Goal: Communication & Community: Answer question/provide support

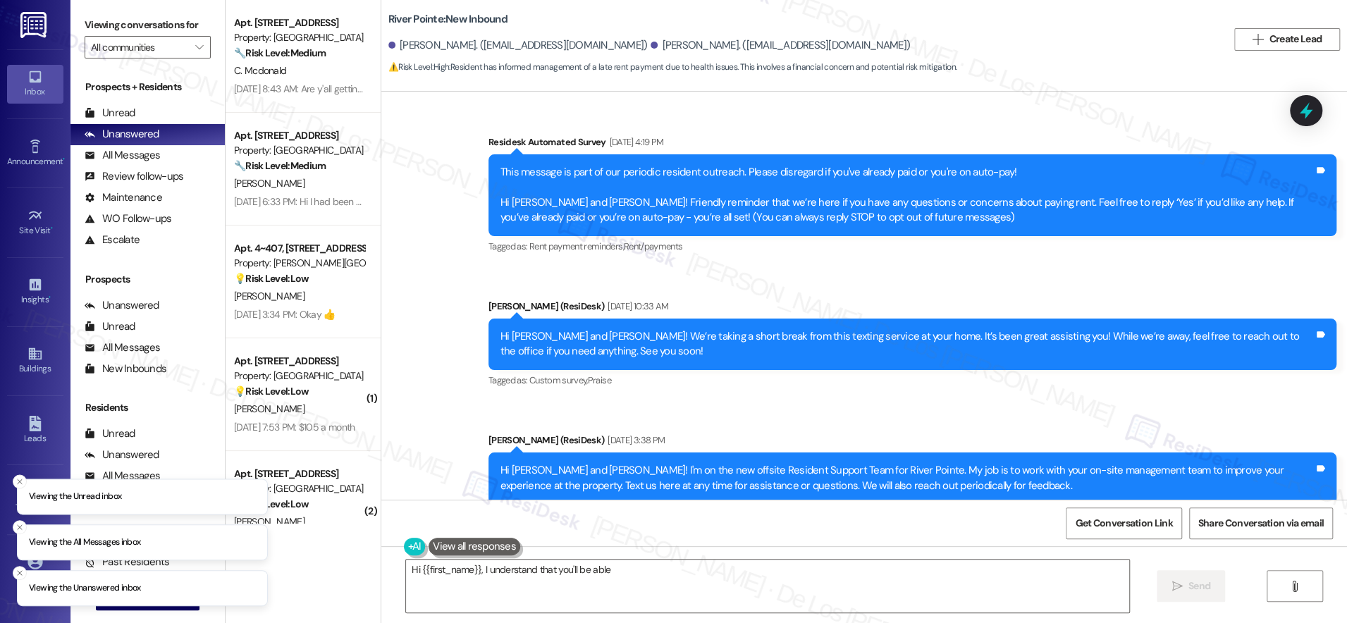
scroll to position [9321, 0]
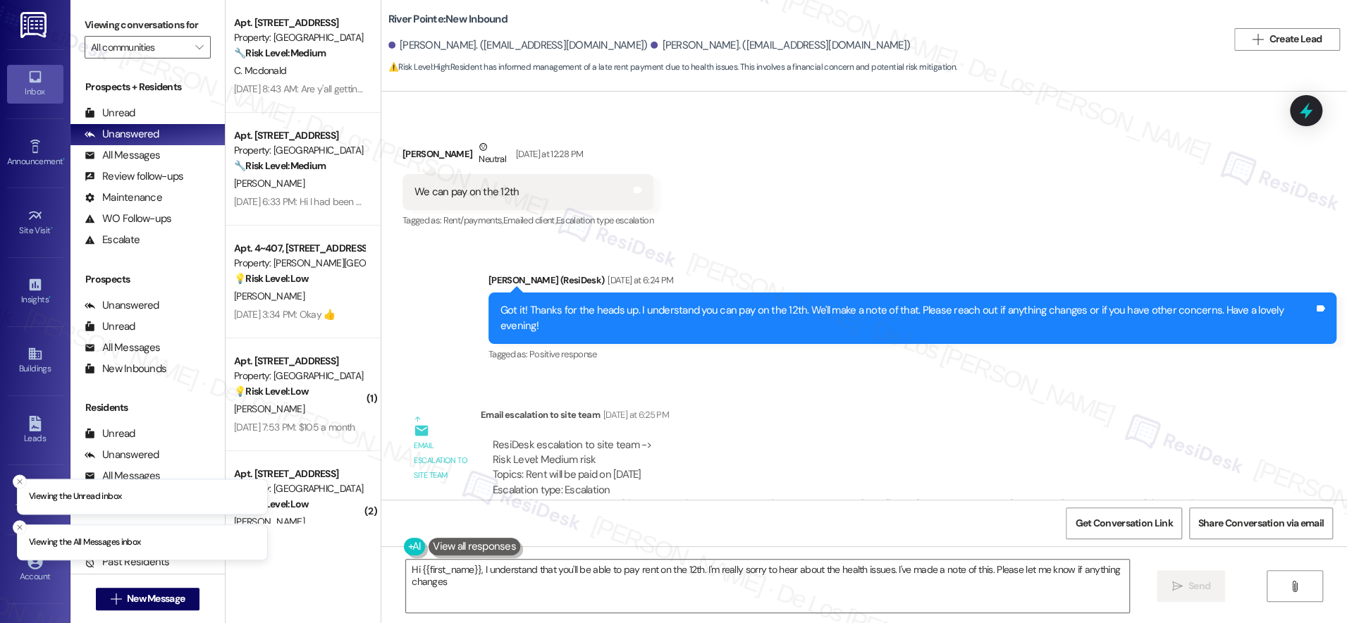
type textarea "Hi {{first_name}}, I understand that you'll be able to pay rent on the 12th. I'…"
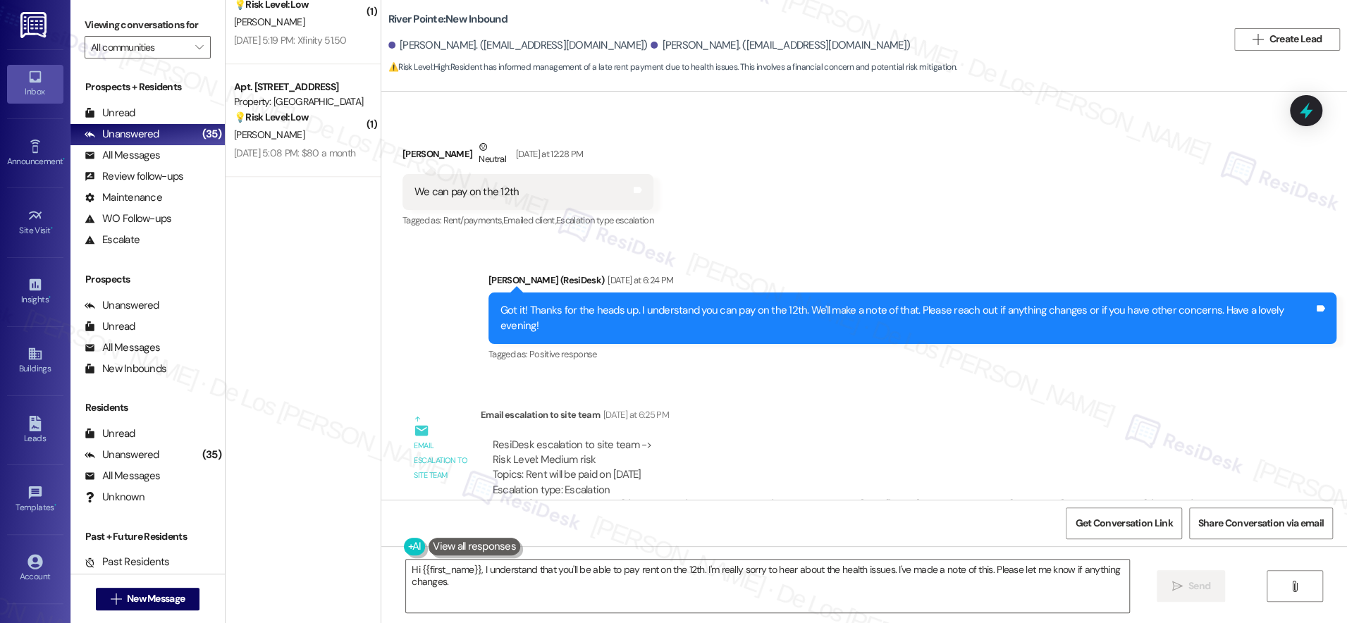
scroll to position [458, 0]
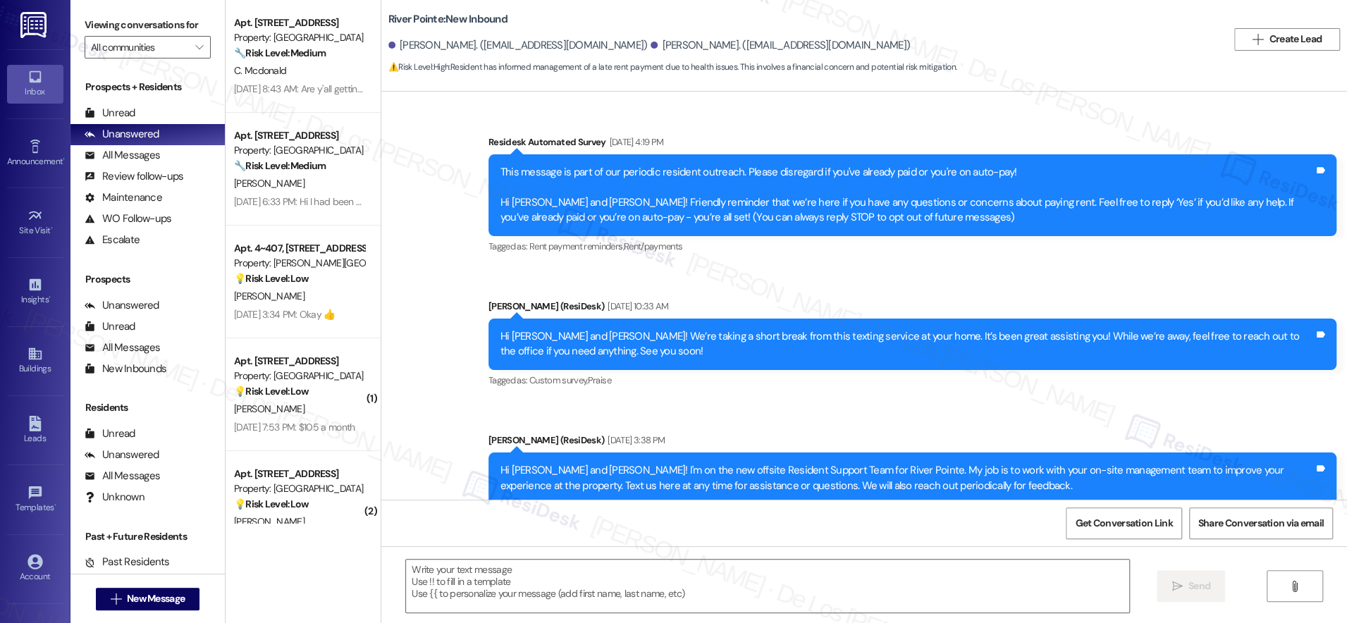
scroll to position [9321, 0]
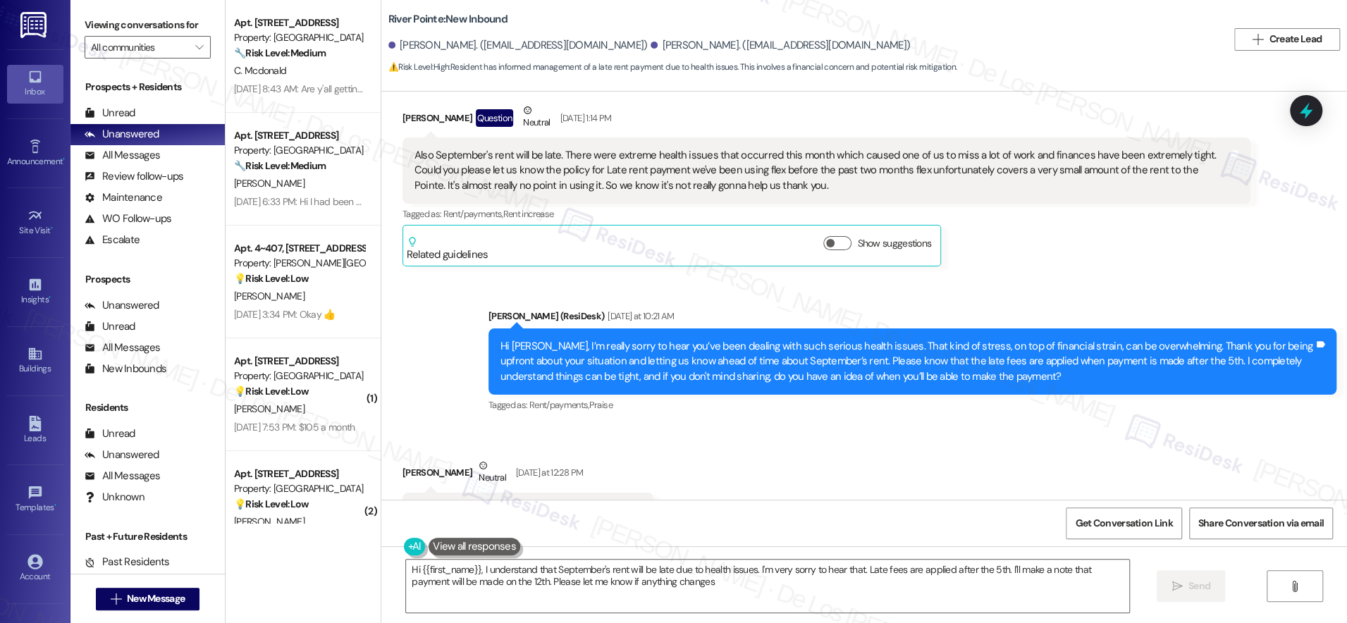
type textarea "Hi {{first_name}}, I understand that September's rent will be late due to healt…"
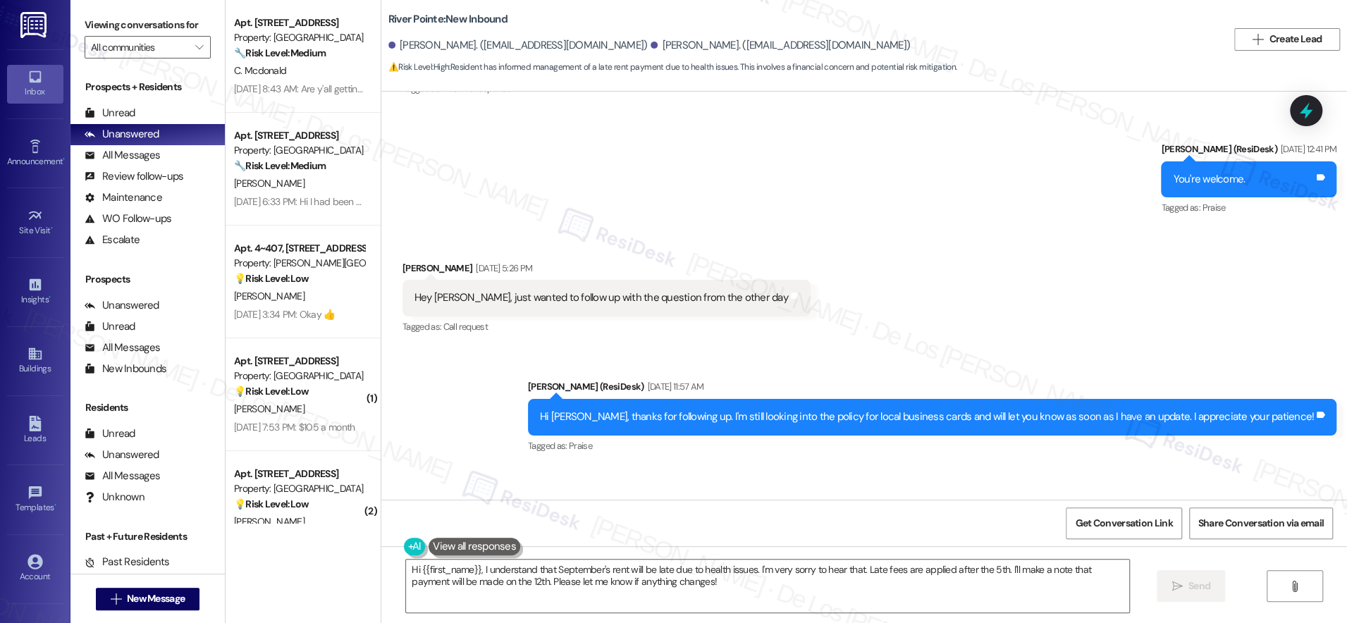
scroll to position [8635, 0]
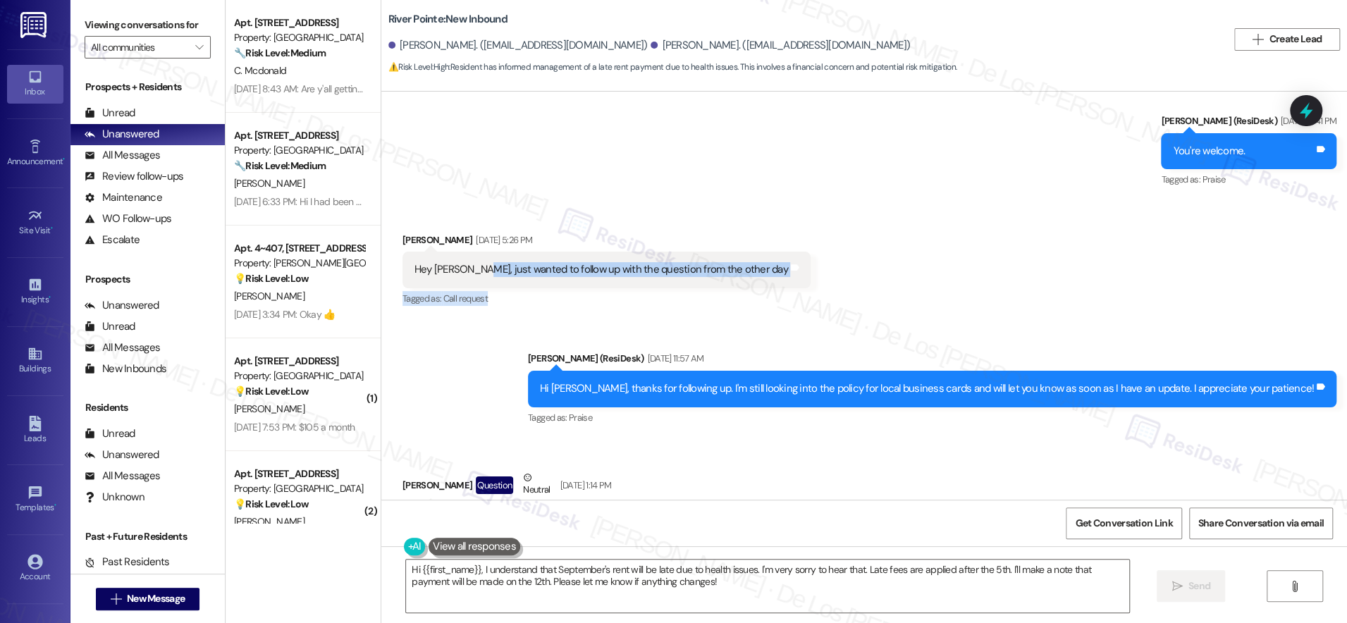
drag, startPoint x: 464, startPoint y: 247, endPoint x: 670, endPoint y: 271, distance: 207.3
click at [664, 272] on div "Shanice Butler Aug 22, 2025 at 5:26 PM Hey Sarah, just wanted to follow up with…" at bounding box center [606, 271] width 408 height 77
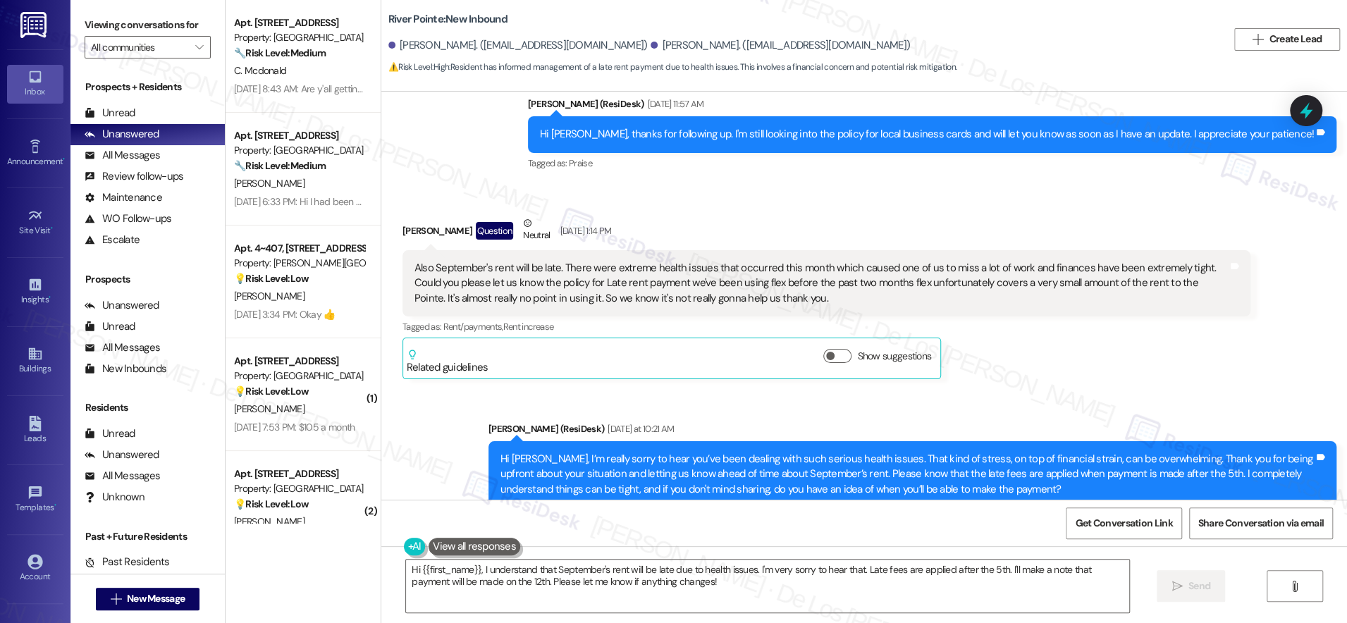
scroll to position [8863, 0]
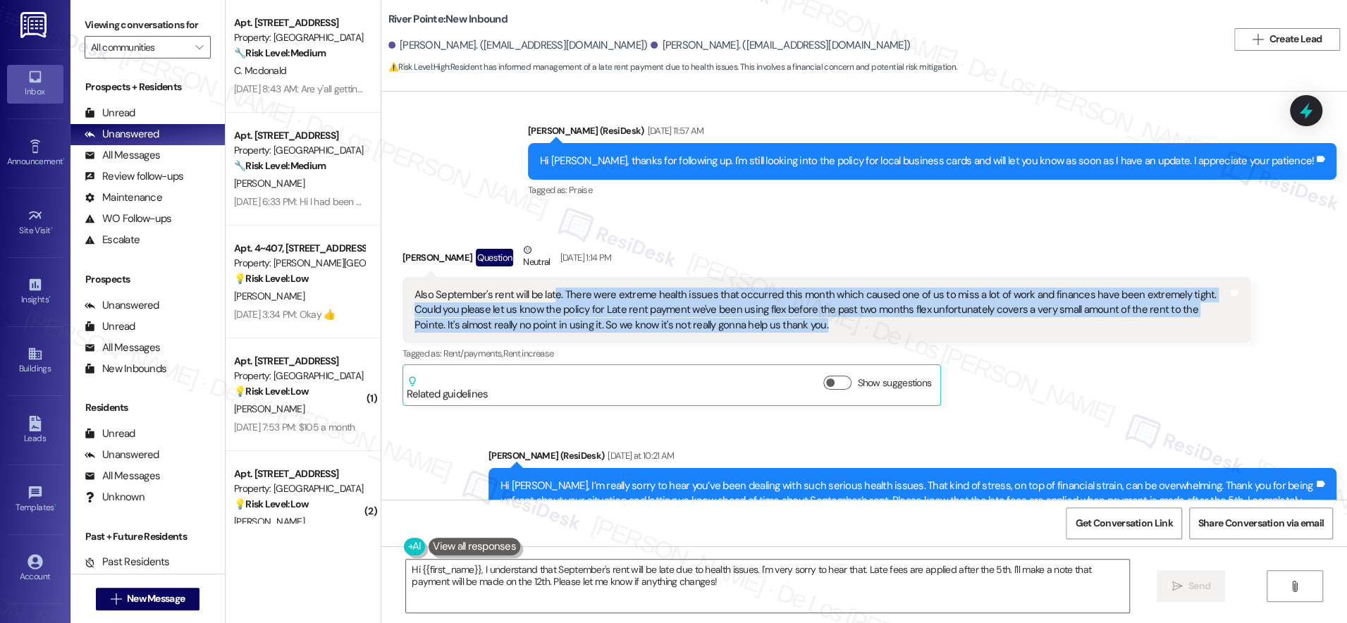
drag, startPoint x: 540, startPoint y: 276, endPoint x: 761, endPoint y: 306, distance: 222.6
click at [761, 308] on div "Also September's rent will be late. There were extreme health issues that occur…" at bounding box center [820, 310] width 813 height 45
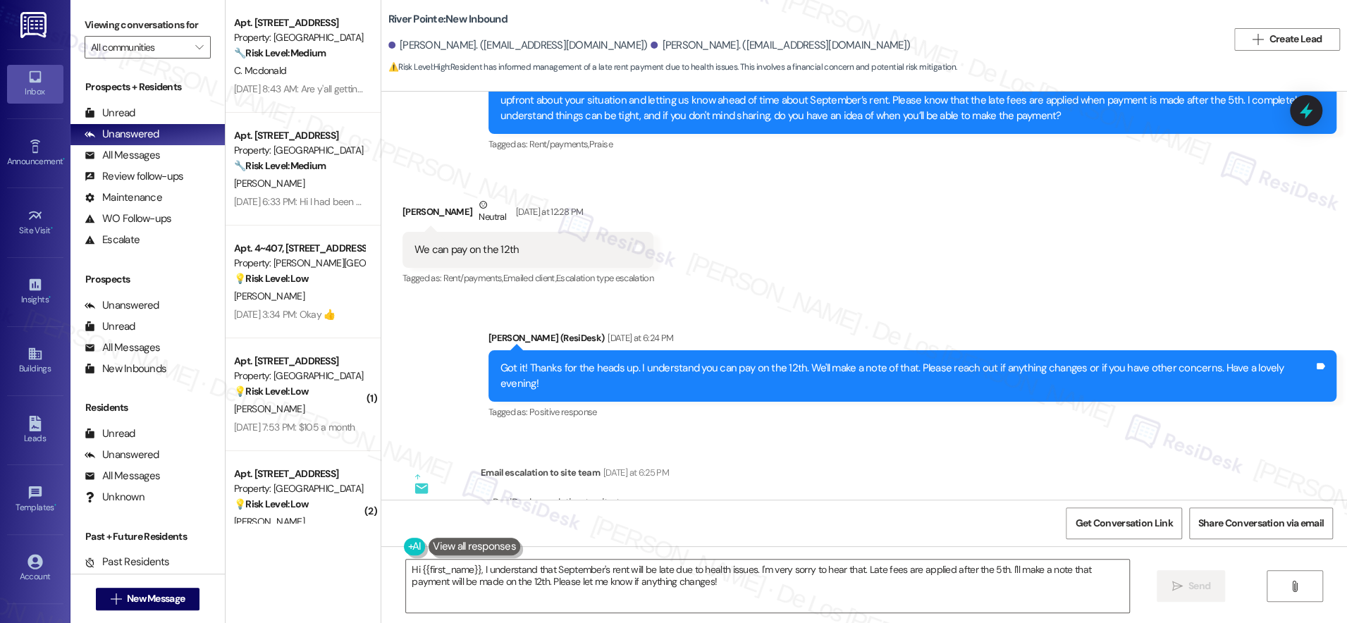
scroll to position [9036, 0]
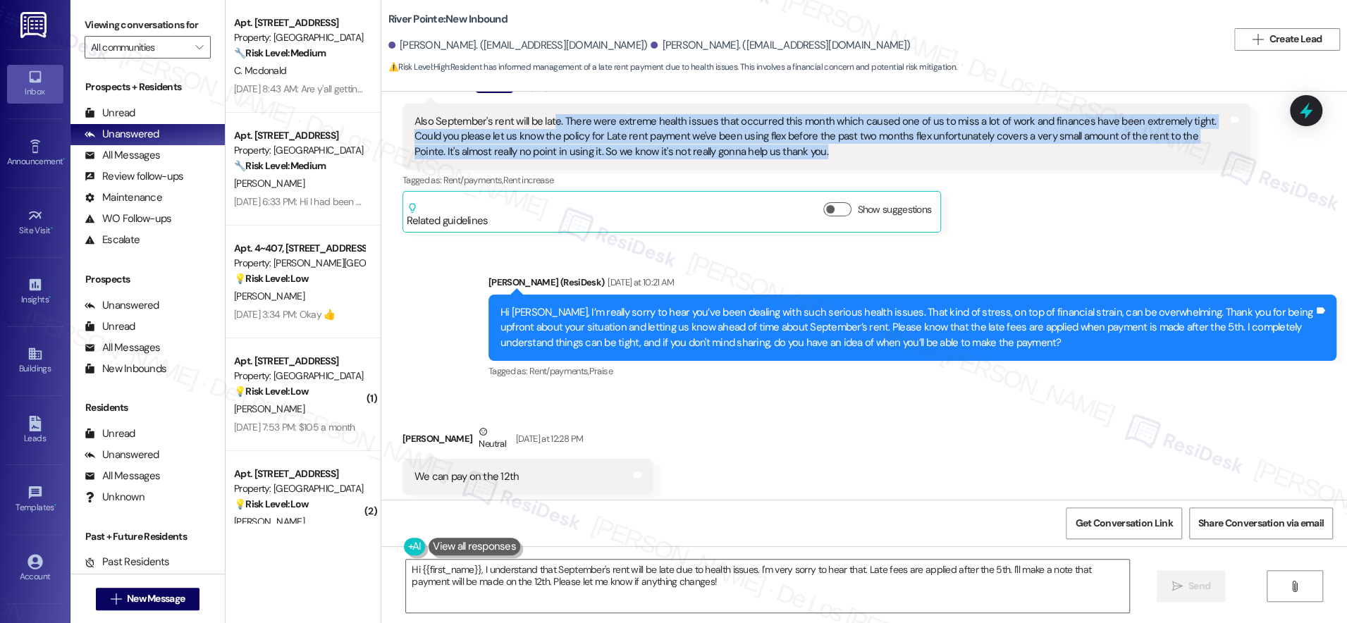
drag, startPoint x: 820, startPoint y: 190, endPoint x: 839, endPoint y: 197, distance: 19.9
click at [826, 205] on span "button" at bounding box center [830, 209] width 8 height 8
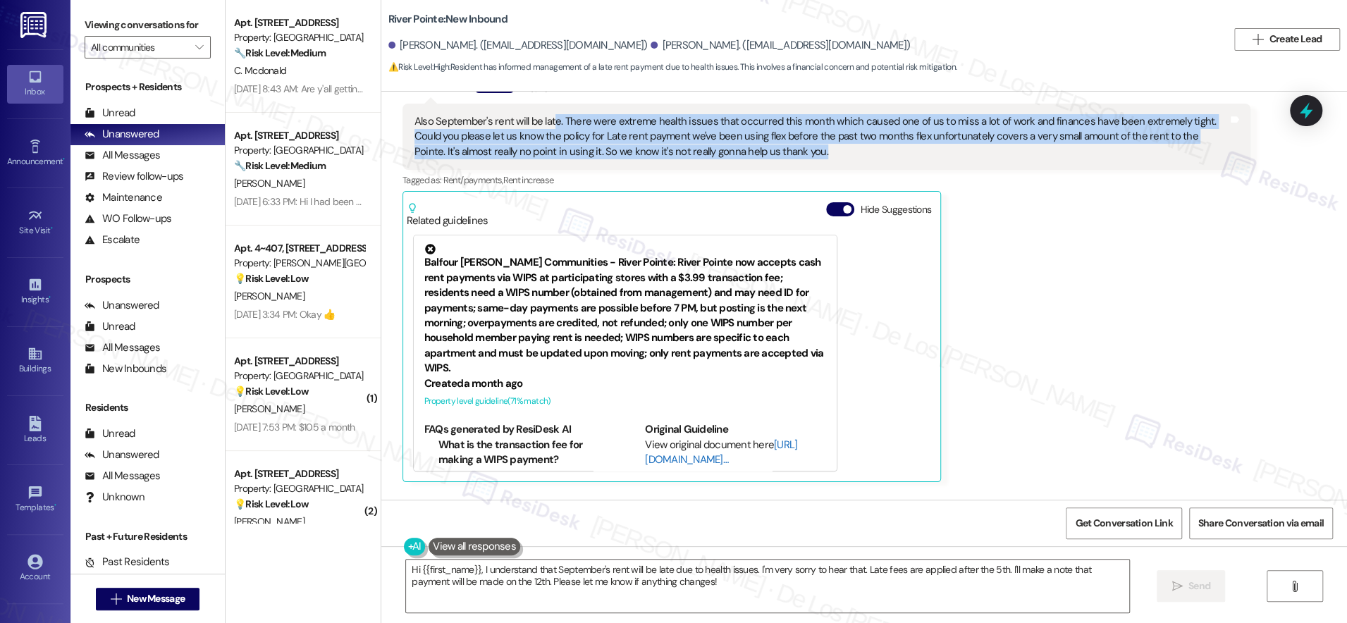
click at [673, 438] on link "[URL][DOMAIN_NAME]…" at bounding box center [721, 452] width 152 height 29
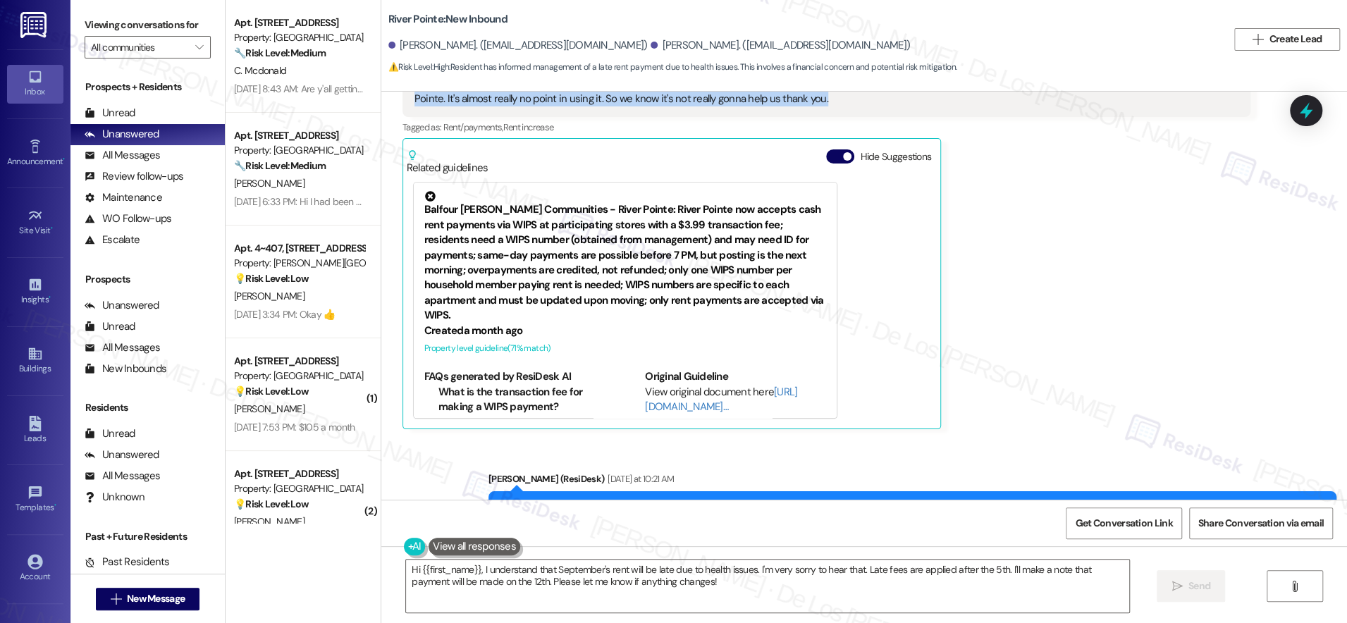
scroll to position [9083, 0]
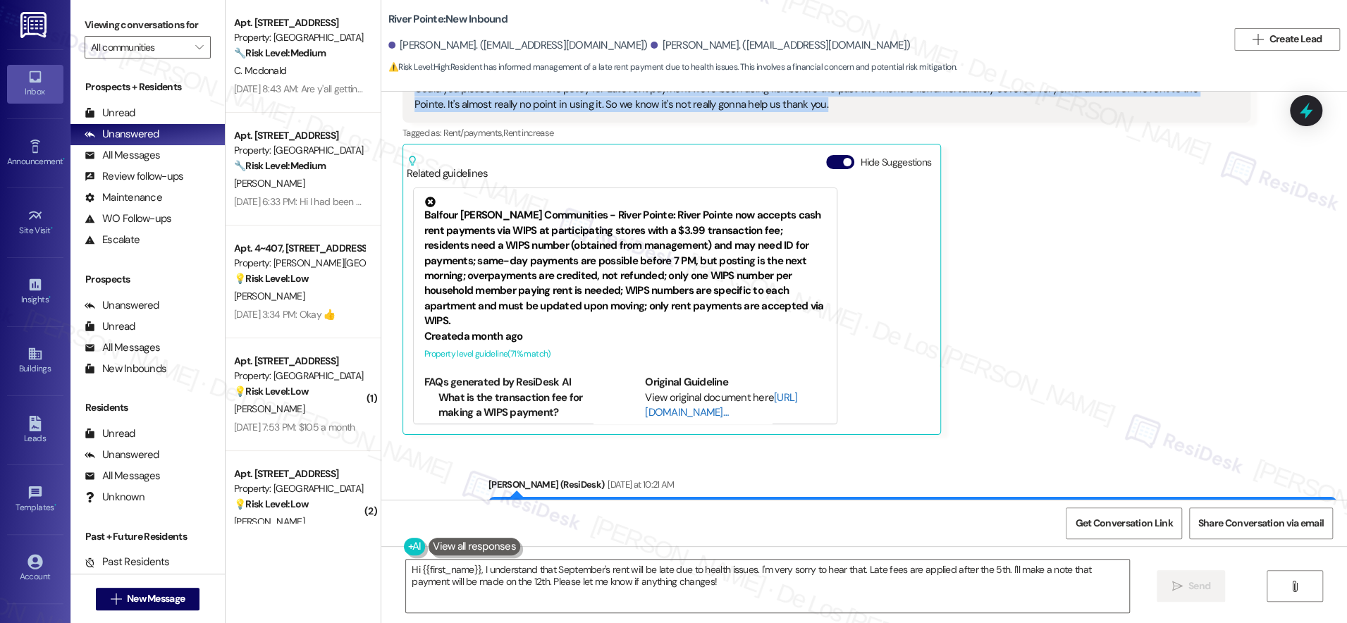
click at [677, 390] on link "[URL][DOMAIN_NAME]…" at bounding box center [721, 404] width 152 height 29
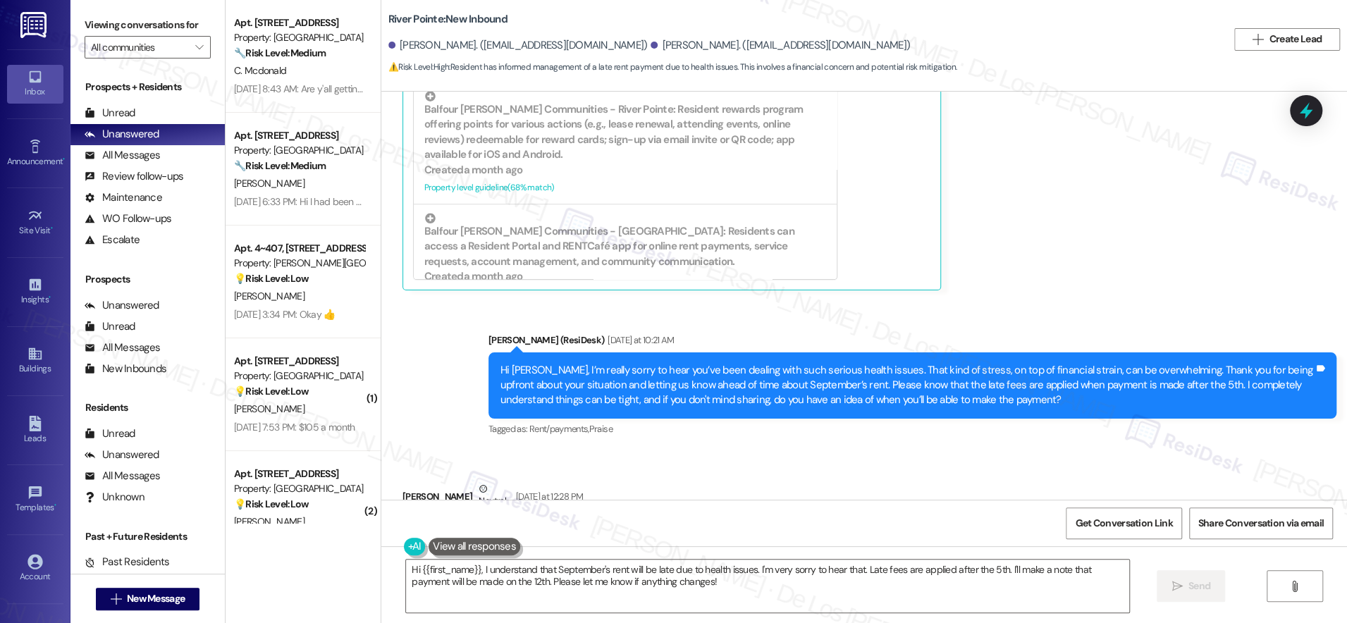
scroll to position [9570, 0]
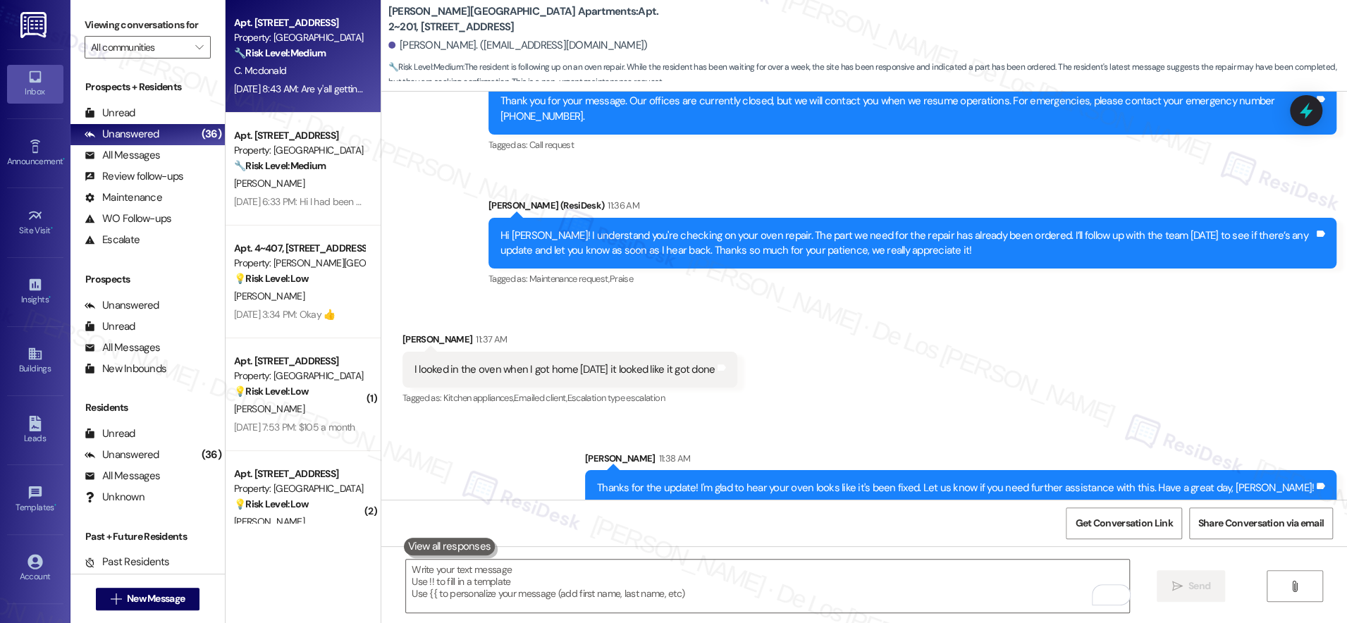
click at [276, 84] on div "Aug 24, 2025 at 8:43 AM: Are y'all getting the service the units Aug 24, 2025 a…" at bounding box center [340, 88] width 213 height 13
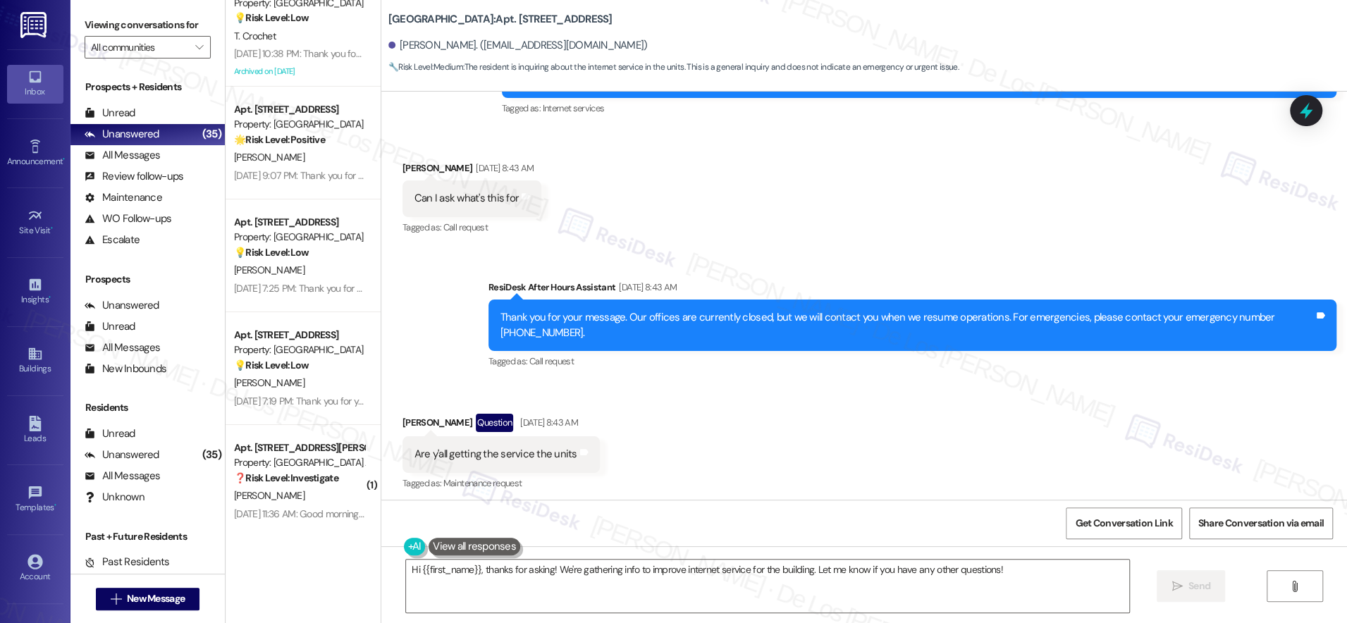
scroll to position [3521, 0]
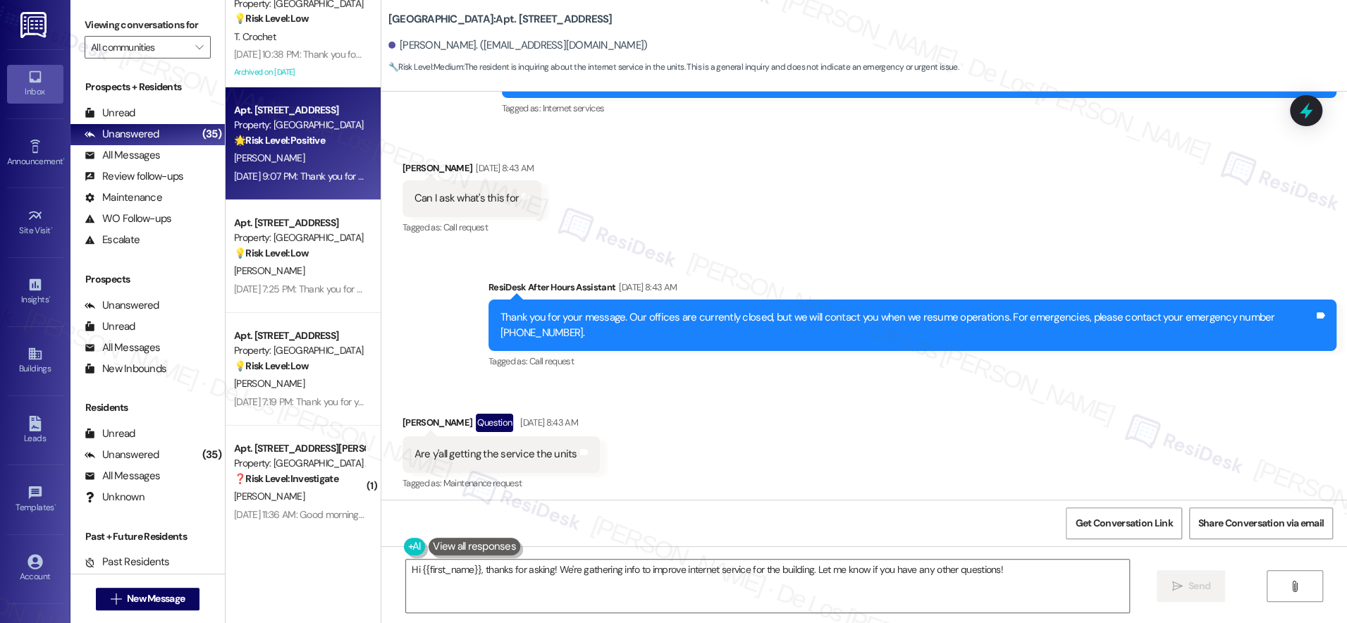
click at [277, 166] on div "[PERSON_NAME]" at bounding box center [299, 158] width 133 height 18
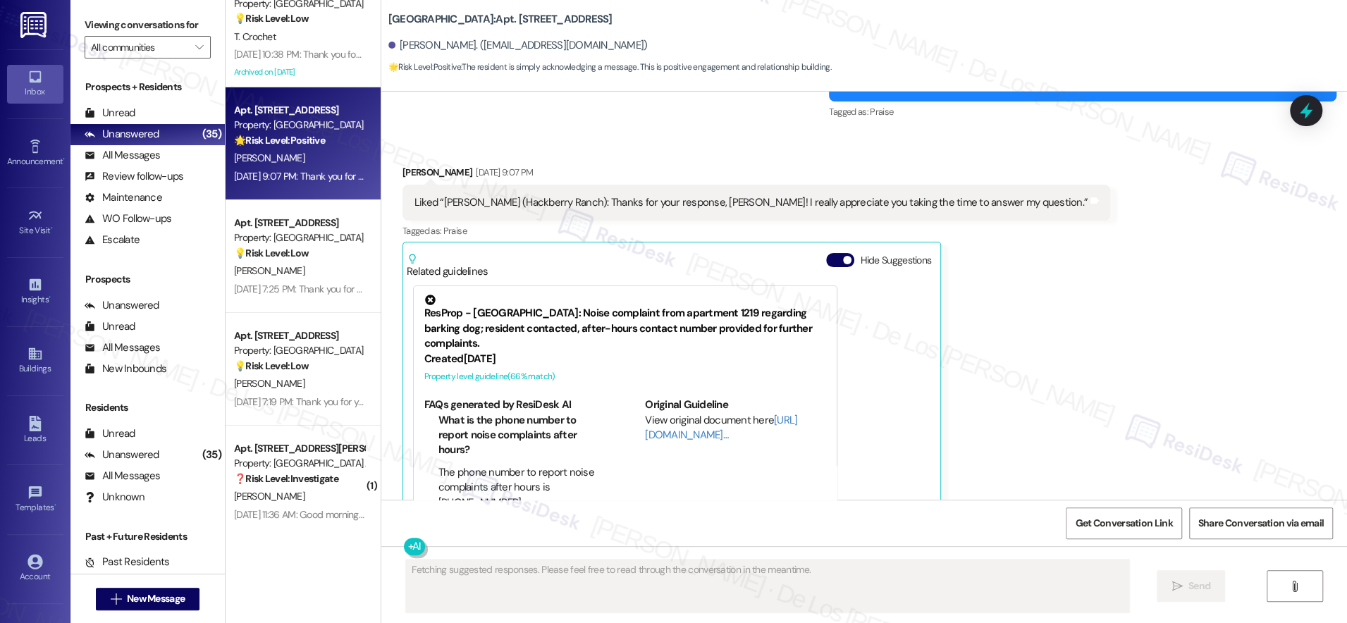
scroll to position [445, 0]
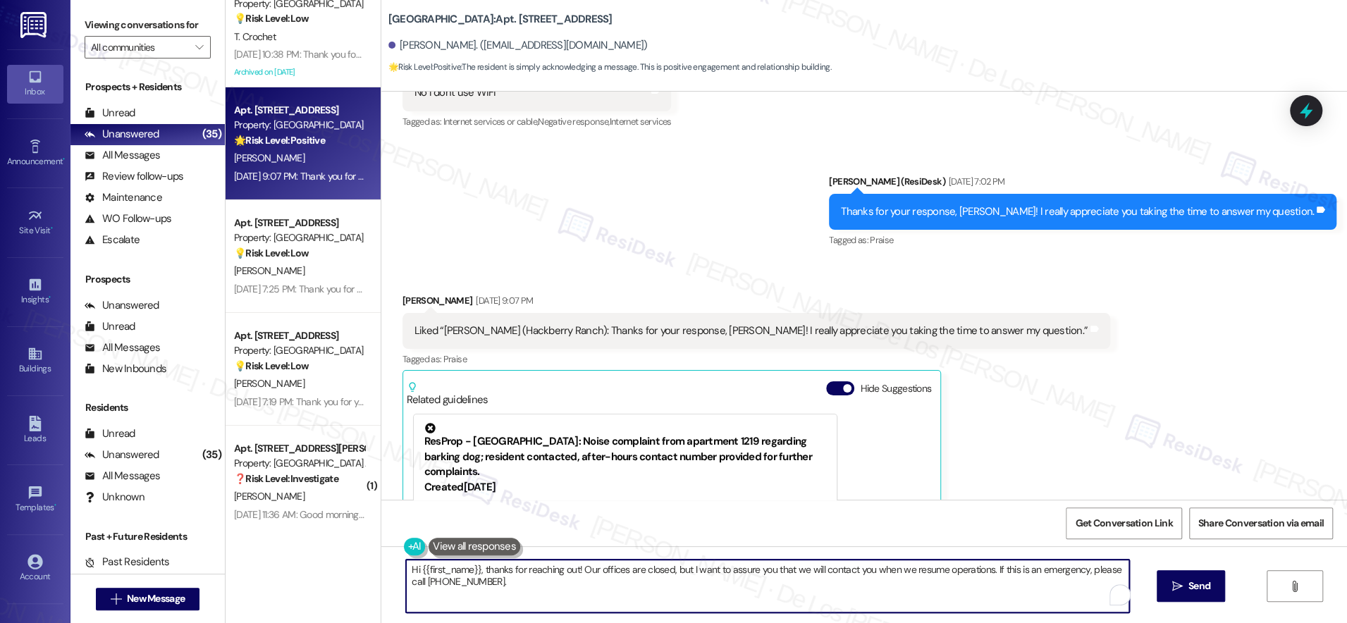
click at [591, 578] on textarea "Hi {{first_name}}, thanks for reaching out! Our offices are closed, but I want …" at bounding box center [767, 586] width 723 height 53
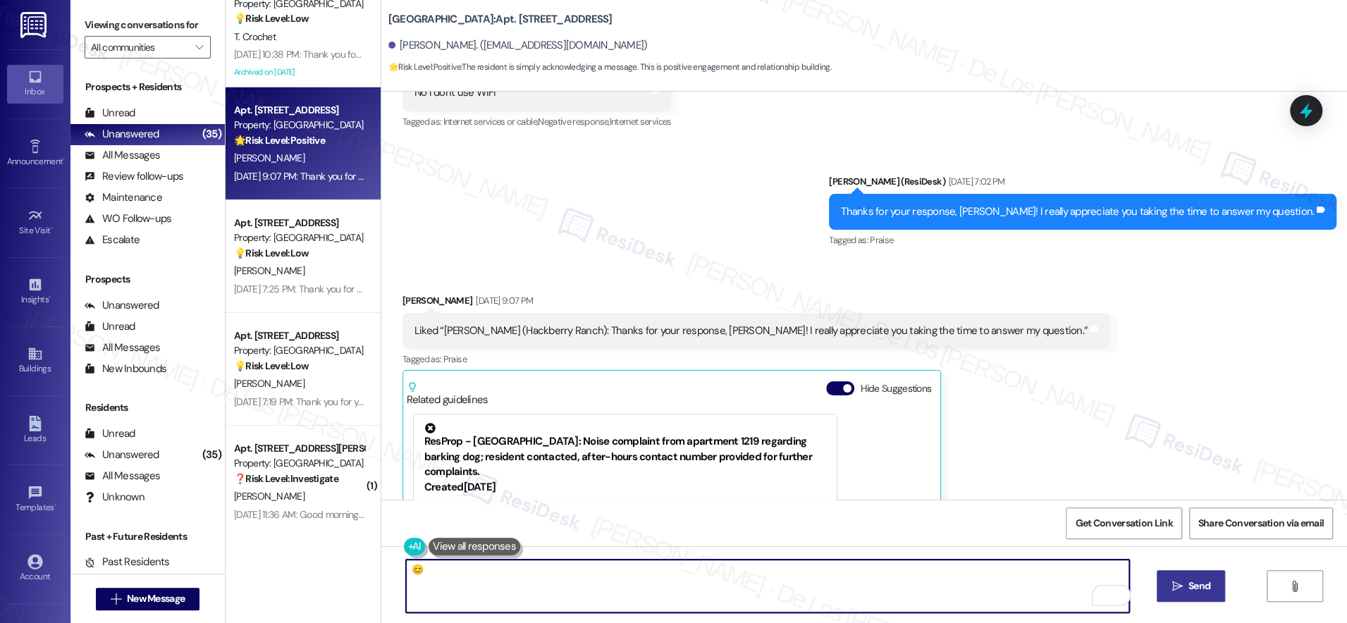
type textarea "😊"
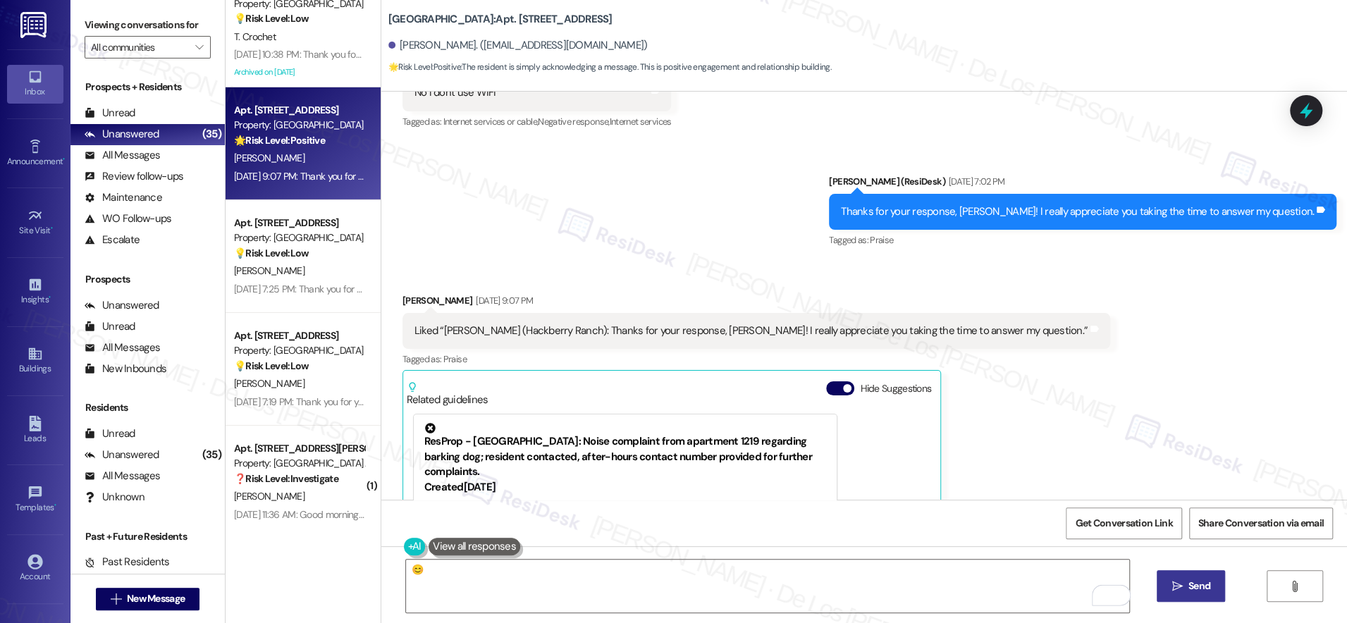
click at [1201, 578] on button " Send" at bounding box center [1191, 586] width 68 height 32
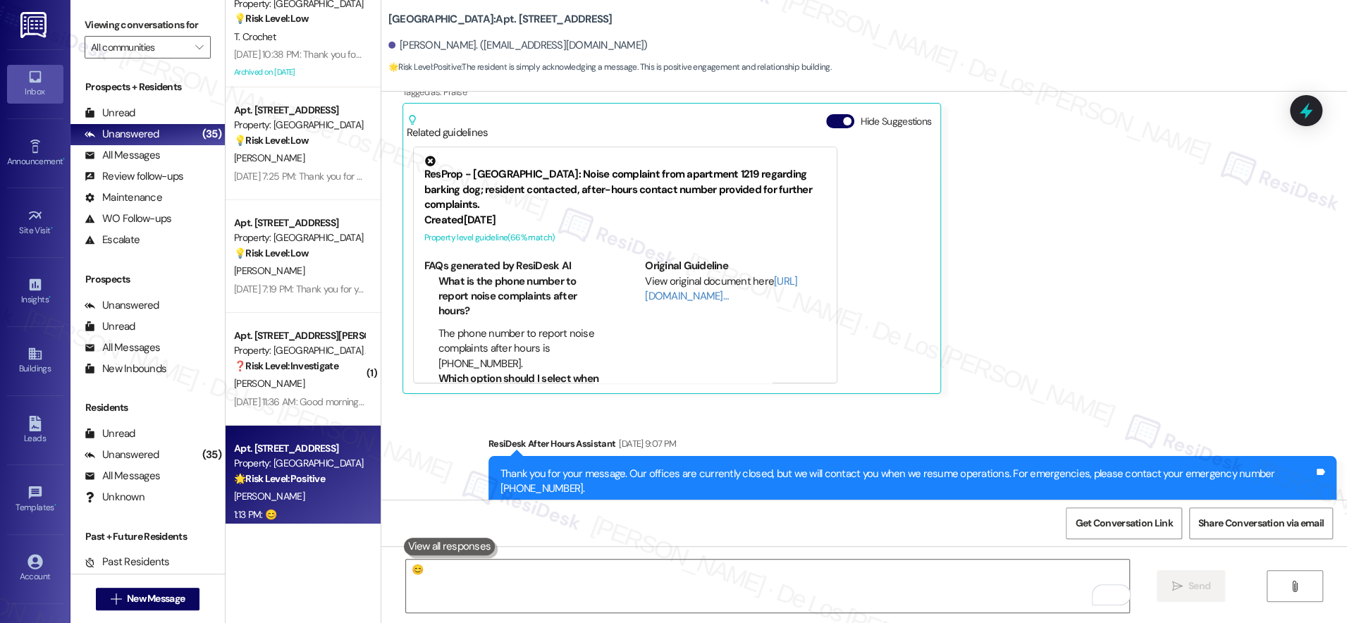
scroll to position [979, 0]
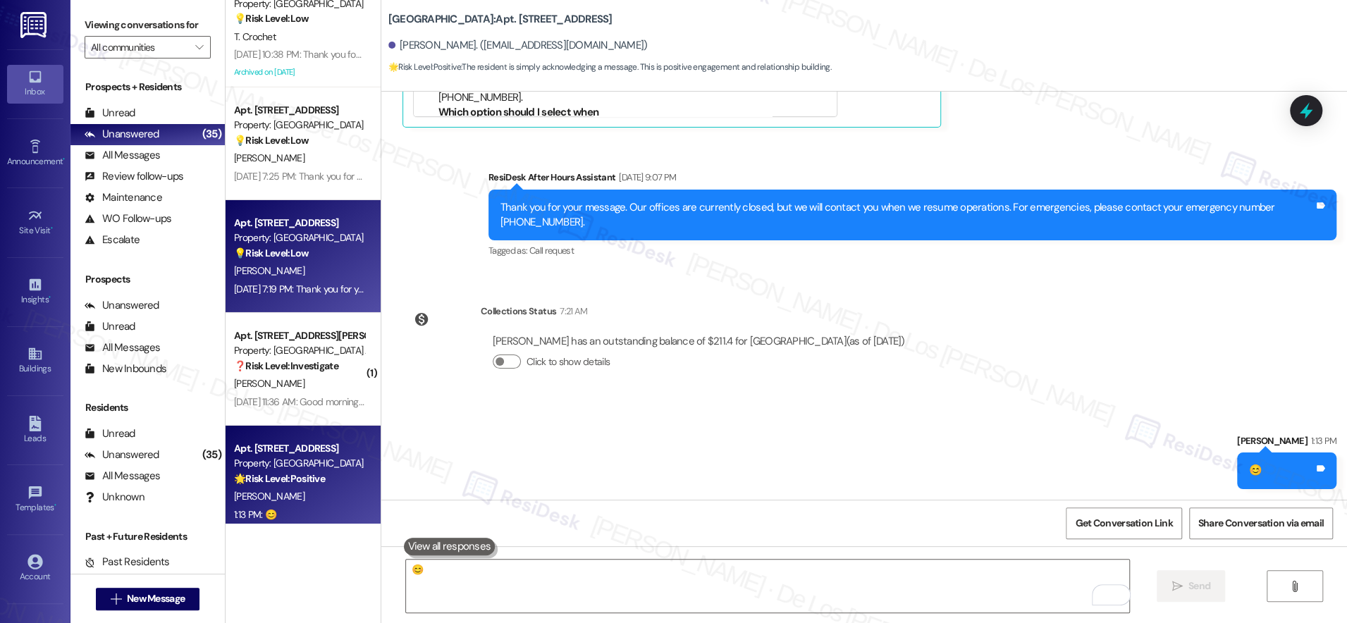
click at [302, 264] on div "L. Krenek" at bounding box center [299, 271] width 133 height 18
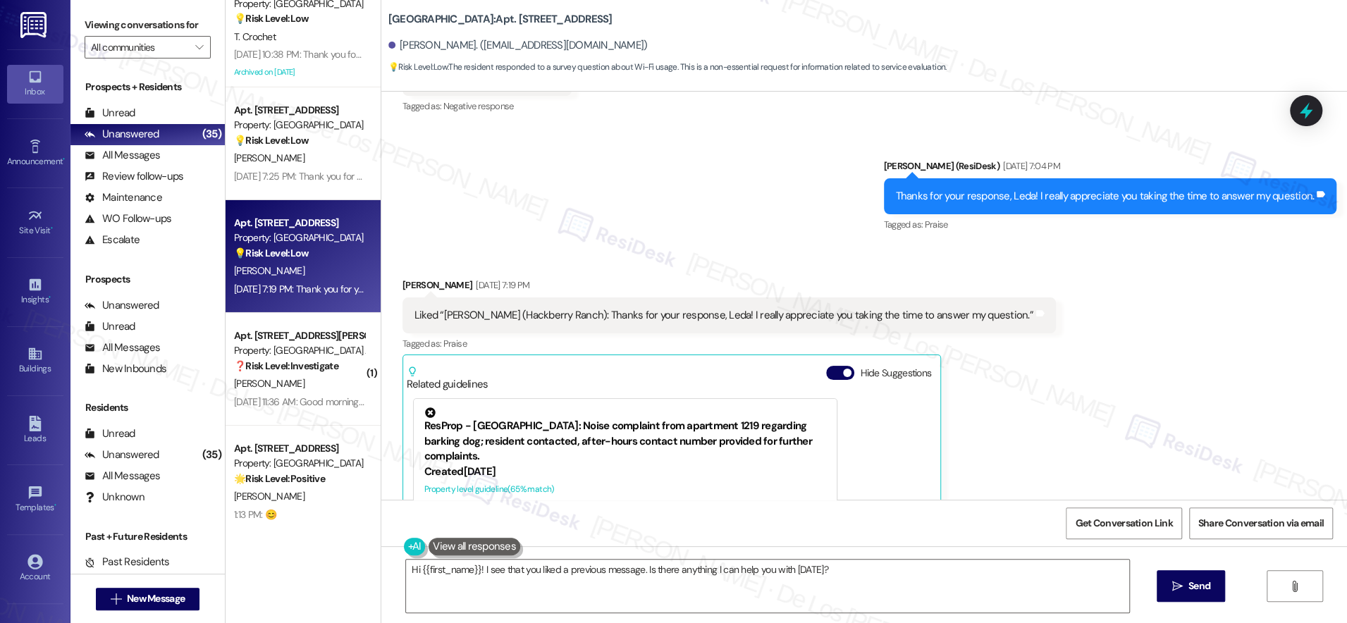
scroll to position [4733, 0]
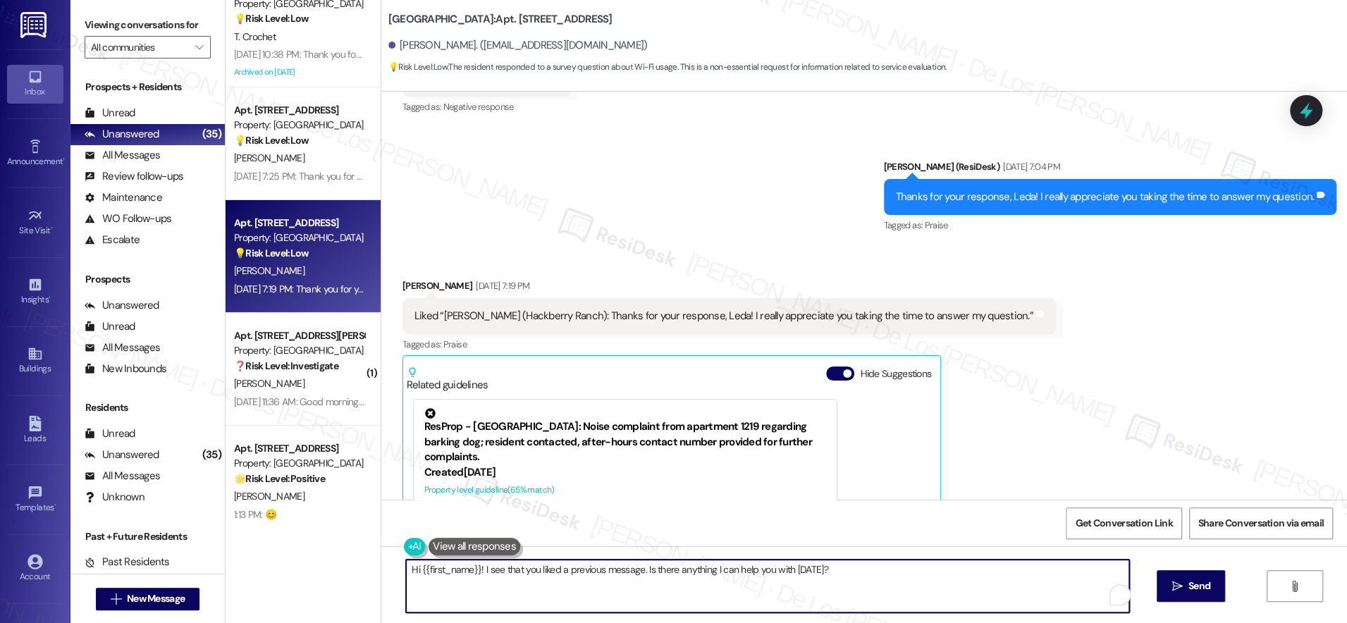
click at [610, 570] on textarea "Hi {{first_name}}! I see that you liked a previous message. Is there anything I…" at bounding box center [767, 586] width 723 height 53
type textarea "😊"
click at [1201, 589] on span "Send" at bounding box center [1199, 586] width 22 height 15
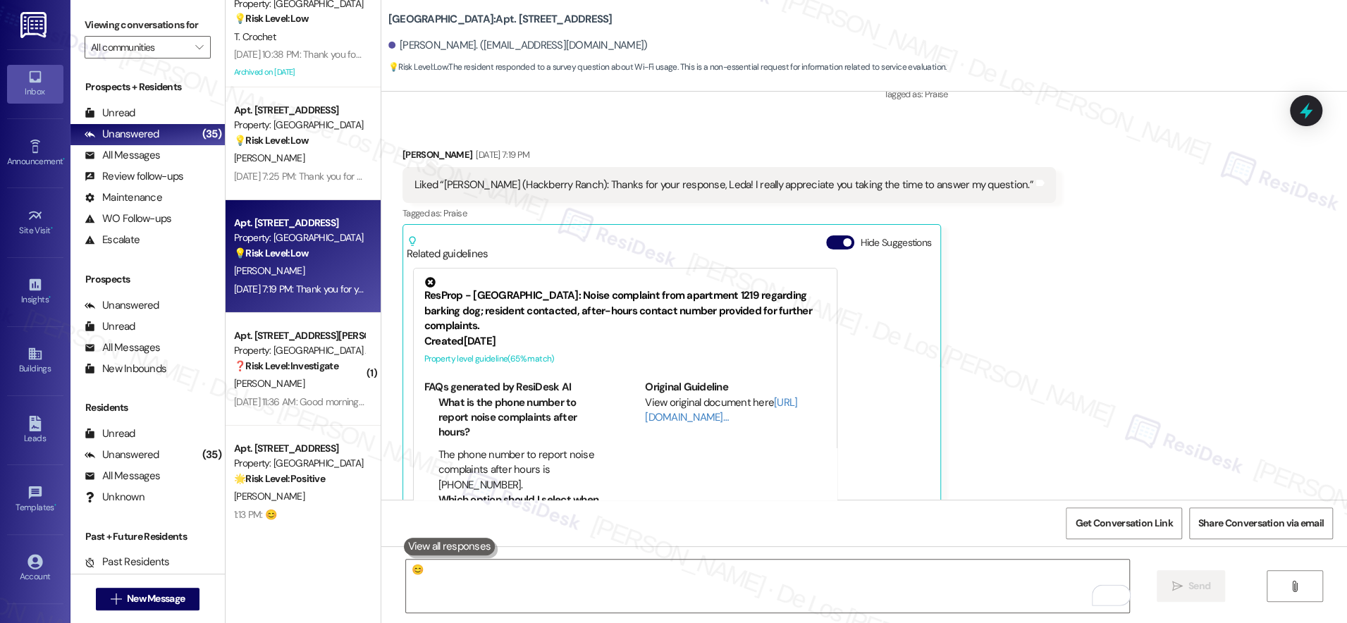
scroll to position [5107, 0]
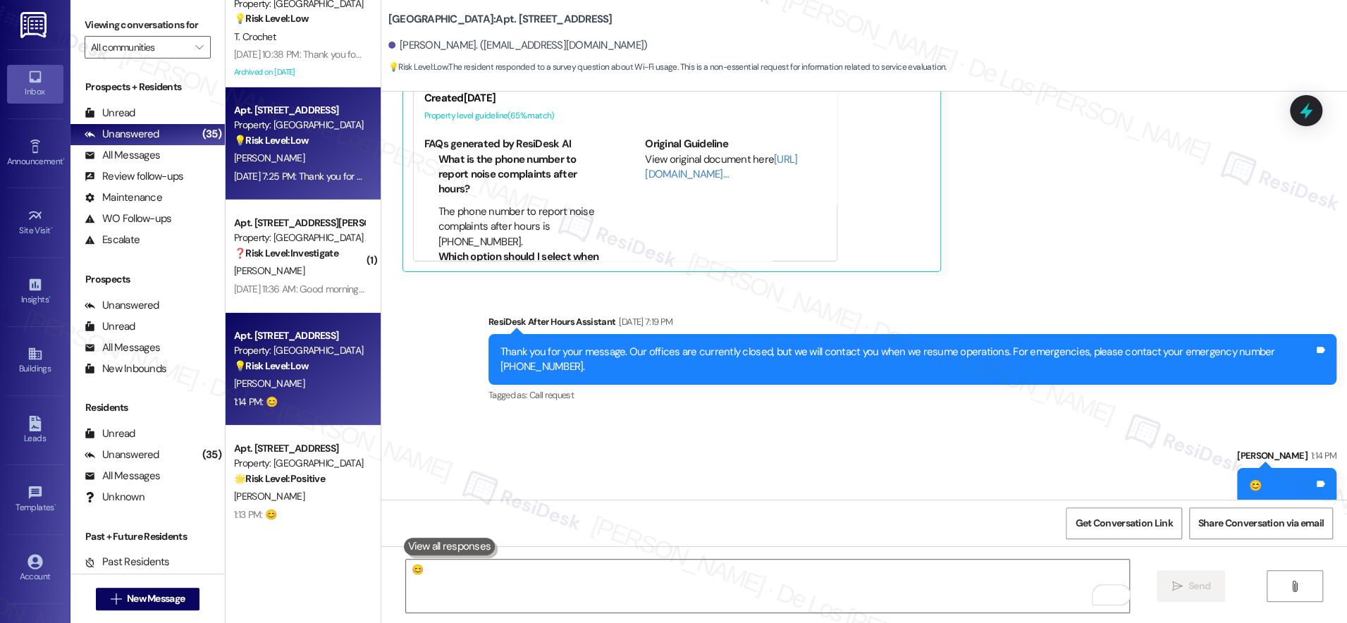
click at [286, 160] on div "[PERSON_NAME][GEOGRAPHIC_DATA]" at bounding box center [299, 158] width 133 height 18
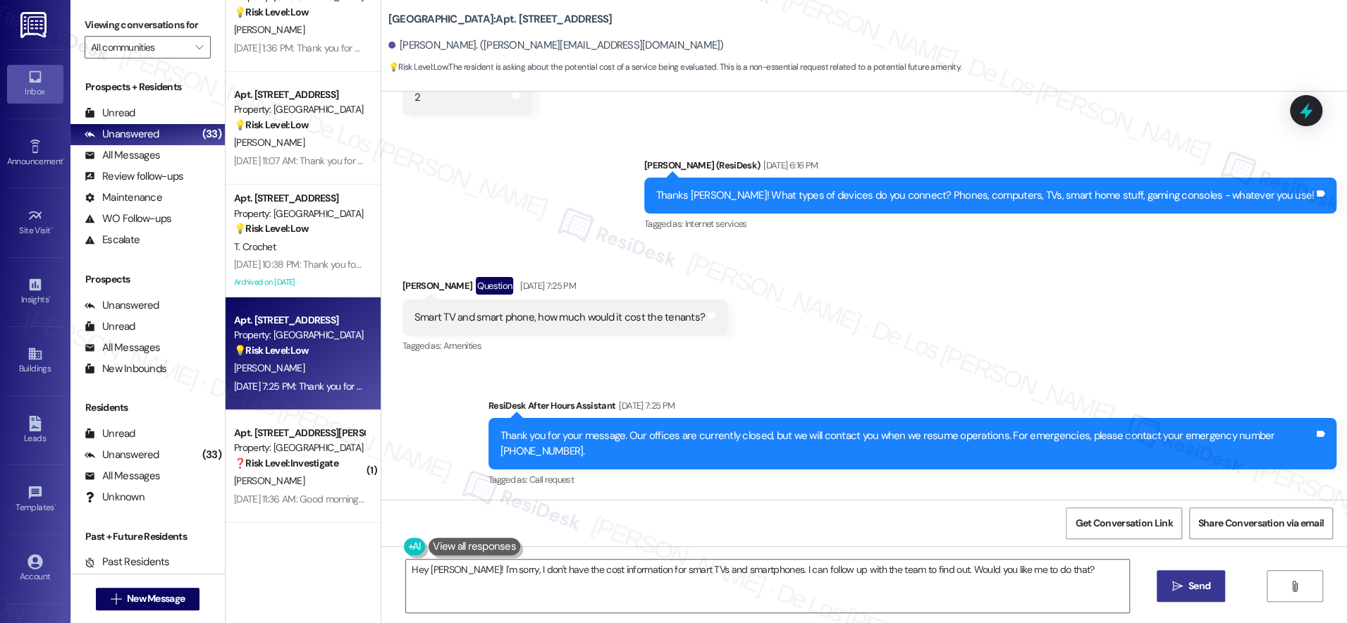
scroll to position [2943, 0]
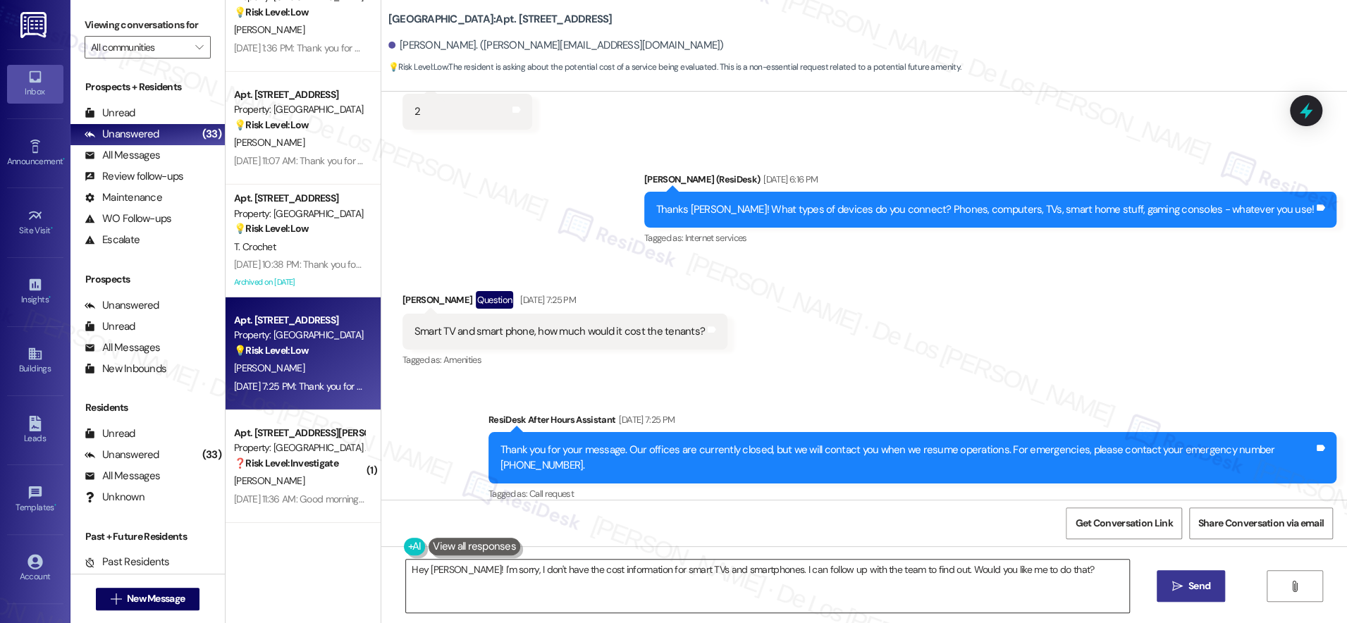
click at [551, 577] on textarea "Hey Cindy! I'm sorry, I don't have the cost information for smart TVs and smart…" at bounding box center [767, 586] width 723 height 53
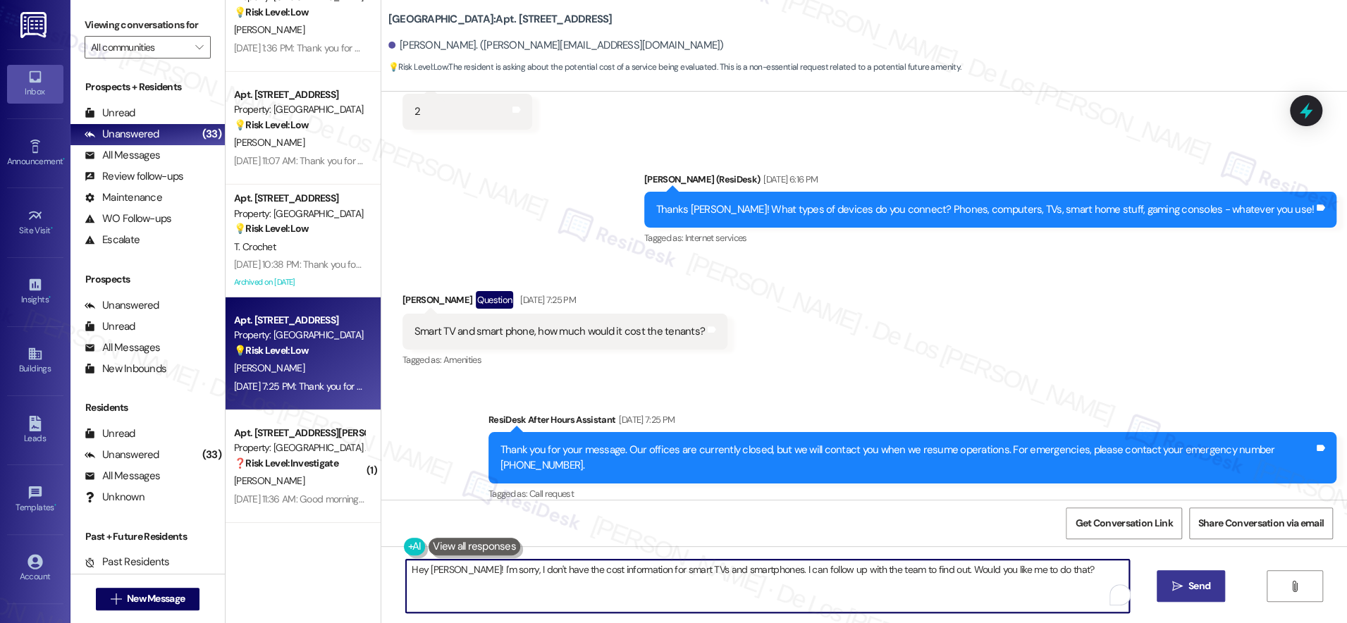
click at [551, 577] on textarea "Hey Cindy! I'm sorry, I don't have the cost information for smart TVs and smart…" at bounding box center [767, 586] width 723 height 53
paste textarea "And what do you mainly use it for? Streaming shows, working from home, video ca…"
type textarea "And what do you mainly use it for? Streaming shows, working from home, video ca…"
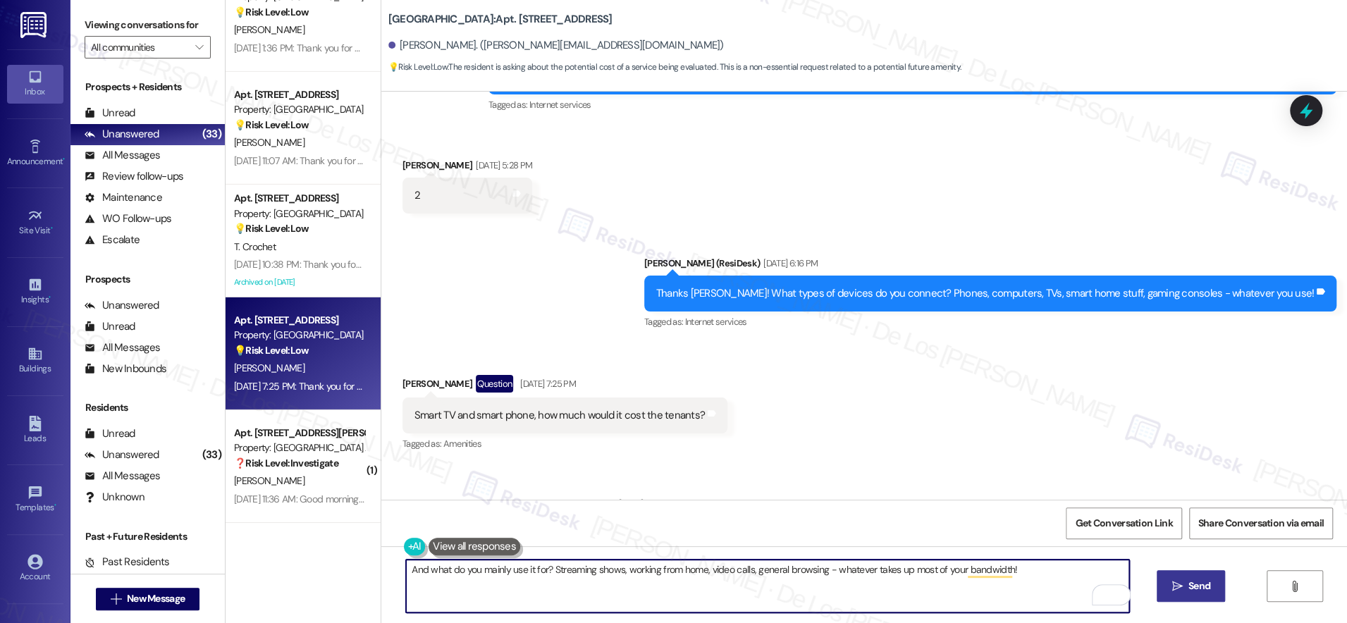
scroll to position [3073, 0]
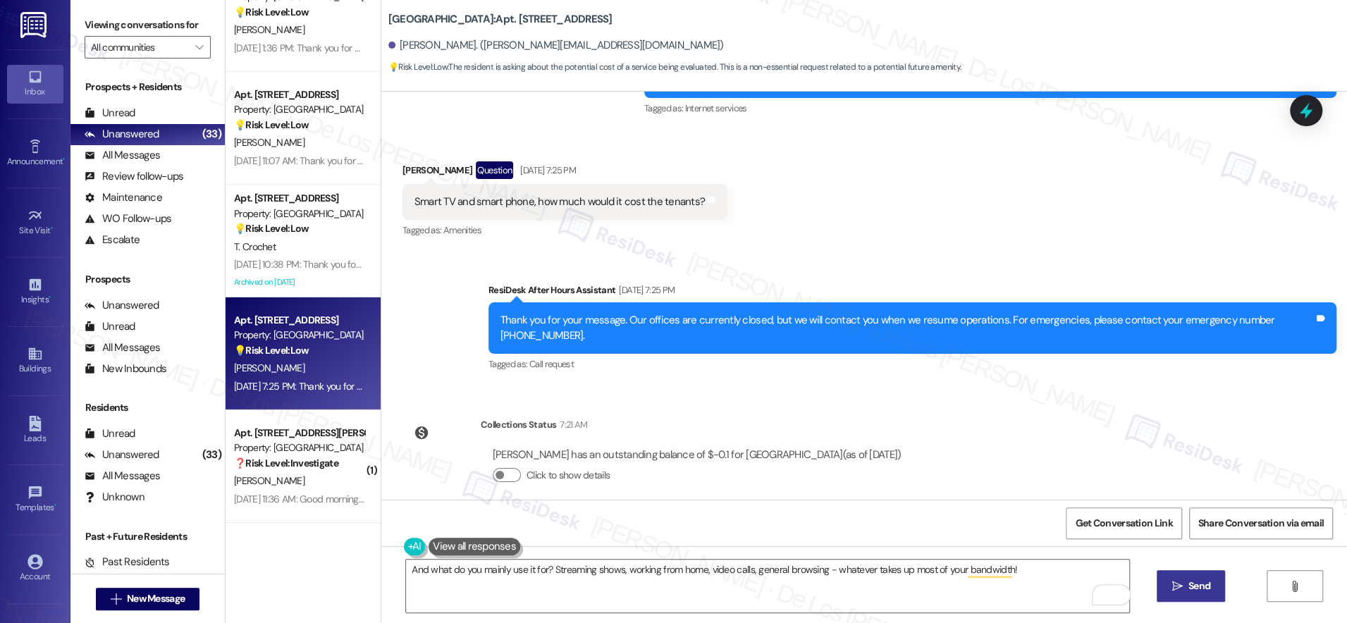
click at [1190, 580] on span "Send" at bounding box center [1199, 586] width 22 height 15
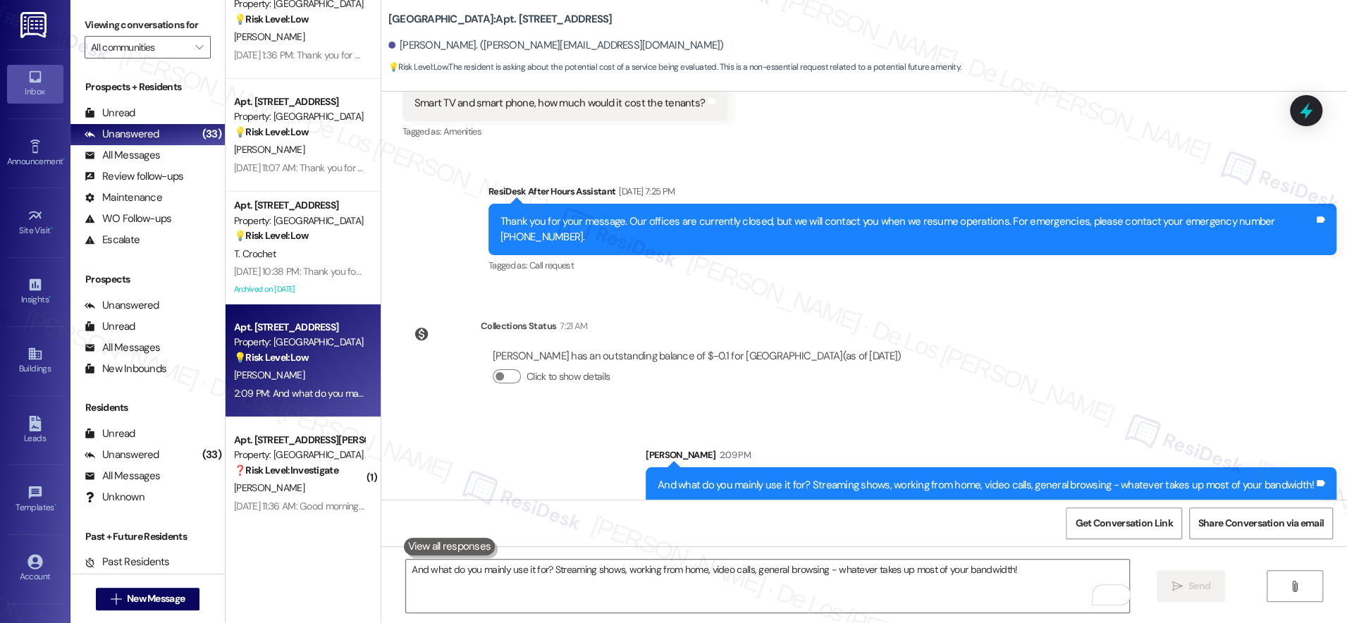
scroll to position [3416, 0]
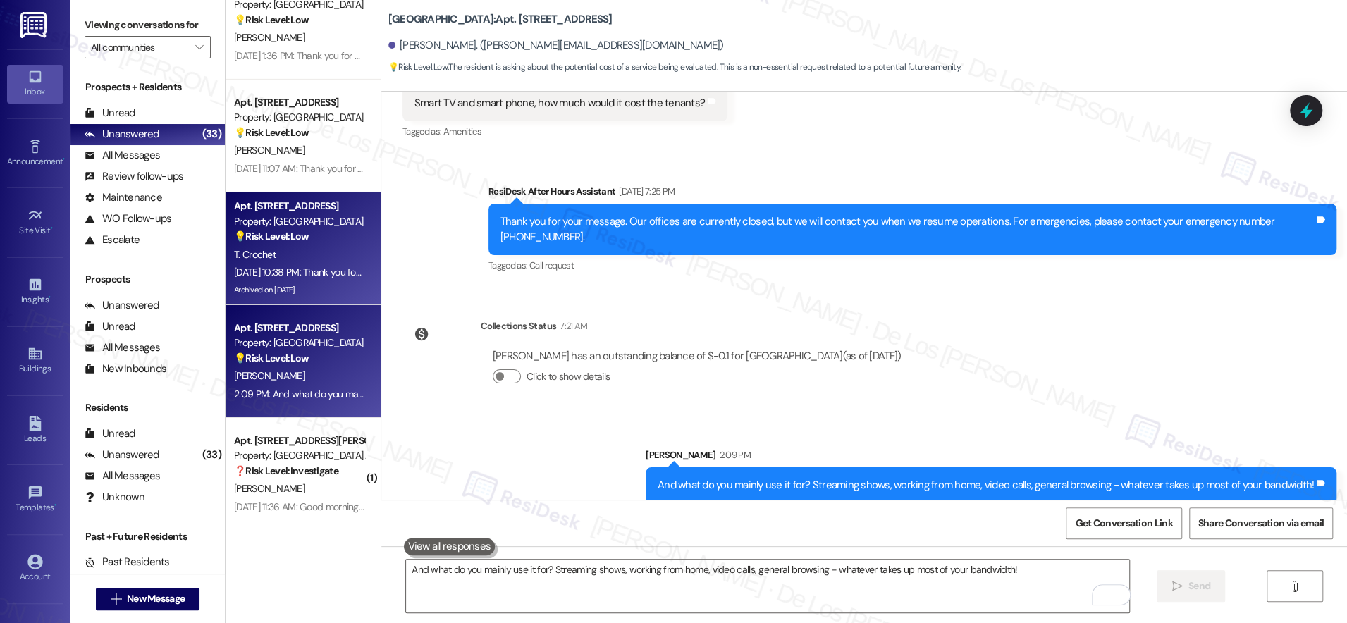
click at [281, 264] on div "Aug 21, 2025 at 10:38 PM: Thank you for your message. Our offices are currently…" at bounding box center [299, 273] width 133 height 18
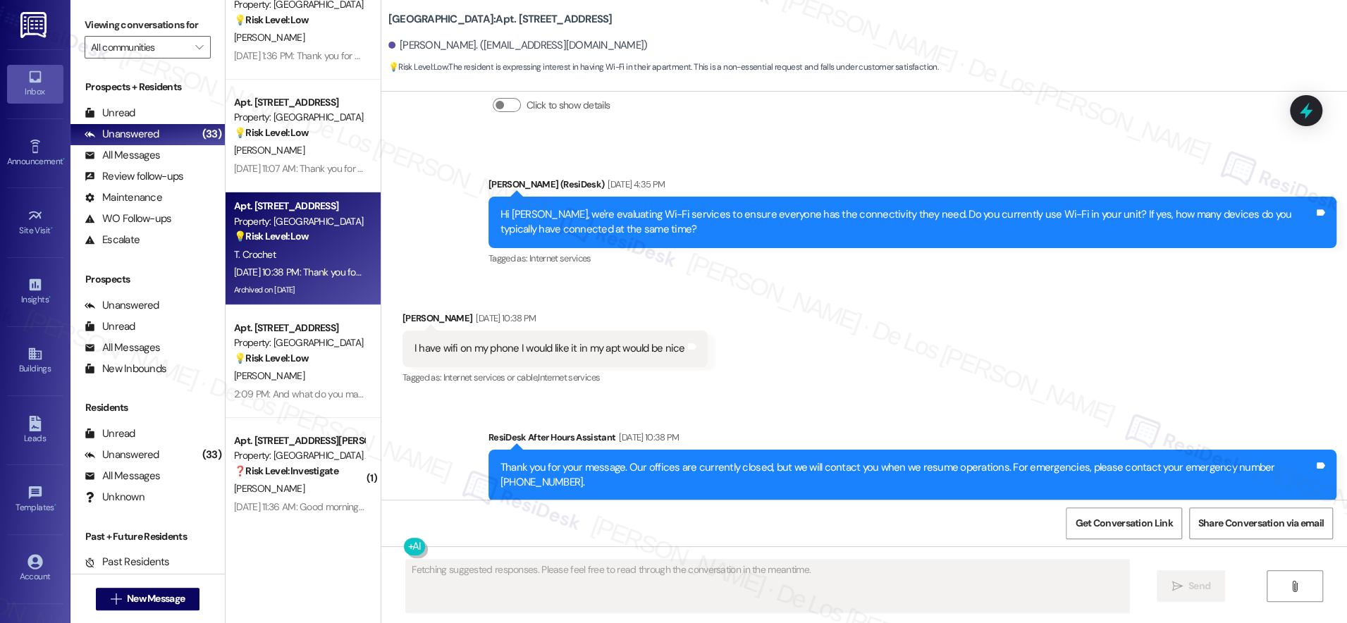
scroll to position [7770, 0]
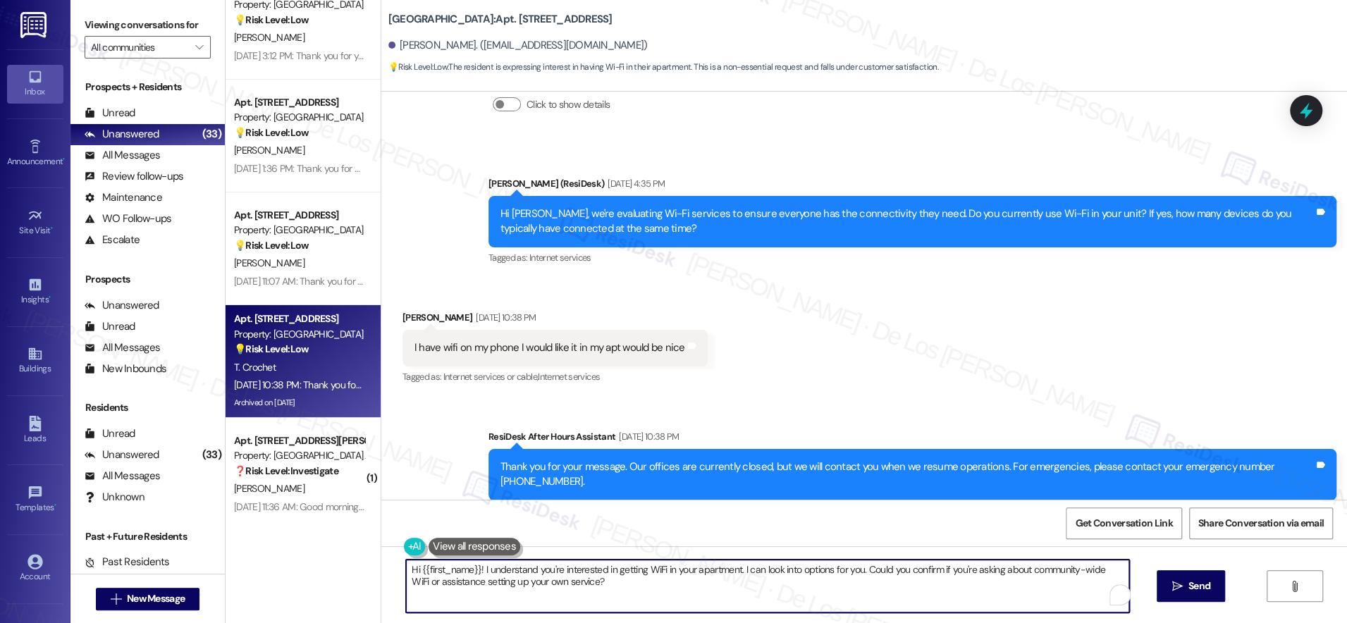
click at [615, 581] on textarea "Hi {{first_name}}! I understand you're interested in getting WiFi in your apart…" at bounding box center [767, 586] width 723 height 53
click at [621, 577] on textarea "Hi {{first_name}}! I understand you're interested in getting WiFi in your apart…" at bounding box center [767, 586] width 723 height 53
drag, startPoint x: 472, startPoint y: 567, endPoint x: 350, endPoint y: 541, distance: 125.5
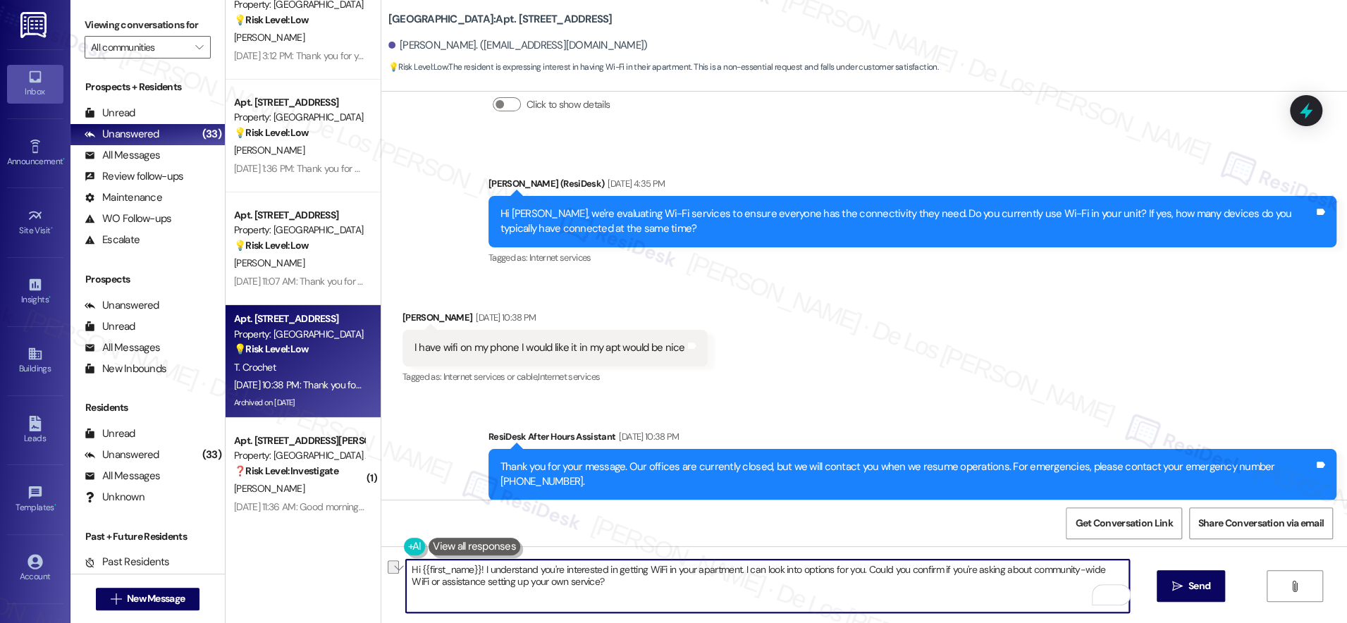
click at [349, 543] on div "( 1 ) Apt. 1603, 201 Hackberry St Property: Hackberry Ranch 💡 Risk Level: Low T…" at bounding box center [786, 311] width 1121 height 623
drag, startPoint x: 658, startPoint y: 569, endPoint x: 693, endPoint y: 602, distance: 47.9
click at [691, 601] on textarea "I understand you're interested in getting WiFi in your apartment. I can look in…" at bounding box center [767, 586] width 723 height 53
paste textarea "And what do you mainly use it for? Streaming shows, working from home, video ca…"
click at [661, 567] on textarea "I understand you're interested in getting WiFi in your apartment. And what do y…" at bounding box center [767, 586] width 723 height 53
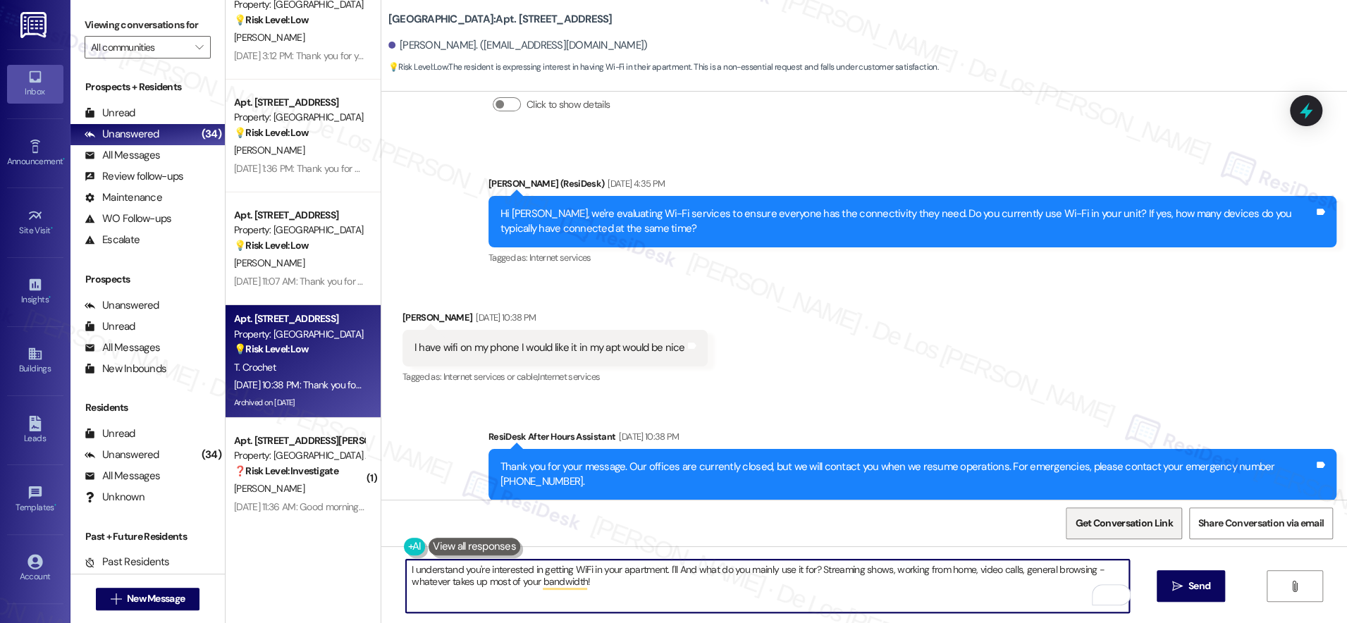
click at [1147, 535] on span "Get Conversation Link" at bounding box center [1123, 523] width 103 height 30
click at [660, 567] on textarea "I understand you're interested in getting WiFi in your apartment. I'll And what…" at bounding box center [767, 586] width 723 height 53
drag, startPoint x: 670, startPoint y: 568, endPoint x: 689, endPoint y: 592, distance: 30.6
click at [689, 592] on textarea "I understand you're interested in getting WiFi in your apartment. I'll And what…" at bounding box center [767, 586] width 723 height 53
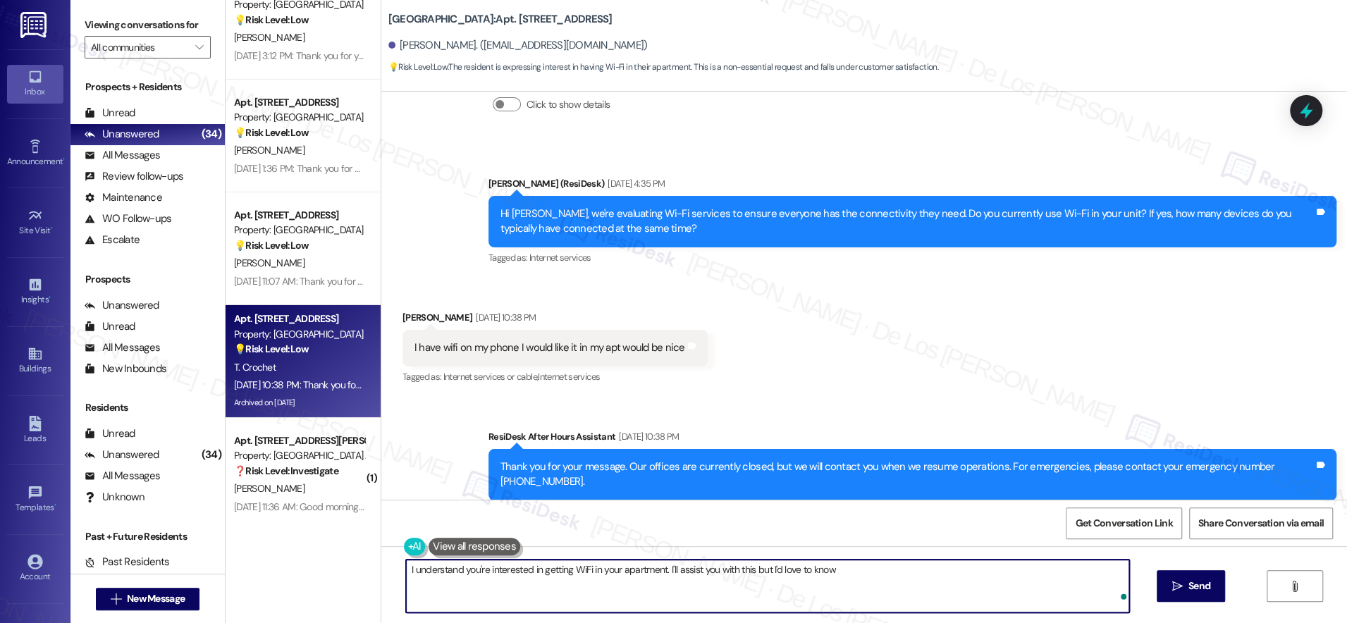
paste textarea "And what do you mainly use it for? Streaming shows, working from home, video ca…"
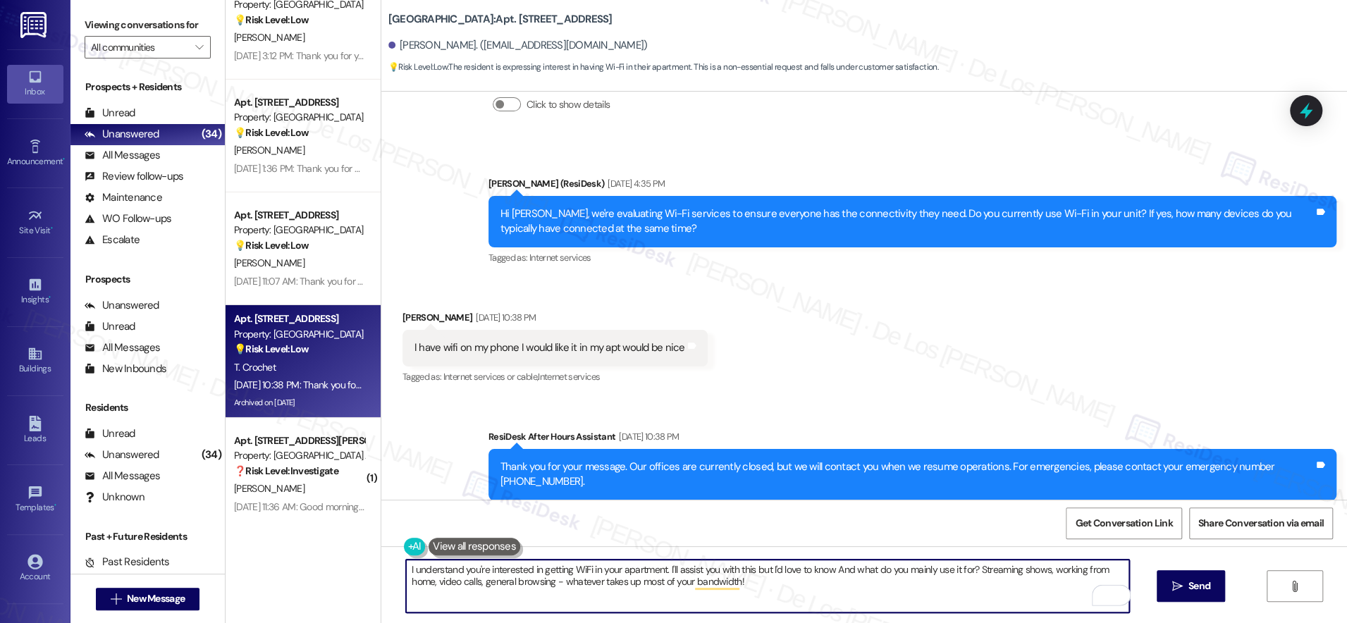
click at [848, 569] on textarea "I understand you're interested in getting WiFi in your apartment. I'll assist y…" at bounding box center [767, 586] width 723 height 53
click at [880, 590] on textarea "I understand you're interested in getting WiFi in your apartment. I'll assist y…" at bounding box center [767, 586] width 723 height 53
click at [892, 594] on textarea "I understand you're interested in getting WiFi in your apartment. I'll assist y…" at bounding box center [767, 586] width 723 height 53
type textarea "I understand you're interested in getting WiFi in your apartment. I'll assist y…"
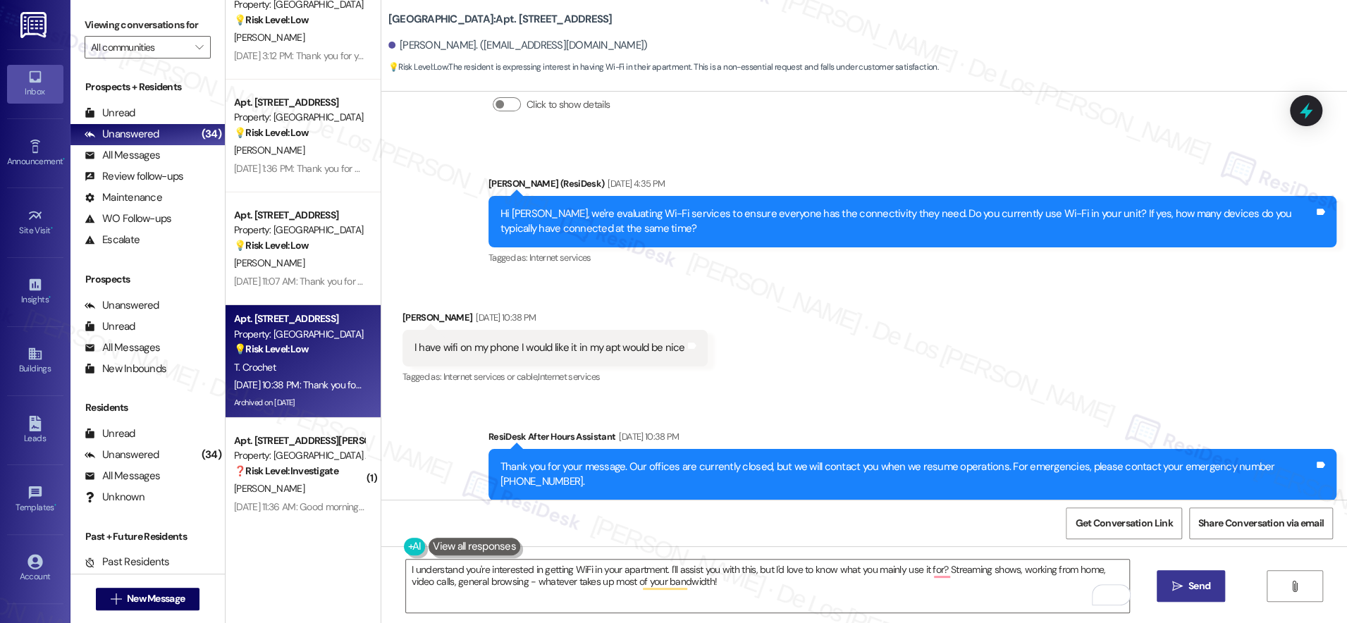
click at [1171, 583] on icon "" at bounding box center [1176, 586] width 11 height 11
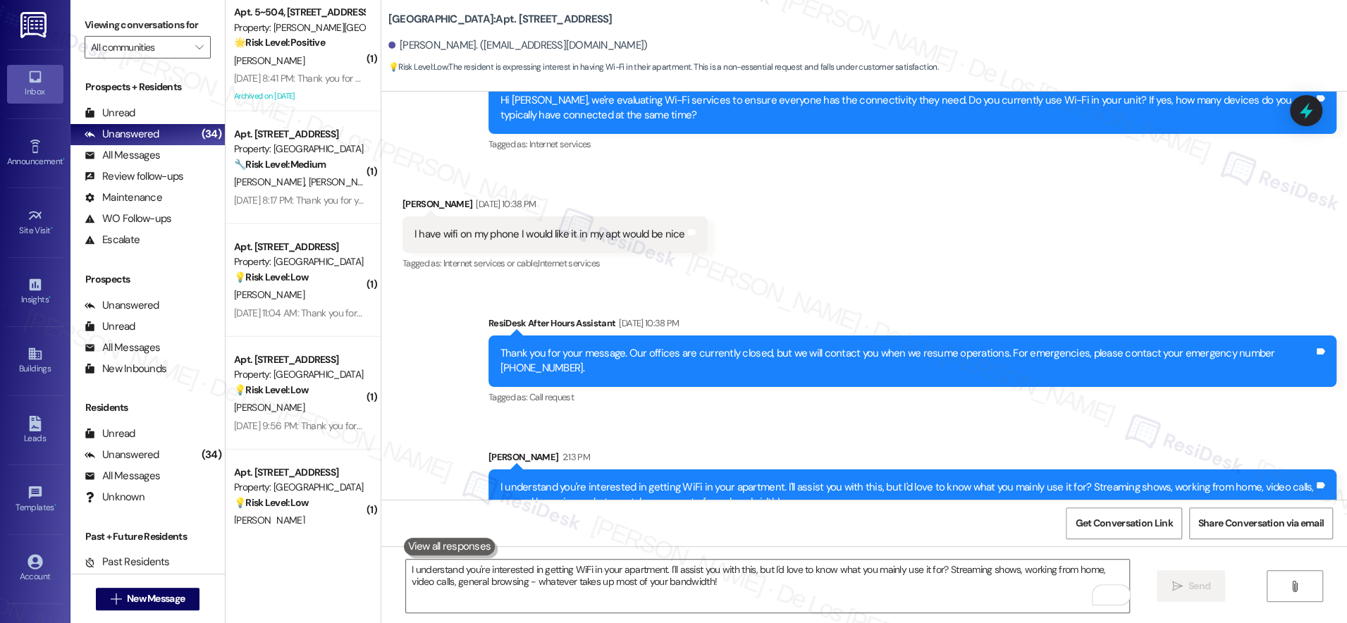
scroll to position [3424, 0]
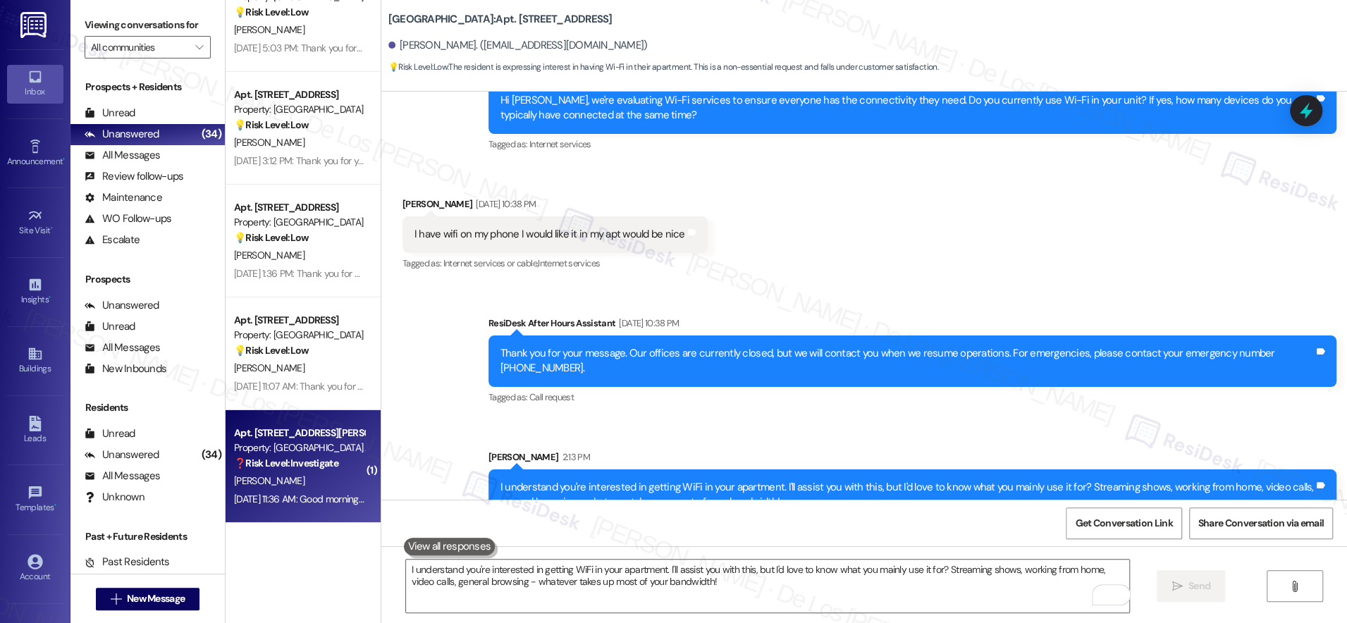
click at [319, 467] on strong "❓ Risk Level: Investigate" at bounding box center [286, 463] width 104 height 13
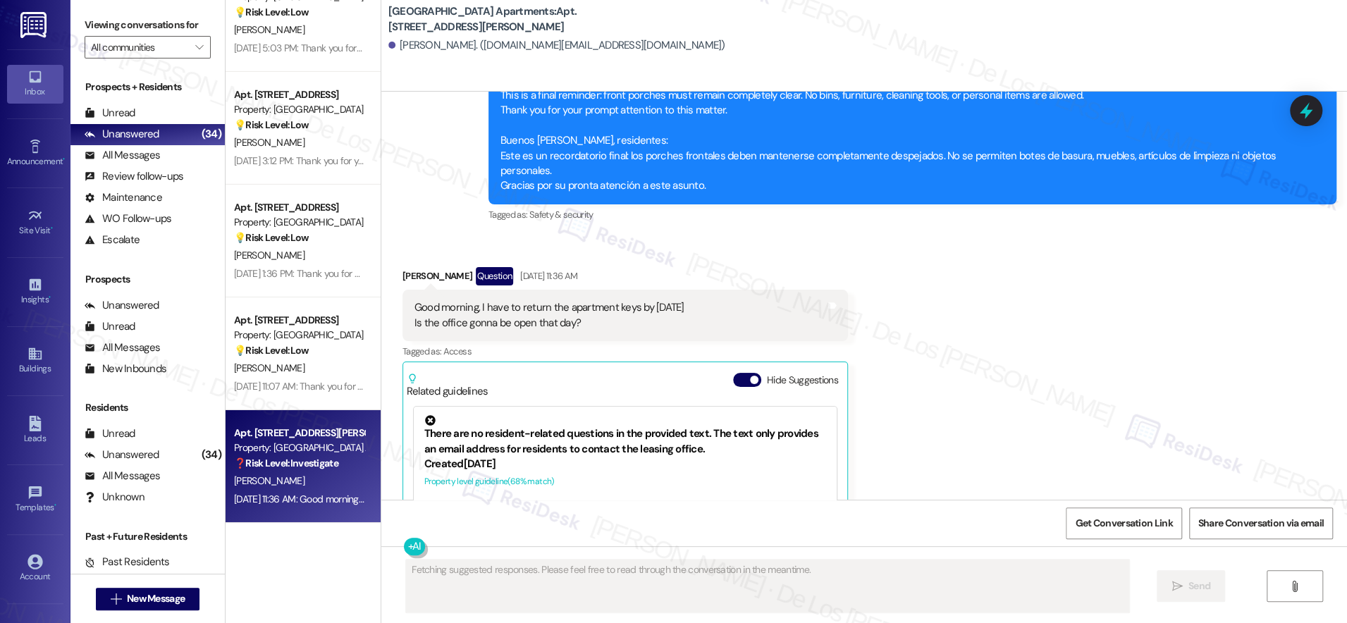
scroll to position [12892, 0]
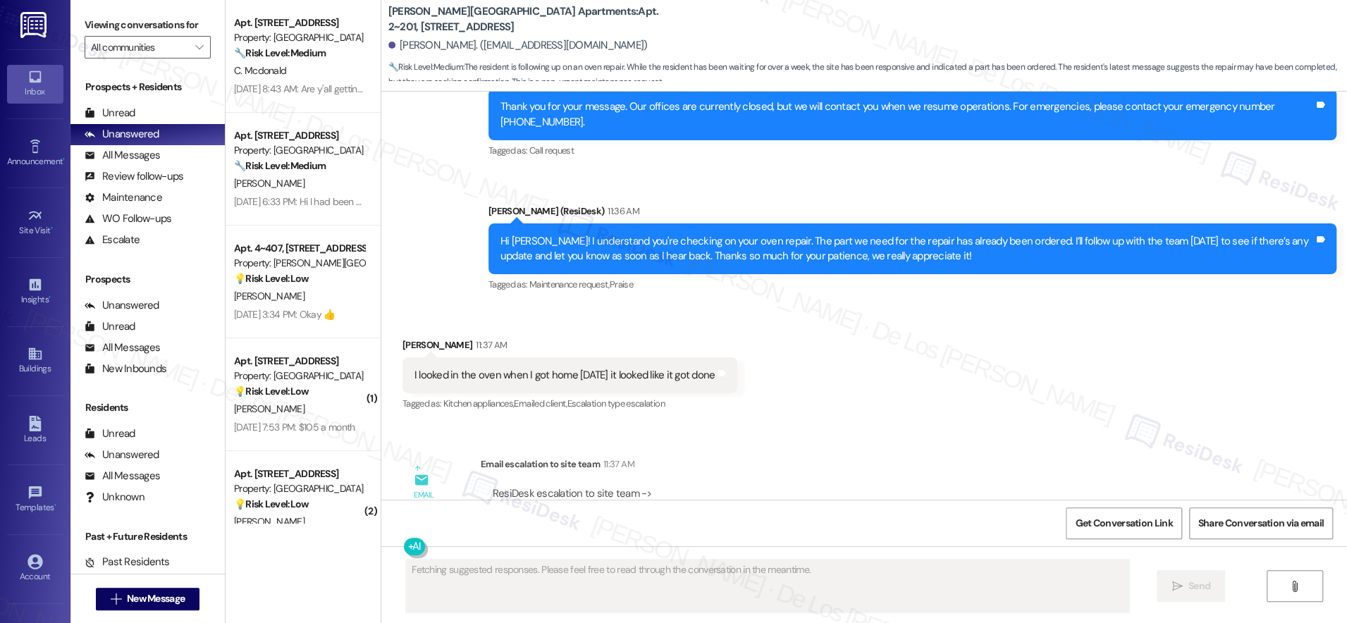
scroll to position [6628, 0]
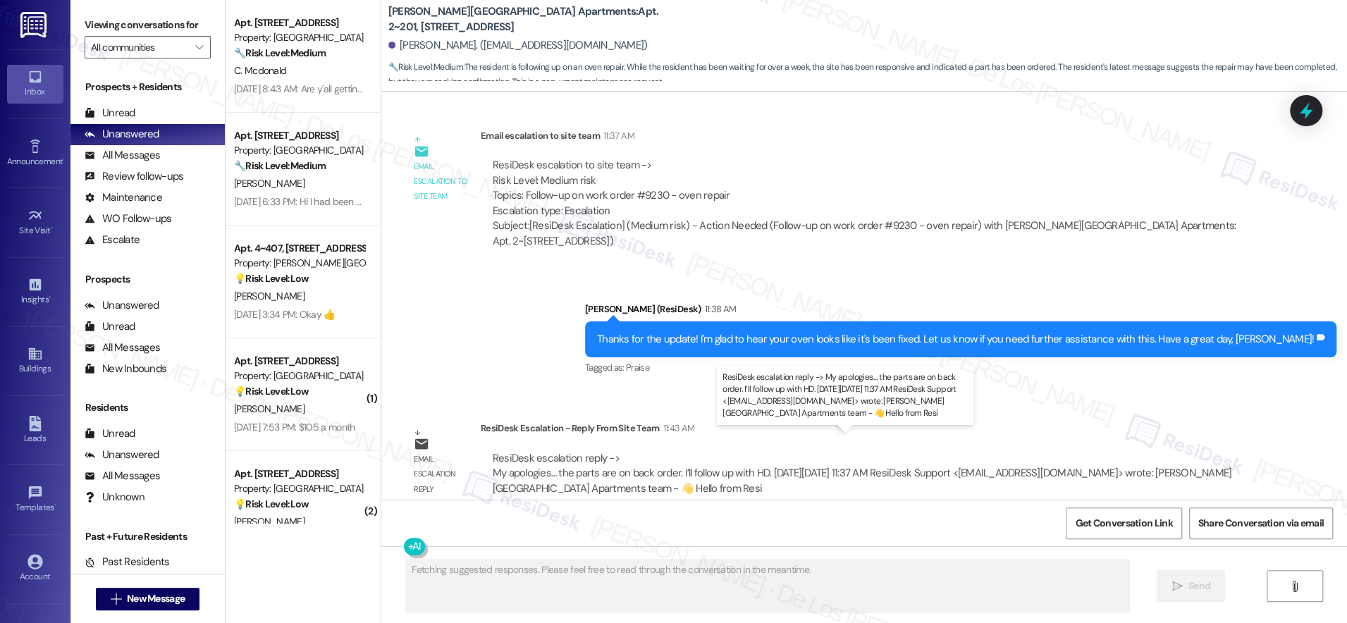
click at [635, 457] on div "ResiDesk escalation reply -> My apologies… the parts are on back order. I’ll fo…" at bounding box center [862, 473] width 739 height 44
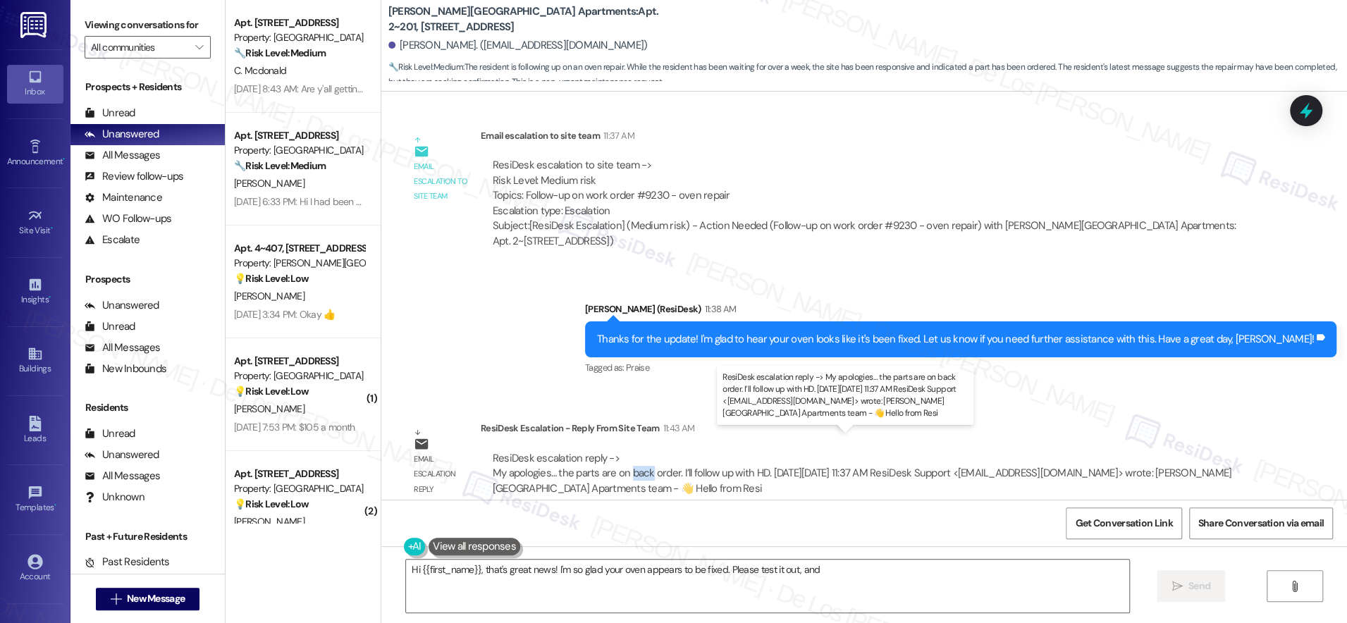
click at [636, 458] on div "ResiDesk escalation reply -> My apologies… the parts are on back order. I’ll fo…" at bounding box center [862, 473] width 739 height 44
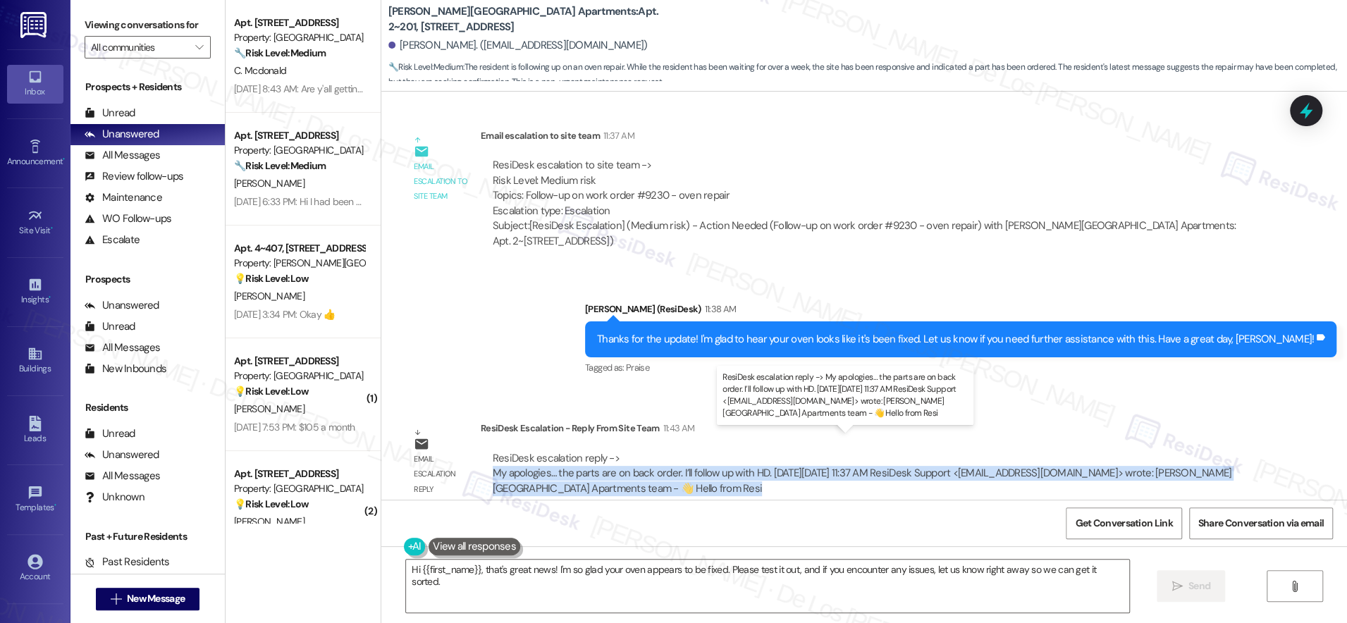
click at [636, 458] on div "ResiDesk escalation reply -> My apologies… the parts are on back order. I’ll fo…" at bounding box center [862, 473] width 739 height 44
type textarea "Hi {{first_name}}, that's great news! I'm so glad your oven appears to be fixed…"
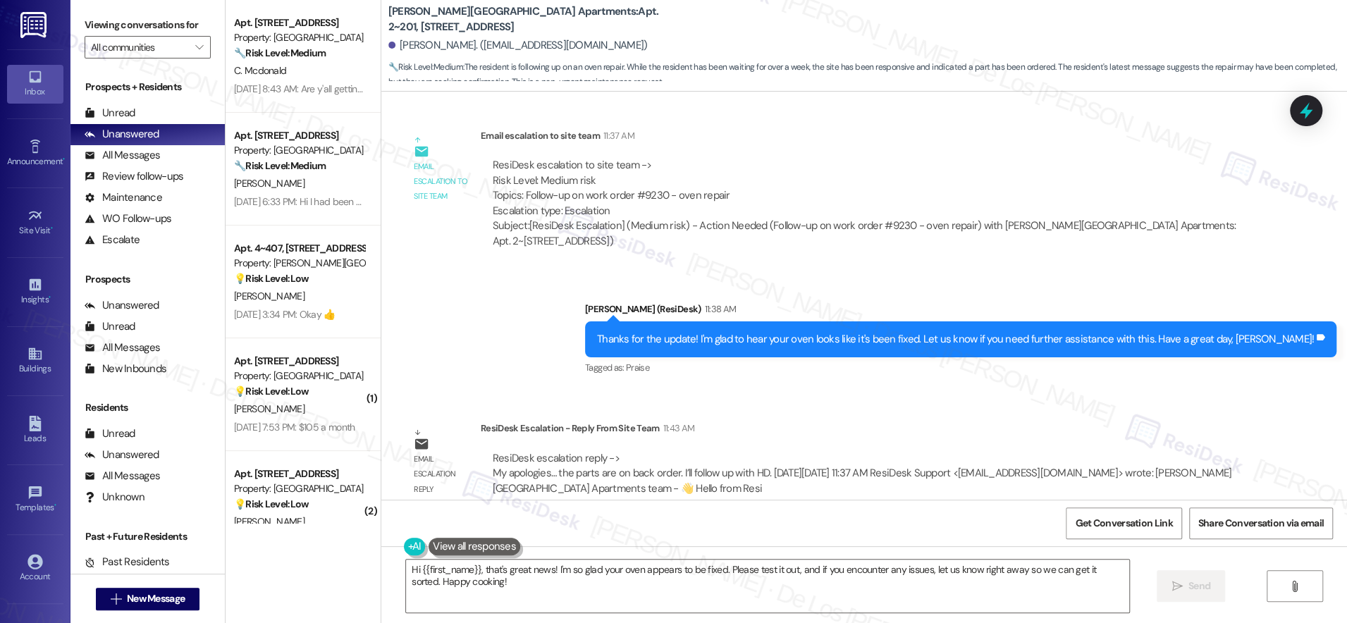
drag, startPoint x: 687, startPoint y: 462, endPoint x: 695, endPoint y: 462, distance: 7.8
click at [688, 462] on div "ResiDesk escalation reply -> My apologies… the parts are on back order. I’ll fo…" at bounding box center [865, 473] width 749 height 45
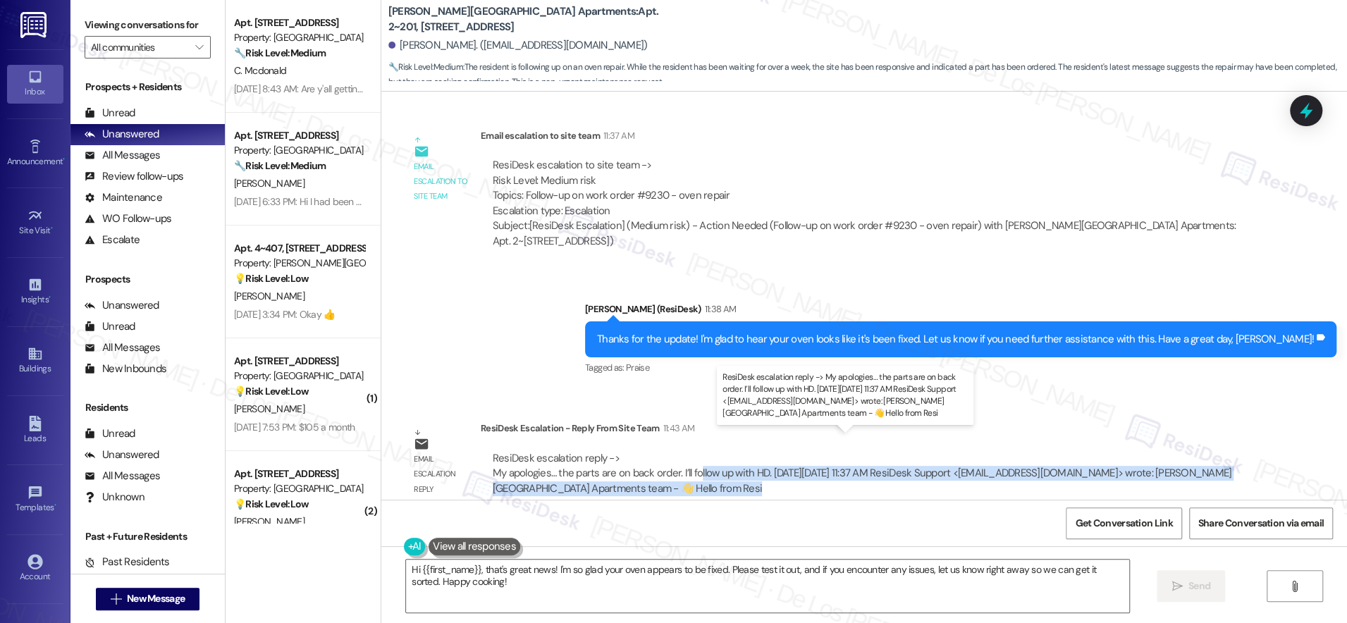
click at [762, 451] on div "ResiDesk escalation reply -> My apologies… the parts are on back order. I’ll fo…" at bounding box center [862, 473] width 739 height 44
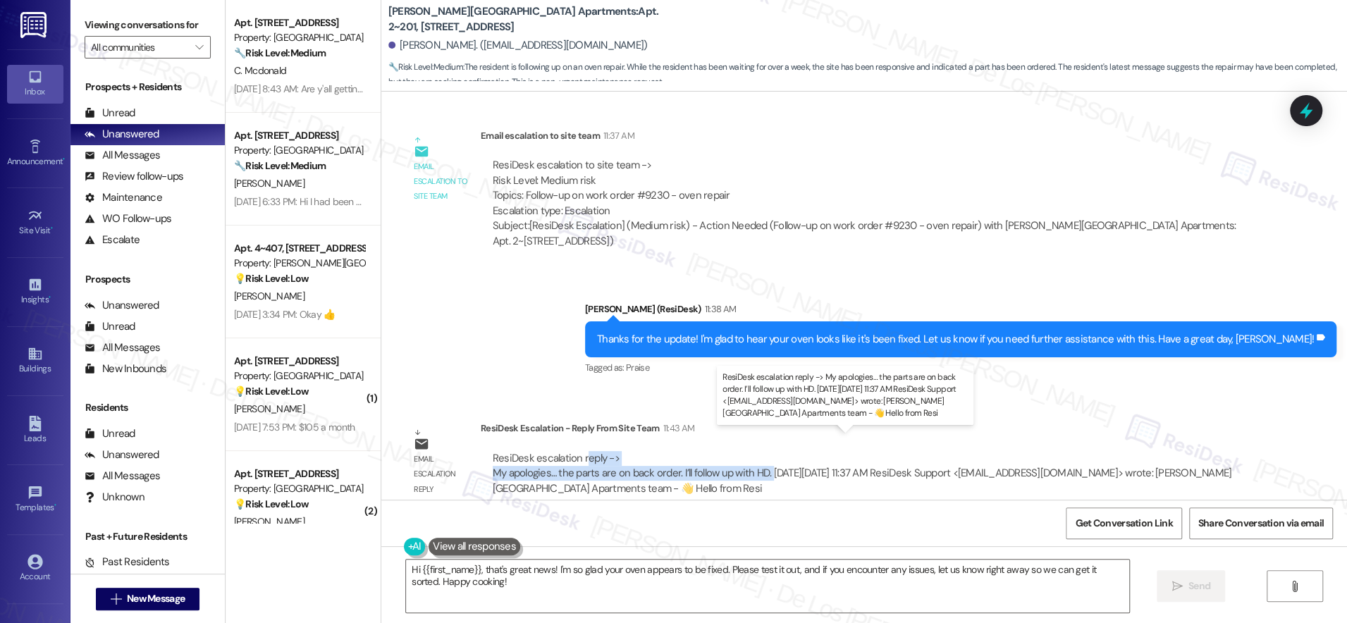
drag, startPoint x: 759, startPoint y: 453, endPoint x: 567, endPoint y: 438, distance: 193.0
click at [568, 451] on div "ResiDesk escalation reply -> My apologies… the parts are on back order. I’ll fo…" at bounding box center [862, 473] width 739 height 44
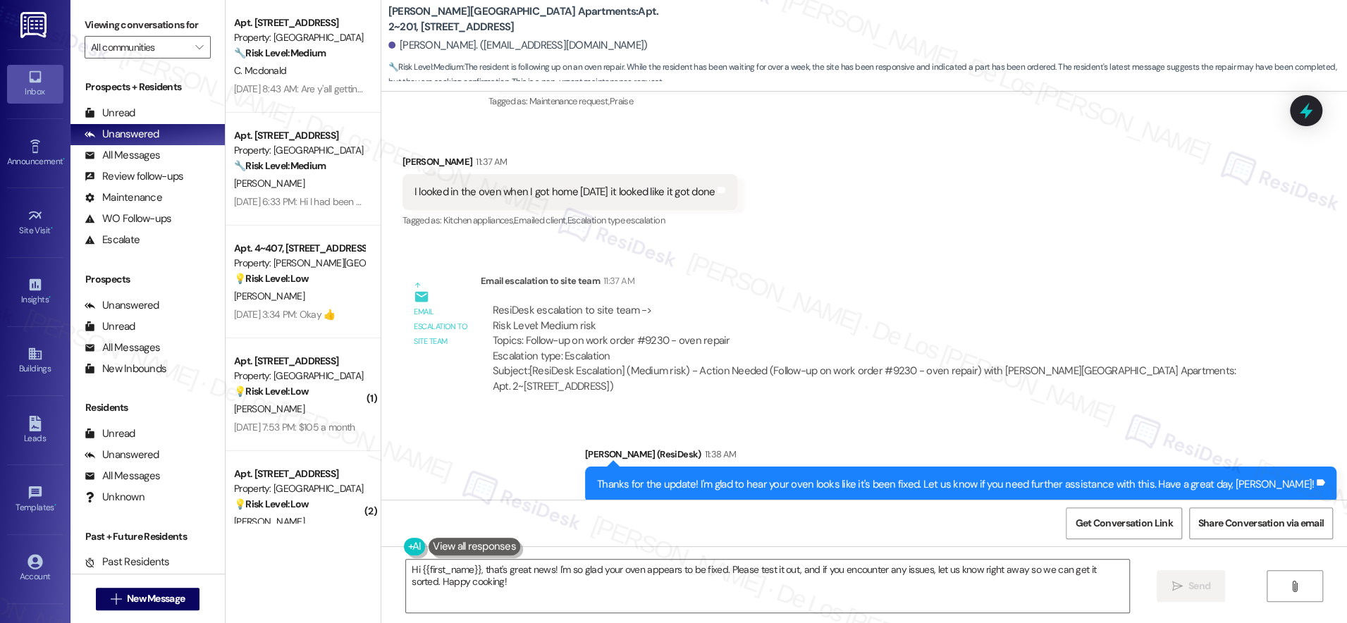
scroll to position [6448, 0]
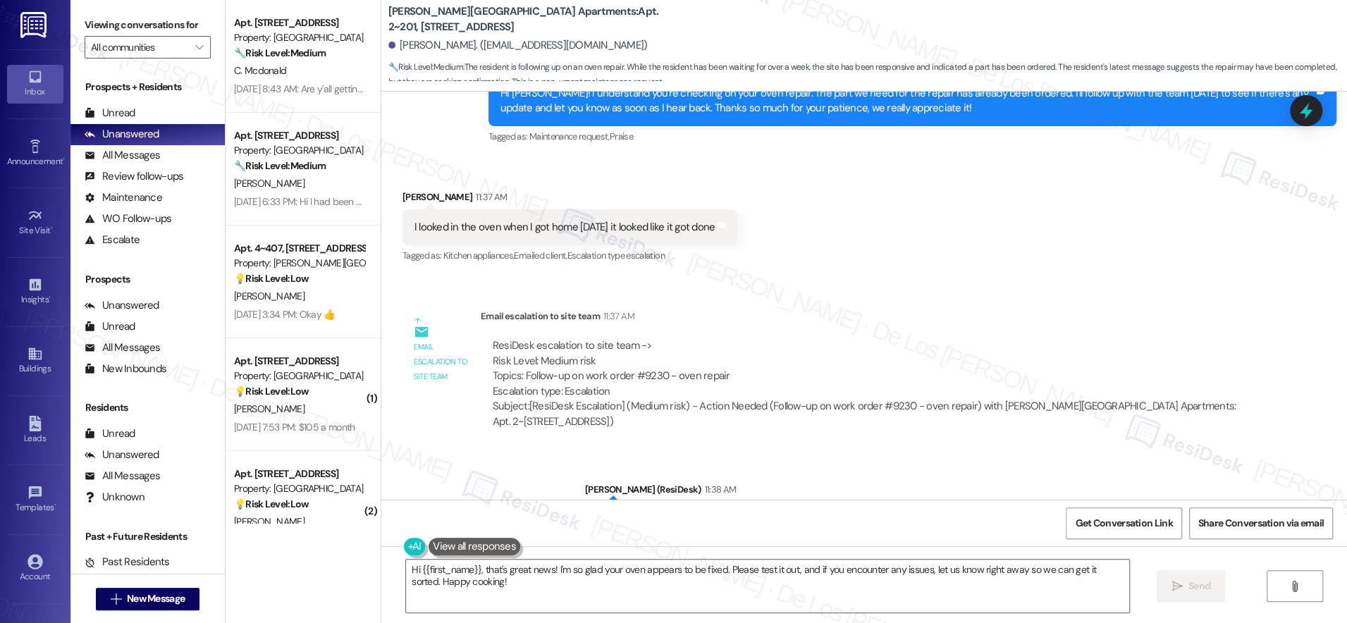
click at [531, 220] on div "I looked in the oven when I got home yesterday it looked like it got done" at bounding box center [564, 227] width 301 height 15
copy div "I looked in the oven when I got home yesterday it looked like it got done Tags …"
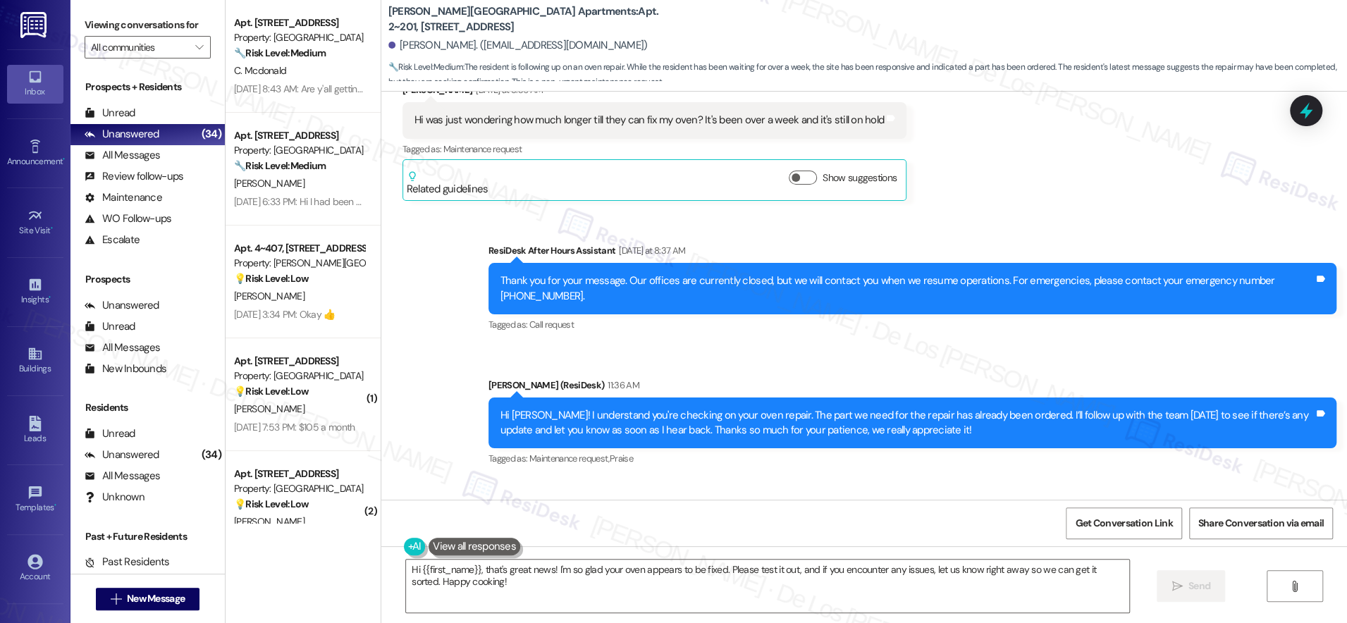
scroll to position [6072, 0]
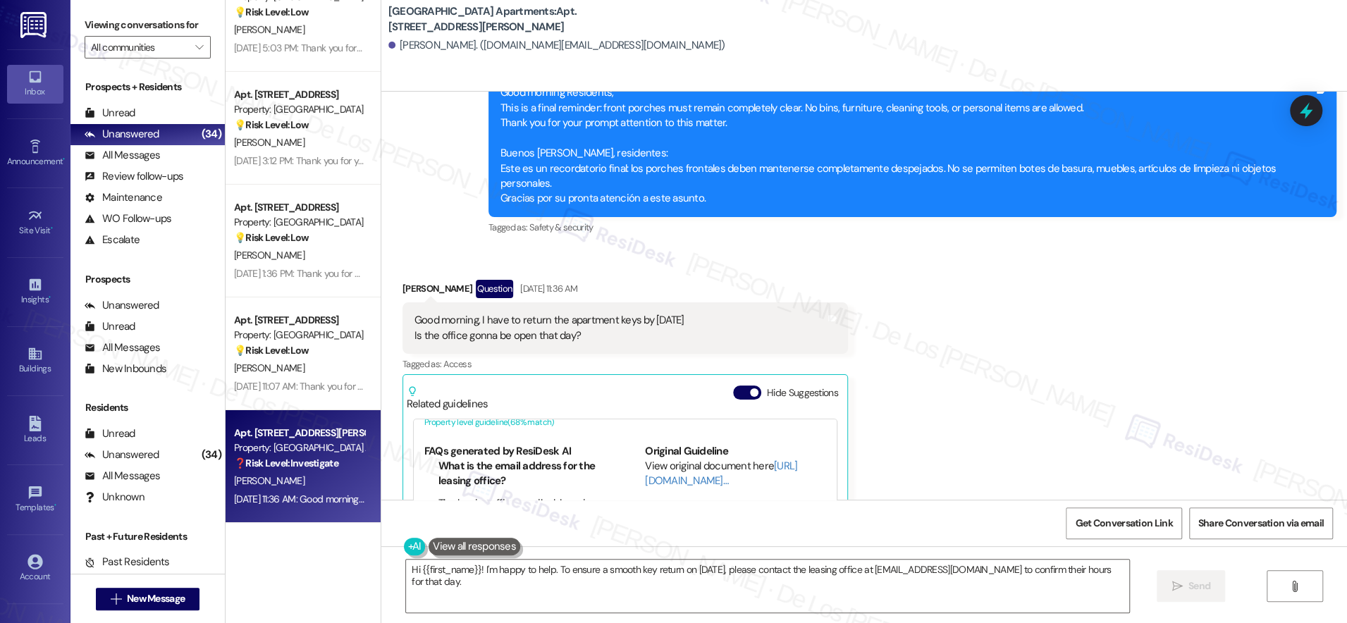
scroll to position [90, 0]
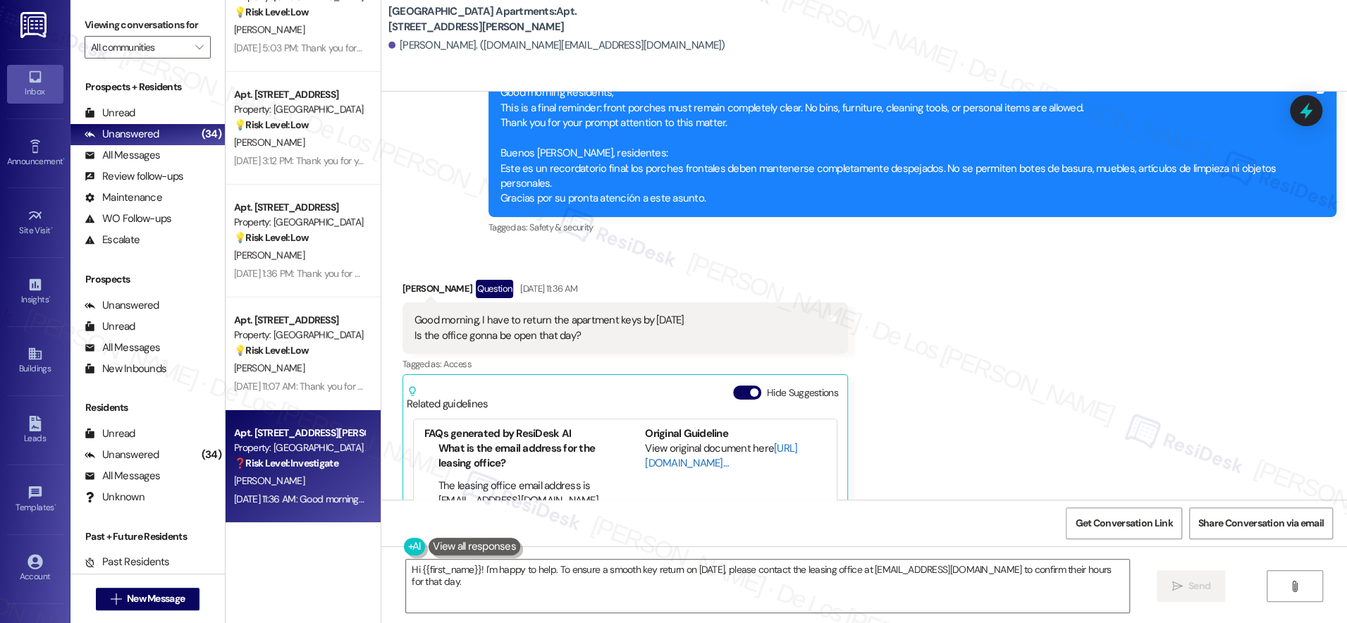
click at [668, 441] on link "http://res.cl…" at bounding box center [721, 455] width 152 height 29
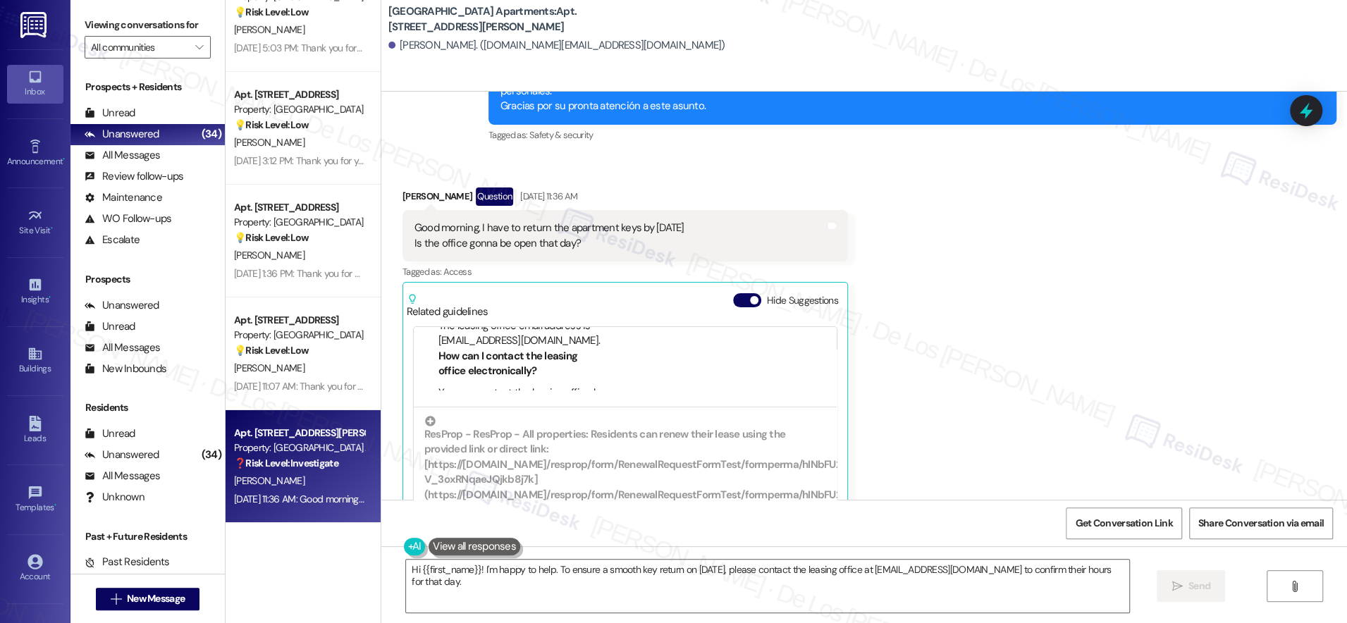
scroll to position [99, 0]
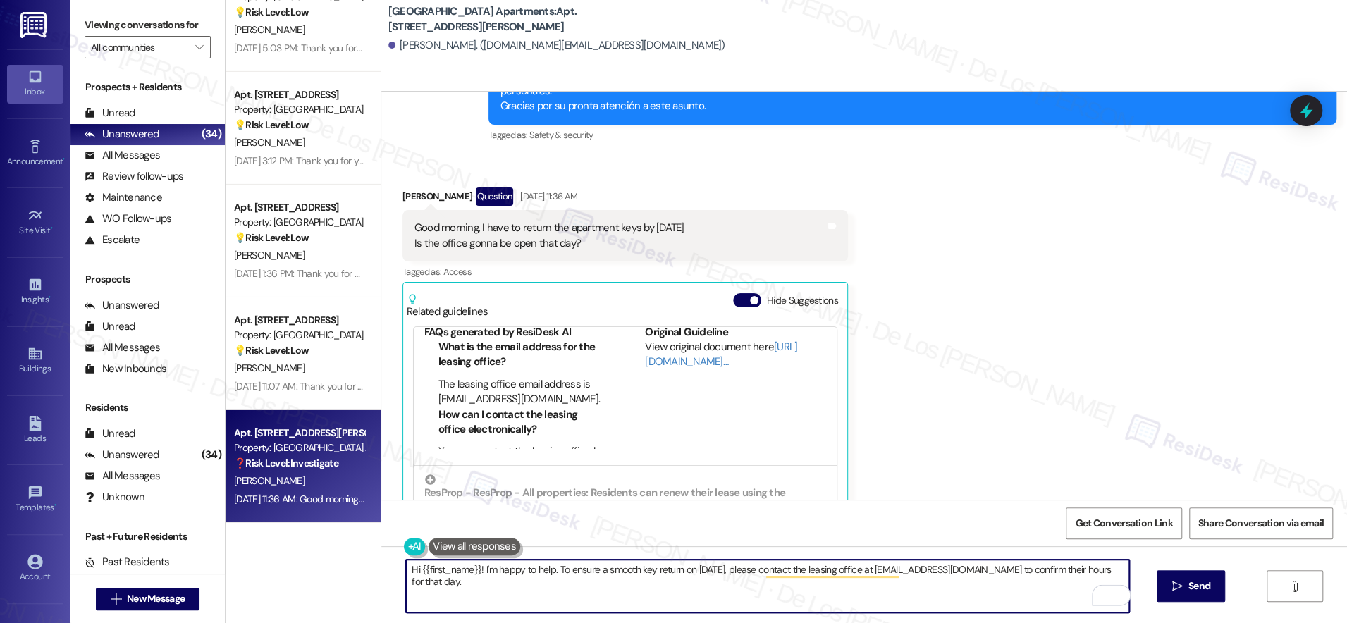
drag, startPoint x: 474, startPoint y: 572, endPoint x: 641, endPoint y: 572, distance: 166.3
click at [641, 571] on textarea "Hi {{first_name}}! I'm happy to help. To ensure a smooth key return on Septembe…" at bounding box center [767, 586] width 723 height 53
drag, startPoint x: 623, startPoint y: 570, endPoint x: 651, endPoint y: 565, distance: 27.9
click at [623, 570] on textarea "Hi {{first_name}}! I understand that you want to return on September 2nd, pleas…" at bounding box center [767, 586] width 723 height 53
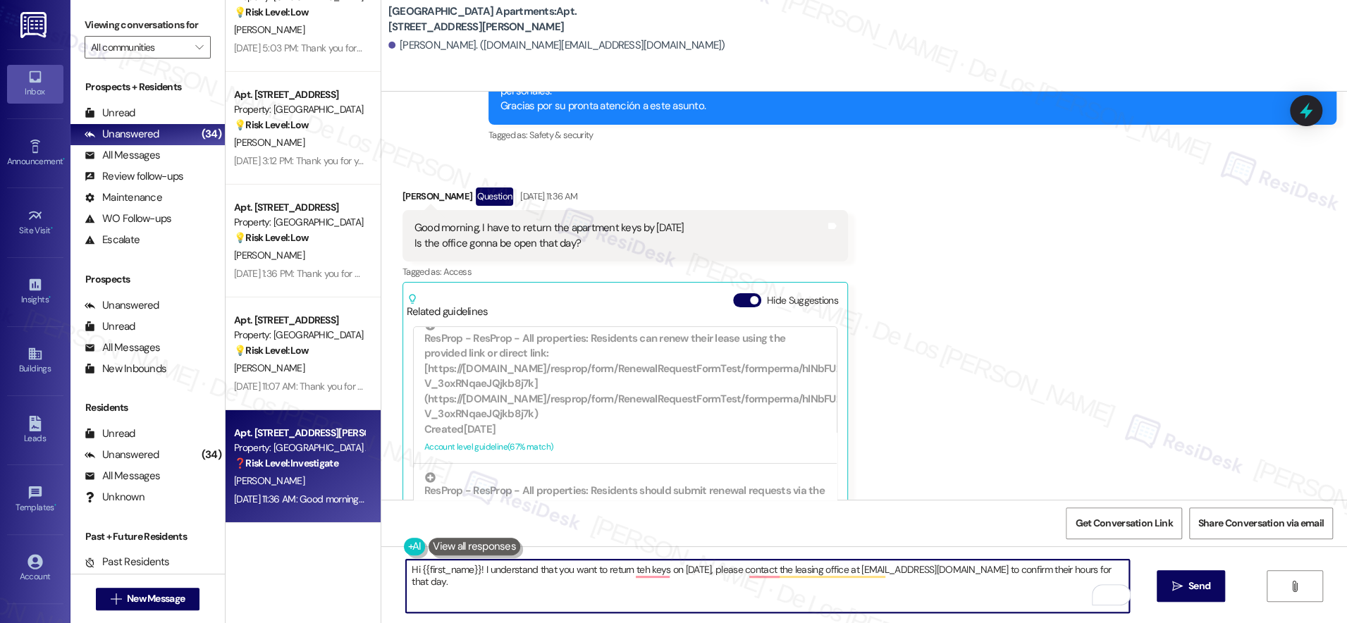
scroll to position [312, 0]
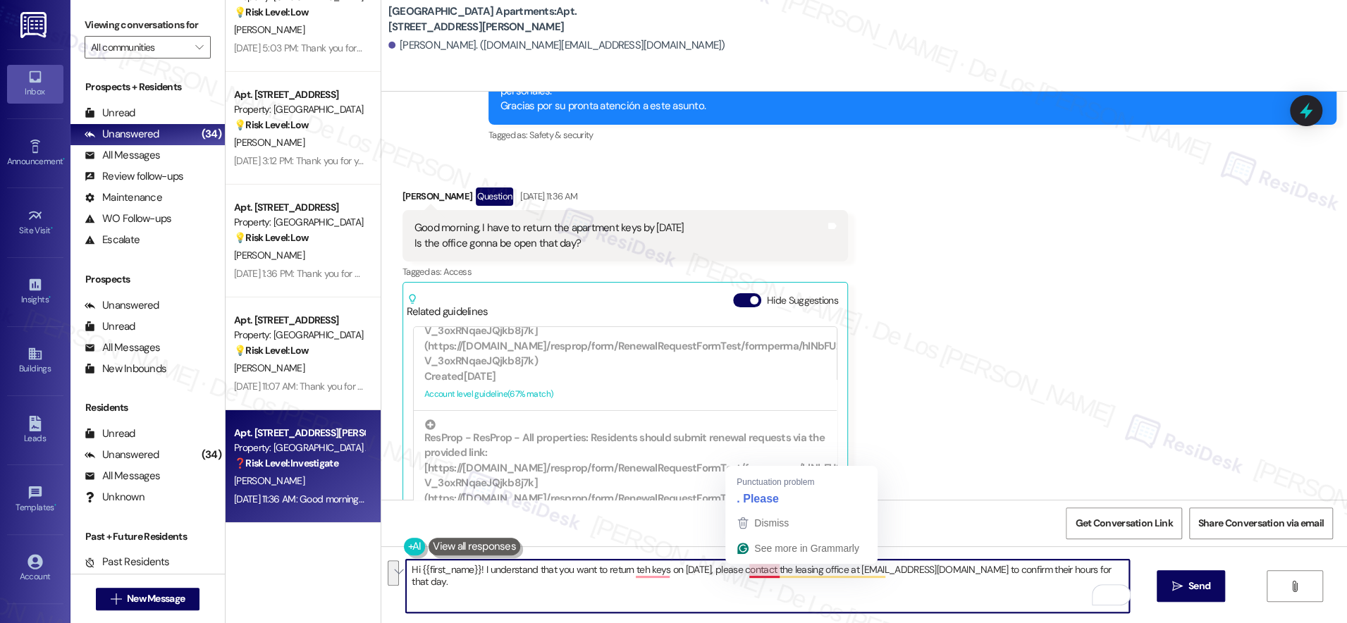
drag, startPoint x: 739, startPoint y: 569, endPoint x: 819, endPoint y: 594, distance: 84.3
click at [819, 593] on textarea "Hi {{first_name}}! I understand that you want to return teh keys on September 2…" at bounding box center [767, 586] width 723 height 53
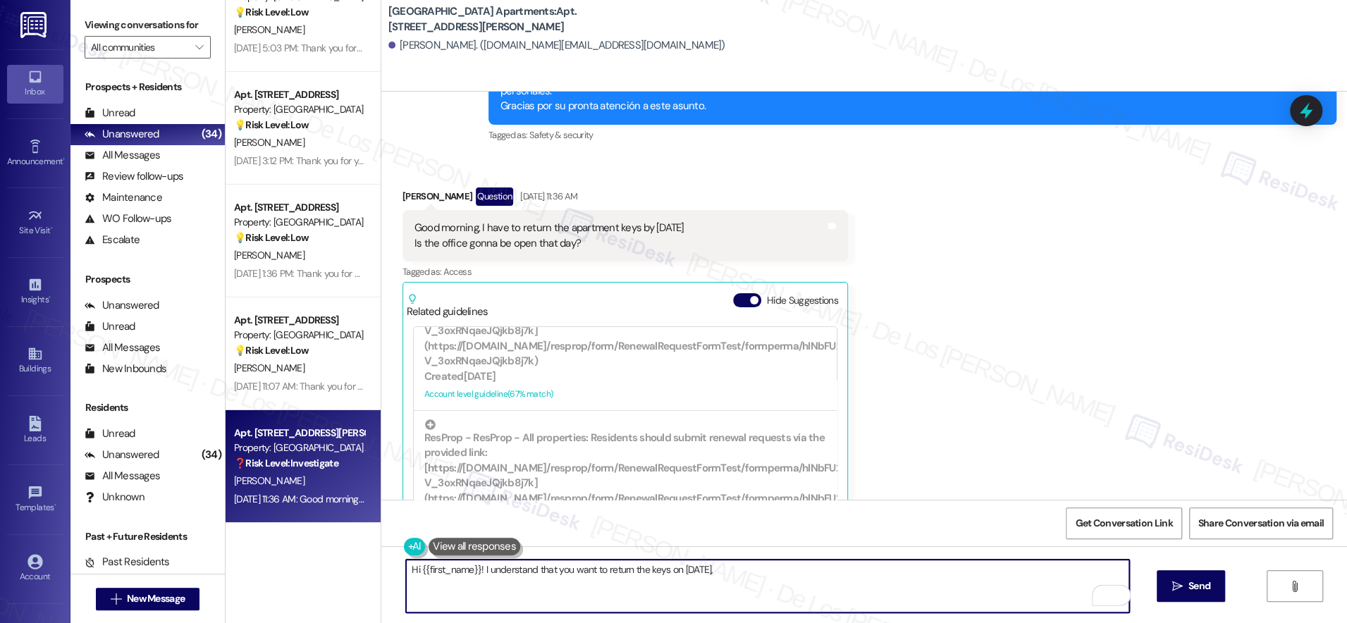
click at [773, 572] on textarea "Hi {{first_name}}! I understand that you want to return the keys on September 2…" at bounding box center [767, 586] width 723 height 53
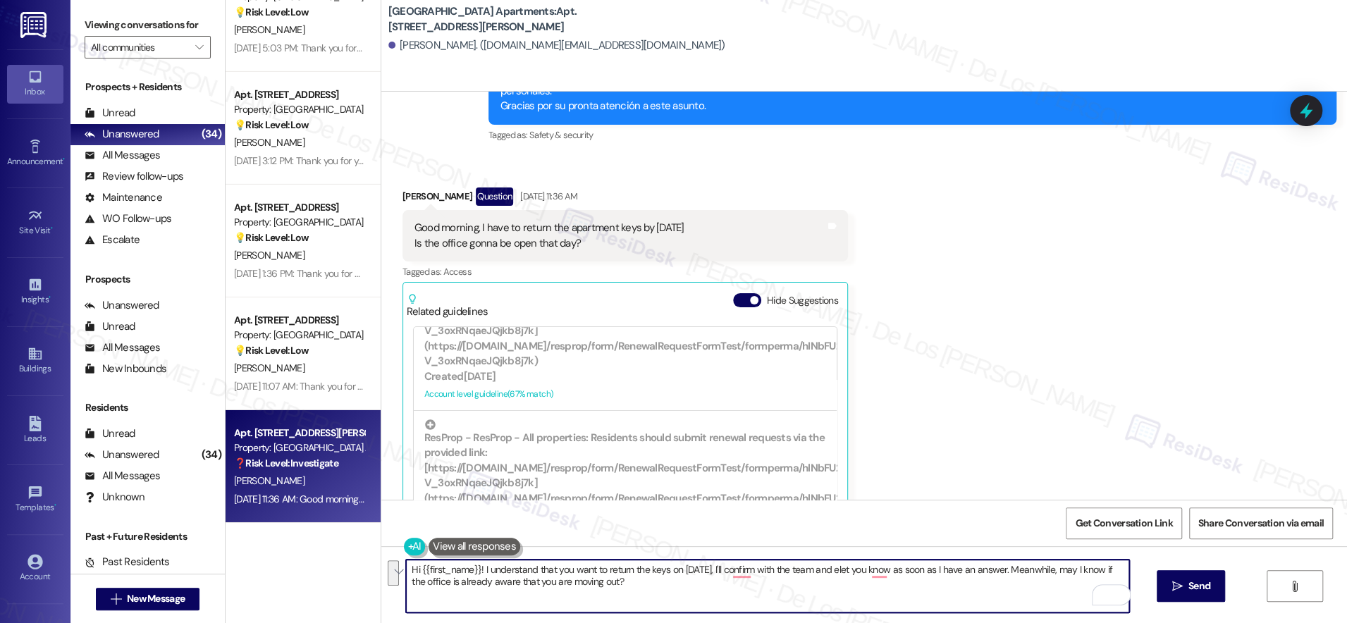
paste textarea "you’d like to return the keys on September 2nd. I’ll confirm with the team and …"
type textarea "Hi {{first_name}}! I understand you’d like to return the keys on September 2nd.…"
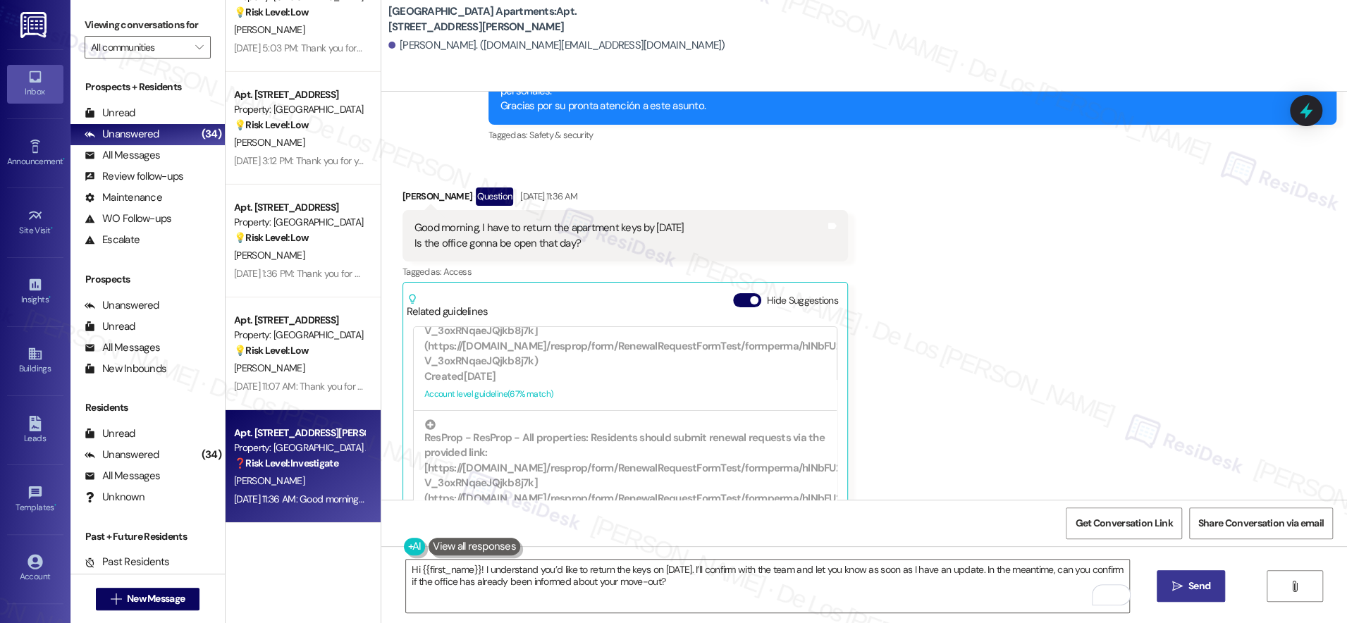
click at [1178, 589] on icon "" at bounding box center [1176, 586] width 11 height 11
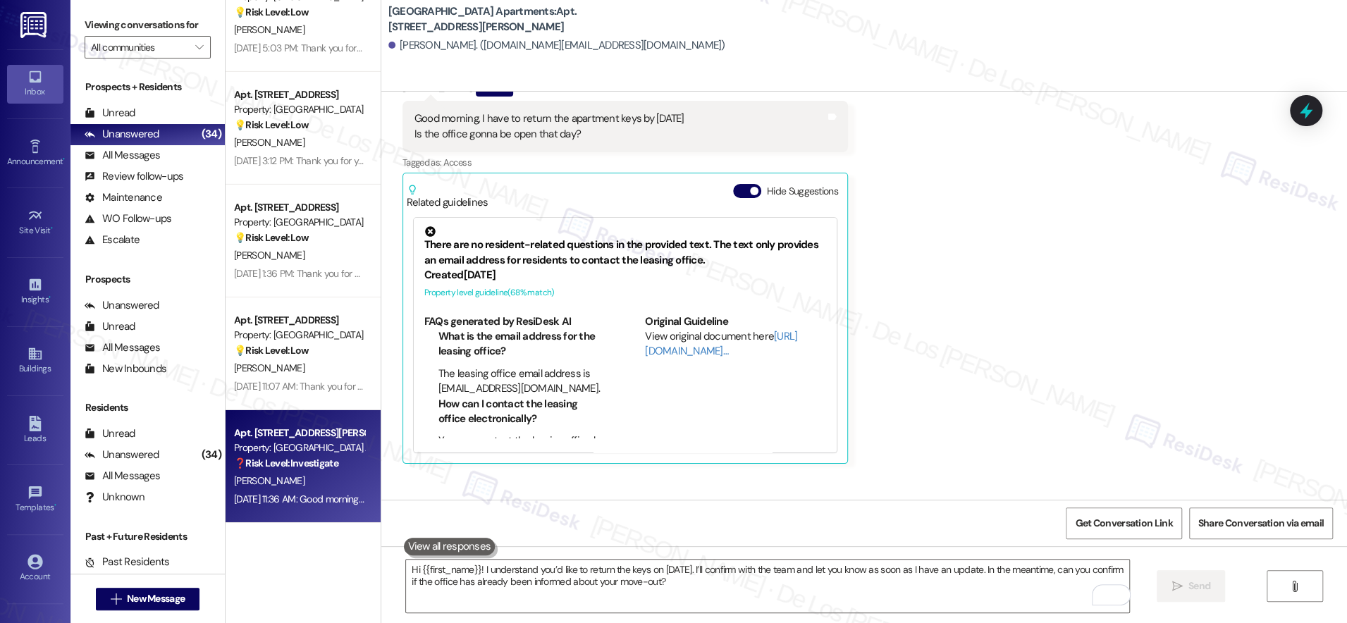
scroll to position [13086, 0]
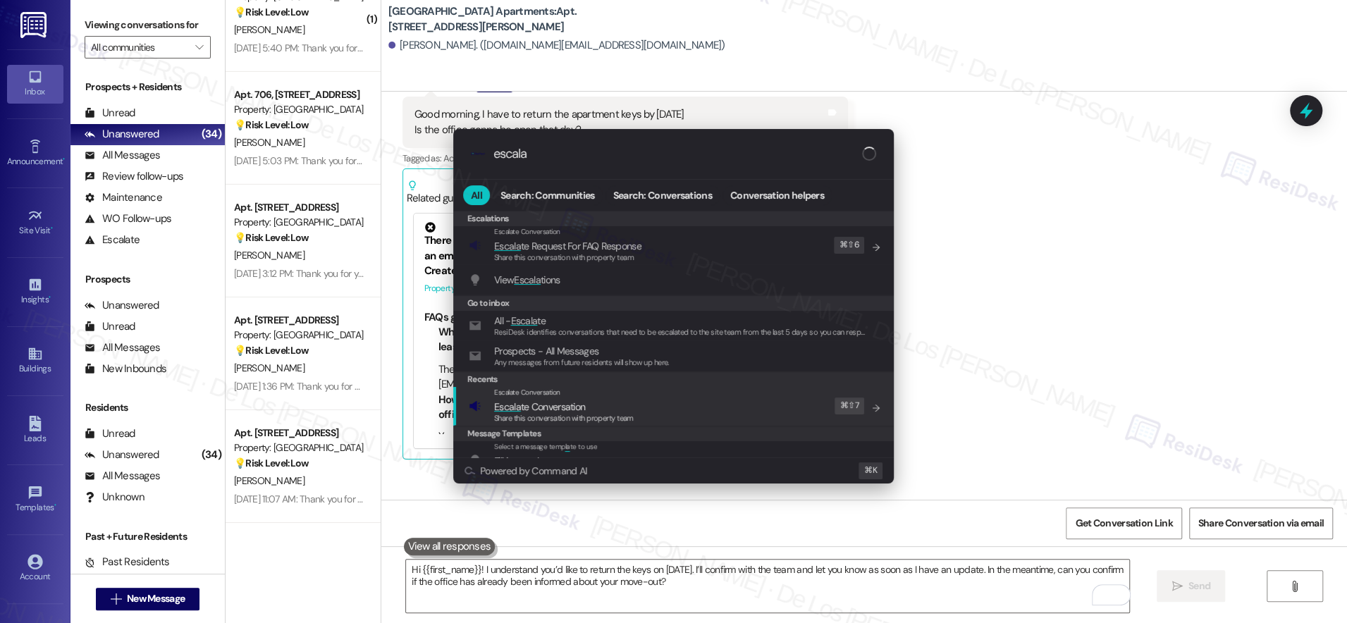
type input "escala"
click at [753, 390] on div "Escalate Conversation Escala te Conversation Share this conversation with prope…" at bounding box center [675, 406] width 412 height 38
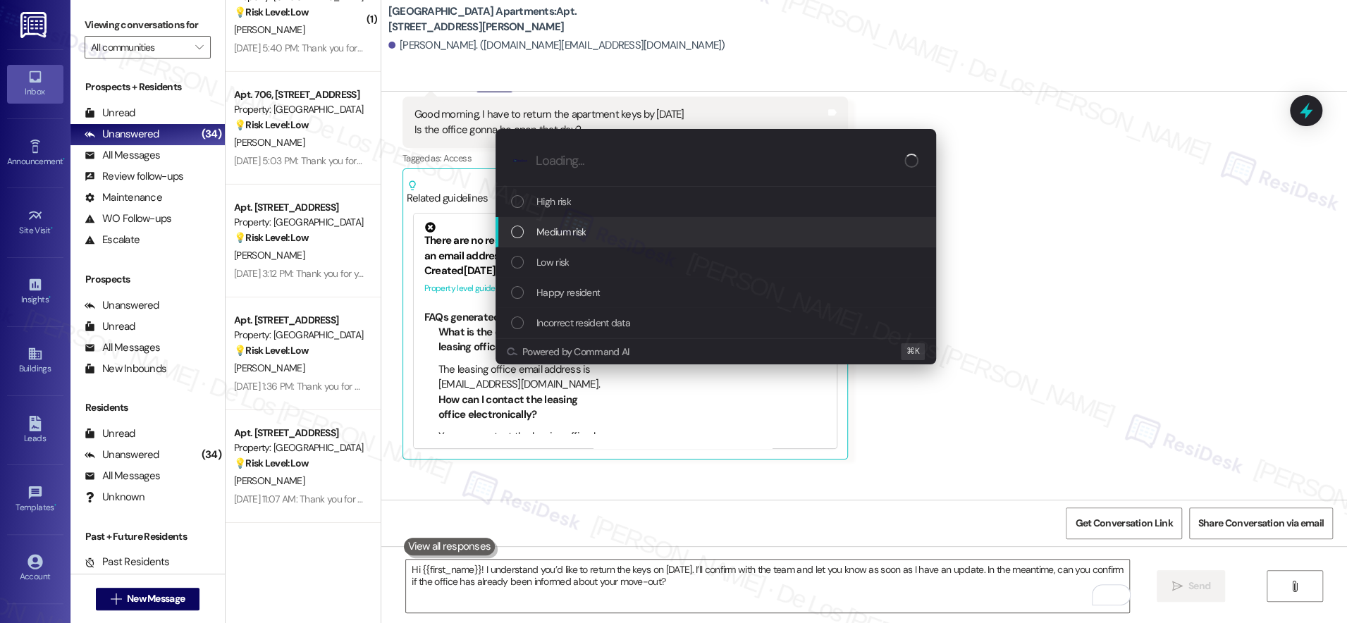
click at [663, 231] on div "Medium risk" at bounding box center [717, 232] width 412 height 16
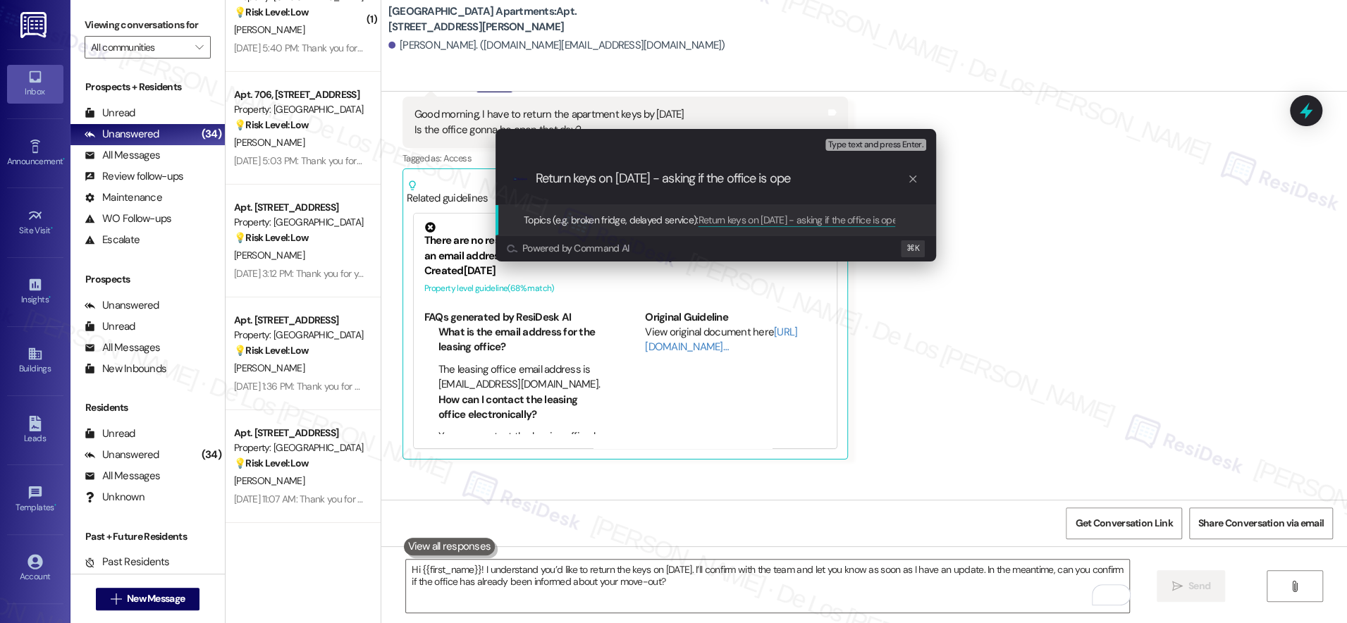
type input "Return keys on Sept 2 - asking if the office is open"
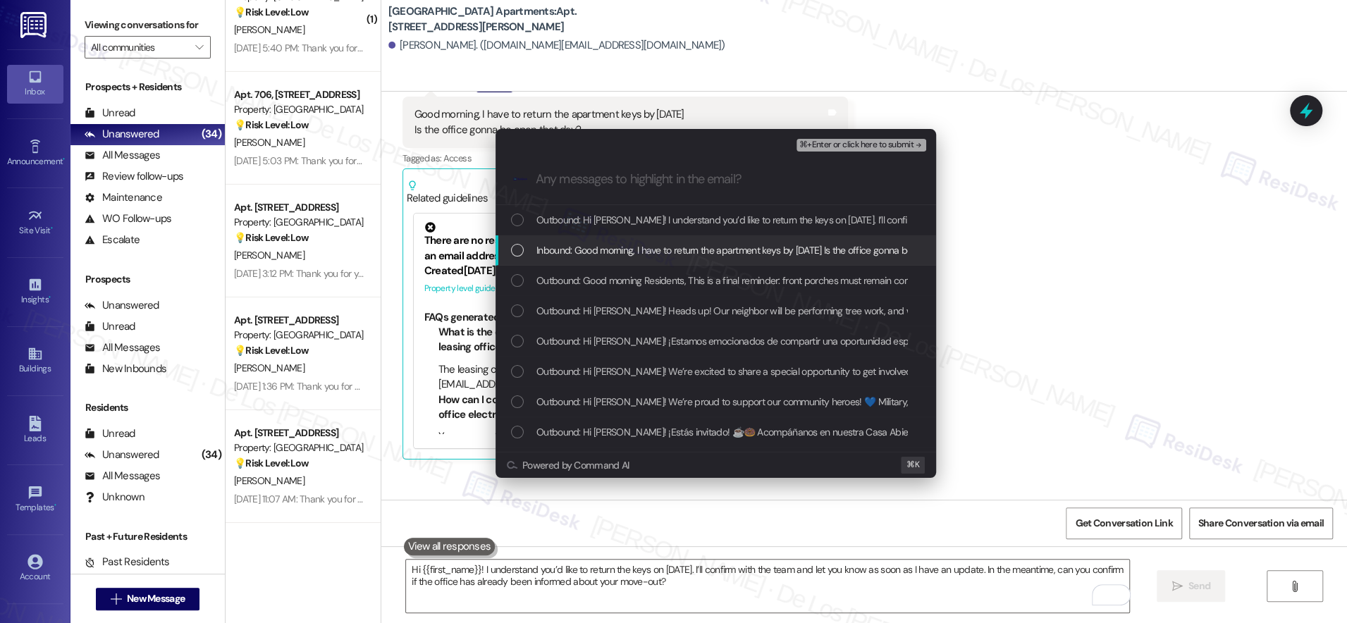
drag, startPoint x: 644, startPoint y: 250, endPoint x: 658, endPoint y: 245, distance: 14.9
click at [646, 250] on span "Inbound: Good morning, I have to return the apartment keys by September 2 Is th…" at bounding box center [756, 250] width 441 height 16
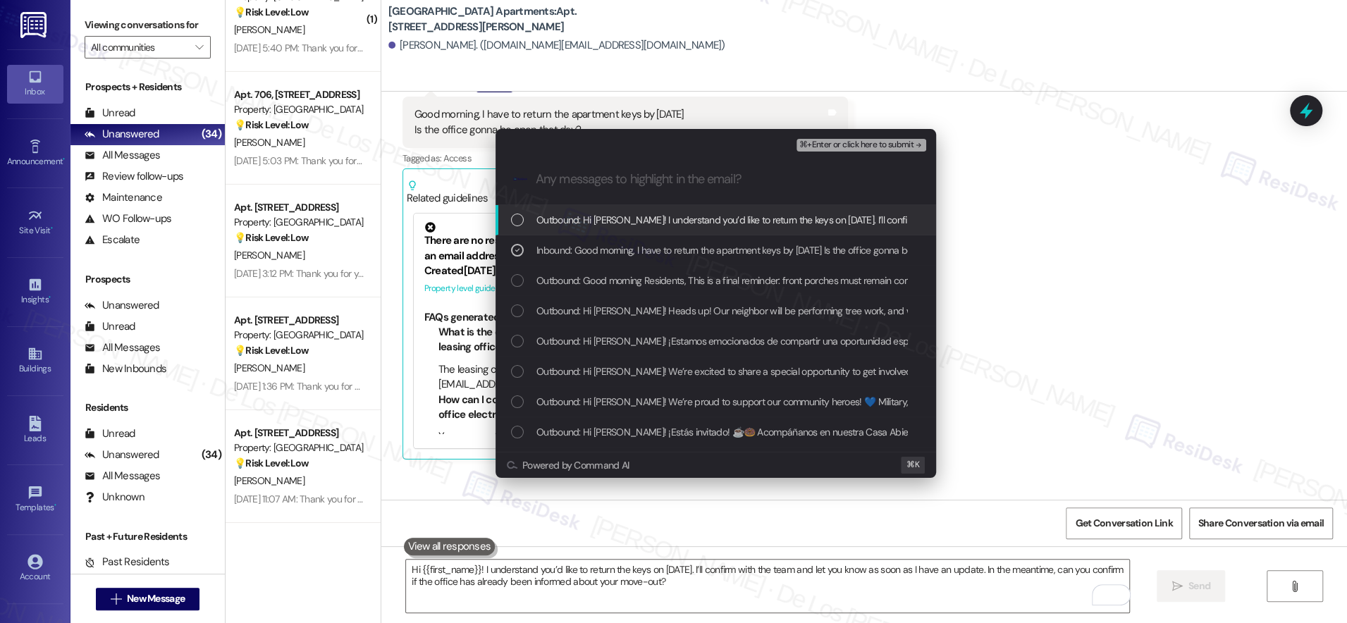
click at [891, 142] on span "⌘+Enter or click here to submit" at bounding box center [856, 145] width 114 height 10
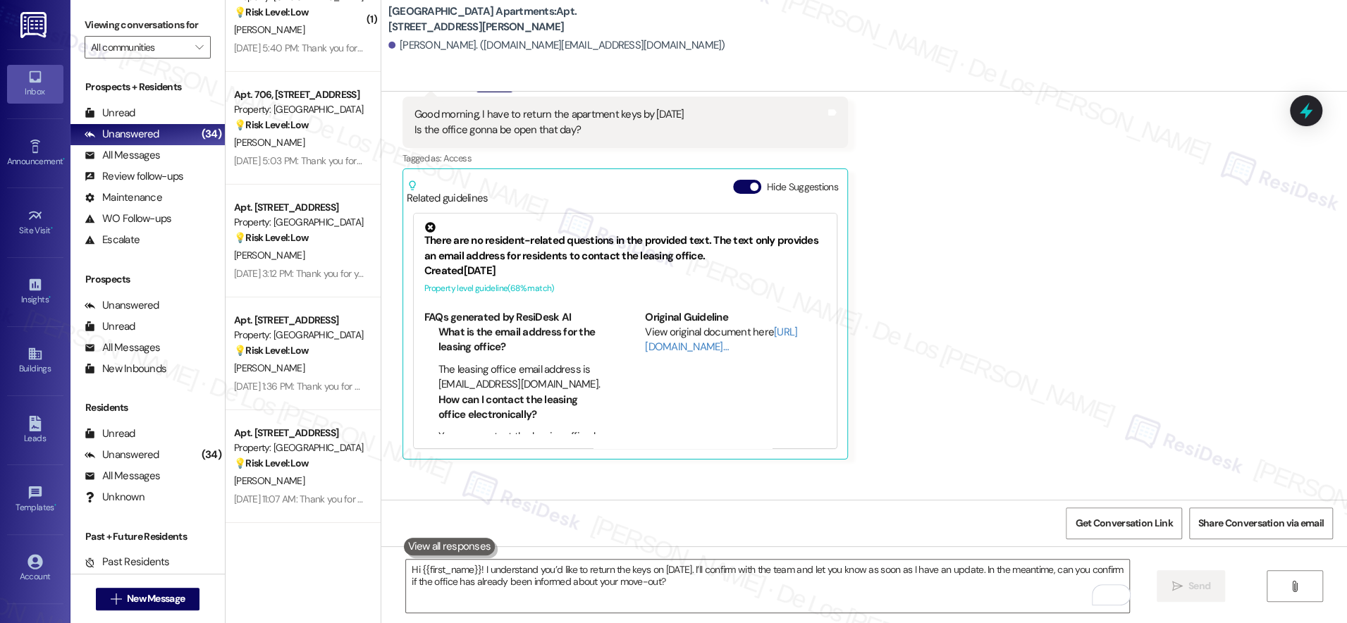
scroll to position [12972, 0]
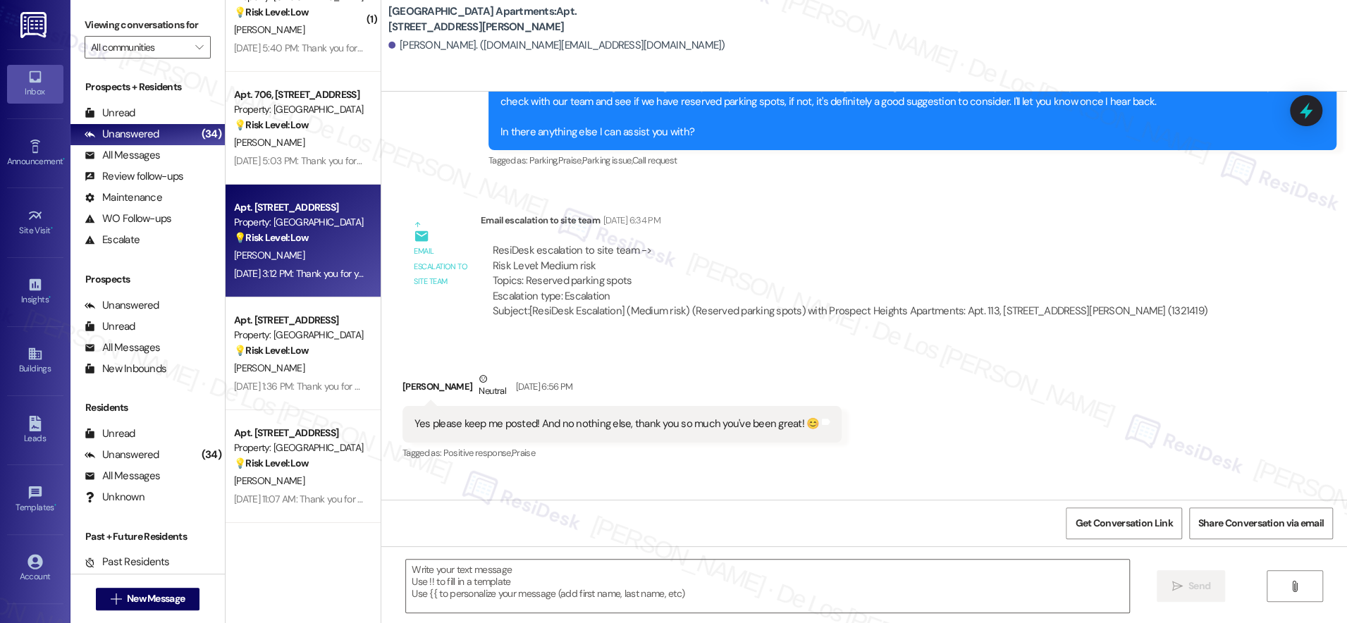
type textarea "Fetching suggested responses. Please feel free to read through the conversation…"
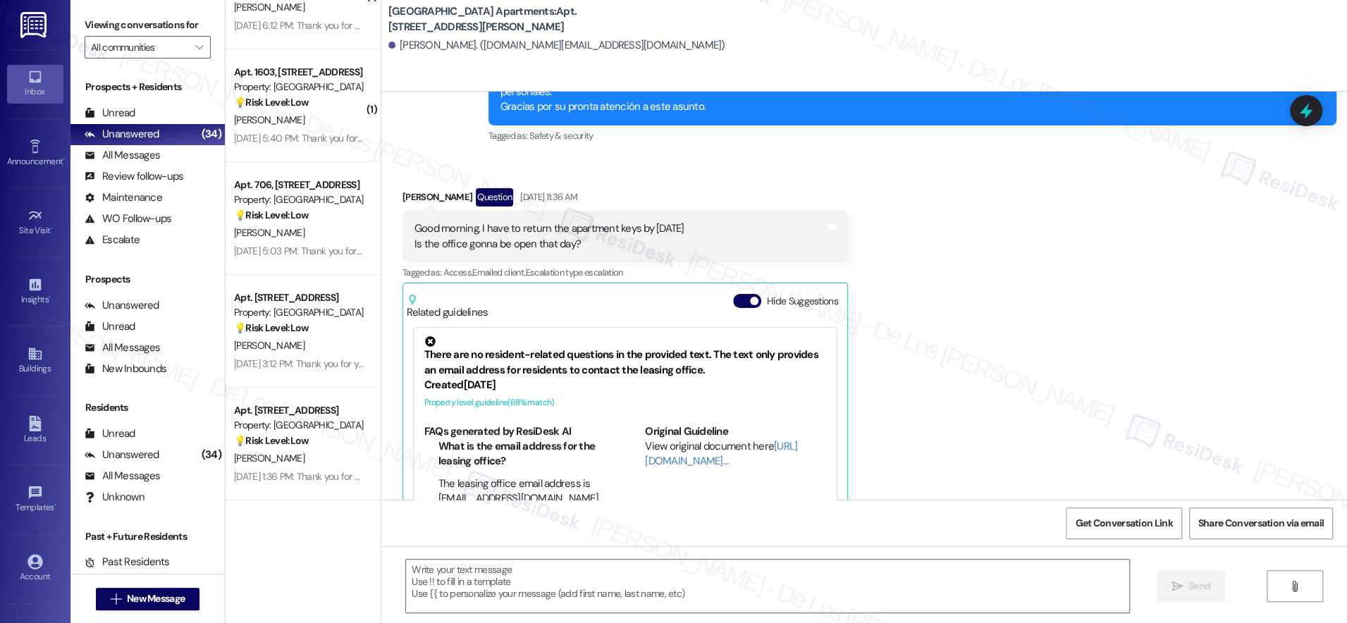
scroll to position [3424, 0]
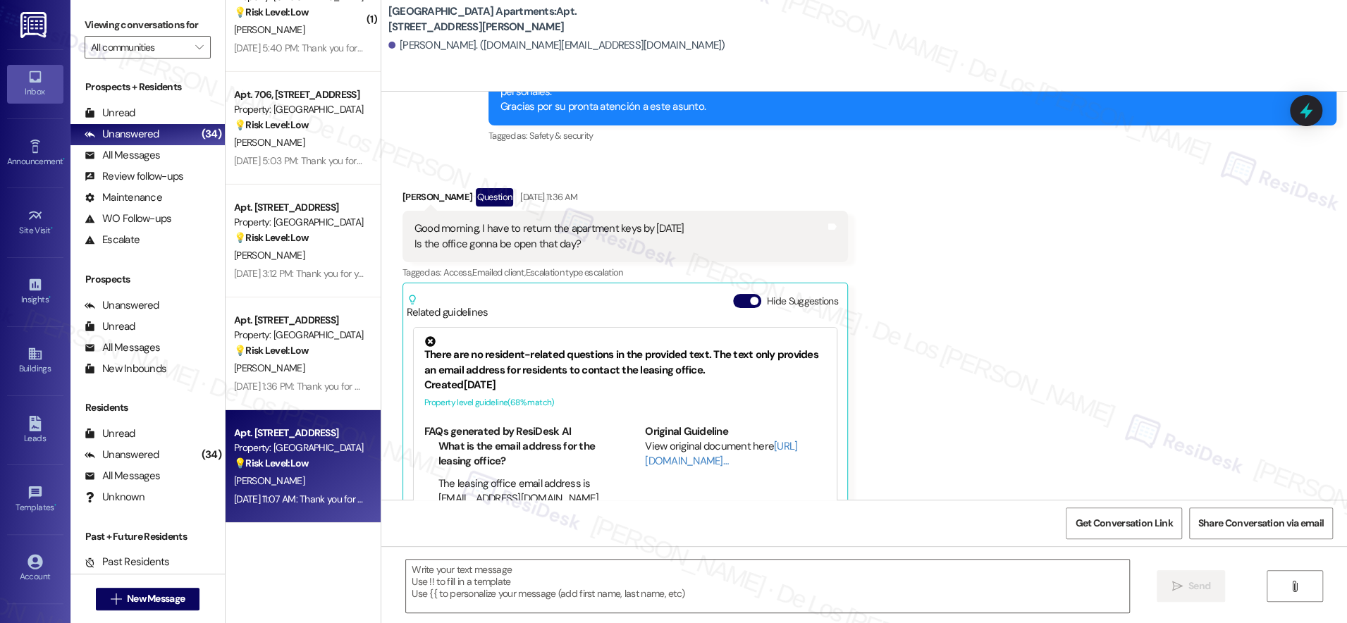
click at [293, 467] on strong "💡 Risk Level: Low" at bounding box center [271, 463] width 75 height 13
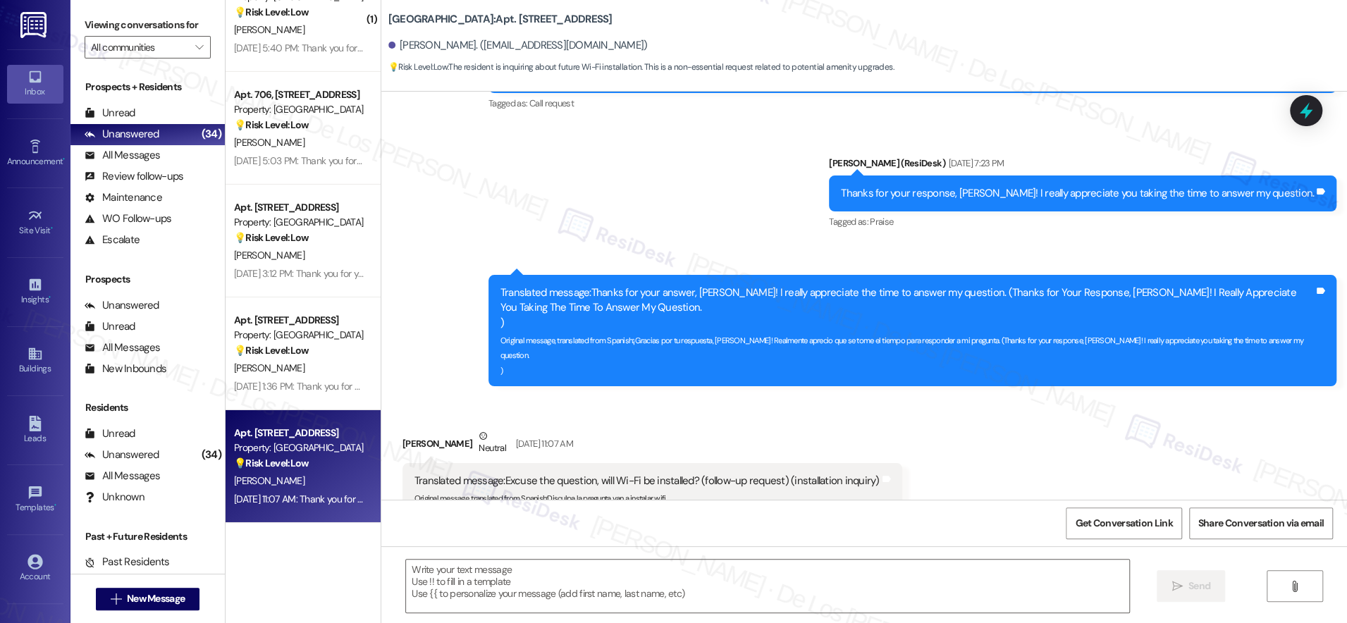
scroll to position [4835, 0]
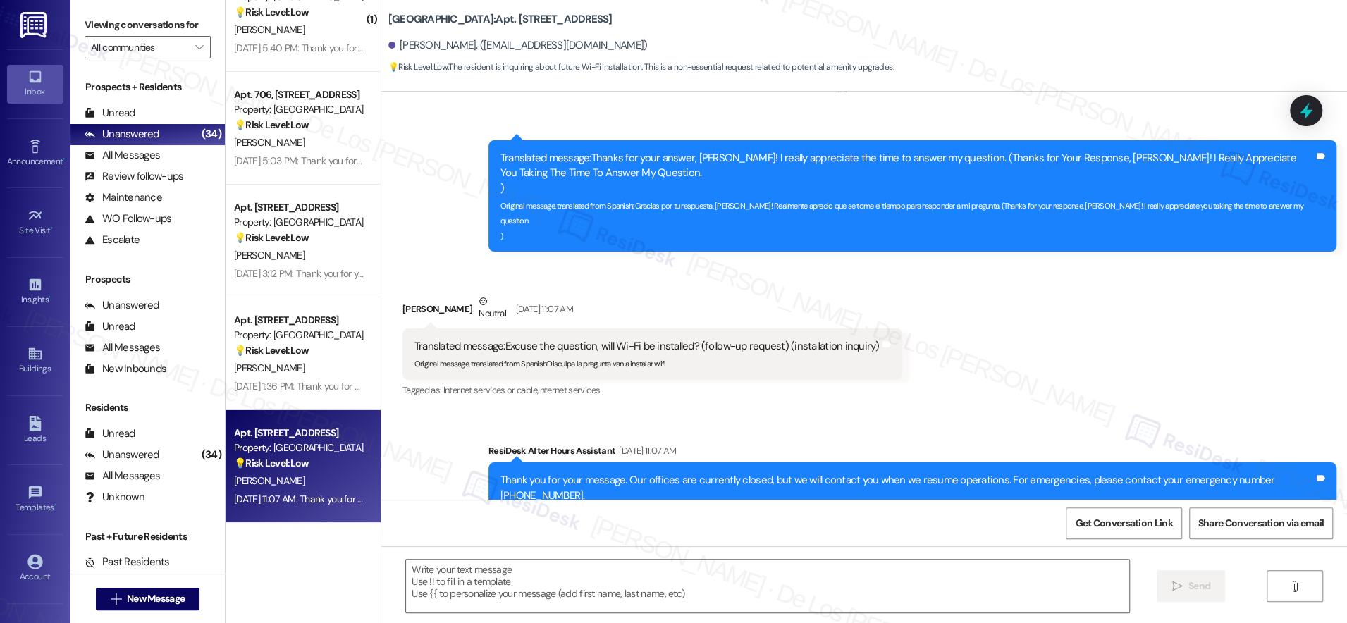
type textarea "Fetching suggested responses. Please feel free to read through the conversation…"
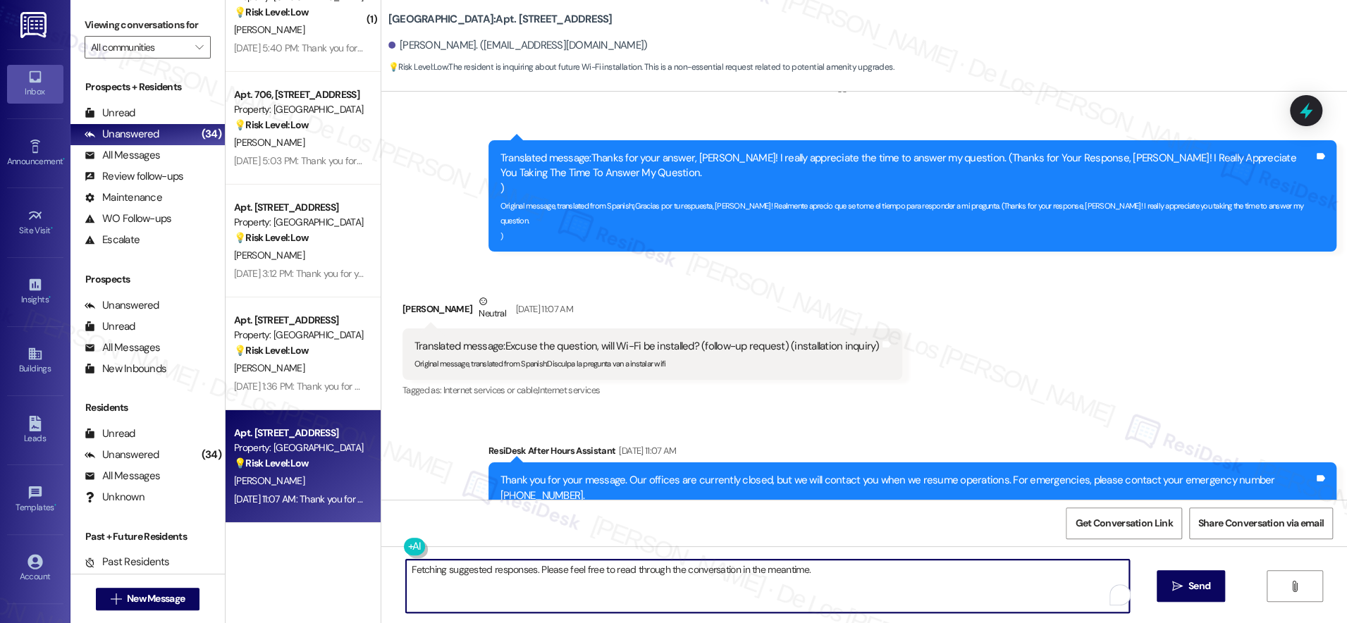
click at [539, 588] on textarea "Fetching suggested responses. Please feel free to read through the conversation…" at bounding box center [767, 586] width 723 height 53
click at [736, 586] on textarea "Hello {{first_name}}! I understand that you wnated to know if the Wi-fi will be…" at bounding box center [767, 586] width 723 height 53
click at [737, 586] on textarea "Hello {{first_name}}! I understand that you wnated to know if the Wi-fi will be…" at bounding box center [767, 586] width 723 height 53
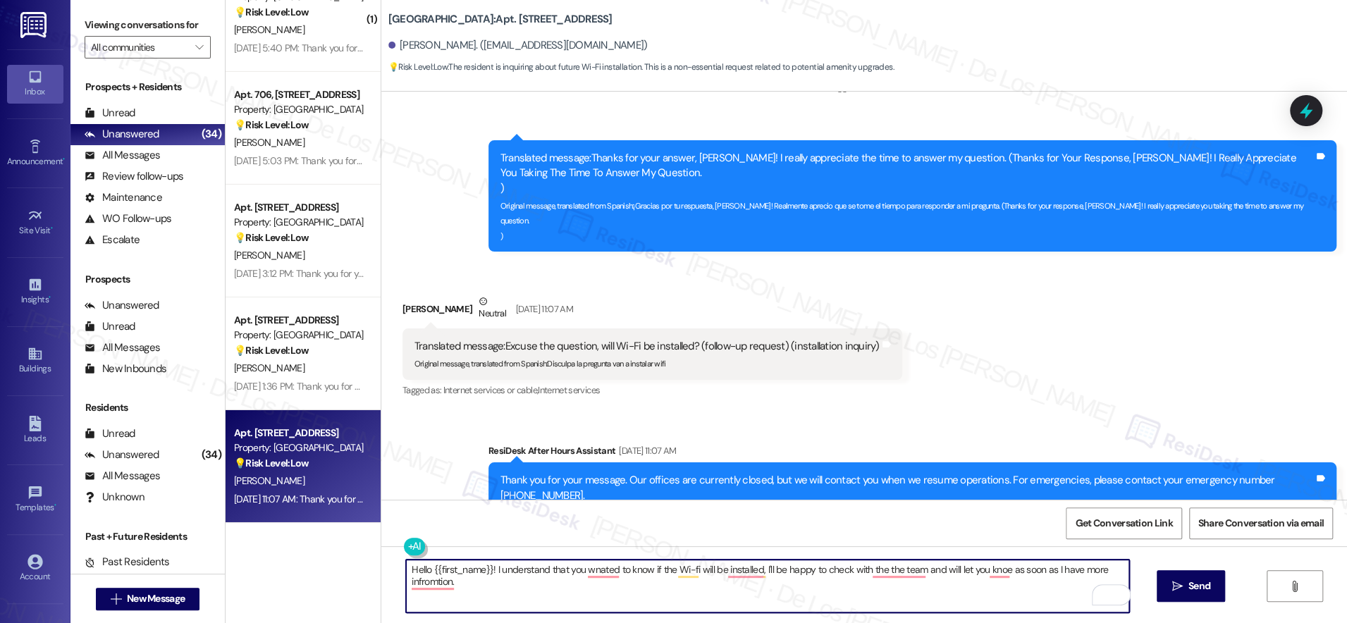
click at [737, 586] on textarea "Hello {{first_name}}! I understand that you wnated to know if the Wi-fi will be…" at bounding box center [767, 586] width 723 height 53
paste textarea "you’d like to know about the Wi-Fi installation. I’ll be happy to check with th…"
type textarea "Hello {{first_name}}! I understand you’d like to know about the Wi-Fi installat…"
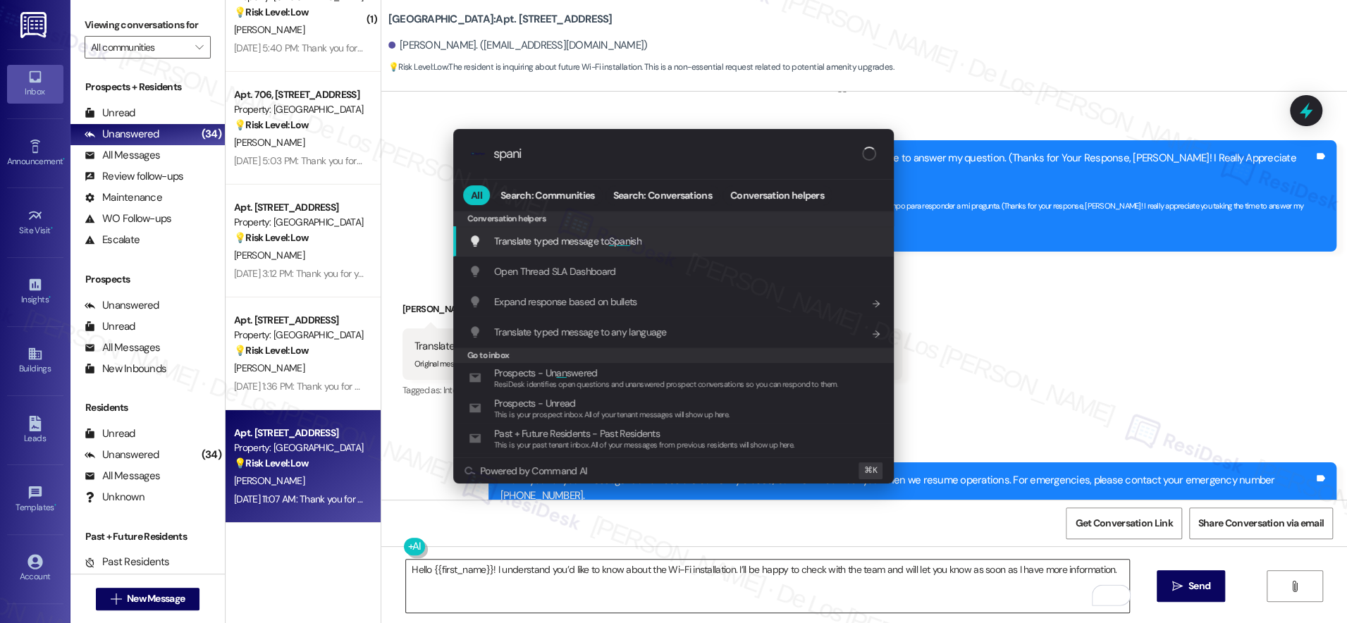
type input "spanis"
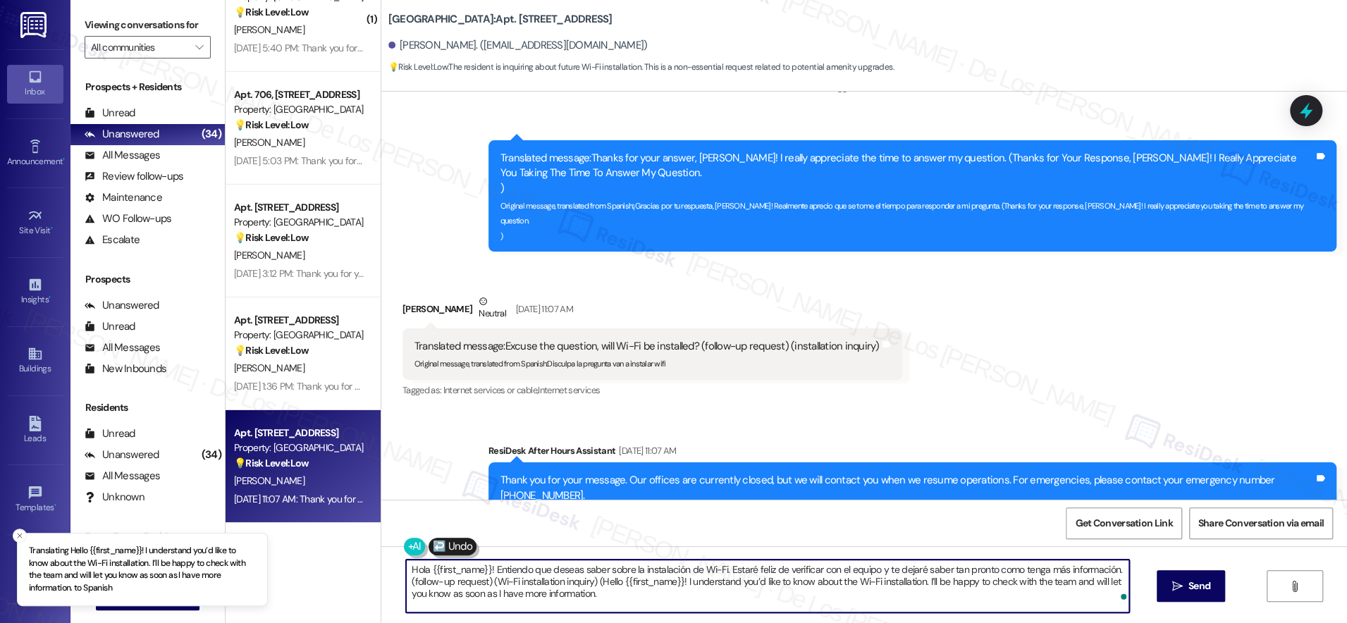
type textarea "Hola {{first_name}}! Entiendo que deseas saber sobre la instalación de Wi-Fi. E…"
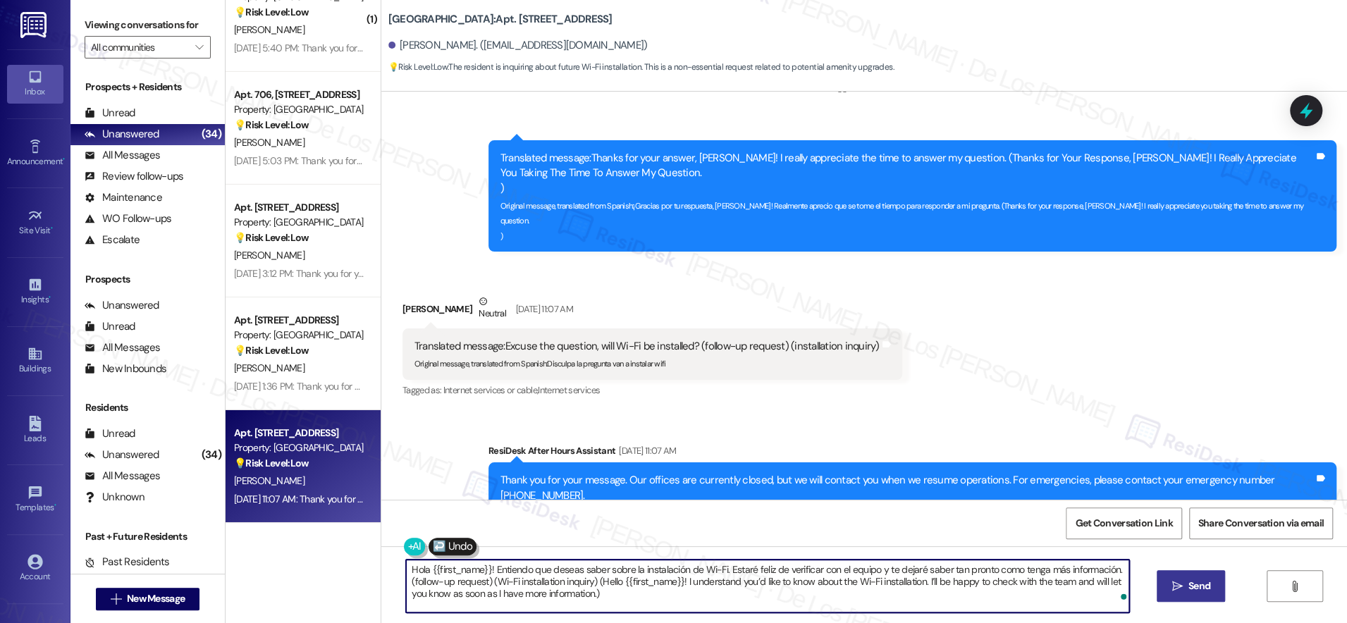
click at [1194, 586] on span "Send" at bounding box center [1199, 586] width 22 height 15
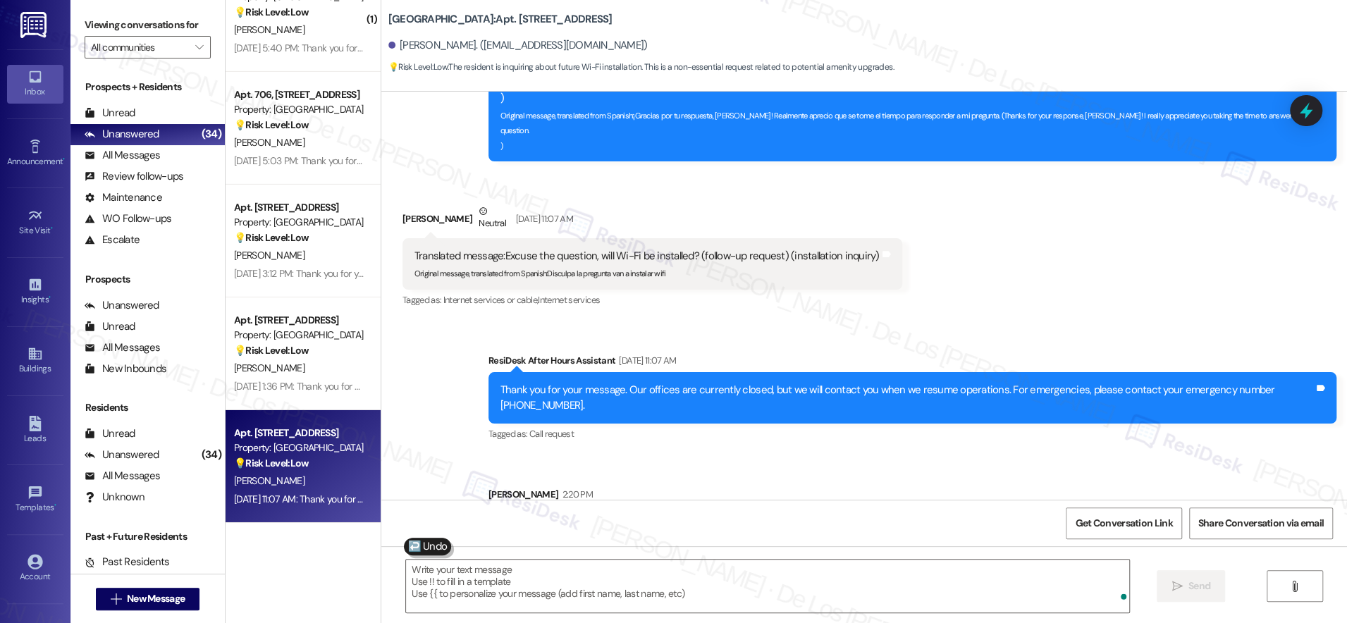
scroll to position [4964, 0]
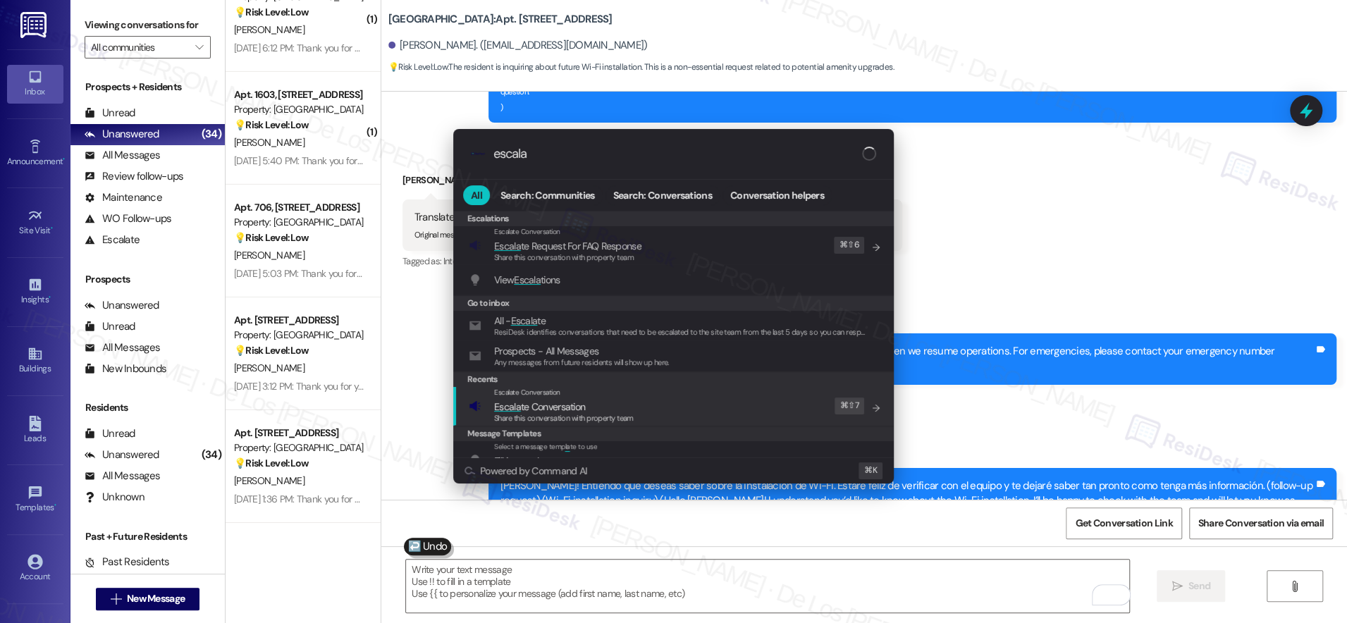
type input "escala"
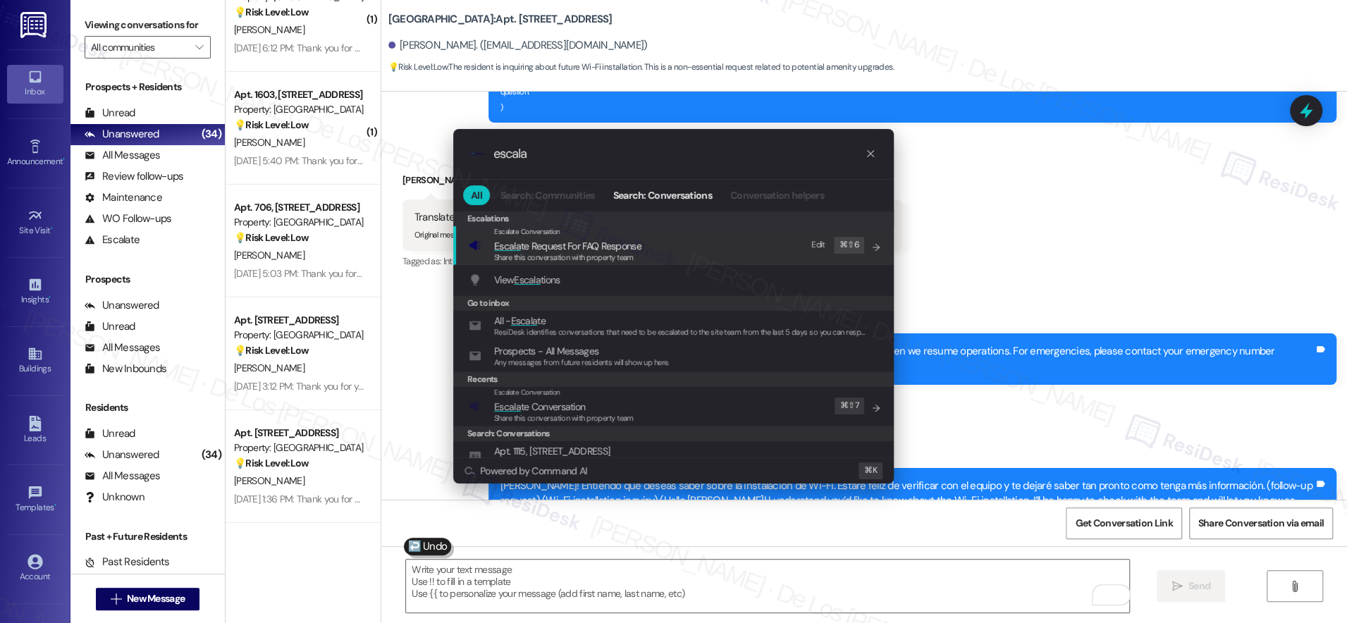
click at [761, 400] on div "Escalate Conversation Escala te Conversation Share this conversation with prope…" at bounding box center [675, 406] width 412 height 38
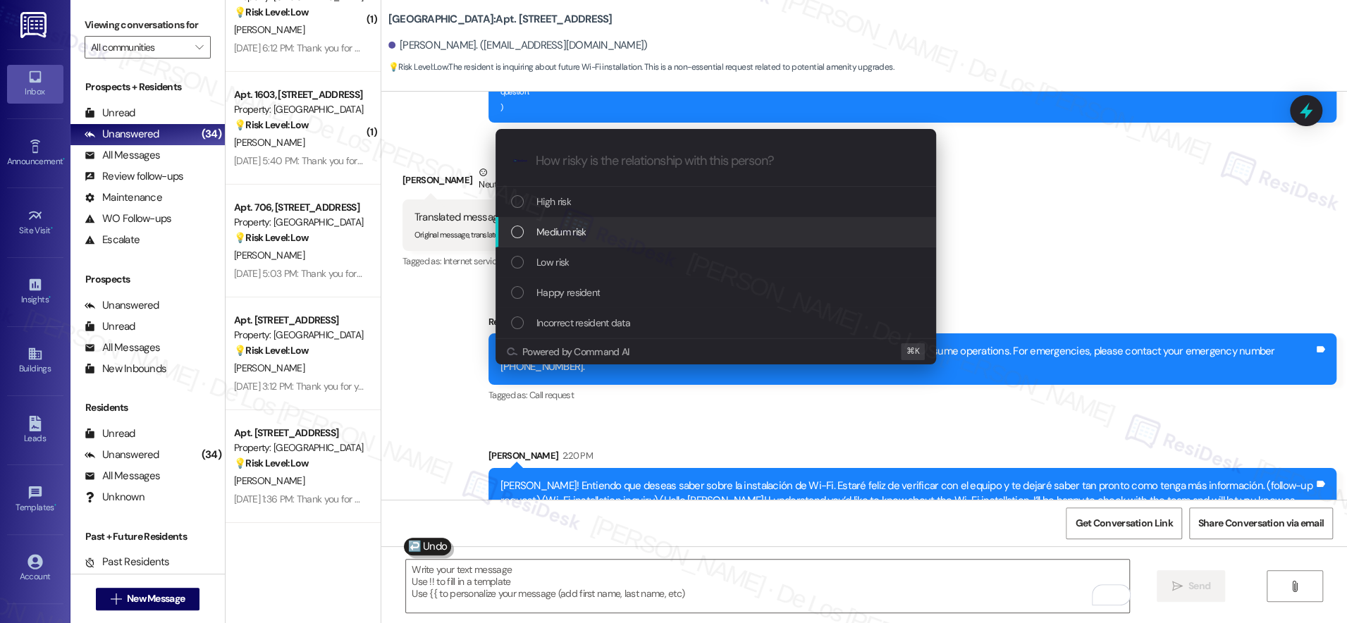
drag, startPoint x: 627, startPoint y: 229, endPoint x: 651, endPoint y: 228, distance: 23.3
click at [627, 229] on div "Medium risk" at bounding box center [717, 232] width 412 height 16
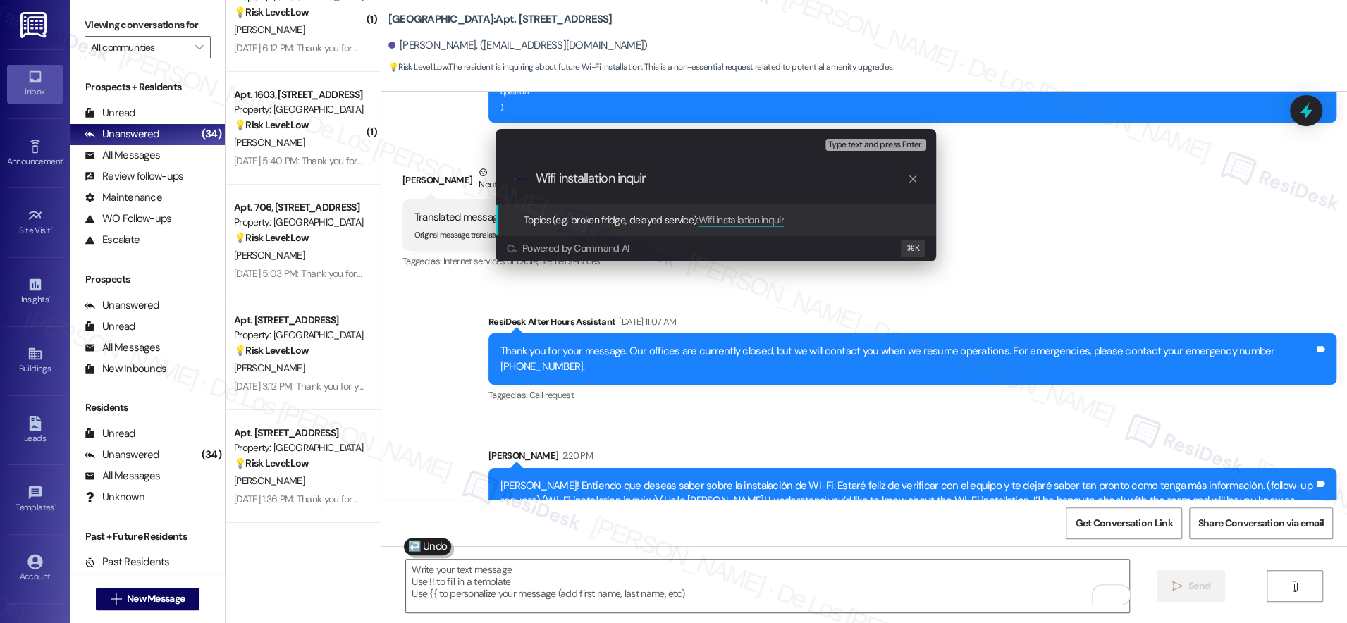
type input "Wifi installation inquiry"
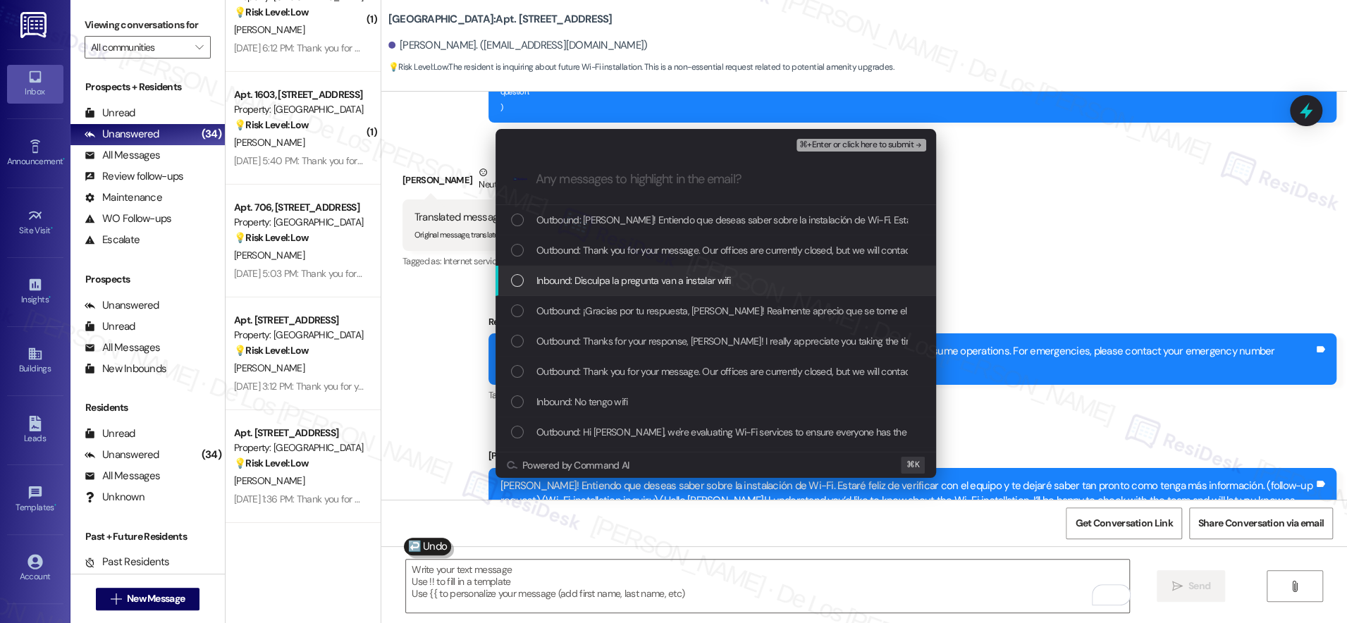
click at [678, 278] on span "Inbound: Disculpa la pregunta van a instalar wifi" at bounding box center [633, 281] width 195 height 16
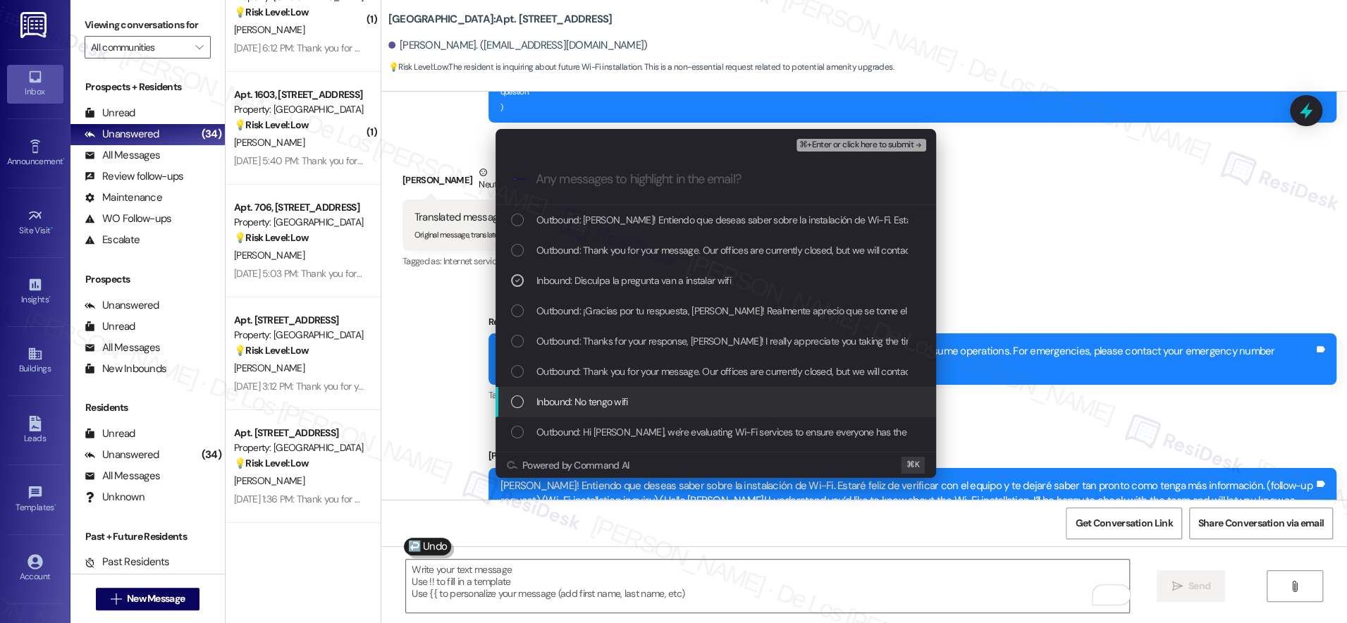
click at [767, 401] on div "Inbound: No tengo wifi" at bounding box center [717, 402] width 412 height 16
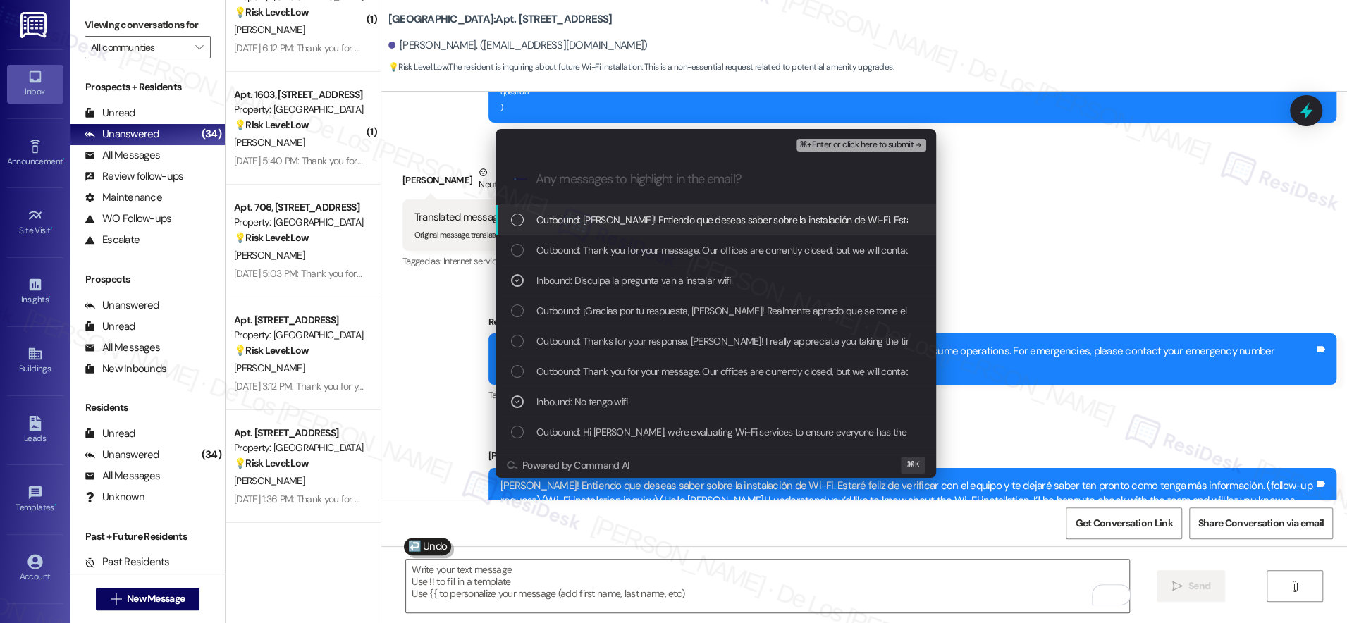
click at [859, 142] on span "⌘+Enter or click here to submit" at bounding box center [856, 145] width 114 height 10
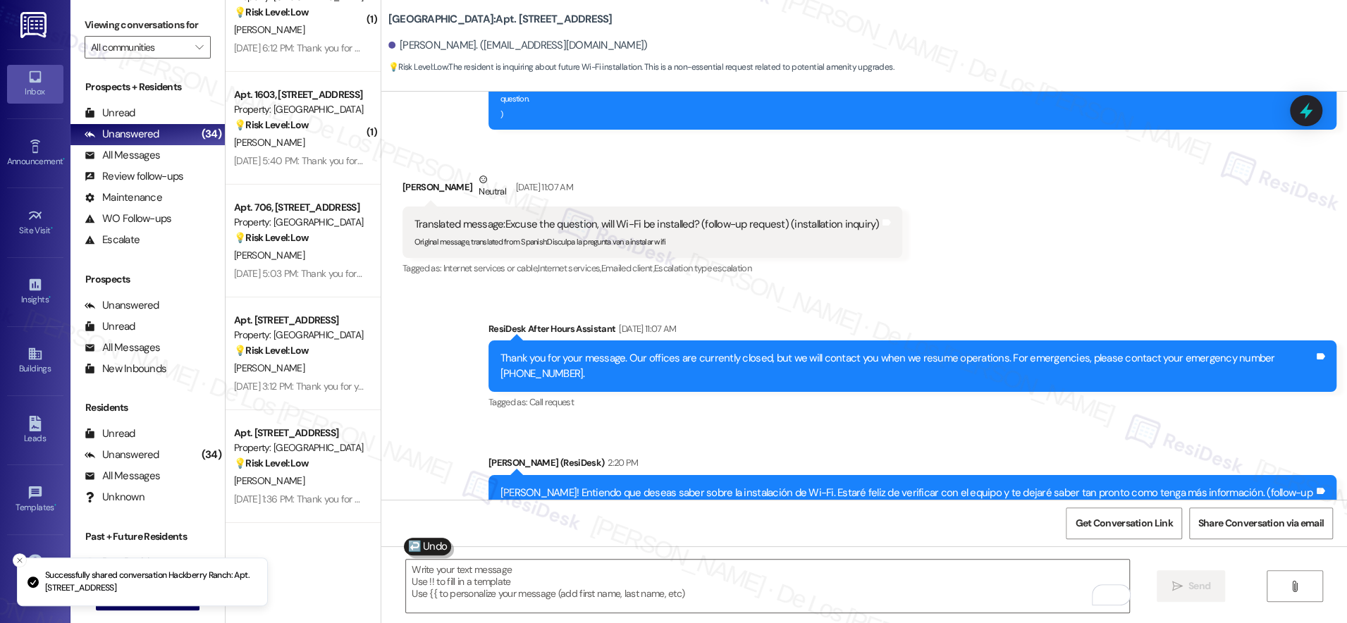
scroll to position [4984, 0]
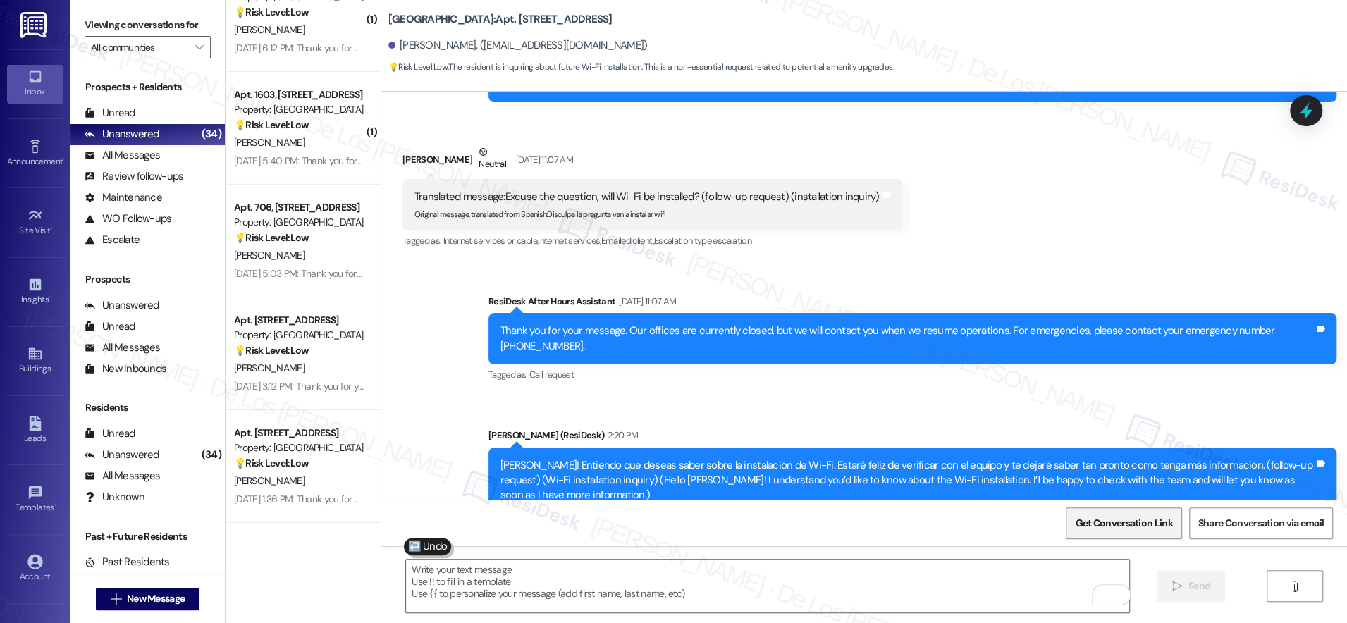
click at [1133, 519] on span "Get Conversation Link" at bounding box center [1123, 523] width 97 height 15
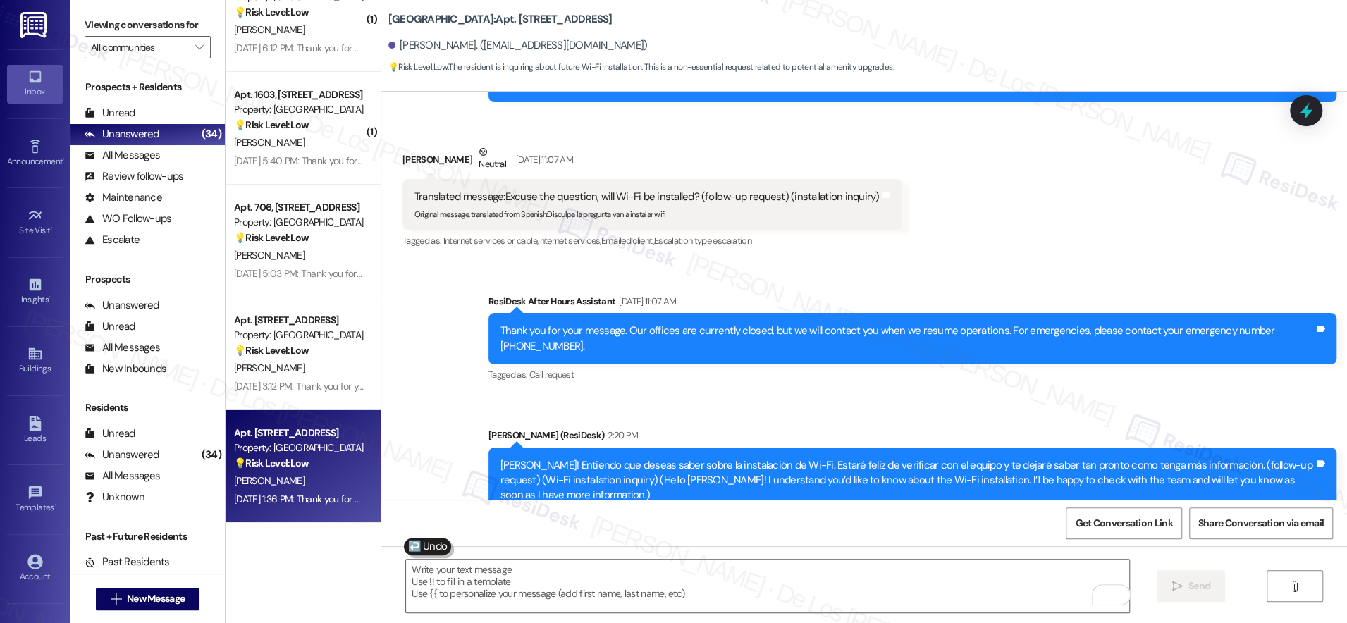
click at [316, 468] on div "💡 Risk Level: Low The resident is indicating that they have already responded t…" at bounding box center [299, 463] width 130 height 15
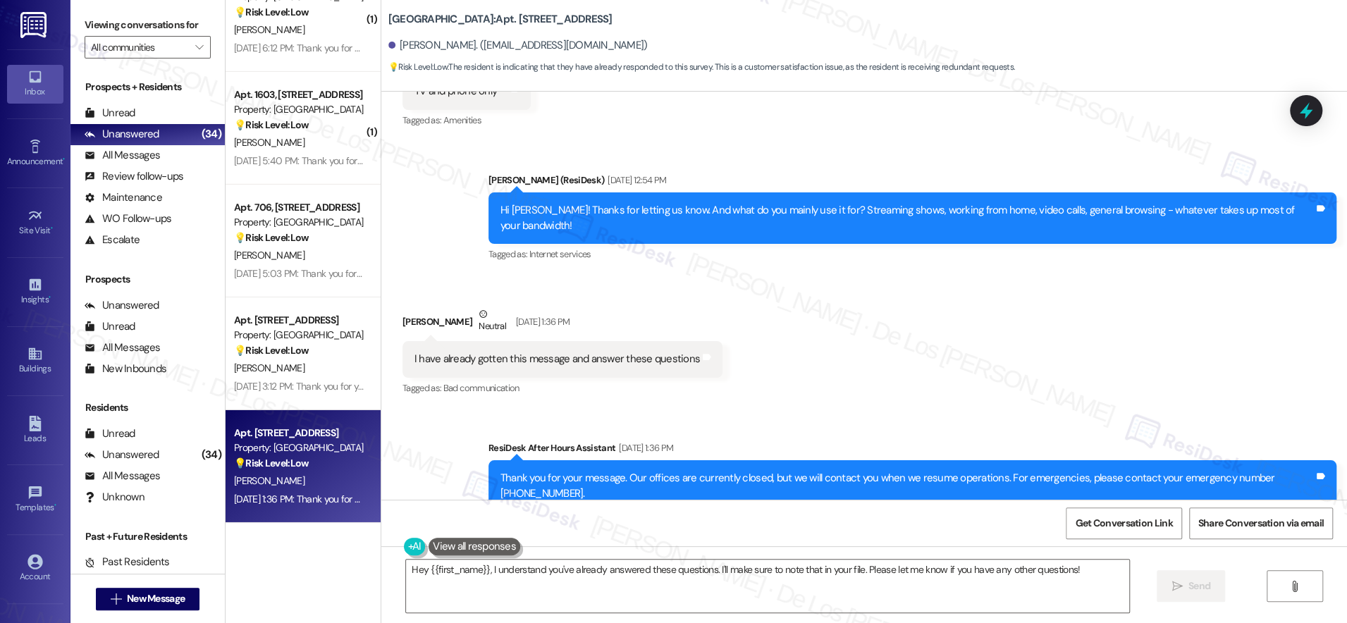
scroll to position [11548, 0]
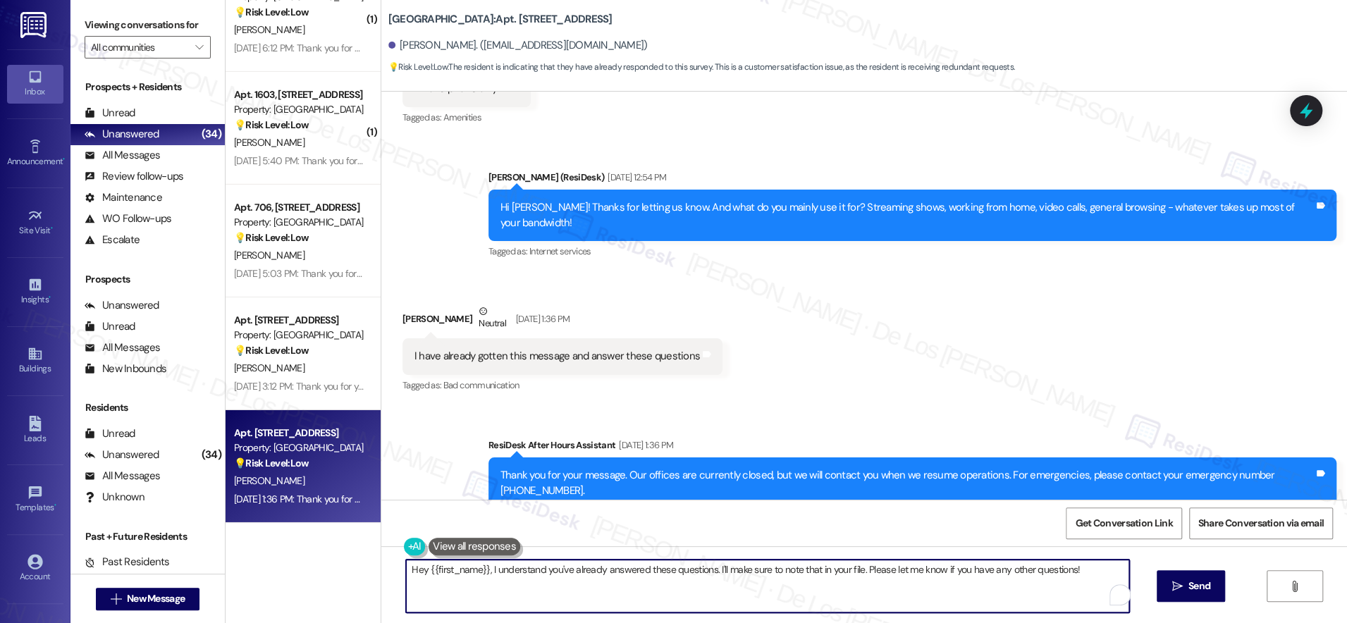
drag, startPoint x: 712, startPoint y: 569, endPoint x: 1045, endPoint y: 603, distance: 334.5
click at [1045, 603] on textarea "Hey {{first_name}}, I understand you've already answered these questions. I'll …" at bounding box center [767, 586] width 723 height 53
click at [804, 572] on textarea "Hey {{first_name}}, I understand you've already answered these questions. May I…" at bounding box center [767, 586] width 723 height 53
click at [810, 568] on textarea "Hey {{first_name}}, I understand you've already answered these questions. May I…" at bounding box center [767, 586] width 723 height 53
click at [932, 570] on textarea "Hey {{first_name}}, I understand you've already answered these questions. May I…" at bounding box center [767, 586] width 723 height 53
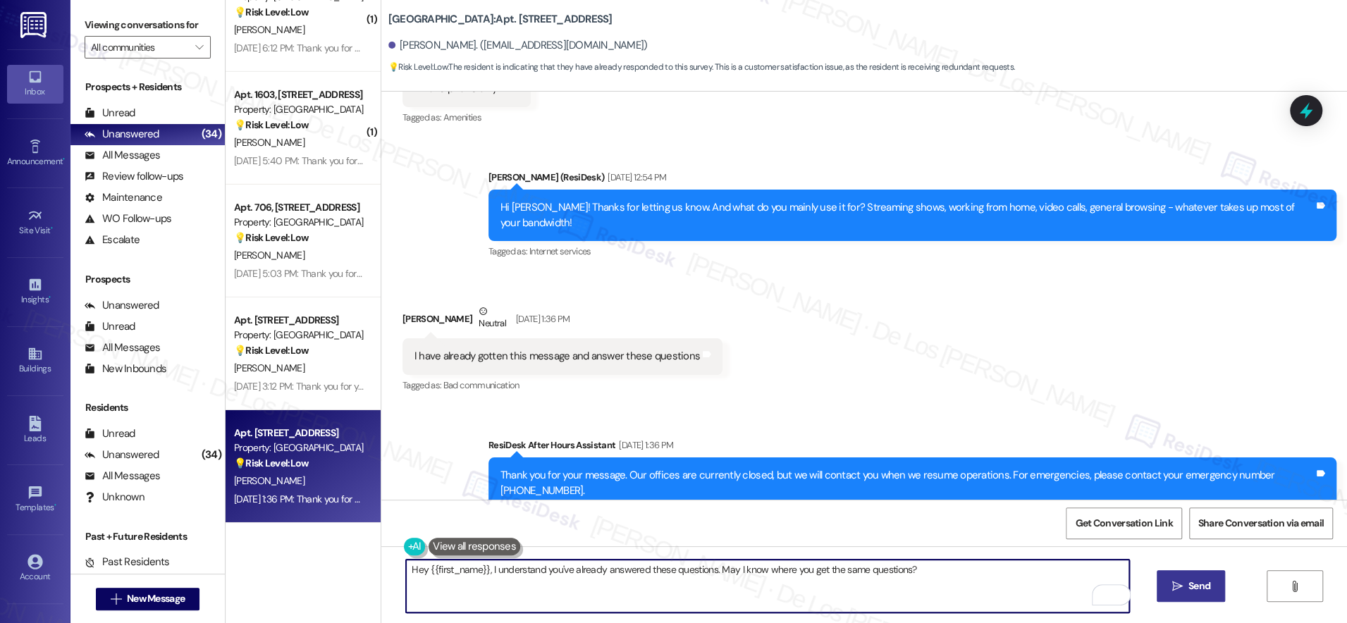
type textarea "Hey {{first_name}}, I understand you've already answered these questions. May I…"
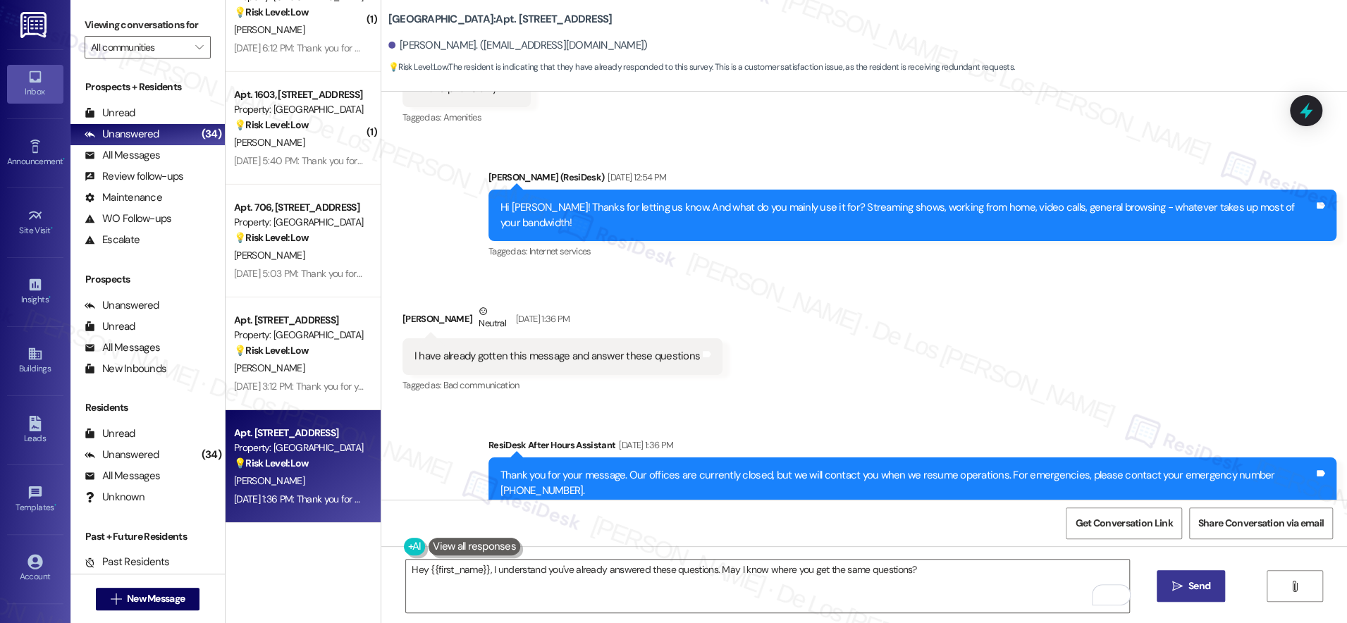
click at [1193, 584] on span "Send" at bounding box center [1199, 586] width 22 height 15
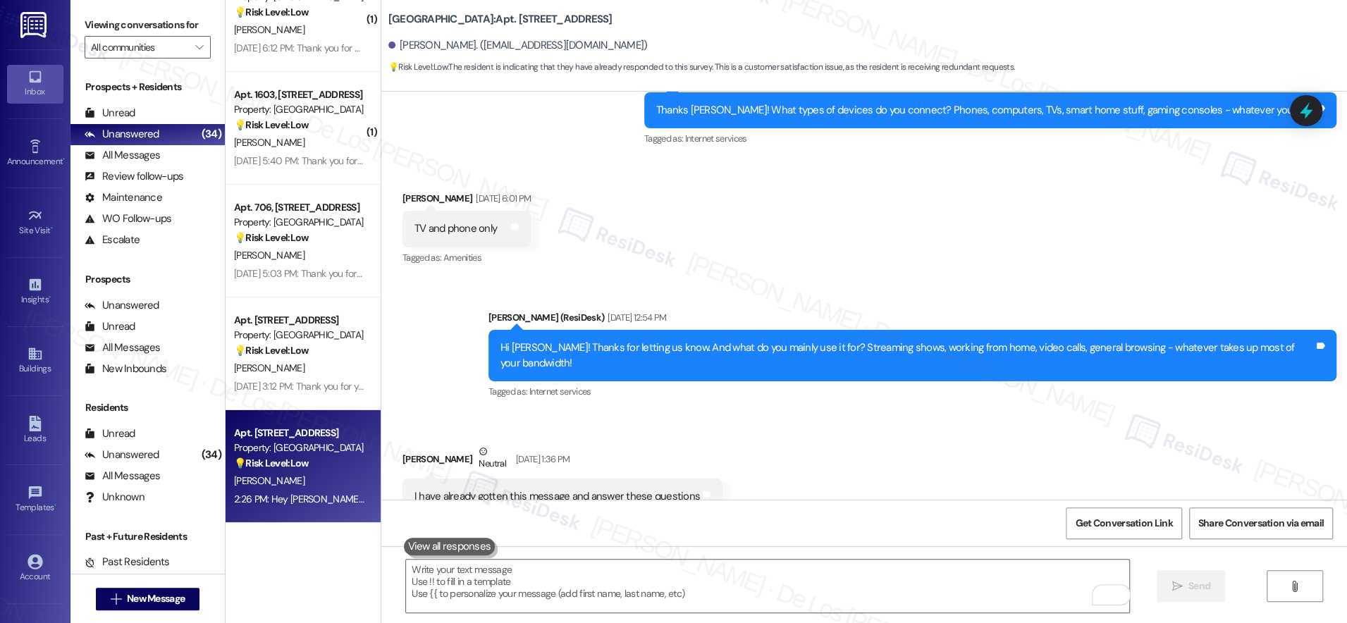
scroll to position [11407, 0]
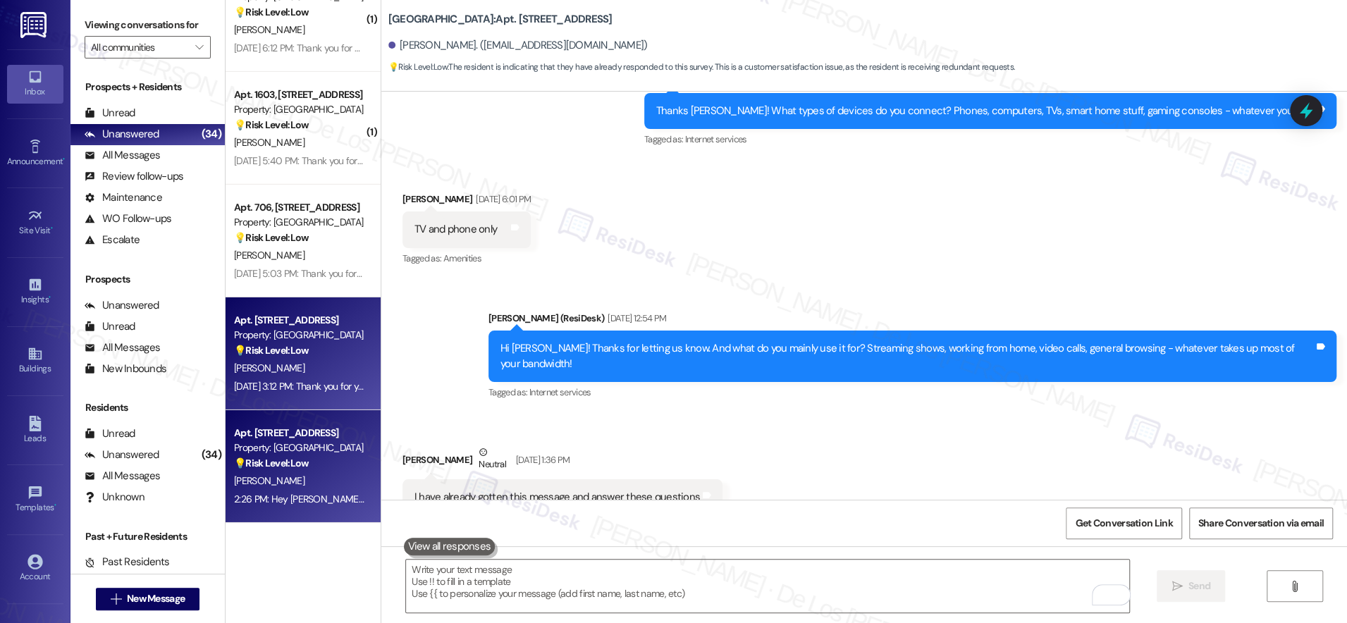
drag, startPoint x: 316, startPoint y: 355, endPoint x: 381, endPoint y: 350, distance: 65.7
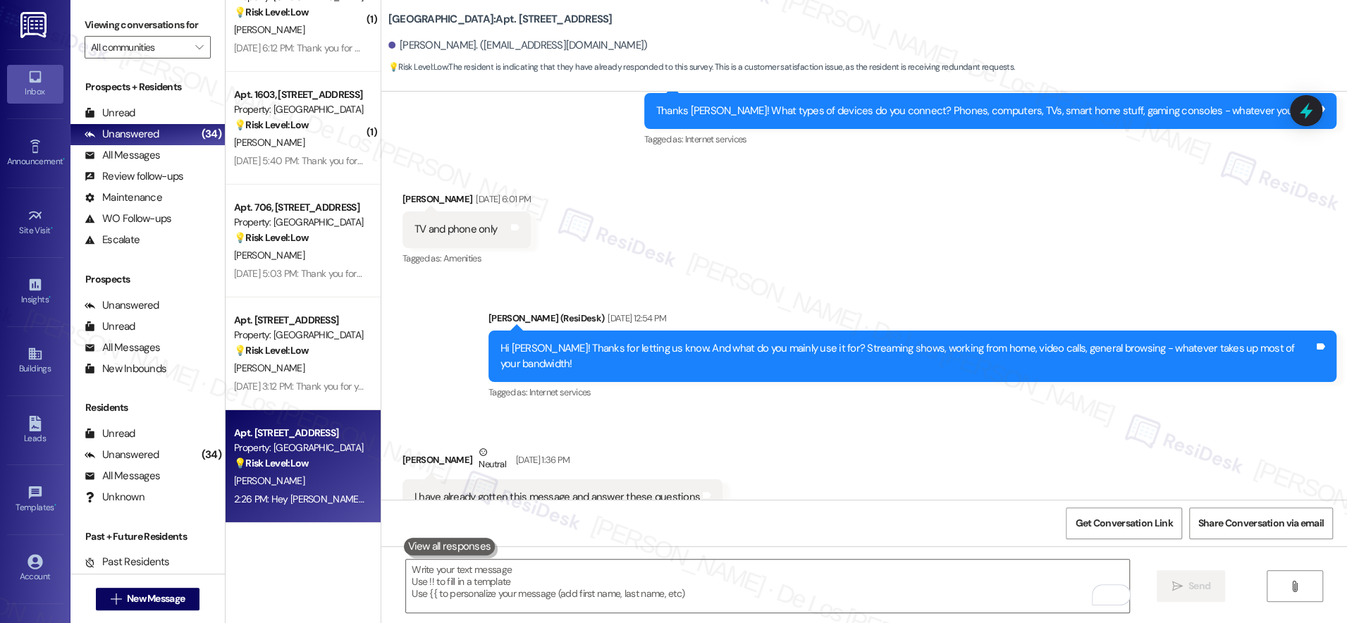
click at [316, 355] on div "💡 Risk Level: Low The message 'What.' is vague and lacks context. It's likely a…" at bounding box center [299, 350] width 130 height 15
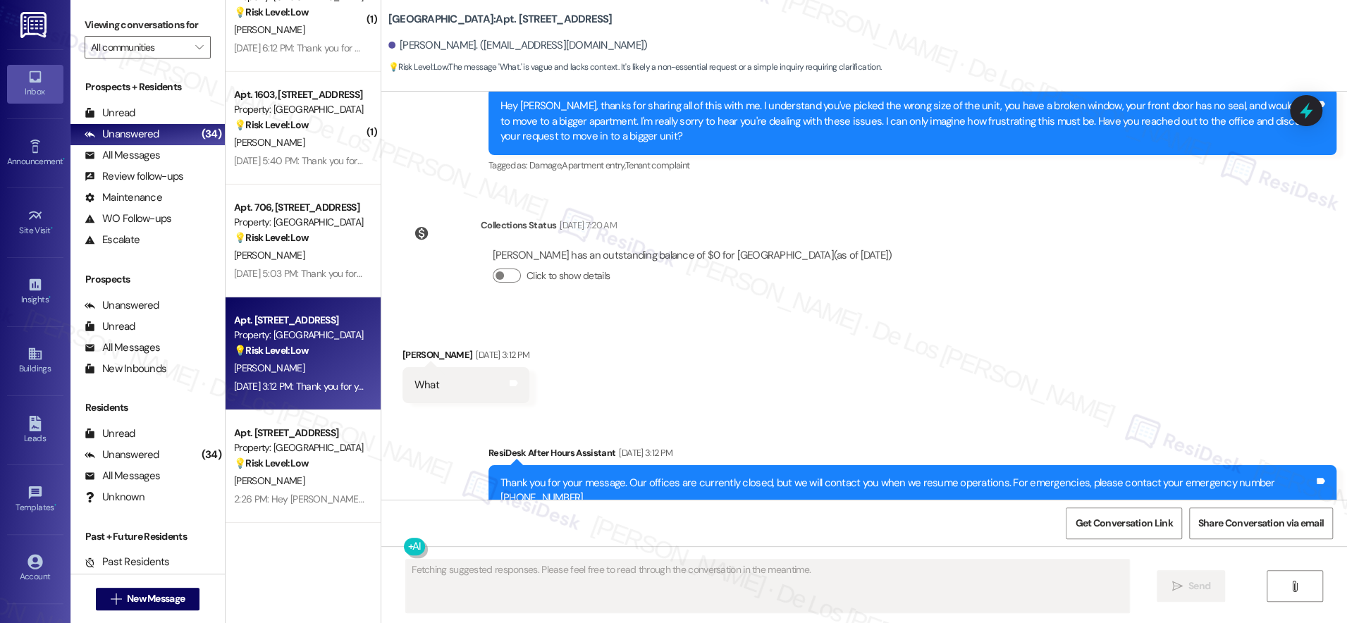
scroll to position [608, 0]
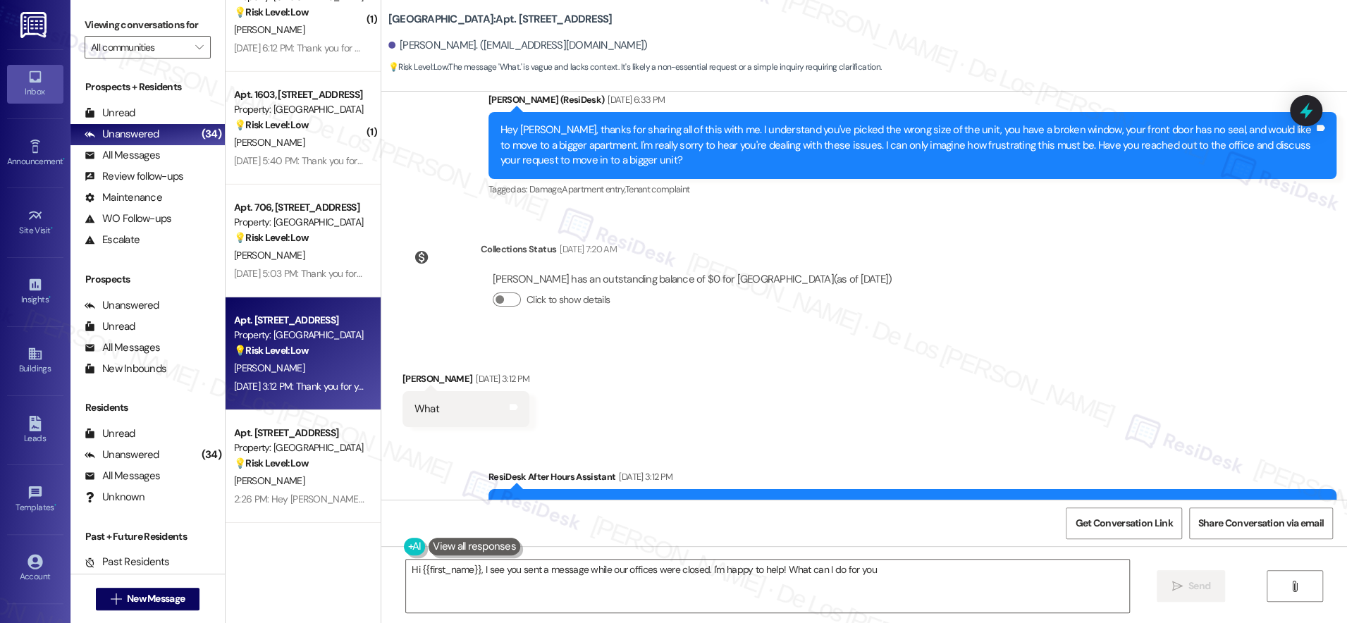
type textarea "Hi {{first_name}}, I see you sent a message while our offices were closed. I'm …"
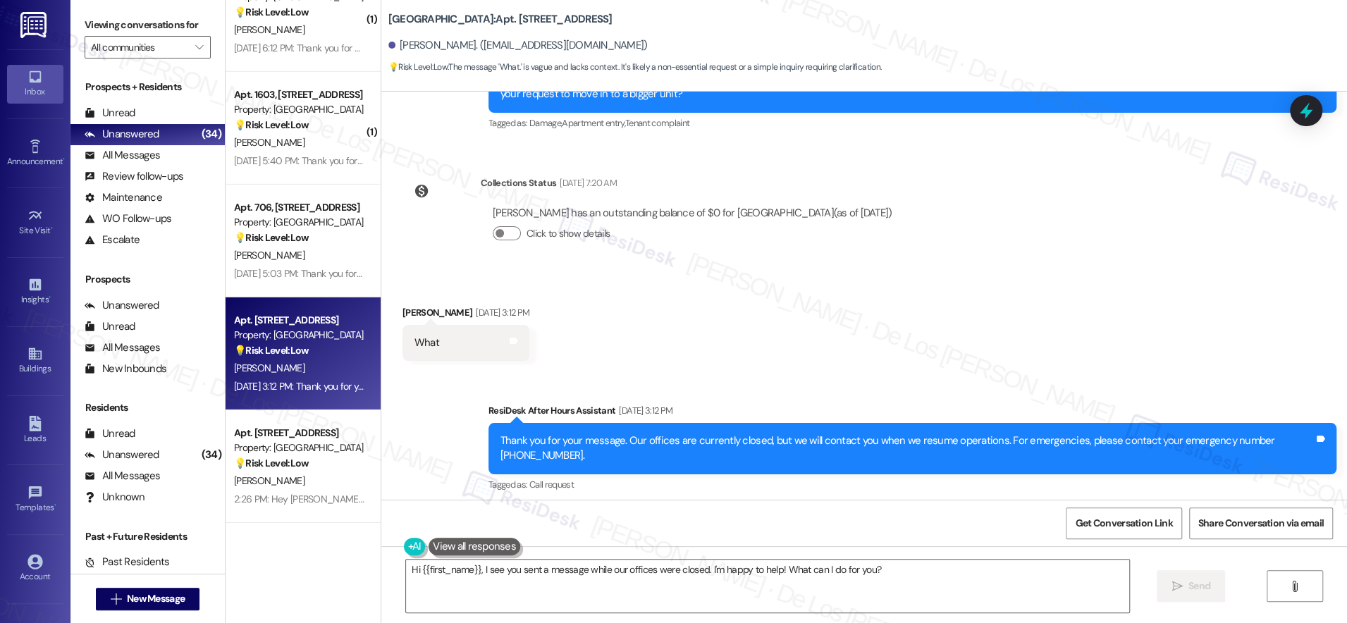
scroll to position [680, 0]
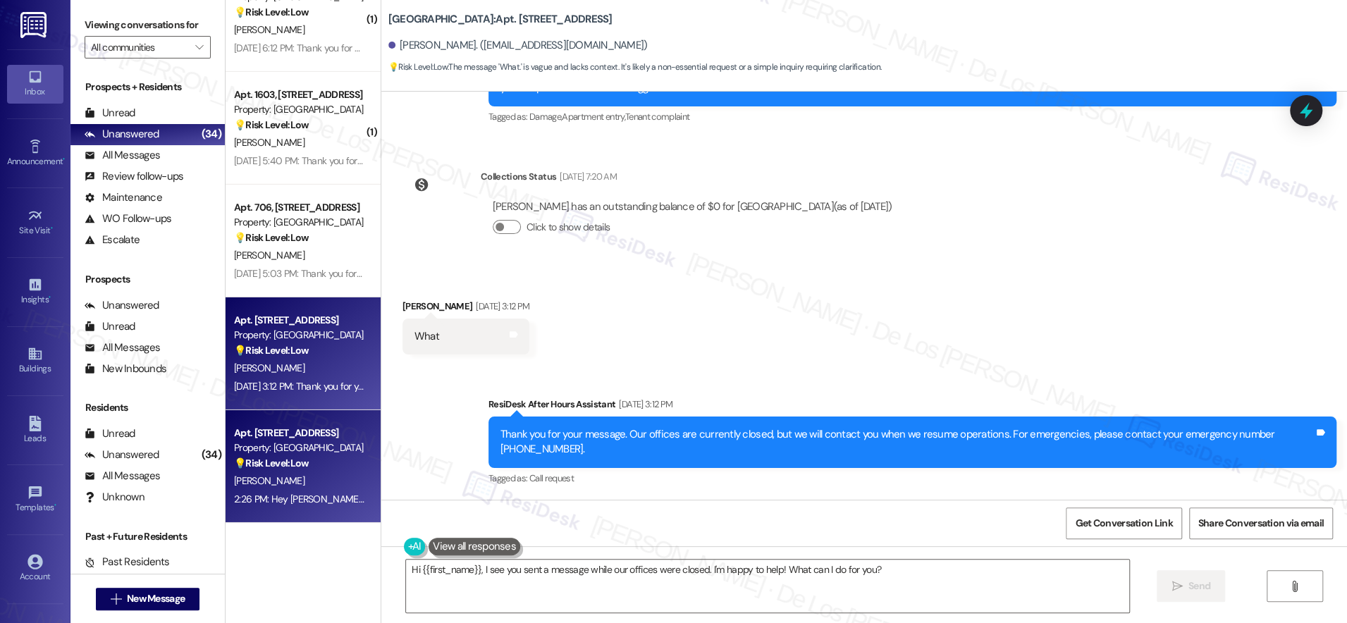
click at [293, 474] on div "[PERSON_NAME]" at bounding box center [299, 481] width 133 height 18
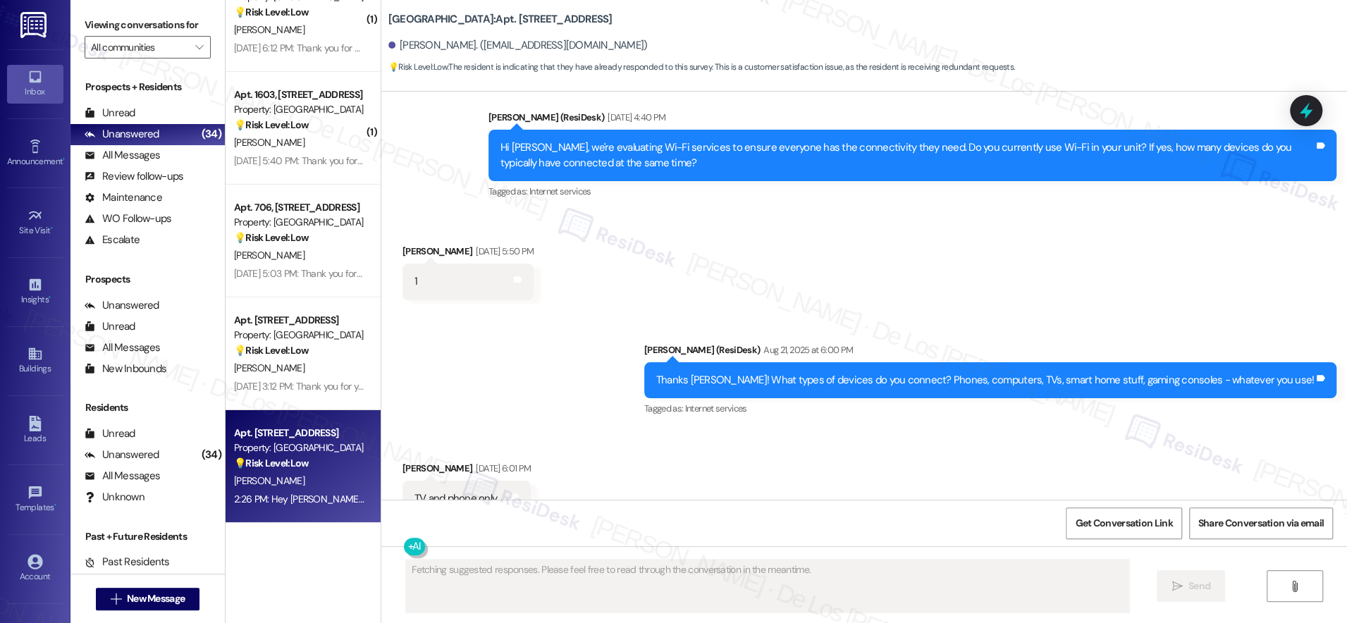
scroll to position [11110, 0]
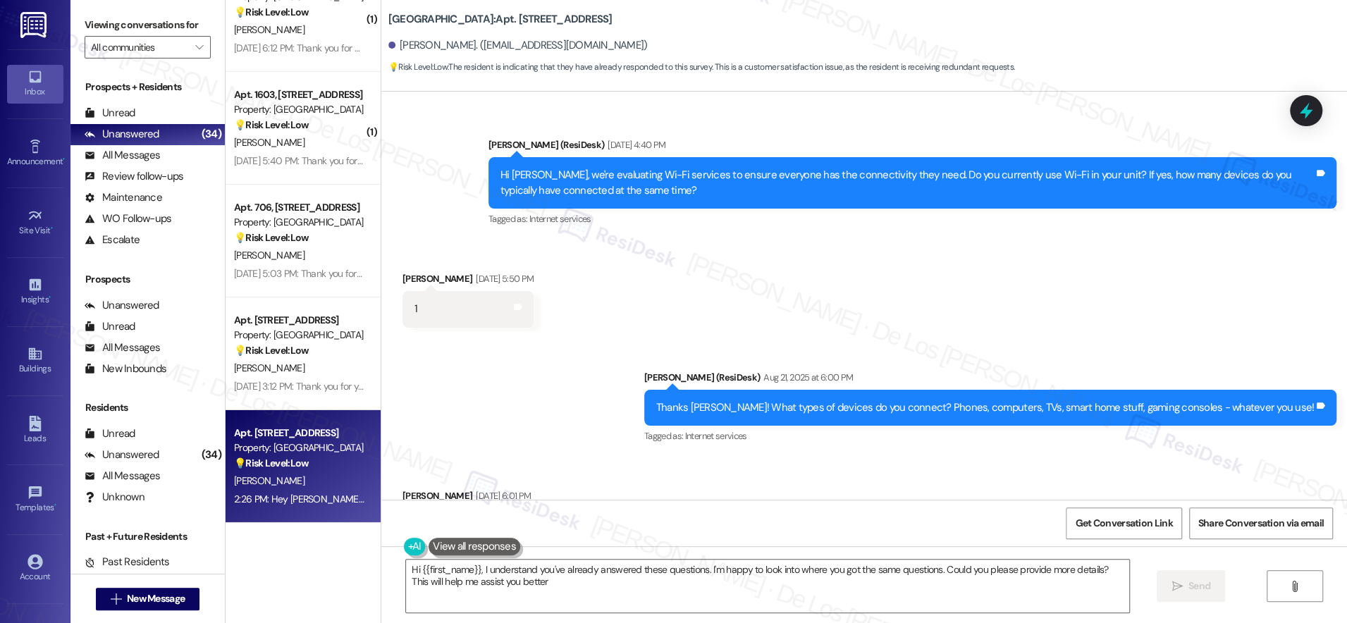
type textarea "Hi {{first_name}}, I understand you've already answered these questions. I'm ha…"
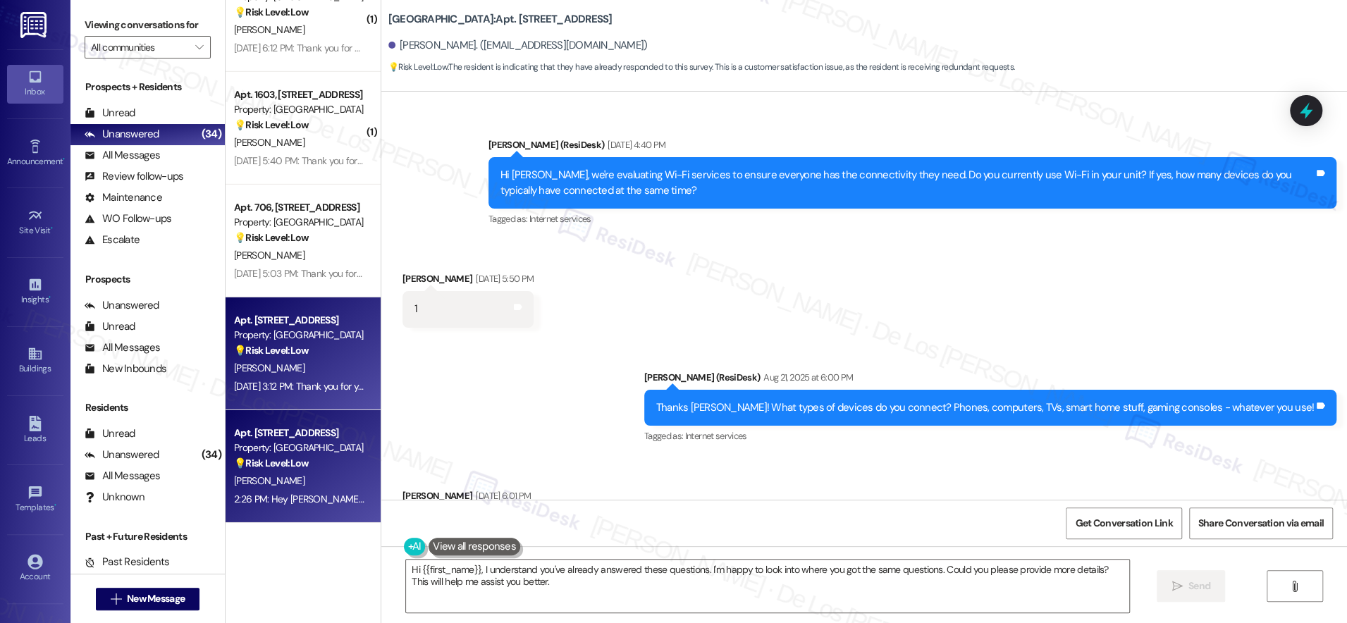
click at [324, 357] on div "💡 Risk Level: Low The message 'What.' is vague and lacks context. It's likely a…" at bounding box center [299, 350] width 130 height 15
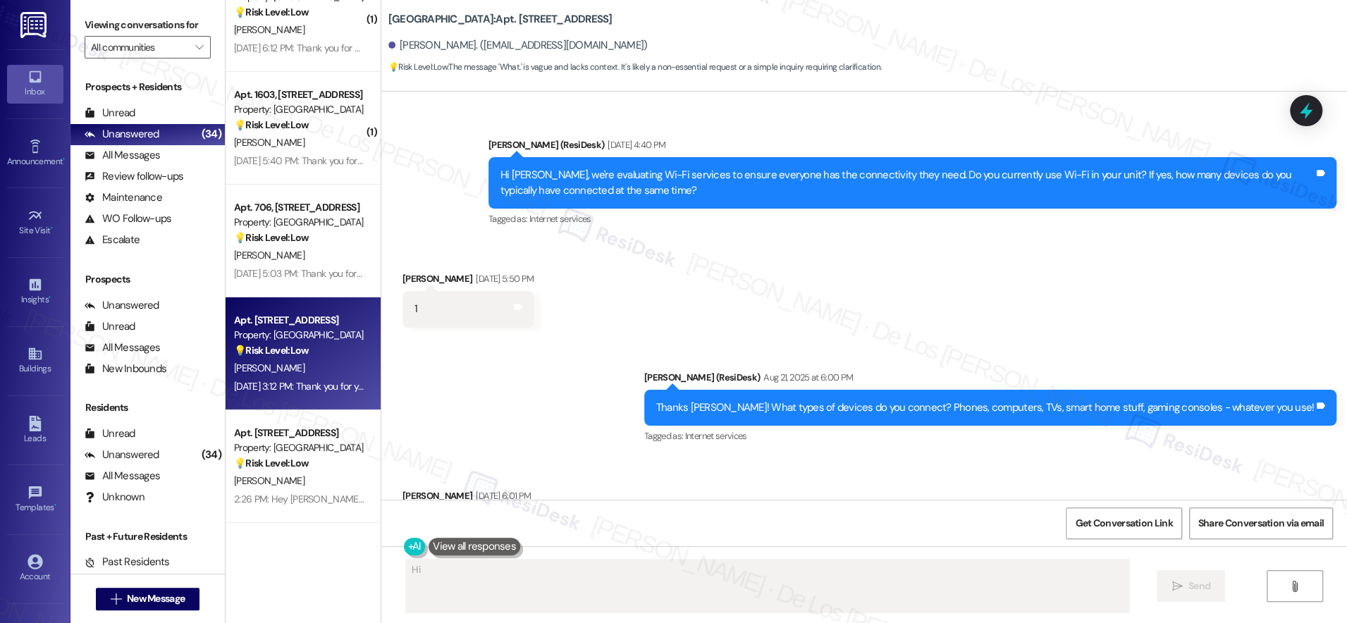
scroll to position [680, 0]
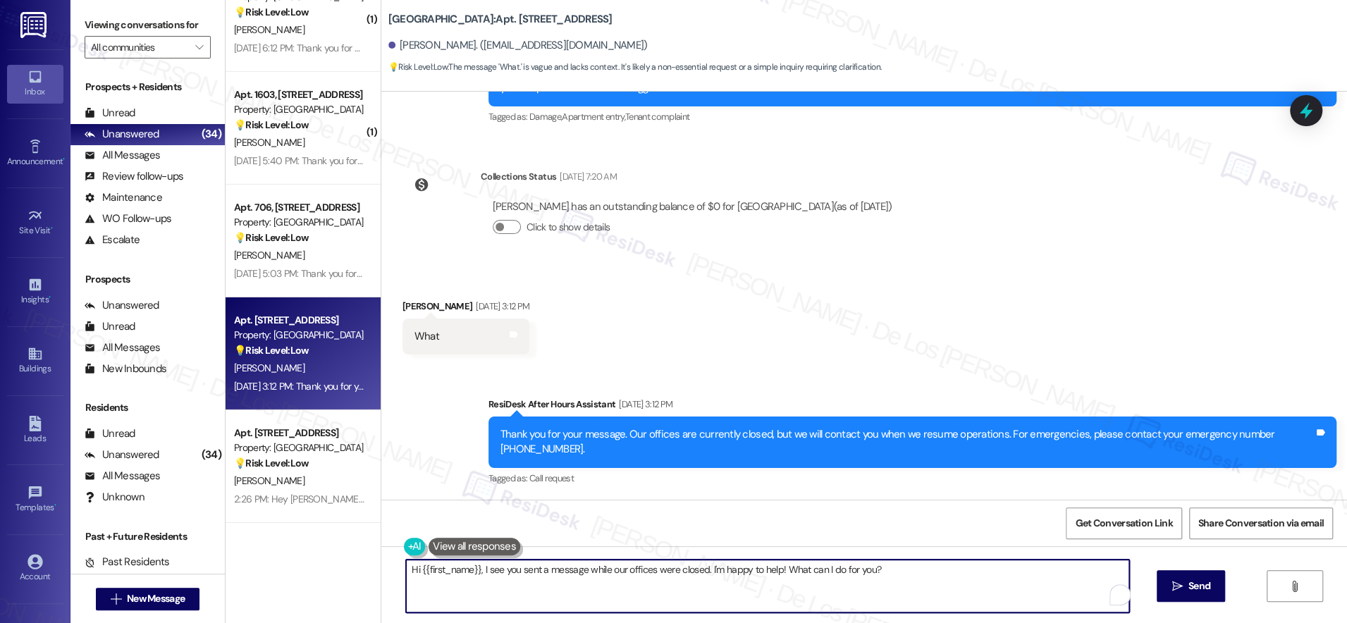
click at [598, 579] on textarea "Hi {{first_name}}, I see you sent a message while our offices were closed. I'm …" at bounding box center [767, 586] width 723 height 53
paste textarea "we're evaluating Wi-Fi services to ensure everyone has the connectivity they ne…"
type textarea "Hi {{first_name}}, we're evaluating Wi-Fi services to ensure everyone has the c…"
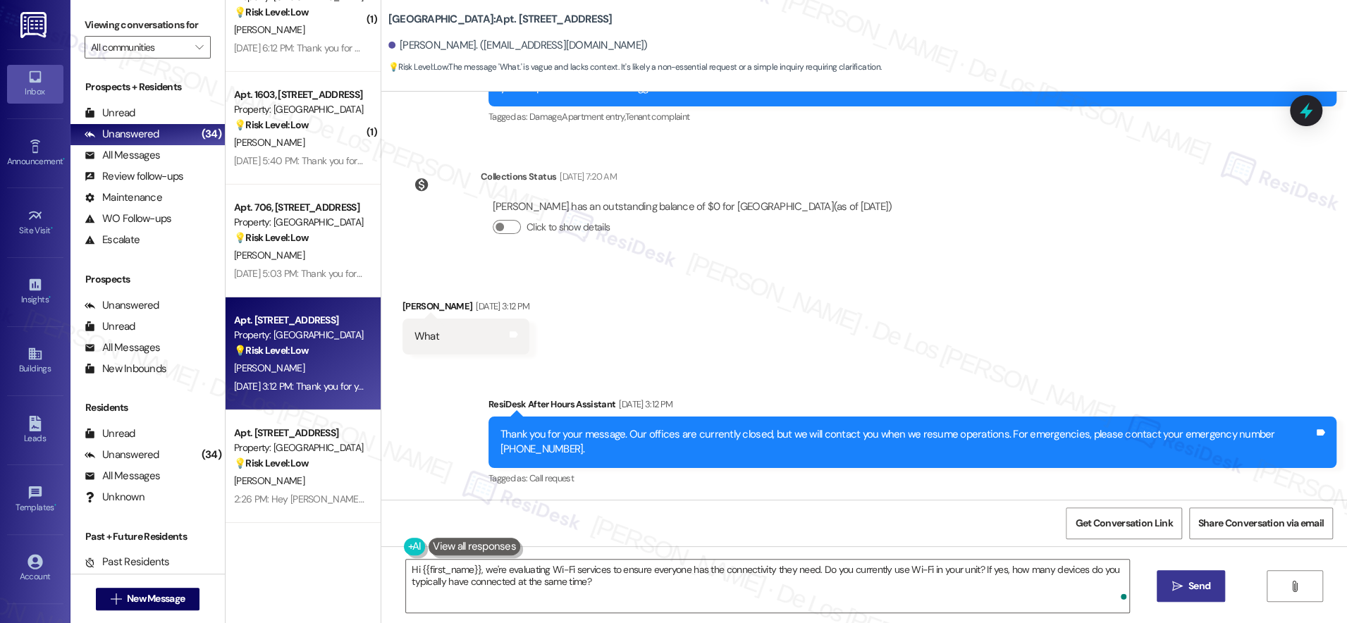
click at [1169, 588] on span " Send" at bounding box center [1191, 586] width 44 height 15
type textarea "Hi {{first_name}}, I see you sent a message while our offices were closed. I'm …"
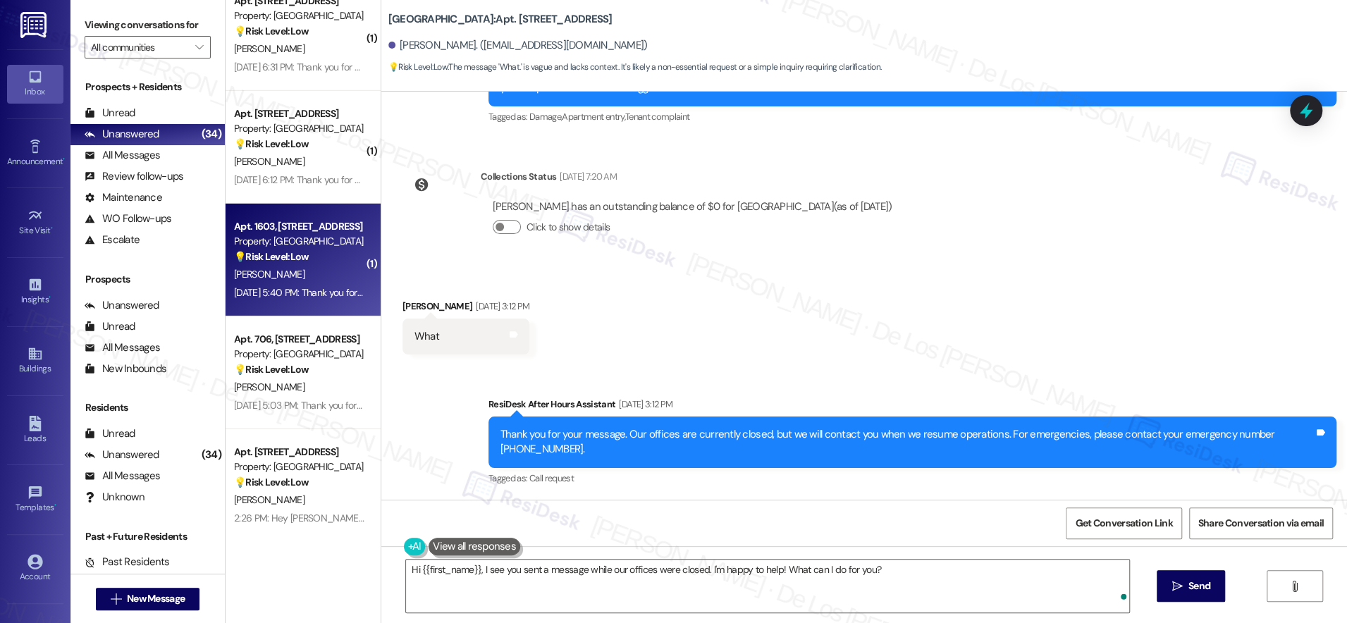
scroll to position [3292, 0]
click at [314, 287] on div "Aug 23, 2025 at 5:40 PM: Thank you for your message. Our offices are currently …" at bounding box center [662, 293] width 856 height 13
type textarea "Fetching suggested responses. Please feel free to read through the conversation…"
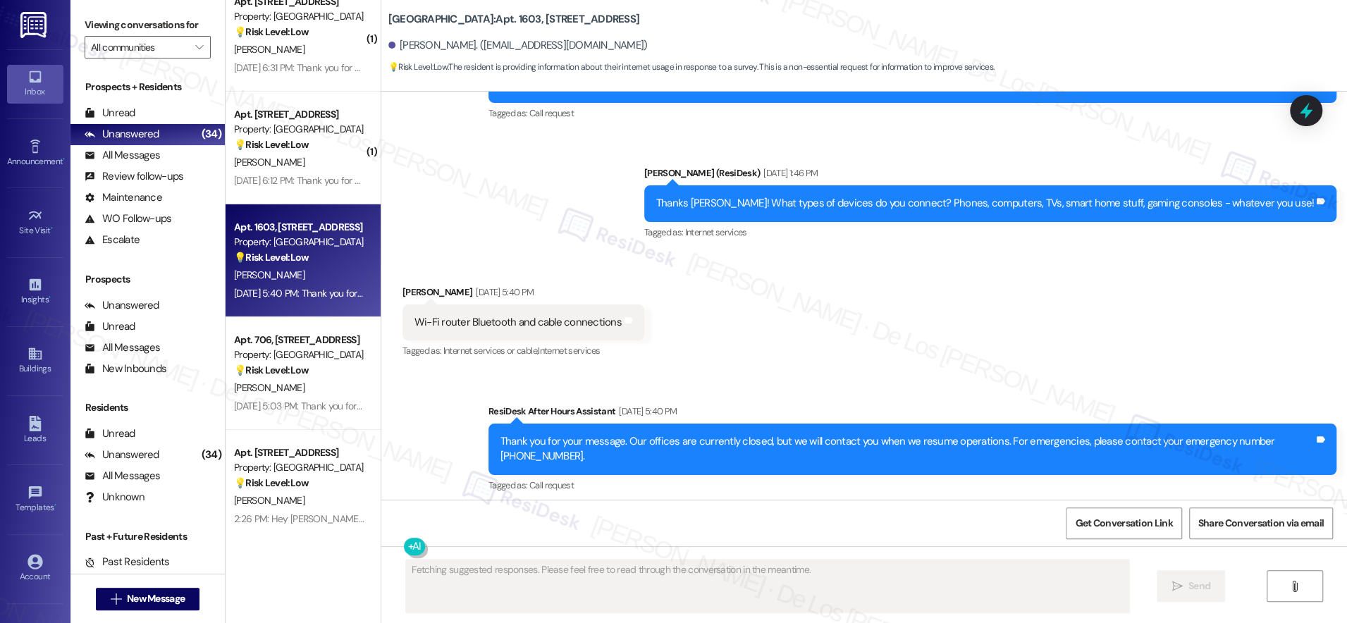
scroll to position [5128, 0]
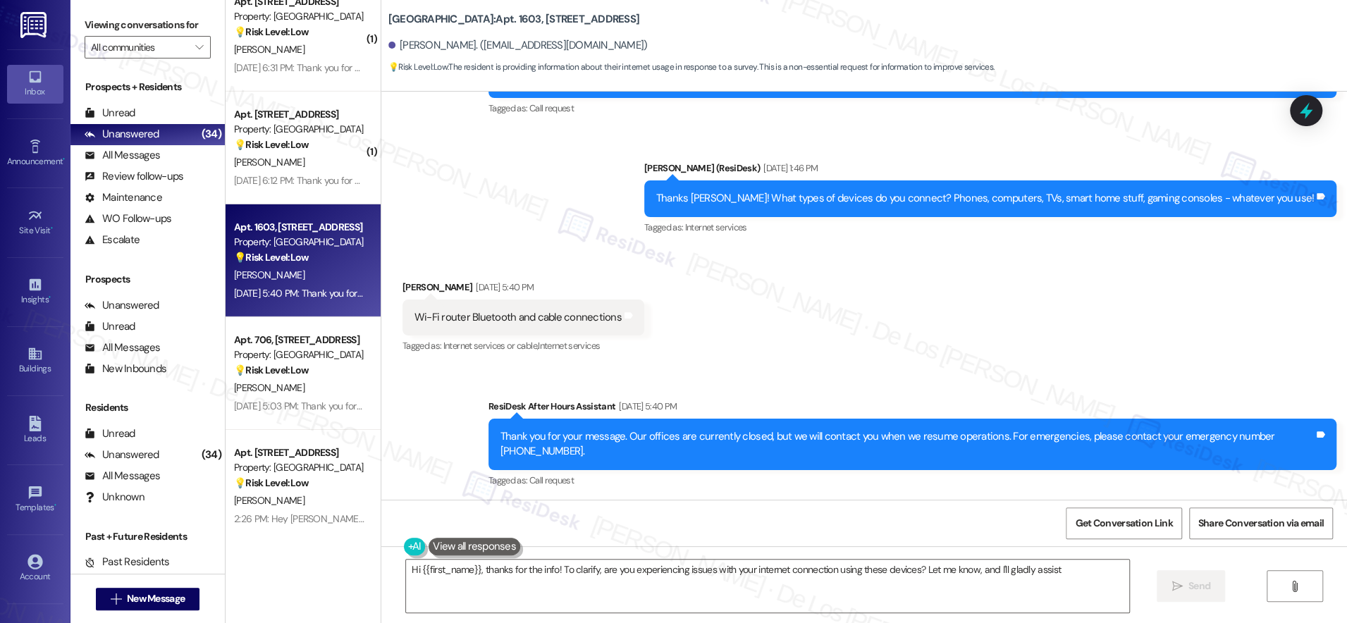
type textarea "Hi {{first_name}}, thanks for the info! To clarify, are you experiencing issues…"
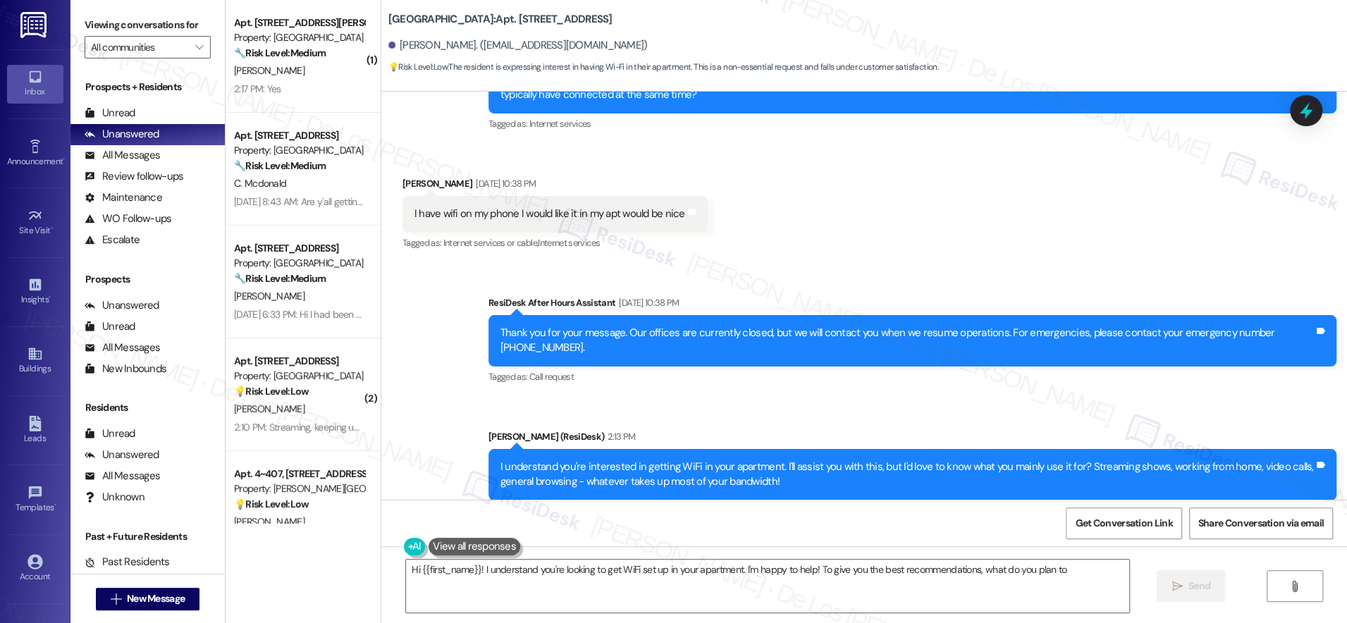
scroll to position [7905, 0]
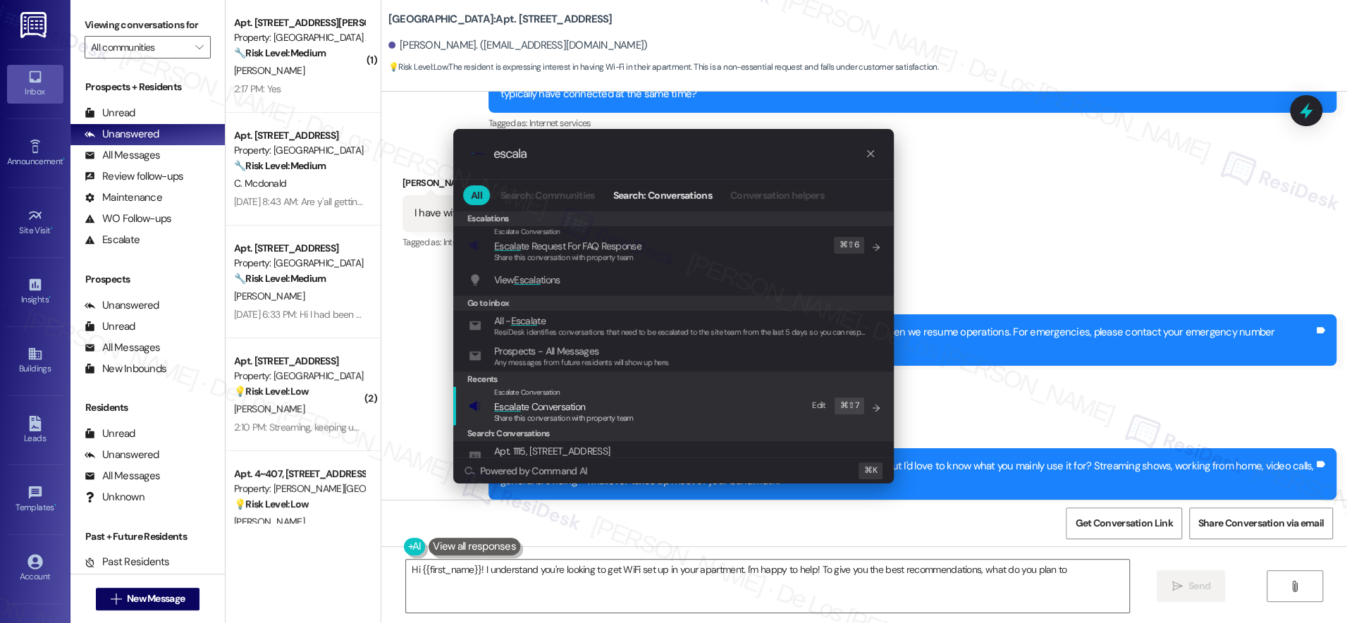
type input "escala"
click at [552, 400] on span "Escala te Conversation" at bounding box center [539, 407] width 91 height 16
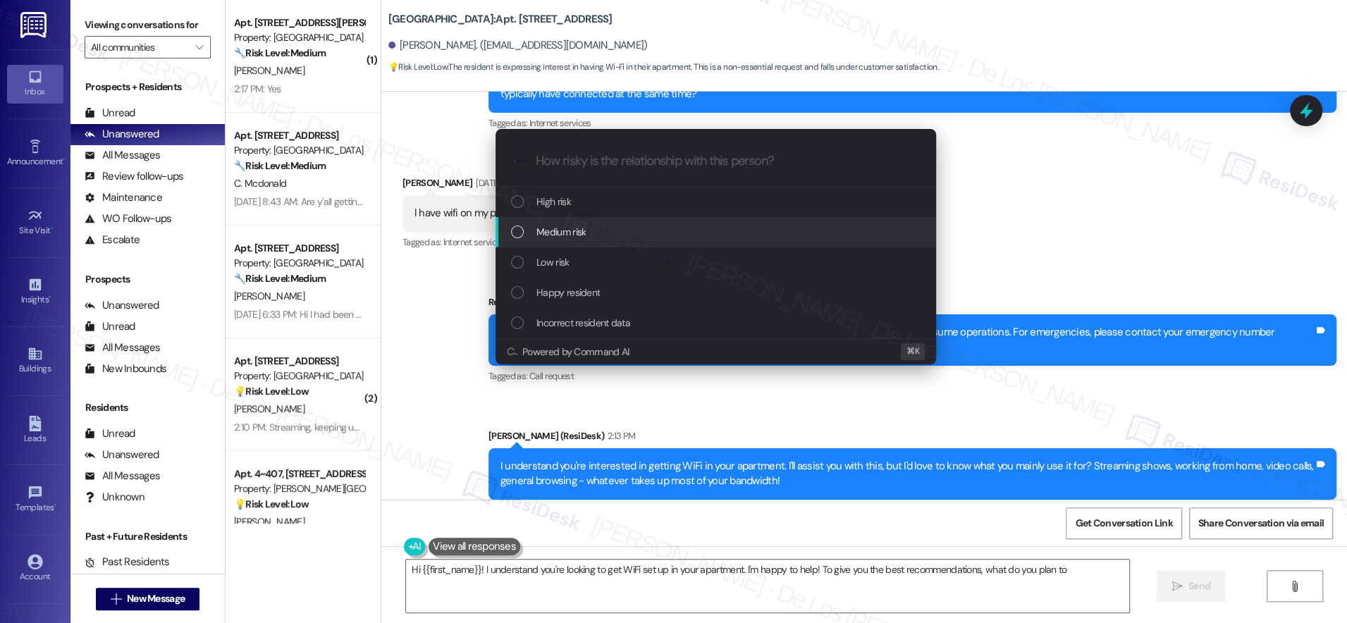
click at [584, 234] on span "Medium risk" at bounding box center [560, 232] width 49 height 16
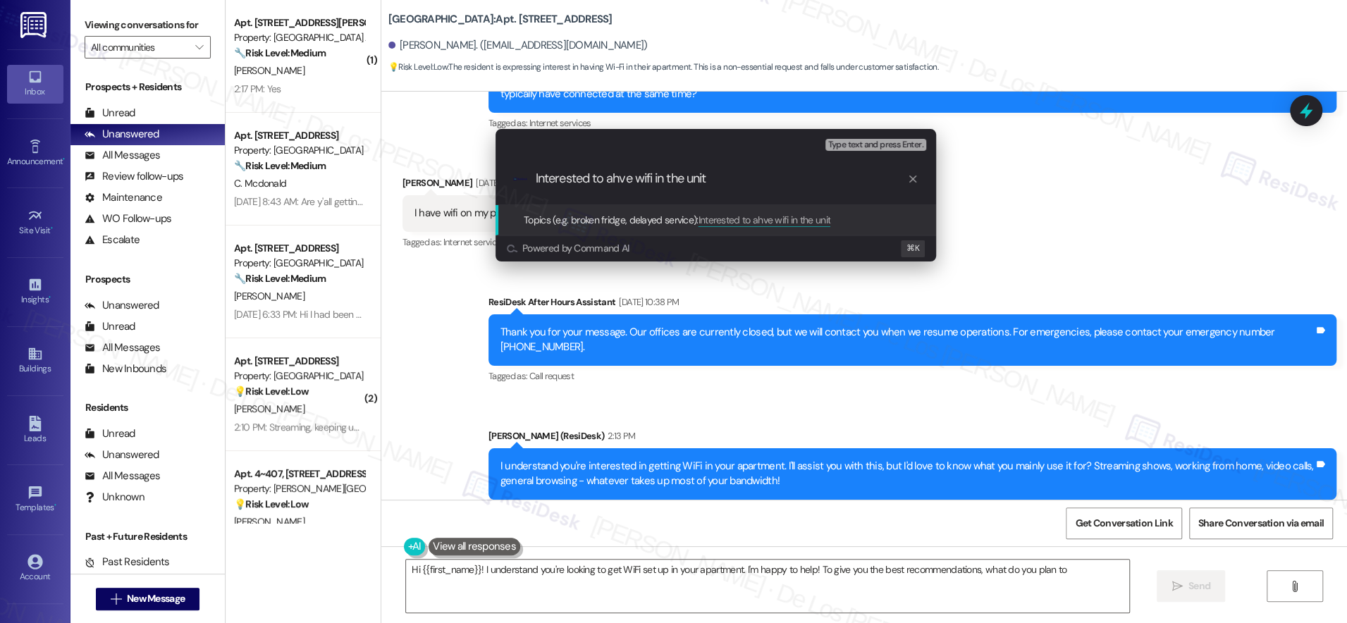
drag, startPoint x: 615, startPoint y: 174, endPoint x: 641, endPoint y: 165, distance: 27.0
click at [615, 175] on input "Interested to ahve wifi in the unit" at bounding box center [721, 178] width 371 height 15
type input "Interested to have wifi in the unit"
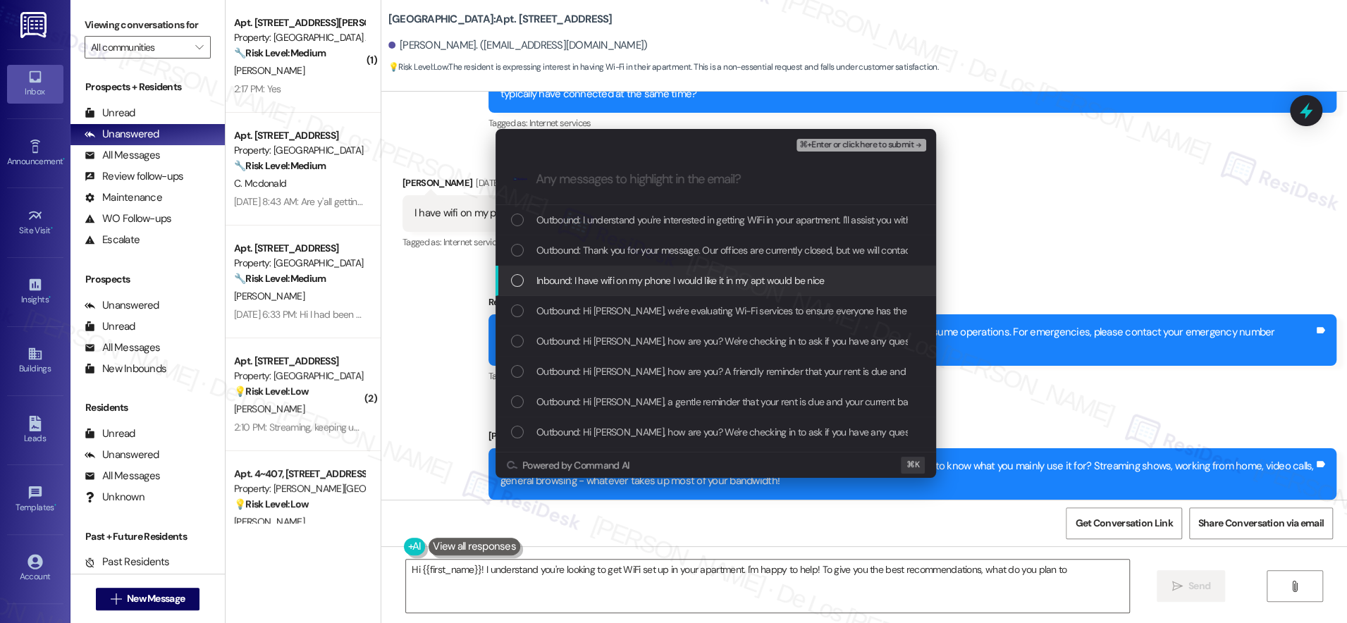
drag, startPoint x: 687, startPoint y: 278, endPoint x: 691, endPoint y: 271, distance: 8.0
click at [687, 278] on span "Inbound: I have wifi on my phone I would like it in my apt would be nice" at bounding box center [680, 281] width 288 height 16
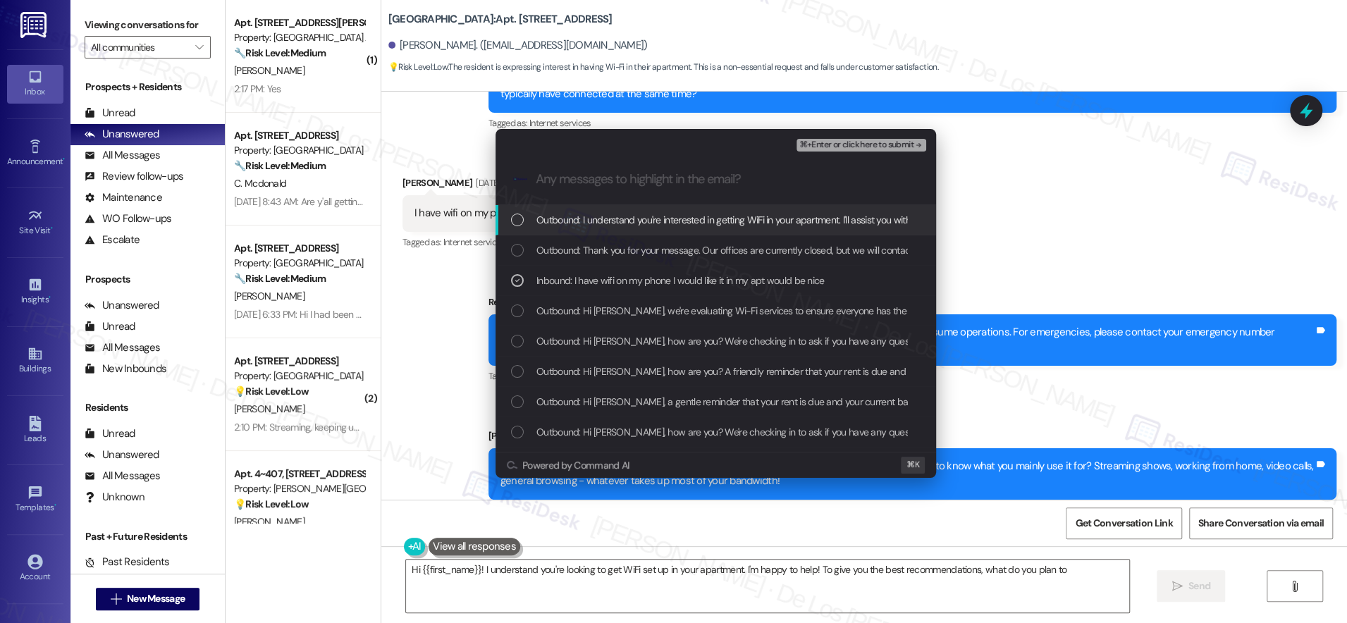
click at [822, 146] on span "⌘+Enter or click here to submit" at bounding box center [856, 145] width 114 height 10
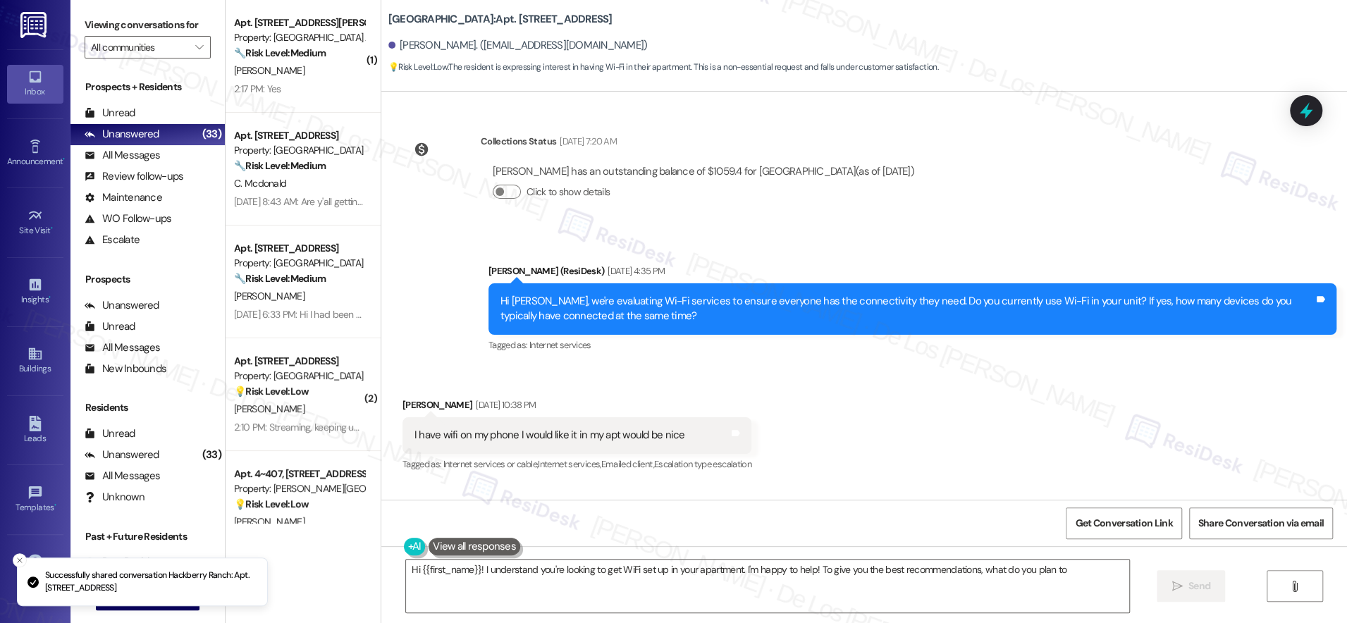
scroll to position [7636, 0]
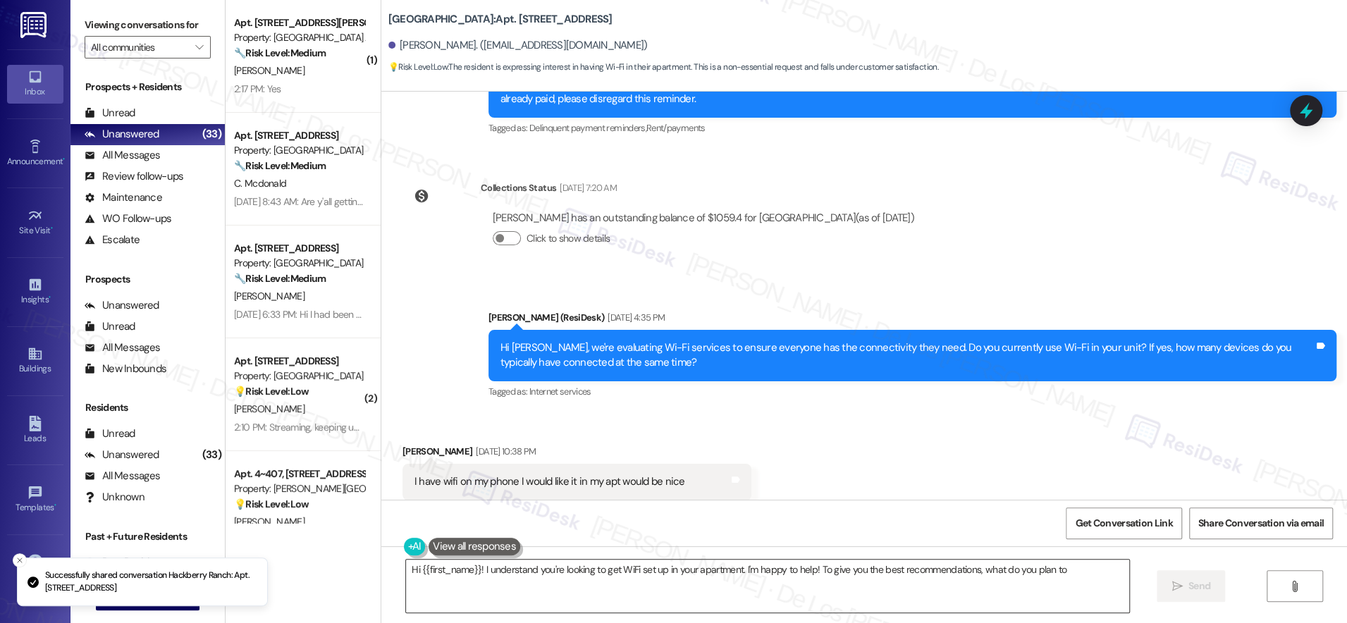
click at [577, 567] on textarea "Hi {{first_name}}! I understand you're looking to get WiFi set up in your apart…" at bounding box center [767, 586] width 723 height 53
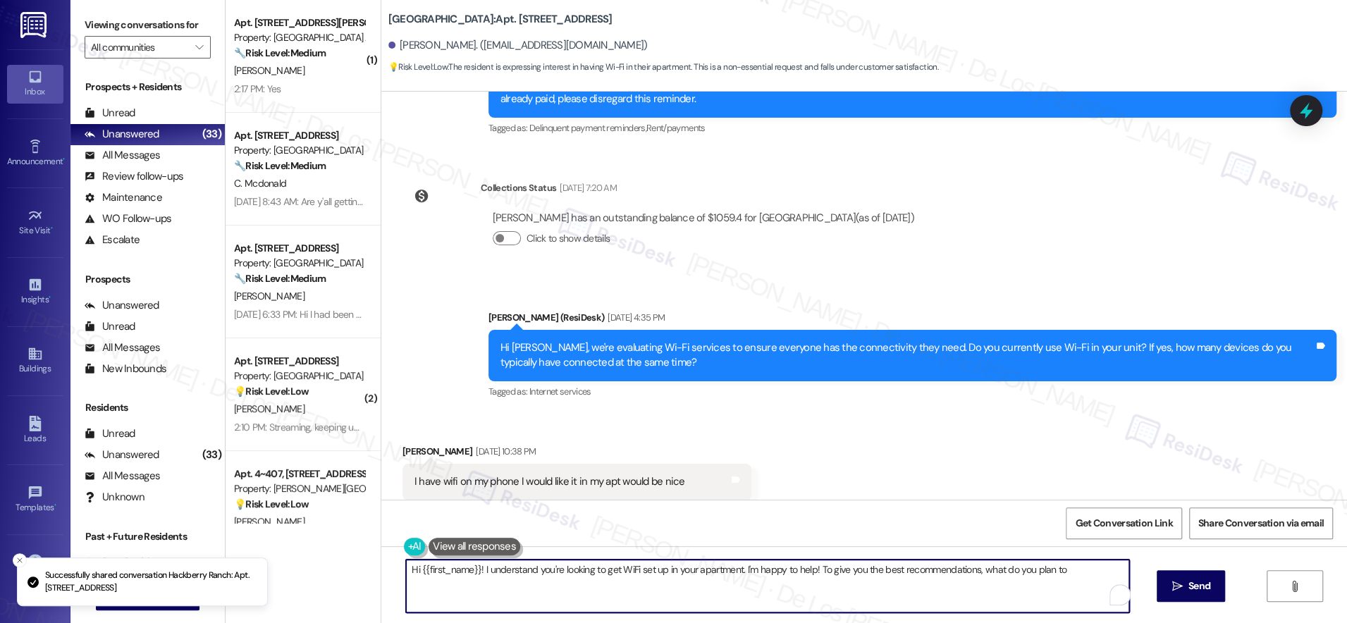
click at [577, 567] on textarea "Hi {{first_name}}! I understand you're looking to get WiFi set up in your apart…" at bounding box center [767, 586] width 723 height 53
paste textarea "And what do you mainly use it for? Streaming shows, working from home, video ca…"
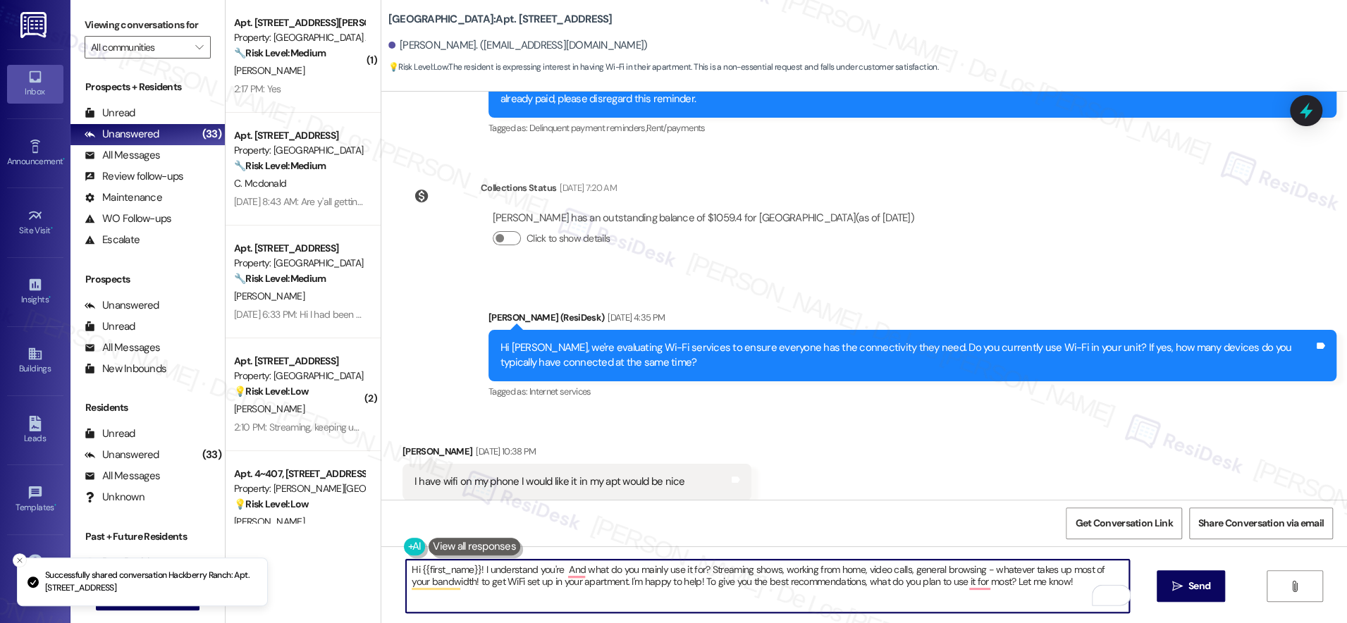
click at [635, 584] on textarea "Hi {{first_name}}! I understand you're And what do you mainly use it for? Strea…" at bounding box center [767, 586] width 723 height 53
paste textarea "And what do you mainly use it for? Streaming shows, working from home, video ca…"
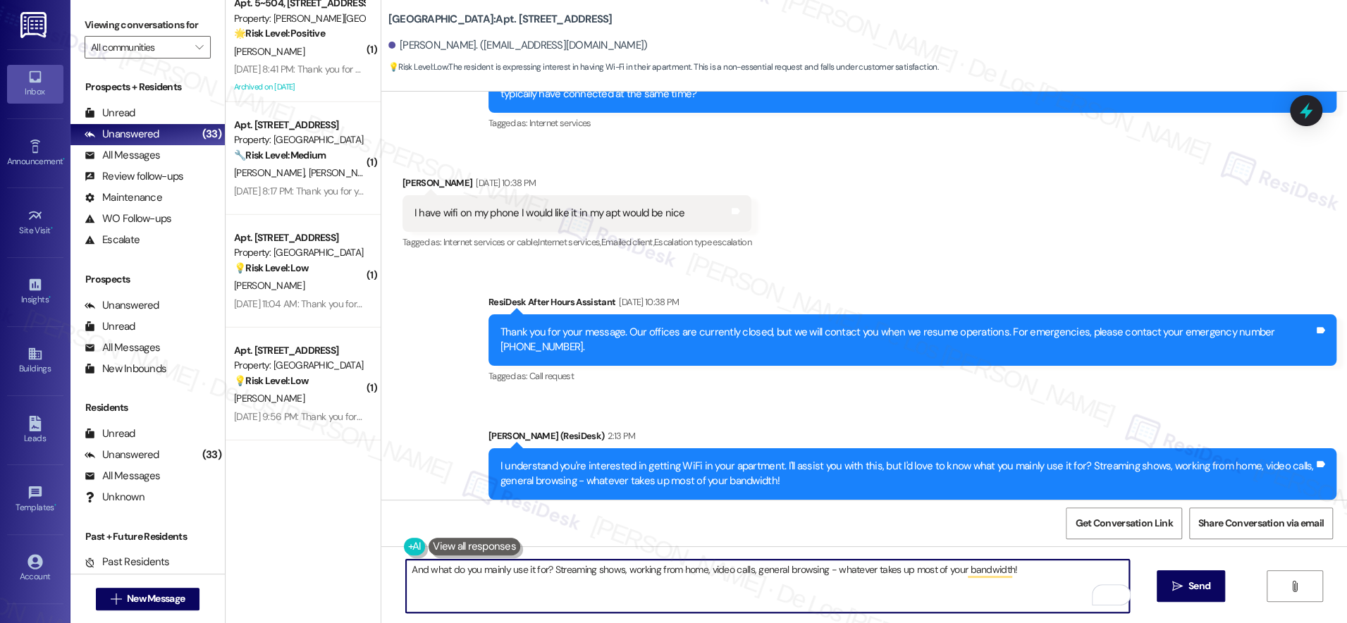
scroll to position [3311, 0]
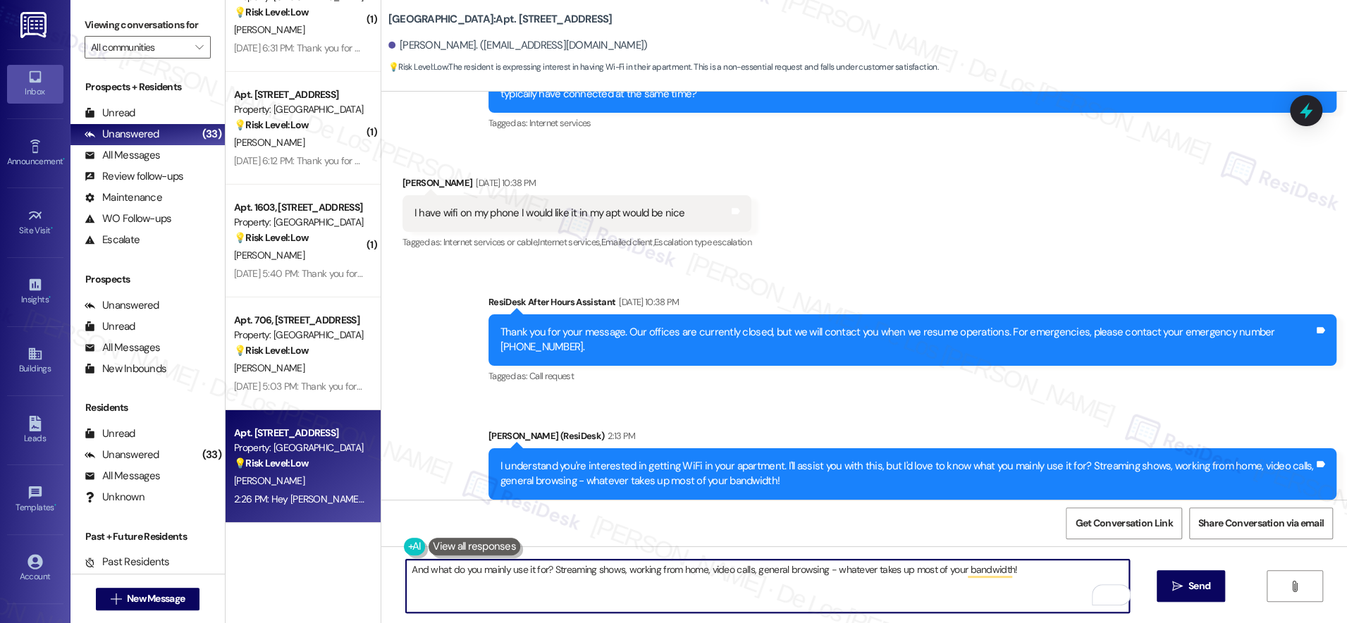
type textarea "And what do you mainly use it for? Streaming shows, working from home, video ca…"
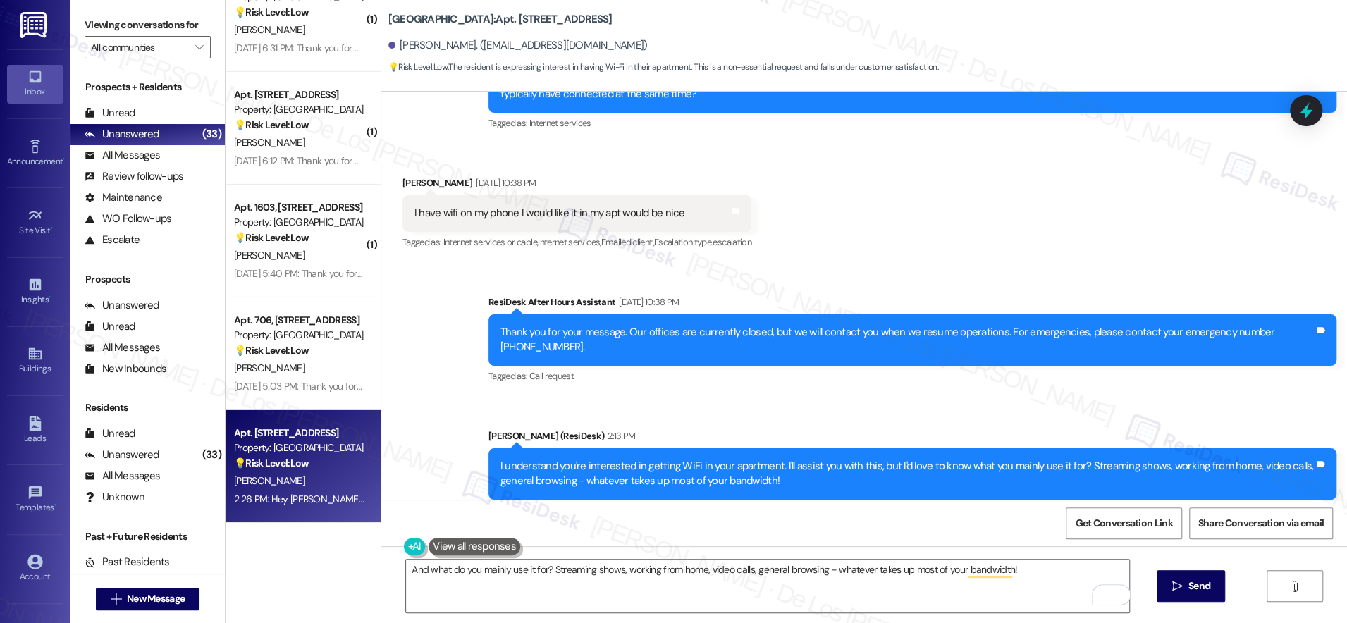
click at [312, 449] on div "Property: [GEOGRAPHIC_DATA]" at bounding box center [299, 448] width 130 height 15
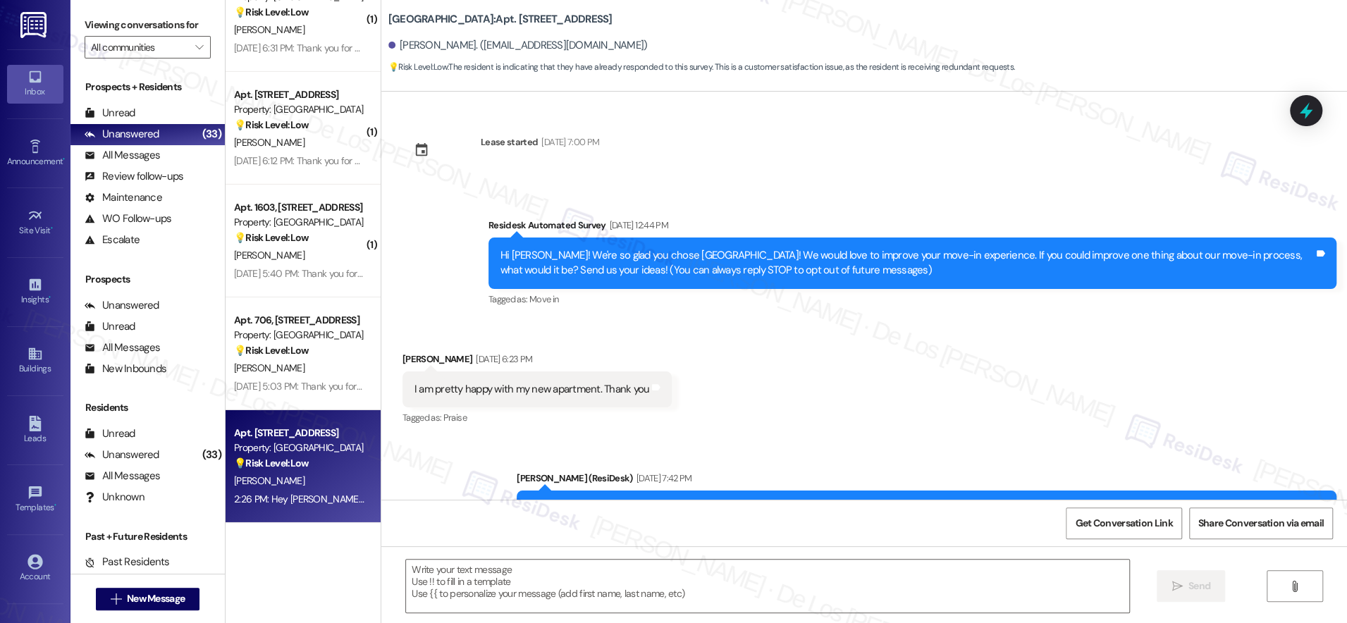
scroll to position [11667, 0]
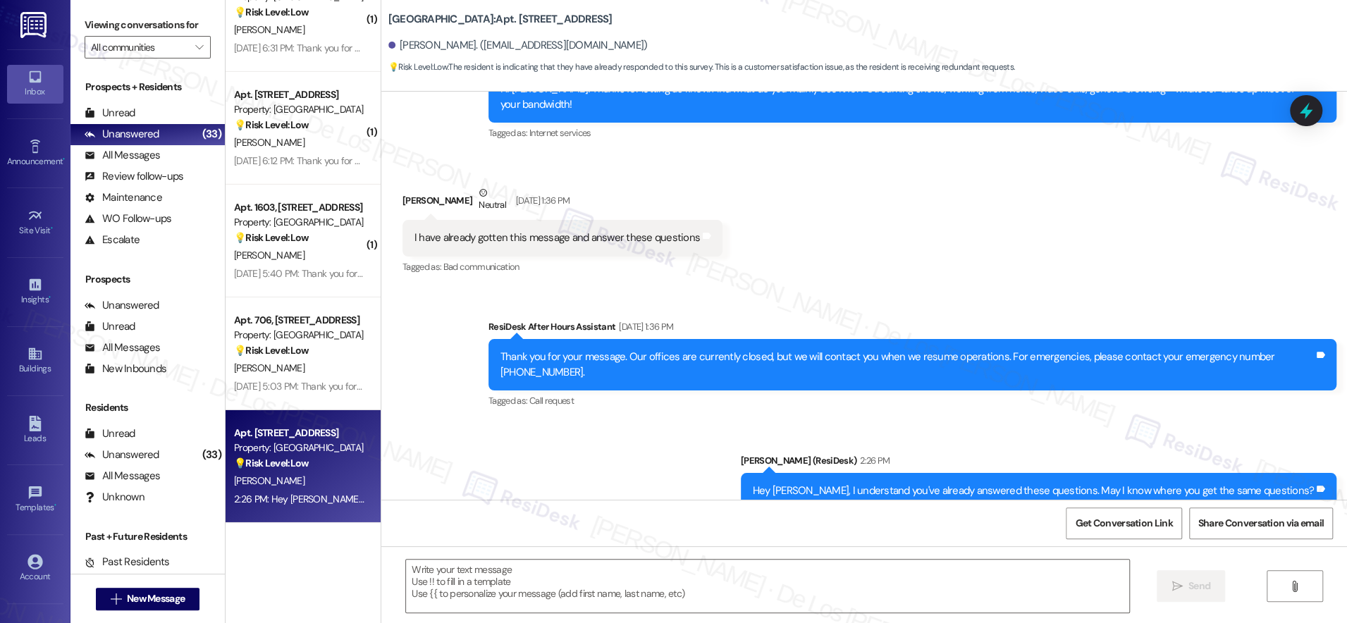
type textarea "Fetching suggested responses. Please feel free to read through the conversation…"
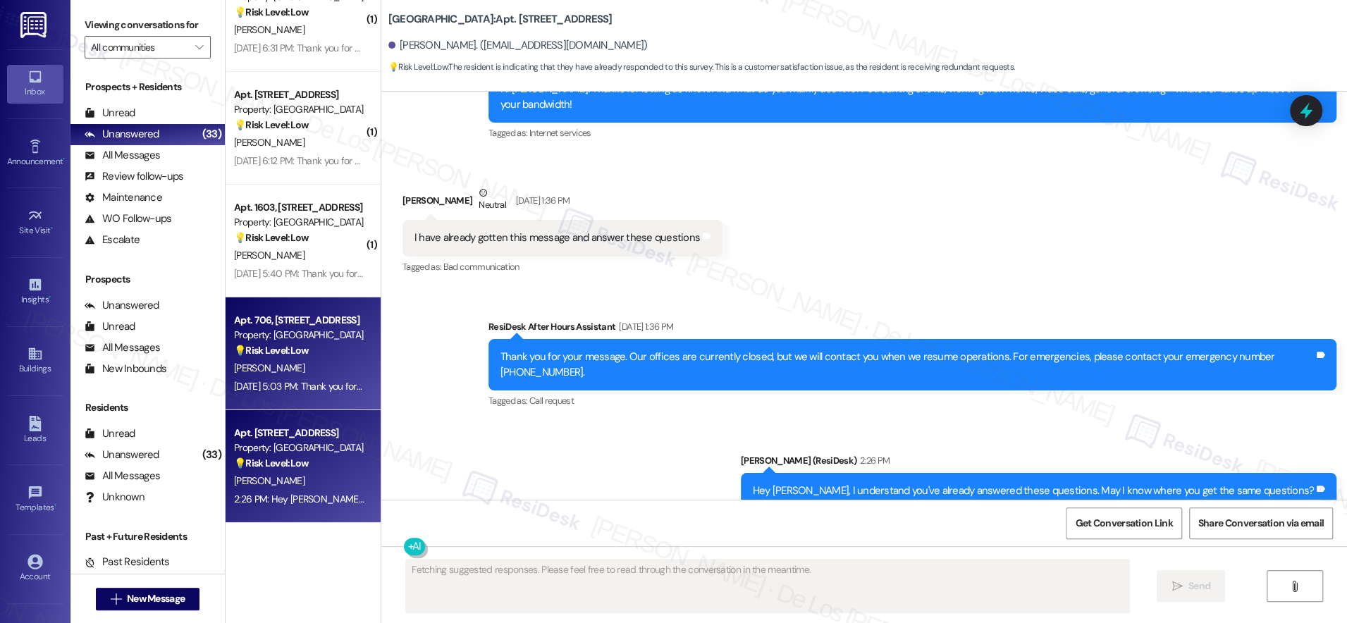
click at [336, 362] on div "C. Townsend" at bounding box center [299, 368] width 133 height 18
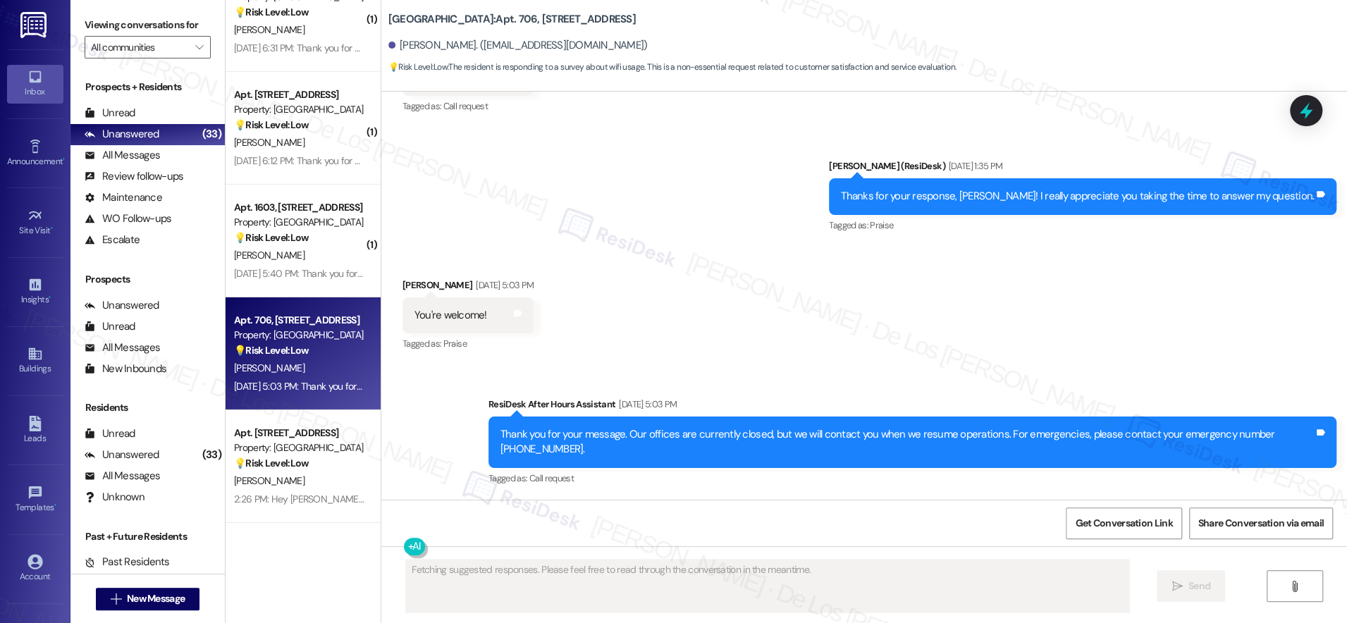
scroll to position [2064, 0]
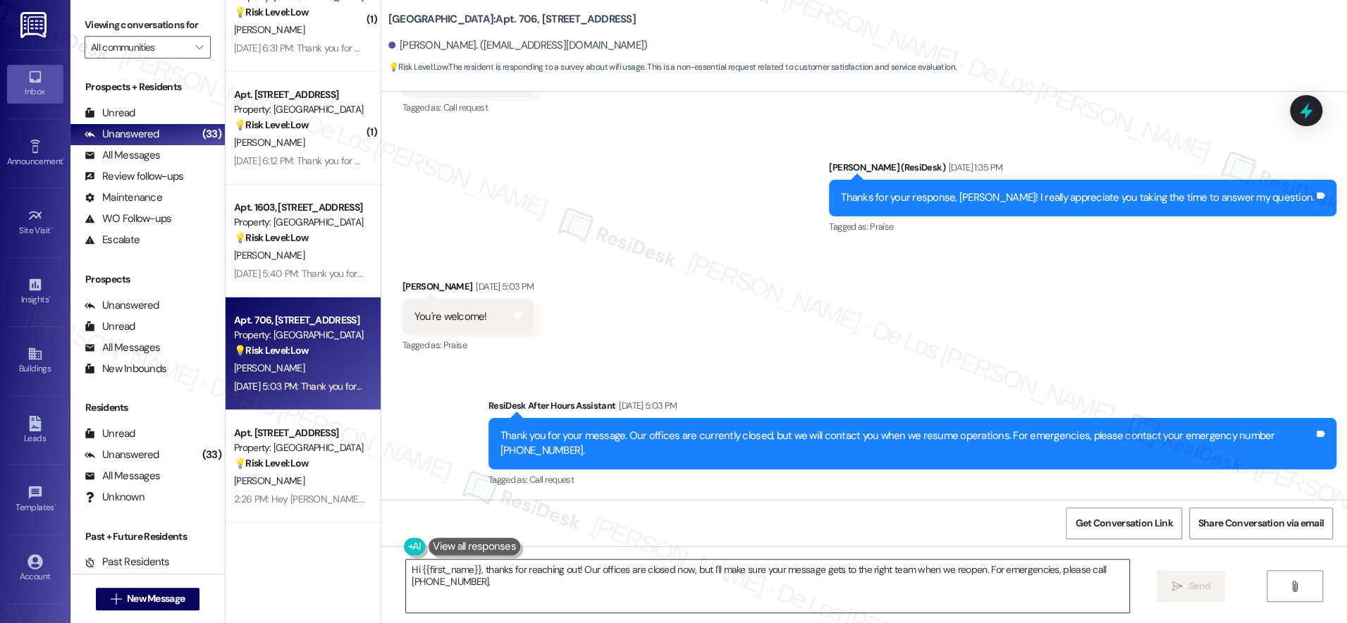
click at [534, 581] on textarea "Hi {{first_name}}, thanks for reaching out! Our offices are closed now, but I'l…" at bounding box center [767, 586] width 723 height 53
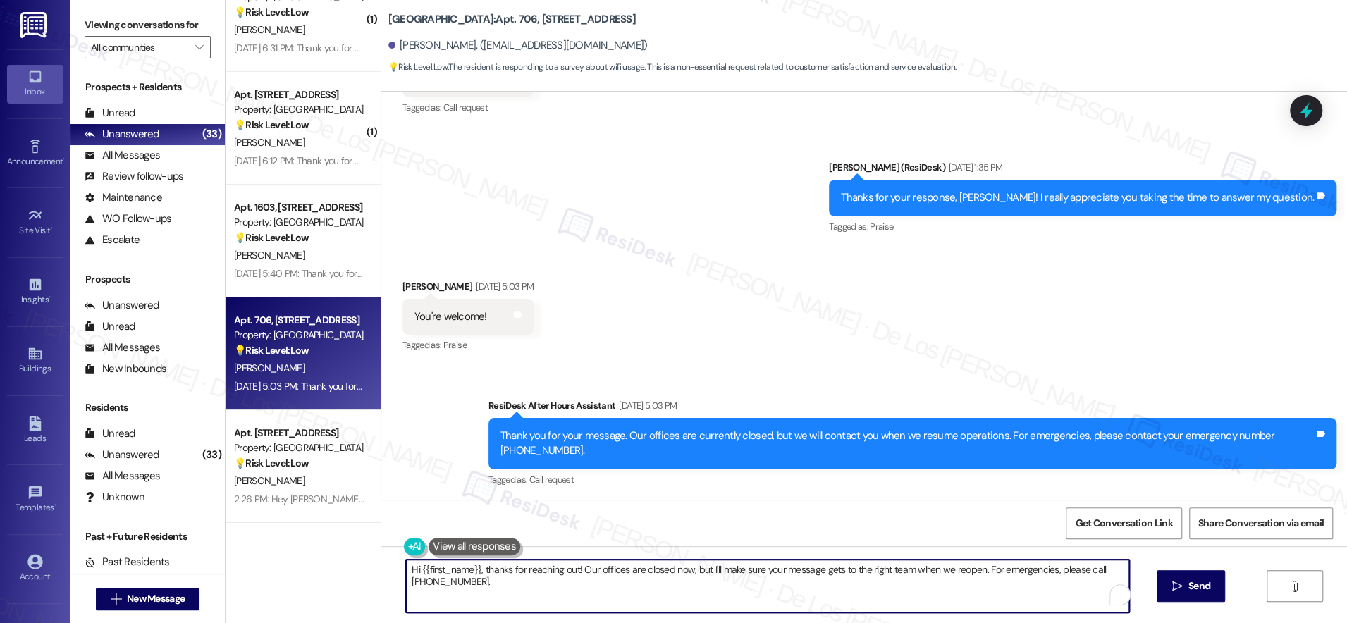
click at [534, 581] on textarea "Hi {{first_name}}, thanks for reaching out! Our offices are closed now, but I'l…" at bounding box center [767, 586] width 723 height 53
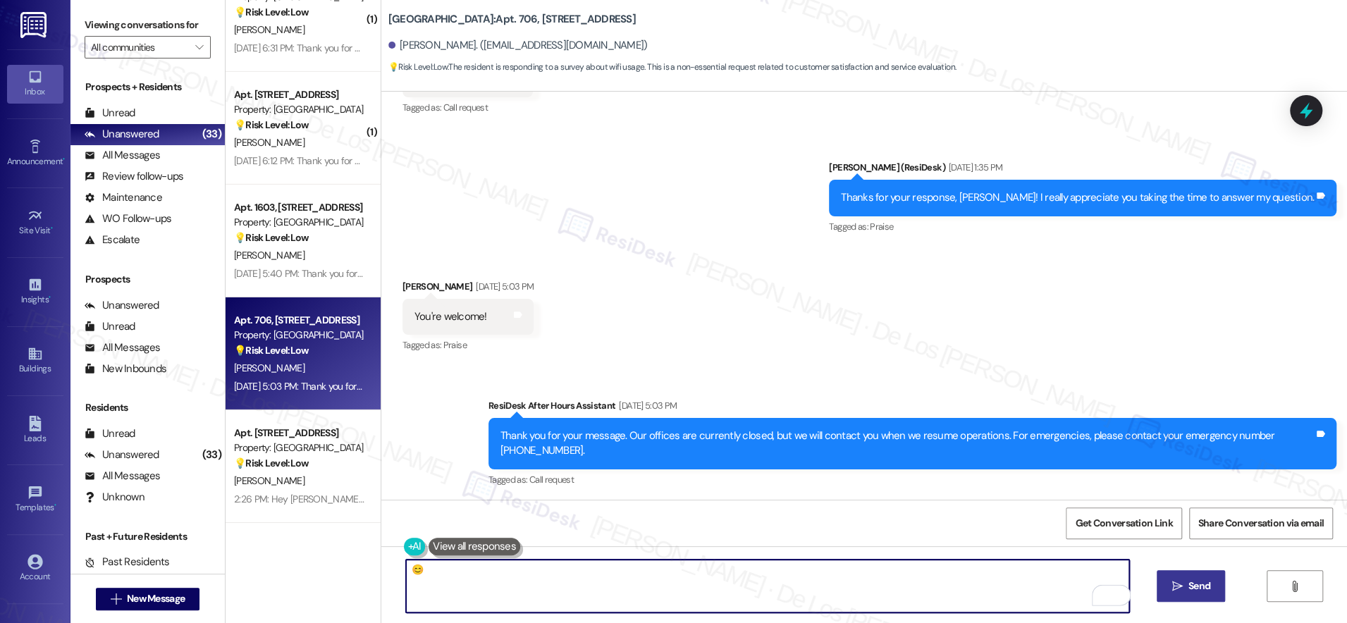
type textarea "😊"
click at [1198, 584] on span "Send" at bounding box center [1199, 586] width 22 height 15
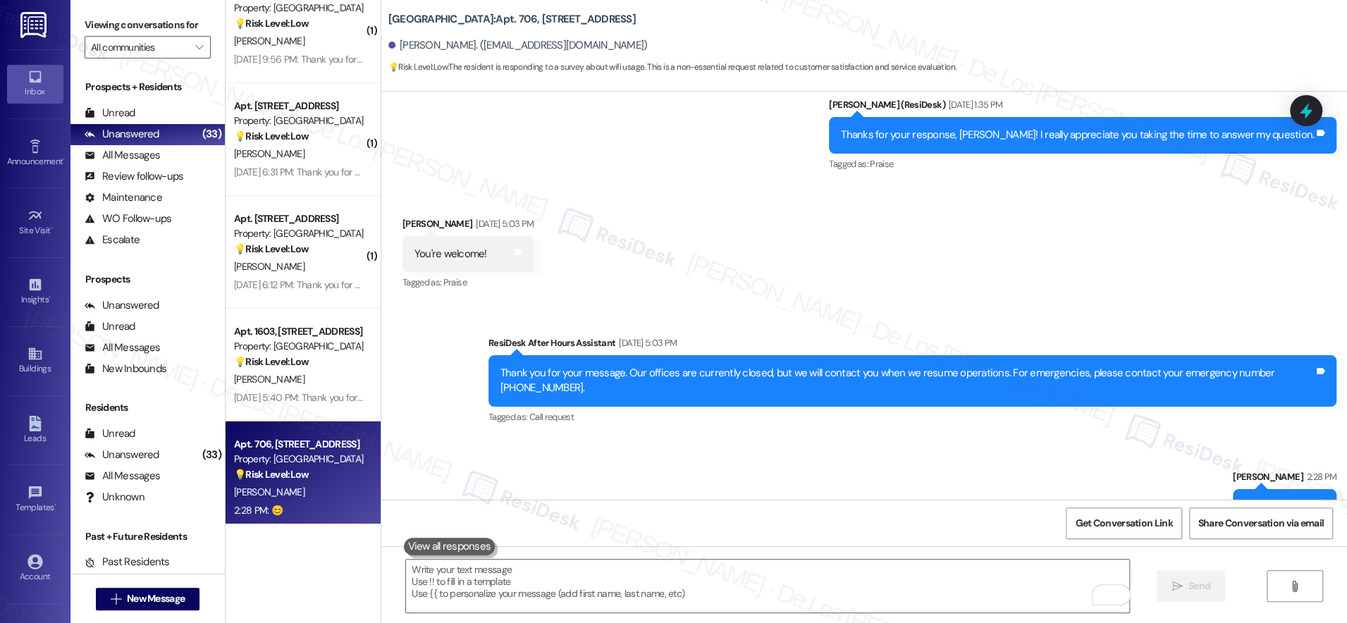
scroll to position [2162, 0]
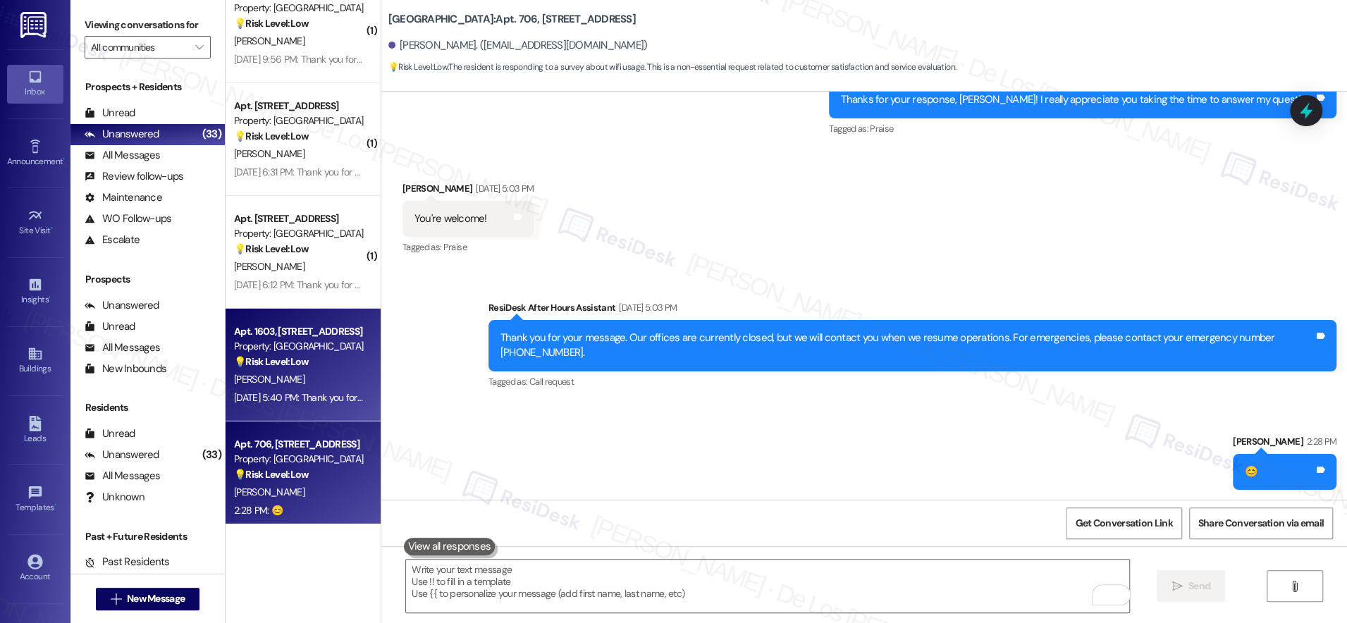
click at [296, 386] on div "[PERSON_NAME]" at bounding box center [299, 380] width 133 height 18
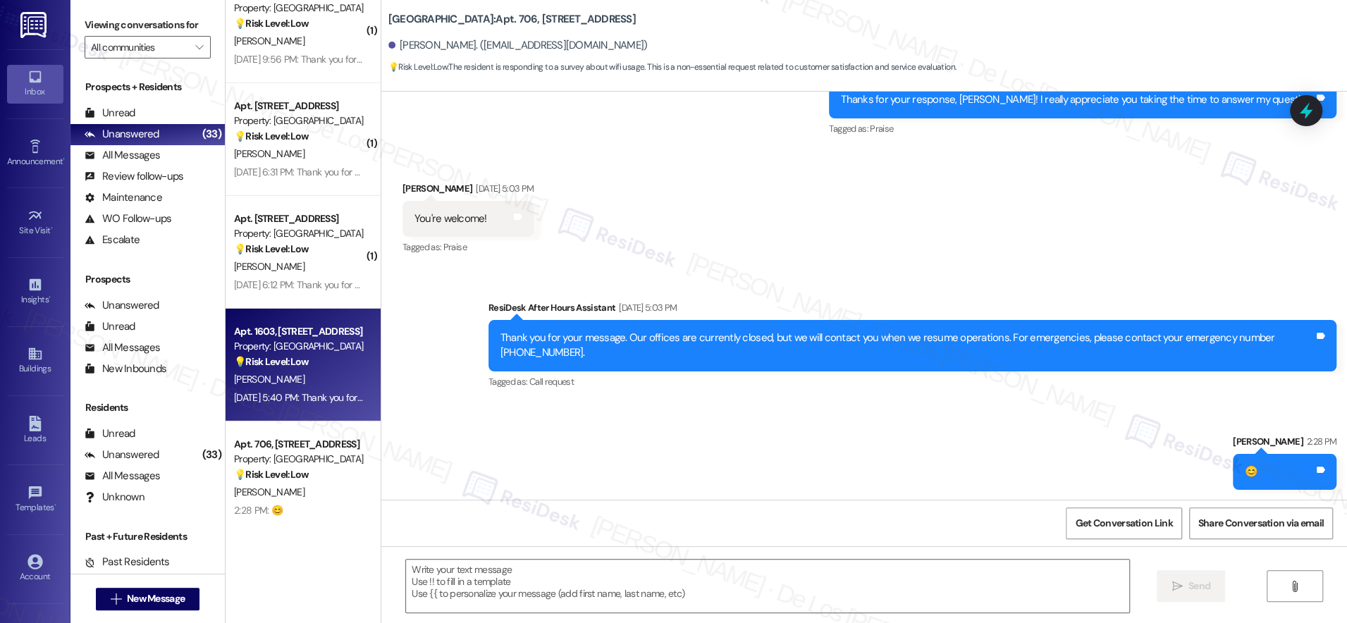
type textarea "Fetching suggested responses. Please feel free to read through the conversation…"
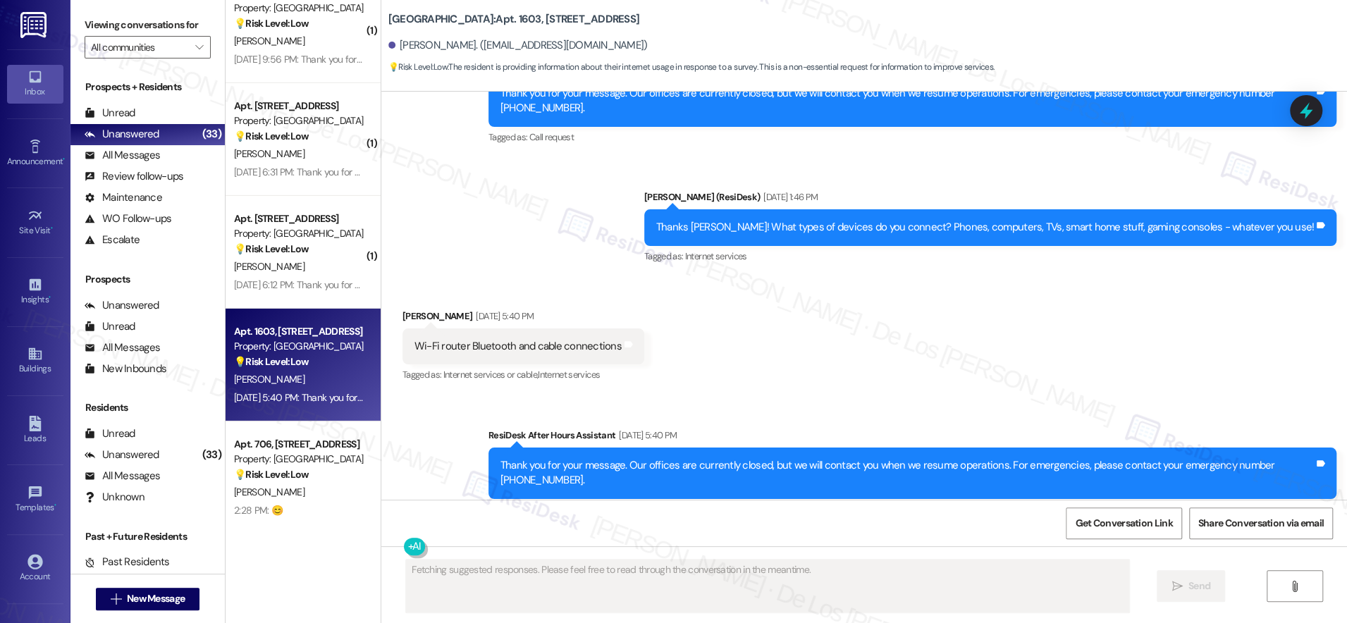
scroll to position [5128, 0]
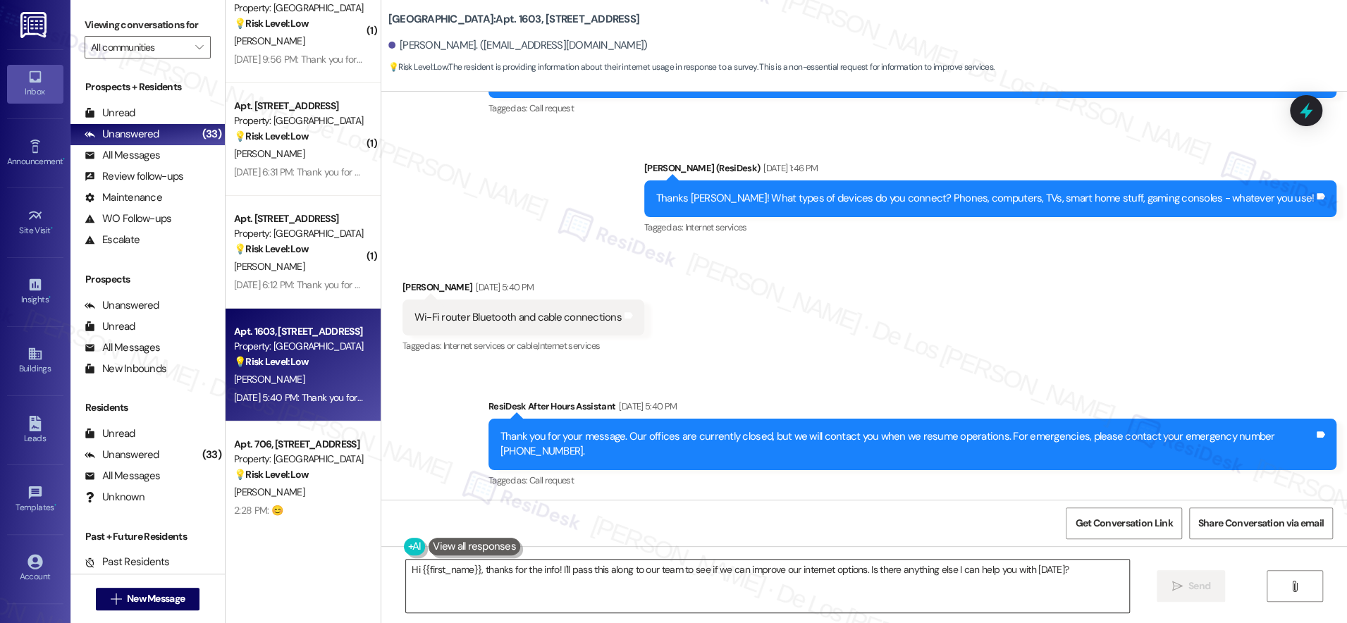
click at [617, 581] on textarea "Hi {{first_name}}, thanks for the info! I'll pass this along to our team to see…" at bounding box center [767, 586] width 723 height 53
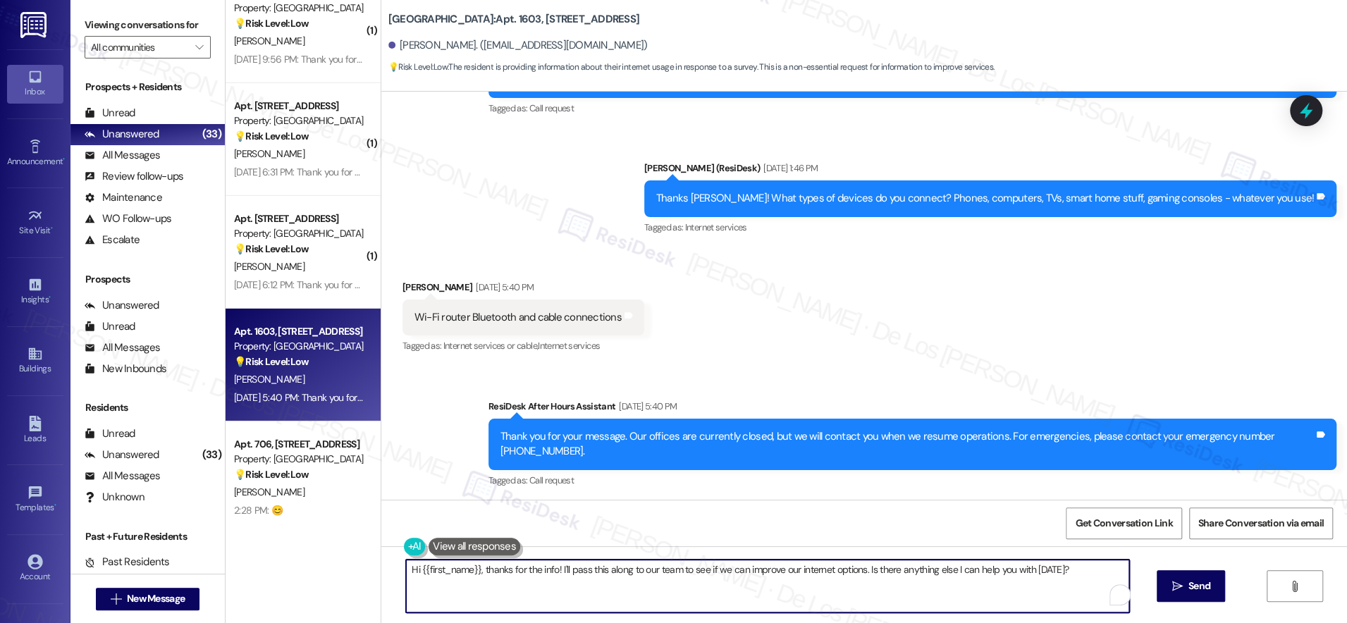
click at [617, 581] on textarea "Hi {{first_name}}, thanks for the info! I'll pass this along to our team to see…" at bounding box center [767, 586] width 723 height 53
paste textarea "And what do you mainly use it for? Streaming shows, working from home, video ca…"
type textarea "And what do you mainly use it for? Streaming shows, working from home, video ca…"
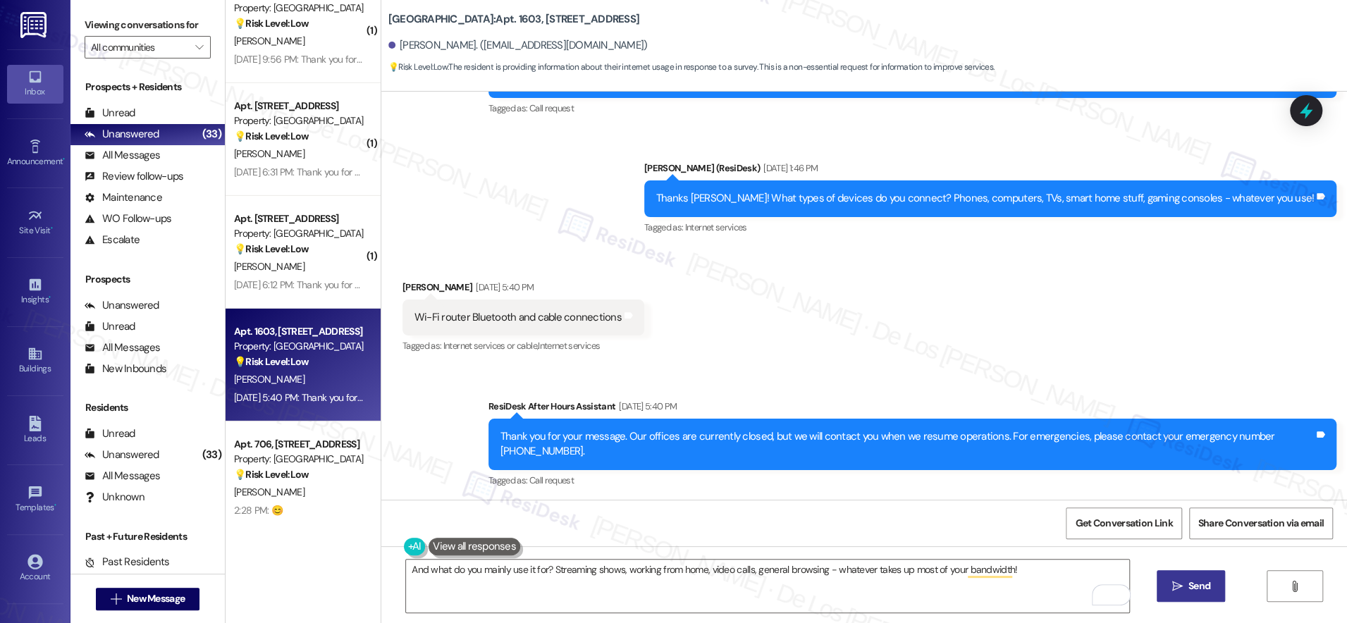
click at [1207, 584] on span "Send" at bounding box center [1199, 586] width 22 height 15
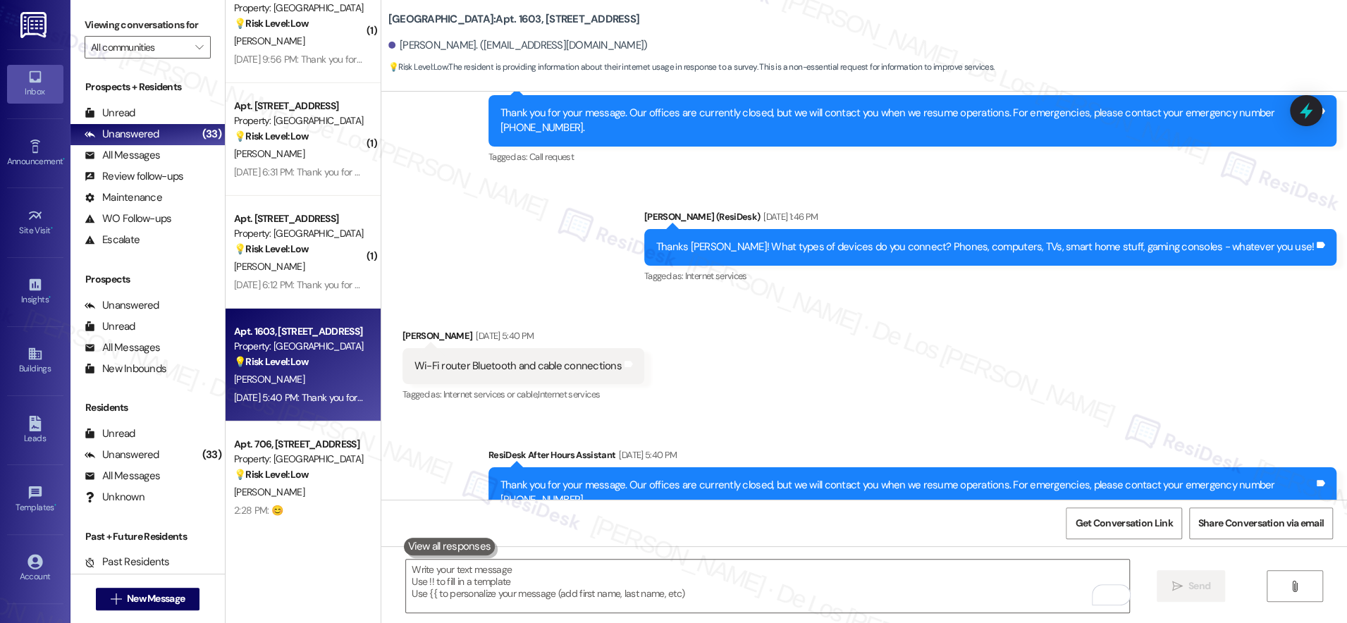
scroll to position [4993, 0]
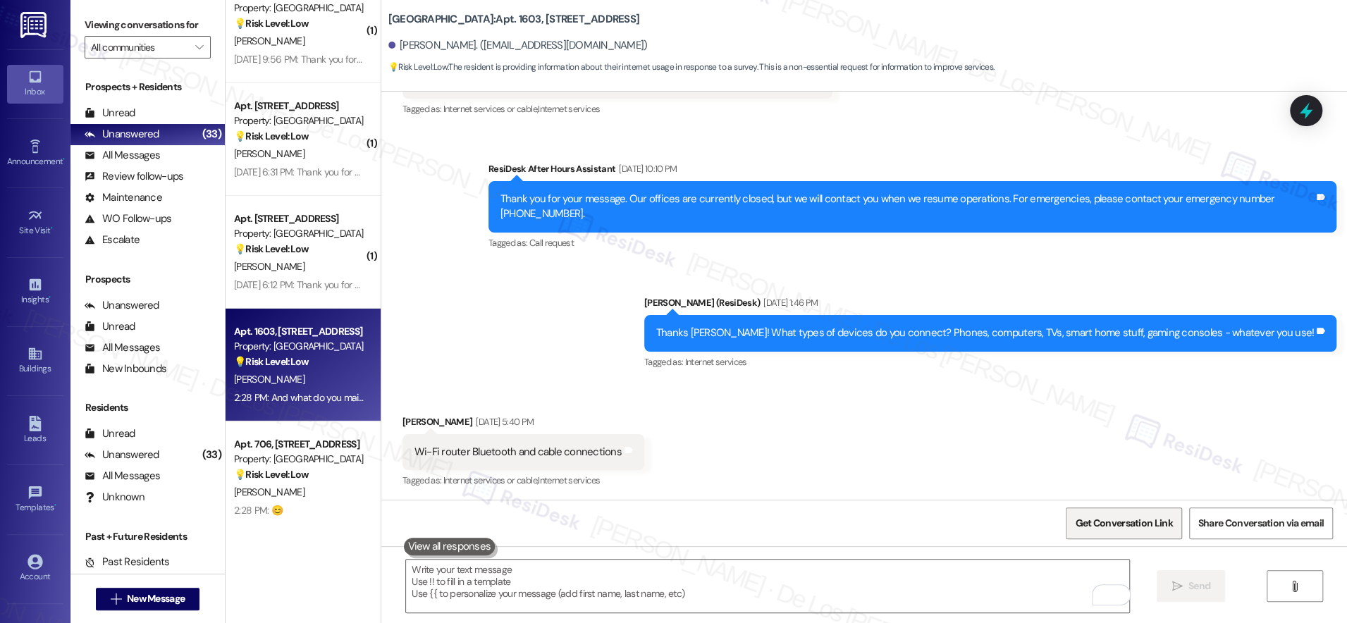
click at [1139, 516] on span "Get Conversation Link" at bounding box center [1123, 523] width 97 height 15
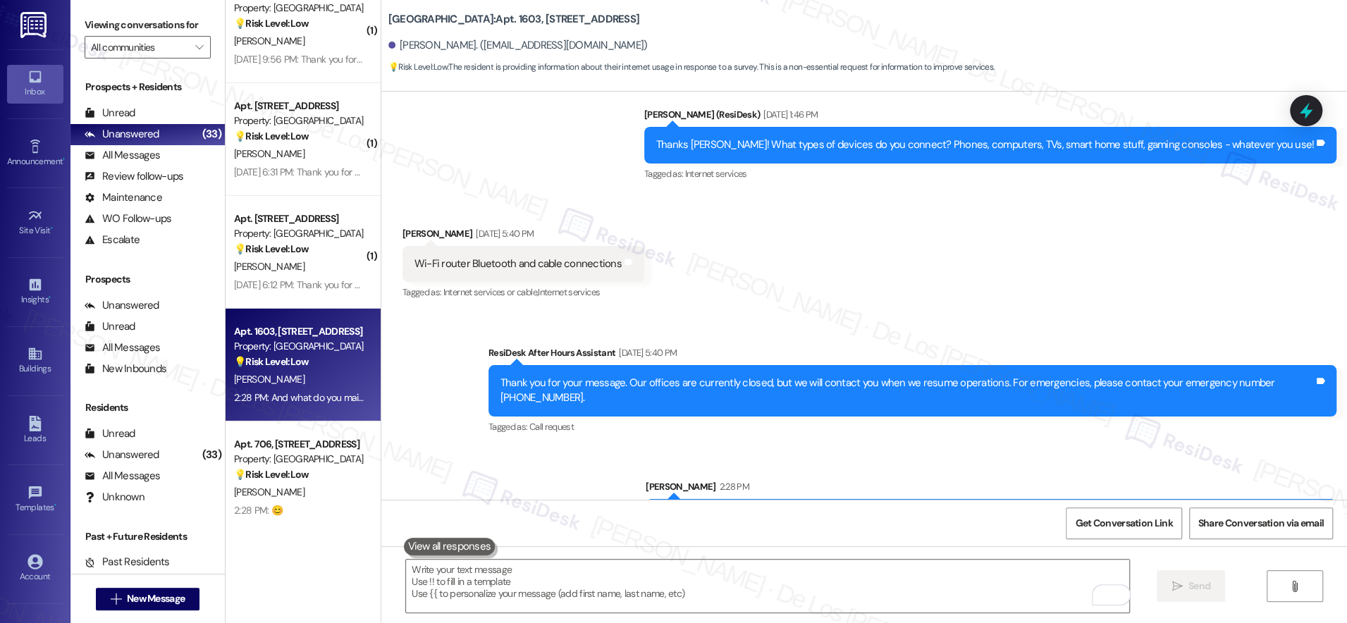
scroll to position [5226, 0]
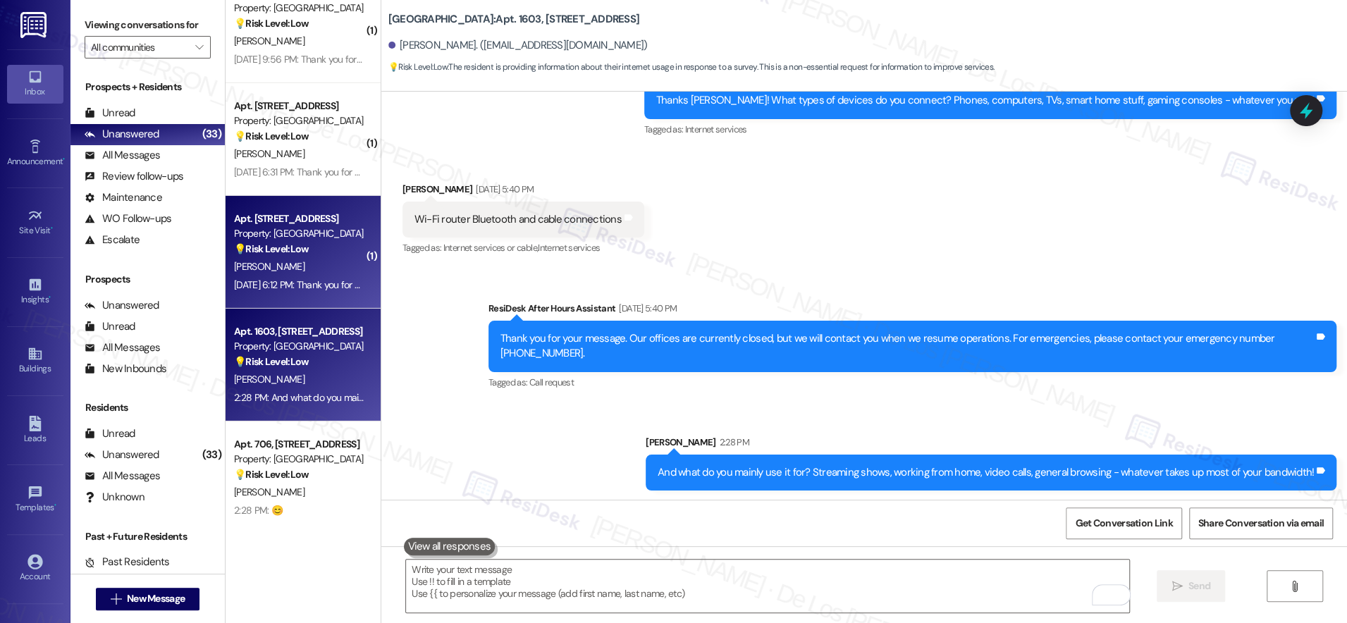
click at [310, 277] on div "Aug 23, 2025 at 6:12 PM: Thank you for your message. Our offices are currently …" at bounding box center [299, 285] width 133 height 18
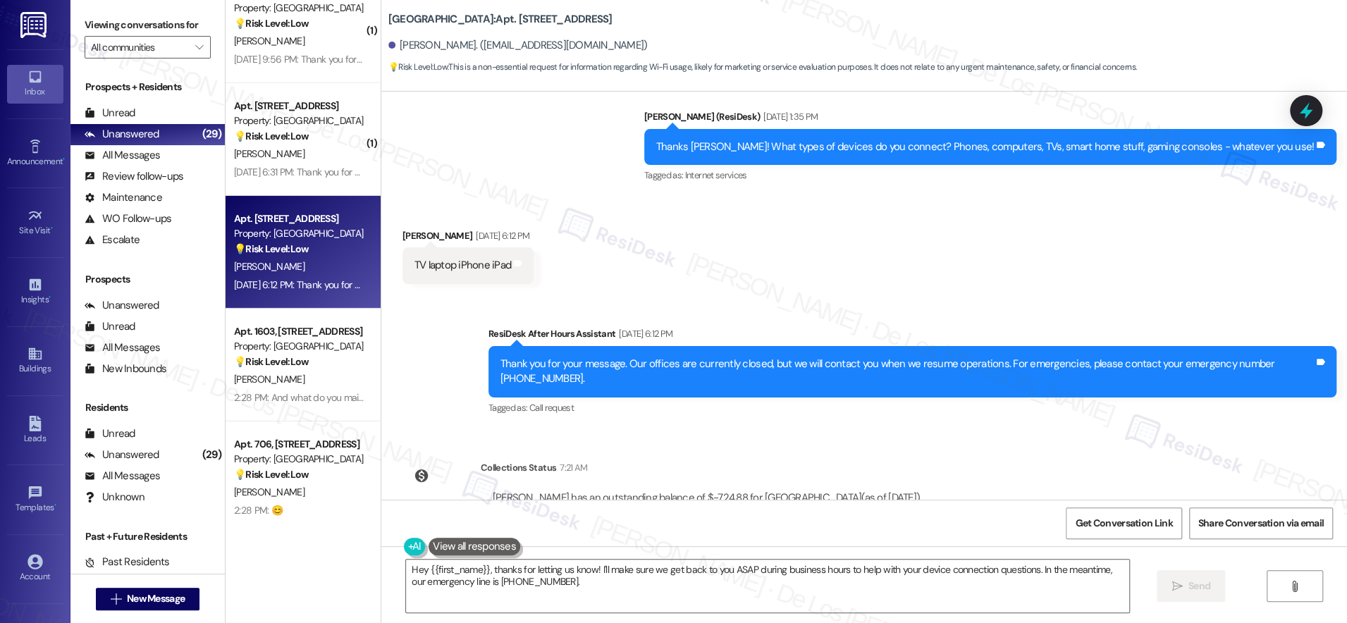
scroll to position [2091, 0]
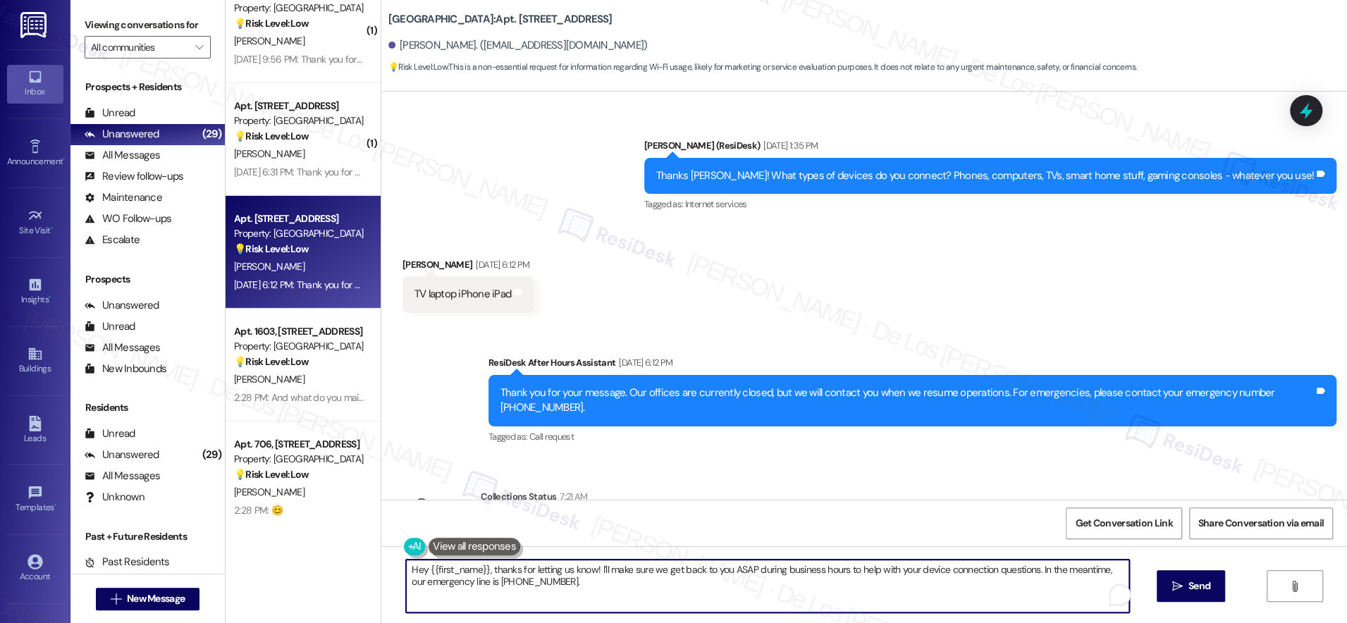
click at [580, 565] on textarea "Hey {{first_name}}, thanks for letting us know! I'll make sure we get back to y…" at bounding box center [767, 586] width 723 height 53
paste textarea "And what do you mainly use it for? Streaming shows, working from home, video ca…"
type textarea "And what do you mainly use it for? Streaming shows, working from home, video ca…"
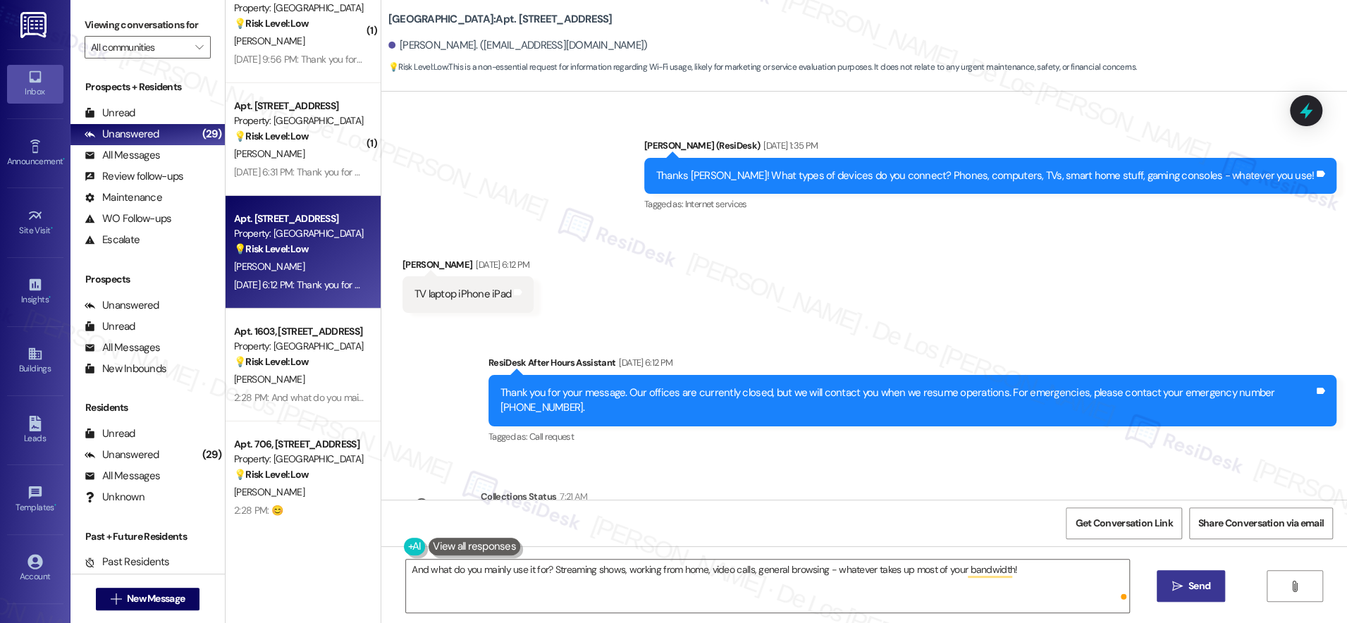
click at [1169, 590] on span " Send" at bounding box center [1191, 586] width 44 height 15
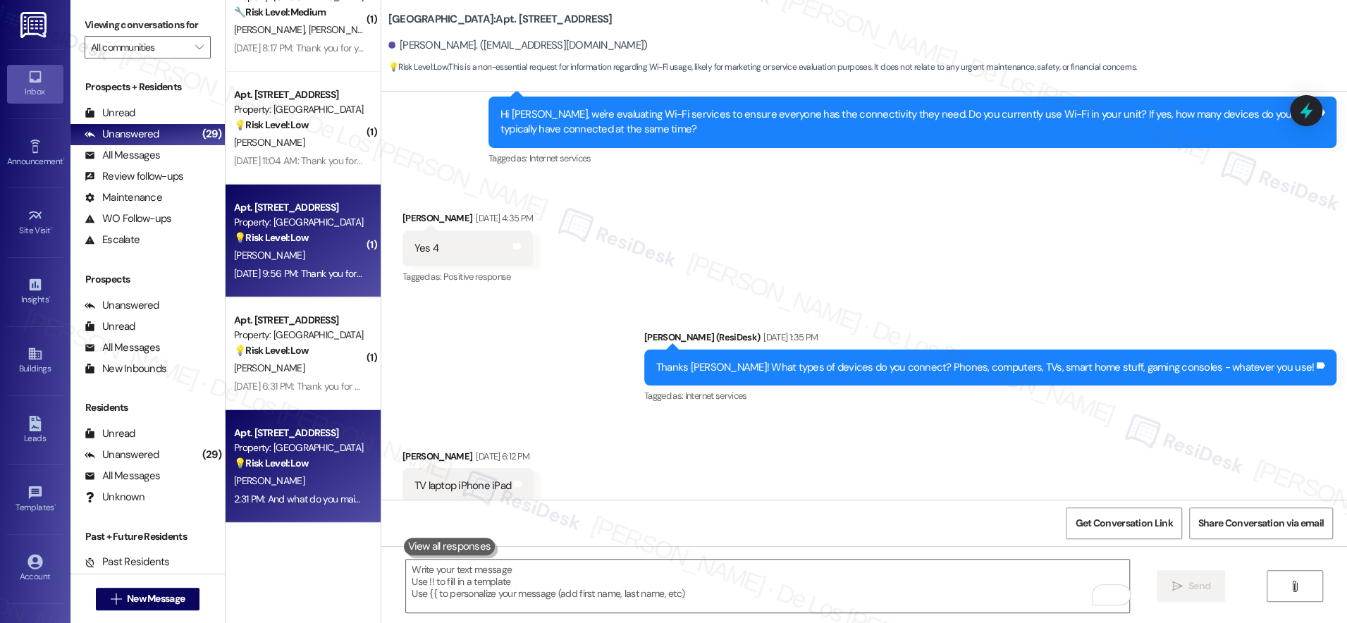
scroll to position [2860, 0]
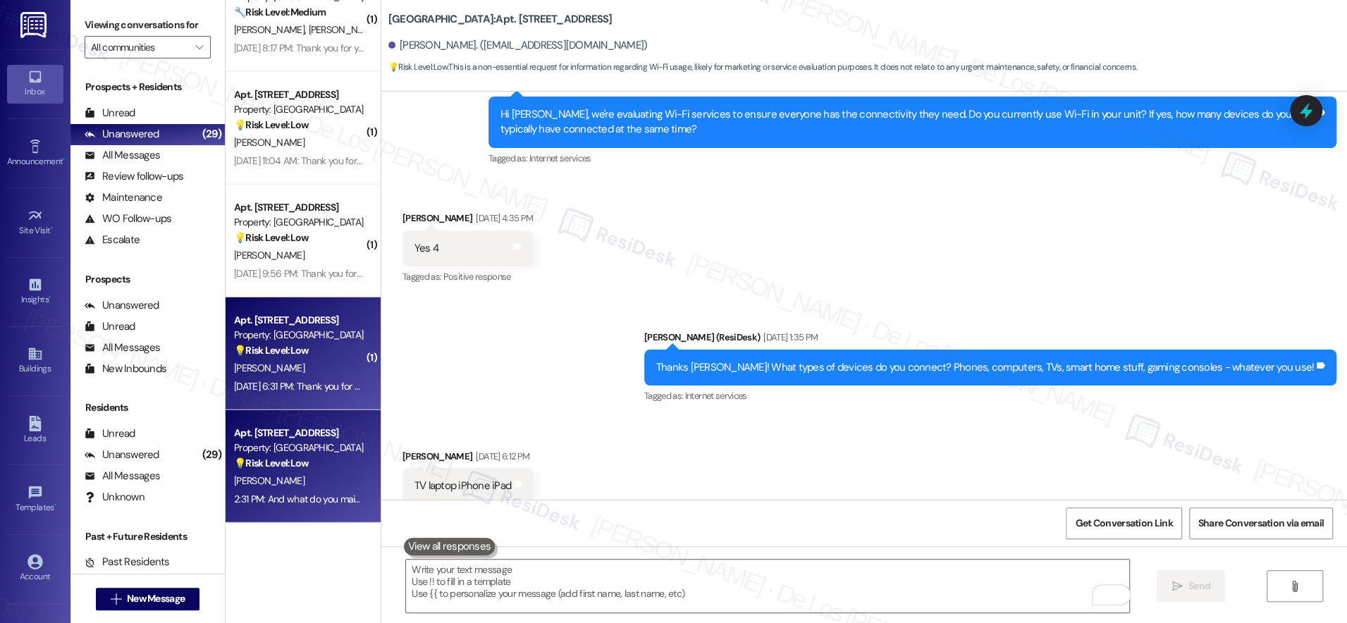
click at [310, 338] on div "Property: [GEOGRAPHIC_DATA]" at bounding box center [299, 335] width 130 height 15
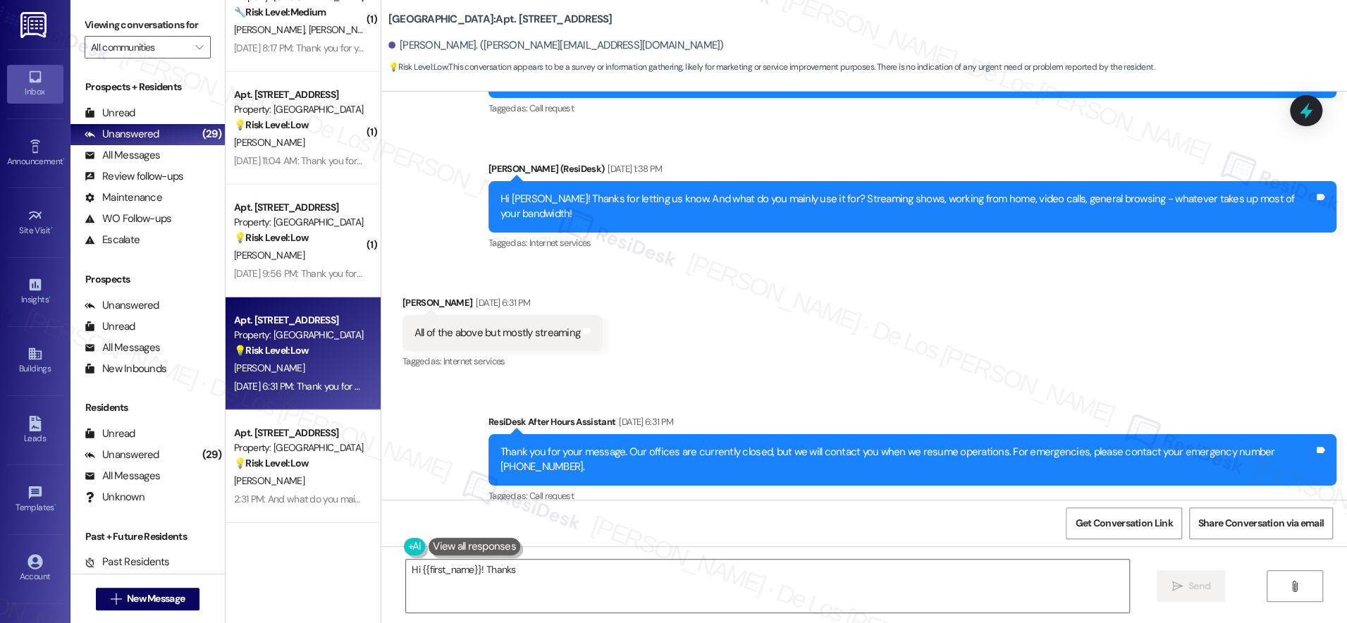
scroll to position [818, 0]
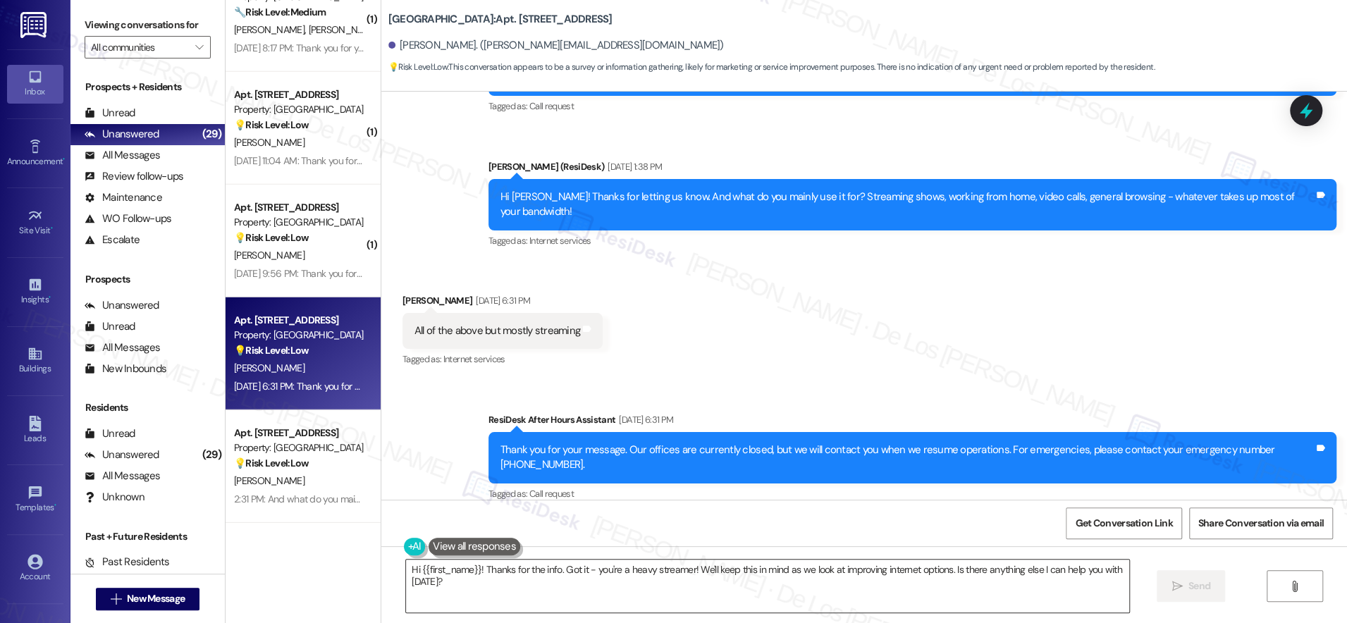
click at [637, 584] on textarea "Hi {{first_name}}! Thanks for the info. Got it - you're a heavy streamer! We'll…" at bounding box center [767, 586] width 723 height 53
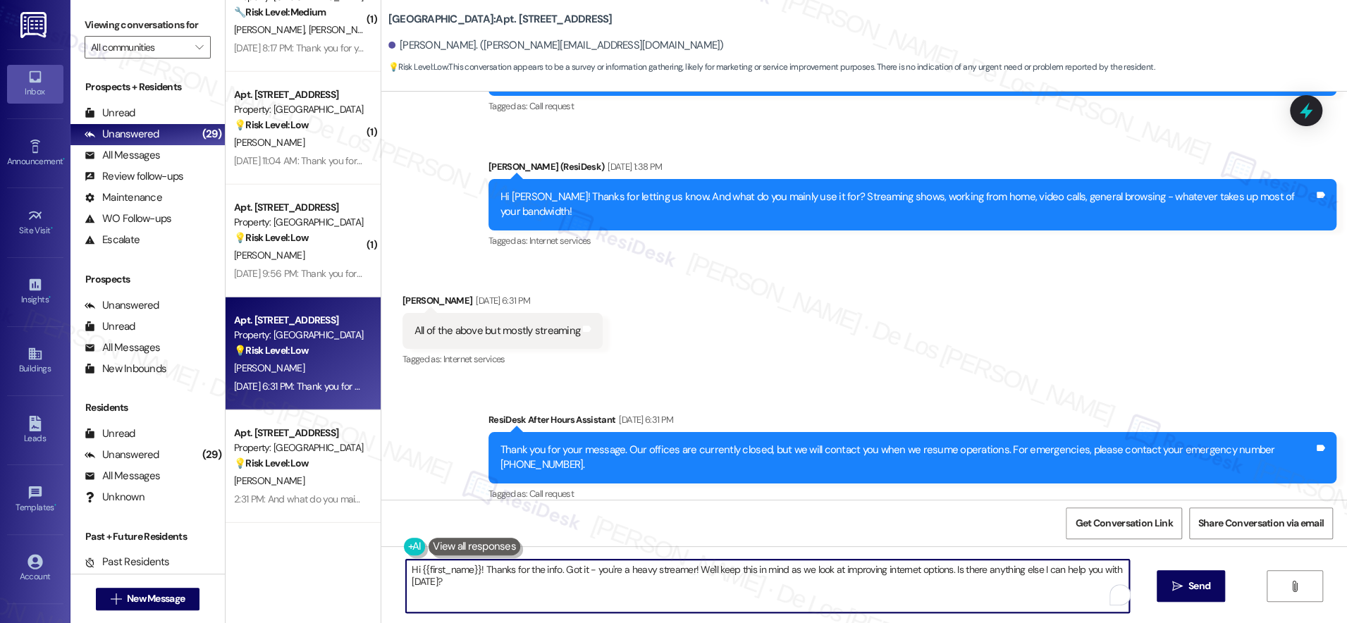
click at [637, 584] on textarea "Hi {{first_name}}! Thanks for the info. Got it - you're a heavy streamer! We'll…" at bounding box center [767, 586] width 723 height 53
paste textarea "Thanks {{first_name}}! Final question - if you're comfortable sharing, how much…"
type textarea "Thanks {{first_name}}! Final question - if you're comfortable sharing, how much…"
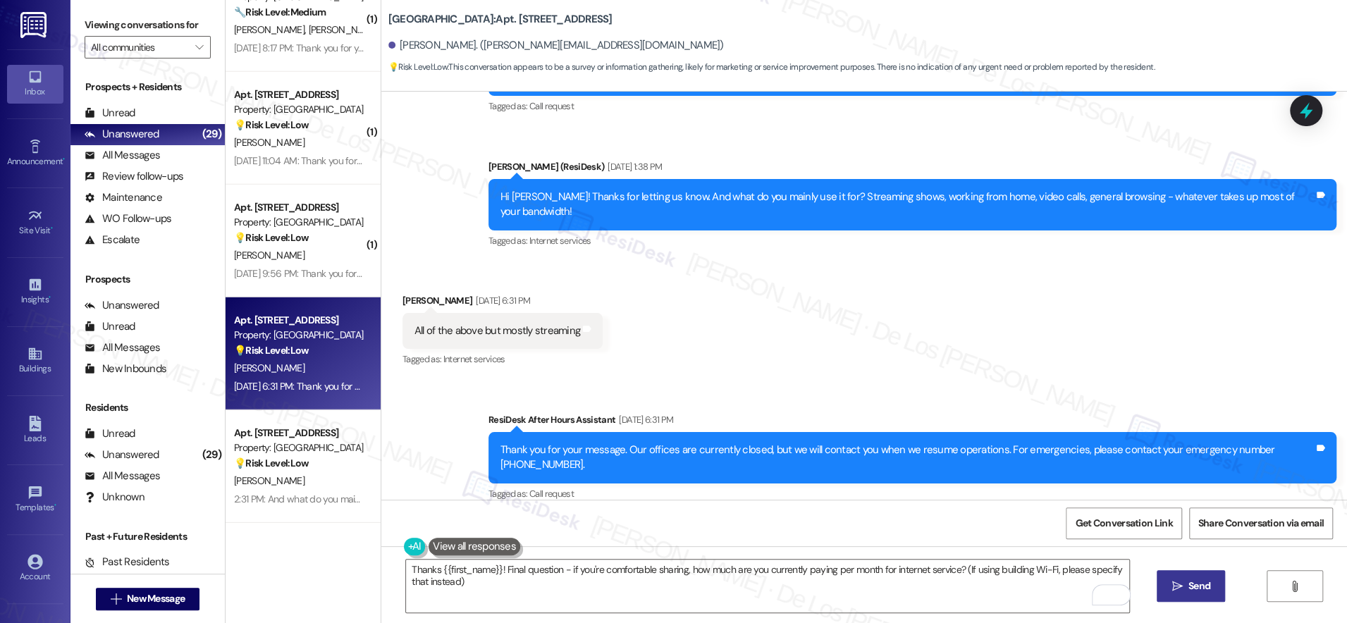
click at [1198, 582] on span "Send" at bounding box center [1199, 586] width 22 height 15
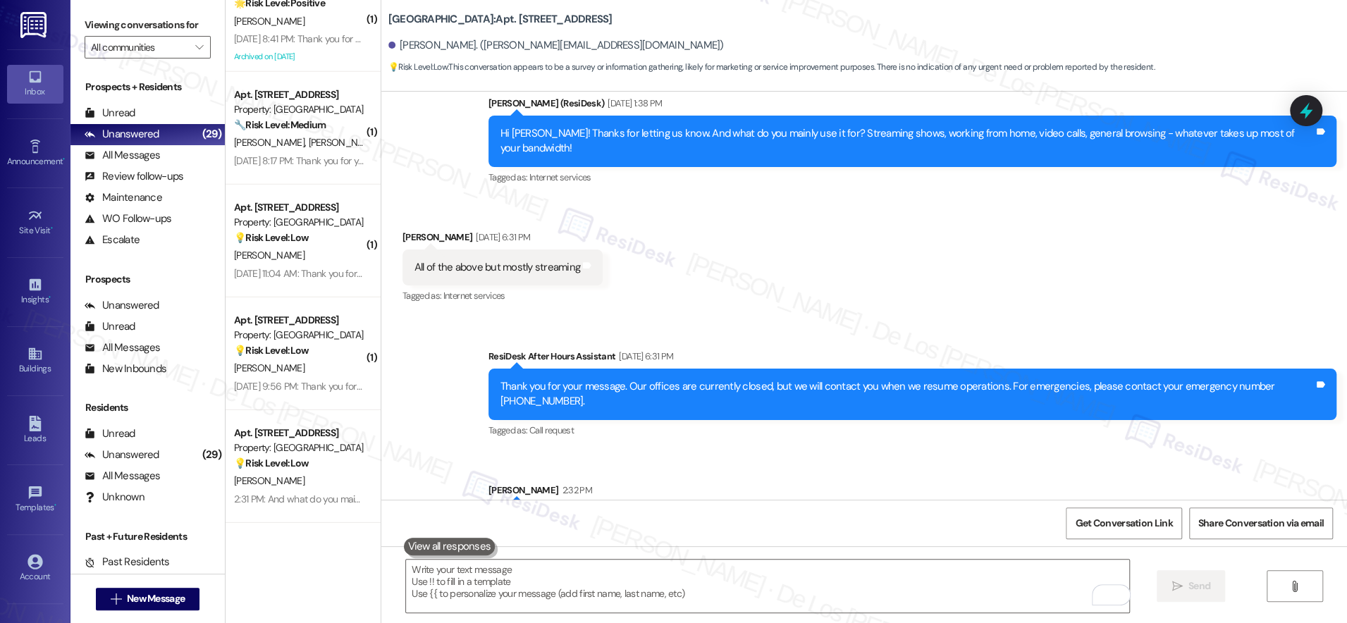
scroll to position [916, 0]
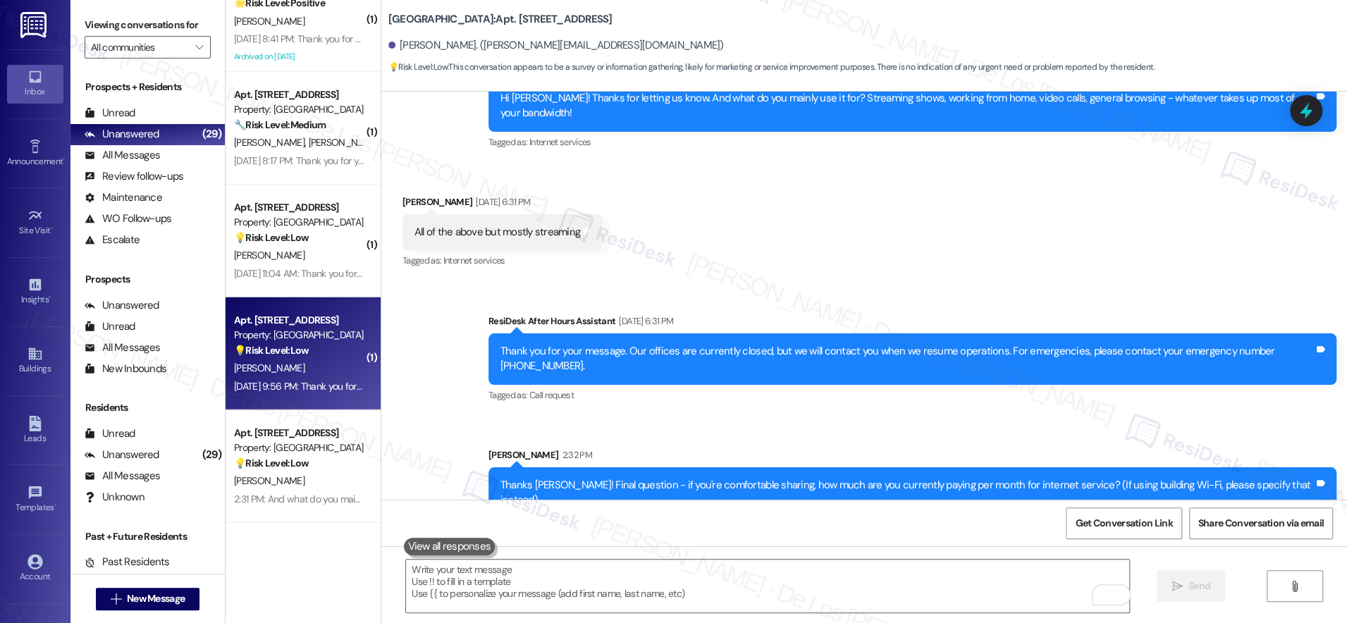
click at [301, 339] on div "Property: [GEOGRAPHIC_DATA]" at bounding box center [299, 335] width 130 height 15
type textarea "Fetching suggested responses. Please feel free to read through the conversation…"
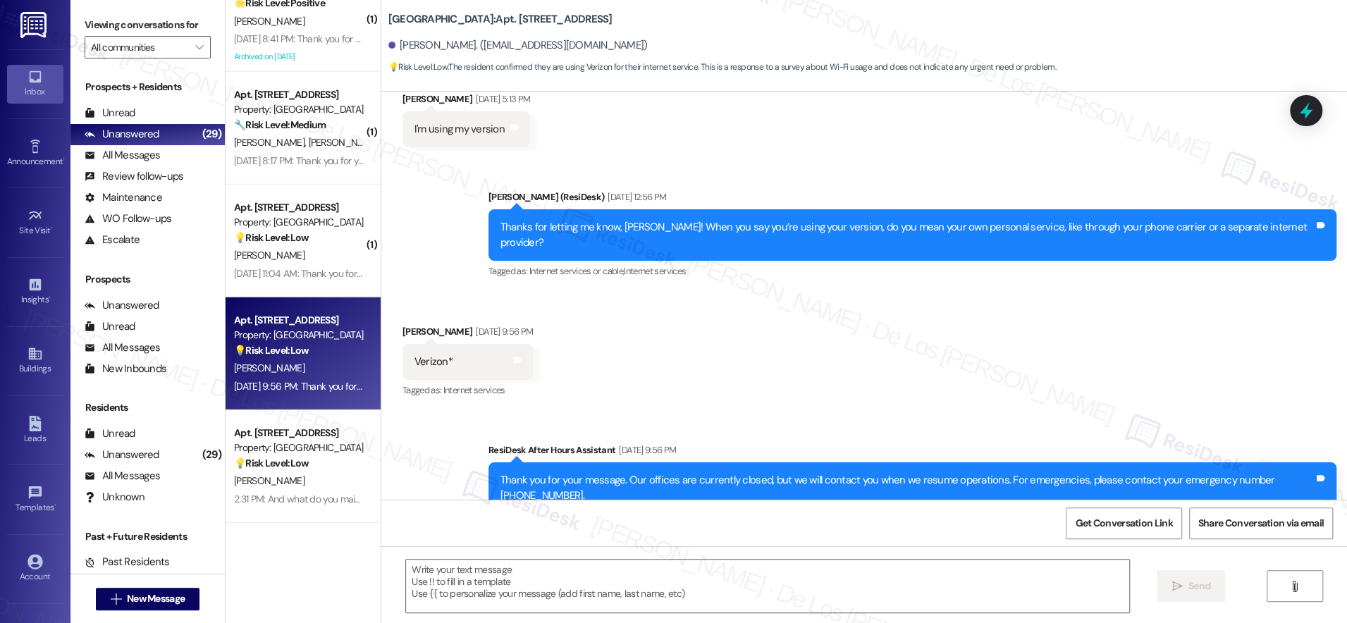
scroll to position [554, 0]
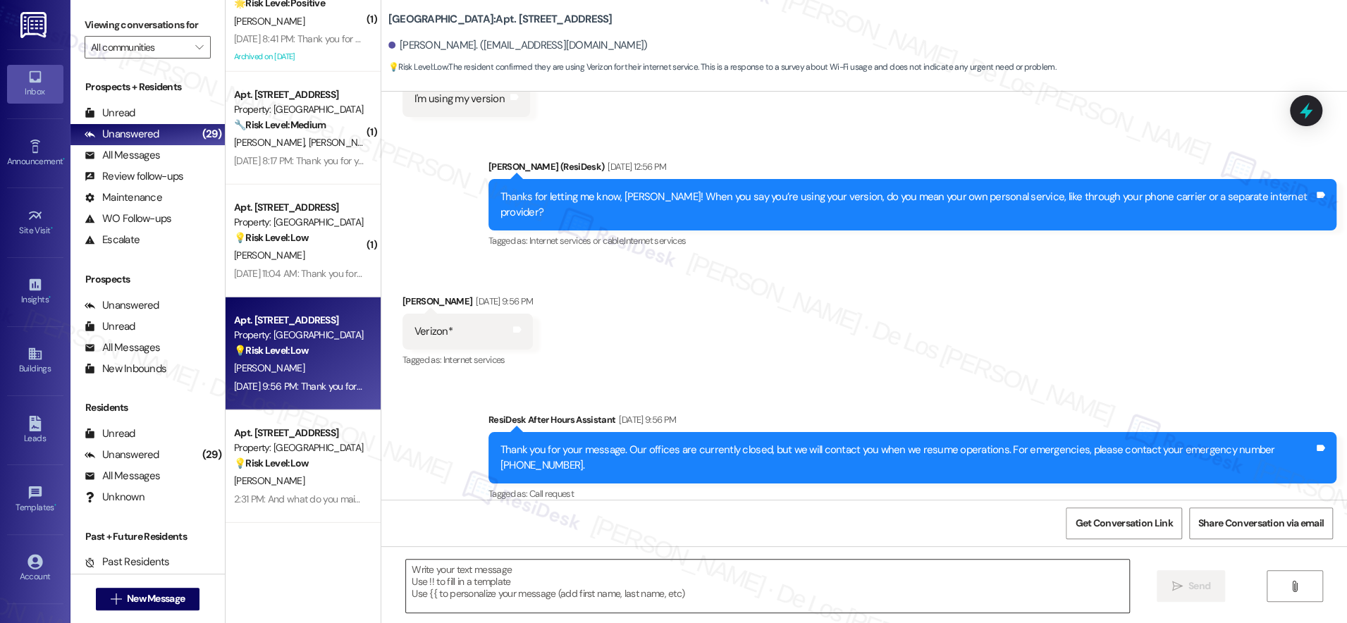
click at [532, 574] on textarea at bounding box center [767, 586] width 723 height 53
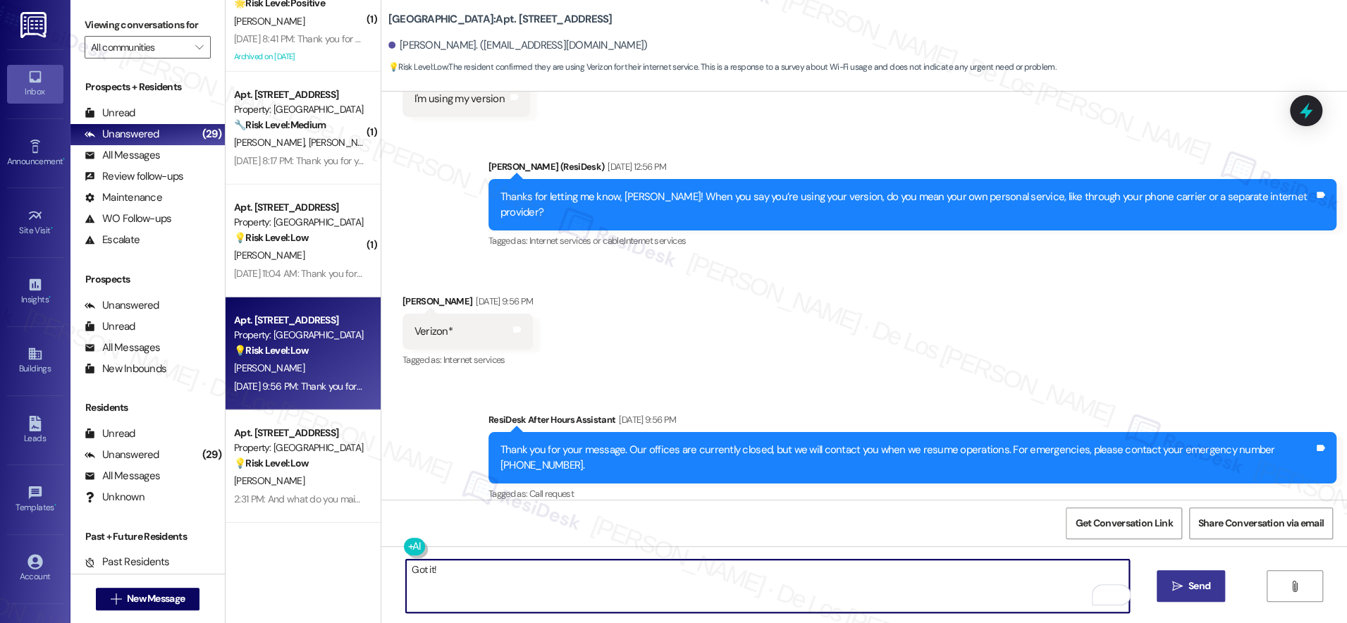
paste textarea "Thanks {{first_name}}! What types of devices do you connect? Phones, computers,…"
type textarea "Got it! Thanks {{first_name}}! What types of devices do you connect? Phones, co…"
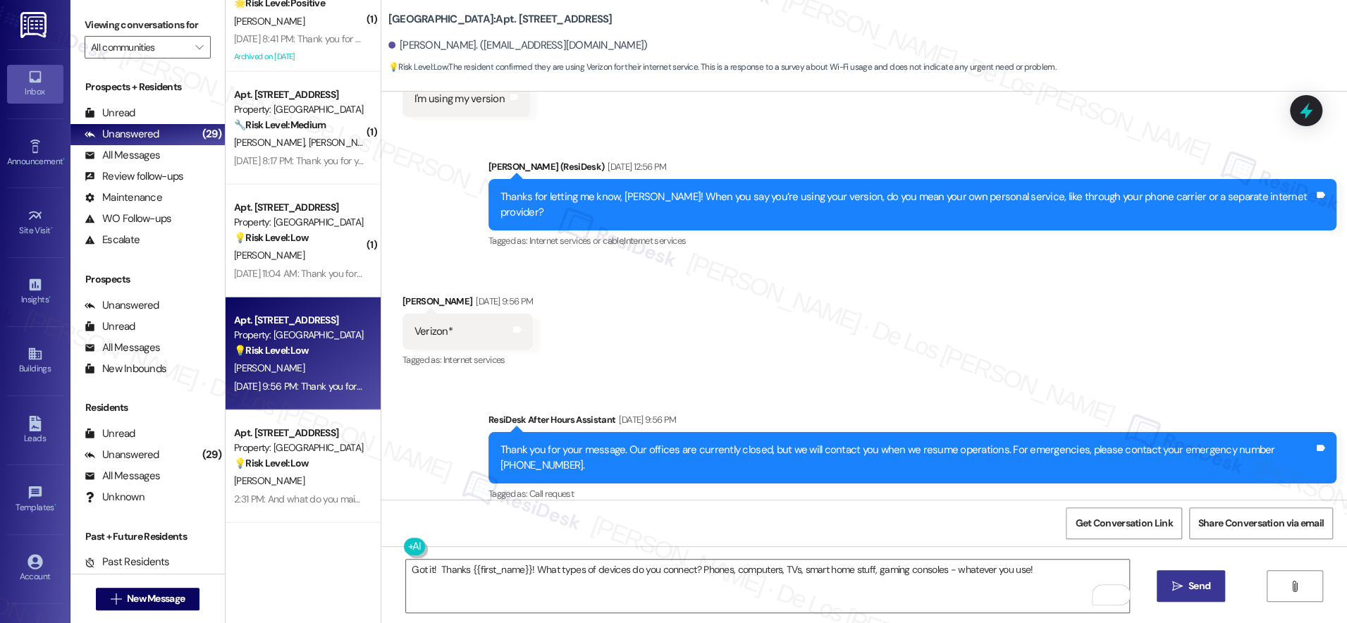
click at [1193, 577] on button " Send" at bounding box center [1191, 586] width 68 height 32
click at [1104, 524] on span "Get Conversation Link" at bounding box center [1123, 523] width 97 height 15
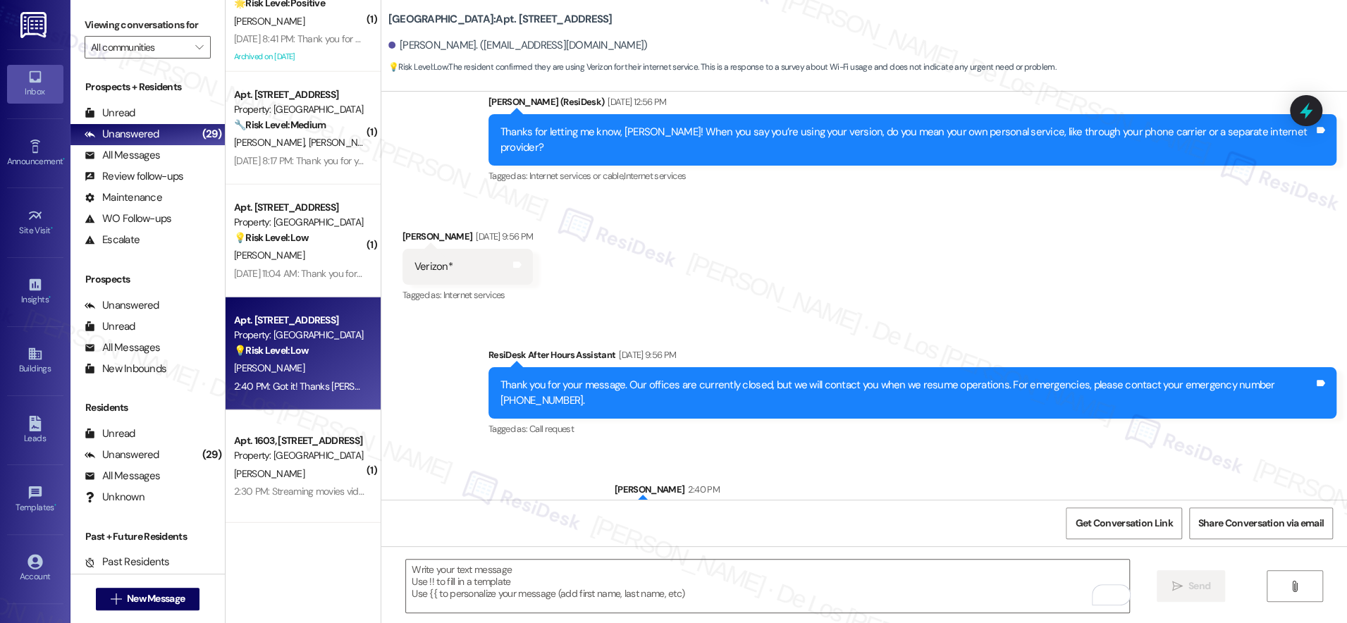
scroll to position [653, 0]
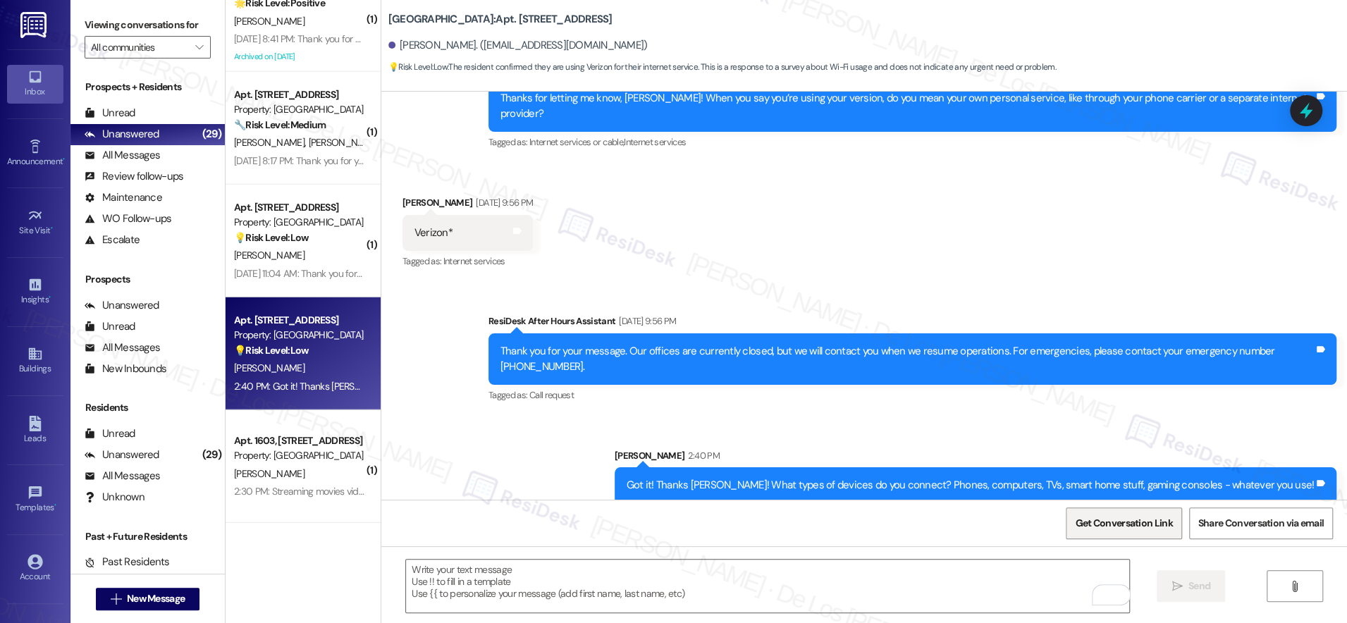
click at [1136, 527] on span "Get Conversation Link" at bounding box center [1123, 523] width 97 height 15
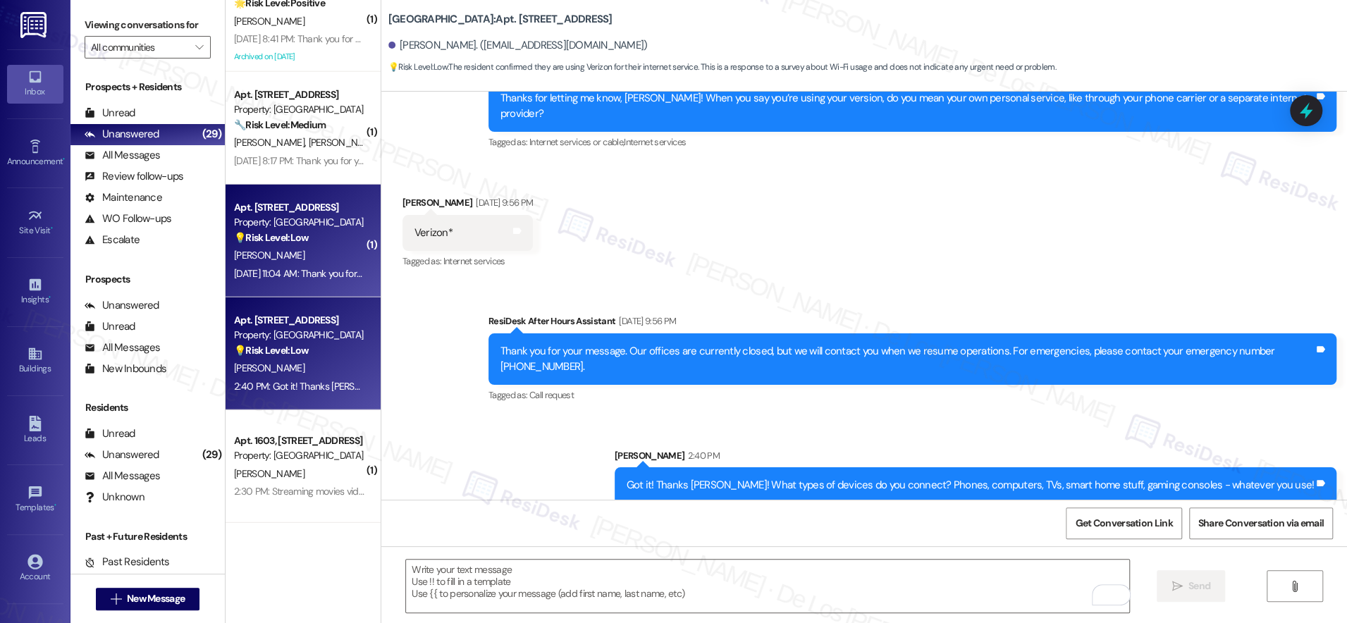
click at [309, 272] on div "Aug 24, 2025 at 11:04 AM: Thank you for your message. Our offices are currently…" at bounding box center [662, 273] width 856 height 13
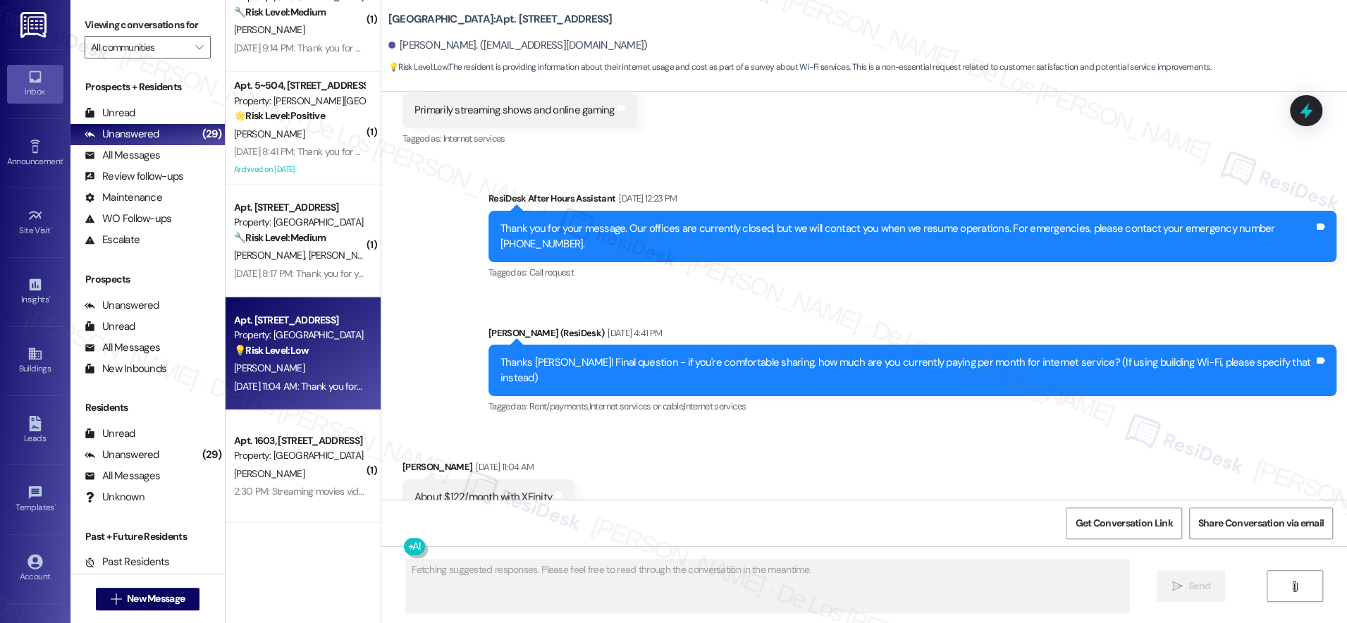
scroll to position [2635, 0]
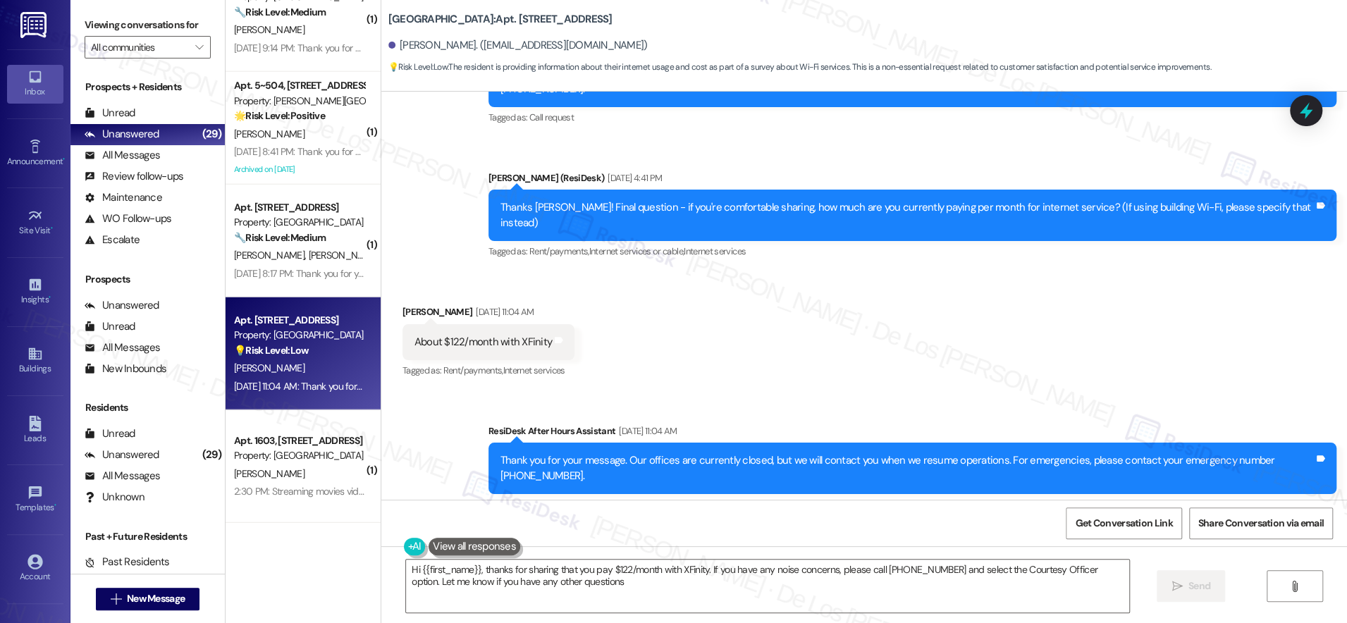
type textarea "Hi {{first_name}}, thanks for sharing that you pay $122/month with XFinity. If …"
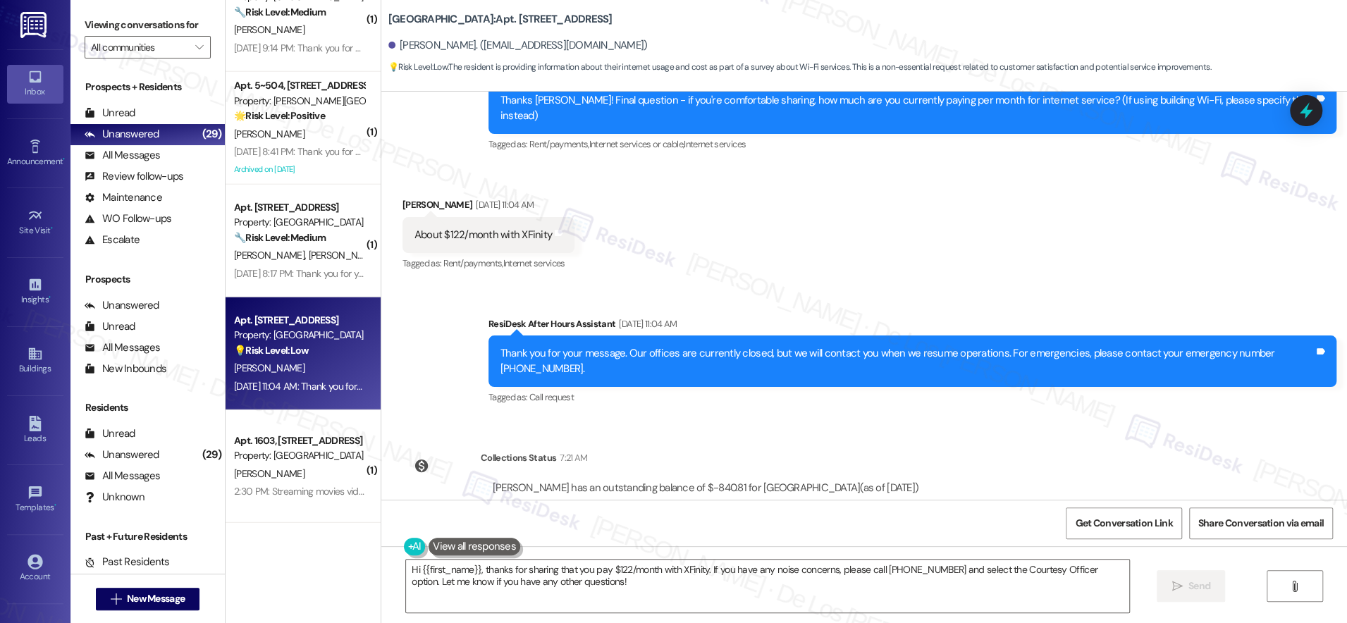
scroll to position [3063, 0]
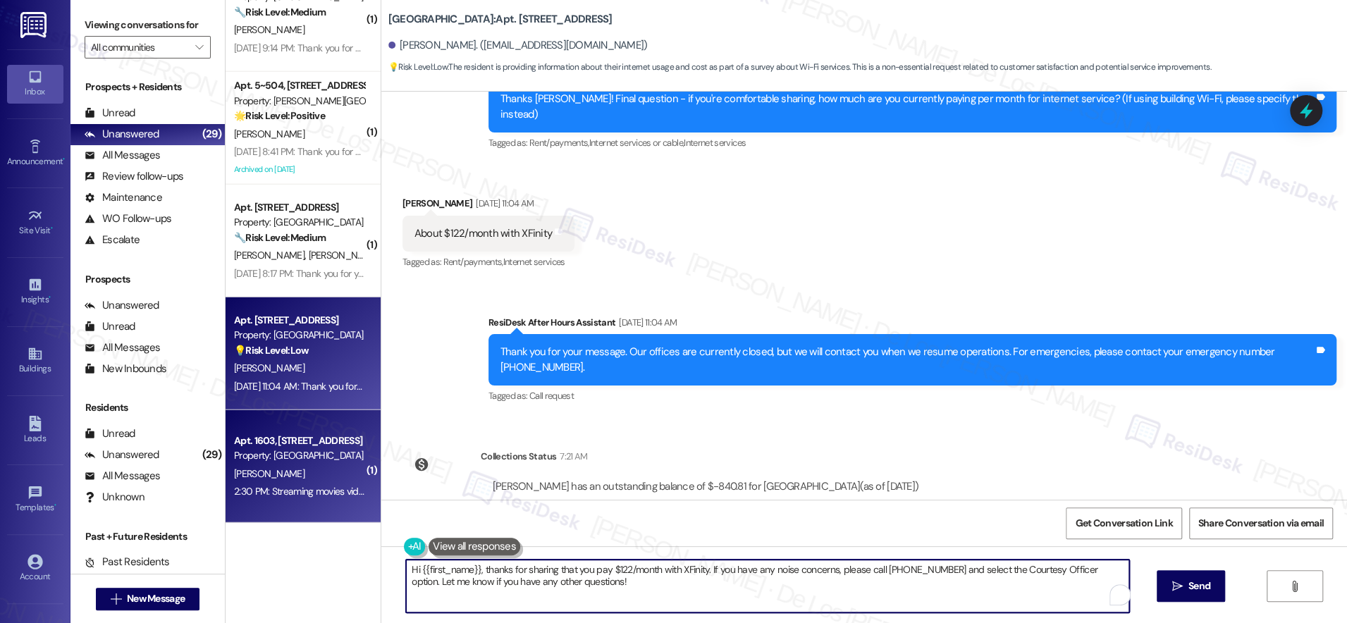
drag, startPoint x: 591, startPoint y: 578, endPoint x: 345, endPoint y: 510, distance: 256.0
click at [345, 510] on div "( 1 ) Apt. 2608, 201 Hackberry St Property: Hackberry Ranch ⚠️ Risk Level: High…" at bounding box center [786, 311] width 1121 height 623
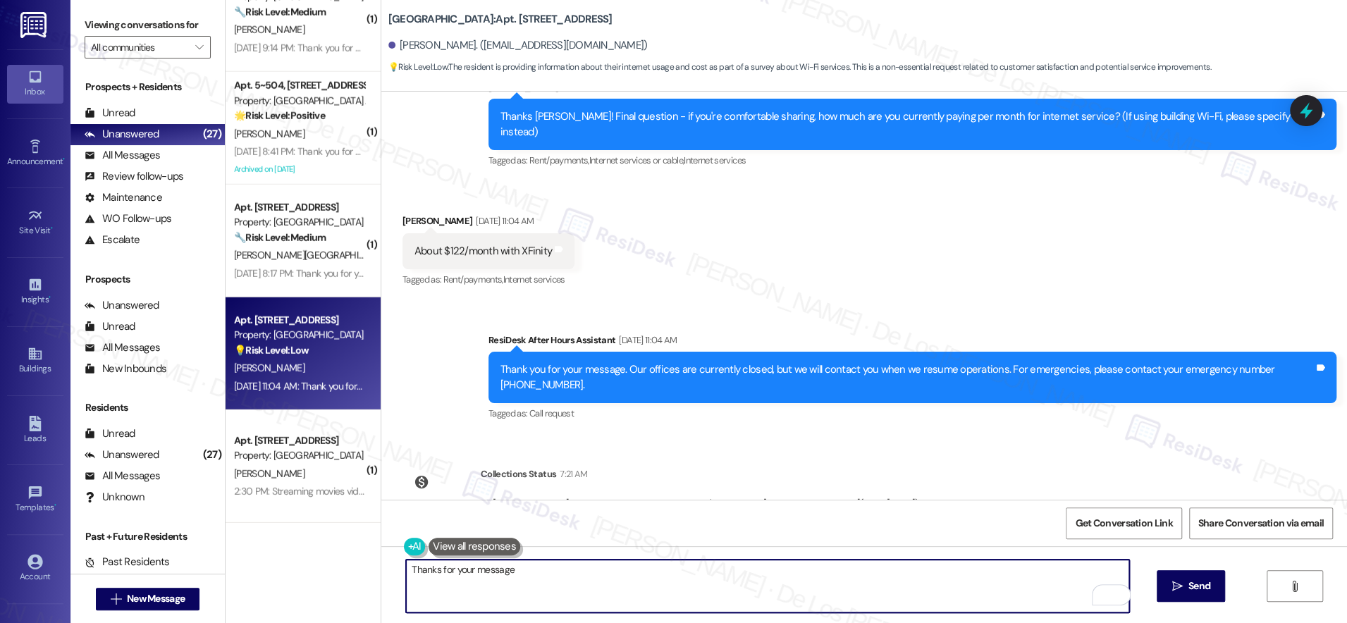
scroll to position [3024, 0]
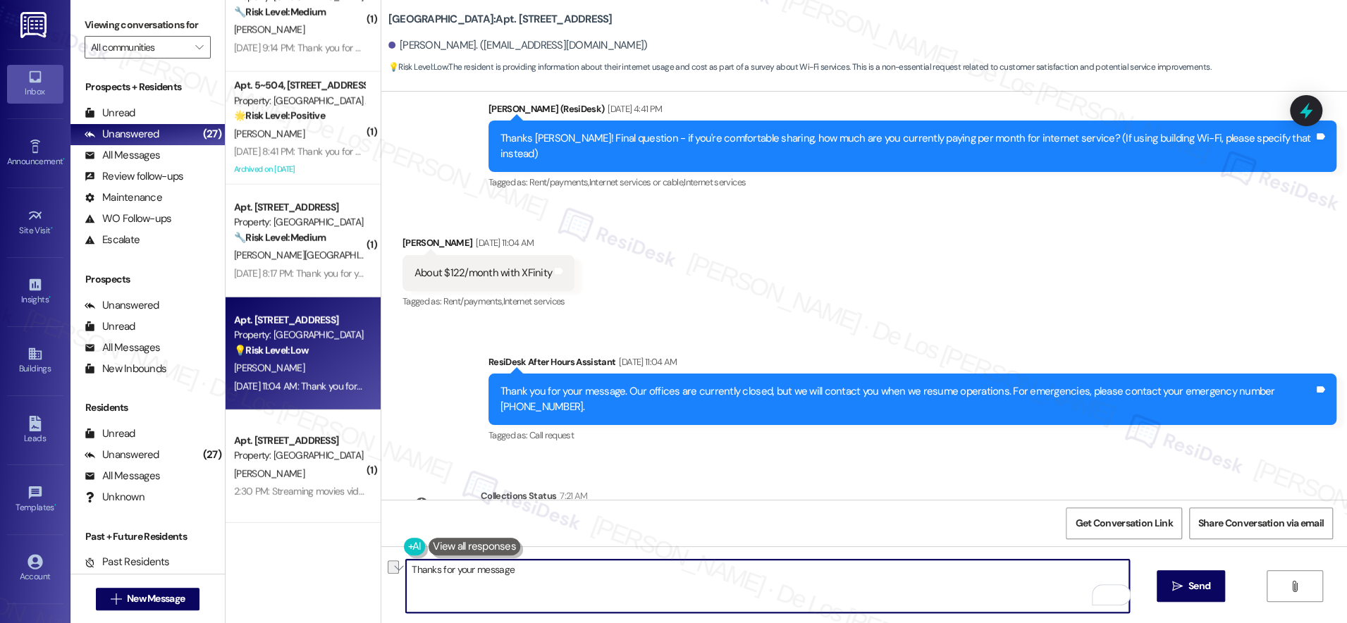
drag, startPoint x: 535, startPoint y: 574, endPoint x: 560, endPoint y: 529, distance: 51.8
click at [448, 569] on textarea "Thanks for your message" at bounding box center [767, 586] width 723 height 53
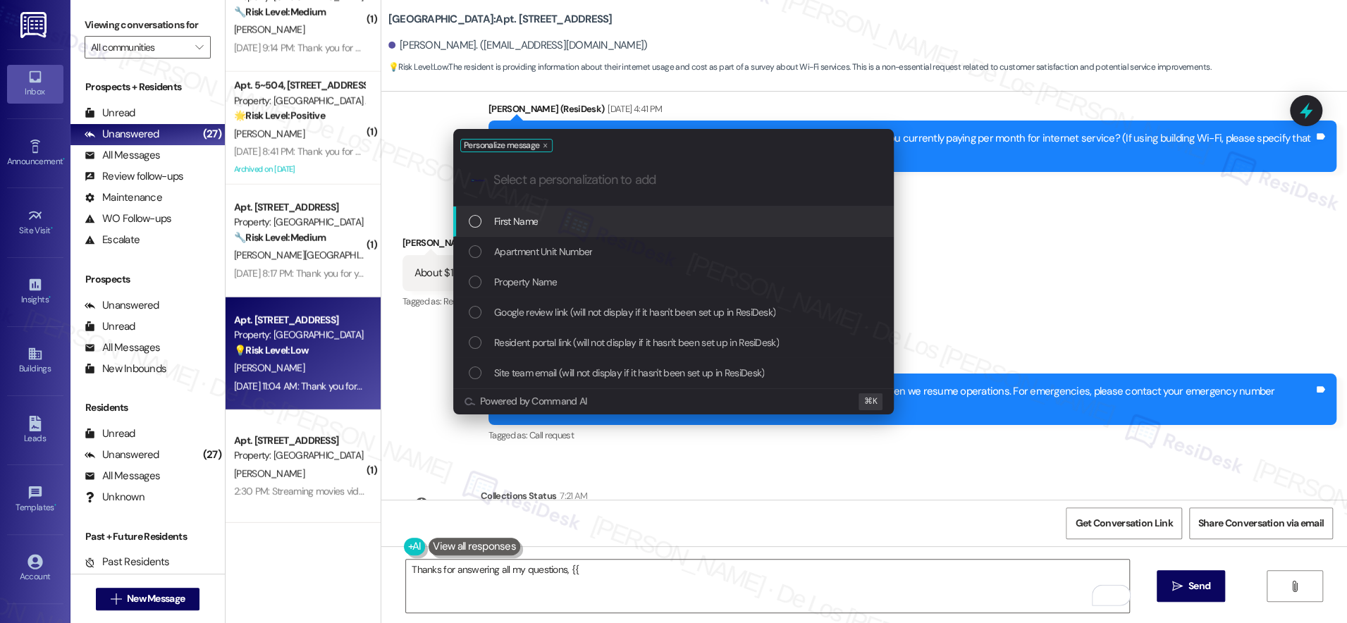
click at [536, 220] on span "First Name" at bounding box center [516, 222] width 44 height 16
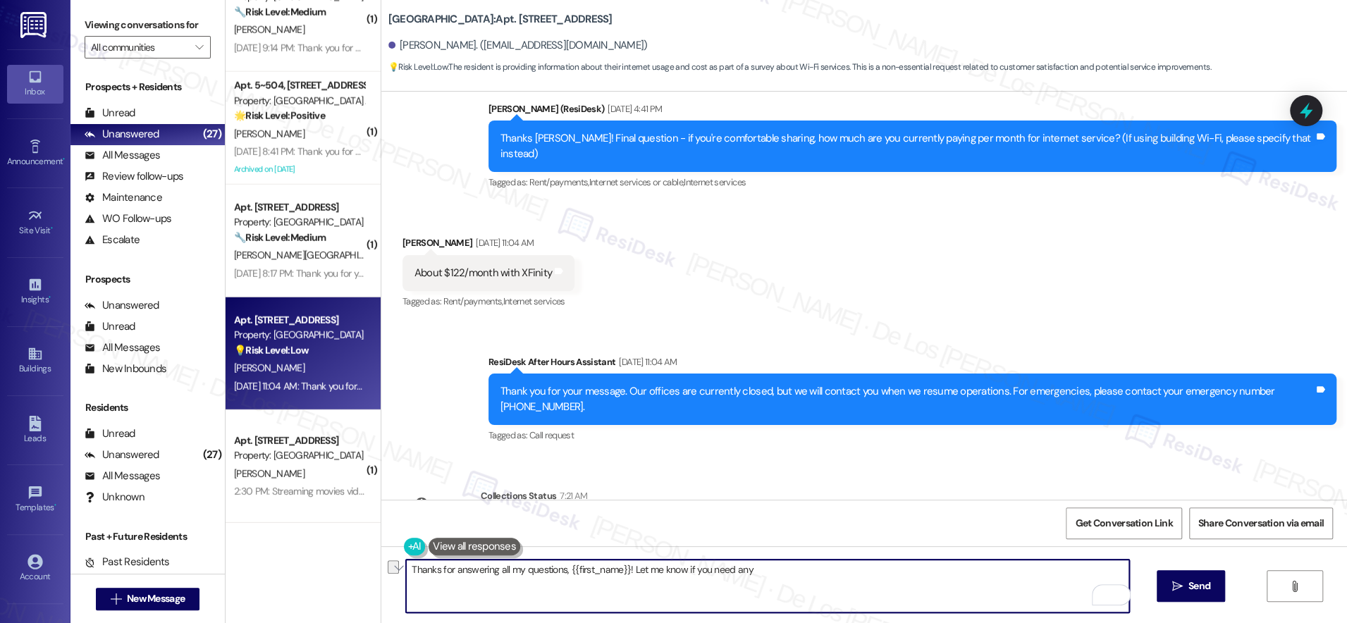
drag, startPoint x: 621, startPoint y: 567, endPoint x: 892, endPoint y: 590, distance: 271.7
click at [889, 596] on textarea "Thanks for answering all my questions, {{first_name}}! Let me know if you need …" at bounding box center [767, 586] width 723 height 53
paste textarea "Should you have other concerns, please feel free to reach out. Have a wonderful…"
click at [711, 568] on textarea "Thanks for answering all my questions, {{first_name}}! Should you have other co…" at bounding box center [767, 586] width 723 height 53
click at [966, 569] on textarea "Thanks for answering all my questions, {{first_name}}! Should you have concerns…" at bounding box center [767, 586] width 723 height 53
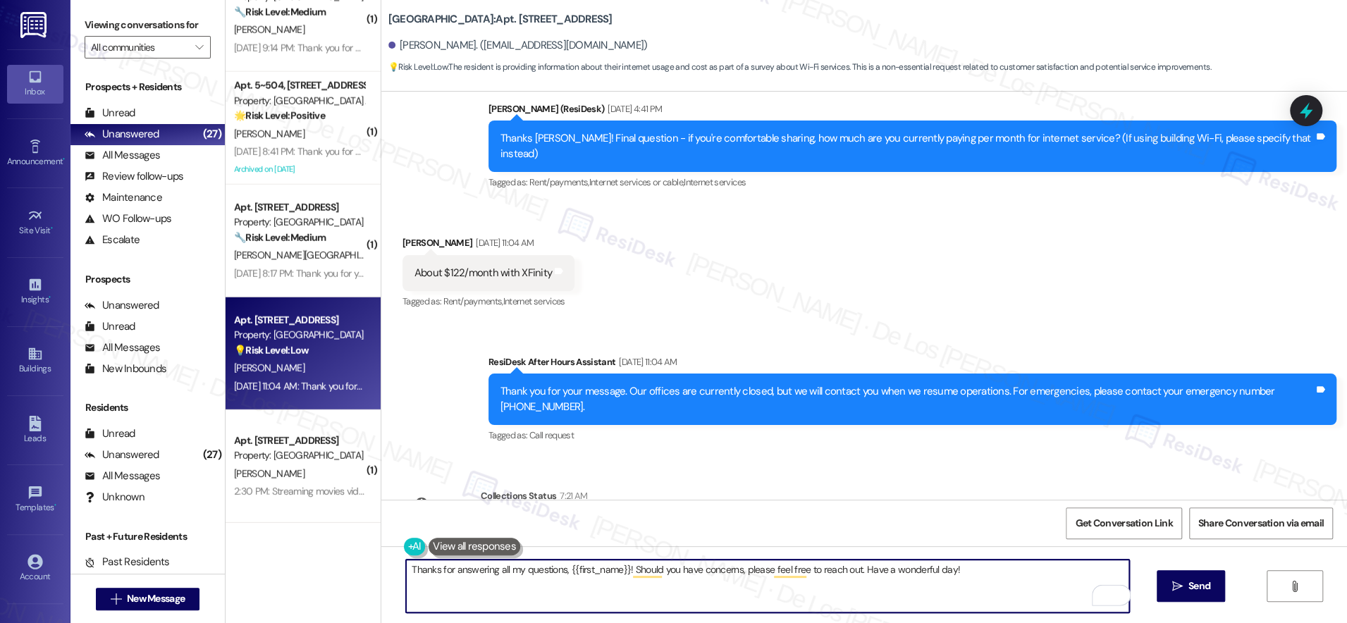
click at [966, 570] on textarea "Thanks for answering all my questions, {{first_name}}! Should you have concerns…" at bounding box center [767, 586] width 723 height 53
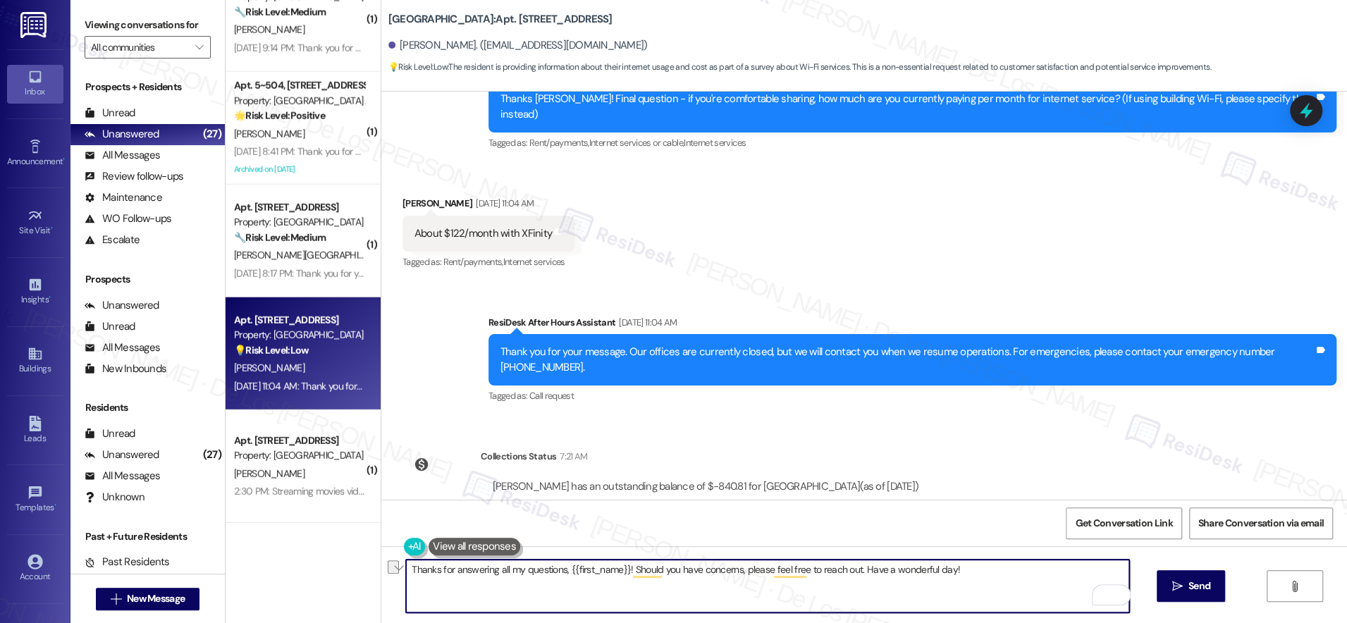
scroll to position [3063, 0]
type textarea "Thanks for answering all my questions, {{first_name}}! Should you have concerns…"
click at [1128, 522] on span "Get Conversation Link" at bounding box center [1123, 523] width 97 height 15
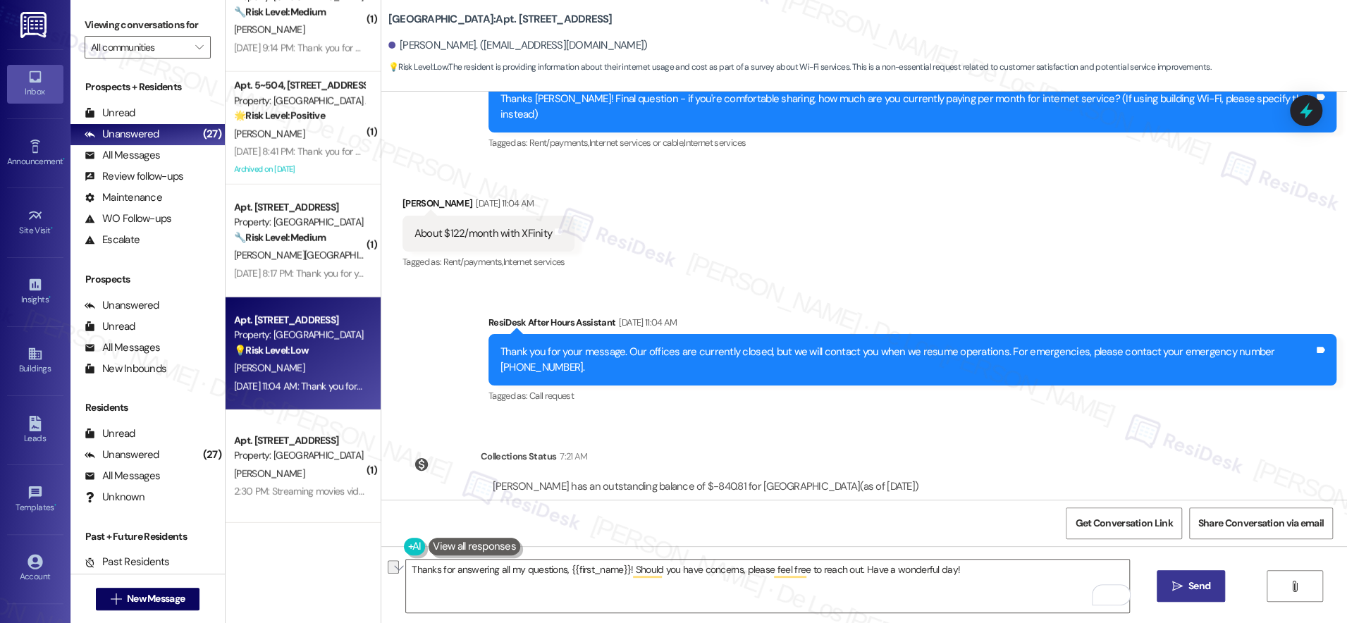
click at [1193, 585] on span "Send" at bounding box center [1199, 586] width 22 height 15
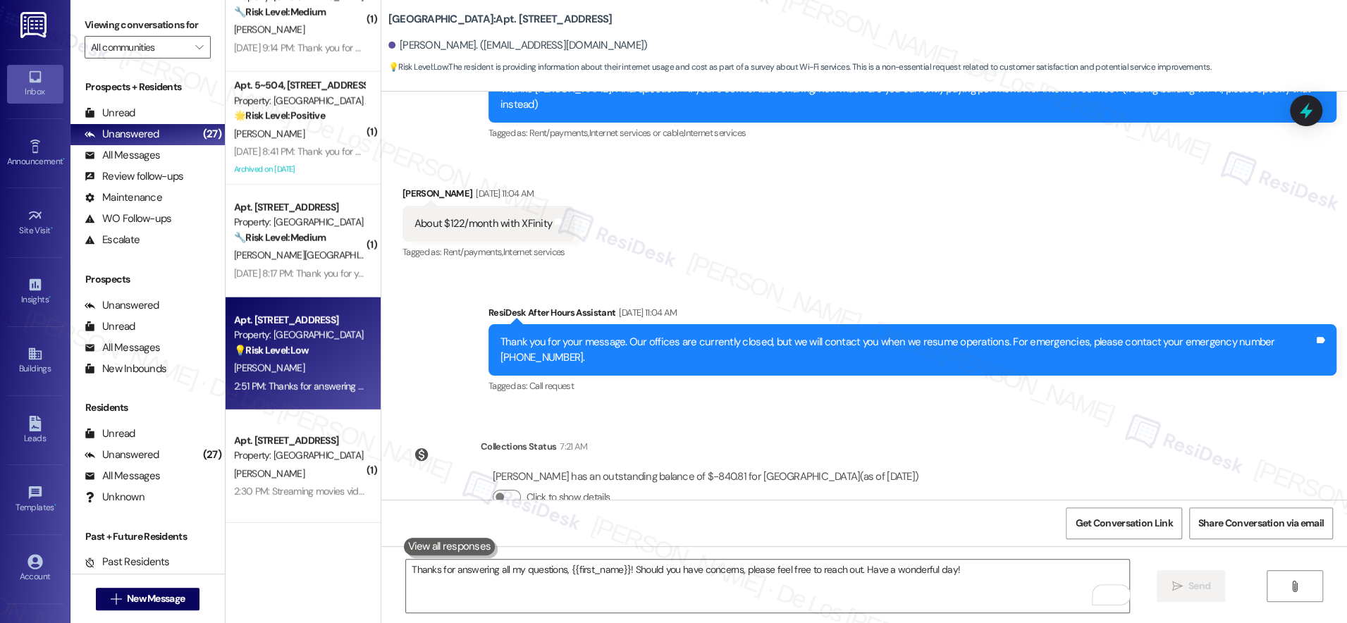
scroll to position [3162, 0]
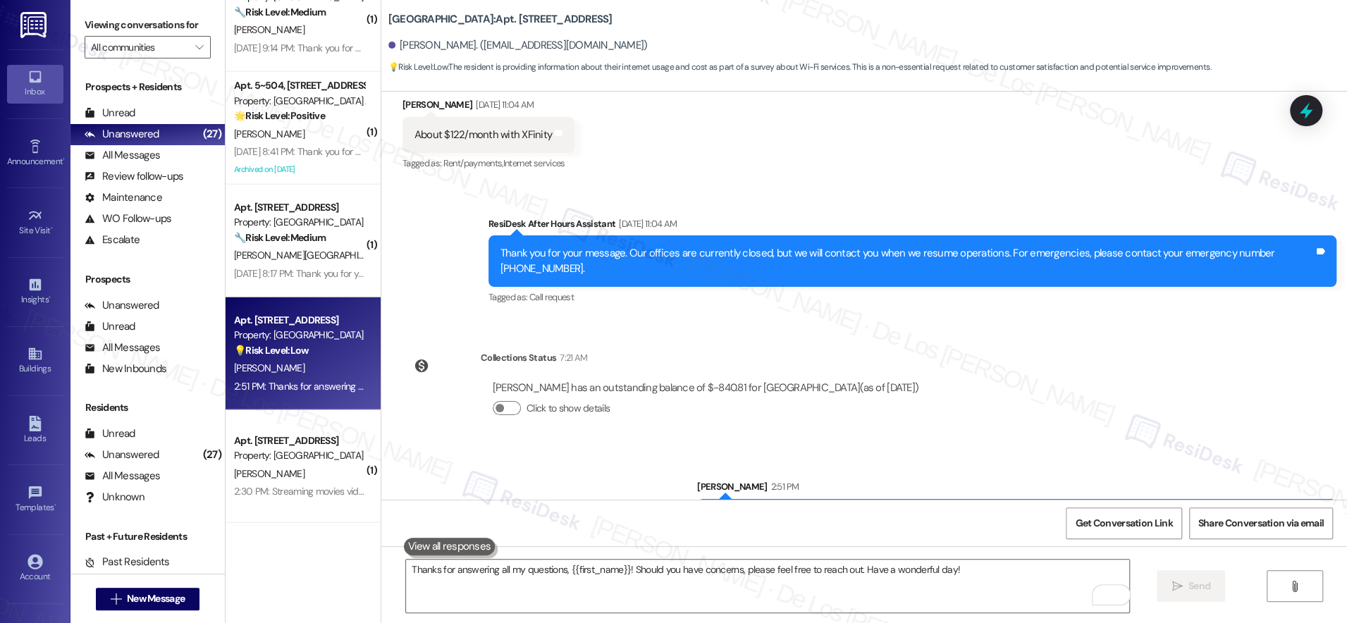
click at [954, 510] on div "Thanks for answering all my questions, [PERSON_NAME]! Should you have concerns,…" at bounding box center [1011, 517] width 605 height 15
copy div "Thanks for answering all my questions, [PERSON_NAME]! Should you have concerns,…"
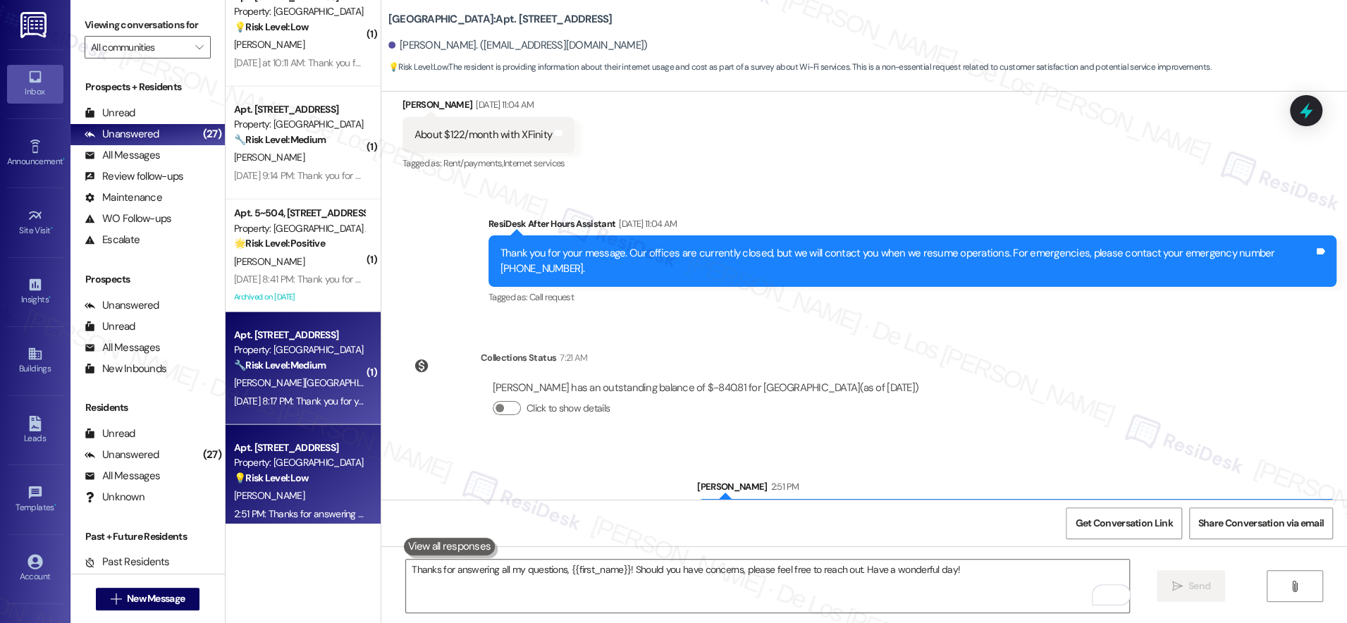
scroll to position [2502, 0]
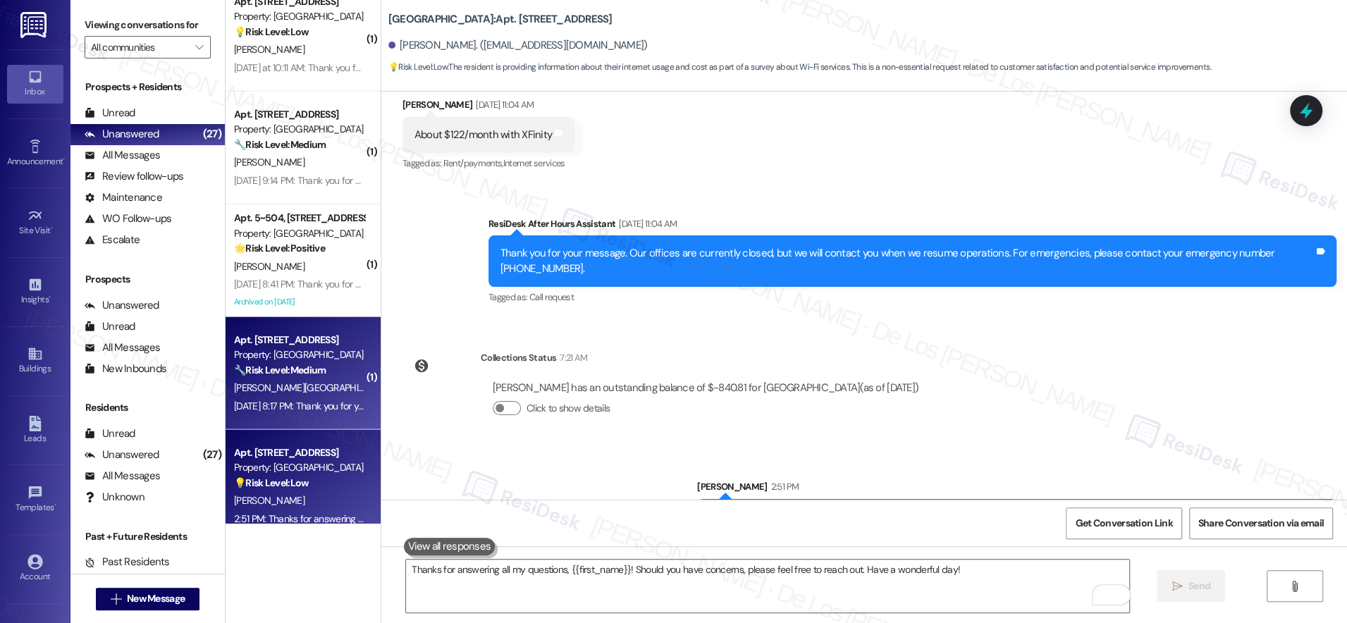
click at [331, 363] on div "🔧 Risk Level: Medium The resident is providing feedback on the dog park's condi…" at bounding box center [299, 370] width 130 height 15
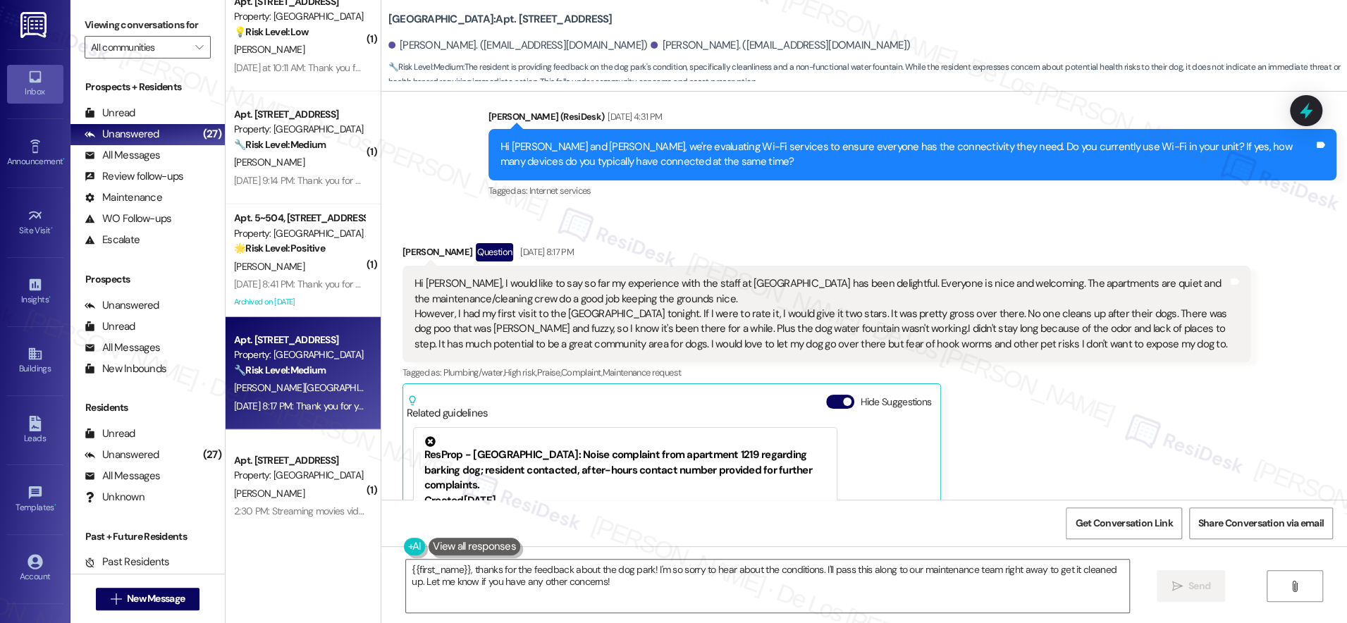
scroll to position [239, 0]
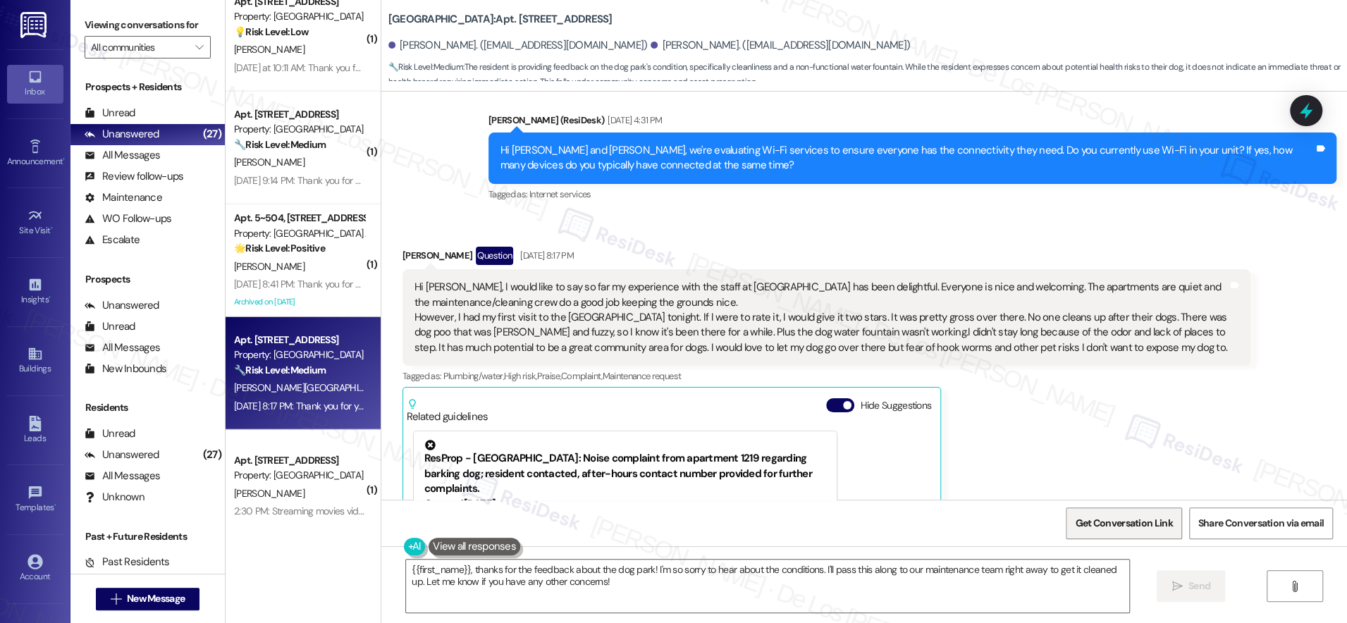
click at [1117, 513] on span "Get Conversation Link" at bounding box center [1123, 523] width 103 height 30
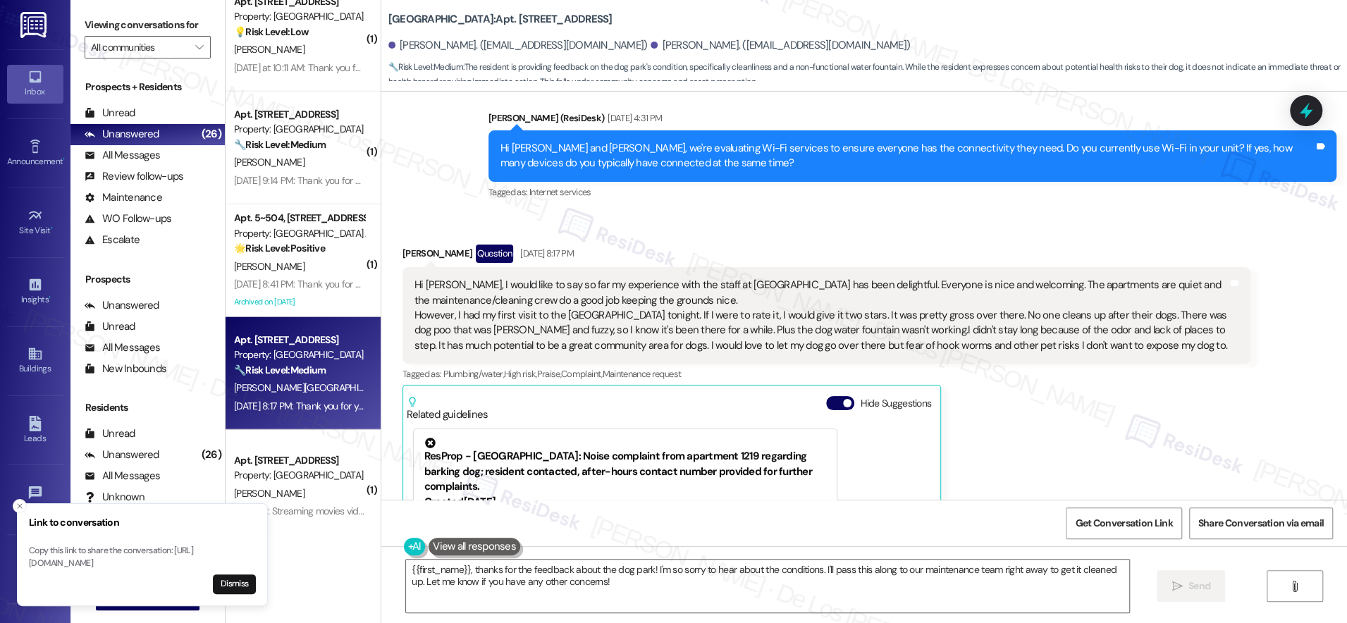
scroll to position [245, 0]
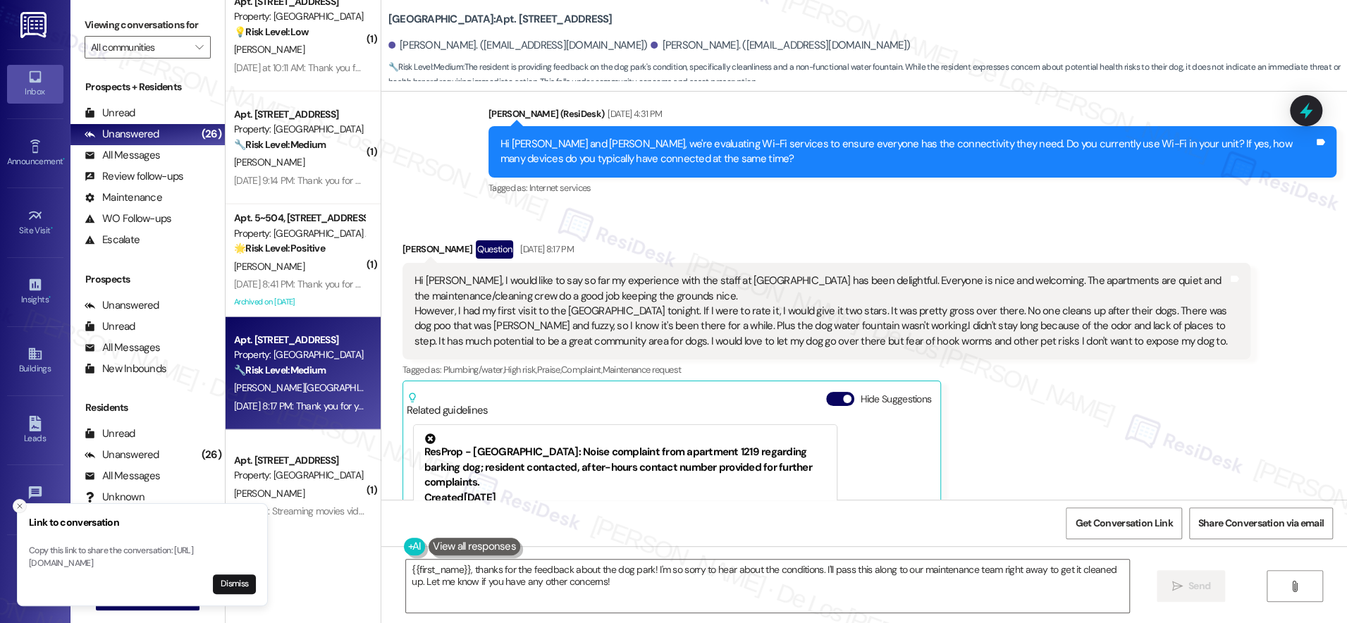
click at [21, 502] on icon "Close toast" at bounding box center [20, 506] width 8 height 8
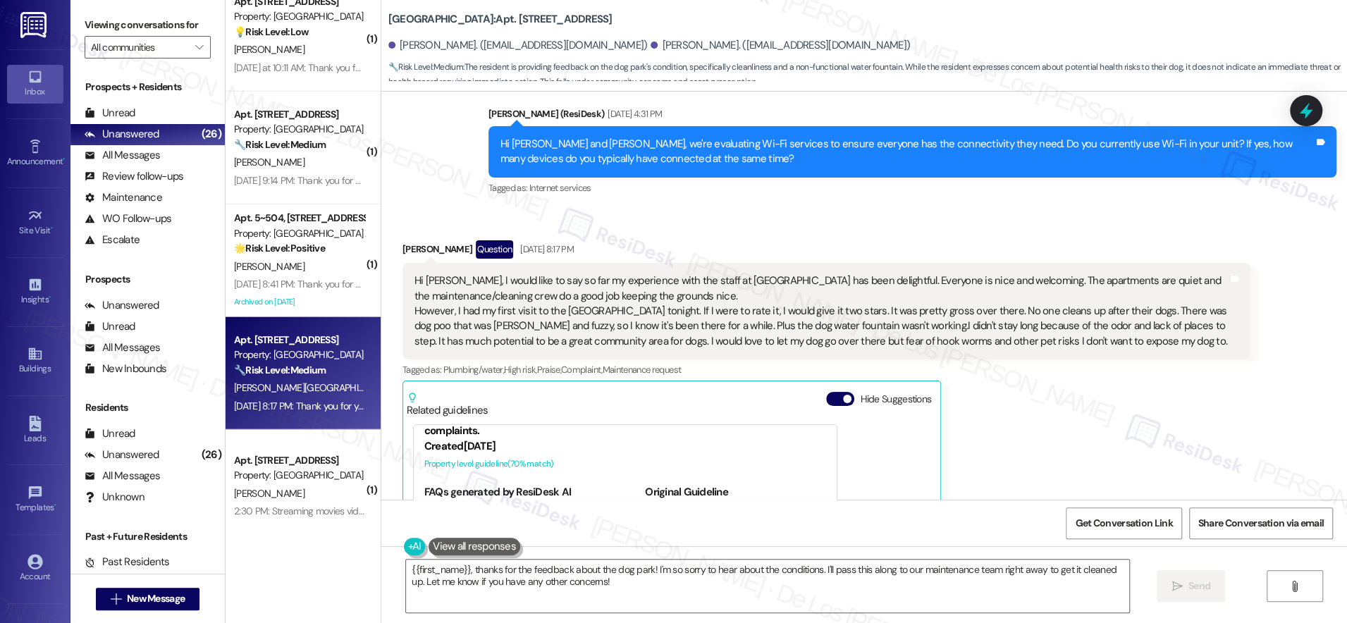
scroll to position [143, 0]
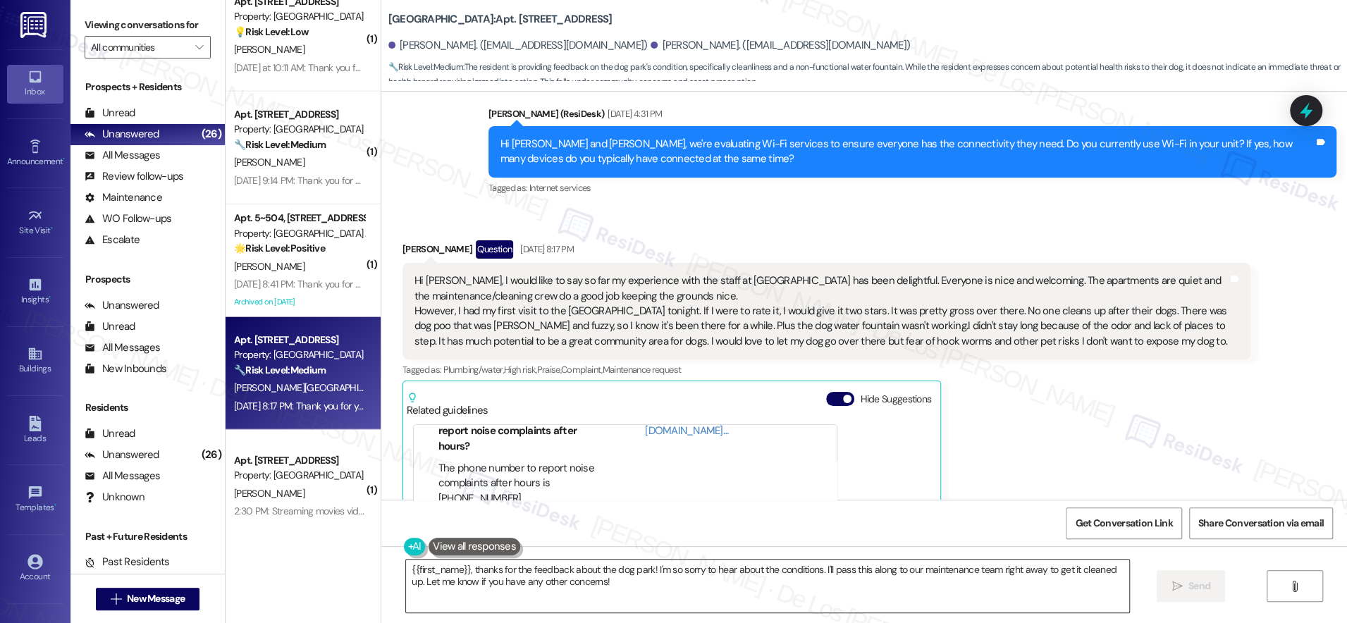
click at [406, 562] on textarea "{{first_name}}, thanks for the feedback about the dog park! I'm so sorry to hea…" at bounding box center [767, 586] width 723 height 53
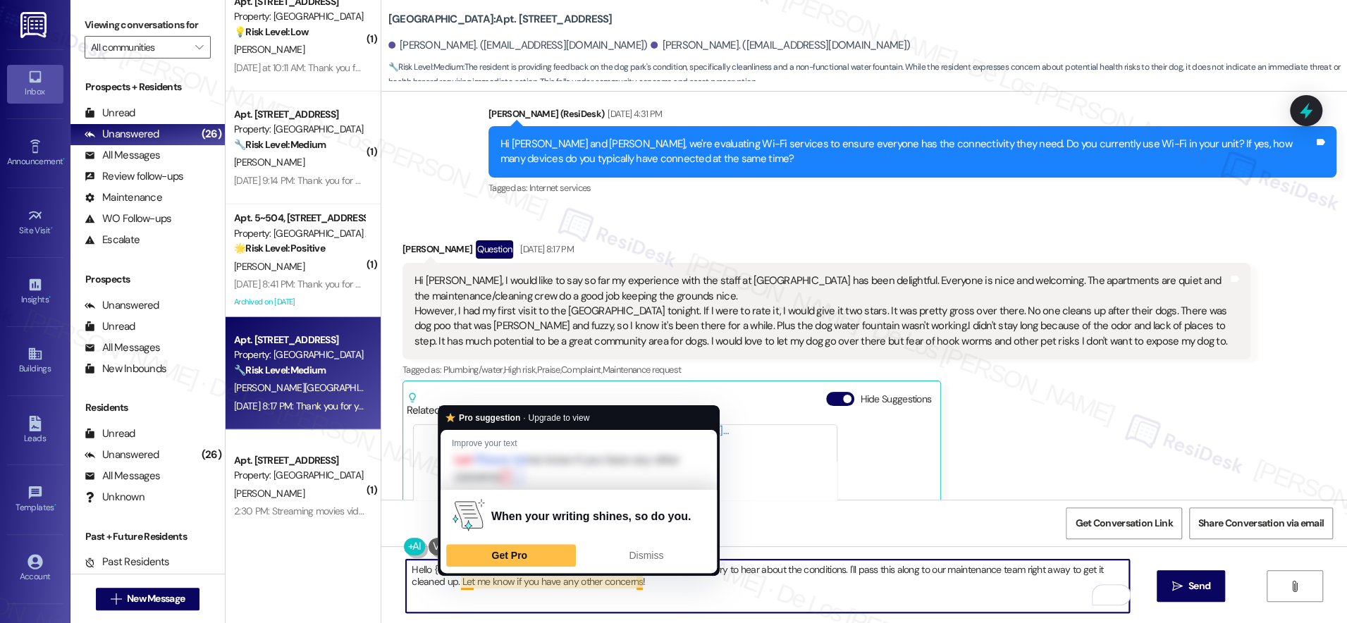
drag, startPoint x: 496, startPoint y: 589, endPoint x: 562, endPoint y: 592, distance: 66.3
click at [497, 589] on textarea "Hello {{first_name}}, thanks for the feedback about the dog park! I'm so sorry …" at bounding box center [767, 586] width 723 height 53
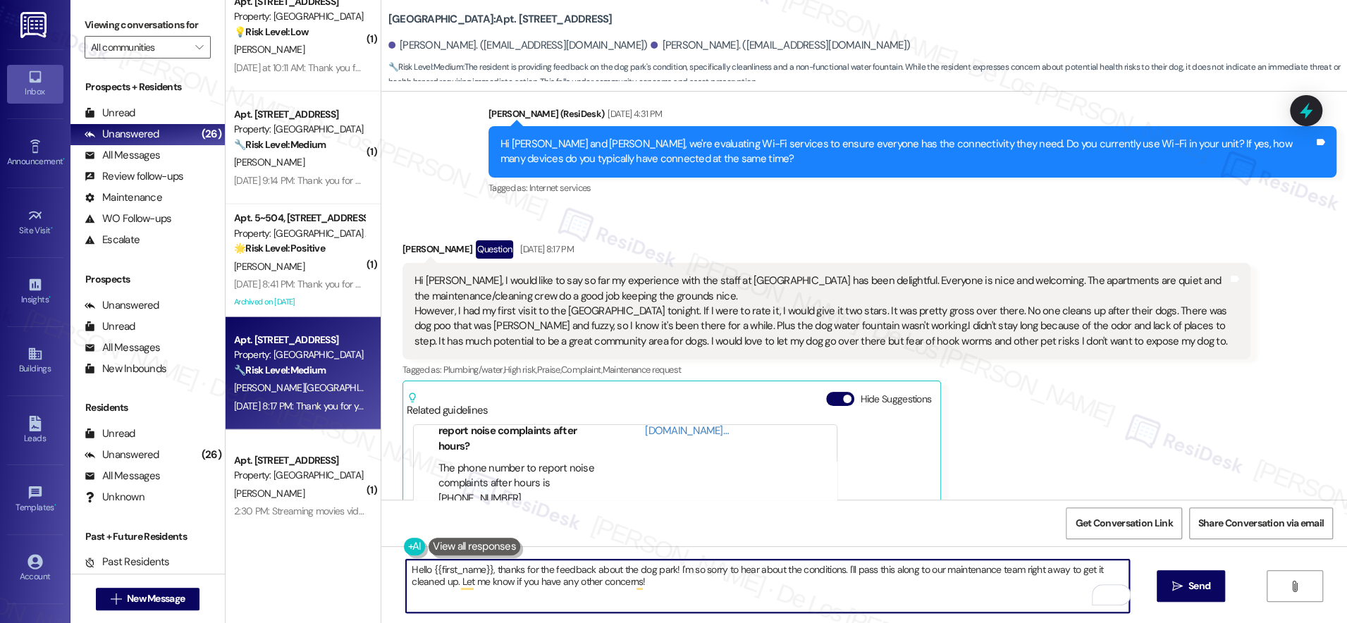
drag, startPoint x: 935, startPoint y: 571, endPoint x: 988, endPoint y: 574, distance: 52.9
click at [989, 574] on textarea "Hello {{first_name}}, thanks for the feedback about the dog park! I'm so sorry …" at bounding box center [767, 586] width 723 height 53
drag, startPoint x: 959, startPoint y: 570, endPoint x: 1054, endPoint y: 586, distance: 96.5
click at [1054, 586] on textarea "Hello {{first_name}}, thanks for the feedback about the dog park! I'm so sorry …" at bounding box center [767, 586] width 723 height 53
click at [890, 598] on textarea "Hello {{first_name}}, thanks for the feedback about the dog park! I'm so sorry …" at bounding box center [767, 586] width 723 height 53
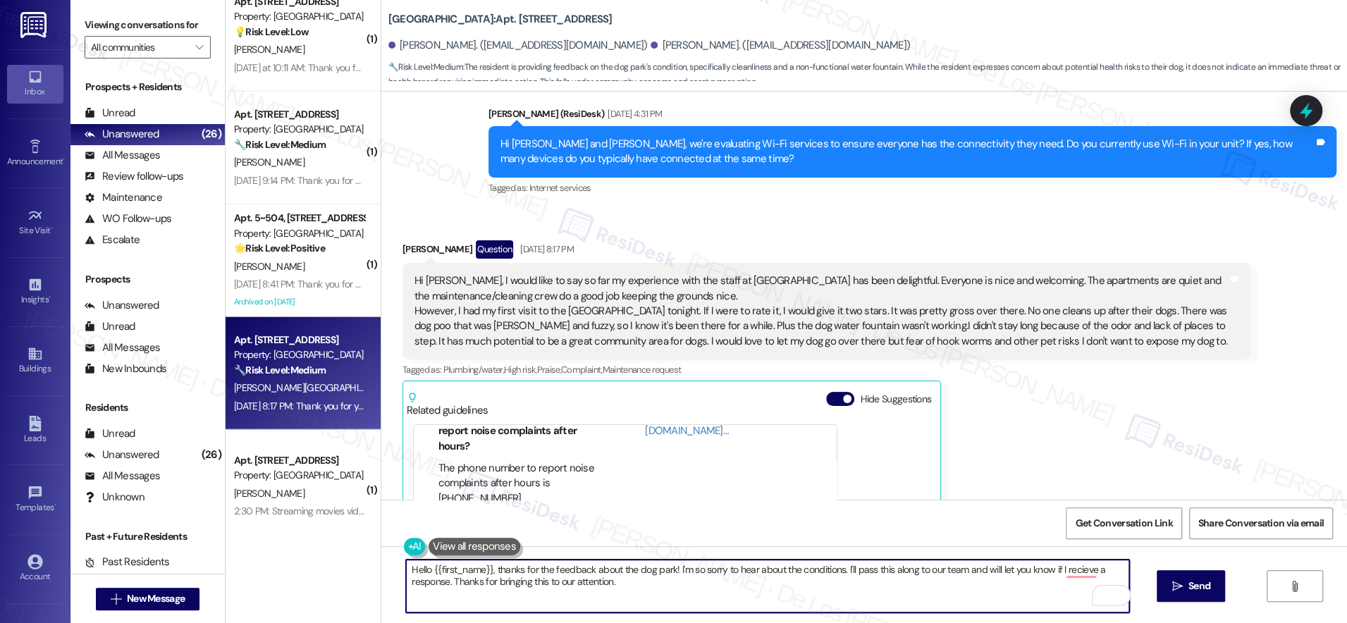
click at [890, 598] on textarea "Hello {{first_name}}, thanks for the feedback about the dog park! I'm so sorry …" at bounding box center [767, 586] width 723 height 53
paste textarea "you for your feedback about the dog park. I’m so sorry to hear about the condit…"
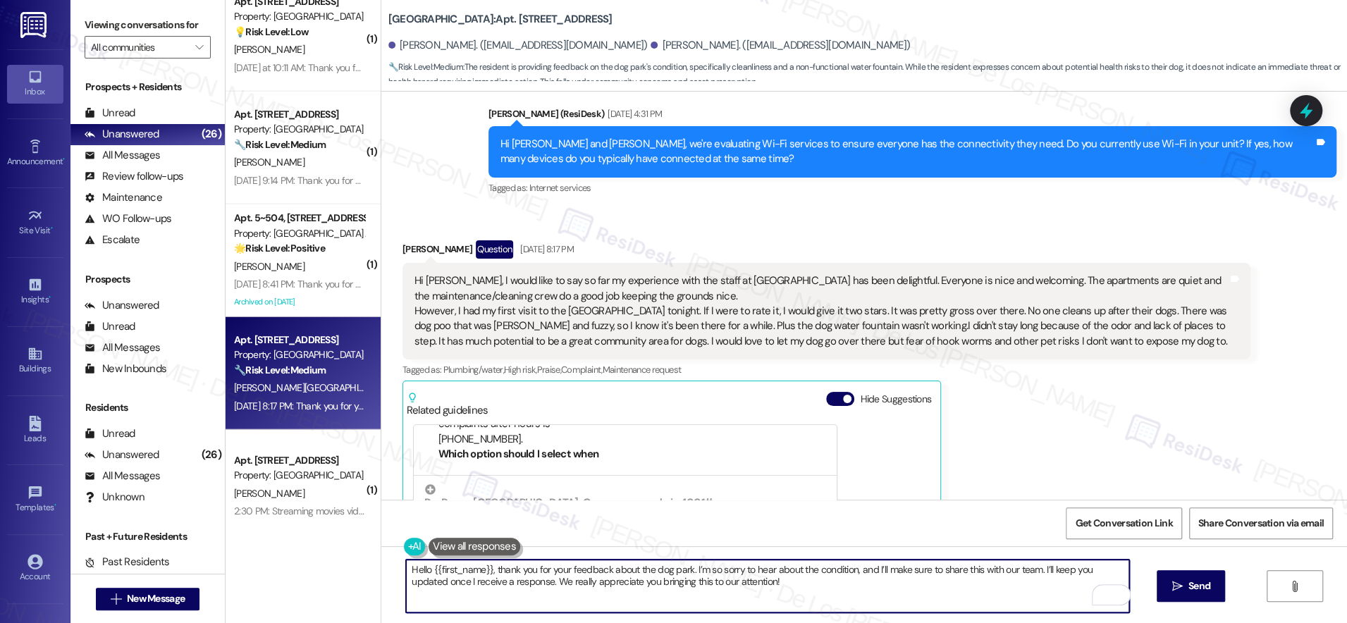
scroll to position [206, 0]
drag, startPoint x: 681, startPoint y: 572, endPoint x: 706, endPoint y: 569, distance: 24.9
click at [681, 572] on textarea "Hello {{first_name}}, thank you for your feedback about the dog park. I’m so so…" at bounding box center [767, 586] width 723 height 53
drag, startPoint x: 764, startPoint y: 566, endPoint x: 791, endPoint y: 561, distance: 27.2
click at [764, 566] on textarea "Hello {{first_name}}, thank you for your feedback! I’m so sorry to hear about t…" at bounding box center [767, 586] width 723 height 53
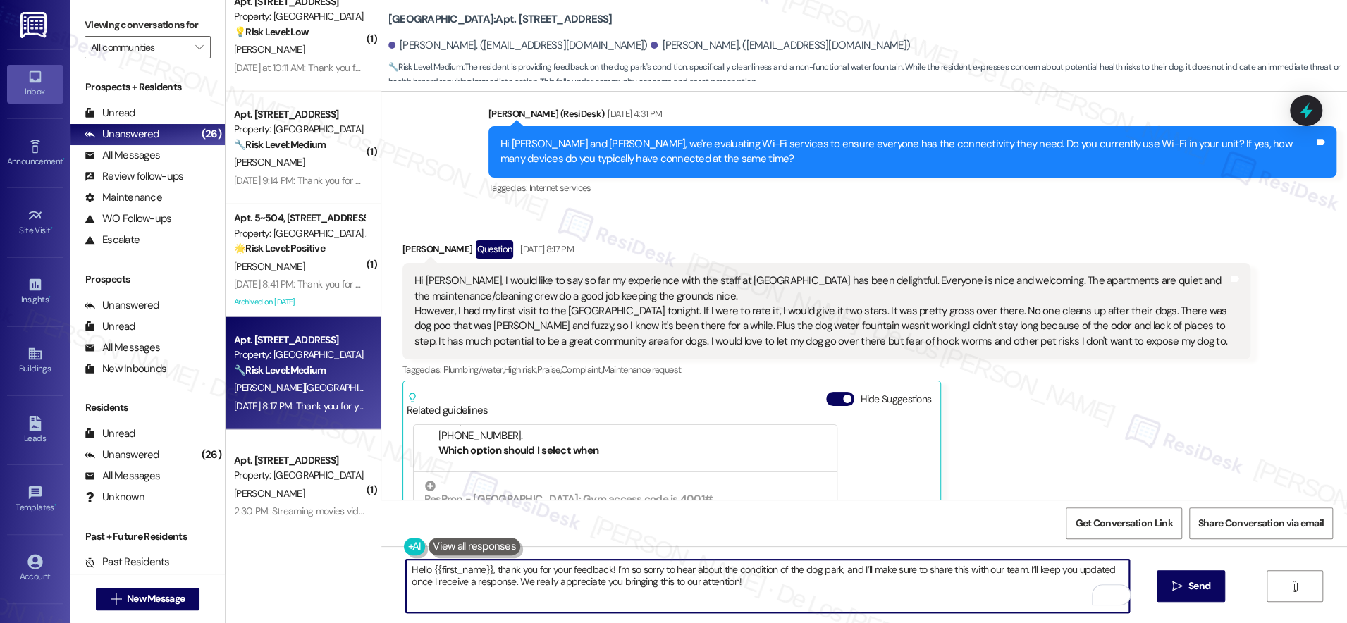
click at [603, 571] on textarea "Hello {{first_name}}, thank you for your feedback! I’m so sorry to hear about t…" at bounding box center [767, 586] width 723 height 53
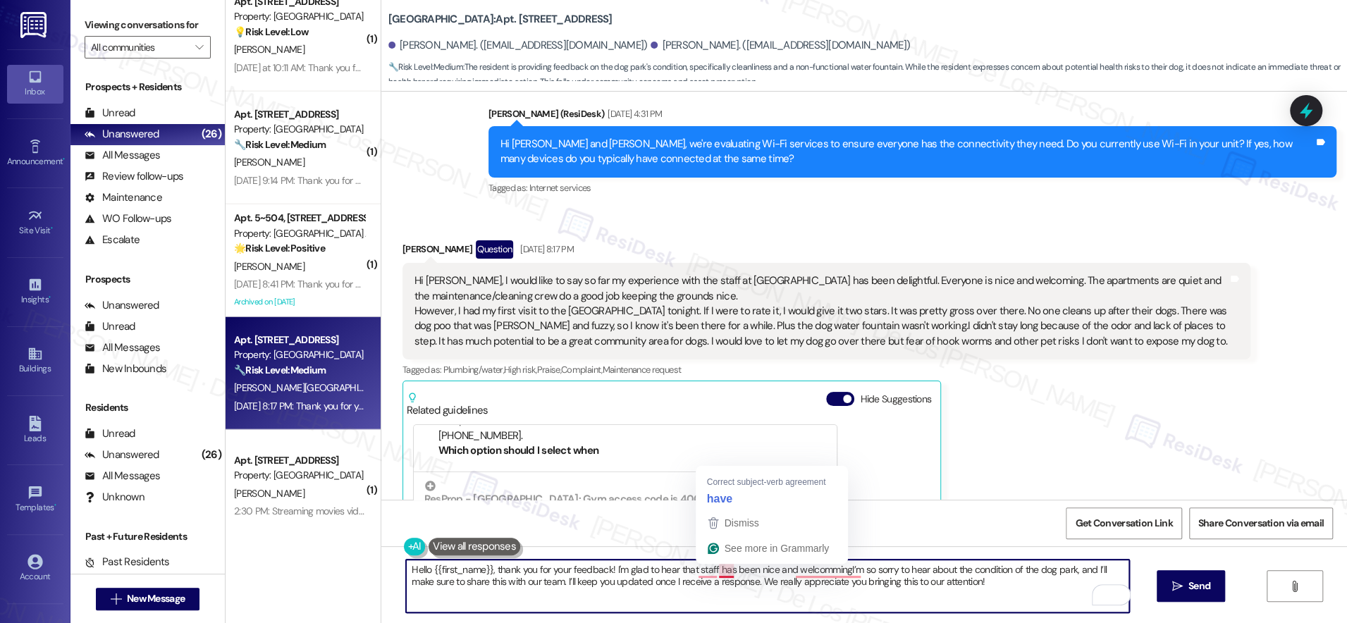
drag, startPoint x: 706, startPoint y: 565, endPoint x: 748, endPoint y: 562, distance: 41.7
click at [708, 565] on textarea "Hello {{first_name}}, thank you for your feedback! I'm glad to hear that staff …" at bounding box center [767, 586] width 723 height 53
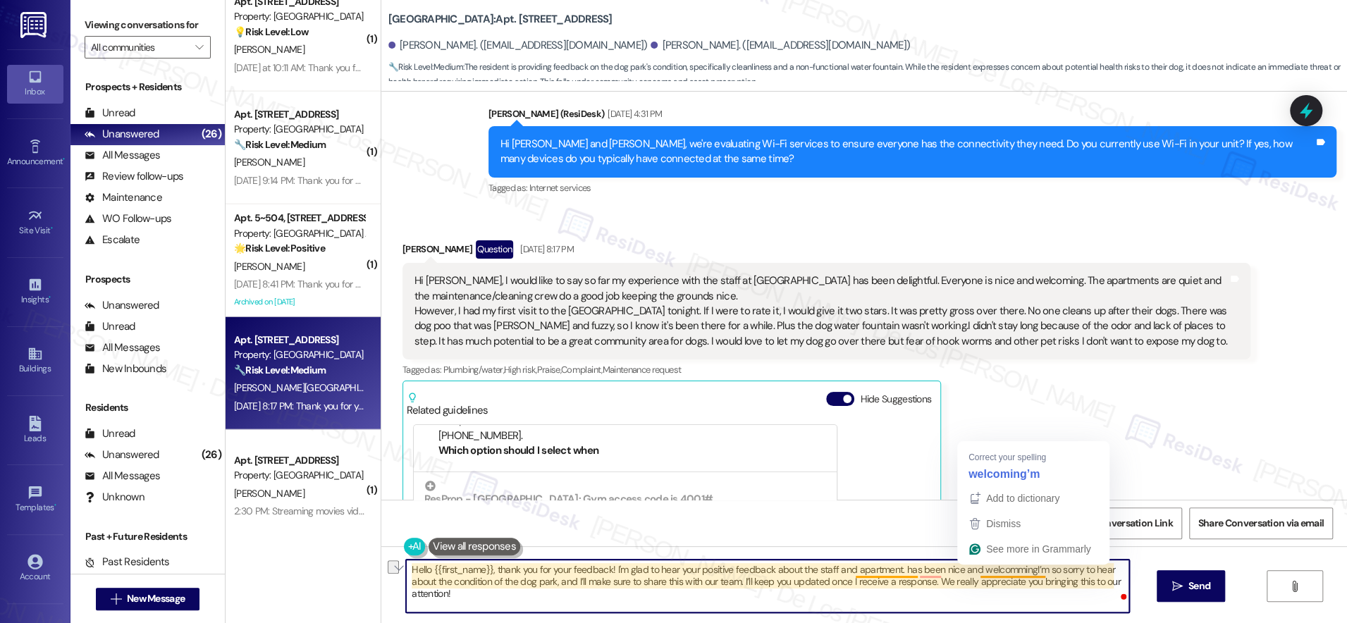
drag, startPoint x: 1021, startPoint y: 569, endPoint x: 889, endPoint y: 564, distance: 131.9
click at [889, 564] on textarea "Hello {{first_name}}, thank you for your feedback! I'm glad to hear your positi…" at bounding box center [767, 586] width 723 height 53
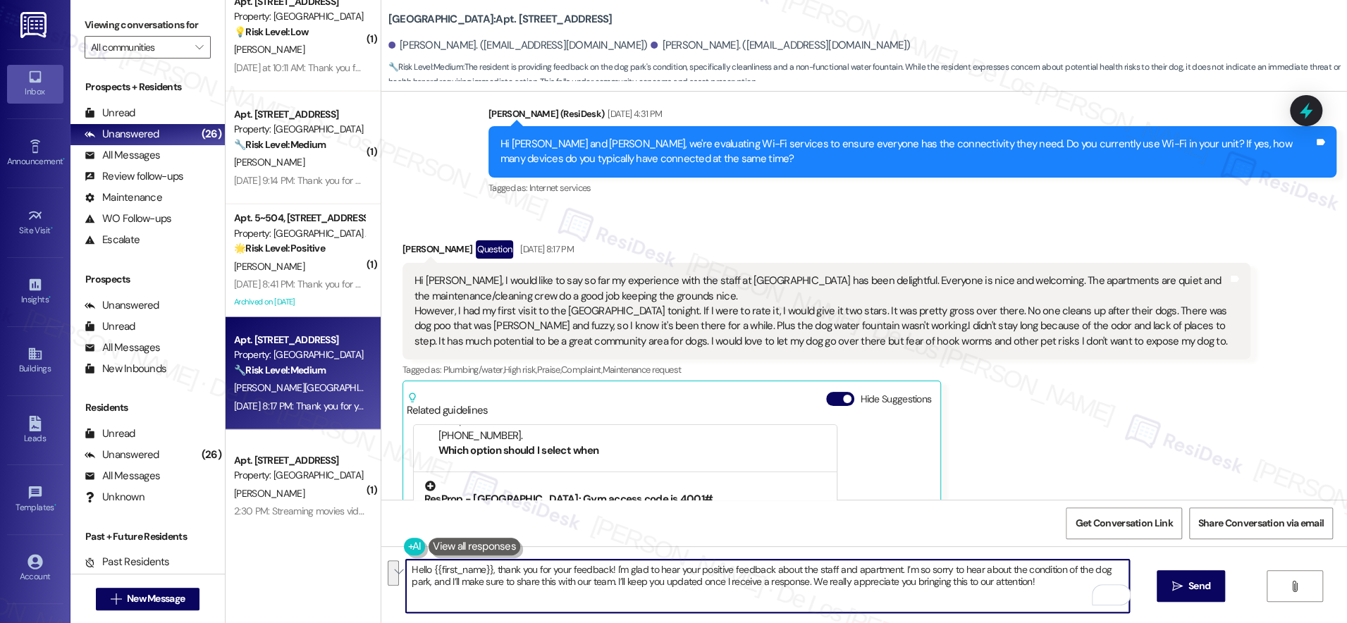
paste textarea "so much for your feedback! I’m glad to hear your positive experience with the s…"
click at [469, 583] on textarea "Hello {{first_name}}, thank you so much for your feedback! I’m glad to hear you…" at bounding box center [767, 586] width 723 height 53
type textarea "Hello {{first_name}}, thank you so much for your feedback! I’m glad to hear you…"
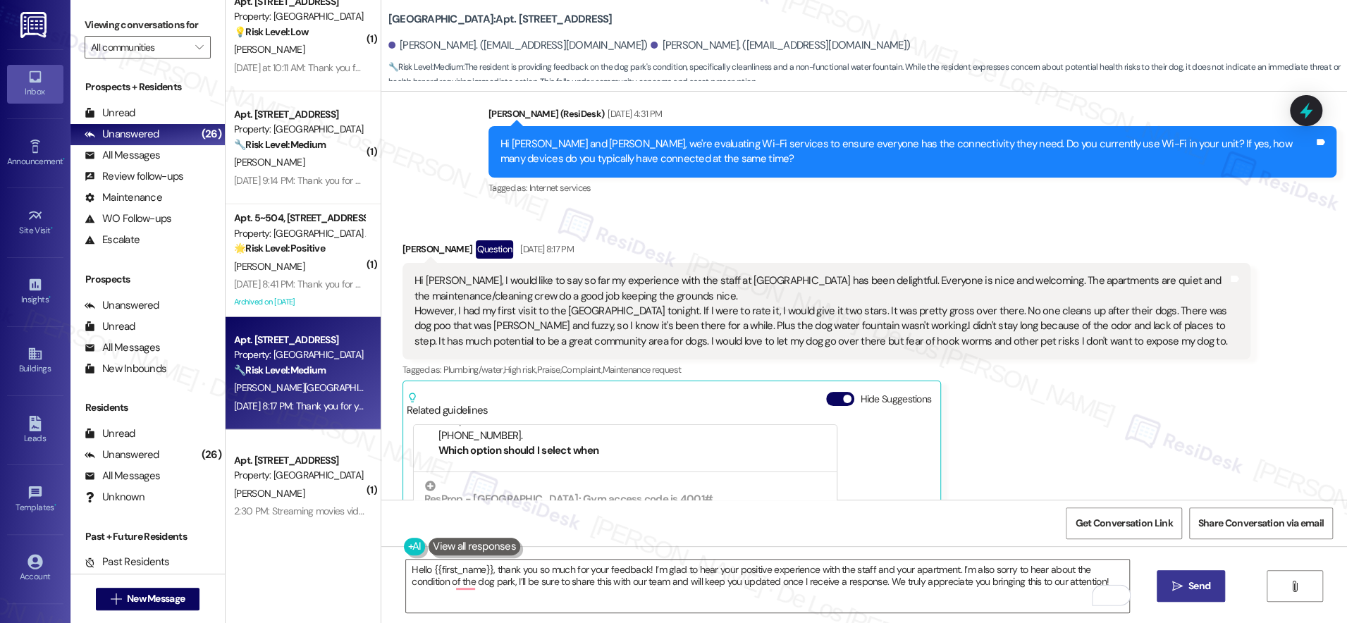
click at [1202, 586] on span "Send" at bounding box center [1199, 586] width 22 height 15
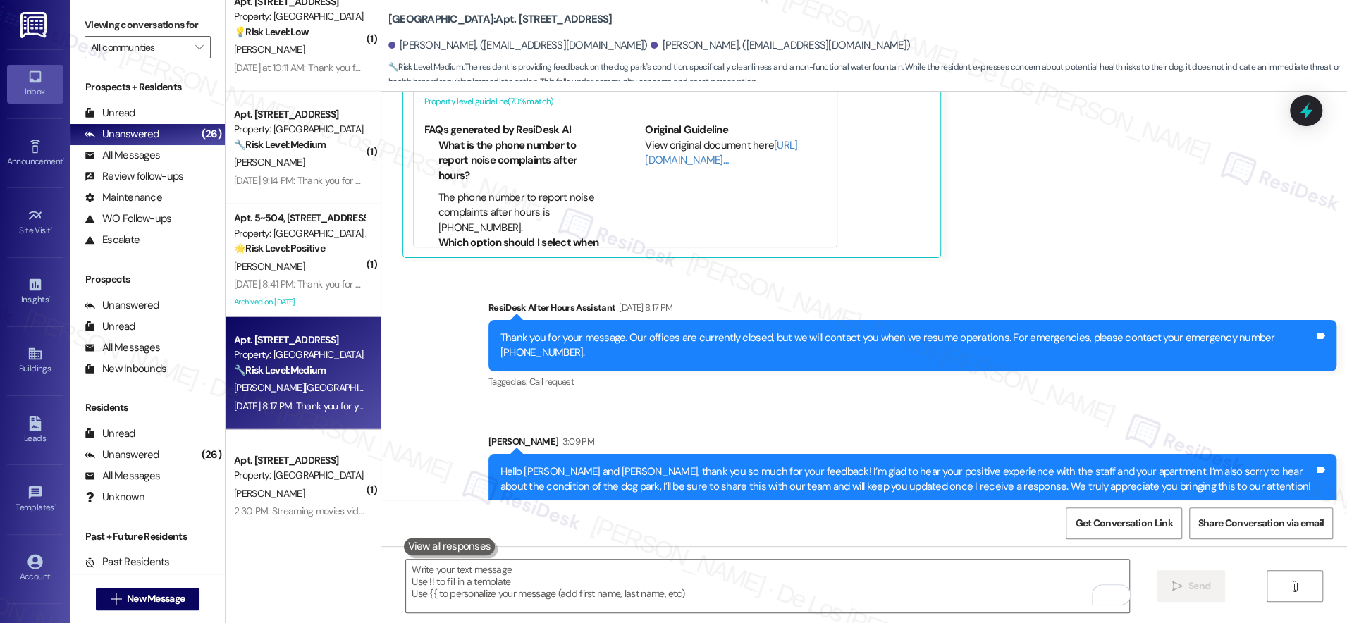
scroll to position [675, 0]
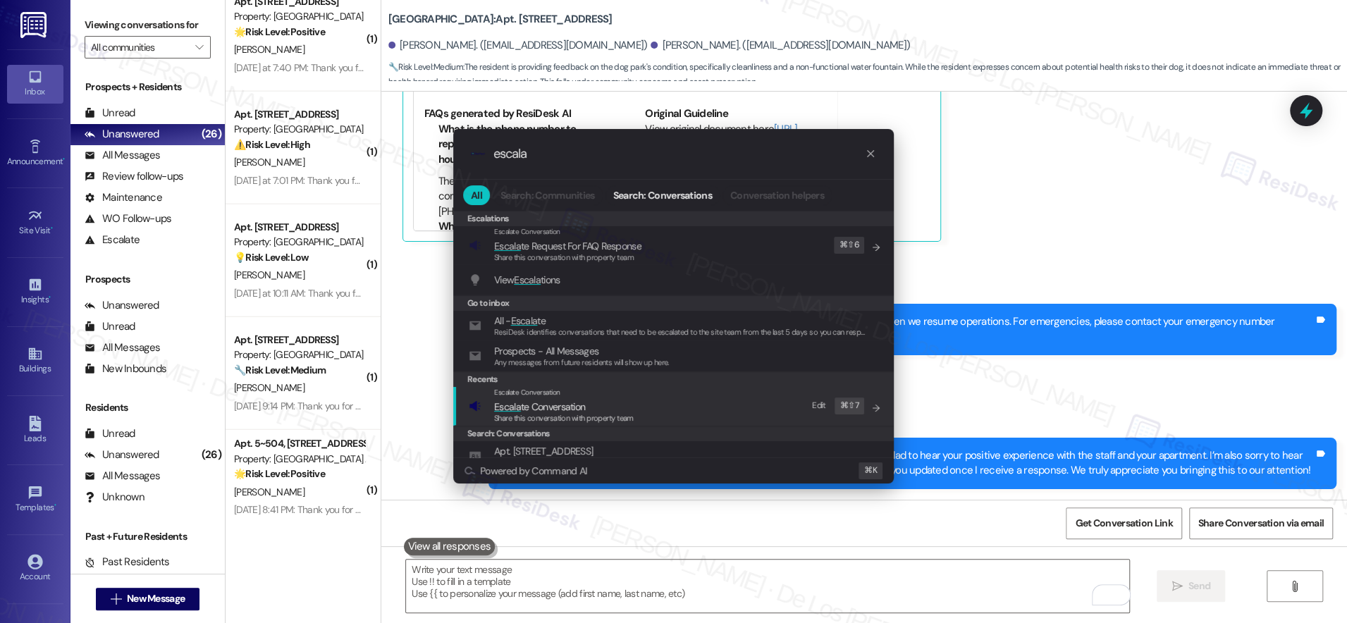
type input "escala"
click at [644, 406] on div "Escalate Conversation Escala te Conversation Share this conversation with prope…" at bounding box center [675, 406] width 412 height 38
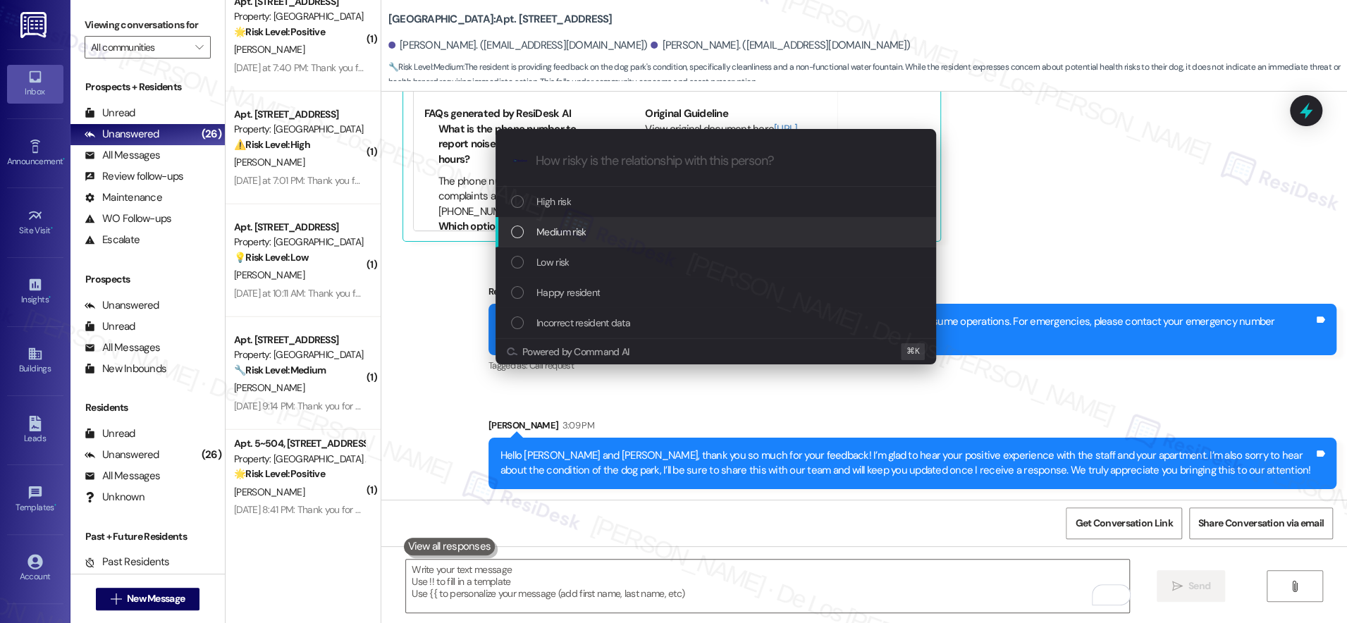
drag, startPoint x: 602, startPoint y: 233, endPoint x: 718, endPoint y: 234, distance: 115.6
click at [603, 233] on div "Medium risk" at bounding box center [717, 232] width 412 height 16
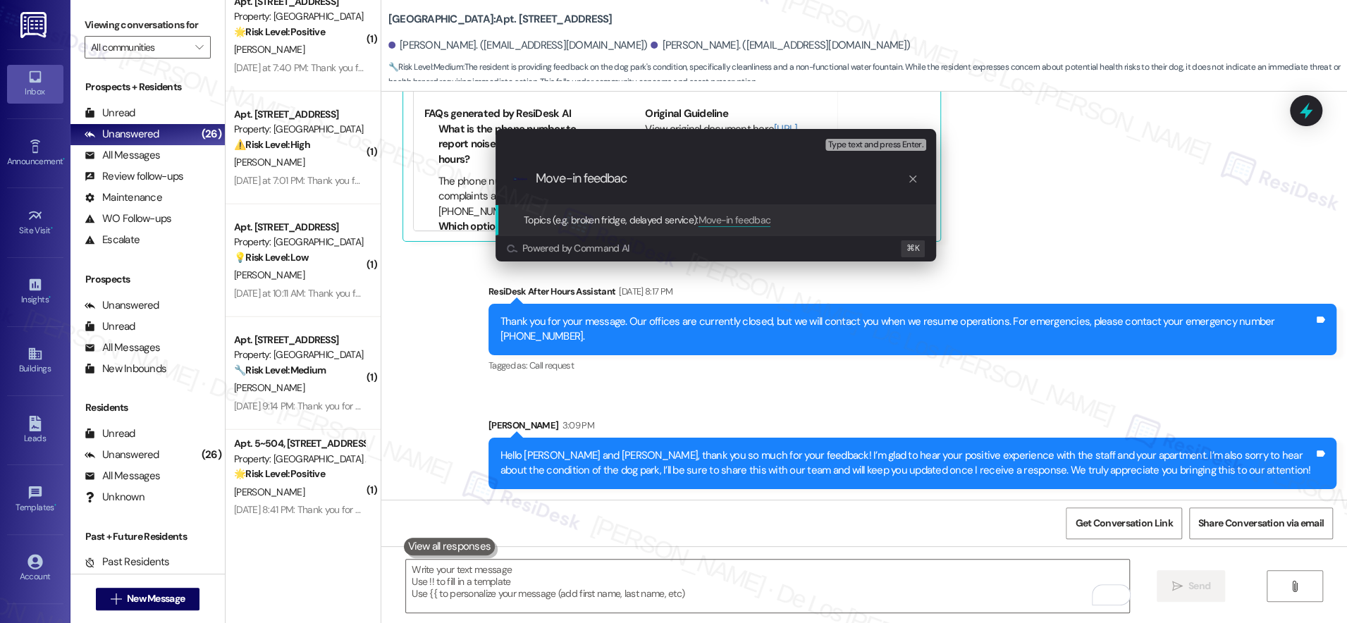
type input "Move-in feedback"
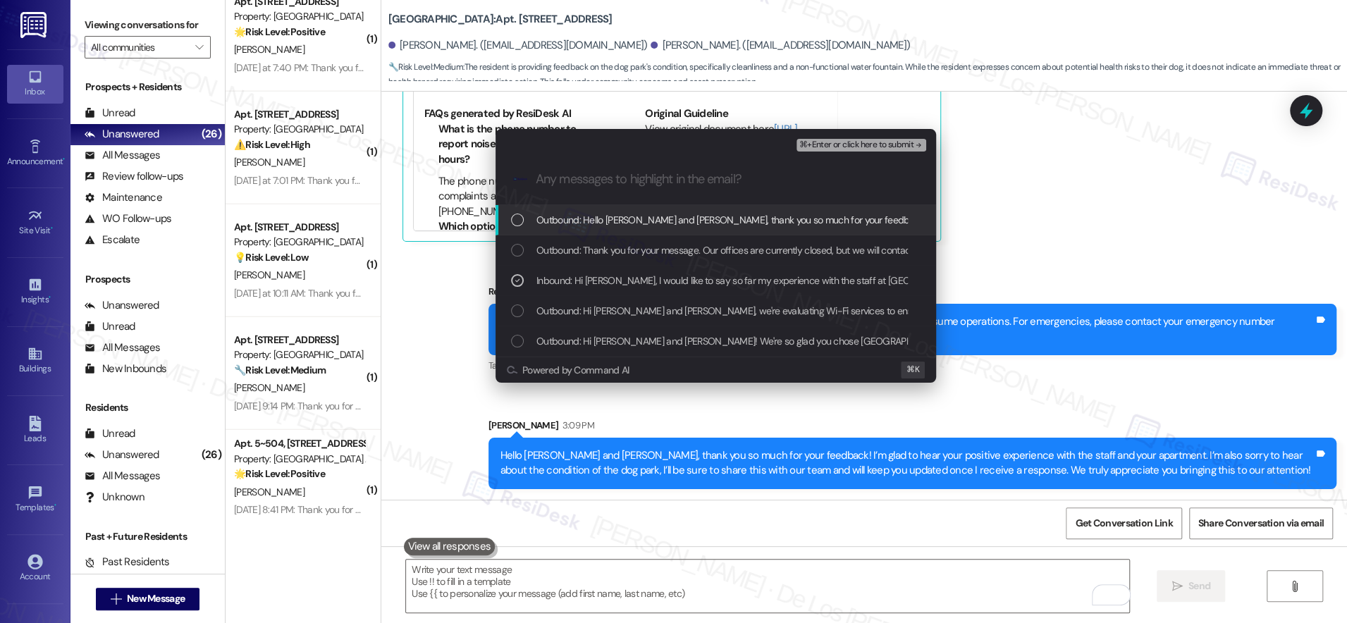
drag, startPoint x: 893, startPoint y: 141, endPoint x: 885, endPoint y: 140, distance: 7.8
click at [893, 140] on span "⌘+Enter or click here to submit" at bounding box center [856, 145] width 114 height 10
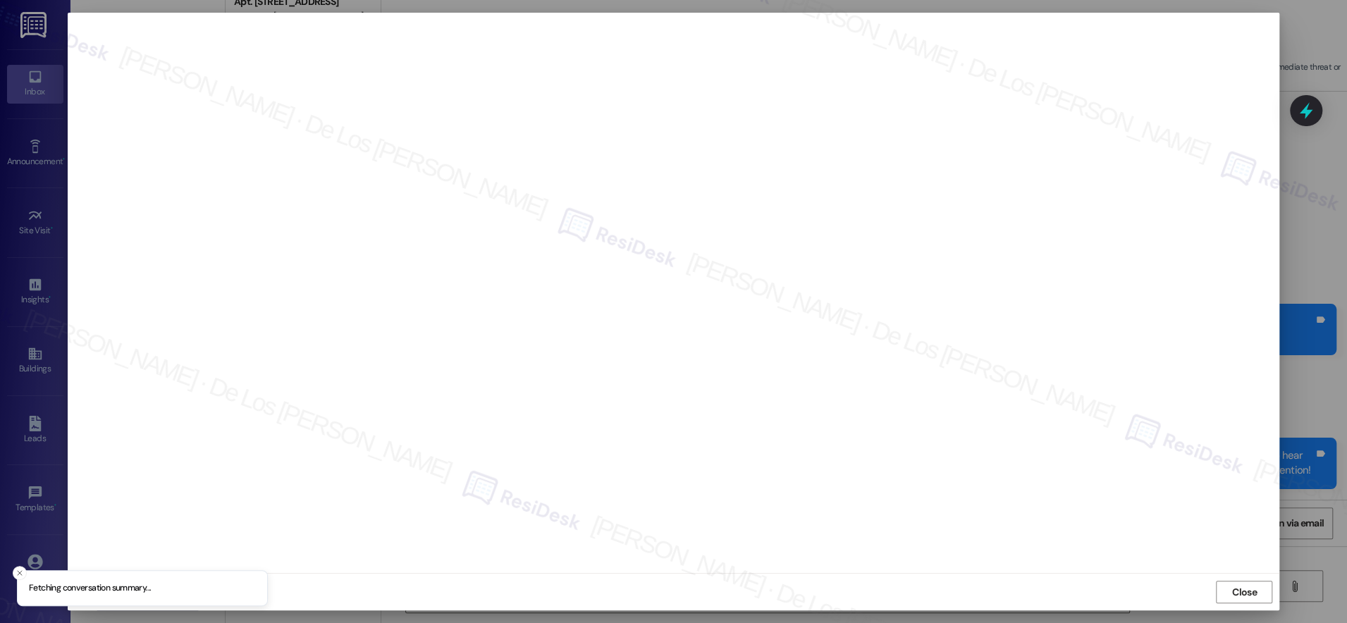
scroll to position [773, 0]
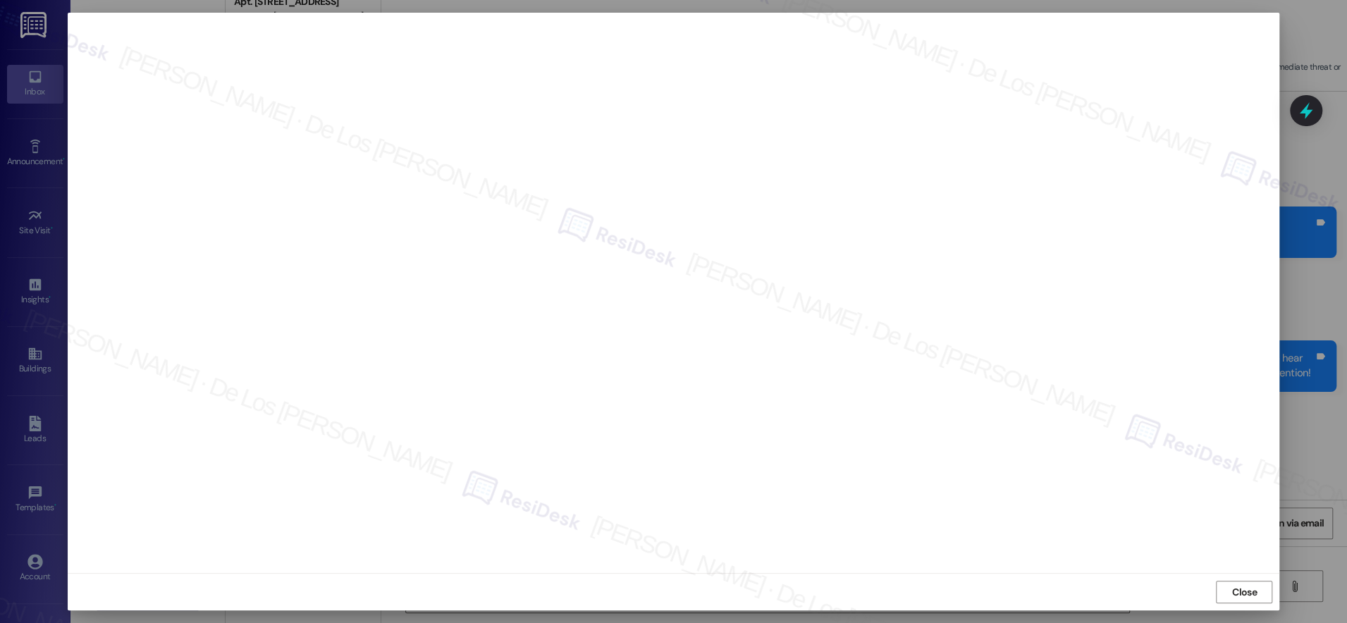
drag, startPoint x: 1236, startPoint y: 588, endPoint x: 1234, endPoint y: 580, distance: 8.0
click at [1236, 587] on span "Close" at bounding box center [1244, 592] width 25 height 15
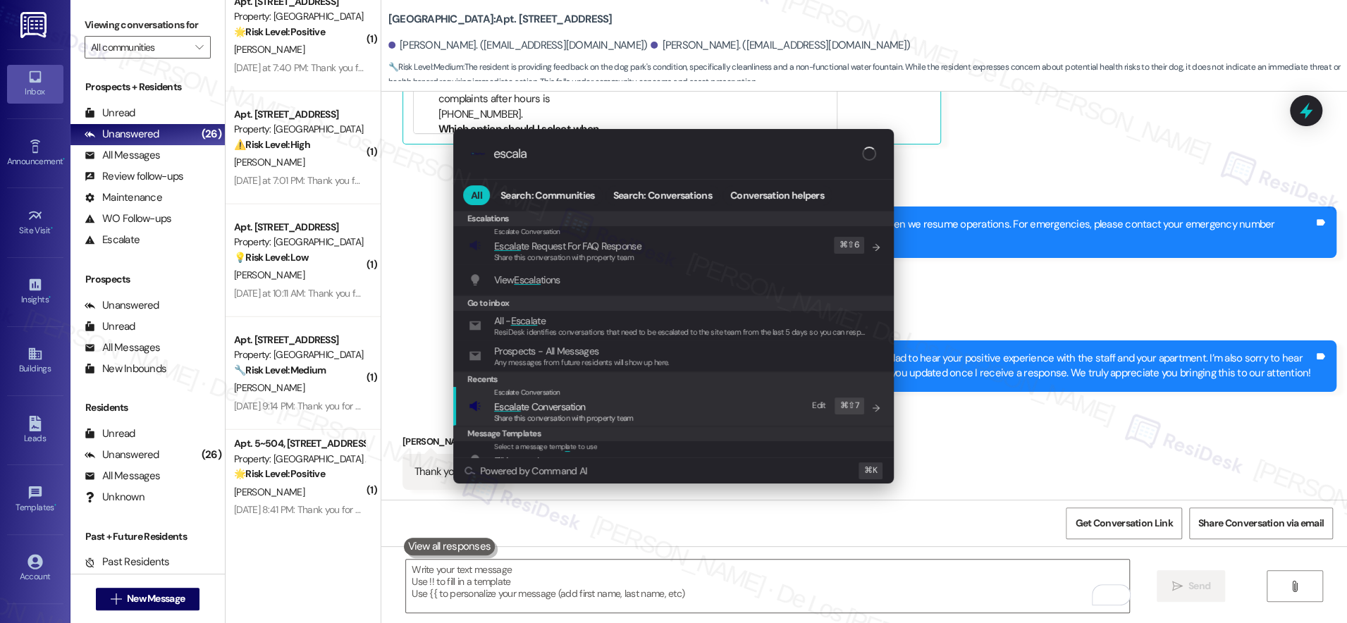
type input "escala"
click at [694, 408] on div "Escalate Conversation Escala te Conversation Share this conversation with prope…" at bounding box center [675, 406] width 412 height 38
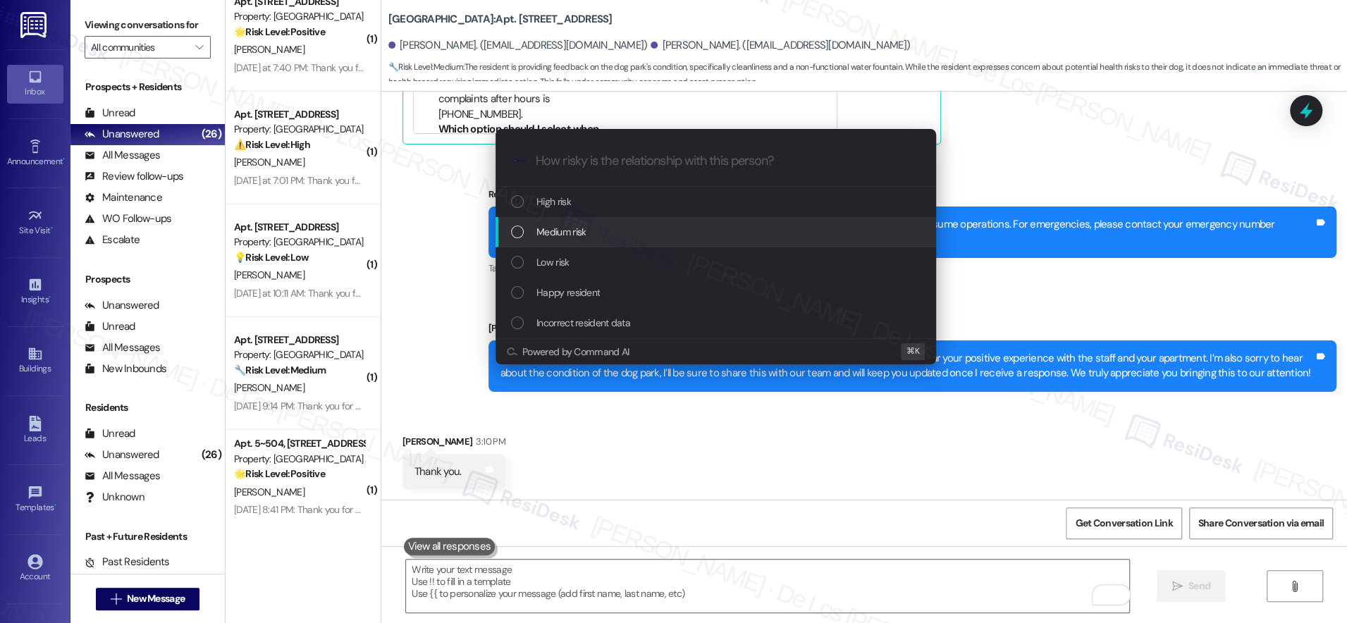
click at [638, 226] on div "Medium risk" at bounding box center [717, 232] width 412 height 16
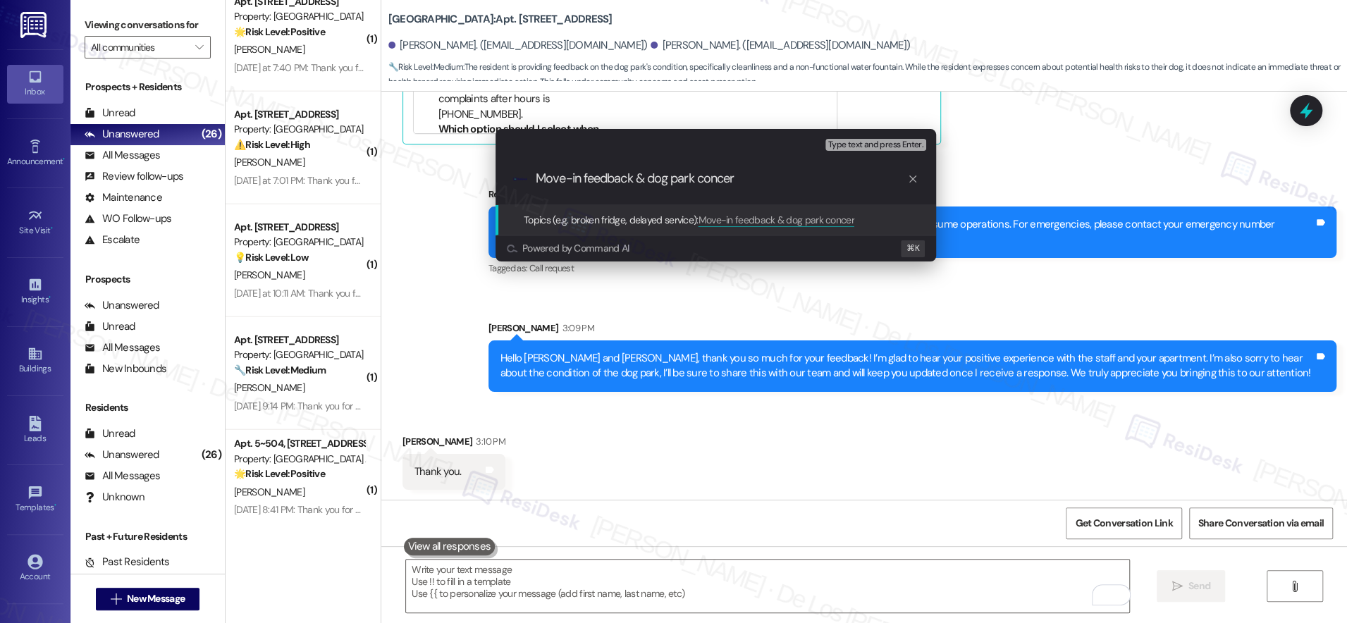
type input "Move-in feedback & dog park concern"
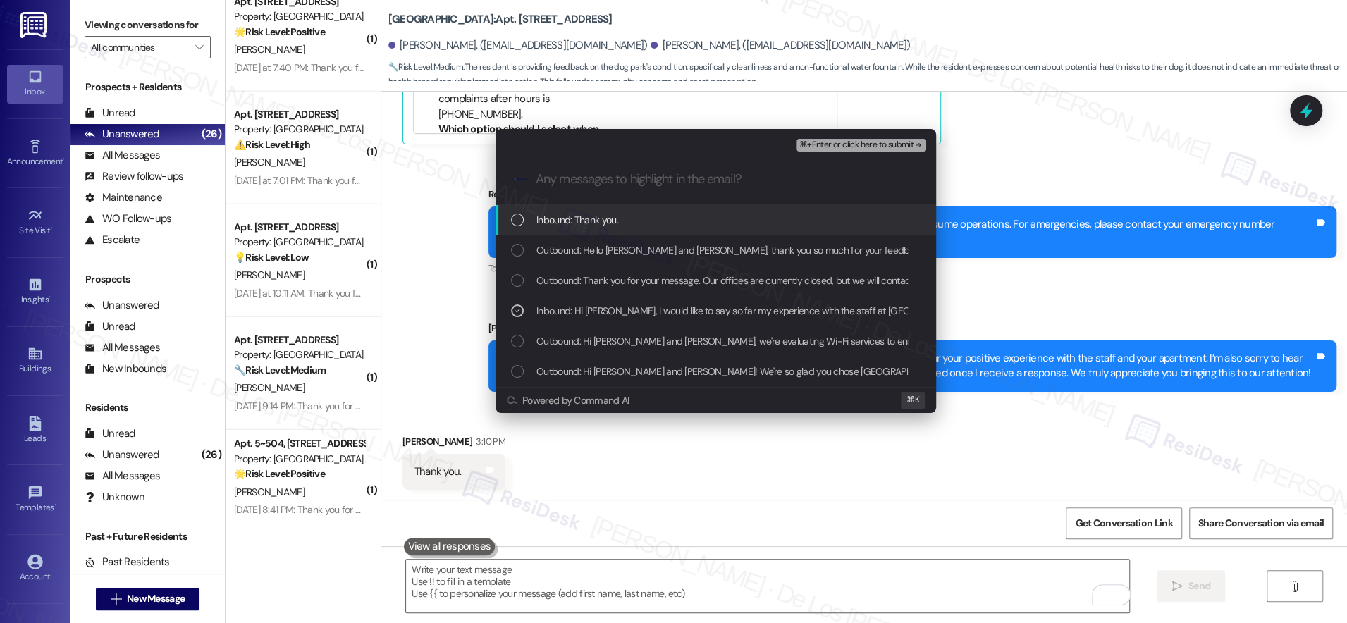
click at [817, 147] on span "⌘+Enter or click here to submit" at bounding box center [856, 145] width 114 height 10
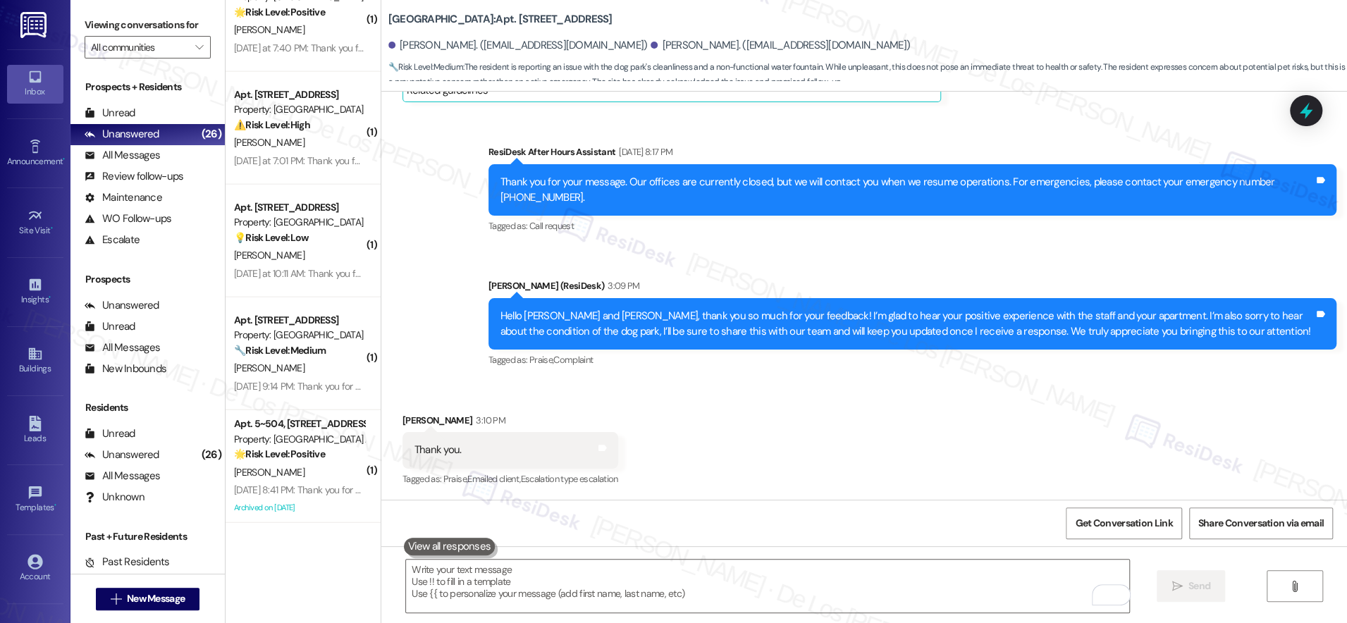
scroll to position [565, 0]
click at [598, 582] on textarea "To enrich screen reader interactions, please activate Accessibility in Grammarl…" at bounding box center [767, 586] width 723 height 53
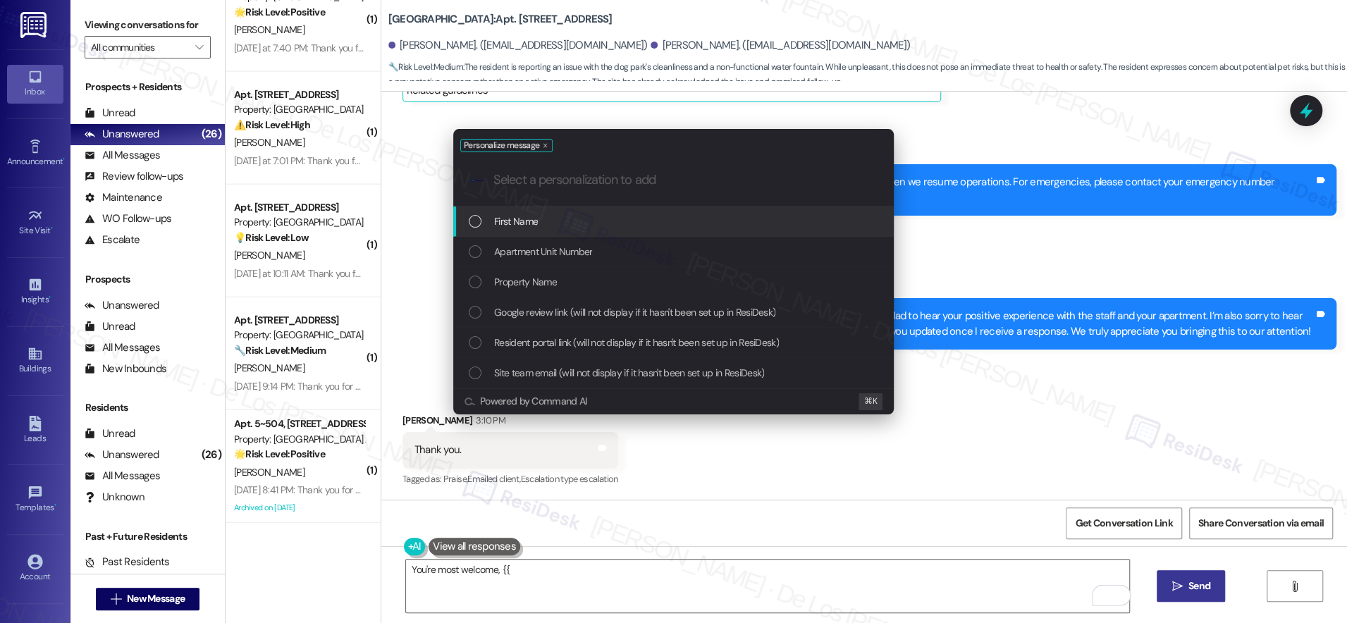
click at [615, 220] on div "First Name" at bounding box center [675, 222] width 412 height 16
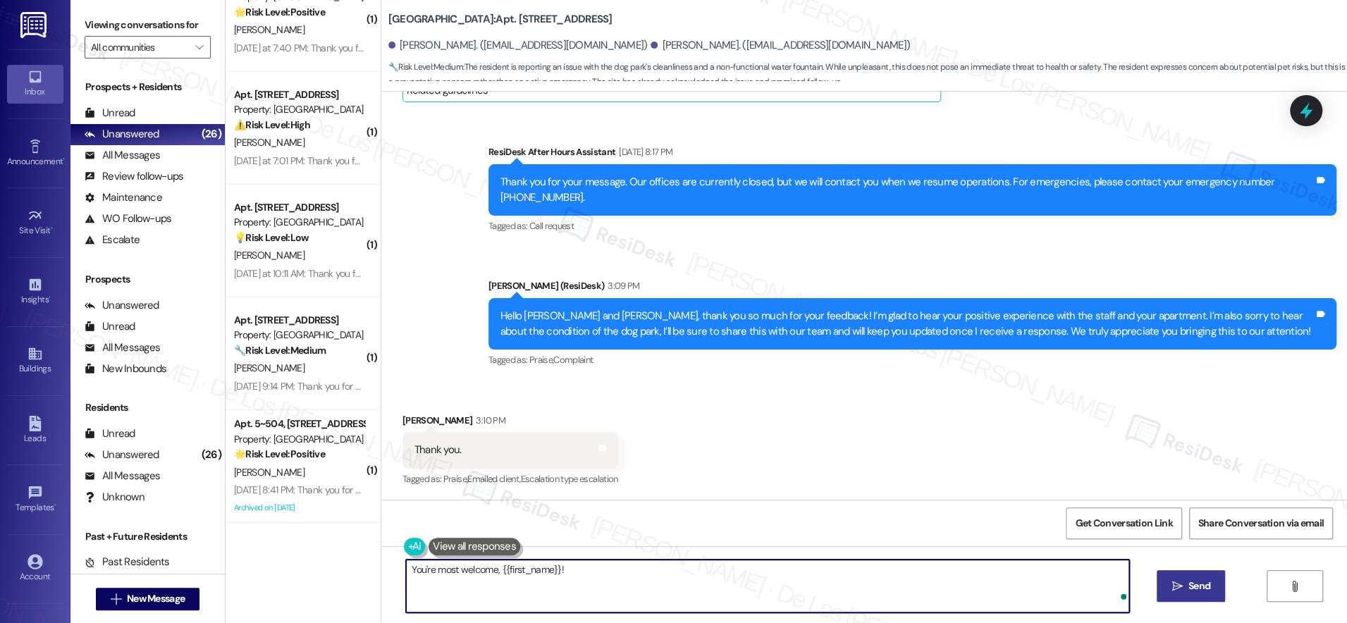
type textarea "You're most welcome, {{first_name}}!"
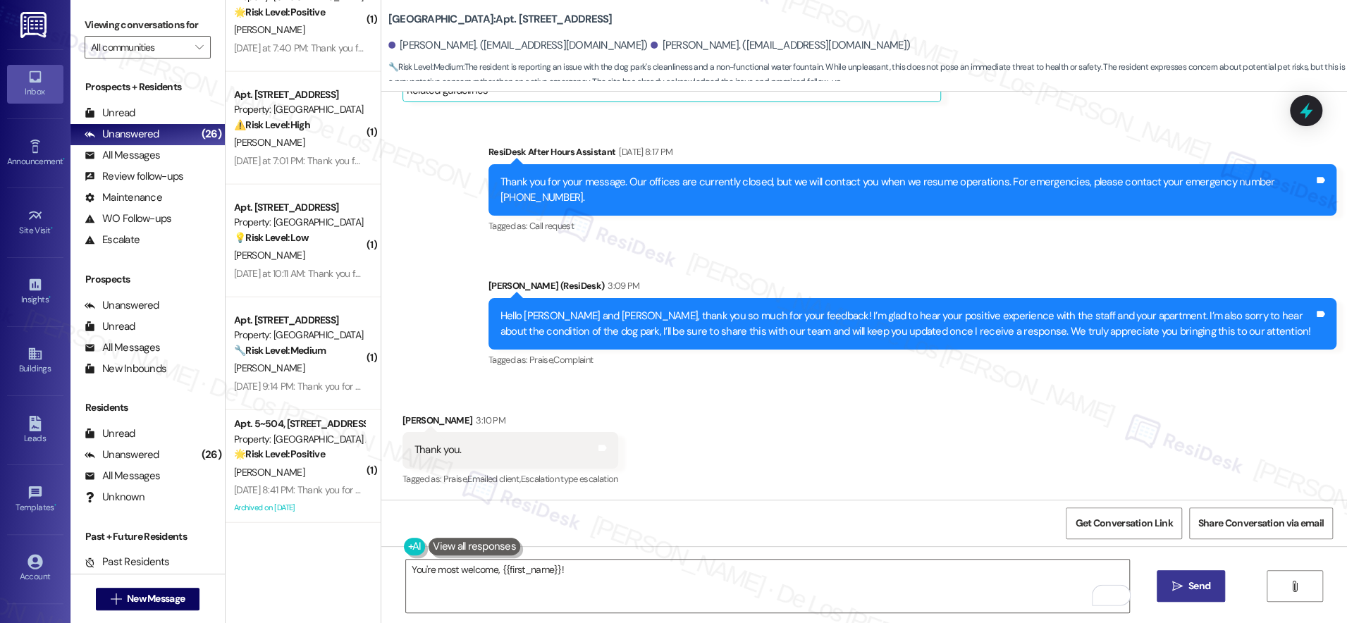
click at [1196, 576] on button " Send" at bounding box center [1191, 586] width 68 height 32
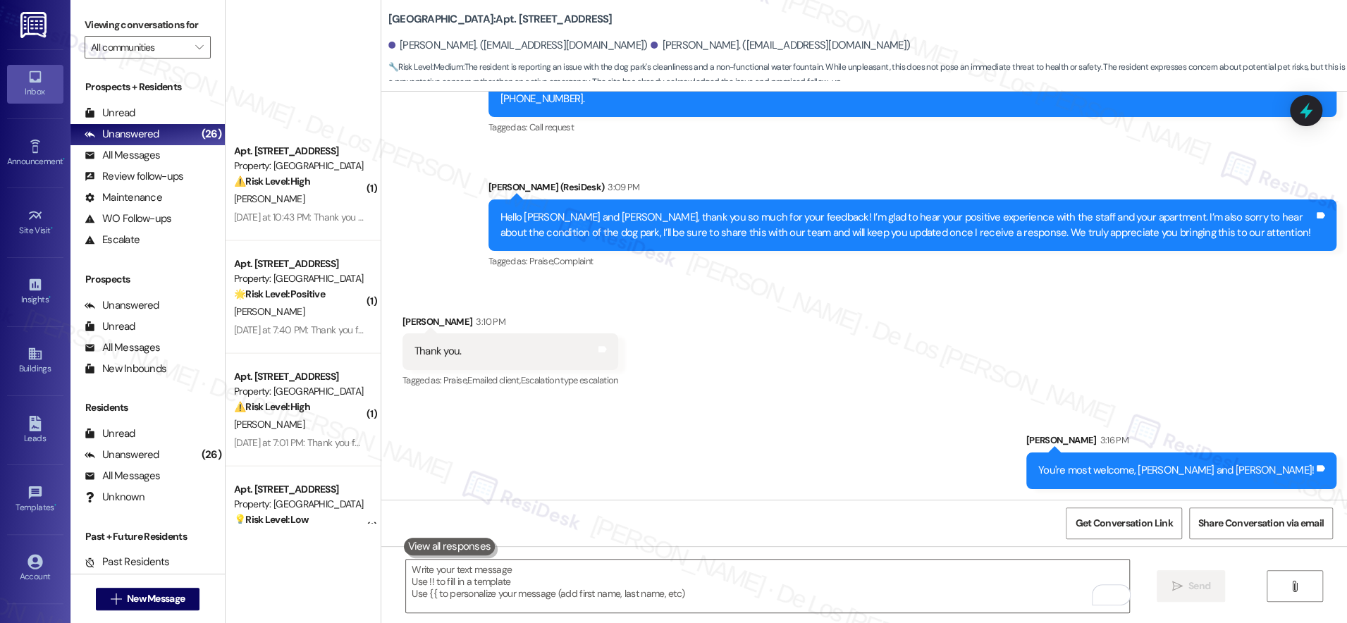
scroll to position [2409, 0]
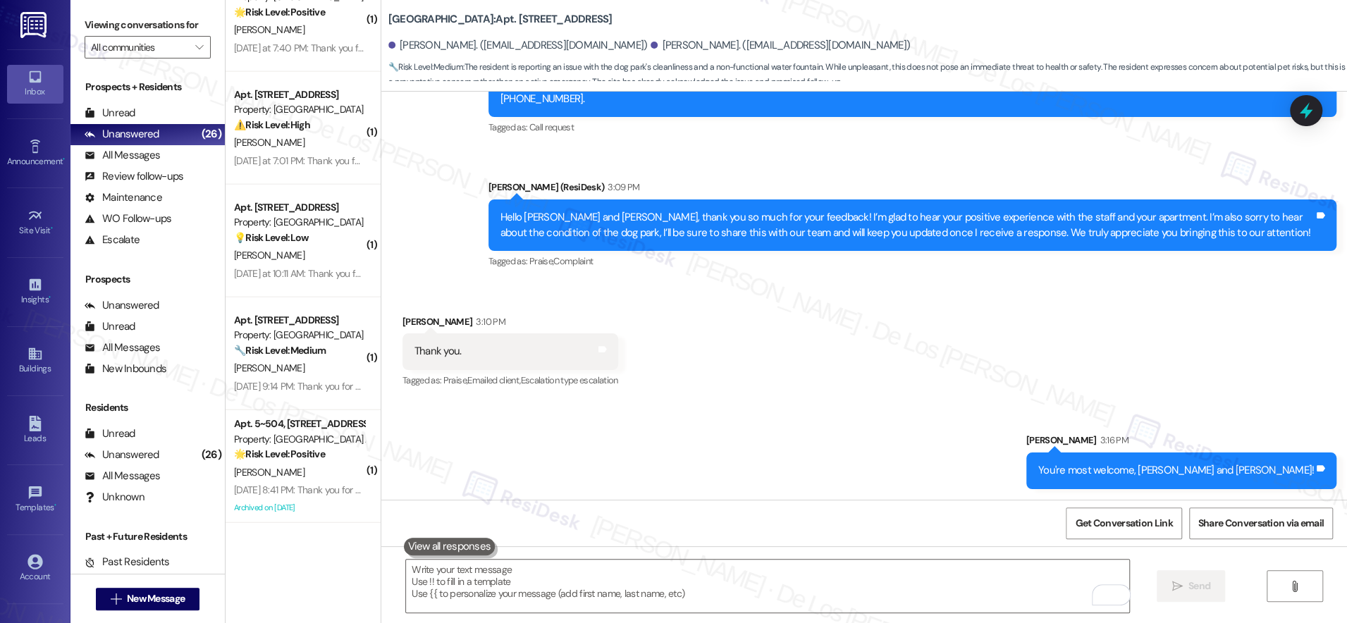
drag, startPoint x: 307, startPoint y: 379, endPoint x: 377, endPoint y: 374, distance: 70.6
click at [307, 379] on div "[DATE] 9:14 PM: Thank you for your message. Our offices are currently closed, b…" at bounding box center [299, 387] width 133 height 18
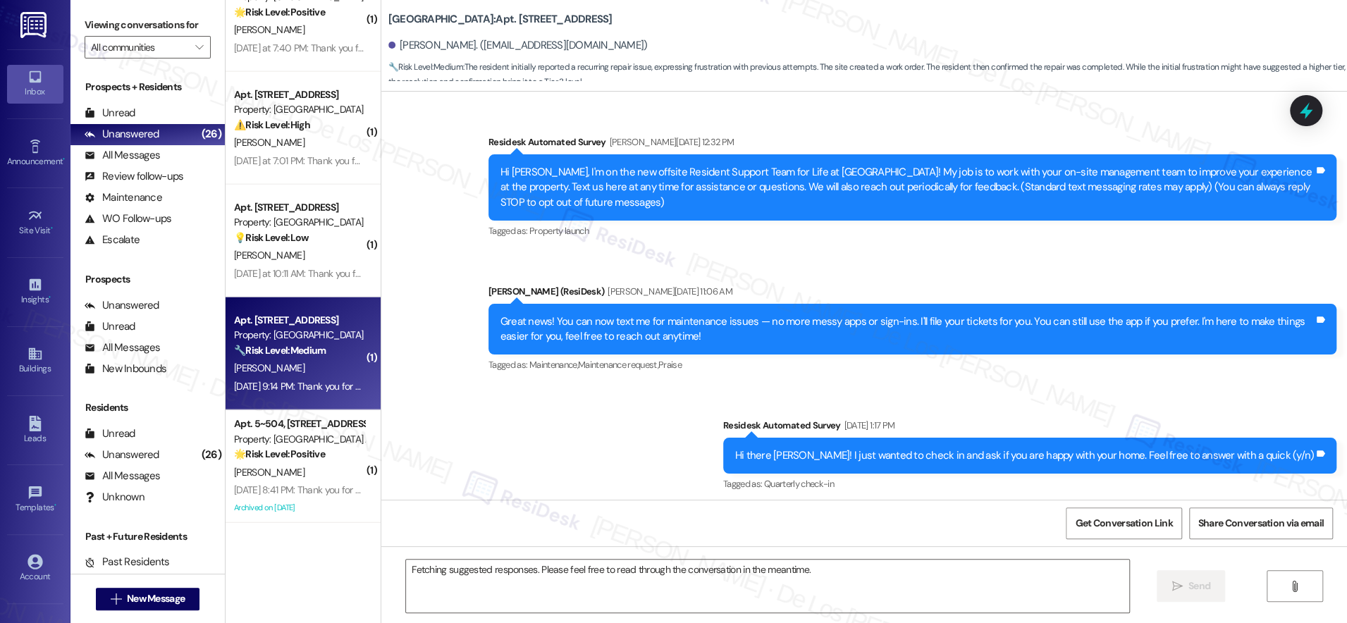
scroll to position [7306, 0]
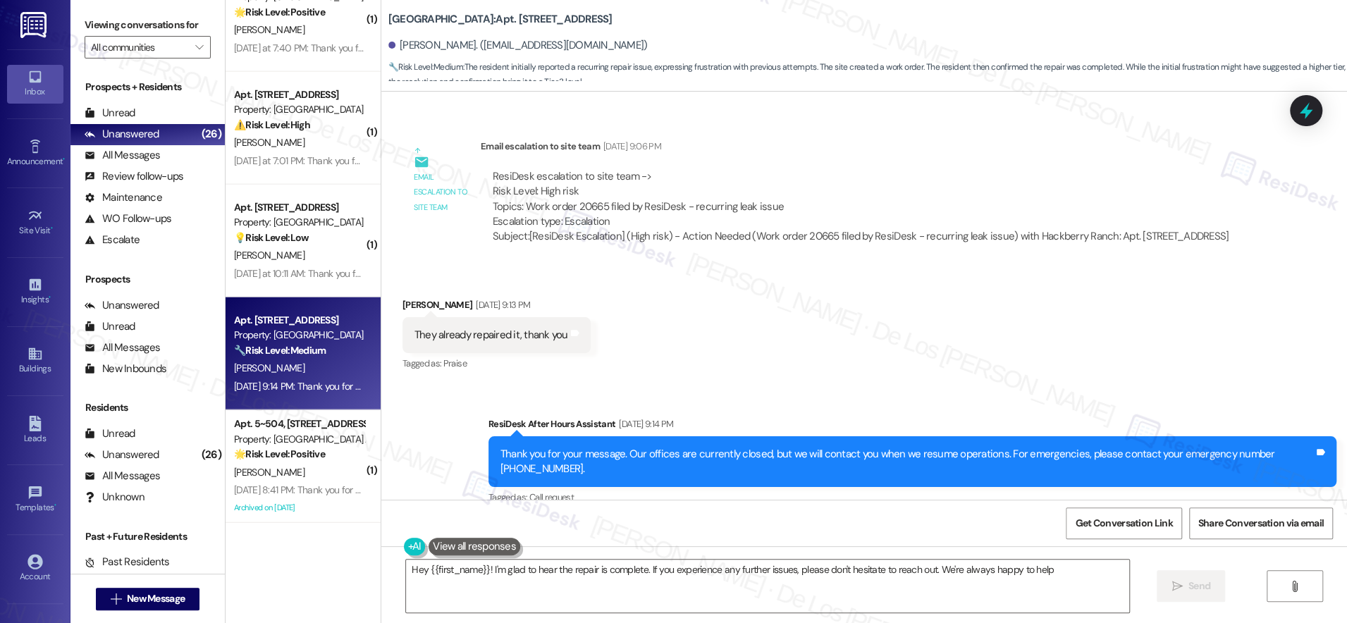
type textarea "Hey {{first_name}}! I'm glad to hear the repair is complete. If you experience …"
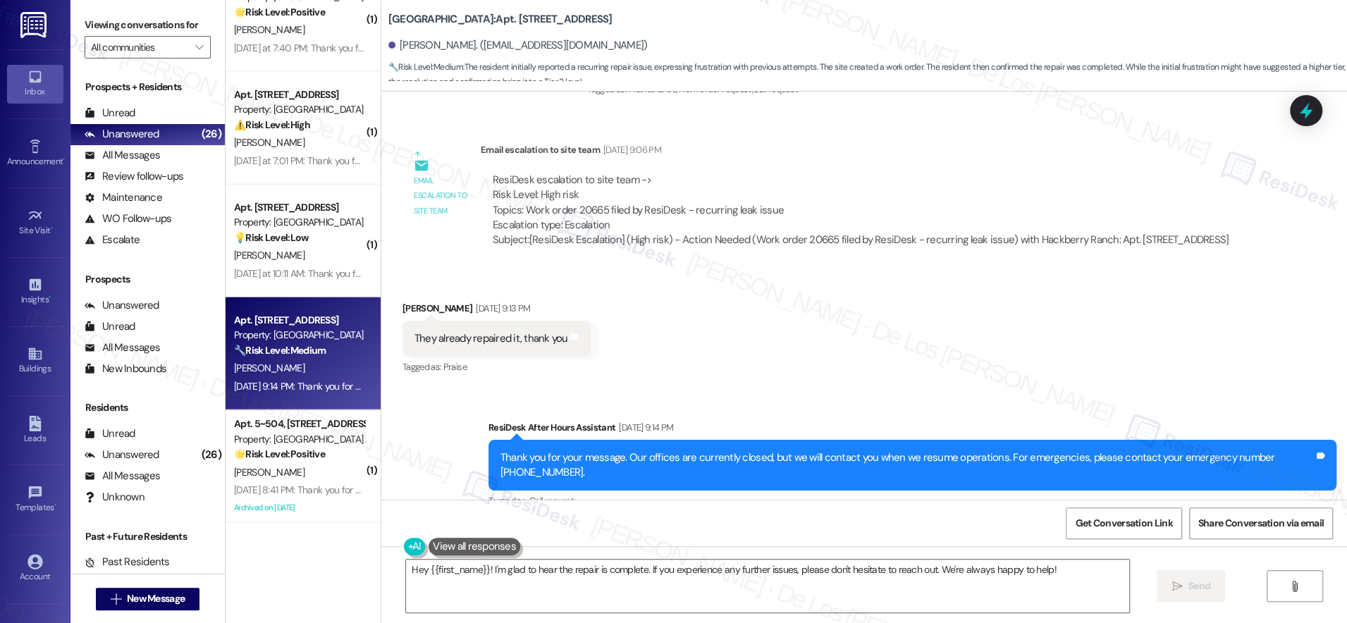
scroll to position [7299, 0]
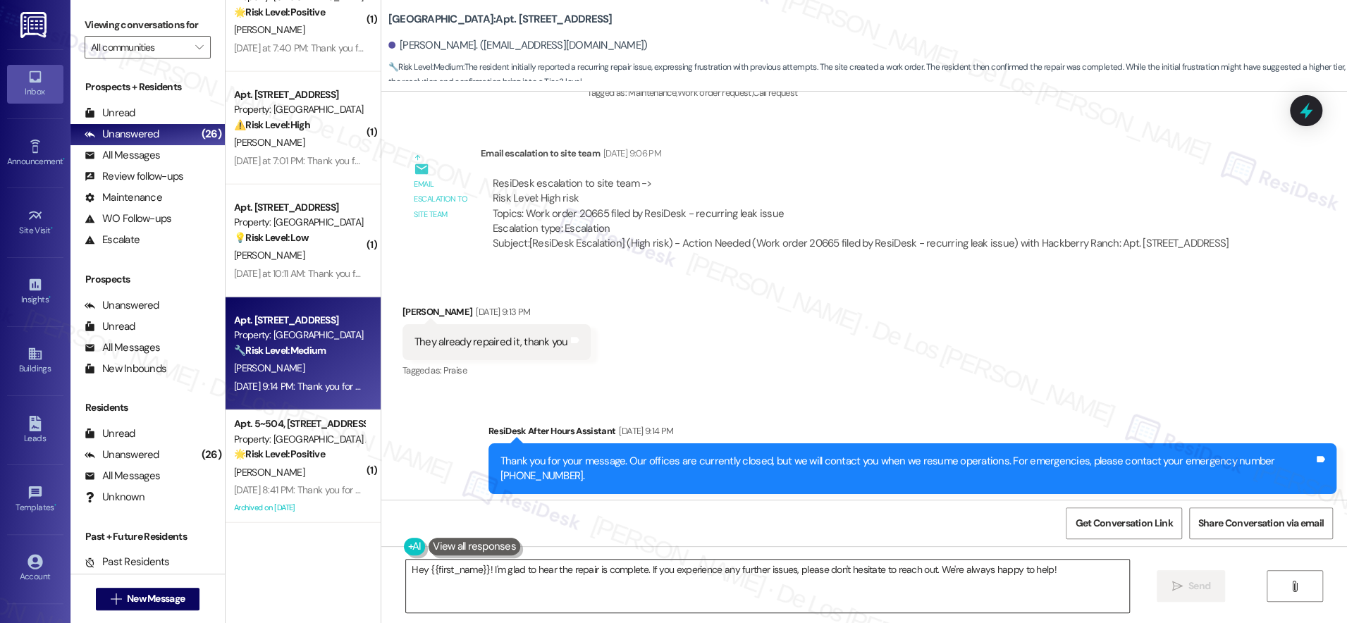
click at [1108, 591] on div "Hey {{first_name}}! I'm glad to hear the repair is complete. If you experience …" at bounding box center [767, 586] width 725 height 54
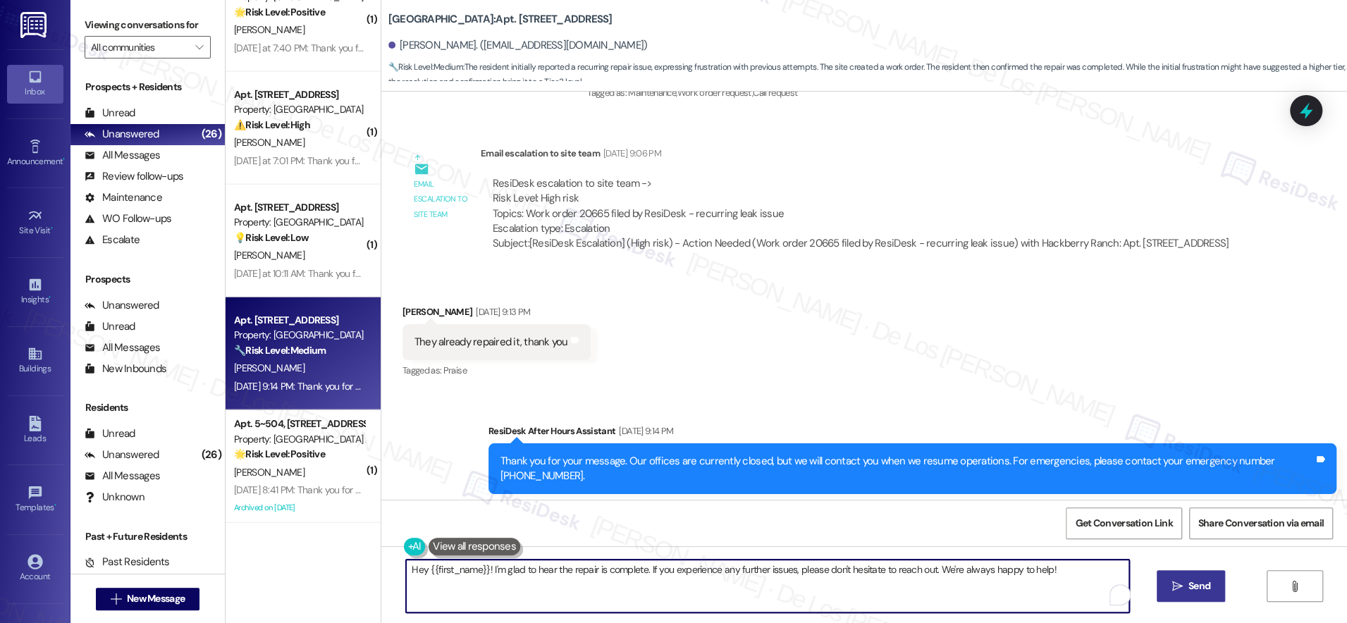
click at [1176, 587] on icon "" at bounding box center [1176, 586] width 11 height 11
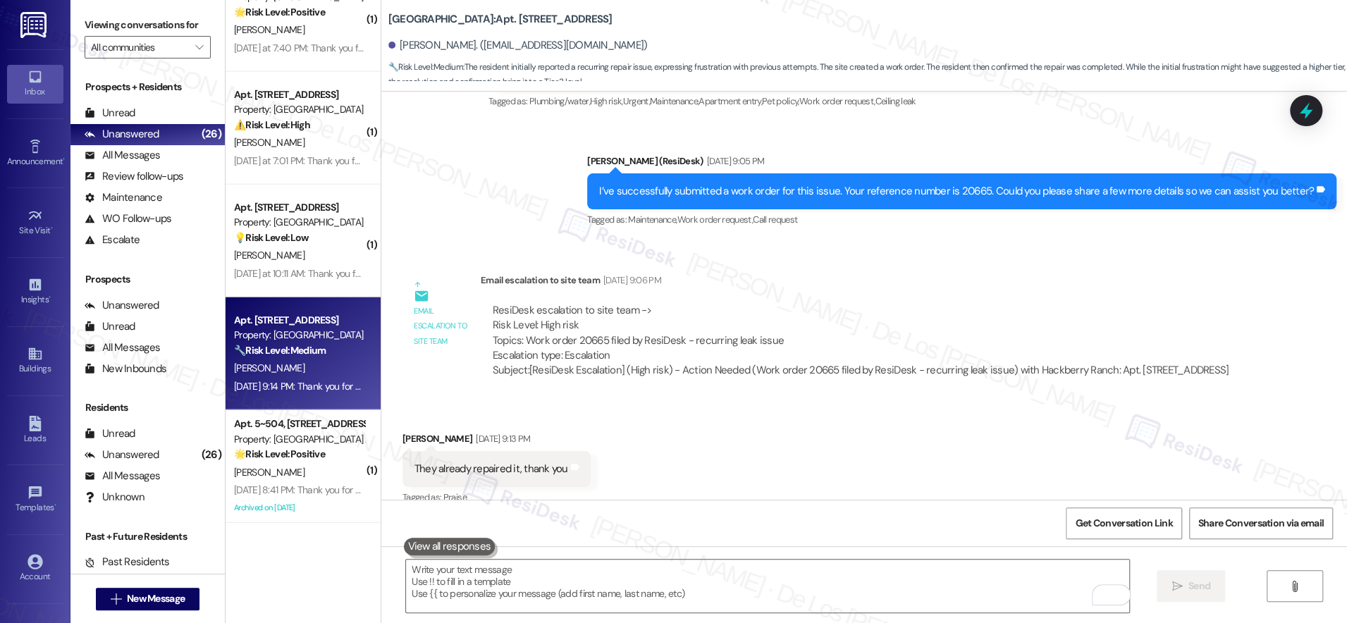
scroll to position [7405, 0]
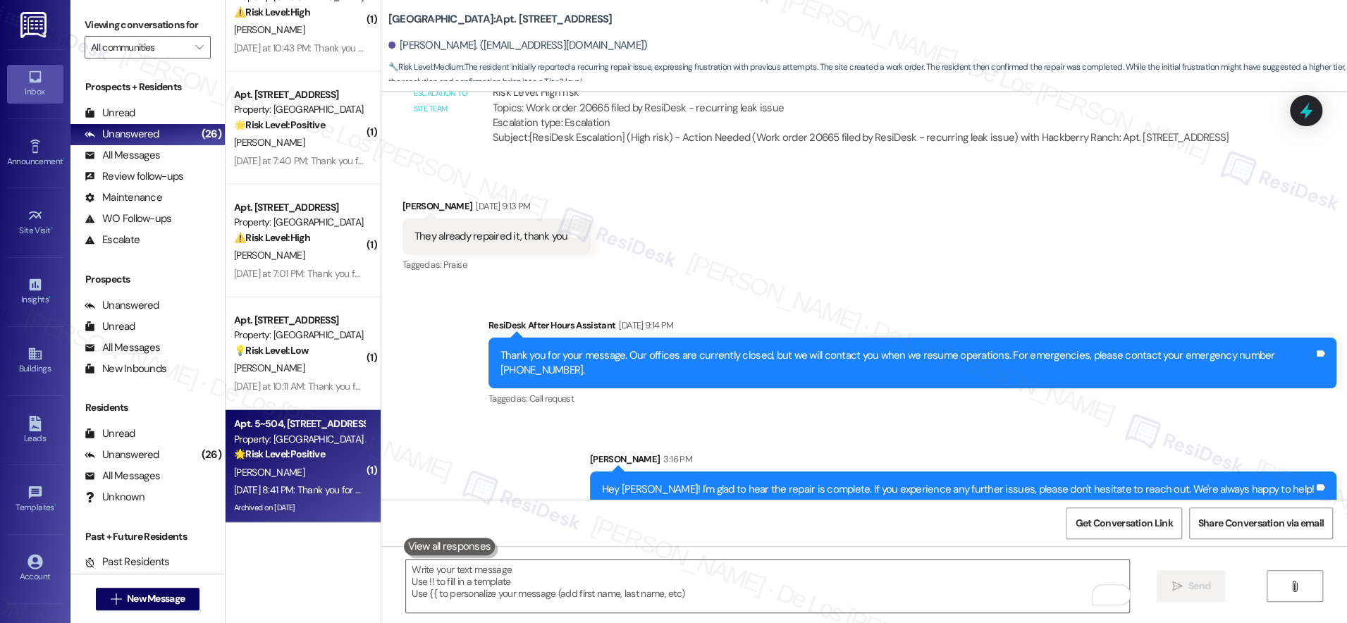
click at [300, 498] on div "[DATE] 8:41 PM: Thank you for your message. Our offices are currently closed, b…" at bounding box center [299, 490] width 133 height 18
type textarea "Fetching suggested responses. Please feel free to read through the conversation…"
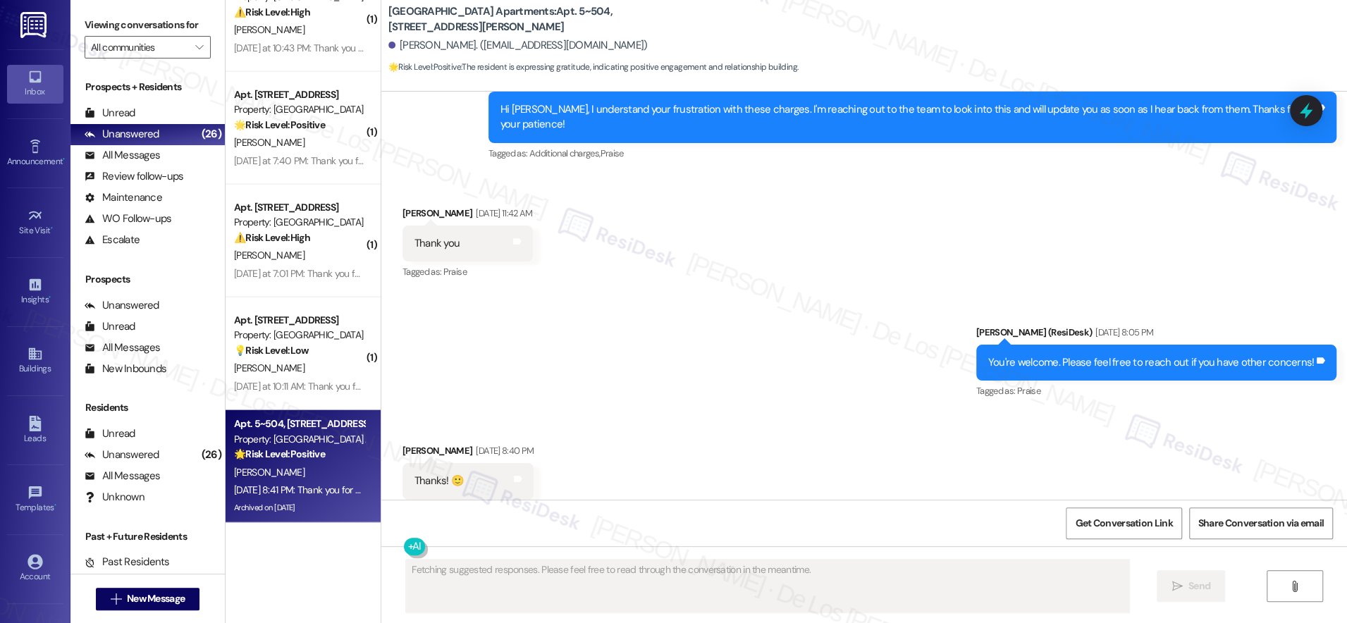
scroll to position [29453, 0]
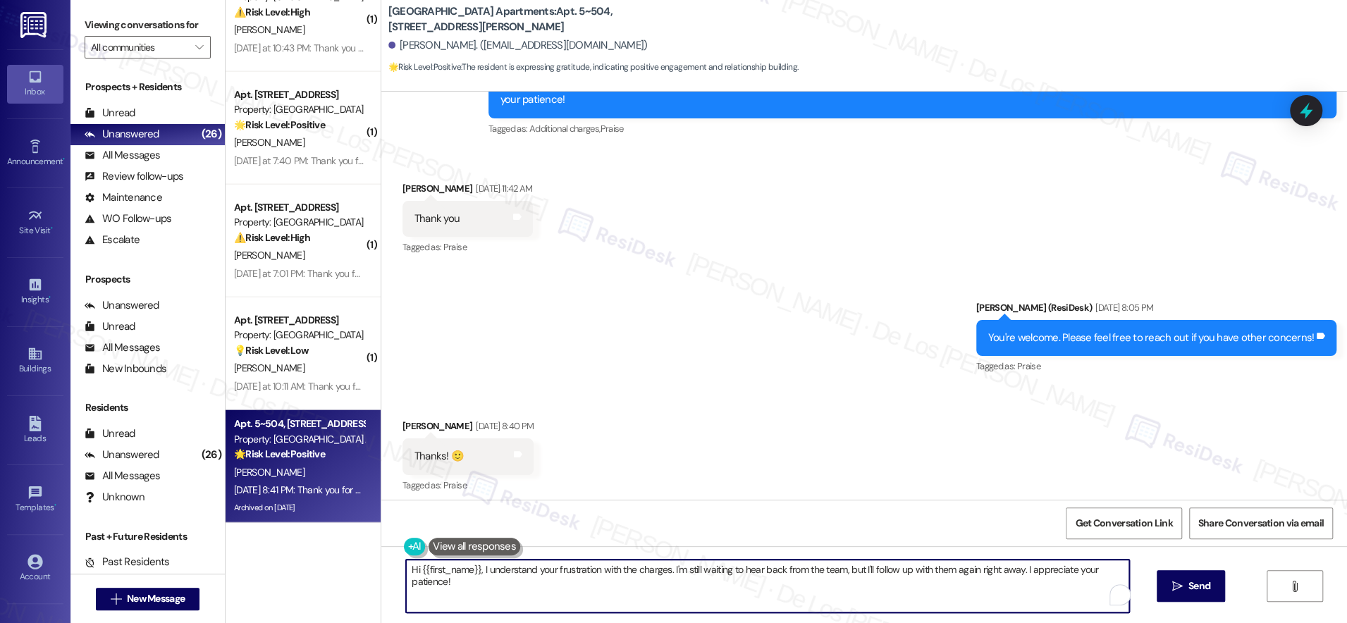
click at [609, 596] on textarea "Hi {{first_name}}, I understand your frustration with the charges. I'm still wa…" at bounding box center [767, 586] width 723 height 53
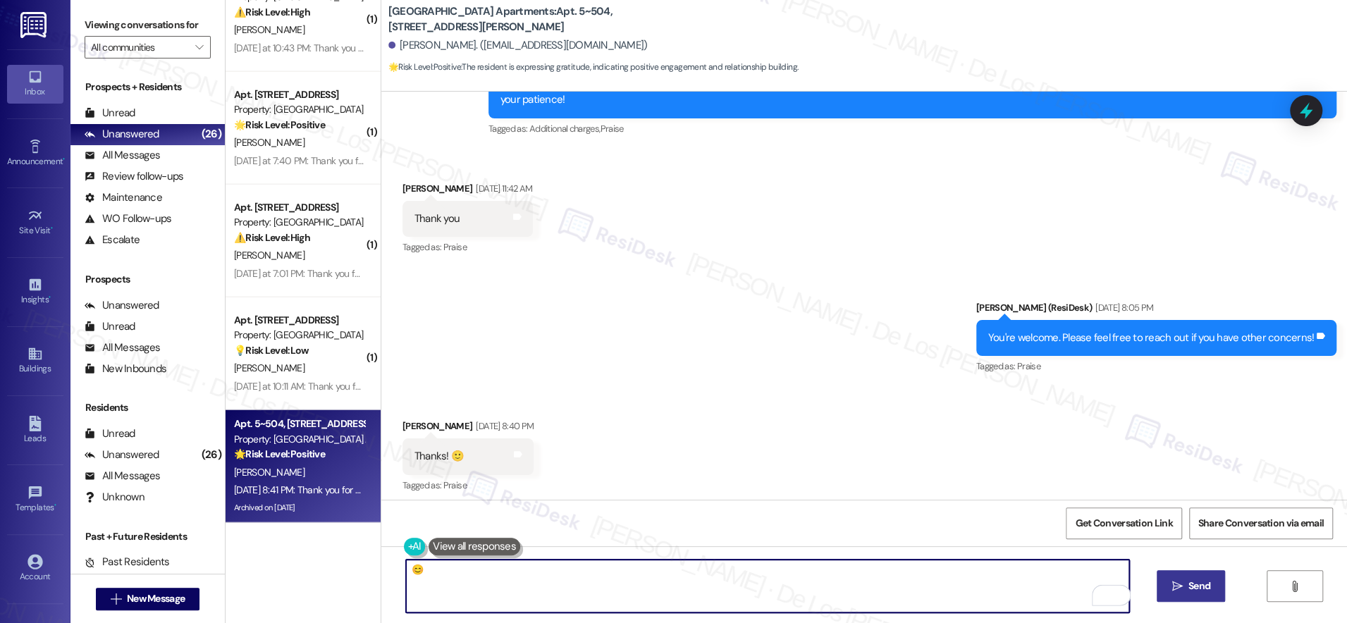
type textarea "😊"
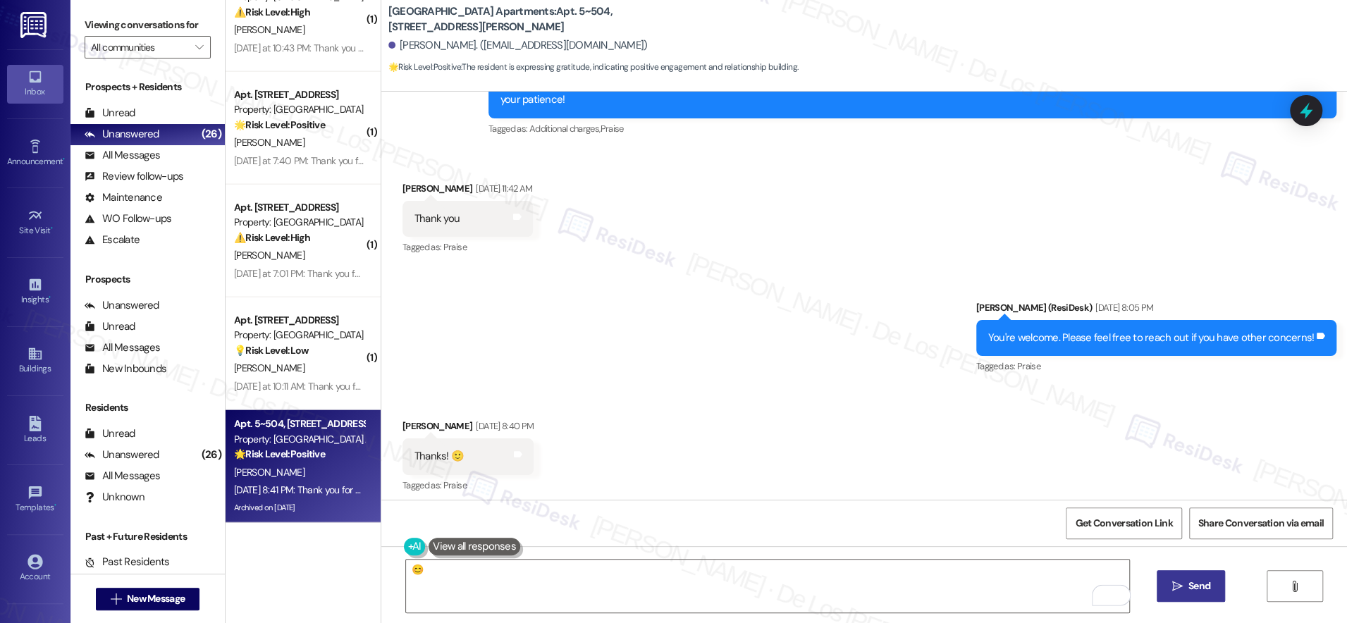
click at [1186, 585] on span "Send" at bounding box center [1199, 586] width 27 height 15
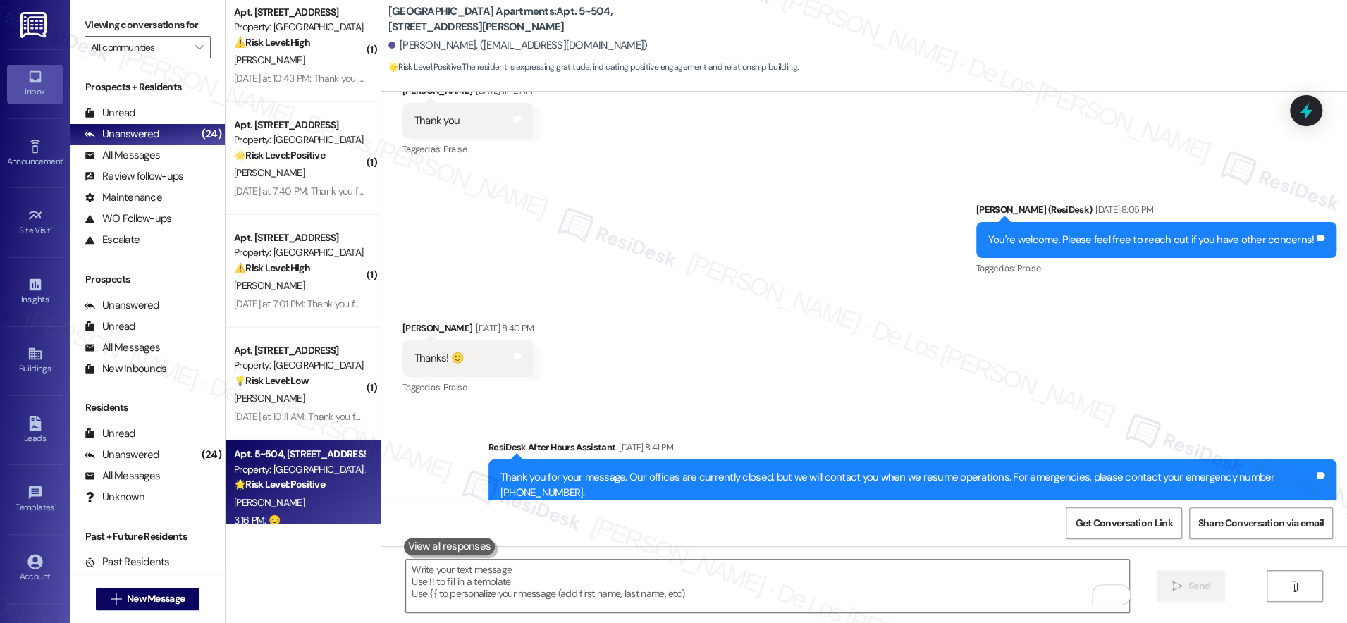
scroll to position [2374, 0]
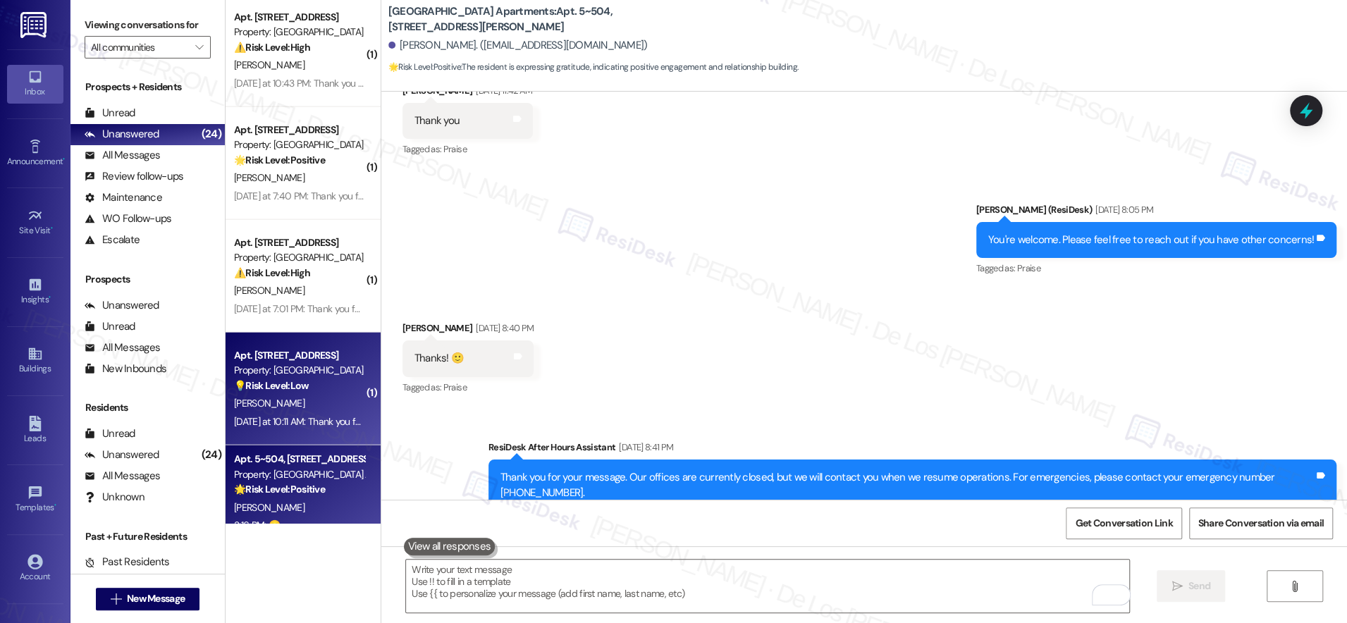
click at [312, 415] on div "[DATE] at 10:11 AM: Thank you for your message. Our offices are currently close…" at bounding box center [665, 421] width 863 height 13
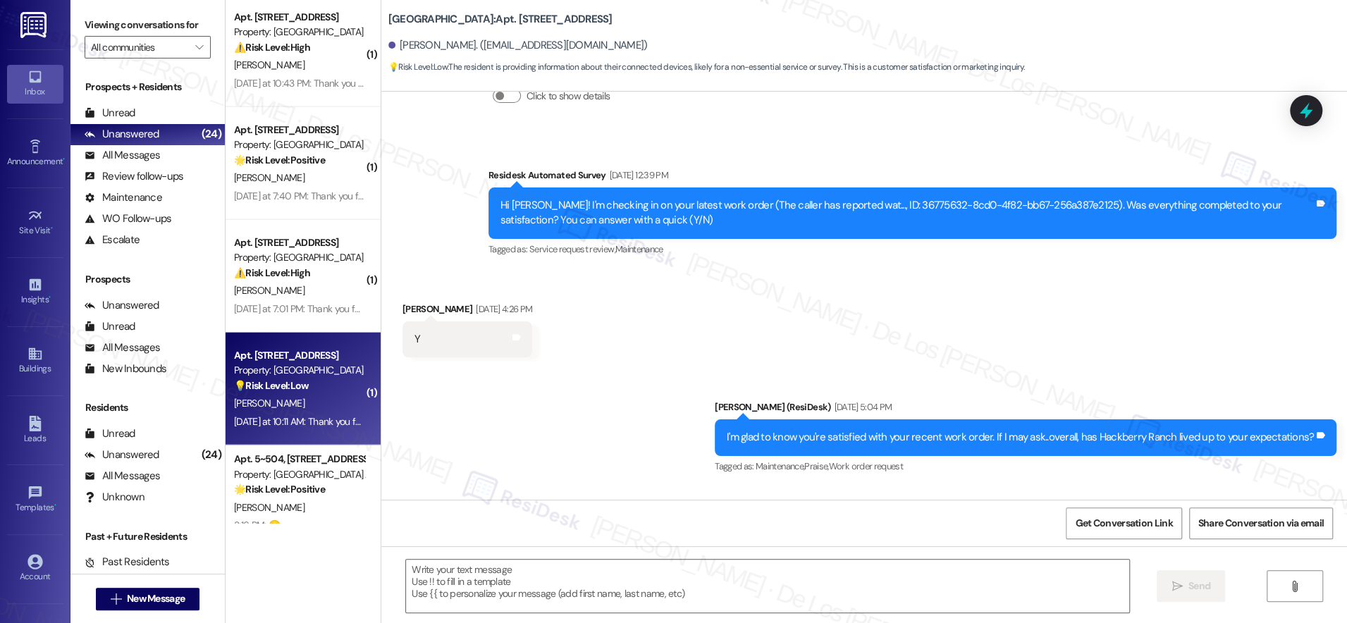
type textarea "Fetching suggested responses. Please feel free to read through the conversation…"
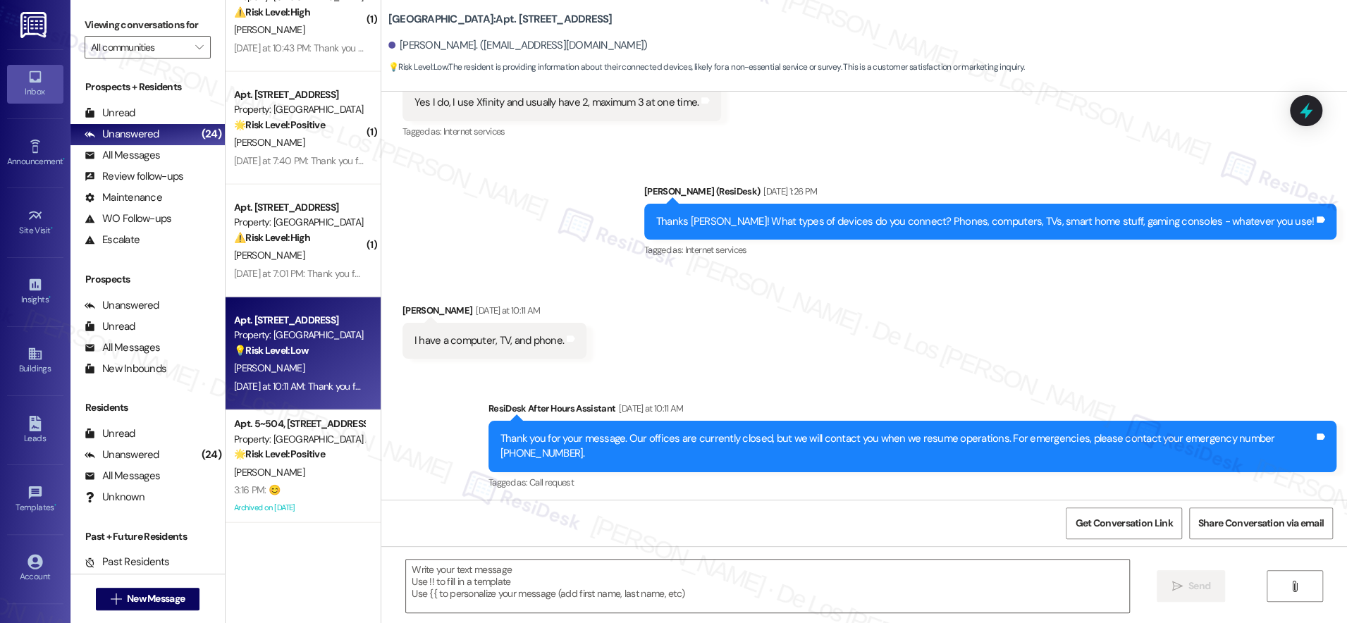
scroll to position [1204, 0]
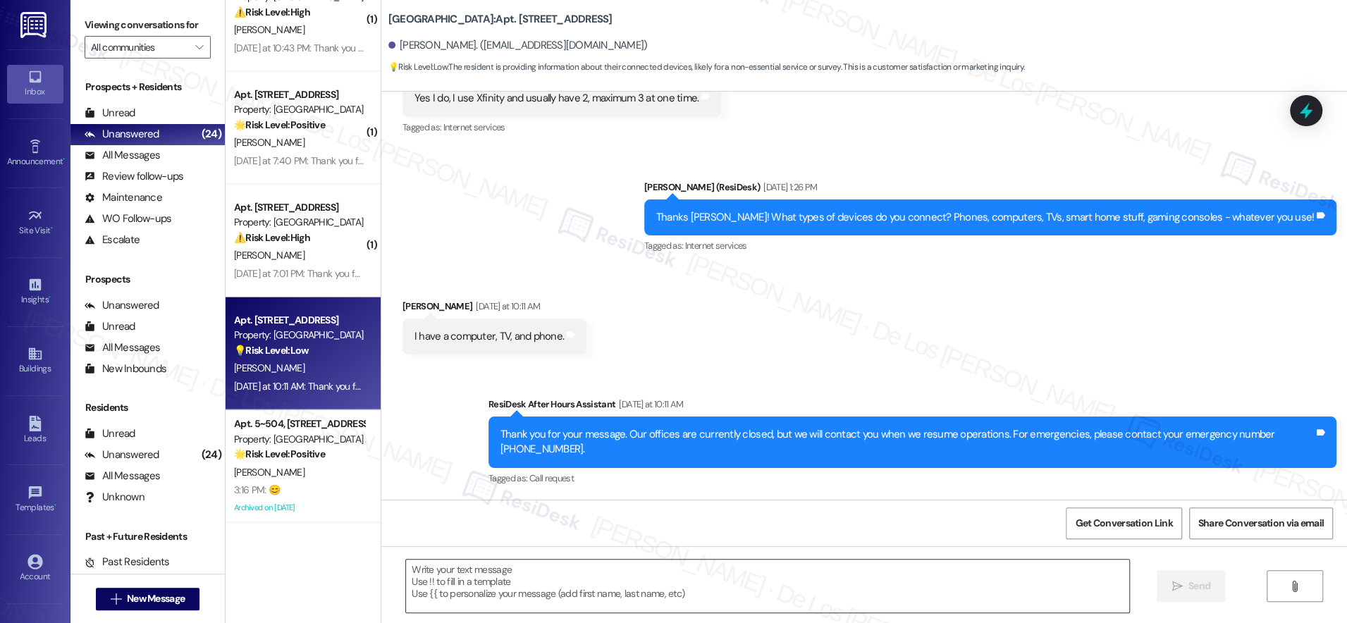
click at [584, 590] on textarea at bounding box center [767, 586] width 723 height 53
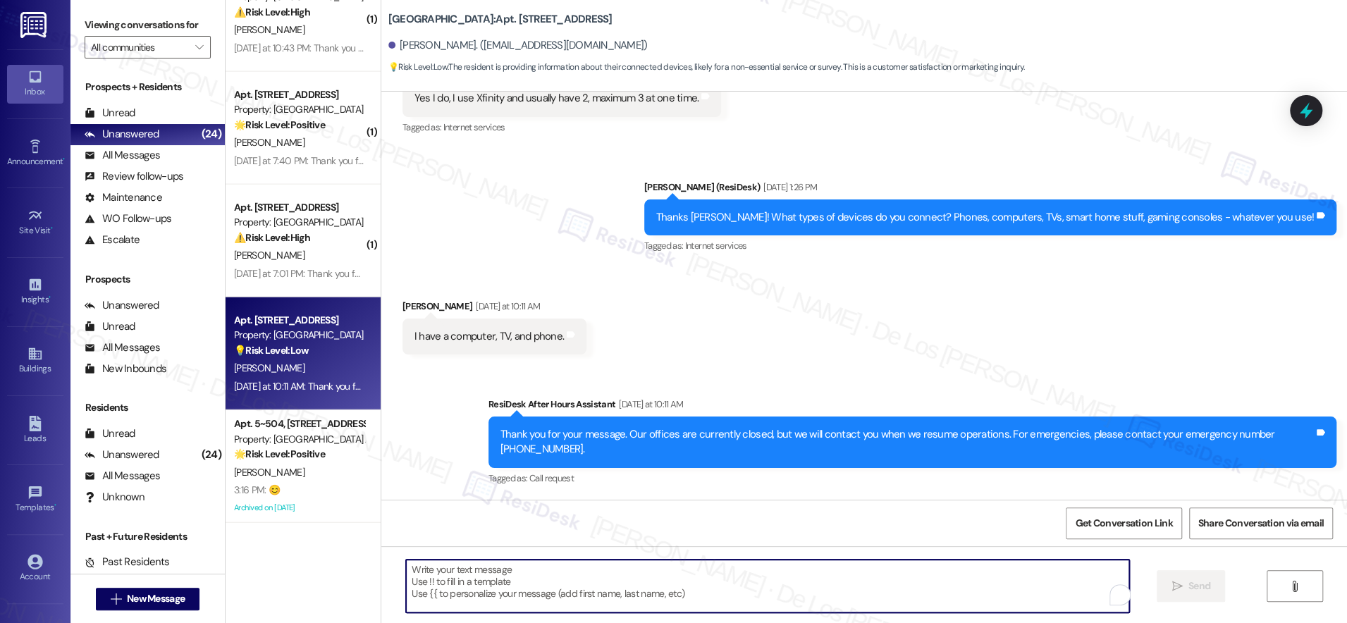
paste textarea "And what do you mainly use it for? Streaming shows, working from home, video ca…"
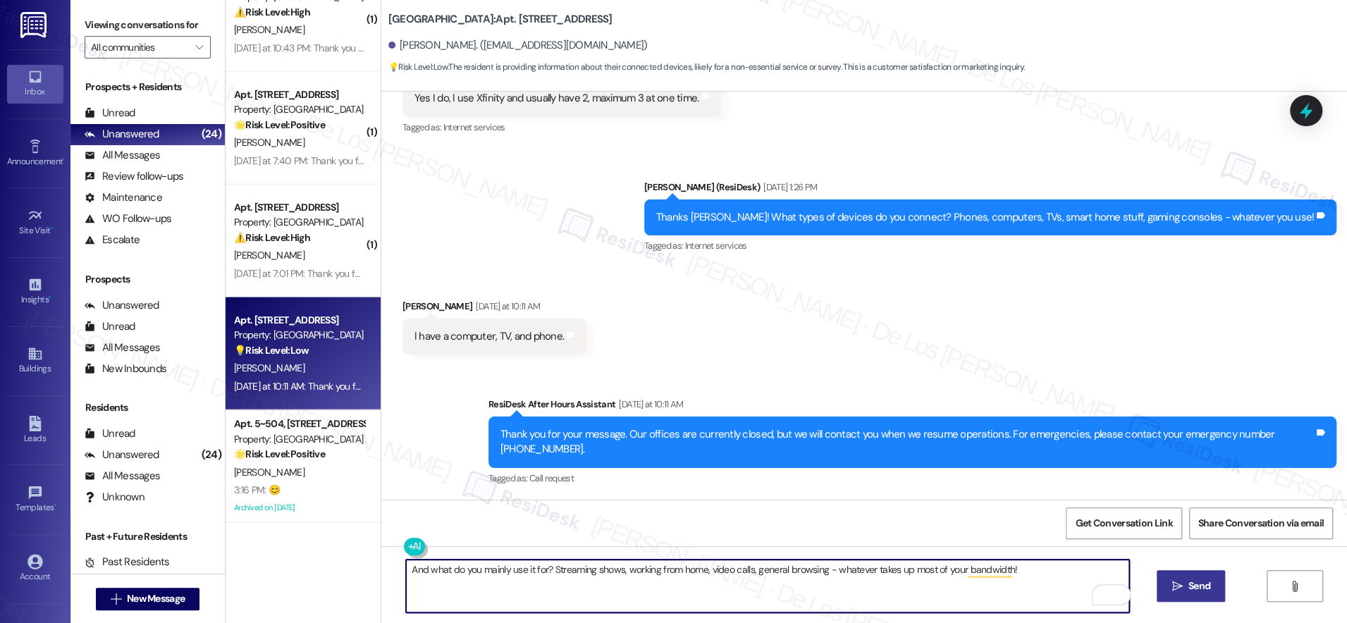
type textarea "And what do you mainly use it for? Streaming shows, working from home, video ca…"
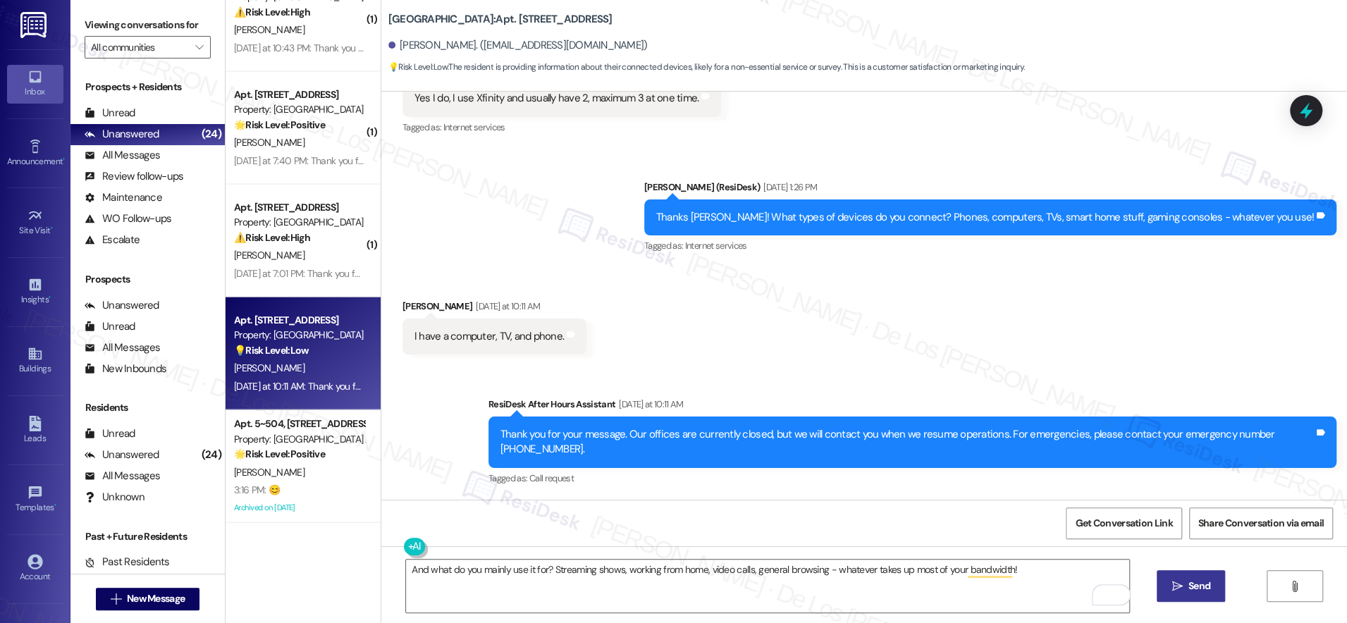
click at [1186, 581] on span "Send" at bounding box center [1199, 586] width 27 height 15
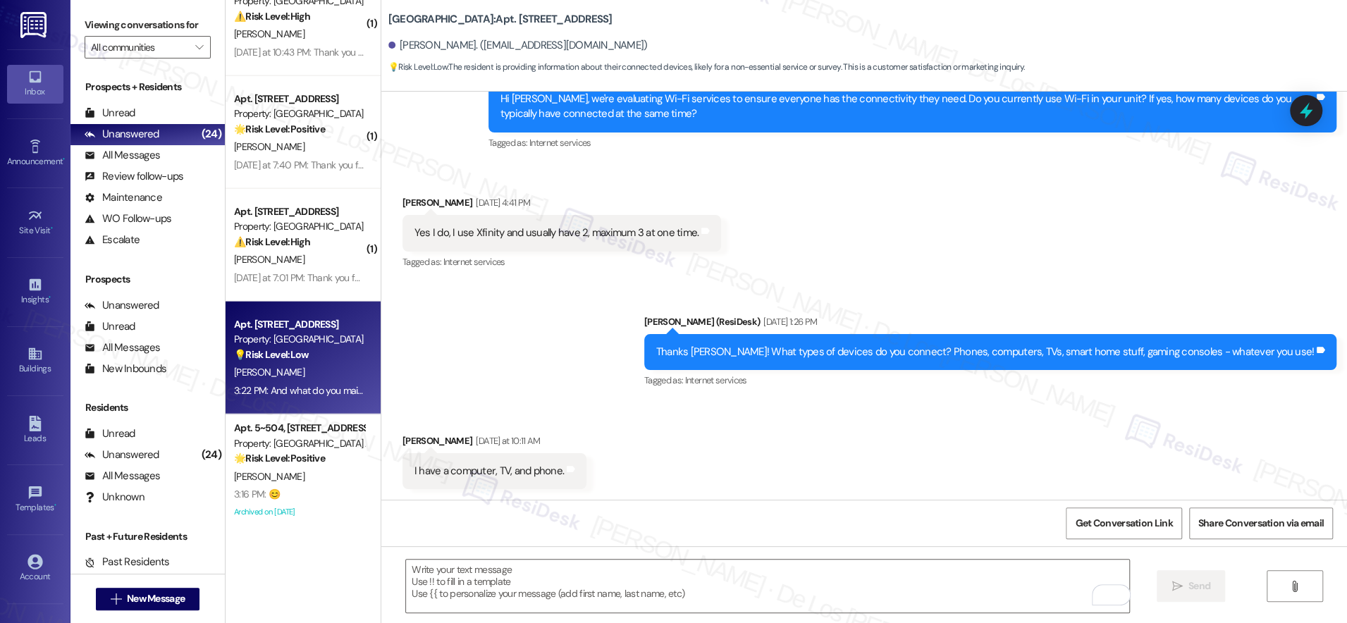
scroll to position [2289, 0]
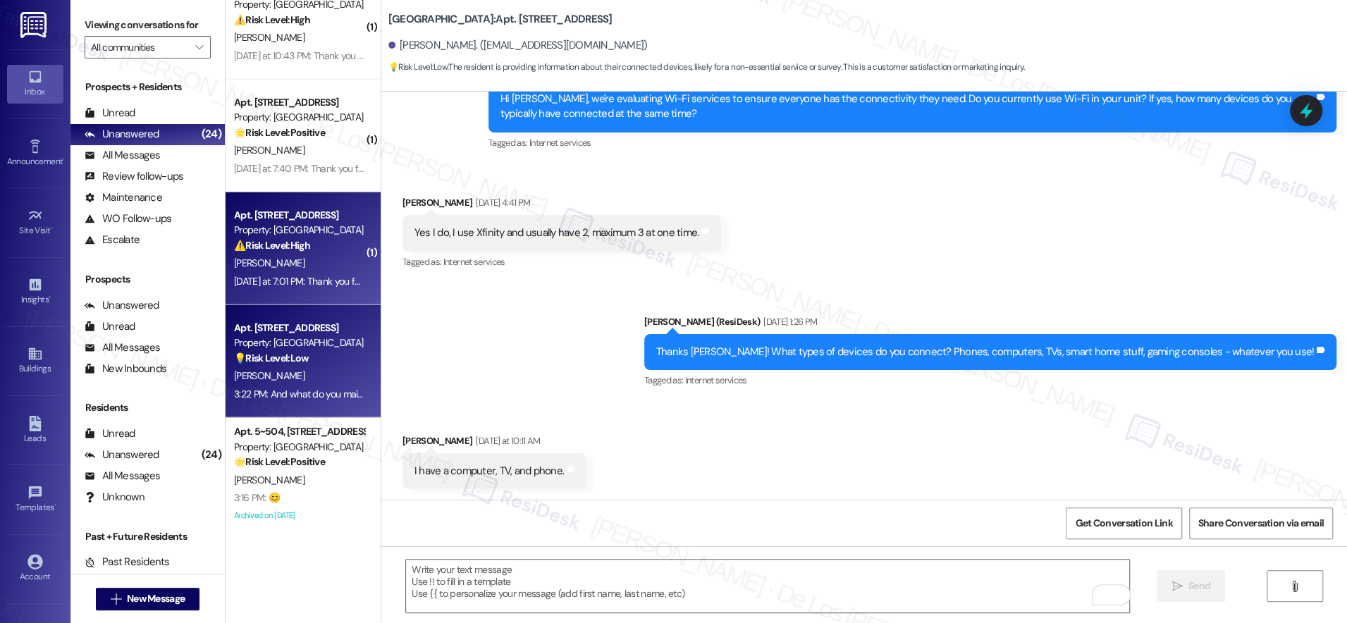
click at [299, 271] on div "[PERSON_NAME]" at bounding box center [299, 263] width 133 height 18
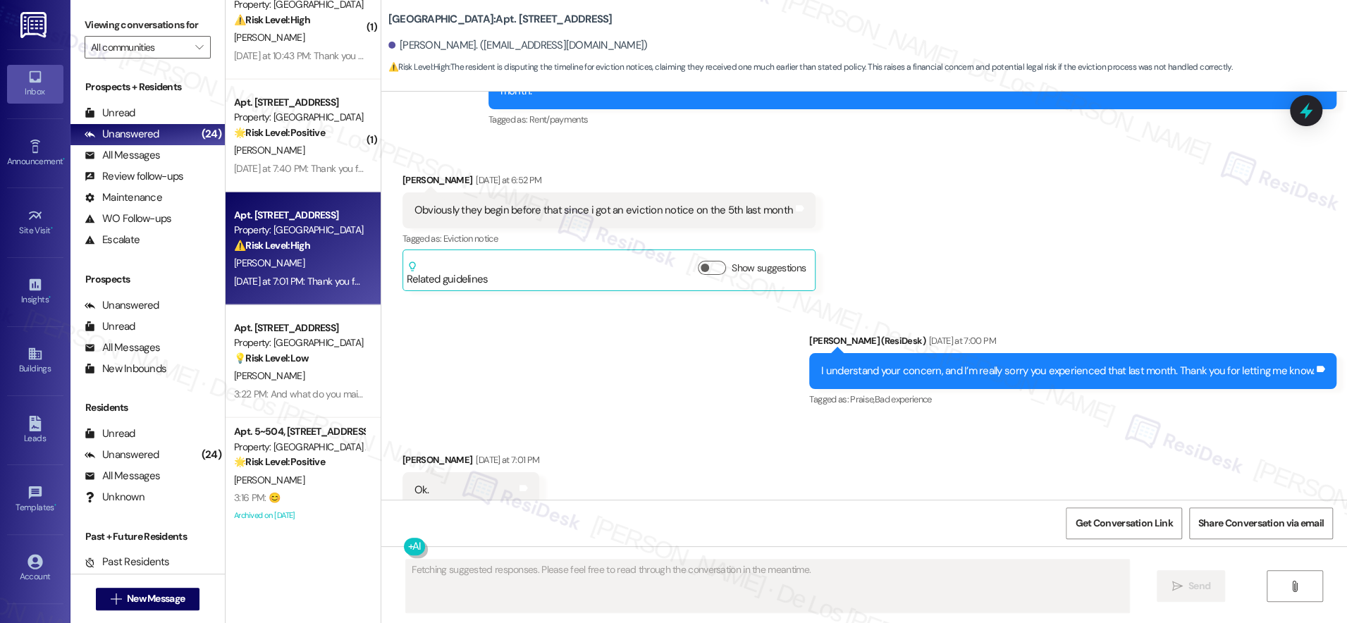
scroll to position [6218, 0]
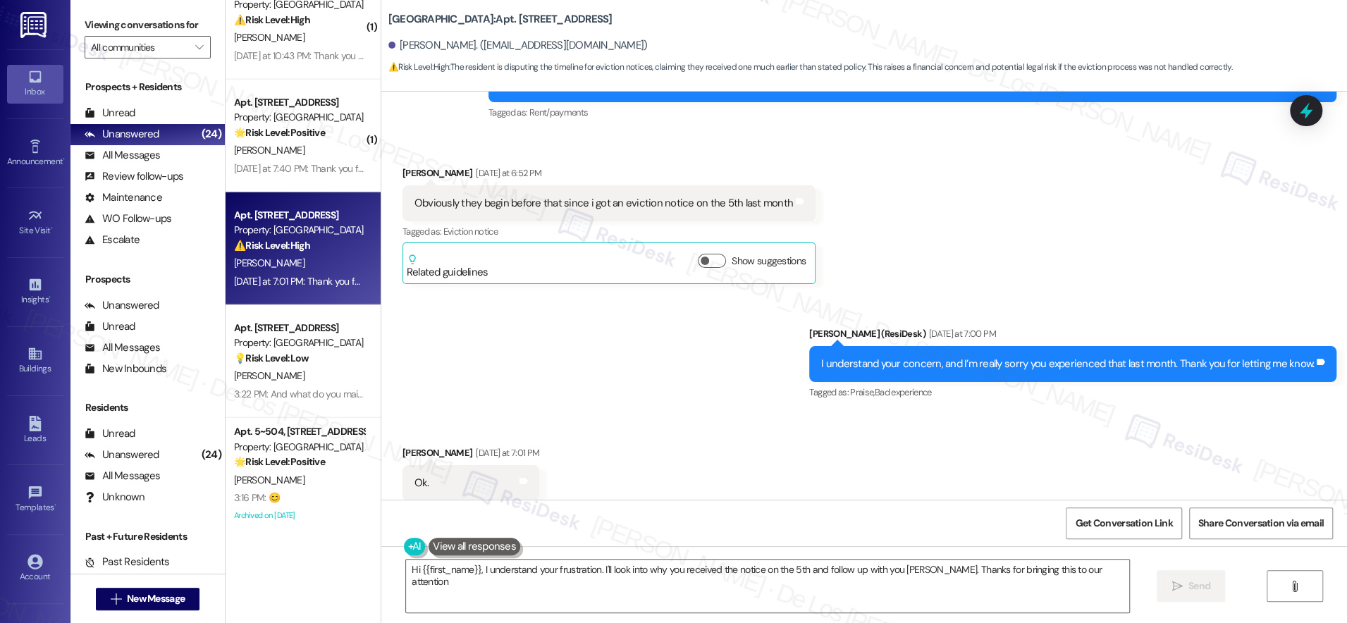
type textarea "Hi {{first_name}}, I understand your frustration. I'll look into why you receiv…"
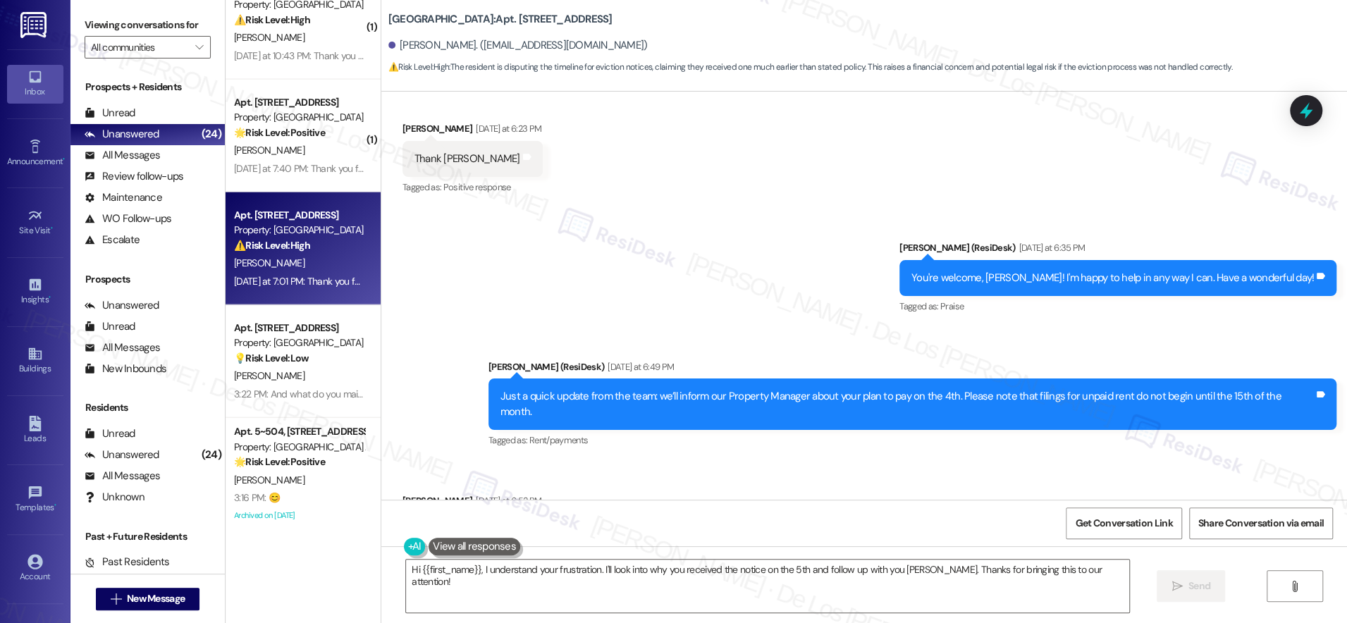
scroll to position [5854, 0]
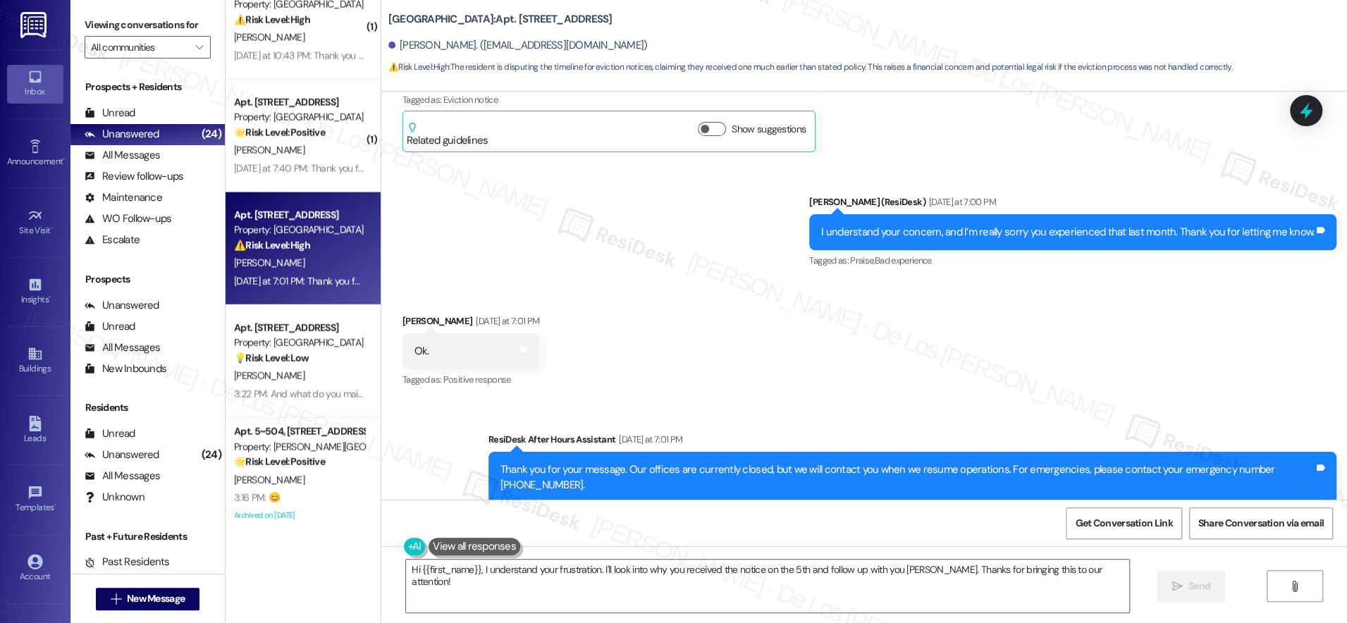
scroll to position [6353, 0]
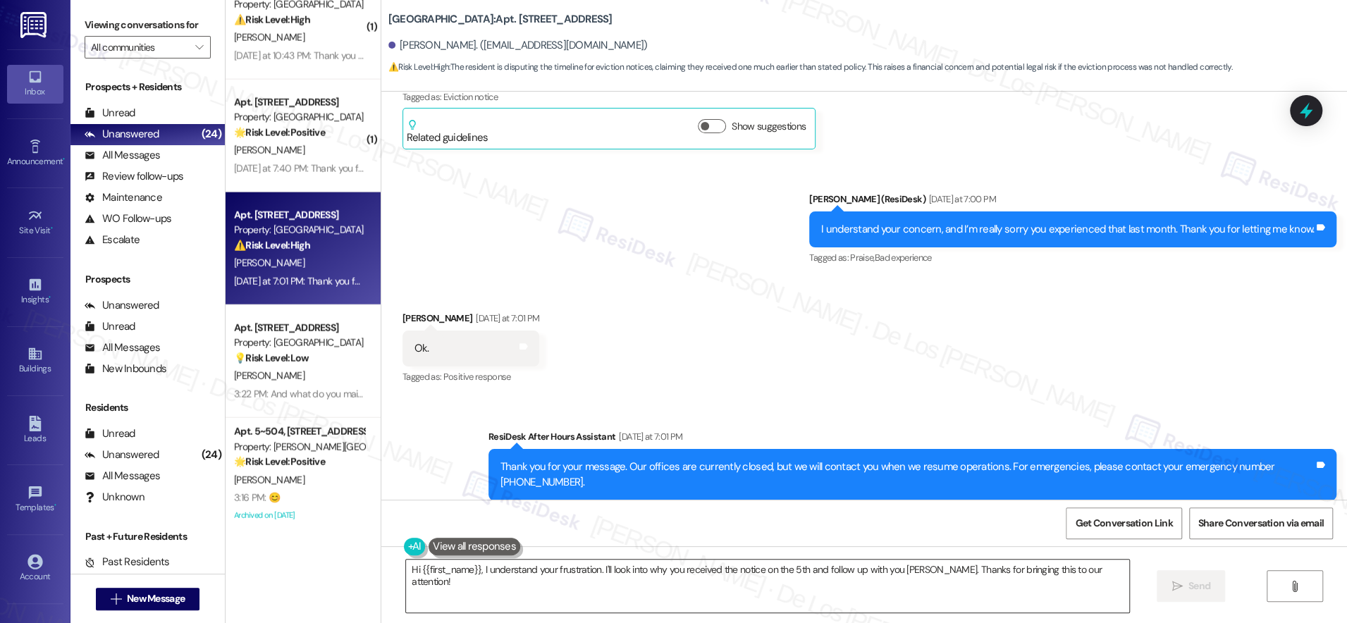
click at [579, 580] on textarea "Hi {{first_name}}, I understand your frustration. I'll look into why you receiv…" at bounding box center [767, 586] width 723 height 53
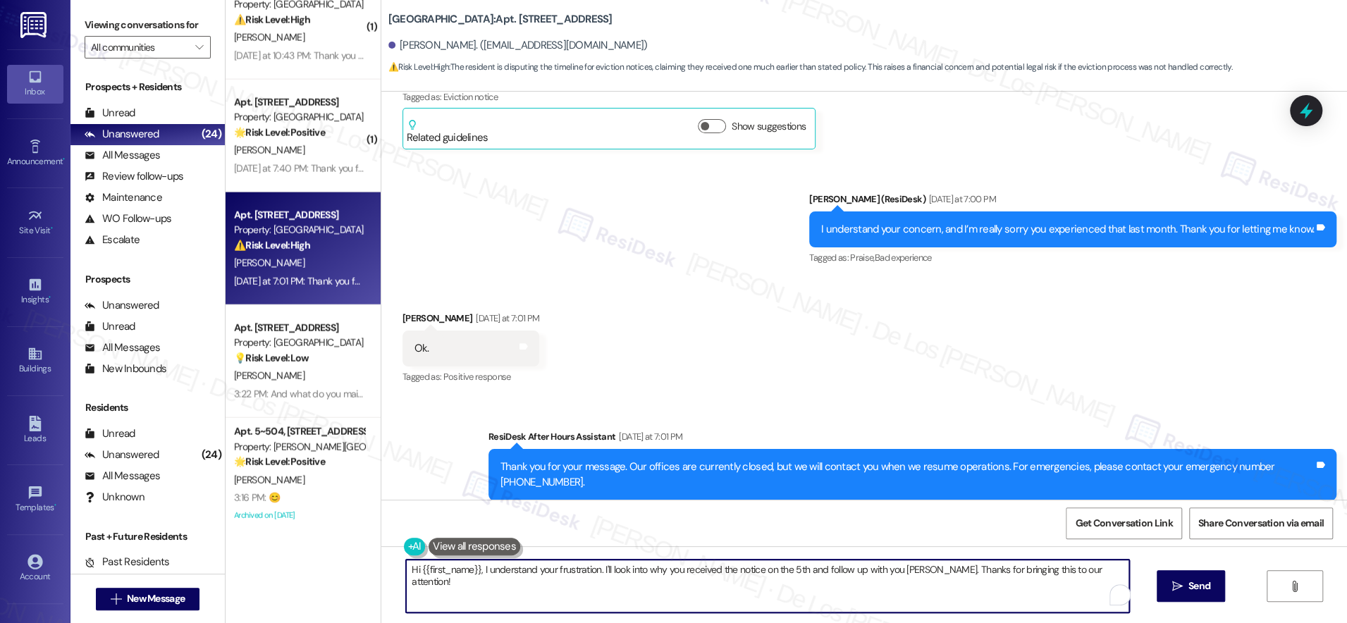
click at [579, 580] on textarea "Hi {{first_name}}, I understand your frustration. I'll look into why you receiv…" at bounding box center [767, 586] width 723 height 53
type textarea "Let me know if you need other assistn"
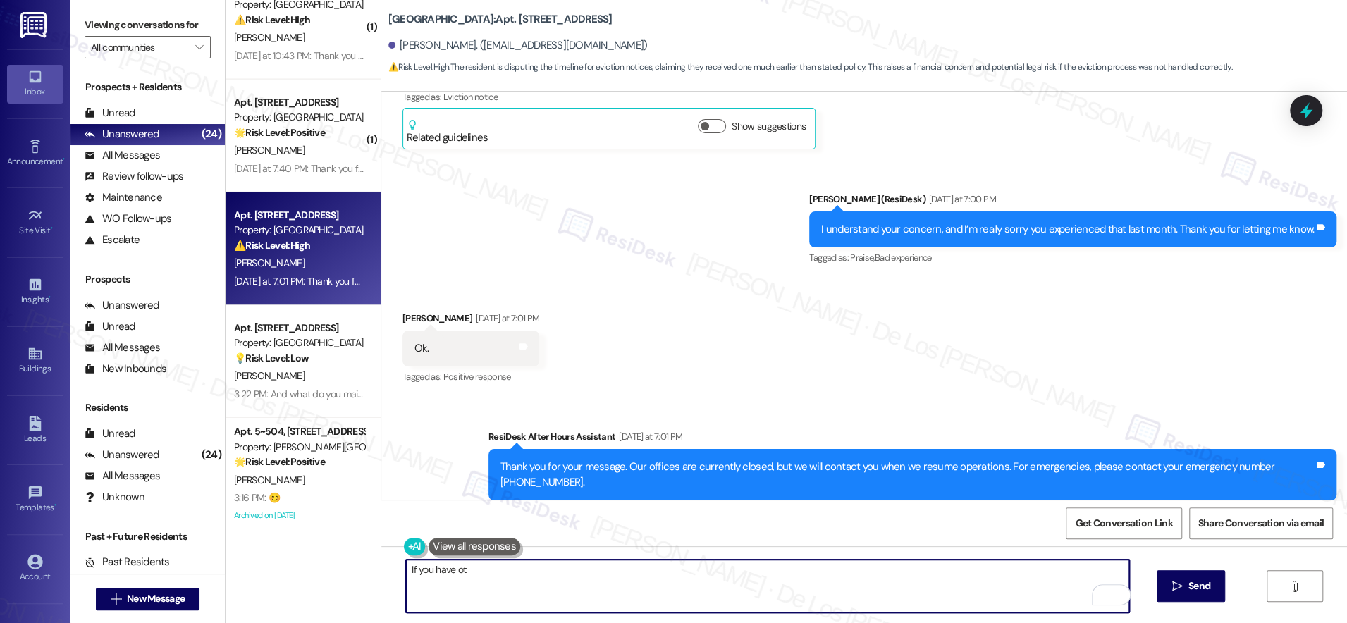
click at [486, 583] on textarea "If you have ot" at bounding box center [767, 586] width 723 height 53
paste textarea "Should you have other concerns, please feel free to reach out. Have a wonderful…"
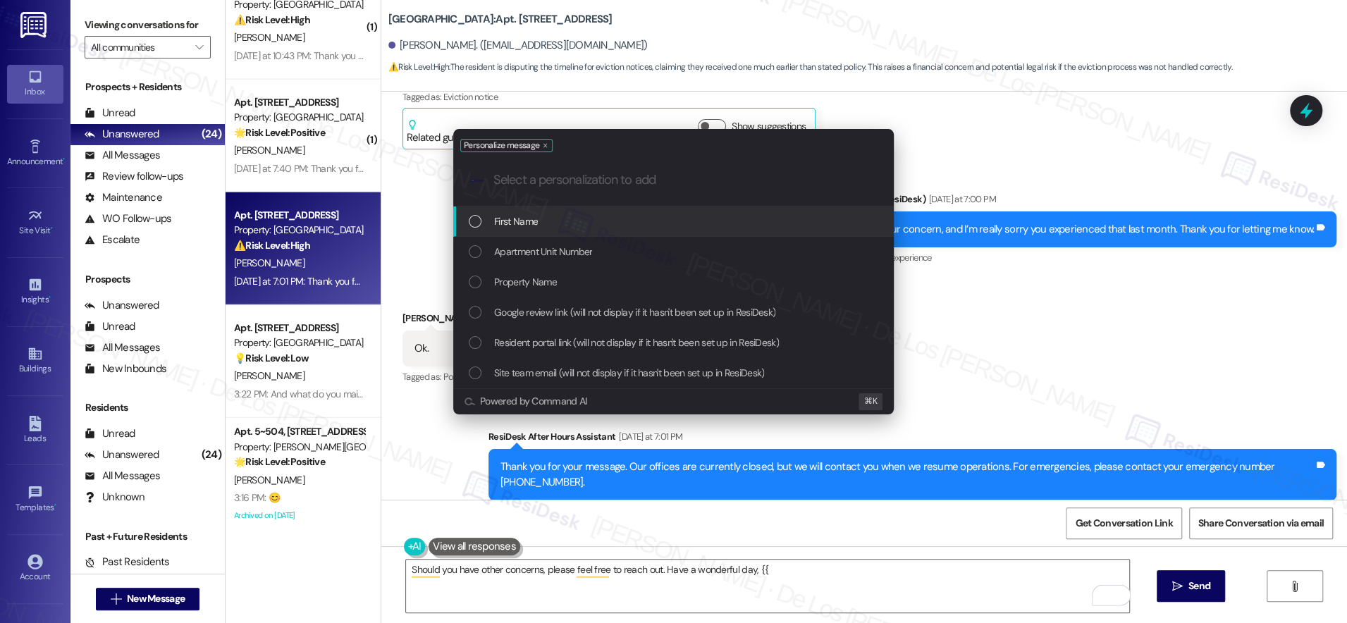
click at [726, 223] on div "First Name" at bounding box center [675, 222] width 412 height 16
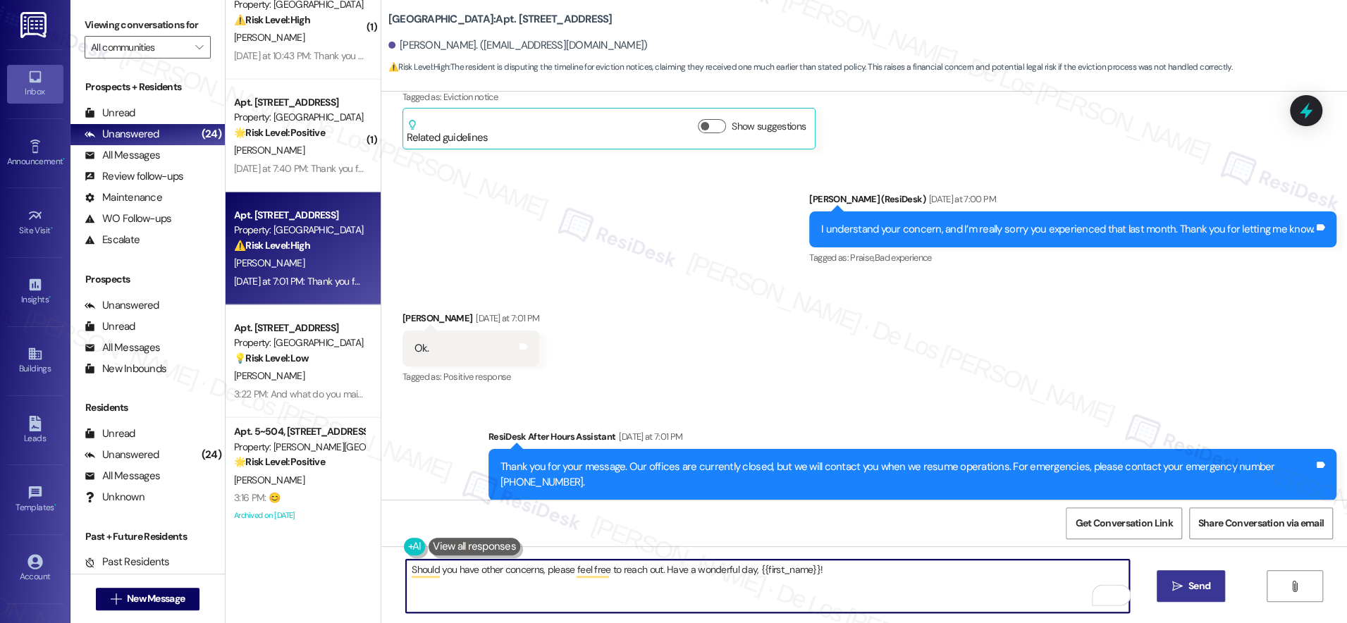
type textarea "Should you have other concerns, please feel free to reach out. Have a wonderful…"
click at [1171, 581] on icon "" at bounding box center [1176, 586] width 11 height 11
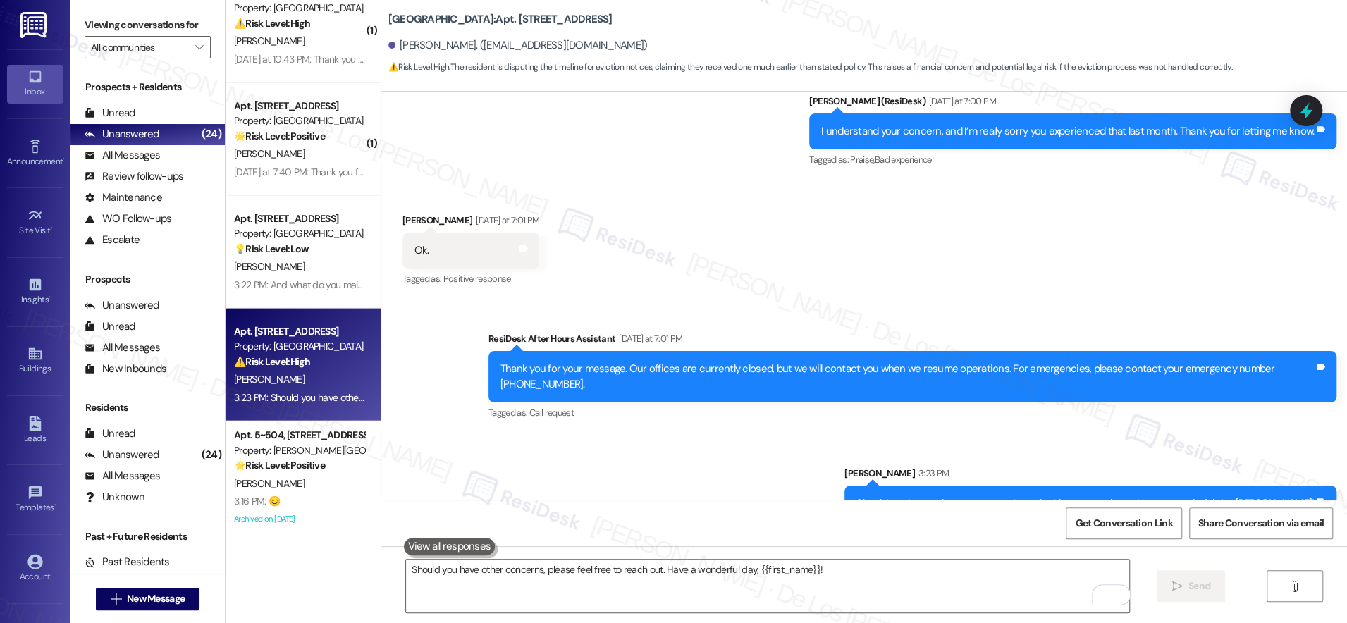
scroll to position [2285, 0]
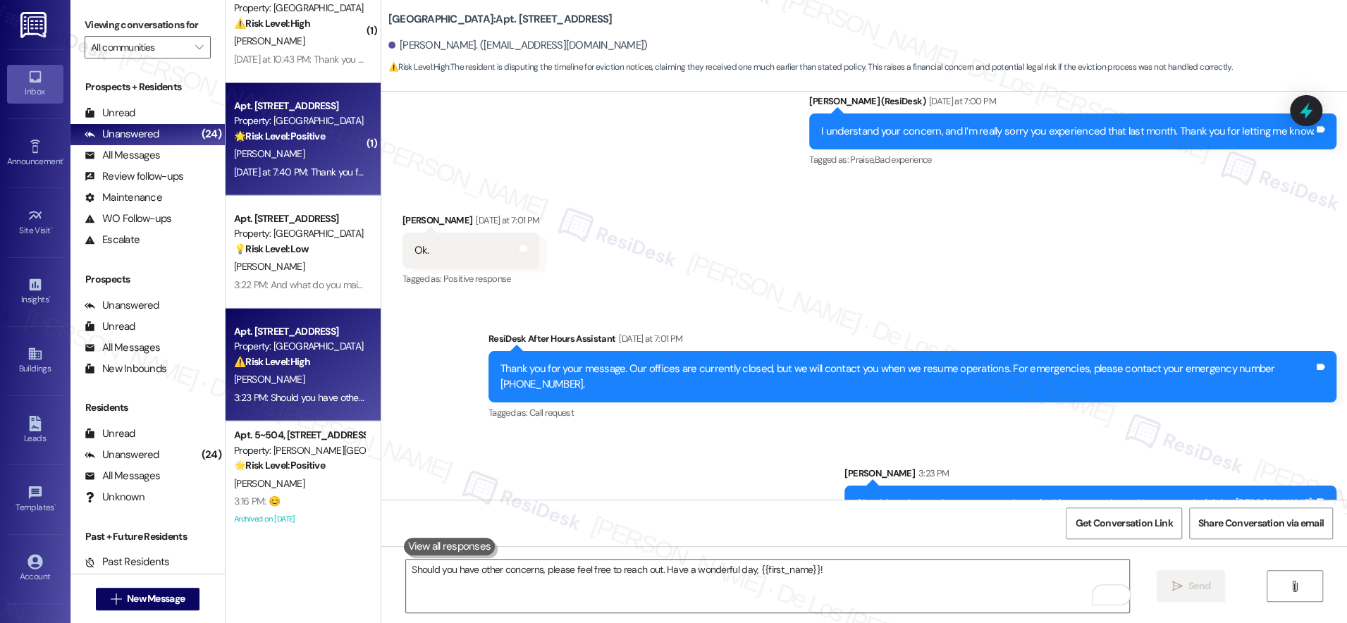
click at [285, 156] on div "A. Wright" at bounding box center [299, 154] width 133 height 18
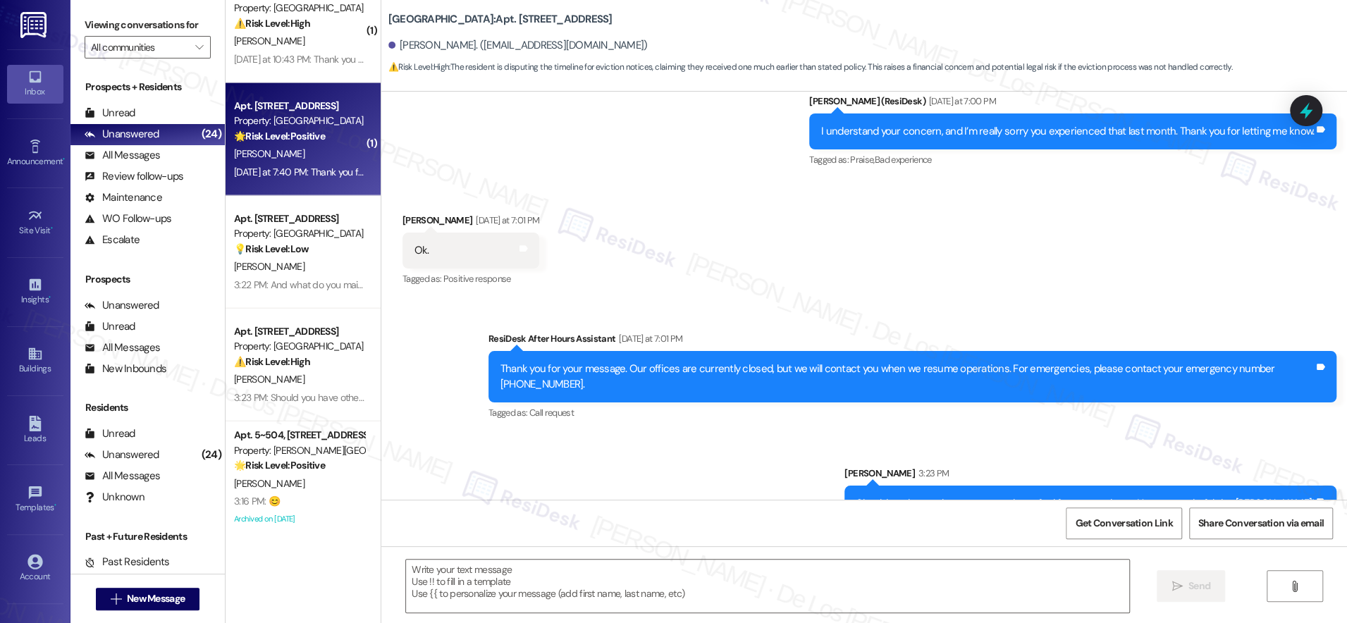
type textarea "Fetching suggested responses. Please feel free to read through the conversation…"
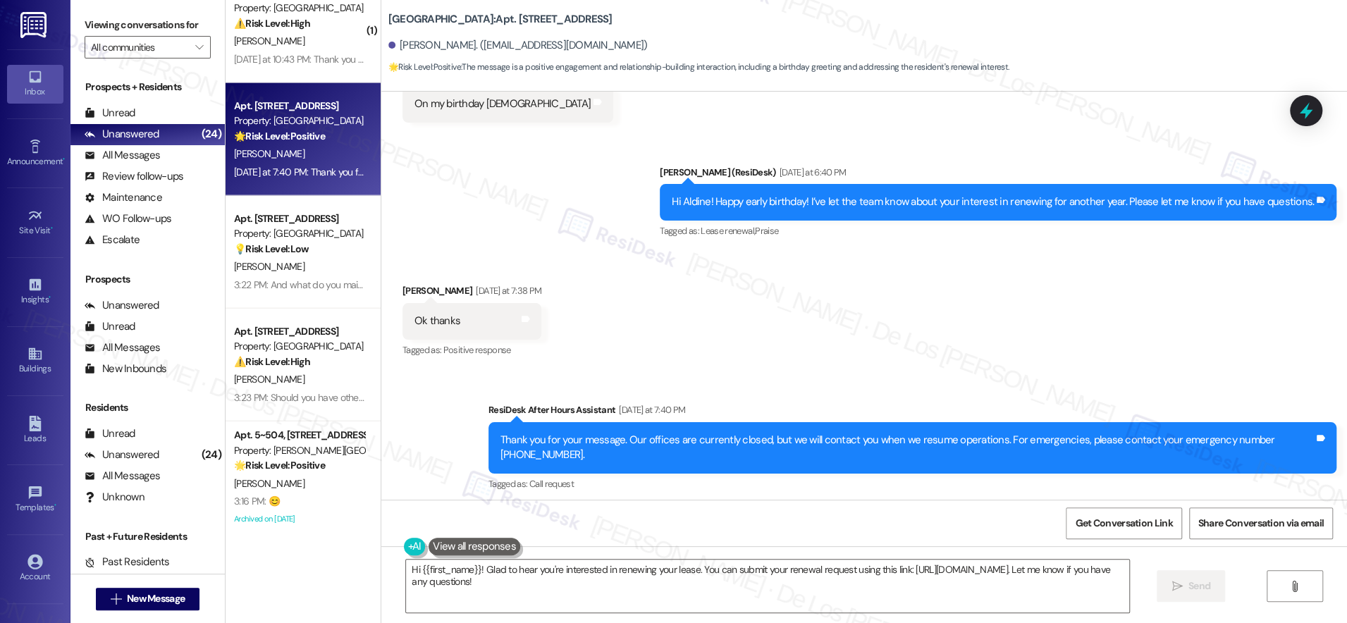
scroll to position [9329, 0]
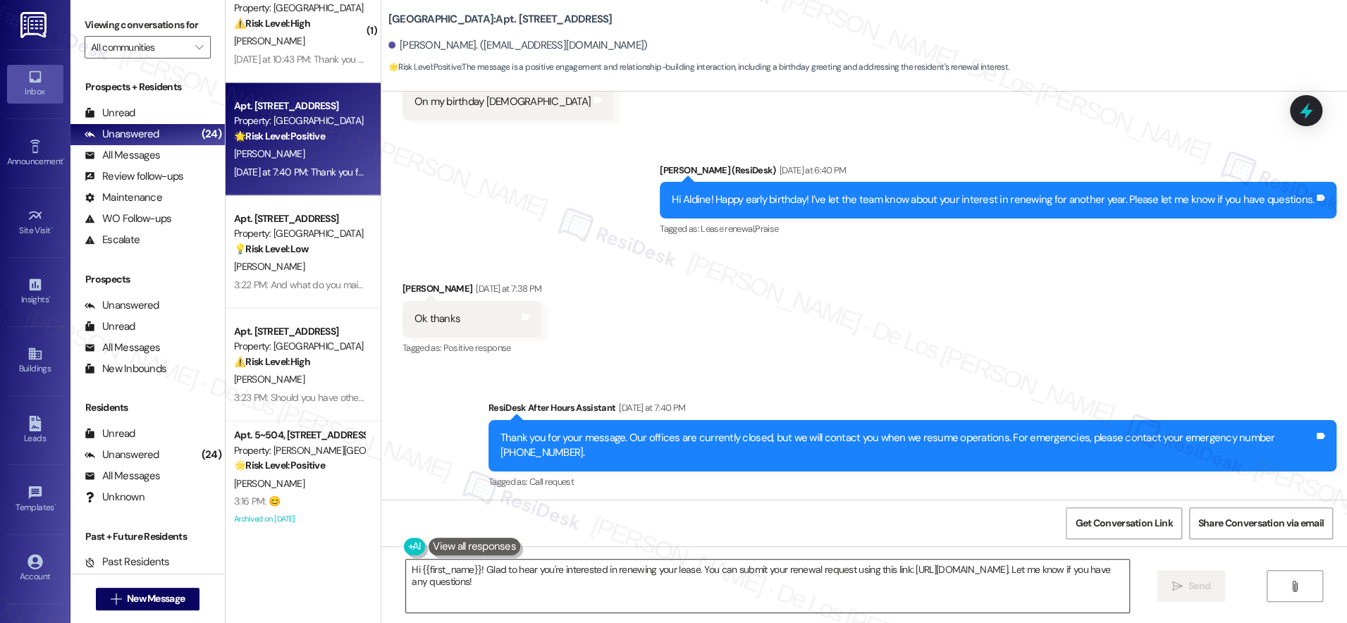
click at [567, 581] on textarea "Hi {{first_name}}! Glad to hear you're interested in renewing your lease. You c…" at bounding box center [767, 586] width 723 height 53
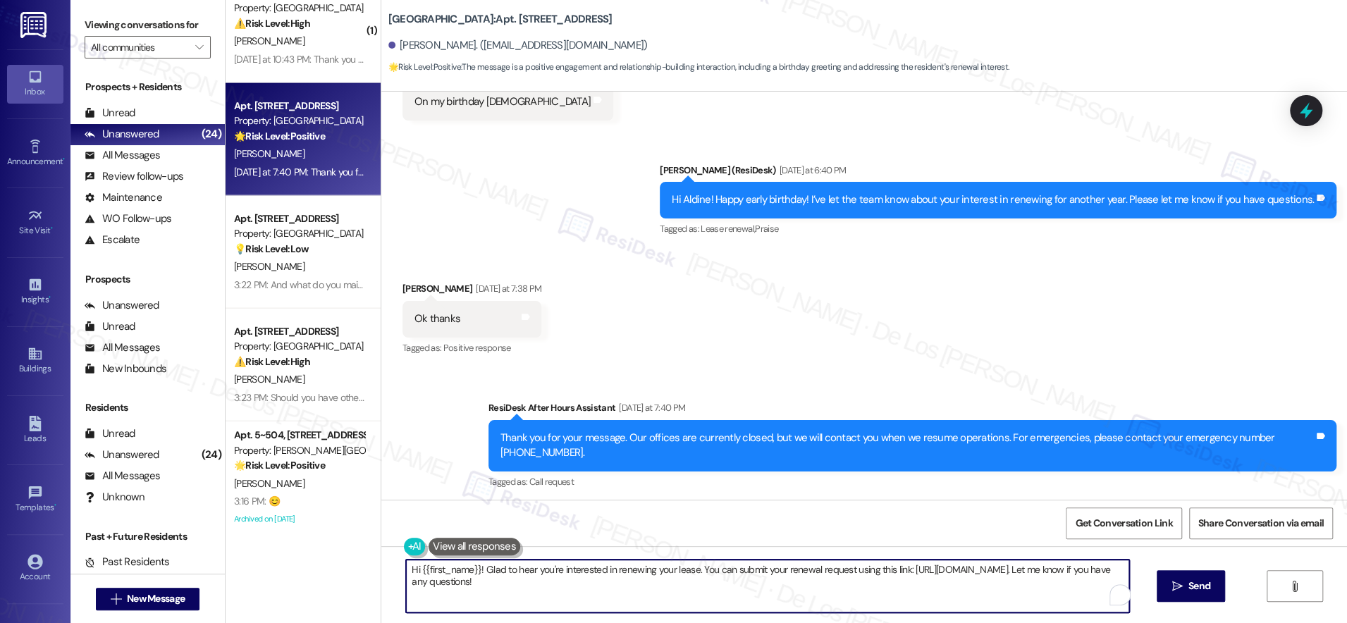
click at [567, 581] on textarea "Hi {{first_name}}! Glad to hear you're interested in renewing your lease. You c…" at bounding box center [767, 586] width 723 height 53
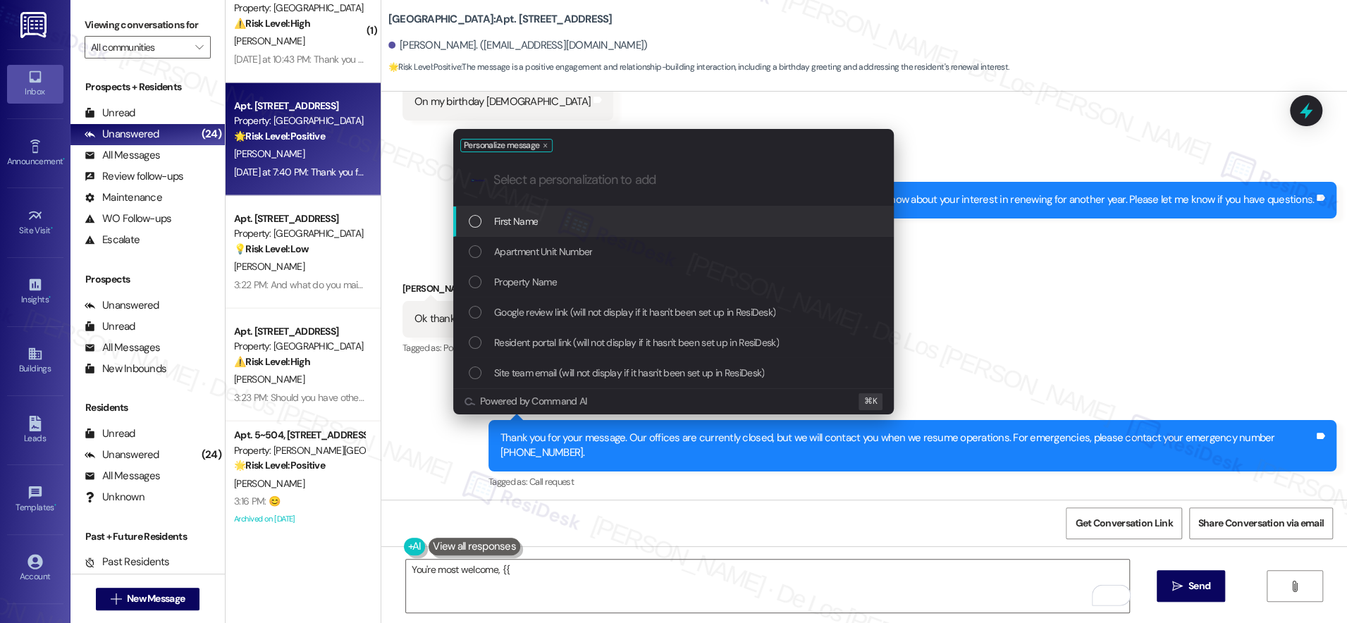
click at [524, 219] on span "First Name" at bounding box center [516, 222] width 44 height 16
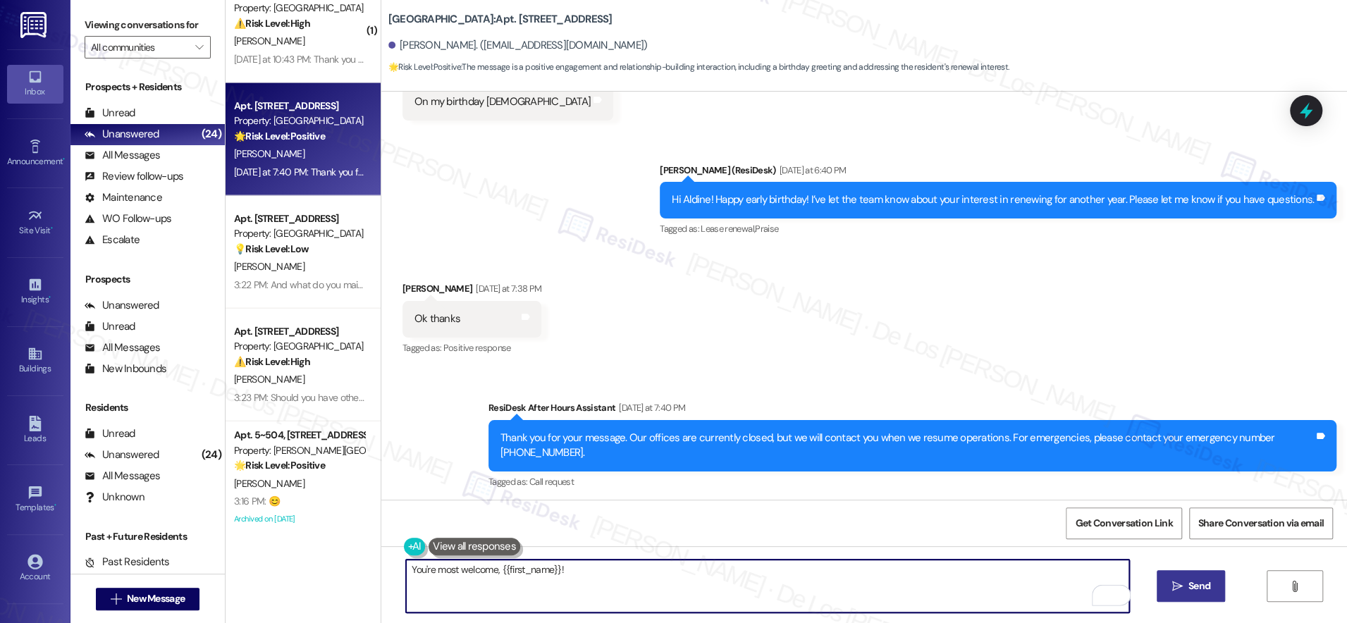
type textarea "You're most welcome, {{first_name}}!"
click at [1169, 577] on button " Send" at bounding box center [1191, 586] width 68 height 32
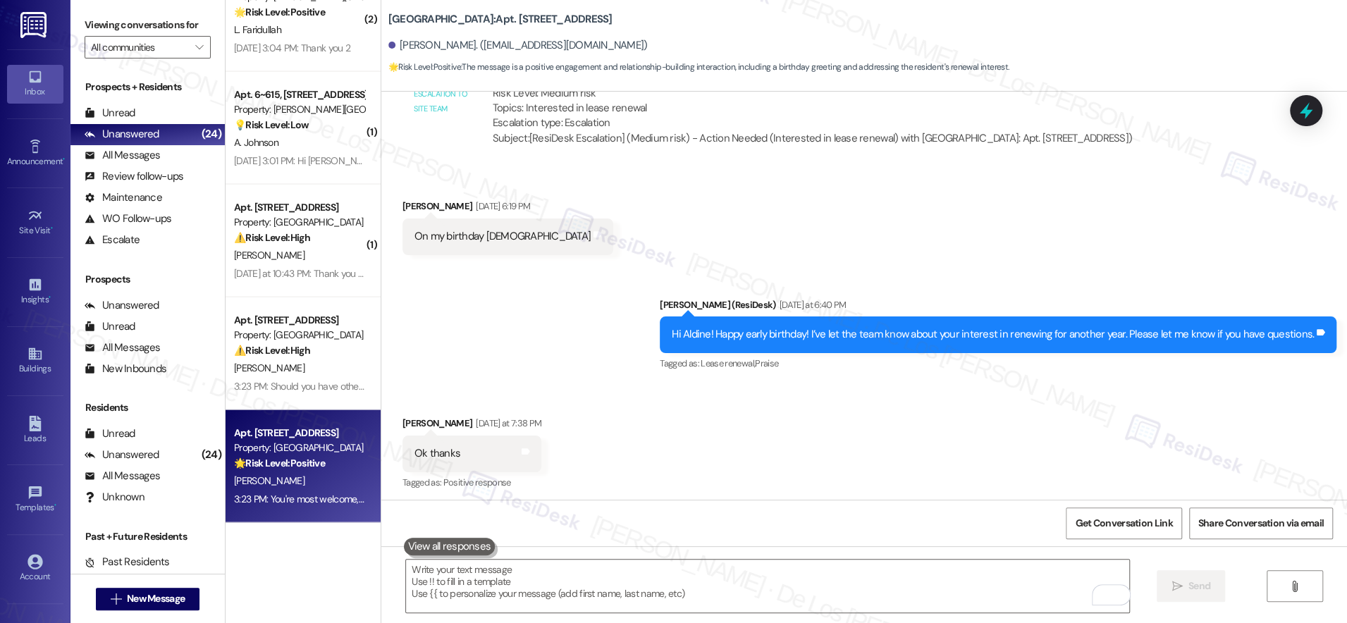
scroll to position [2067, 0]
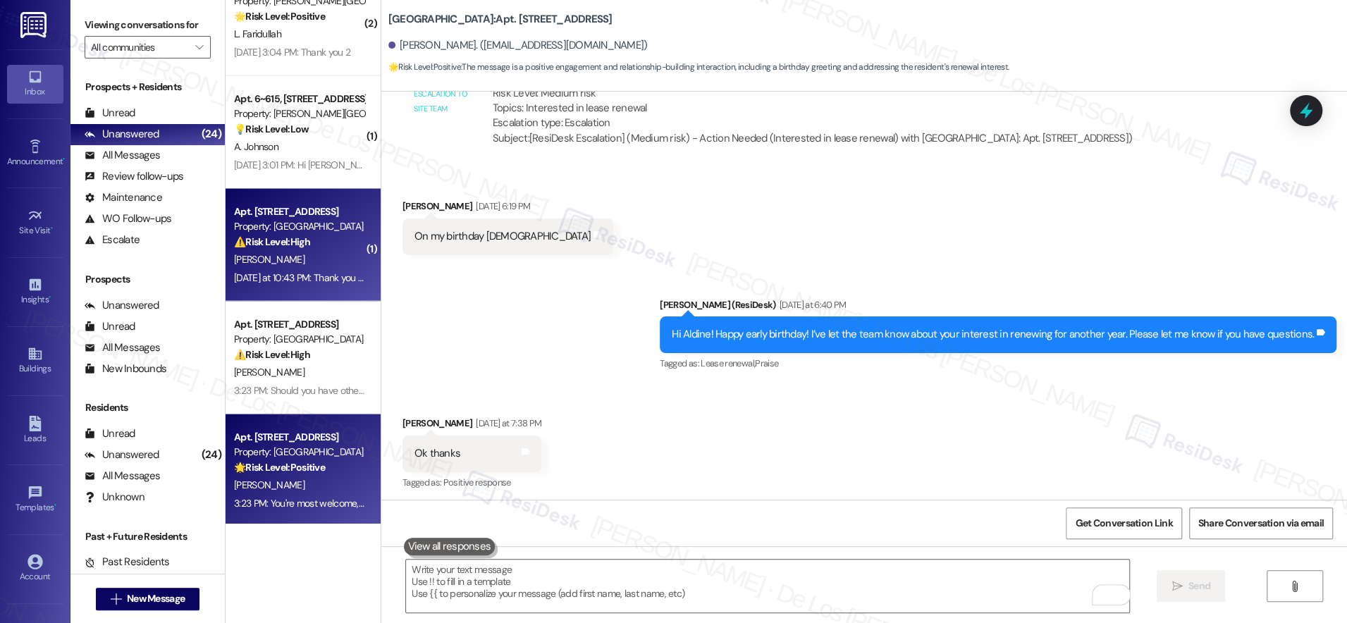
click at [315, 264] on div "P. Mcgee" at bounding box center [299, 260] width 133 height 18
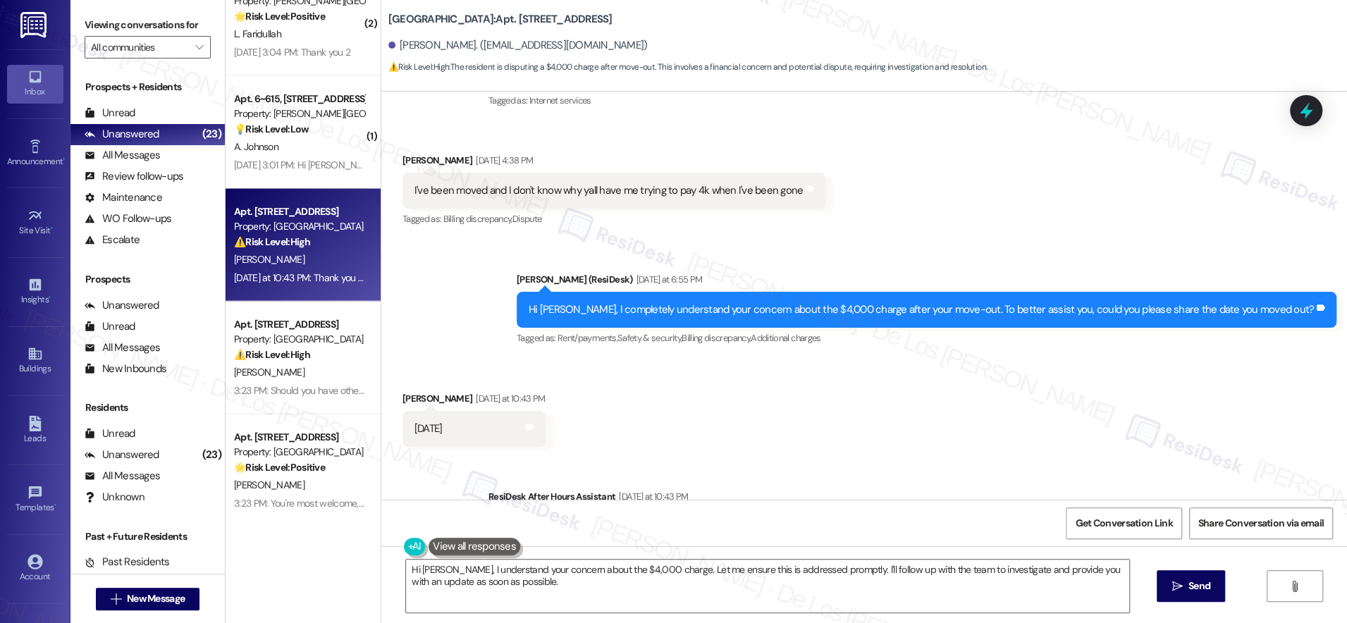
scroll to position [2103, 0]
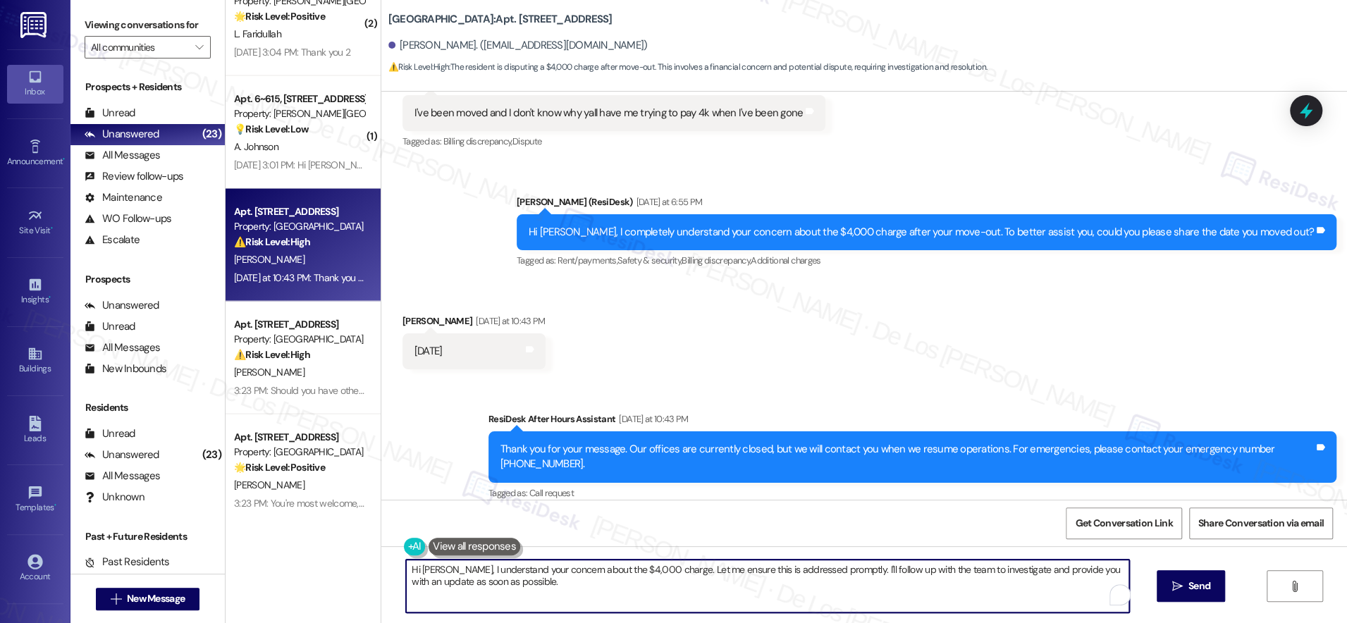
click at [544, 586] on textarea "Hi Phillip, I understand your concern about the $4,000 charge. Let me ensure th…" at bounding box center [767, 586] width 723 height 53
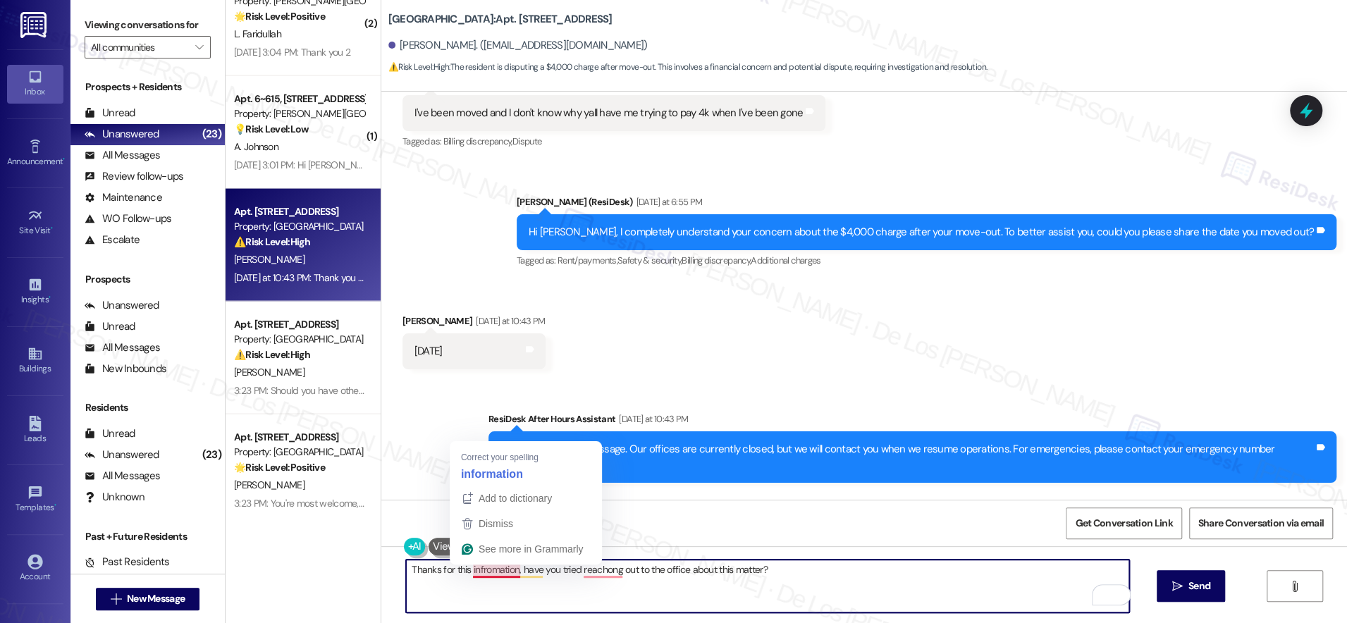
click at [505, 574] on textarea "Thanks for this infromation, have you tried reachong out to the office about th…" at bounding box center [767, 586] width 723 height 53
drag, startPoint x: 505, startPoint y: 574, endPoint x: 507, endPoint y: 566, distance: 8.2
click at [505, 574] on textarea "Thanks for this infromation, have you tried reachong out to the office about th…" at bounding box center [767, 586] width 723 height 53
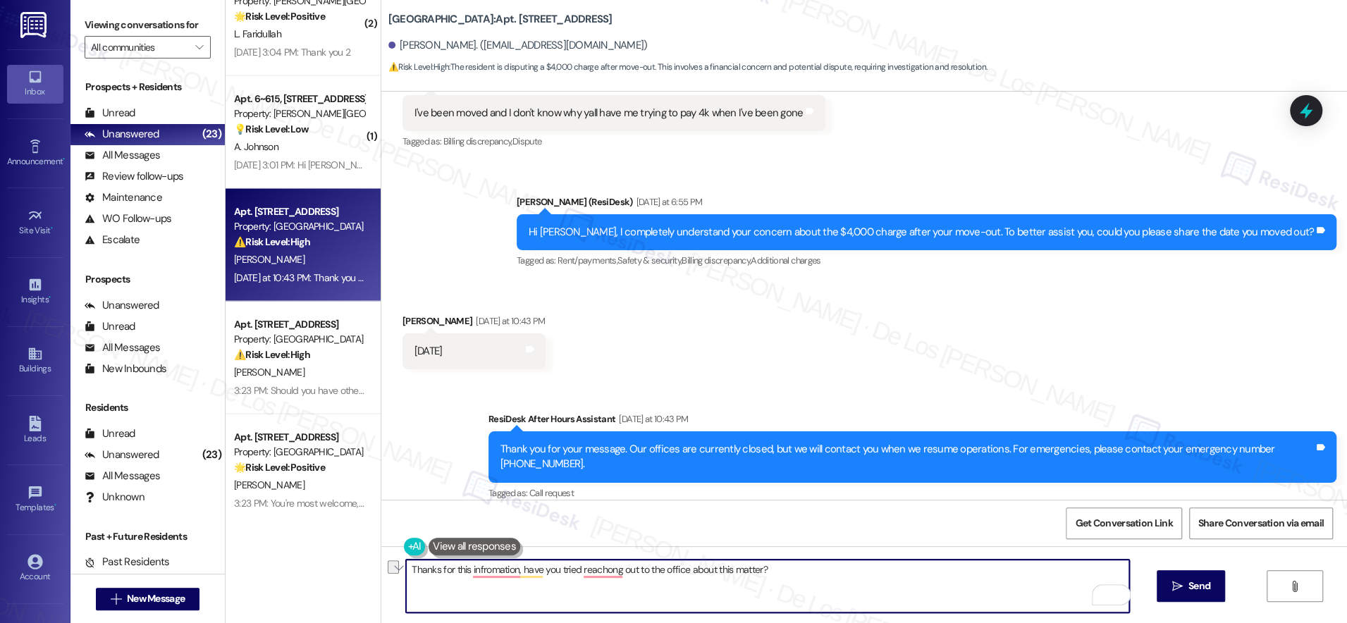
paste textarea "sharing this information! Have you had a chance to reach out to the office abou…"
type textarea "Thanks for sharing this information! Have you had a chance to reach out to the …"
click at [1004, 571] on textarea "Thanks for sharing this information! Have you had a chance to reach out to the …" at bounding box center [767, 586] width 723 height 53
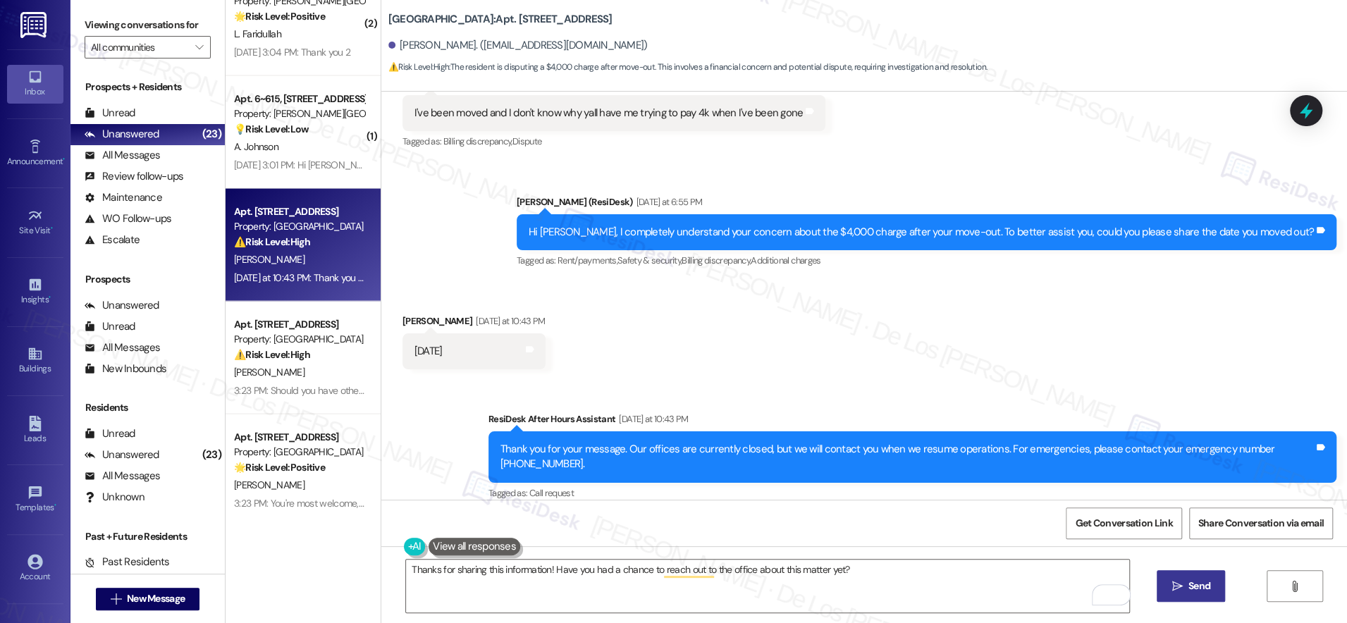
click at [1191, 586] on span "Send" at bounding box center [1199, 586] width 22 height 15
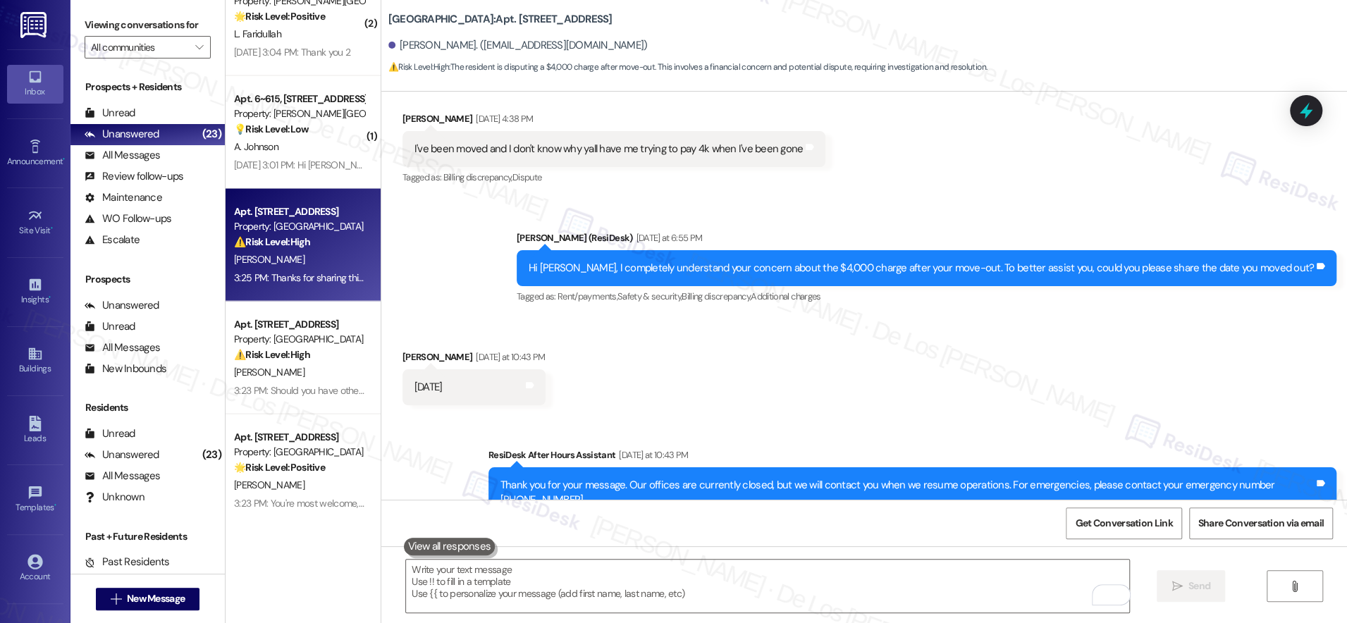
scroll to position [2064, 0]
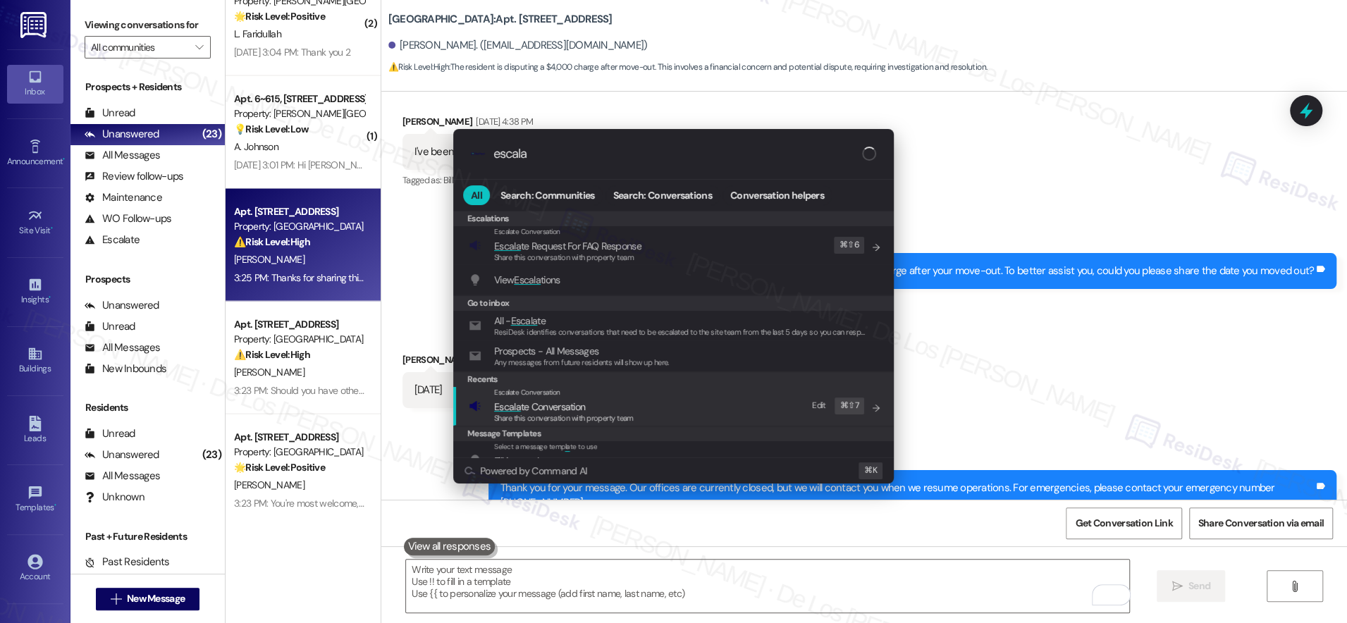
type input "escala"
drag, startPoint x: 744, startPoint y: 412, endPoint x: 712, endPoint y: 370, distance: 52.3
click at [743, 412] on div "Escalate Conversation Escala te Conversation Share this conversation with prope…" at bounding box center [675, 406] width 412 height 38
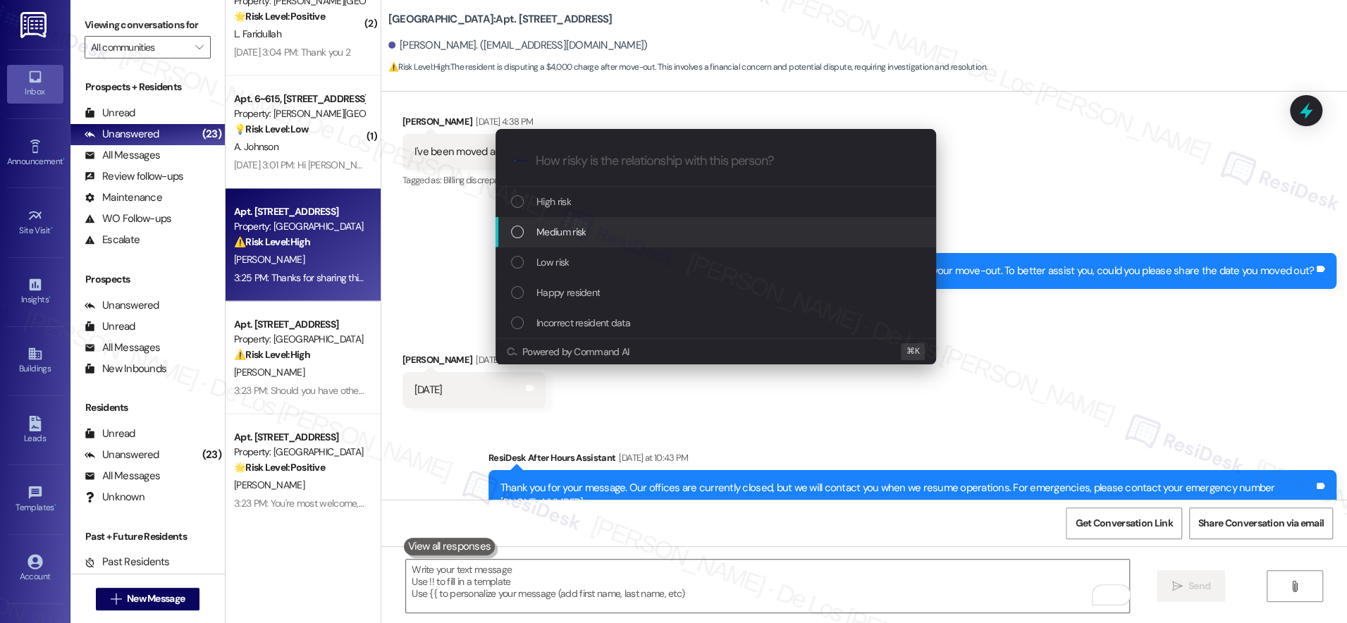
click at [610, 238] on div "Medium risk" at bounding box center [717, 232] width 412 height 16
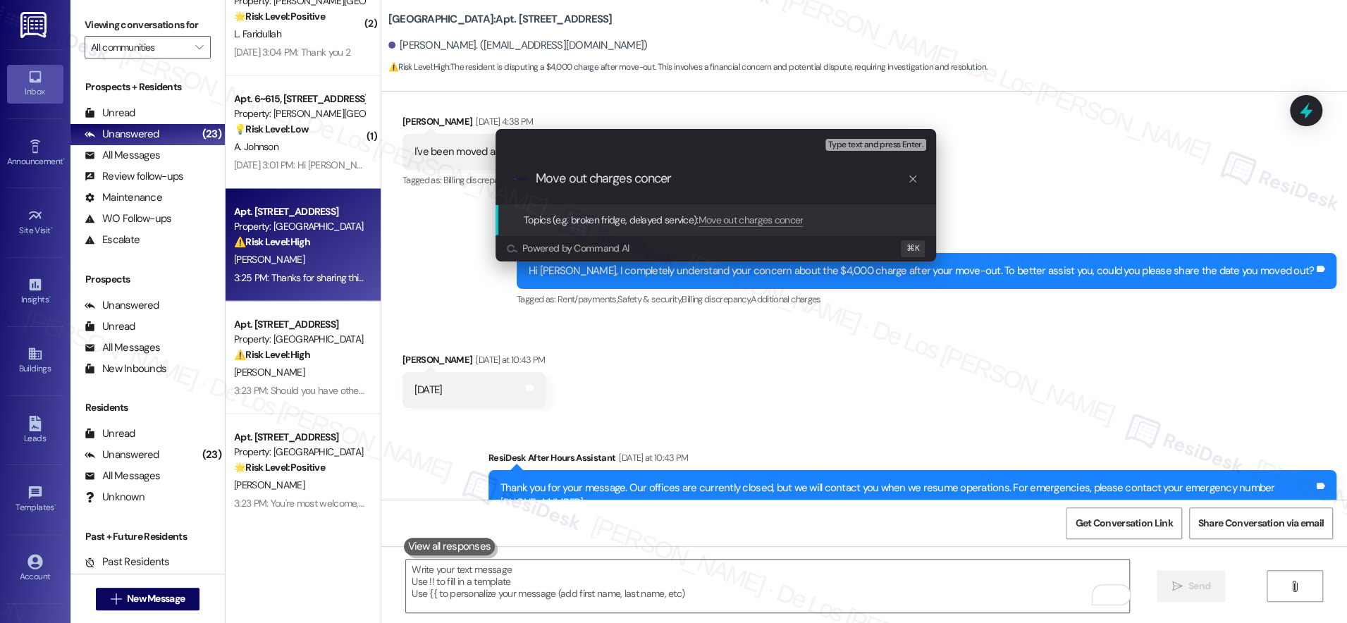
type input "Move out charges concern"
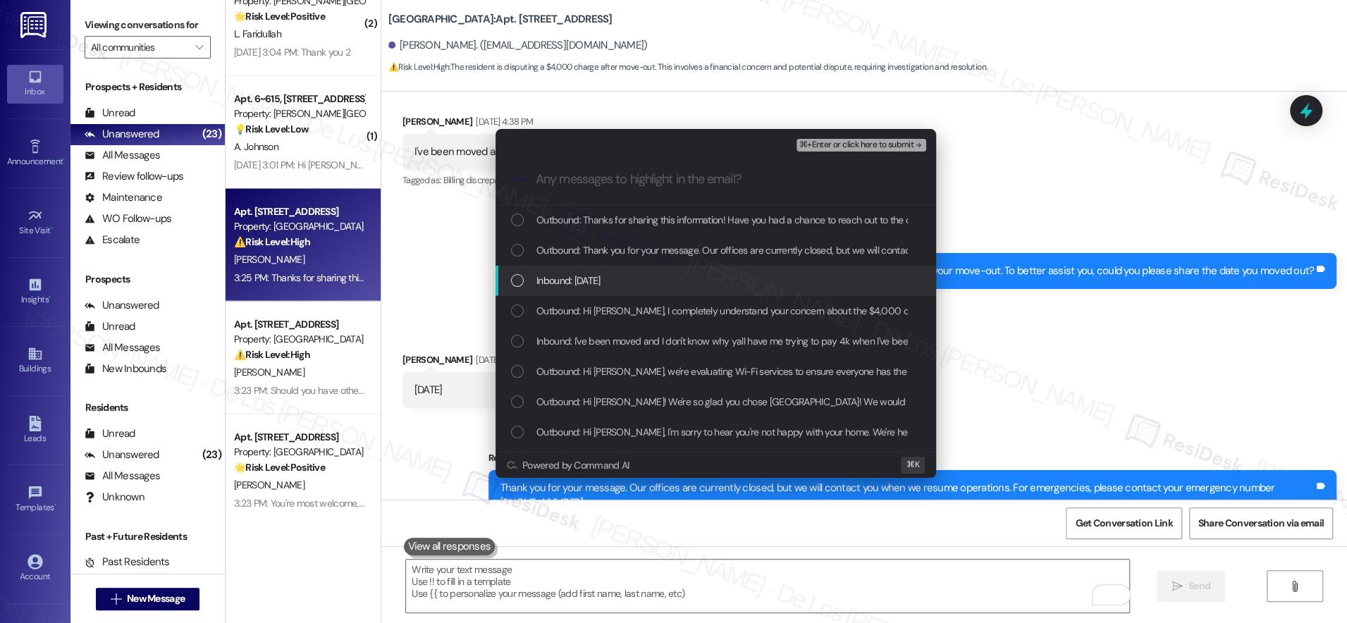
click at [593, 271] on div "Inbound: April 2nd 2025" at bounding box center [716, 281] width 441 height 30
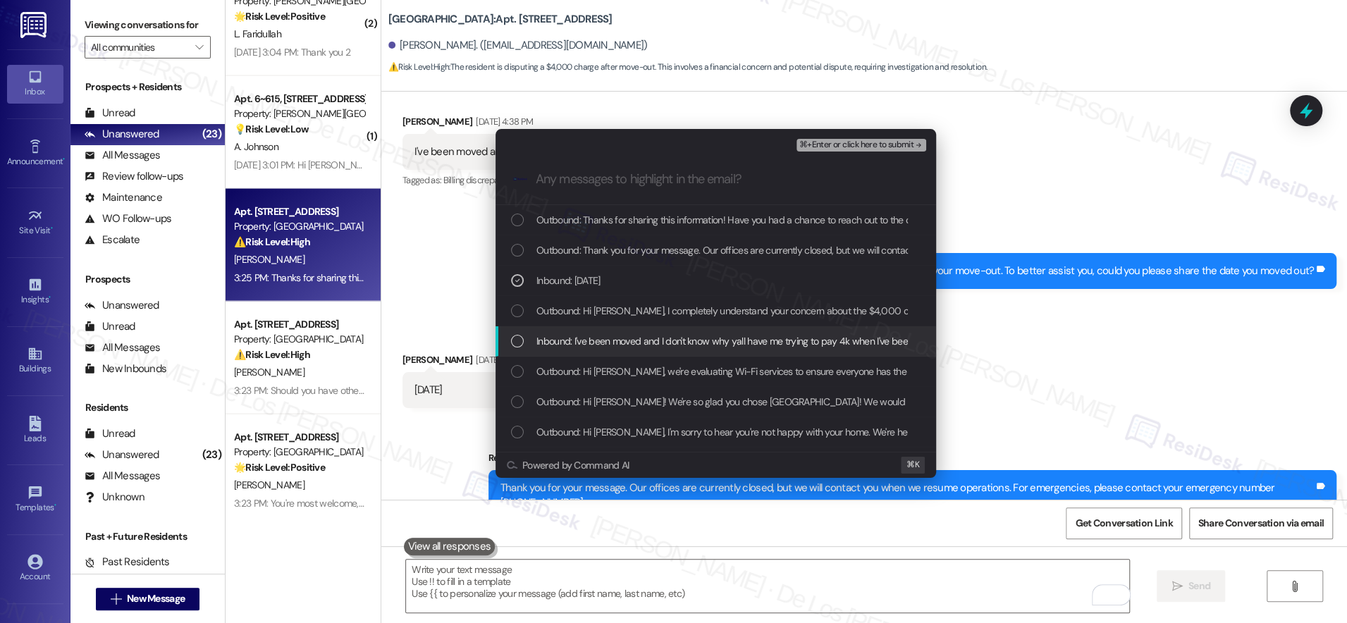
click at [615, 335] on span "Inbound: I've been moved and I don't know why yall have me trying to pay 4k whe…" at bounding box center [736, 341] width 400 height 16
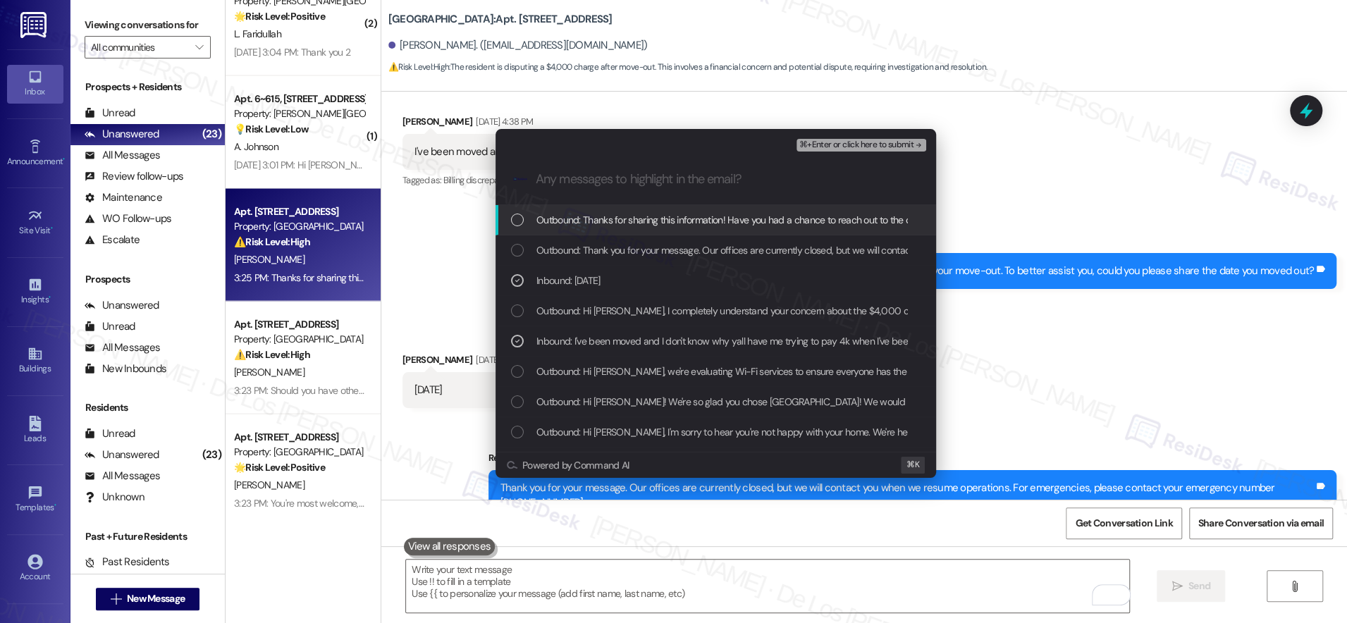
click at [851, 142] on span "⌘+Enter or click here to submit" at bounding box center [856, 145] width 114 height 10
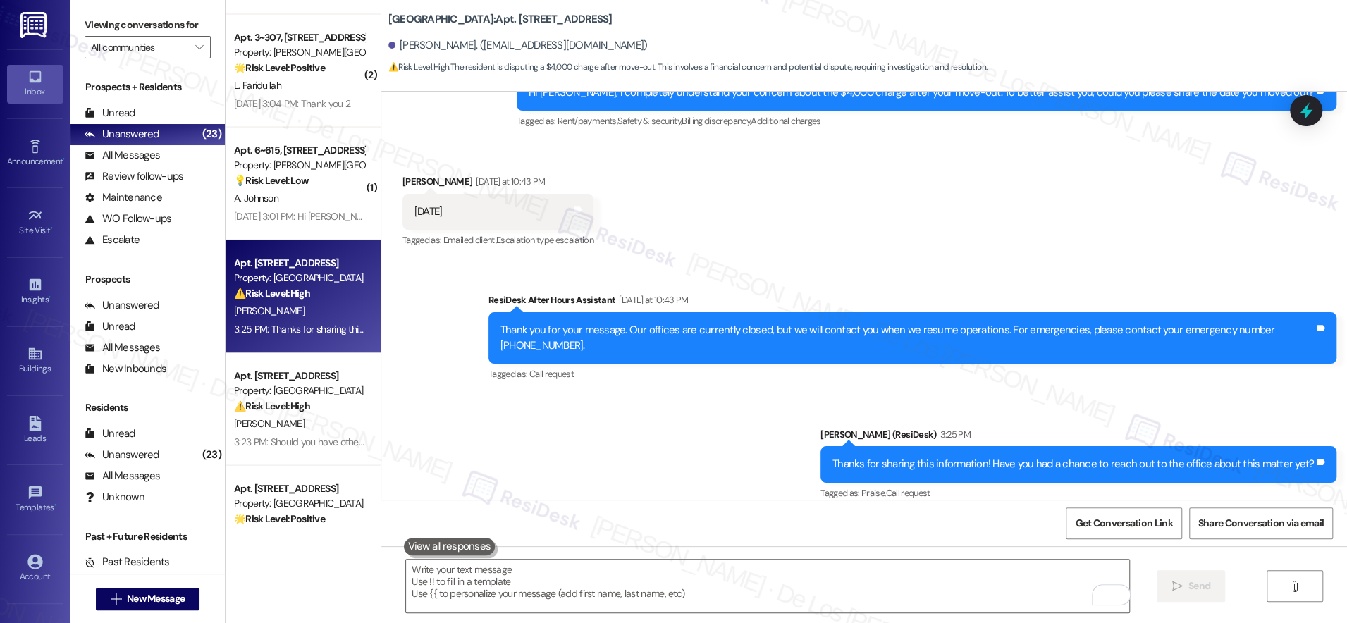
scroll to position [1990, 0]
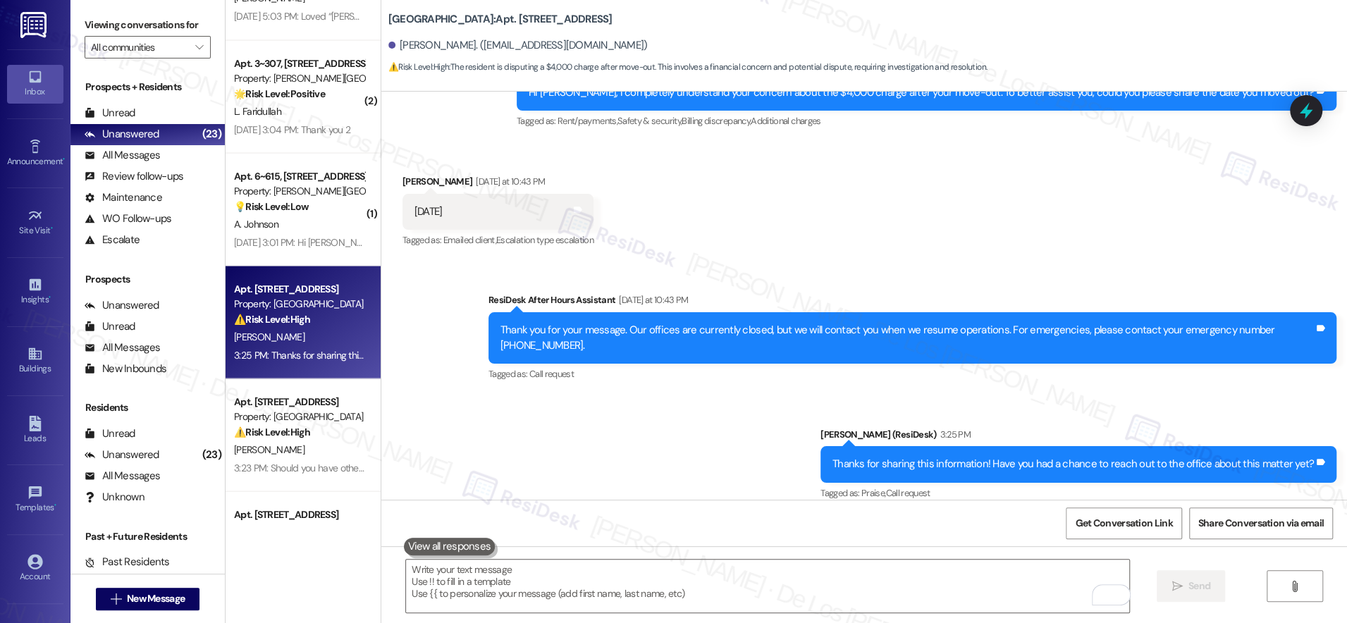
drag, startPoint x: 287, startPoint y: 238, endPoint x: 500, endPoint y: 233, distance: 213.6
click at [288, 238] on div "Aug 25, 2025 at 3:01 PM: Hi Angela L.! Please be advised that the pool will be …" at bounding box center [924, 241] width 1380 height 13
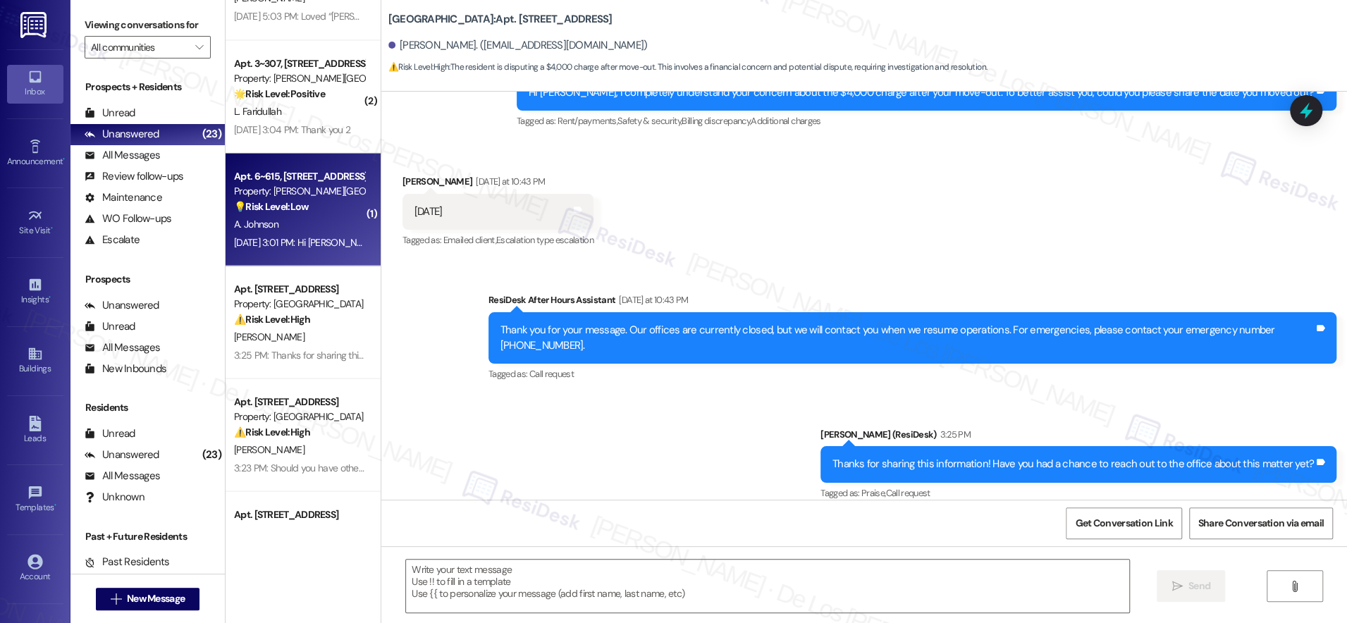
type textarea "Fetching suggested responses. Please feel free to read through the conversation…"
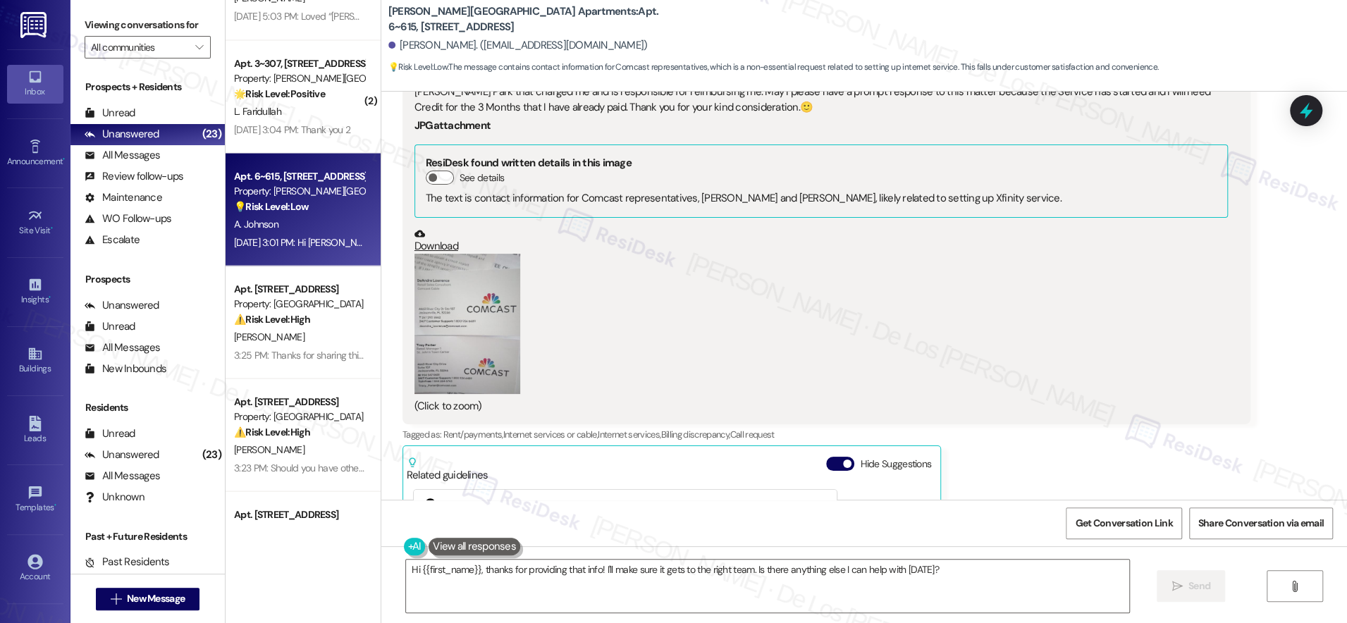
scroll to position [19650, 0]
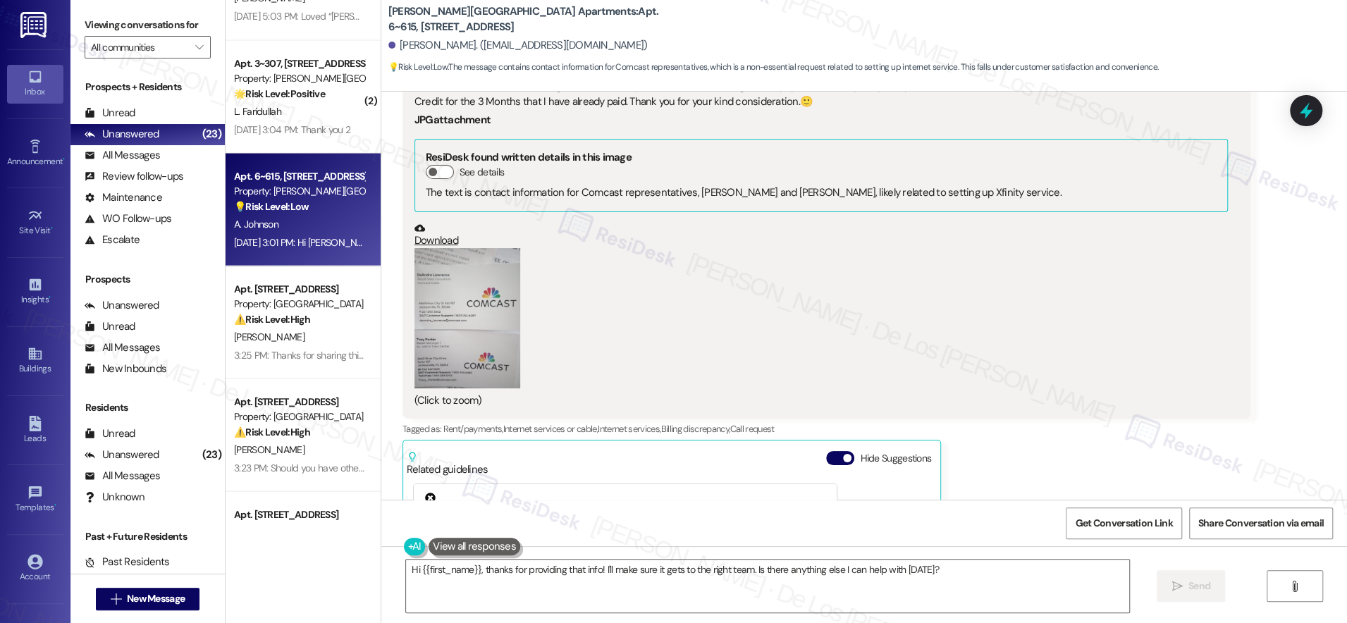
click at [485, 293] on button "Zoom image" at bounding box center [467, 318] width 106 height 140
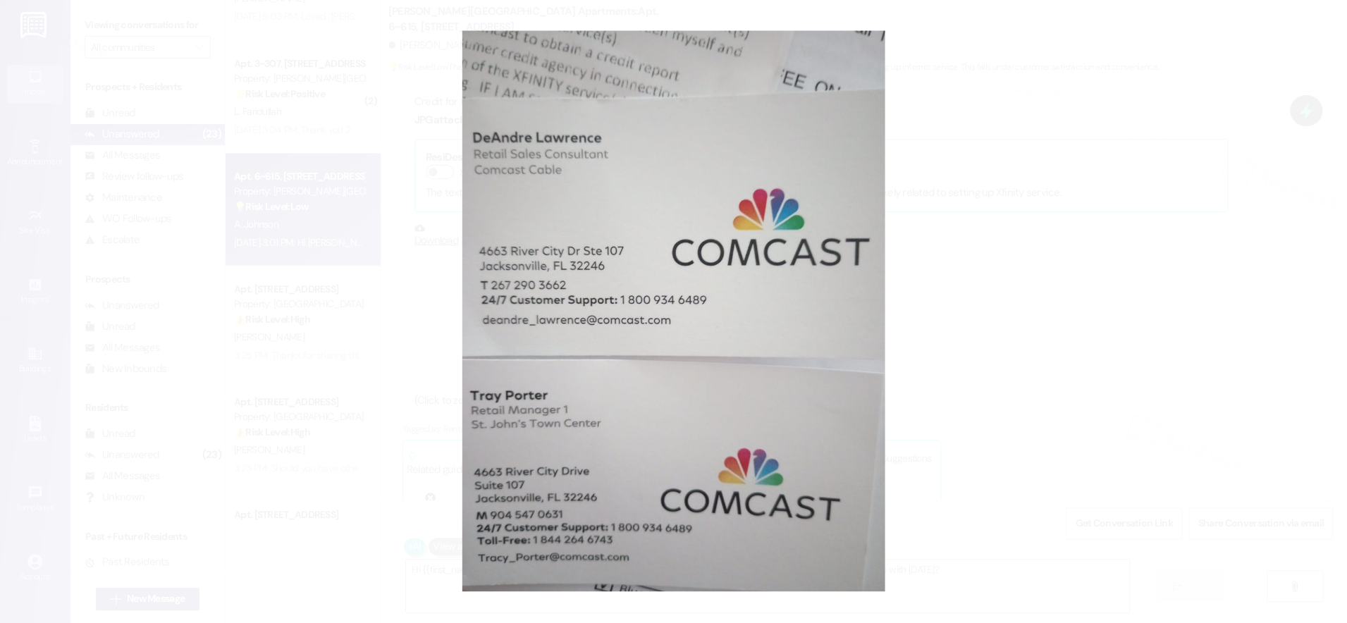
click at [921, 307] on button "Unzoom image" at bounding box center [673, 311] width 1347 height 623
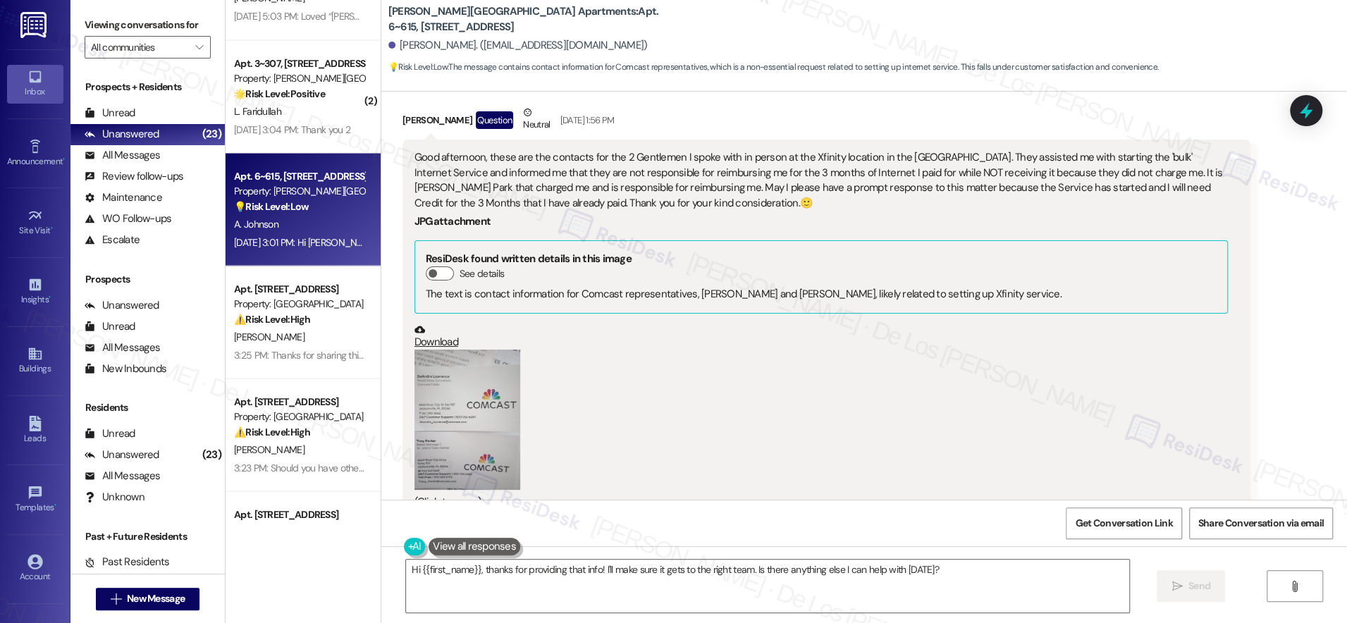
scroll to position [19597, 0]
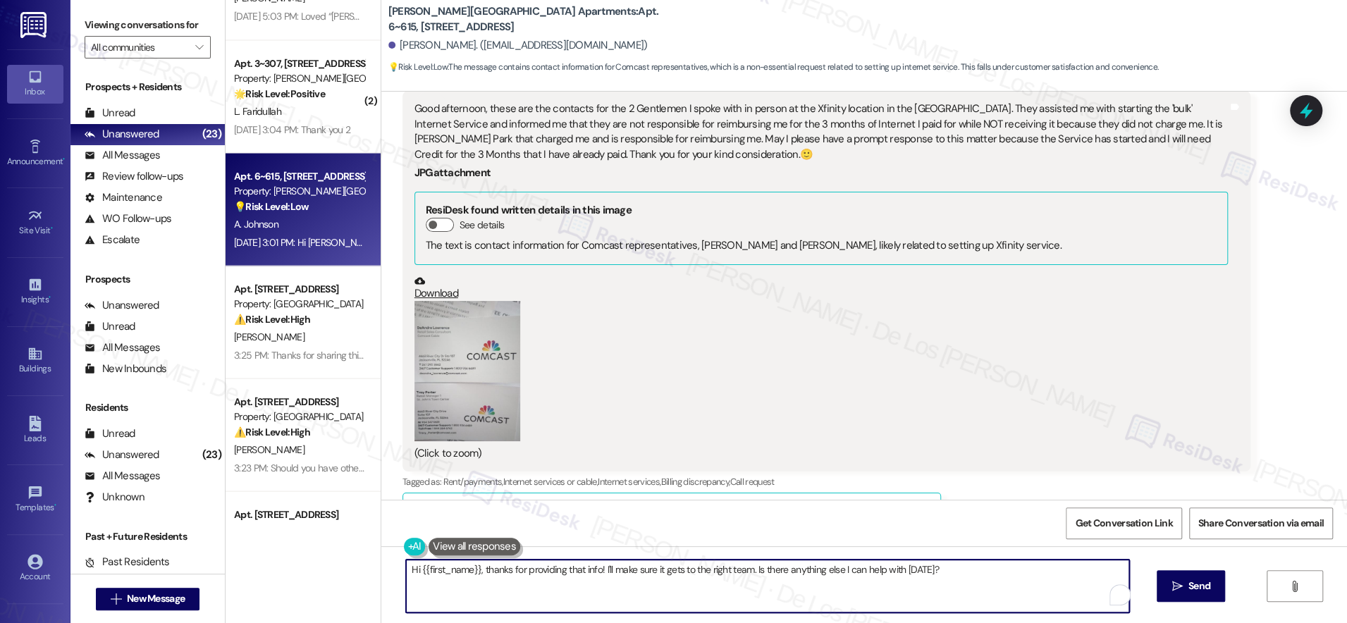
drag, startPoint x: 472, startPoint y: 570, endPoint x: 935, endPoint y: 578, distance: 463.2
click at [935, 578] on textarea "Hi {{first_name}}, thanks for providing that info! I'll make sure it gets to th…" at bounding box center [767, 586] width 723 height 53
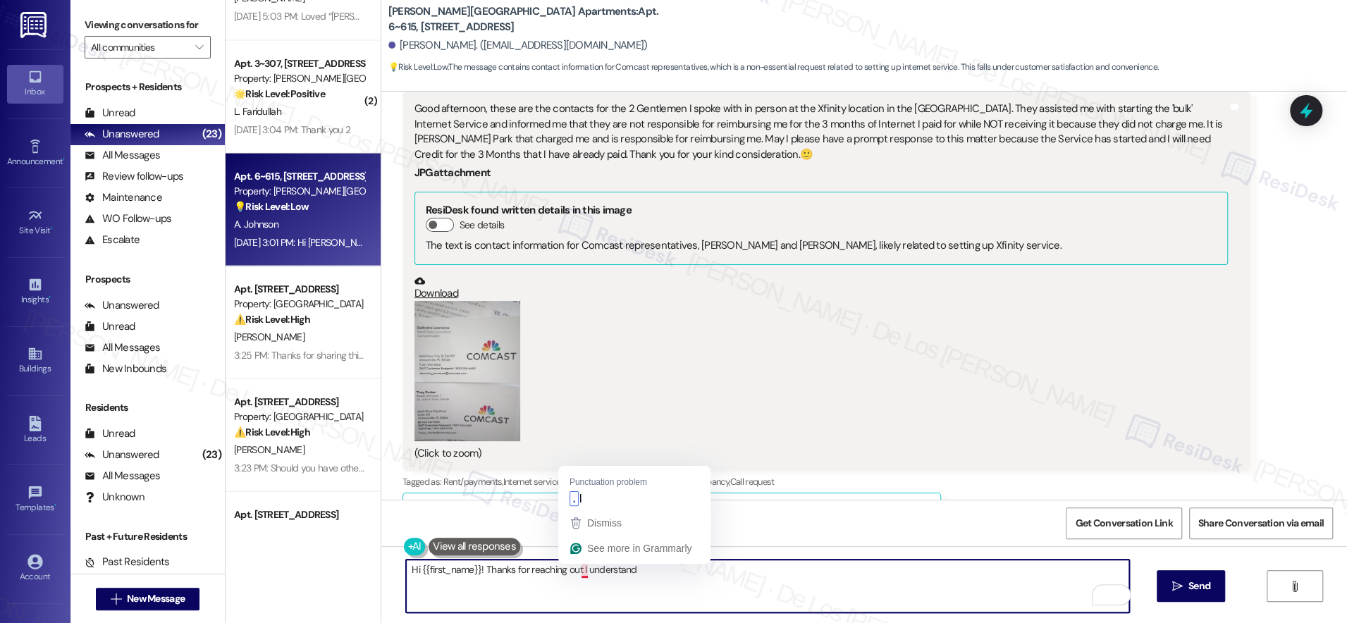
click at [667, 572] on textarea "Hi {{first_name}}! Thanks for reaching out I understand" at bounding box center [767, 586] width 723 height 53
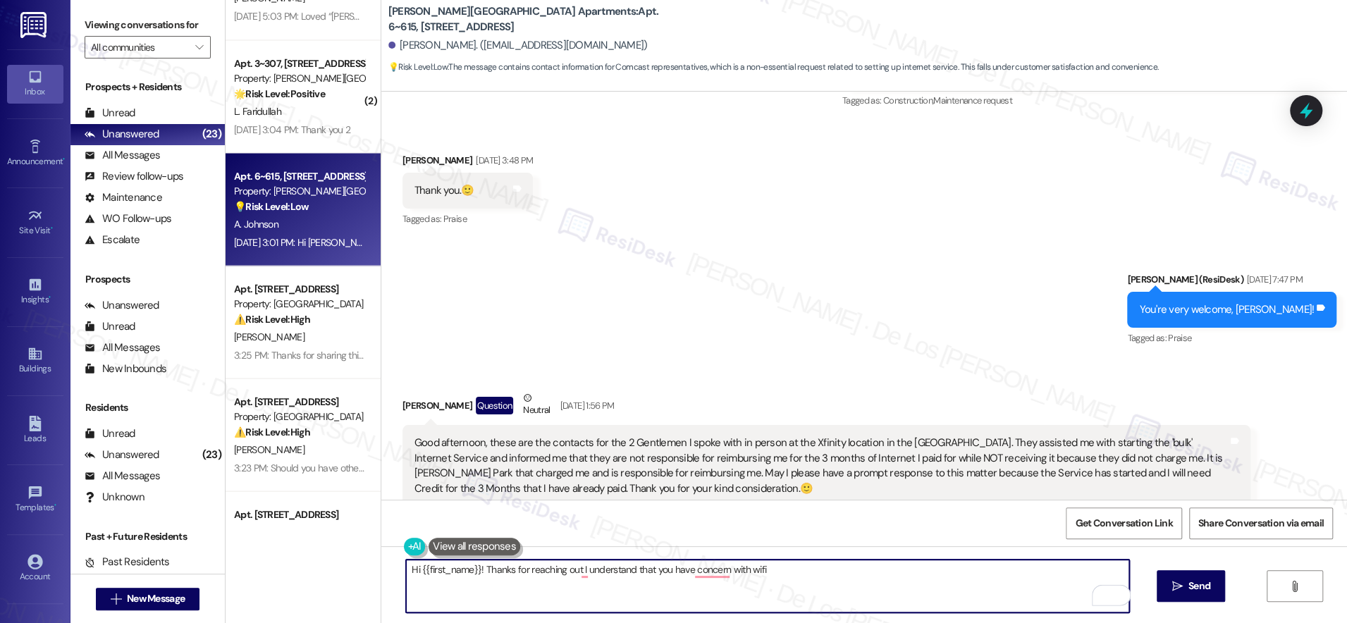
scroll to position [19256, 0]
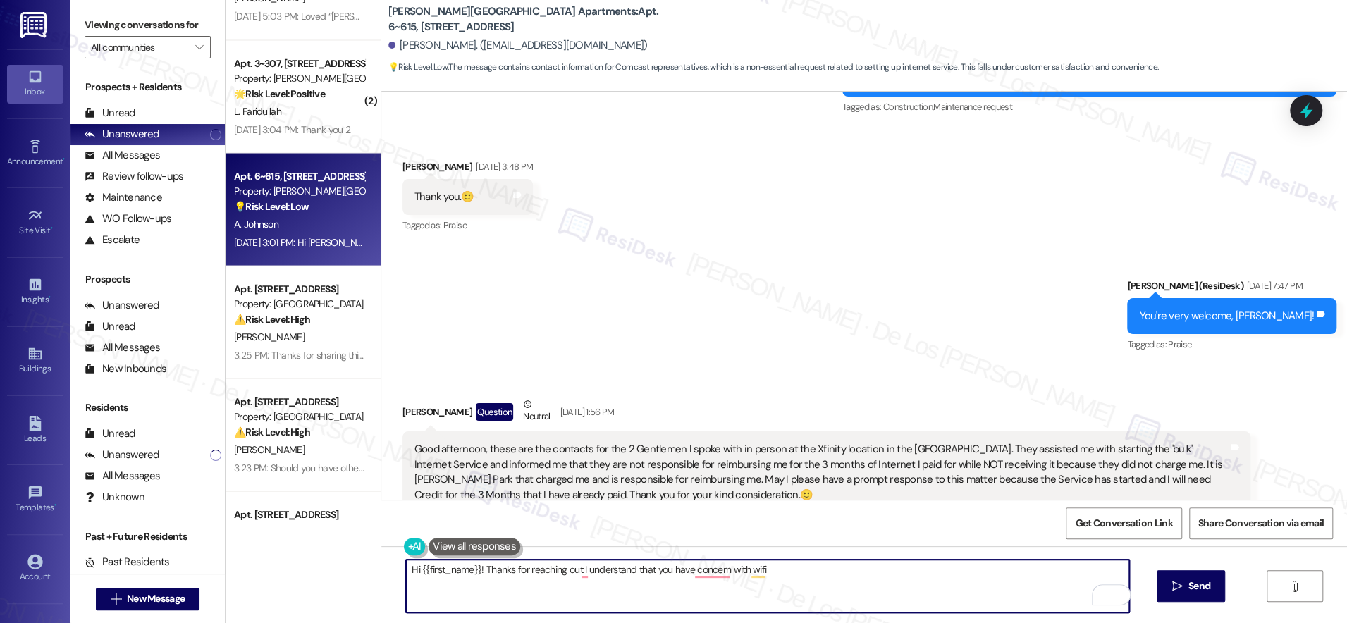
drag, startPoint x: 739, startPoint y: 573, endPoint x: 801, endPoint y: 576, distance: 62.8
click at [801, 576] on textarea "Hi {{first_name}}! Thanks for reaching out I understand that you have concern w…" at bounding box center [767, 586] width 723 height 53
drag, startPoint x: 829, startPoint y: 567, endPoint x: 740, endPoint y: 565, distance: 88.8
click at [740, 565] on textarea "Hi {{first_name}}! Thanks for reaching out I understand that you have concern w…" at bounding box center [767, 586] width 723 height 53
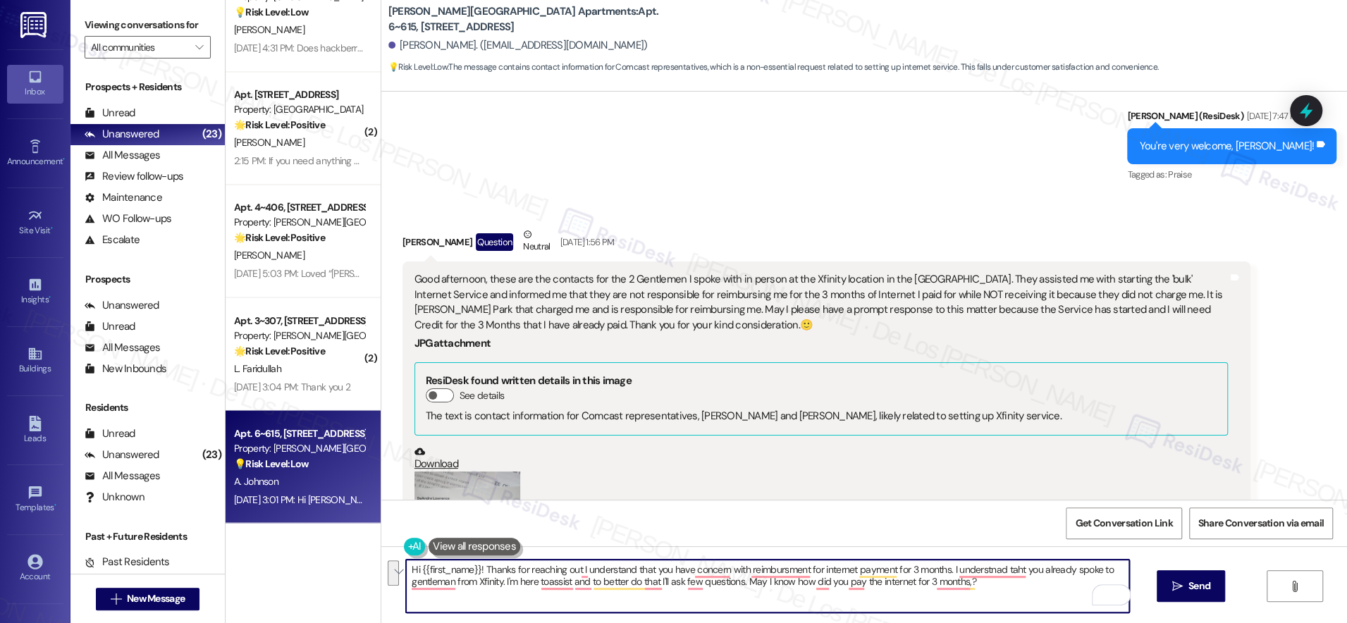
scroll to position [19604, 0]
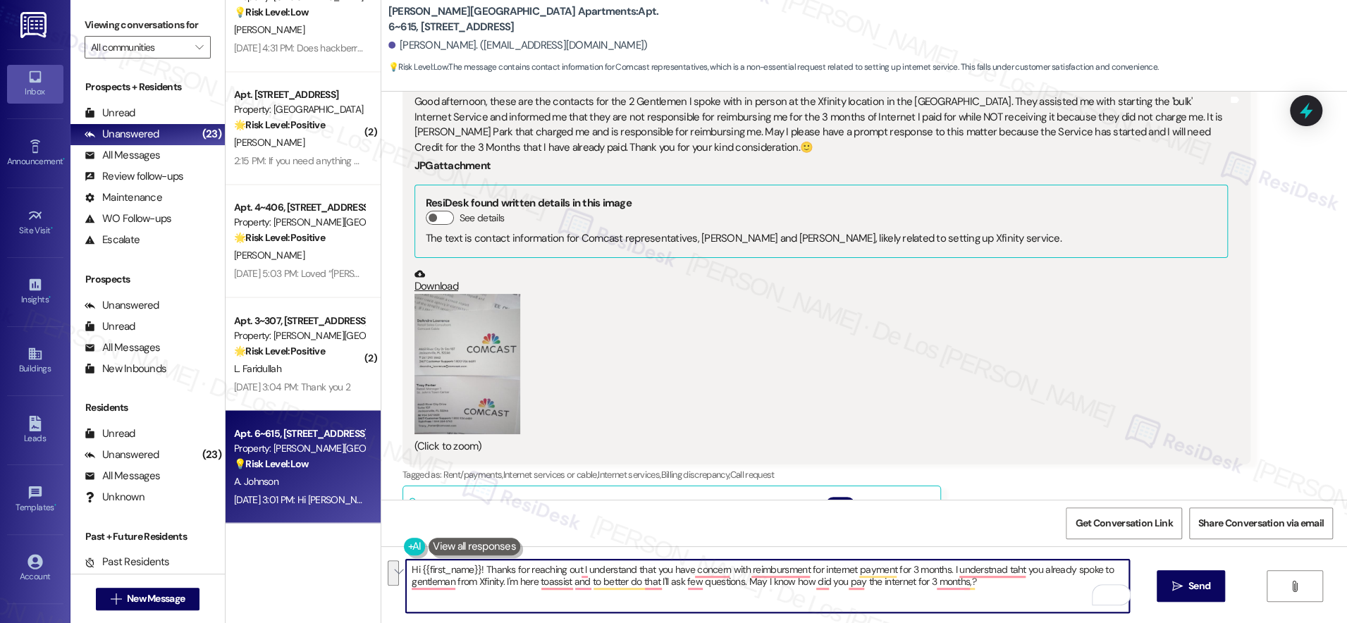
paste textarea ". I understand you have a concern regarding reimbursement for your internet pay…"
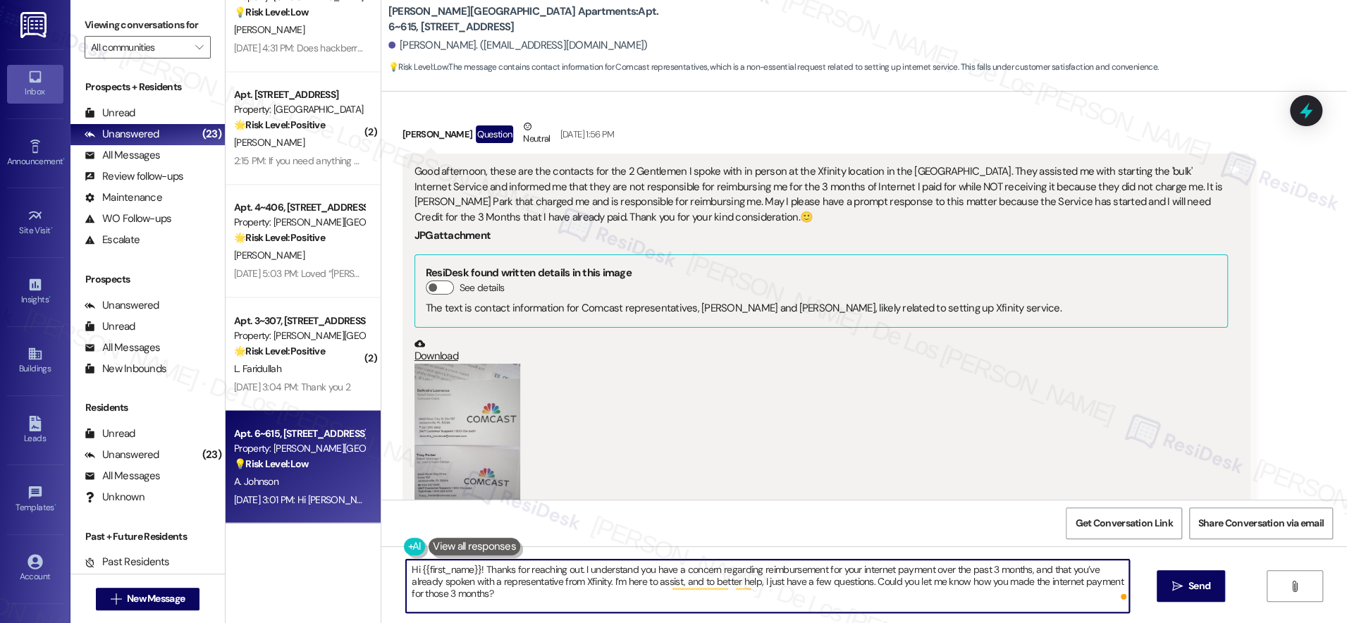
scroll to position [19444, 0]
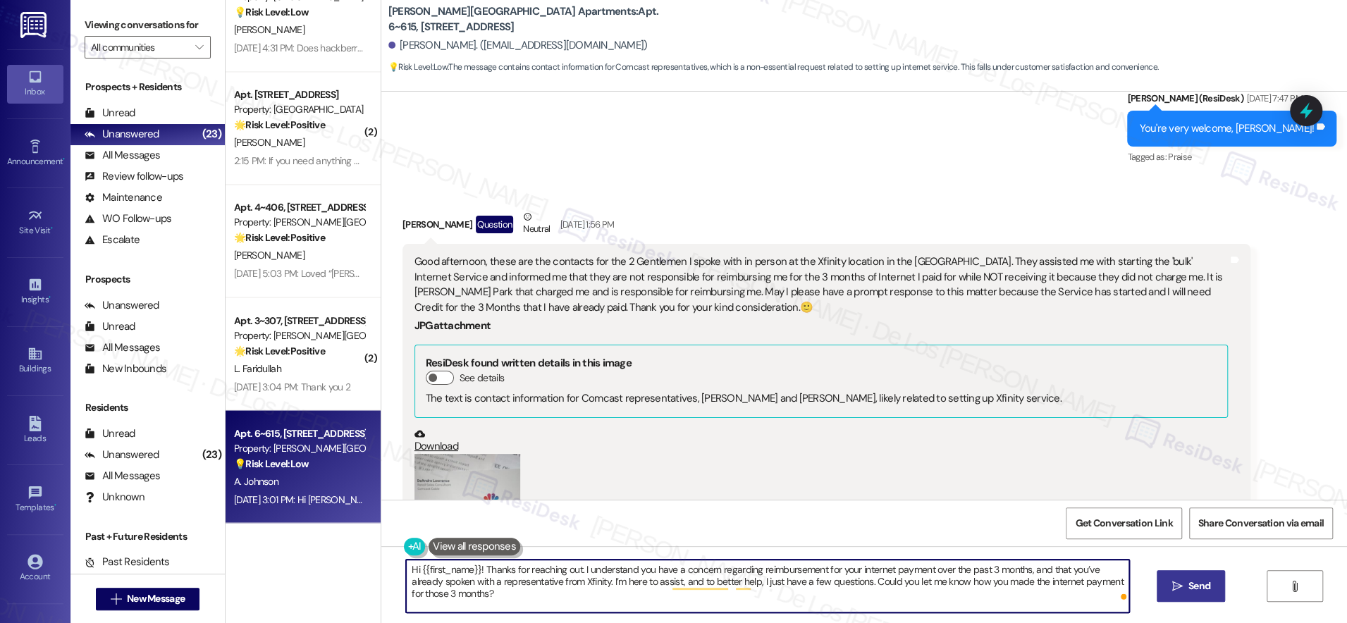
type textarea "Hi {{first_name}}! Thanks for reaching out. I understand you have a concern reg…"
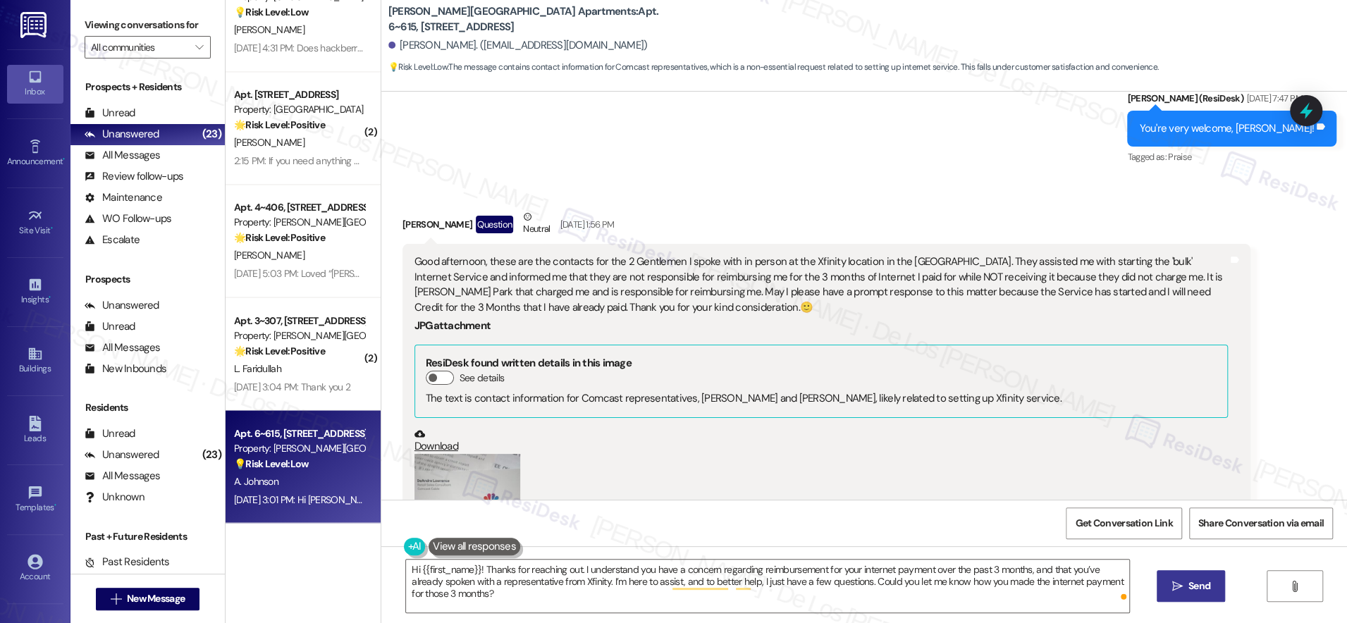
click at [1196, 581] on span "Send" at bounding box center [1199, 586] width 22 height 15
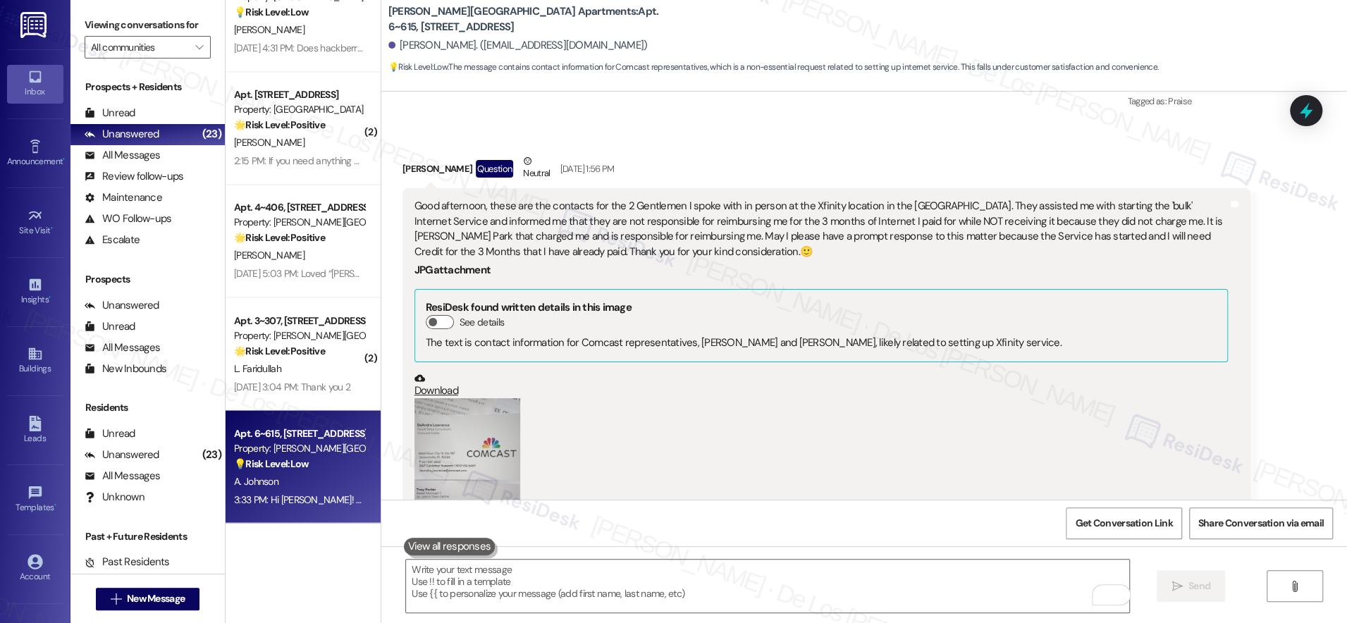
scroll to position [19499, 0]
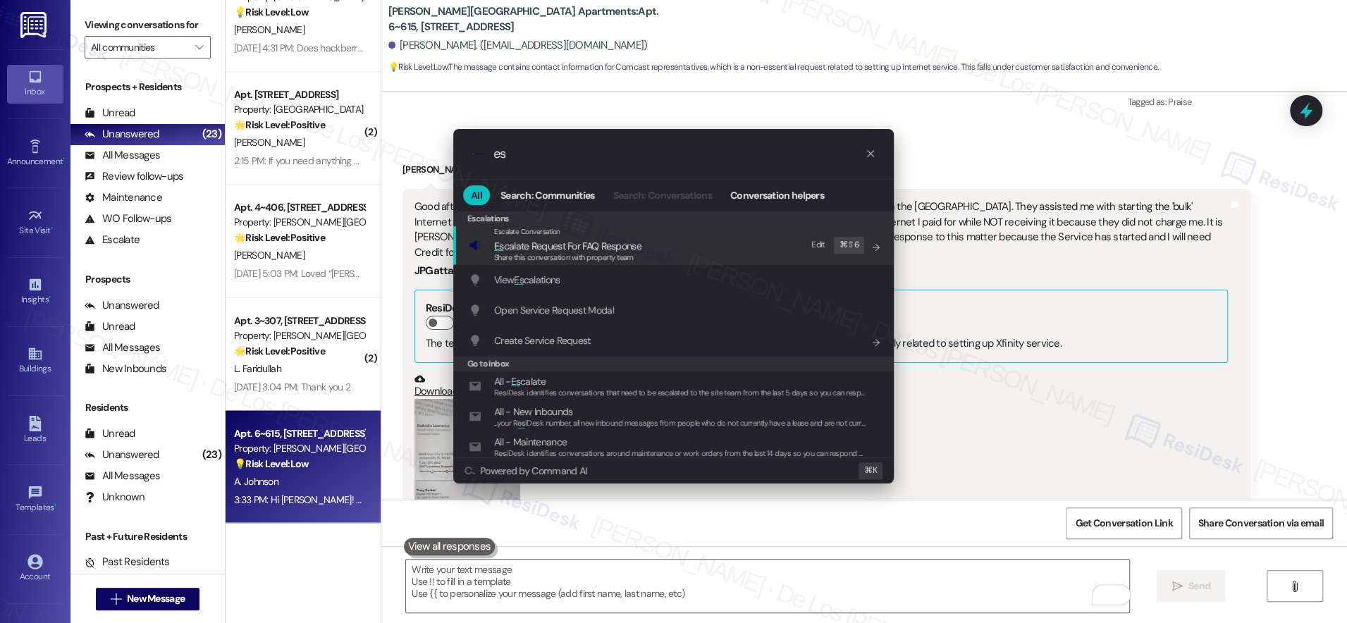
type input "es"
click at [1145, 521] on div ".cls-1{fill:#0a055f;}.cls-2{fill:#0cc4c4;} resideskLogoBlueOrange es All Search…" at bounding box center [673, 311] width 1347 height 623
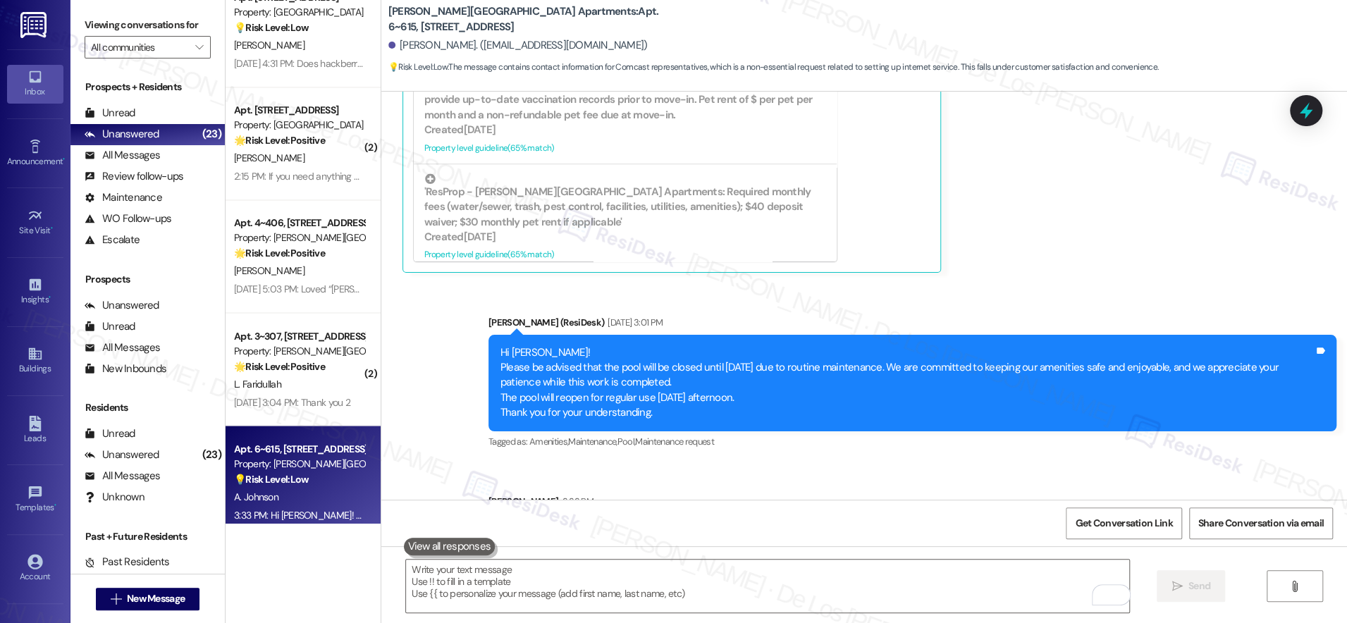
scroll to position [1714, 0]
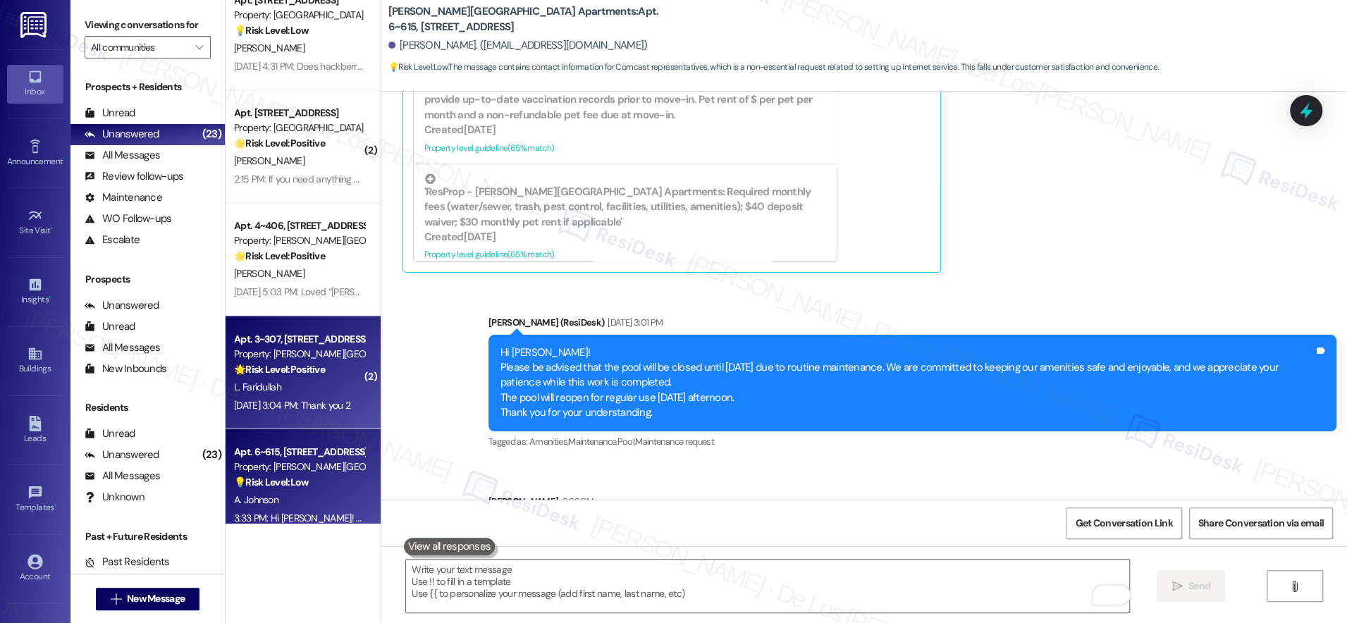
click at [289, 403] on div "Aug 25, 2025 at 3:04 PM: Thank you 2 Aug 25, 2025 at 3:04 PM: Thank you 2" at bounding box center [292, 404] width 116 height 13
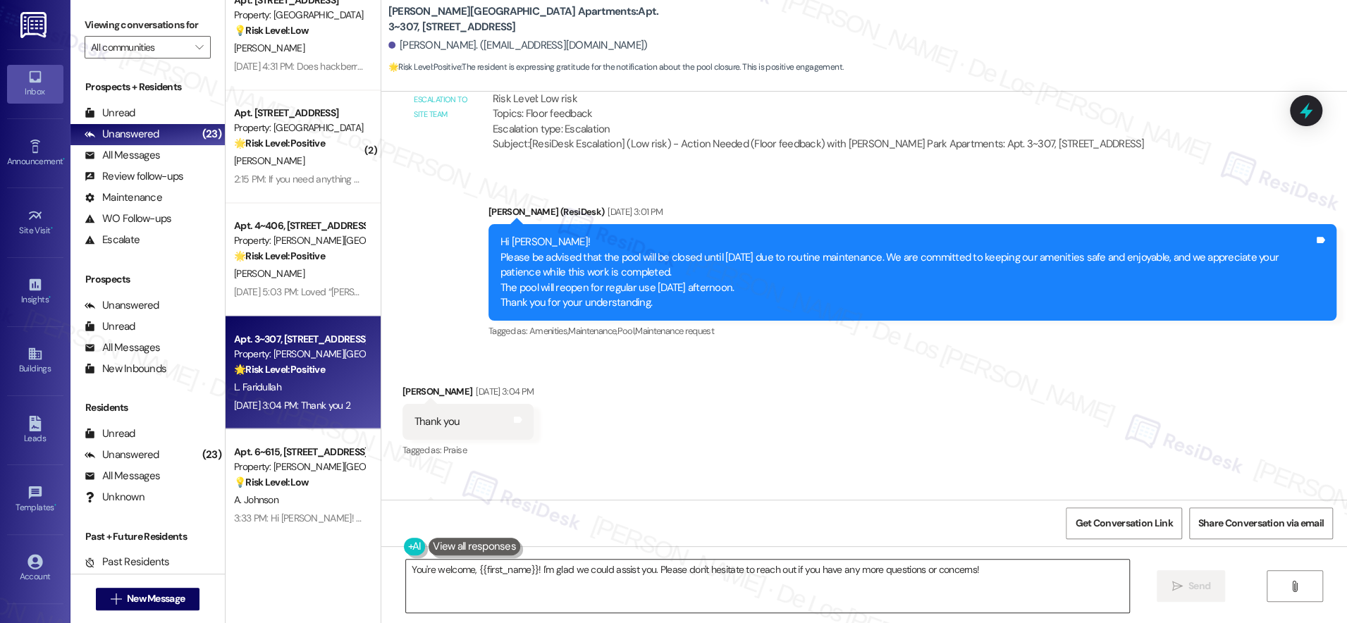
scroll to position [3945, 0]
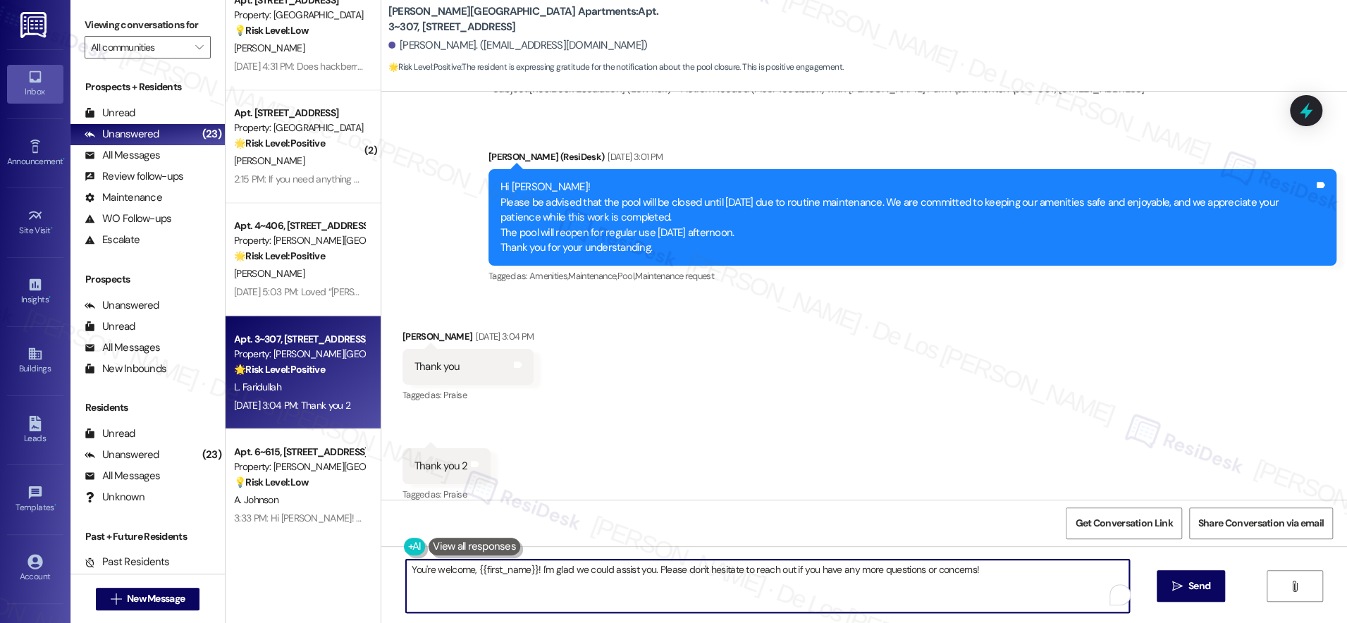
click at [593, 574] on textarea "You're welcome, {{first_name}}! I'm glad we could assist you. Please don't hesi…" at bounding box center [767, 586] width 723 height 53
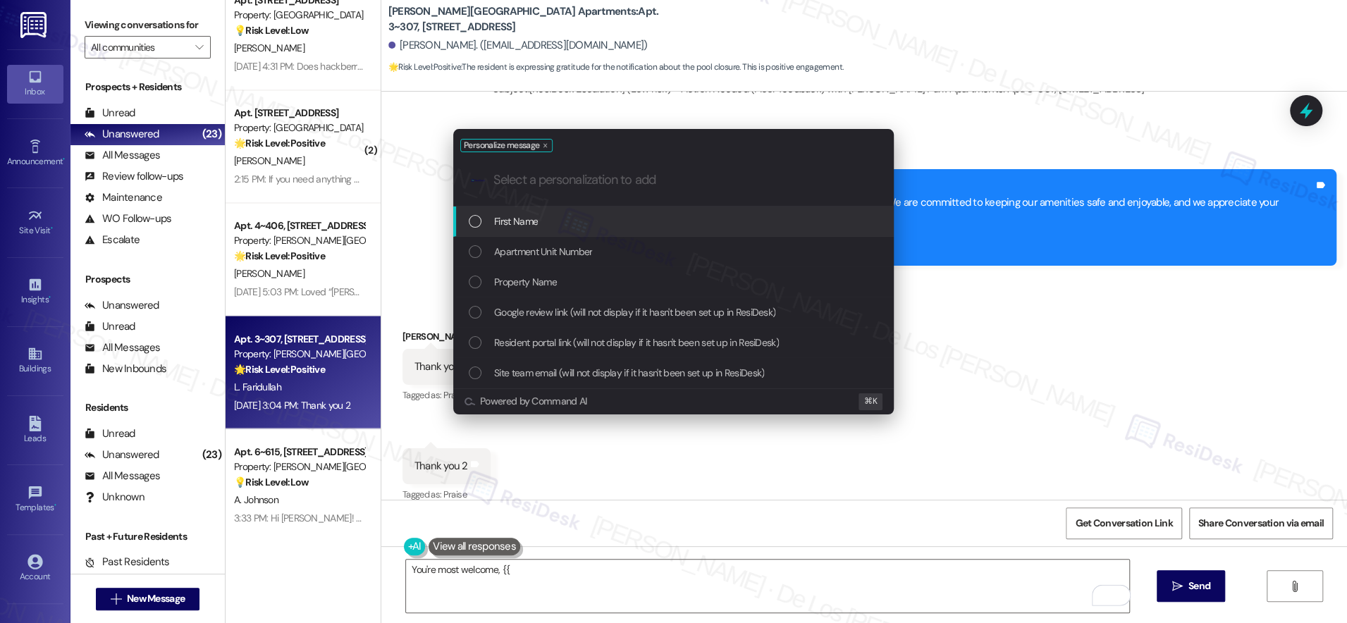
click at [605, 215] on div "First Name" at bounding box center [675, 222] width 412 height 16
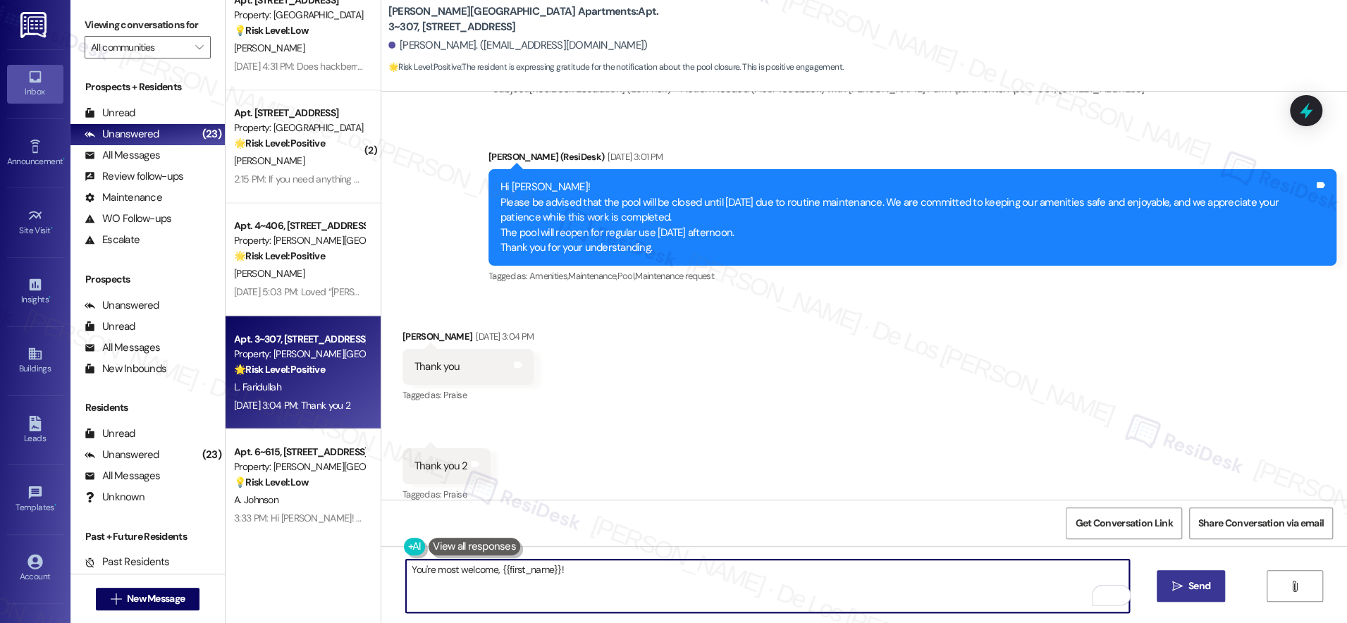
type textarea "You're most welcome, {{first_name}}!"
click at [1182, 590] on span " Send" at bounding box center [1191, 586] width 44 height 15
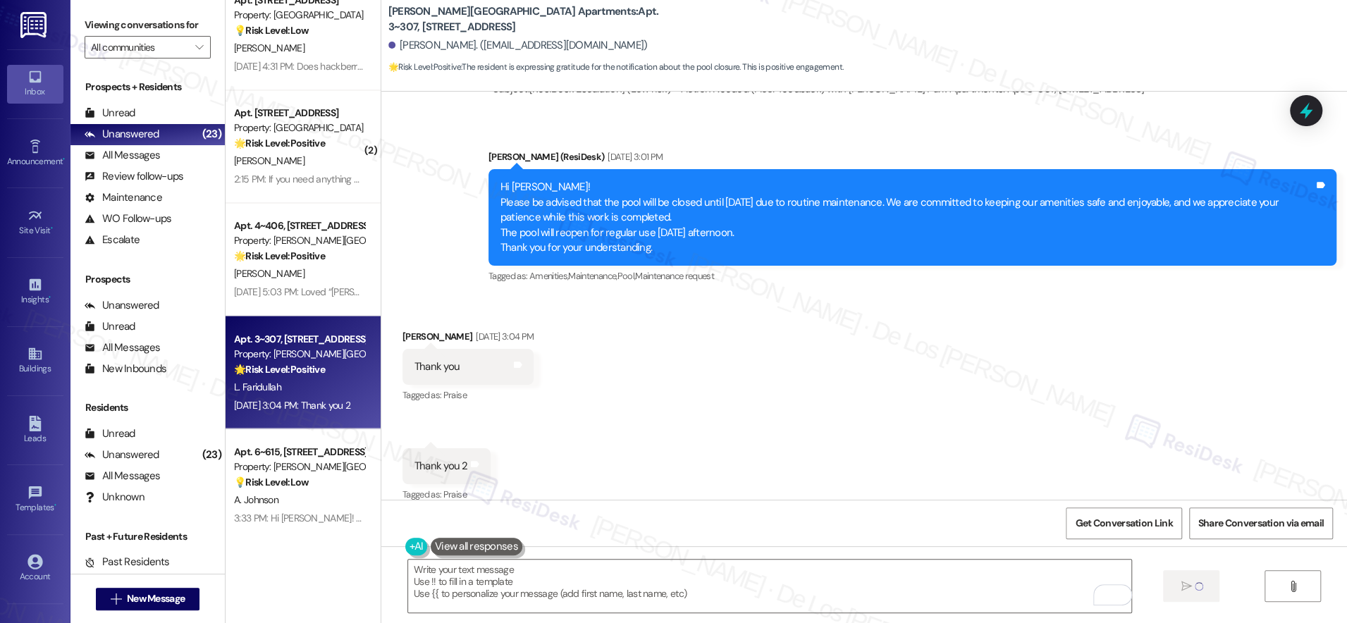
scroll to position [3944, 0]
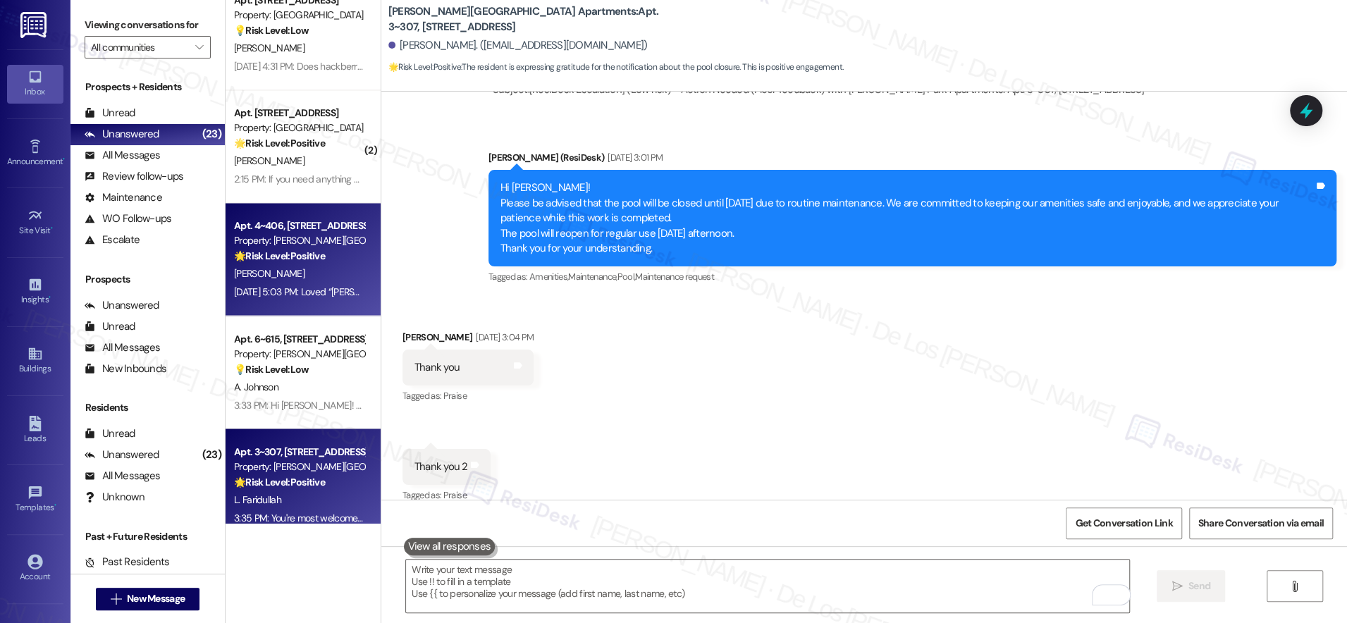
click at [332, 268] on div "T. Brown" at bounding box center [299, 274] width 133 height 18
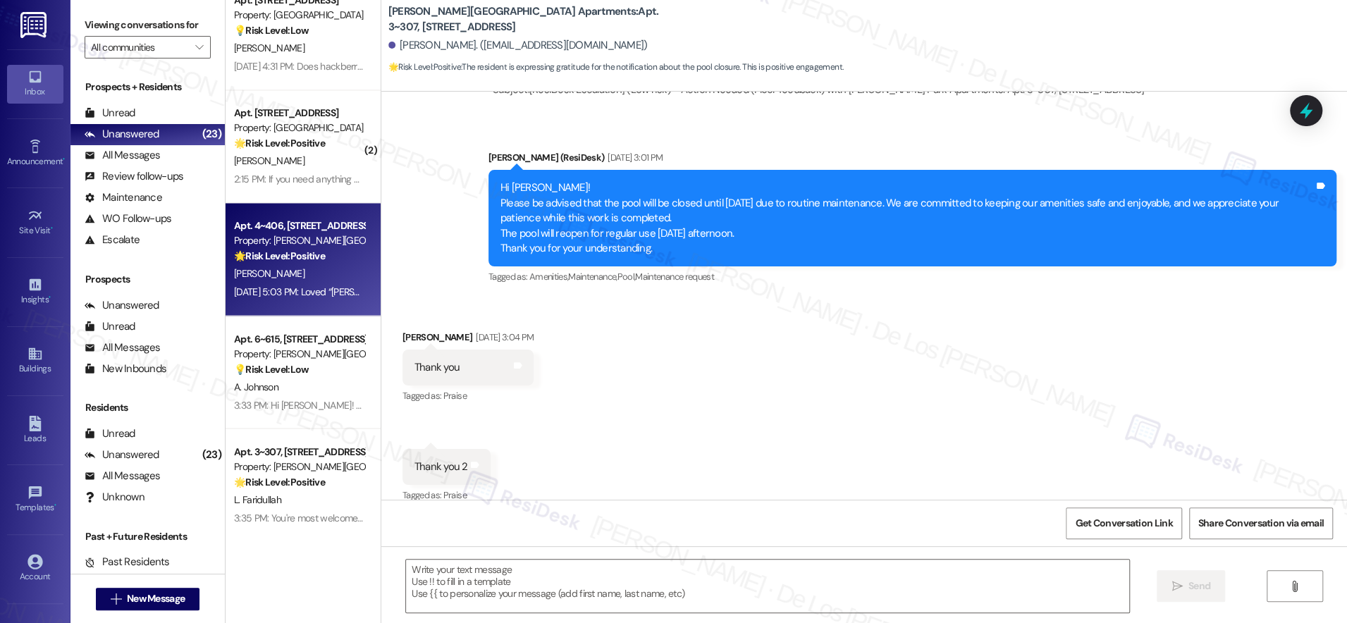
type textarea "Fetching suggested responses. Please feel free to read through the conversation…"
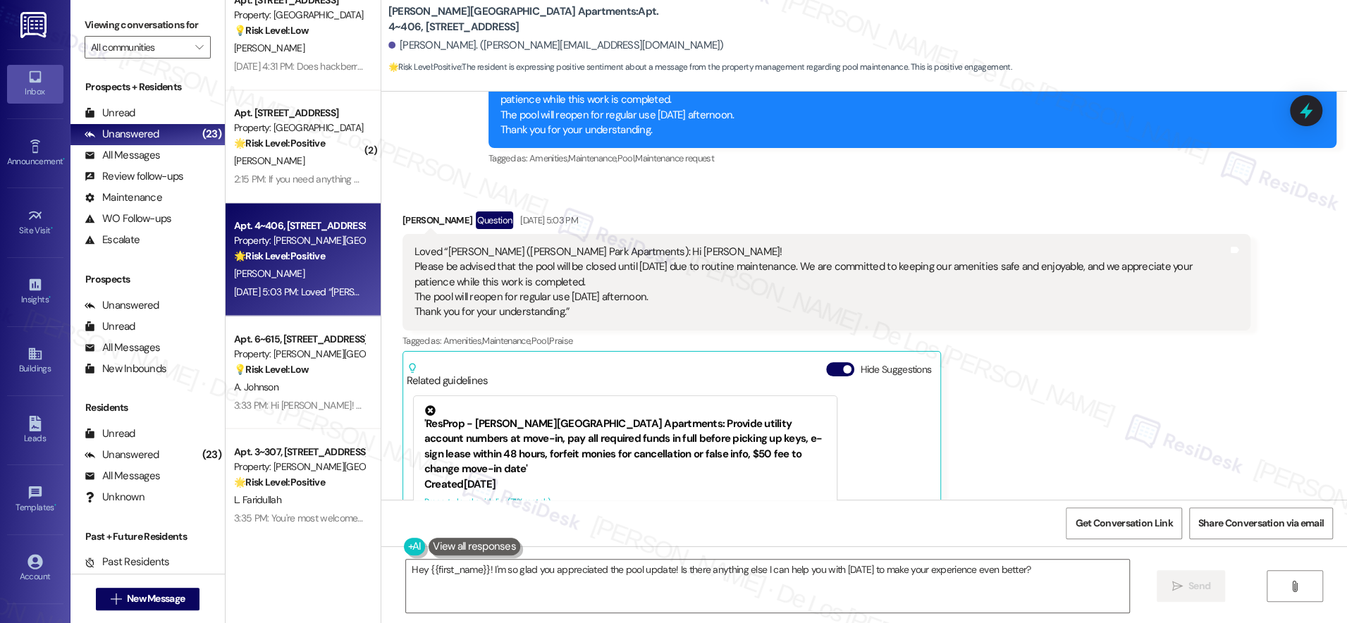
scroll to position [1955, 0]
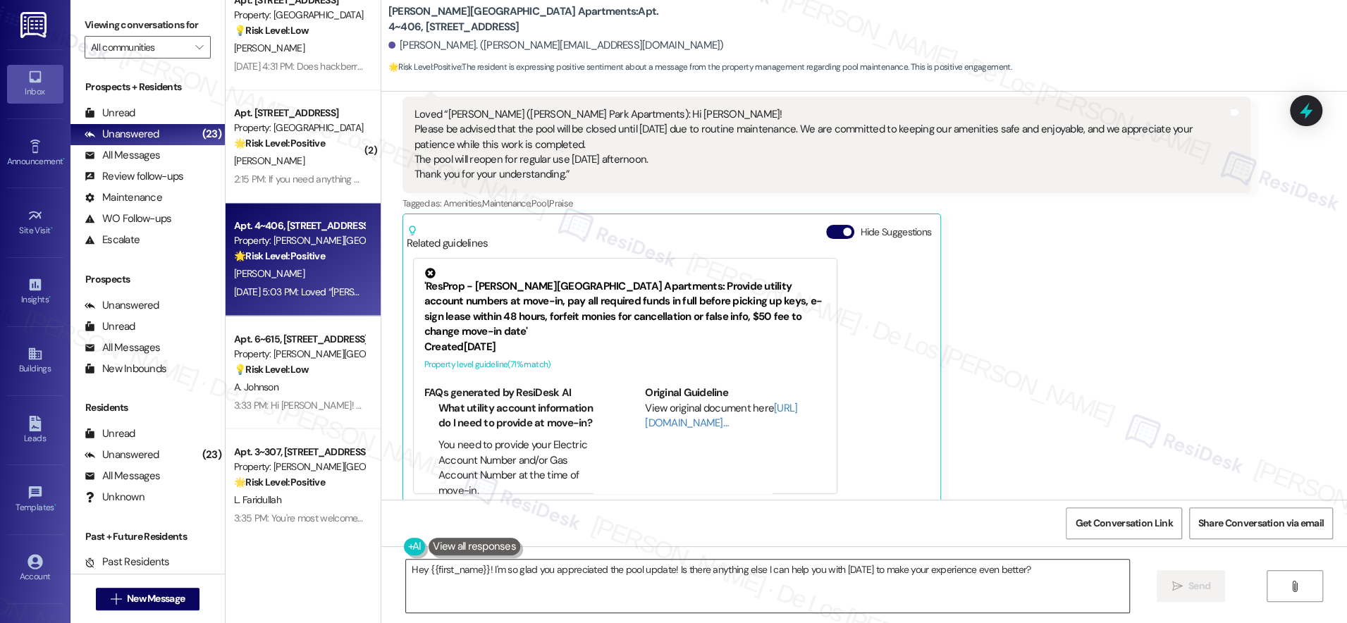
click at [636, 569] on textarea "Hey {{first_name}}! I'm so glad you appreciated the pool update! Is there anyth…" at bounding box center [767, 586] width 723 height 53
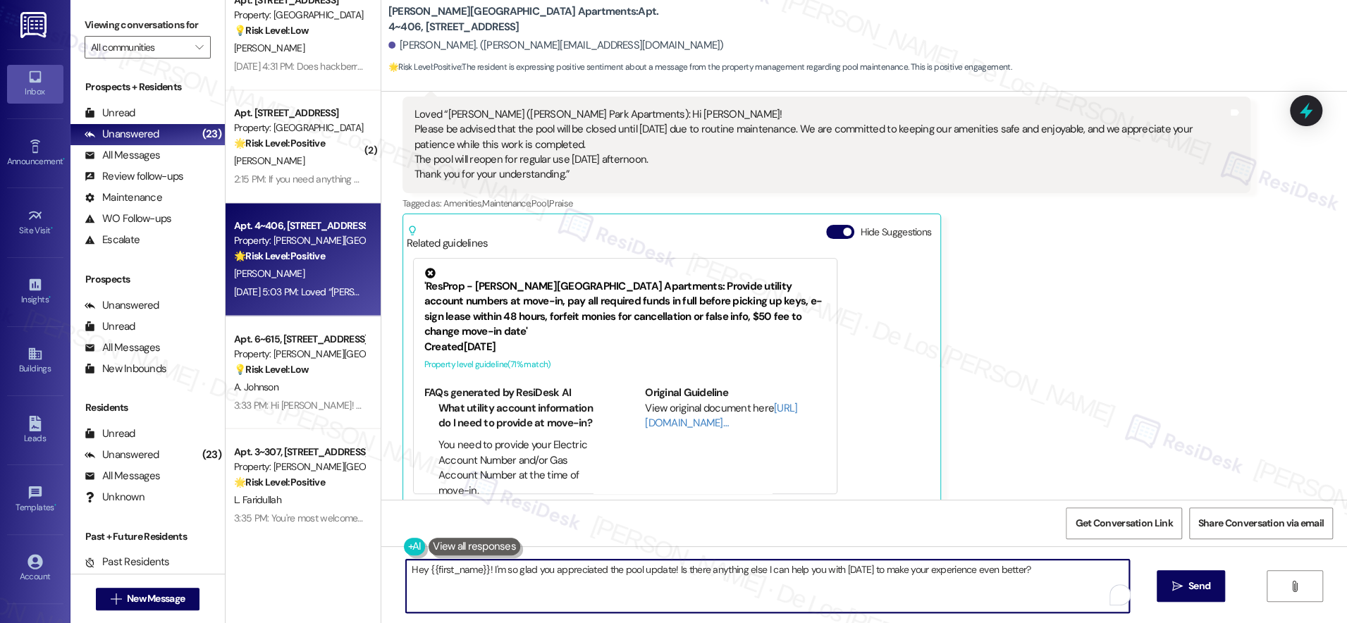
click at [636, 569] on textarea "Hey {{first_name}}! I'm so glad you appreciated the pool update! Is there anyth…" at bounding box center [767, 586] width 723 height 53
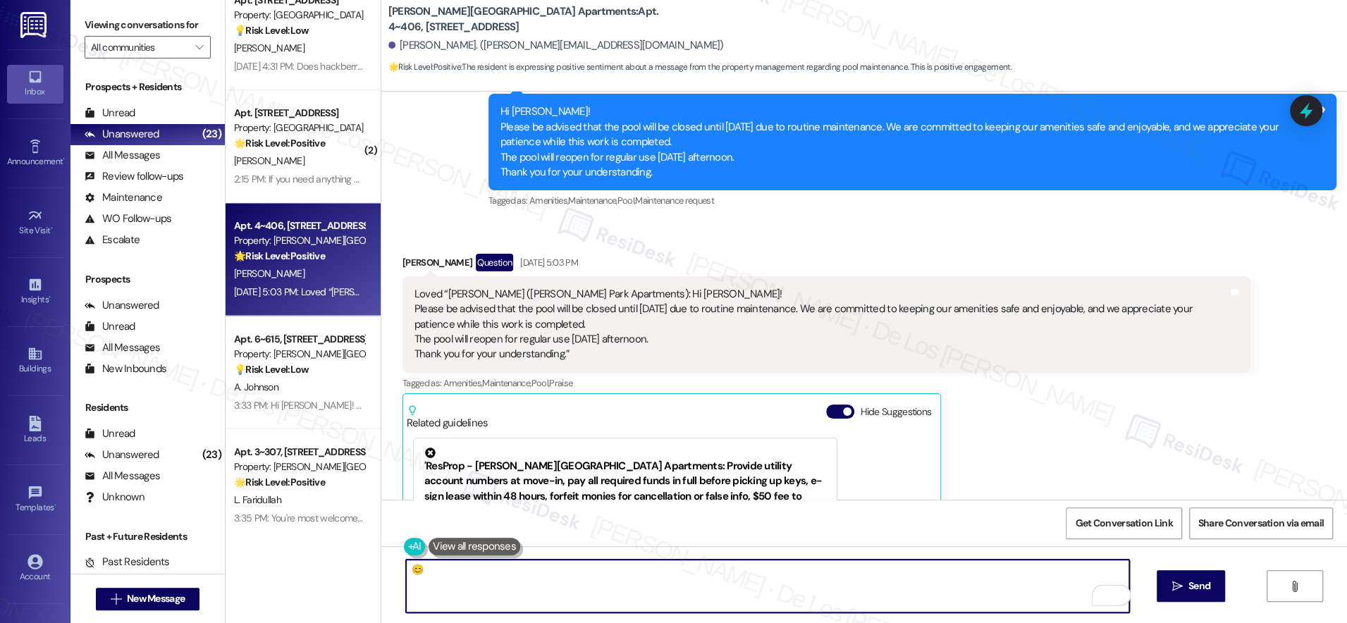
scroll to position [1769, 0]
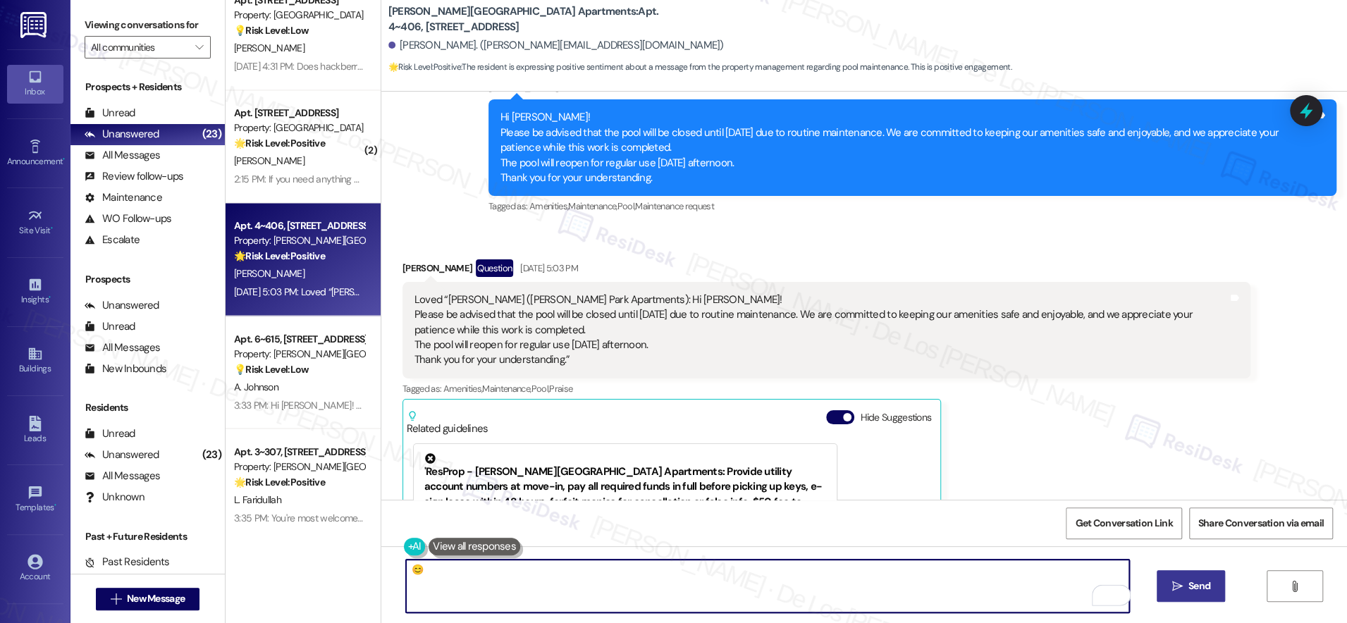
type textarea "😊"
click at [1181, 579] on span " Send" at bounding box center [1191, 586] width 44 height 15
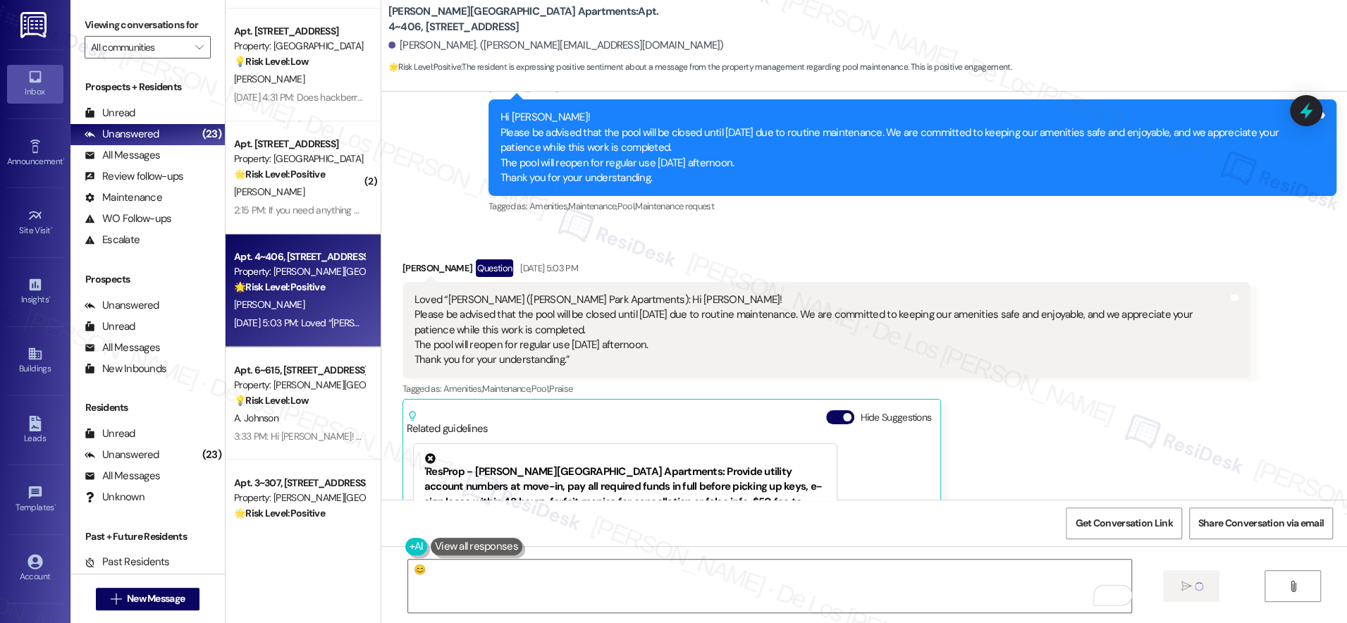
scroll to position [1659, 0]
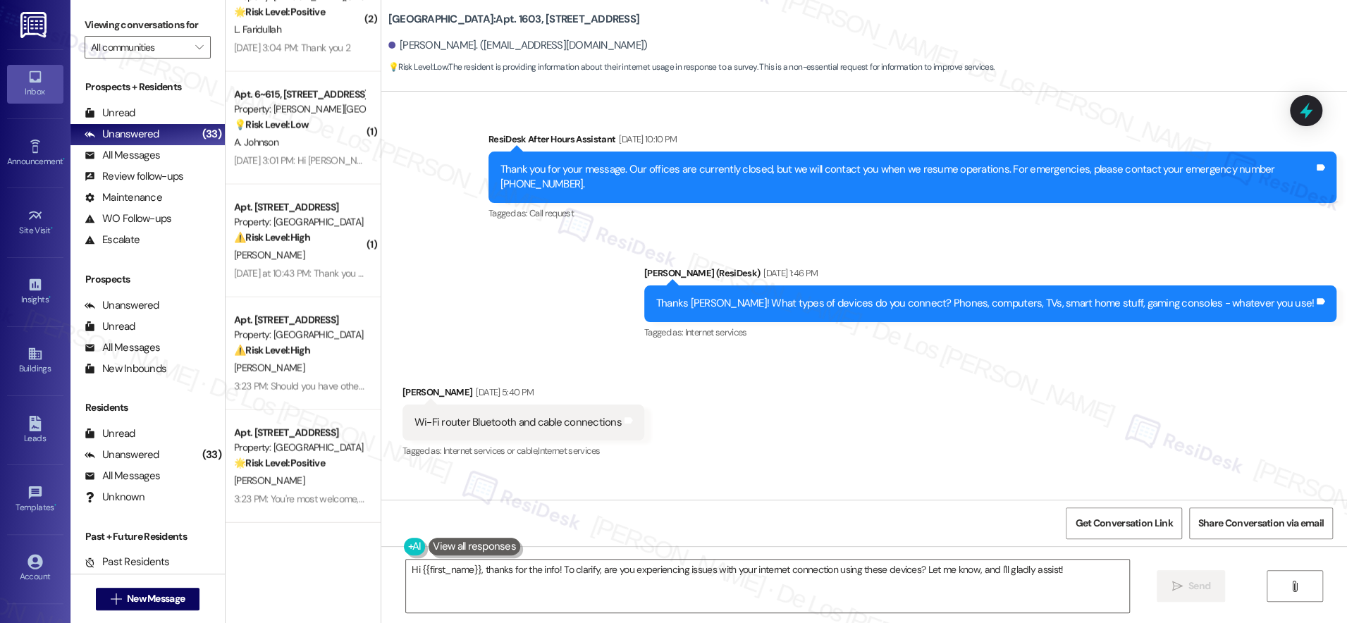
scroll to position [5226, 0]
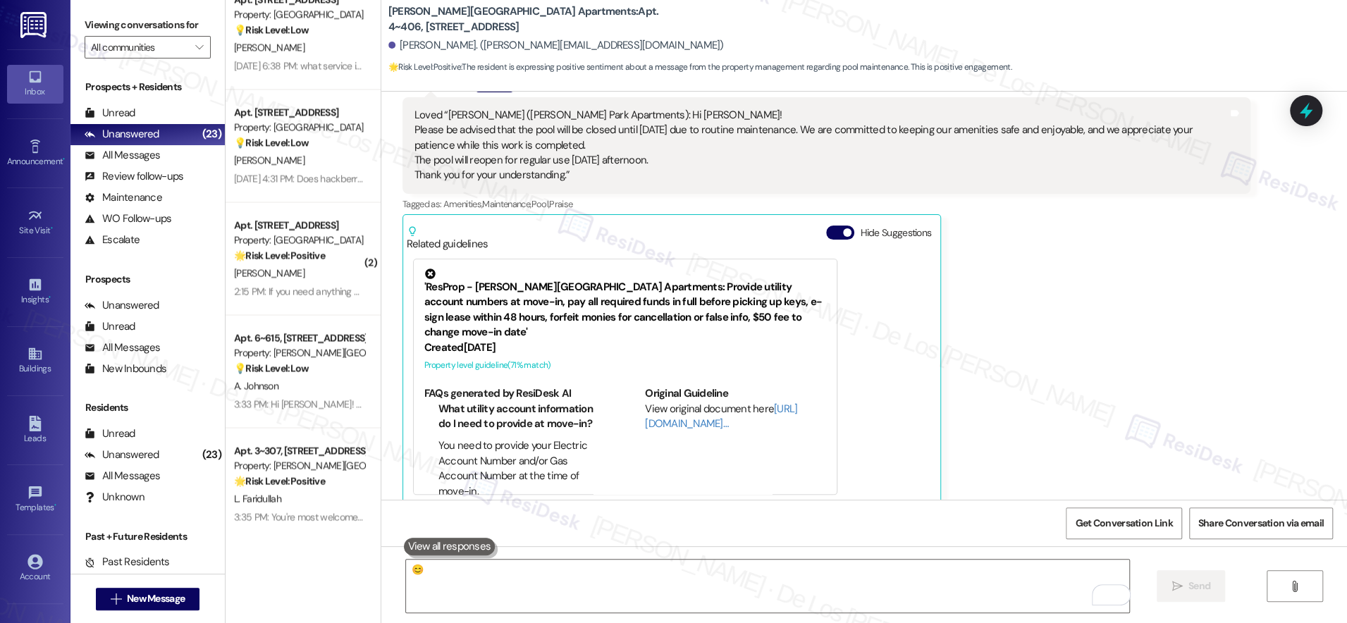
scroll to position [1575, 0]
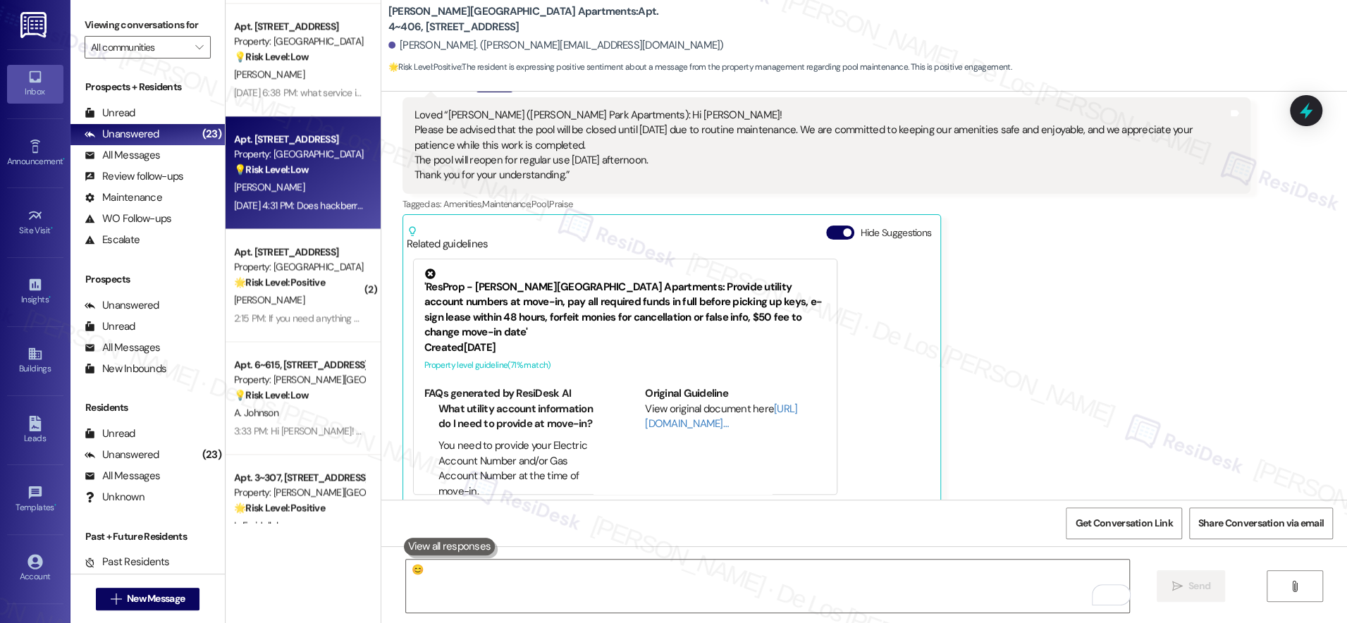
click at [295, 186] on div "[PERSON_NAME]" at bounding box center [299, 187] width 133 height 18
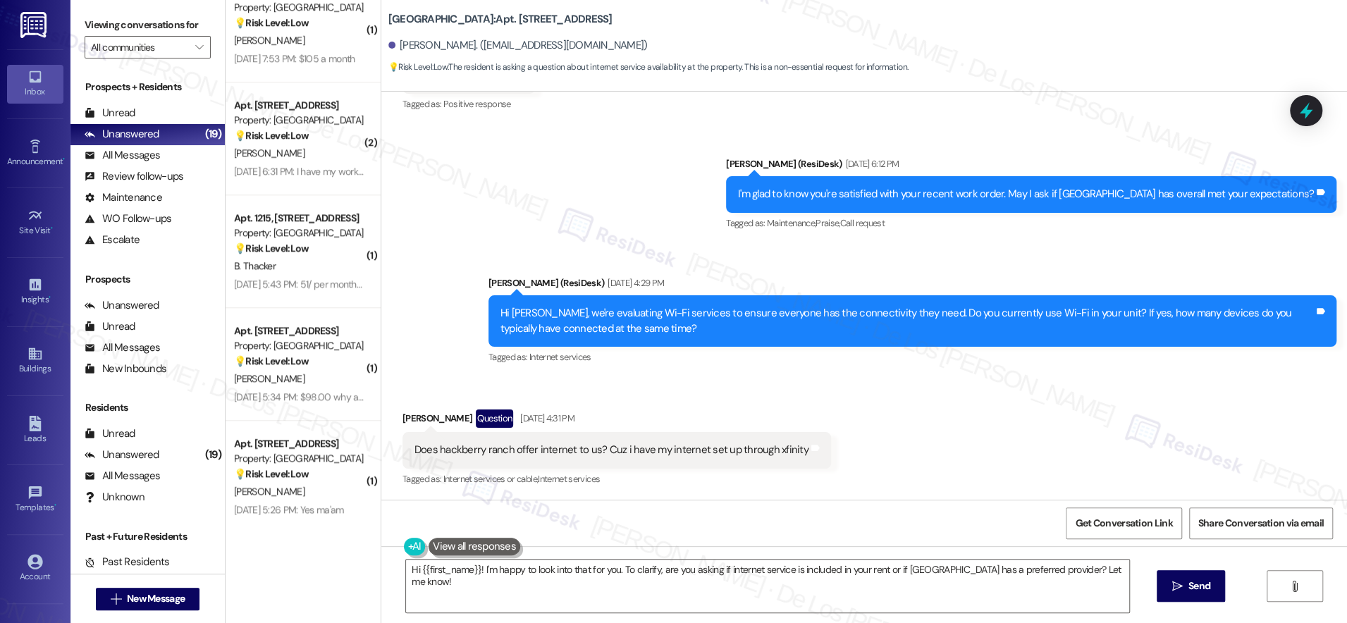
scroll to position [1160, 0]
click at [474, 569] on textarea "Hi {{first_name}}! I'm happy to look into that for you. To clarify, are you ask…" at bounding box center [767, 586] width 723 height 53
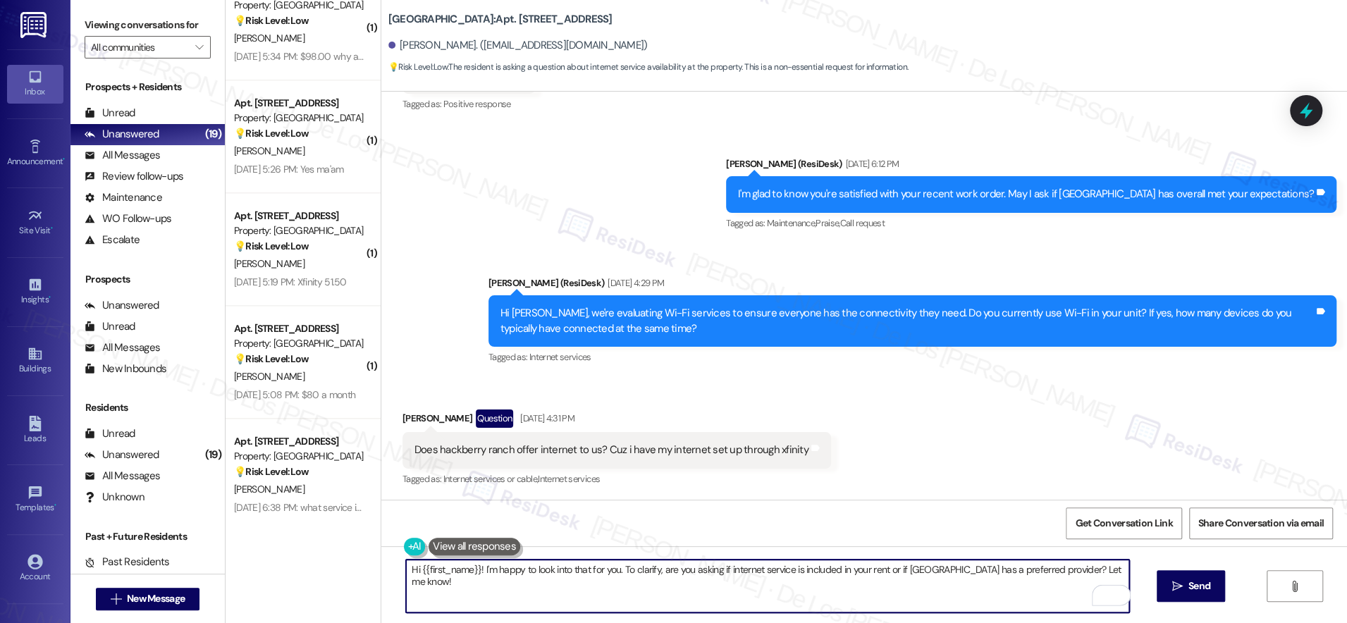
click at [470, 567] on textarea "Hi {{first_name}}! I'm happy to look into that for you. To clarify, are you ask…" at bounding box center [767, 586] width 723 height 53
drag, startPoint x: 833, startPoint y: 577, endPoint x: 851, endPoint y: 598, distance: 27.5
click at [851, 598] on textarea "Hi {{first_name}}! Thanks for reaching out. I understand that you want to know …" at bounding box center [767, 586] width 723 height 53
paste textarea "you’d like to know if we offer internet service. I’ll be happy to check on that…"
type textarea "Hi {{first_name}}! Thanks for reaching out. I understand you’d like to know if …"
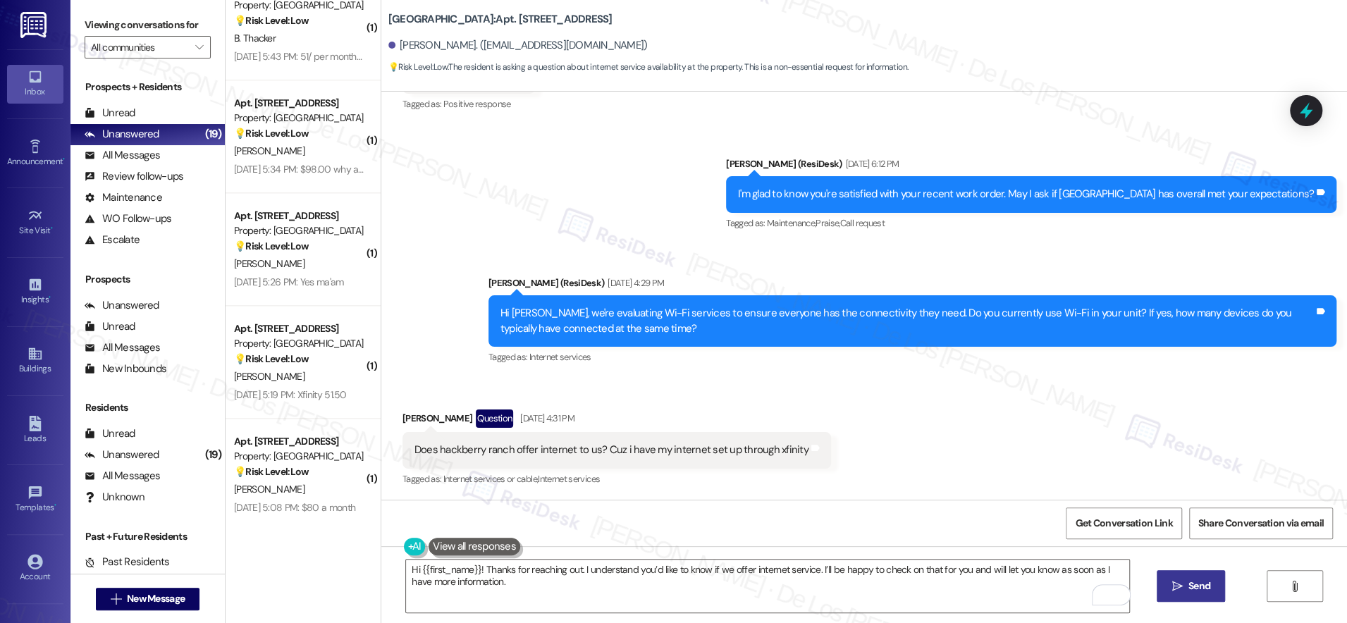
click at [1198, 582] on span "Send" at bounding box center [1199, 586] width 22 height 15
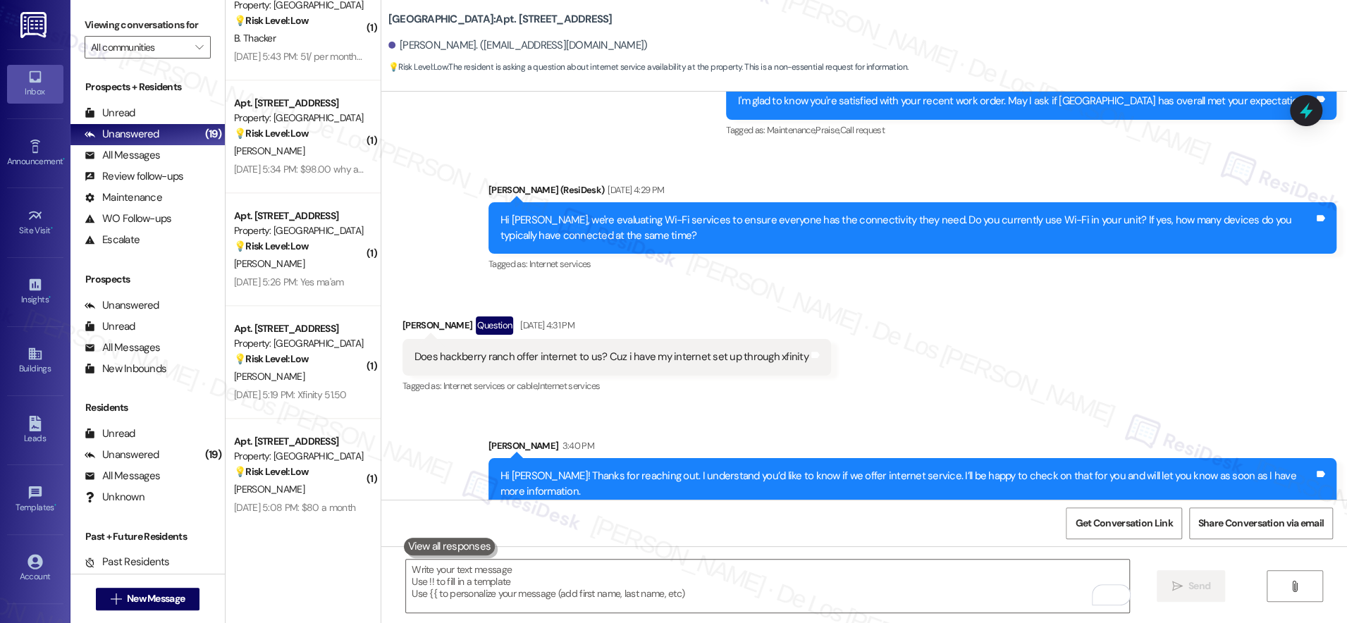
scroll to position [884, 0]
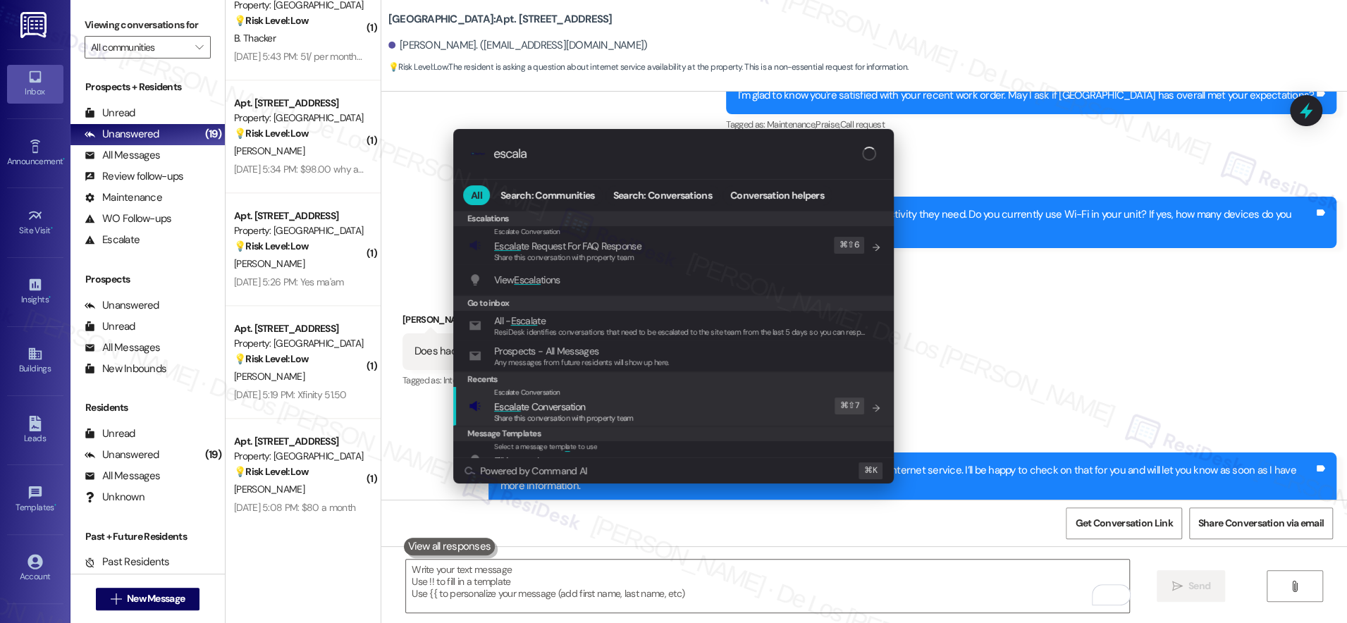
type input "escala"
click at [675, 393] on div "Escalate Conversation Escala te Conversation Share this conversation with prope…" at bounding box center [675, 406] width 412 height 38
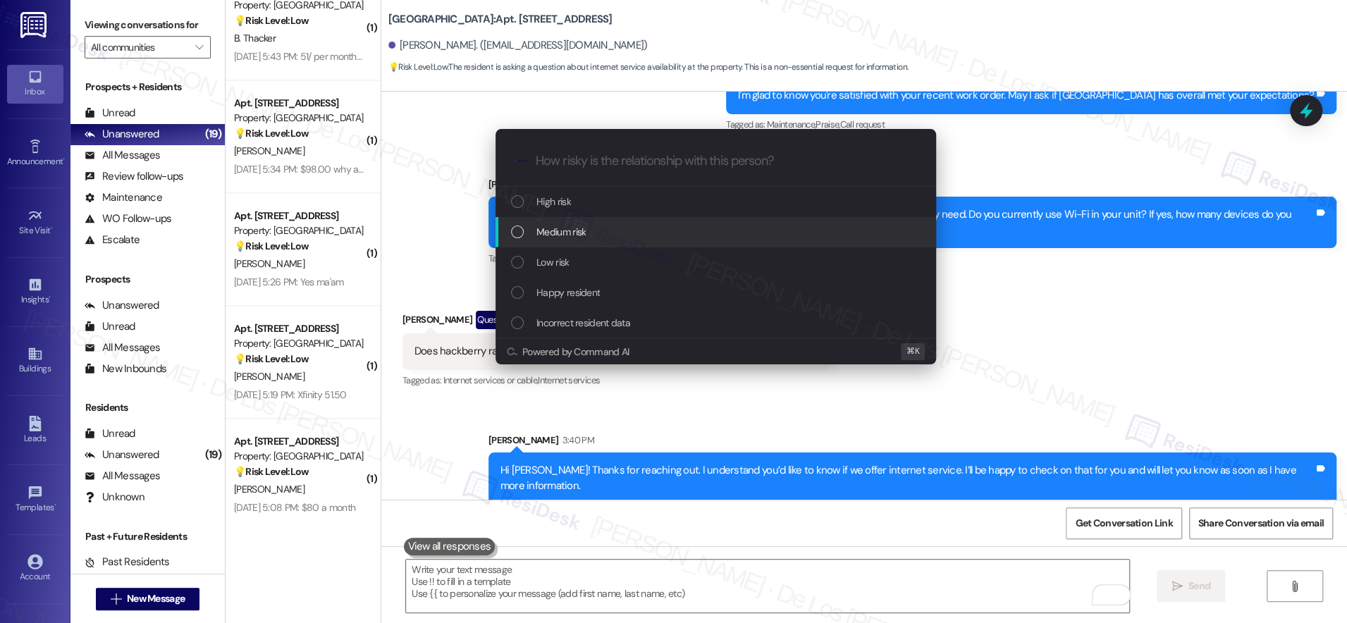
click at [598, 230] on div "Medium risk" at bounding box center [717, 232] width 412 height 16
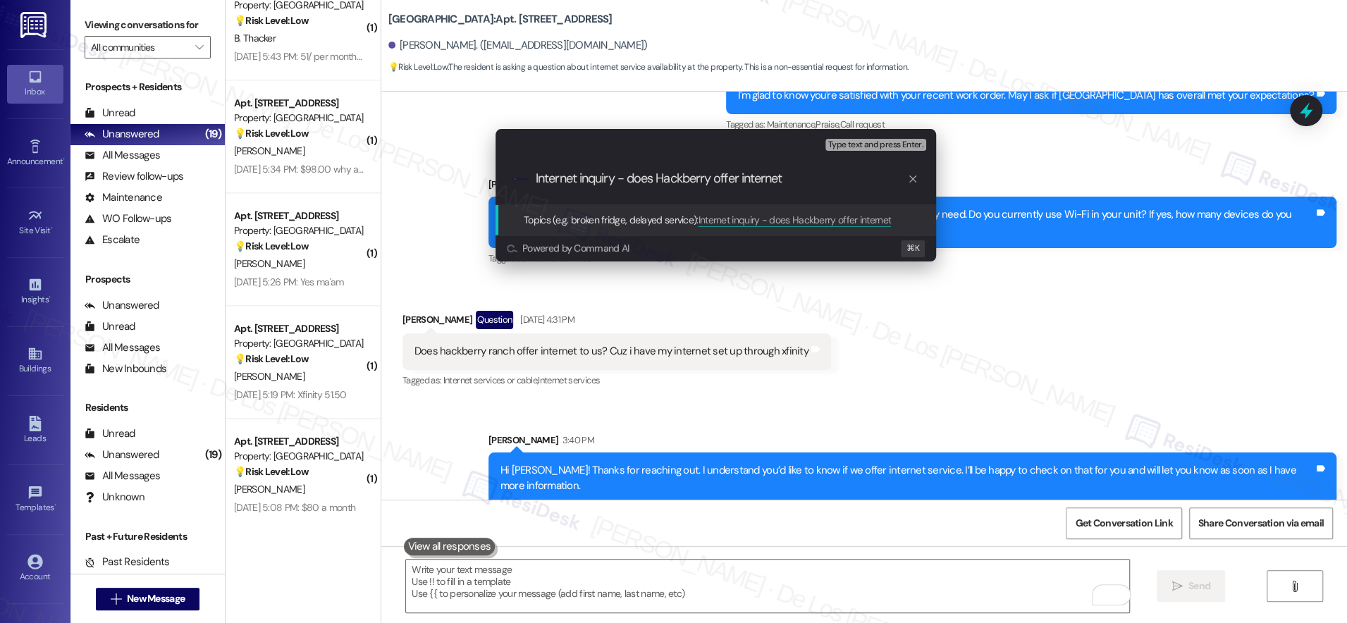
type input "Internet inquiry - does Hackberry offer internet?"
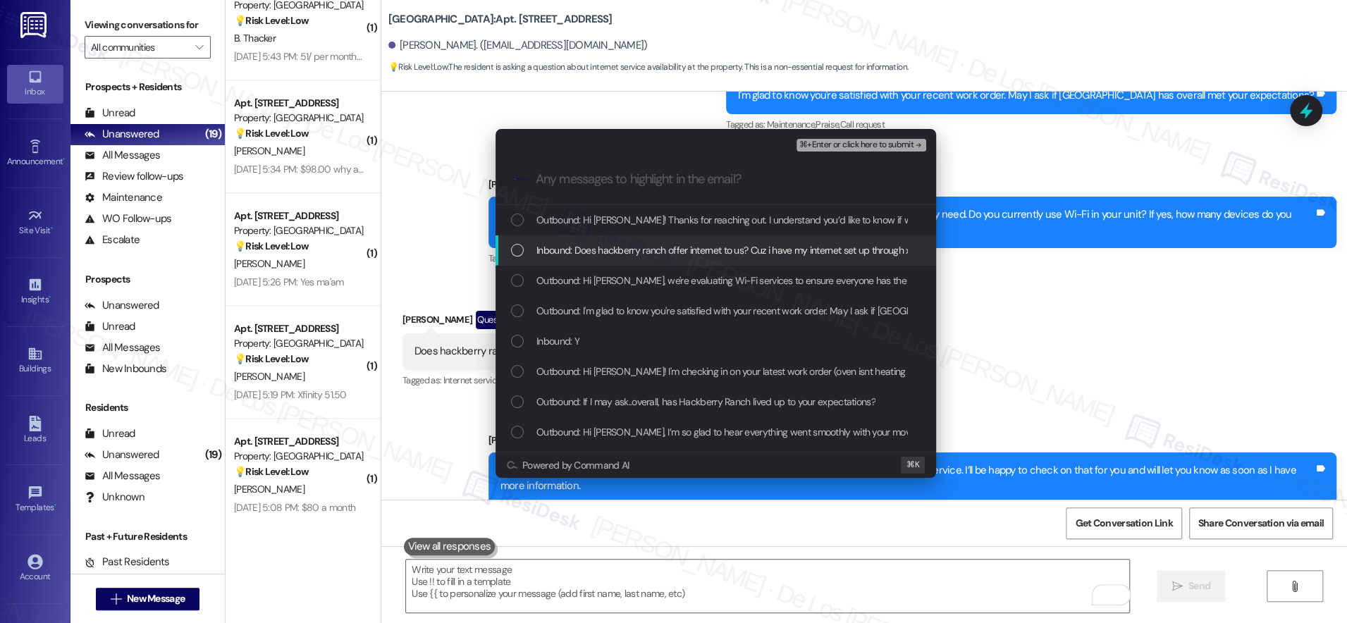
click at [675, 250] on span "Inbound: Does hackberry ranch offer internet to us? Cuz i have my internet set …" at bounding box center [732, 250] width 393 height 16
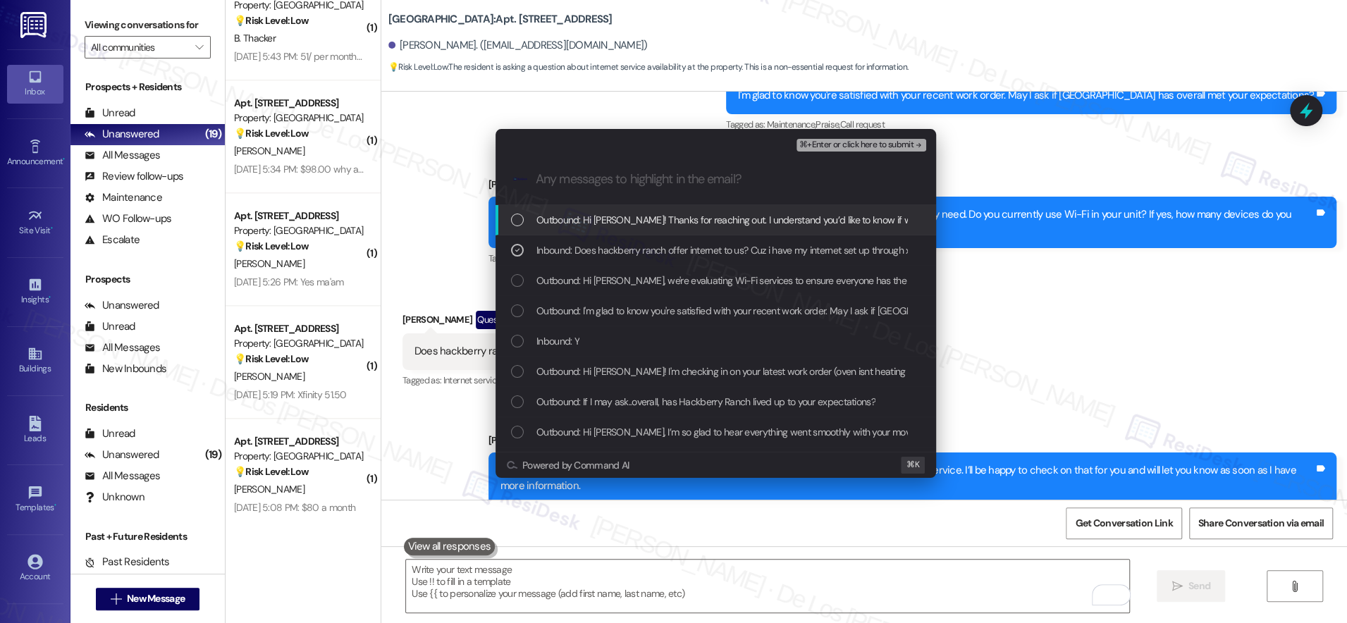
click at [836, 147] on span "⌘+Enter or click here to submit" at bounding box center [856, 145] width 114 height 10
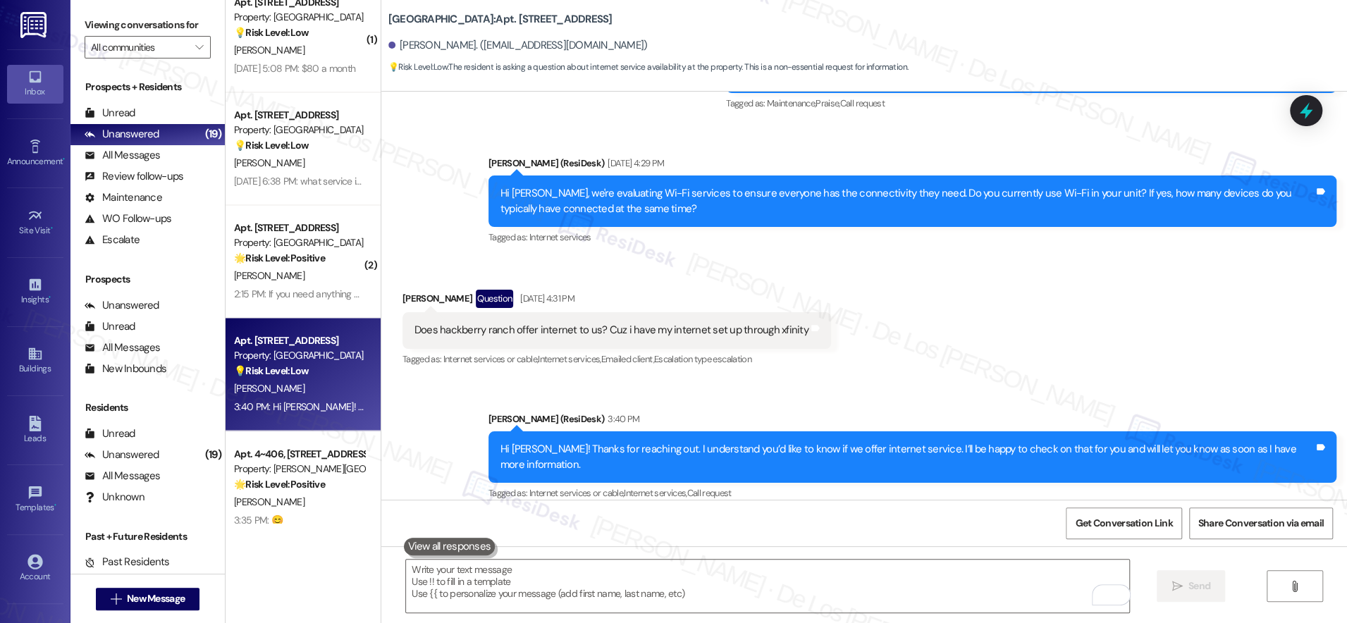
scroll to position [1596, 0]
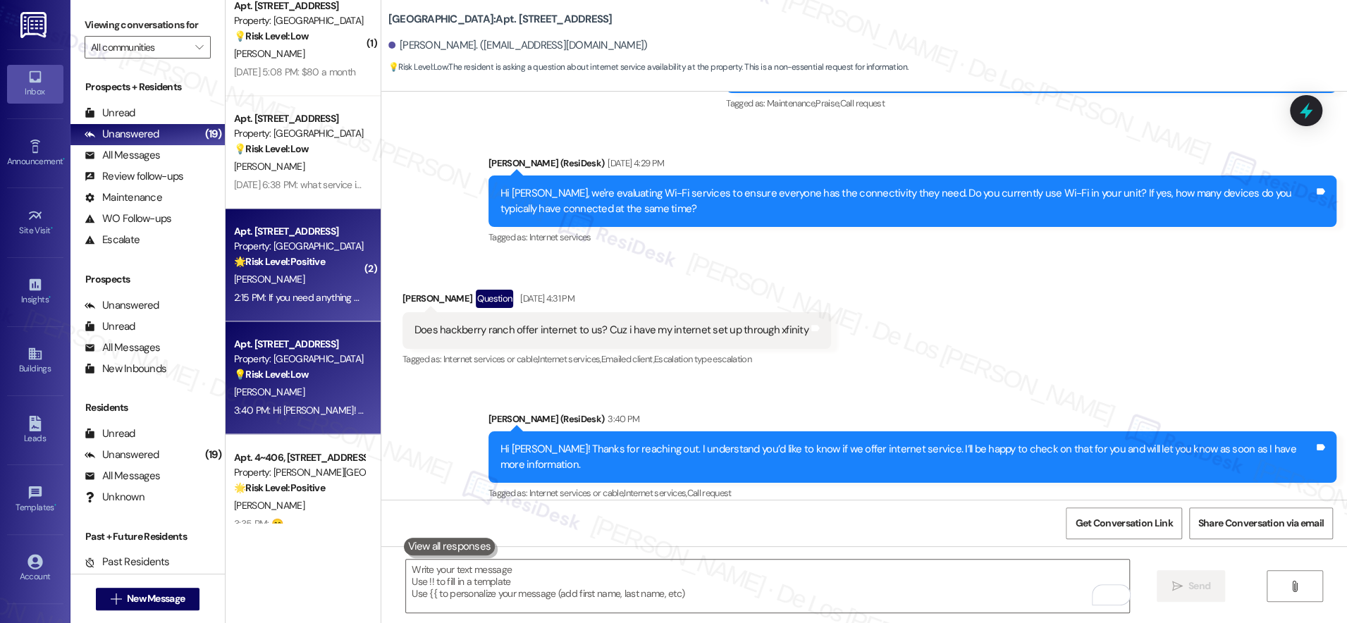
click at [323, 269] on div "🌟 Risk Level: Positive The resident sent a positive message offering assistance…" at bounding box center [299, 261] width 130 height 15
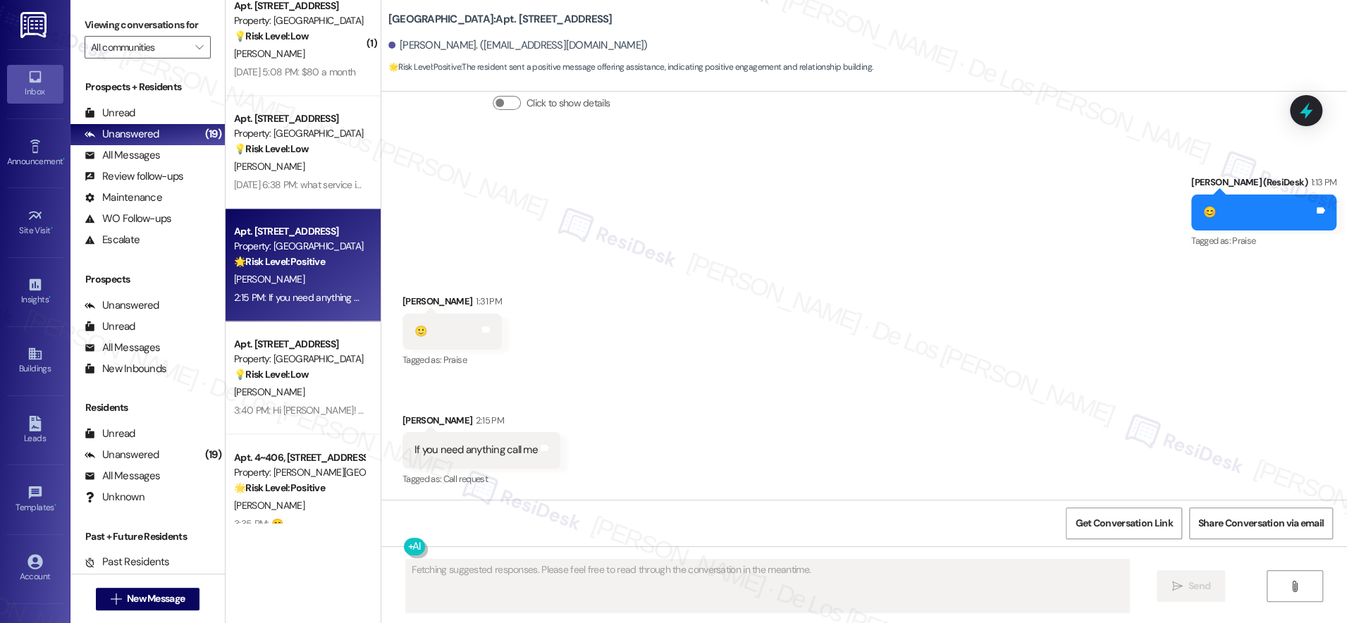
scroll to position [988, 0]
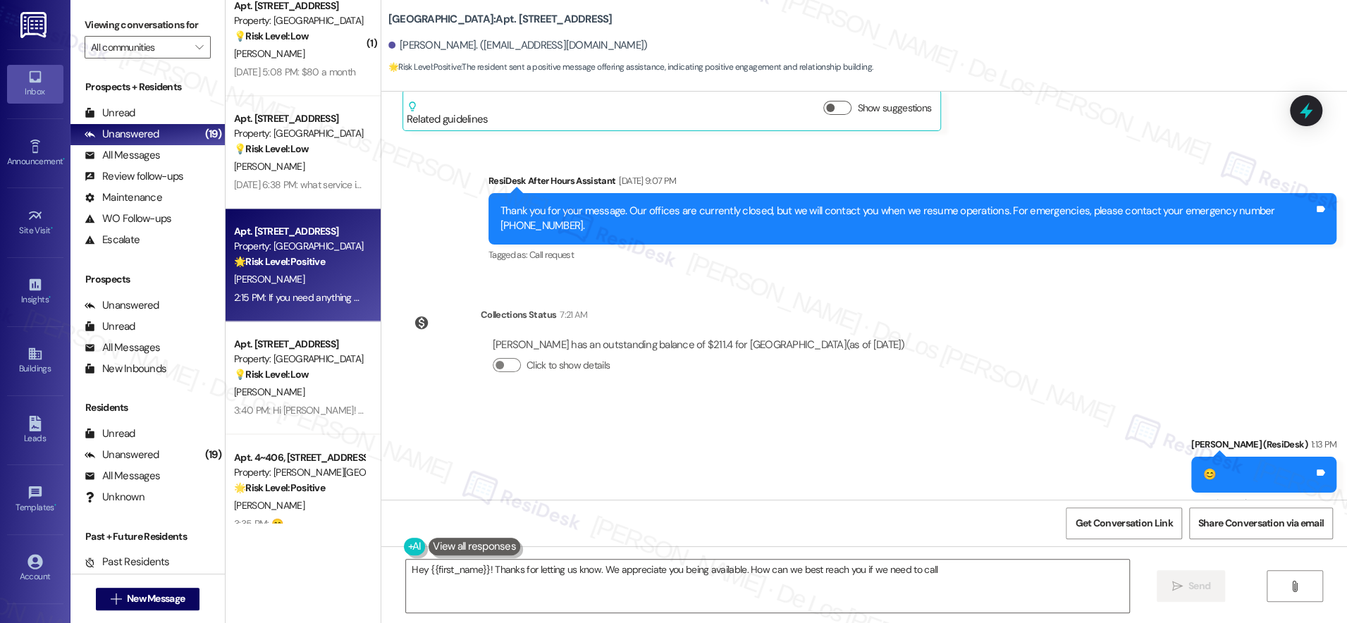
type textarea "Hey {{first_name}}! Thanks for letting us know. We appreciate you being availab…"
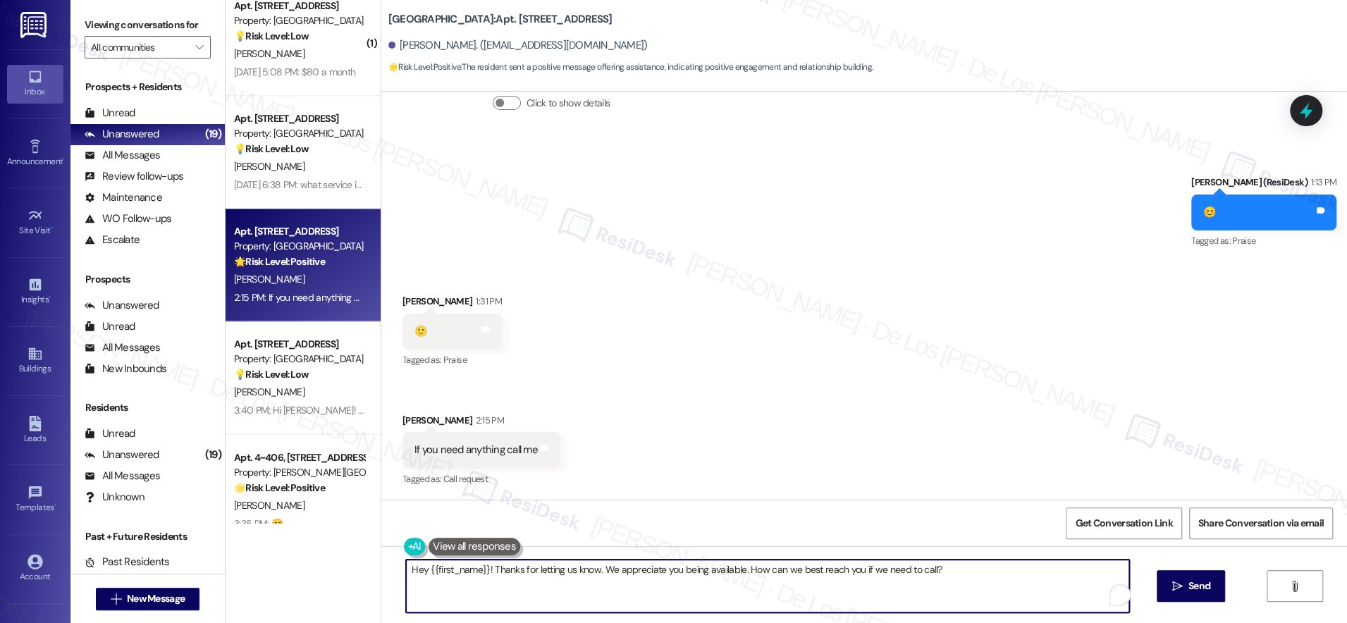
click at [553, 577] on textarea "Hey {{first_name}}! Thanks for letting us know. We appreciate you being availab…" at bounding box center [767, 586] width 723 height 53
click at [554, 577] on textarea "Hey {{first_name}}! Thanks for letting us know. We appreciate you being availab…" at bounding box center [767, 586] width 723 height 53
paste textarea ", sorry [PERSON_NAME]! For now, I can only communicate via text, but I’m here t…"
click at [741, 571] on textarea "Oh, sorry [PERSON_NAME]! For now, I can only communicate via text, but I’m here…" at bounding box center [767, 586] width 723 height 53
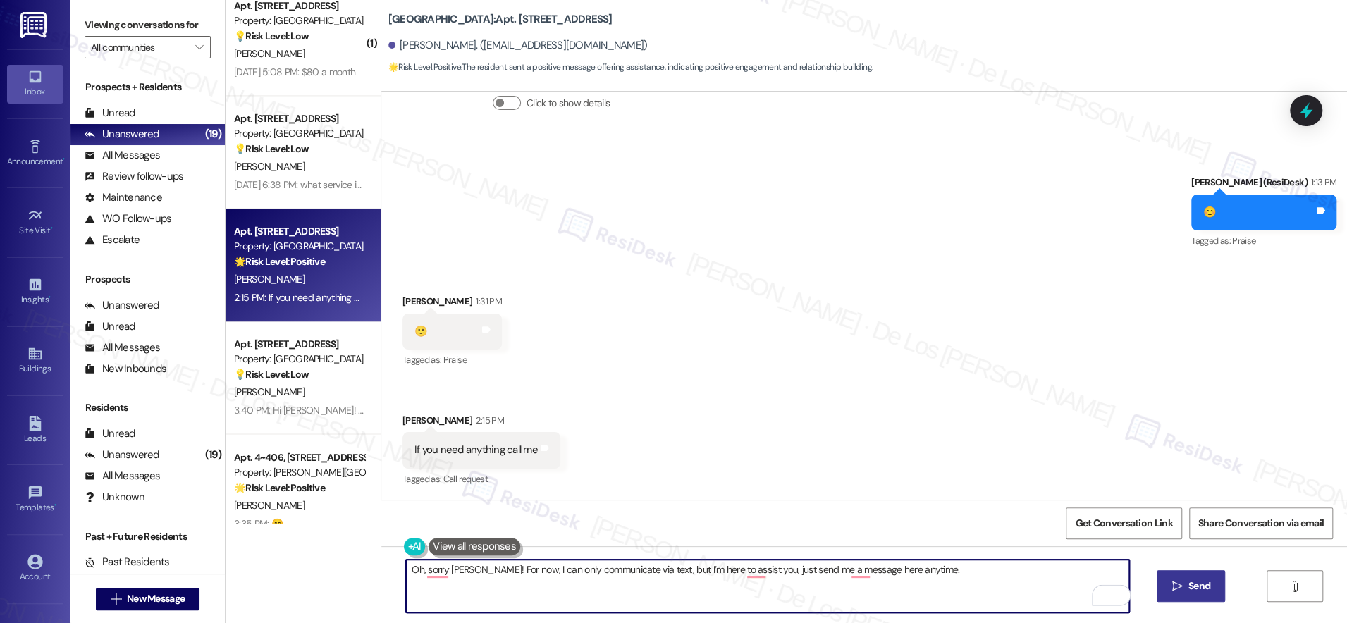
type textarea "Oh, sorry [PERSON_NAME]! For now, I can only communicate via text, but I’m here…"
click at [1188, 587] on span "Send" at bounding box center [1199, 586] width 22 height 15
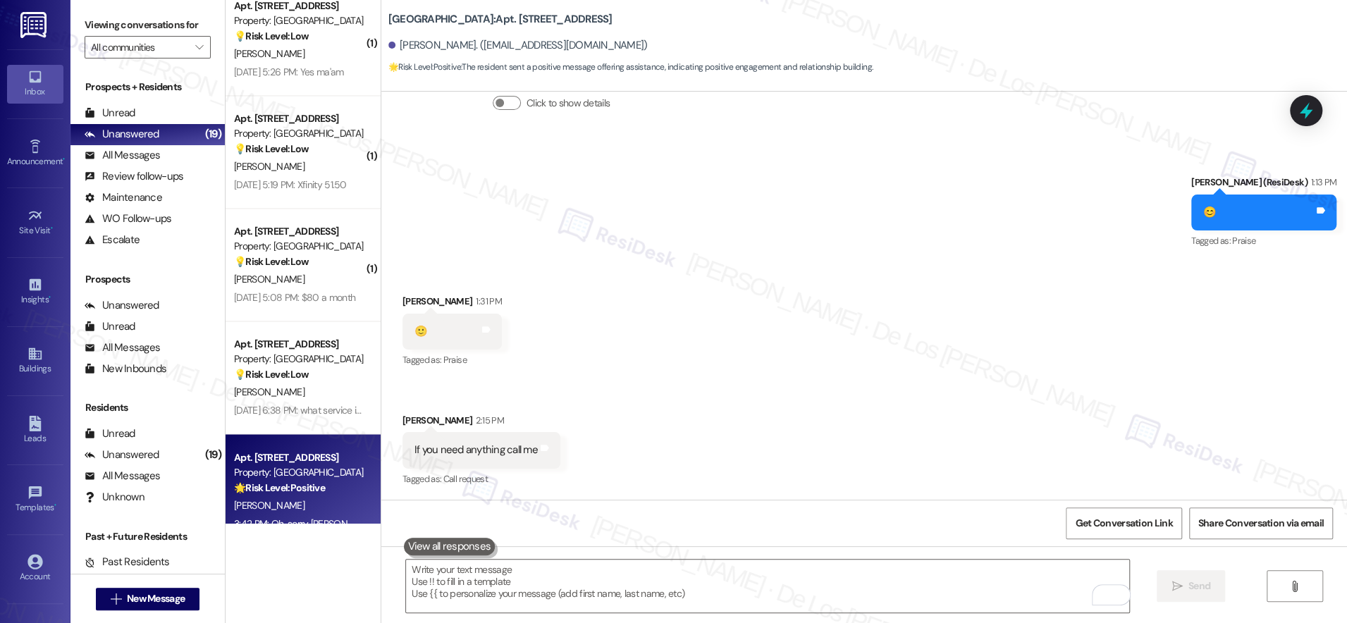
drag, startPoint x: 317, startPoint y: 297, endPoint x: 369, endPoint y: 292, distance: 52.5
click at [317, 297] on div "[DATE] 5:08 PM: $80 a month [DATE] 5:08 PM: $80 a month" at bounding box center [294, 297] width 121 height 13
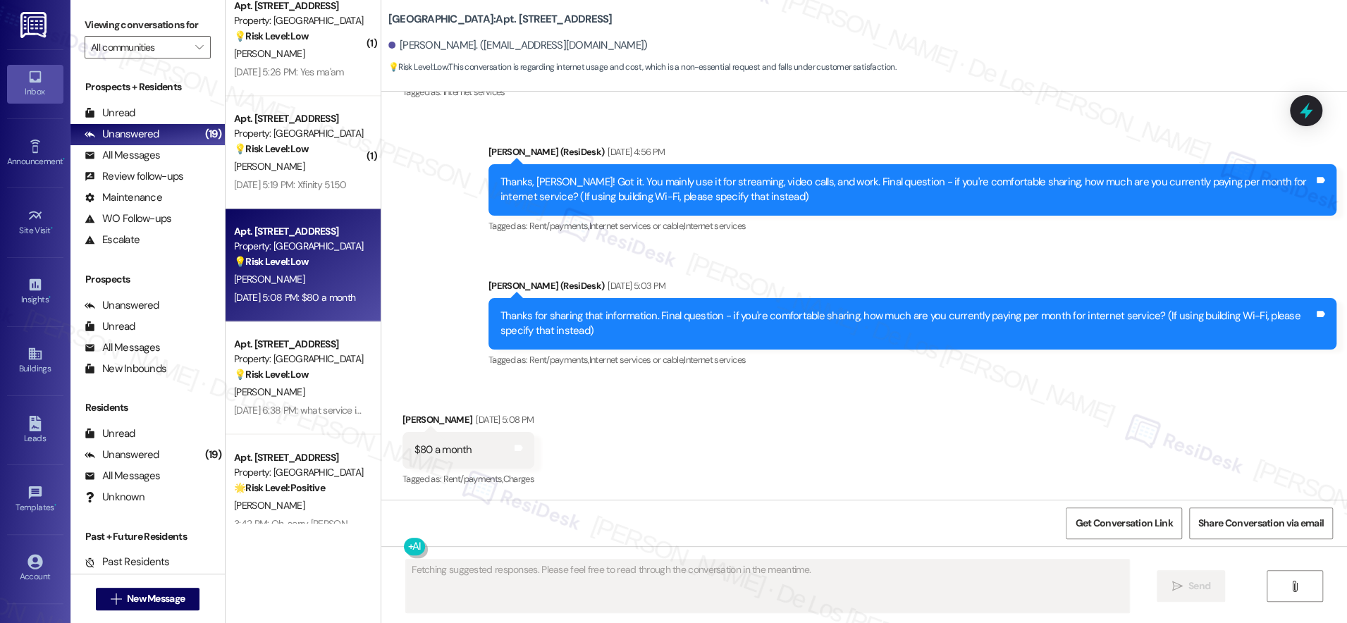
scroll to position [3079, 0]
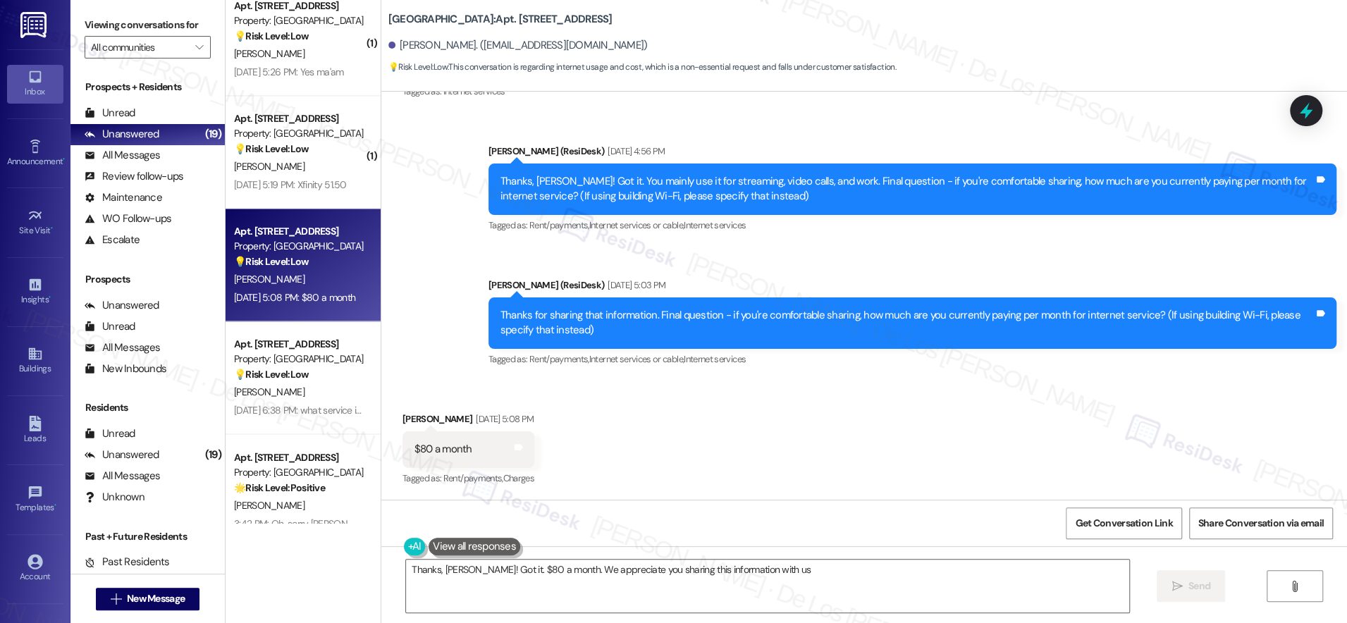
type textarea "Thanks, [PERSON_NAME]! Got it. $80 a month. We appreciate you sharing this info…"
click at [851, 591] on textarea "Thanks, [PERSON_NAME]! Got it. $80 a month. We appreciate you sharing this info…" at bounding box center [767, 586] width 723 height 53
click at [1177, 595] on button " Send" at bounding box center [1191, 586] width 68 height 32
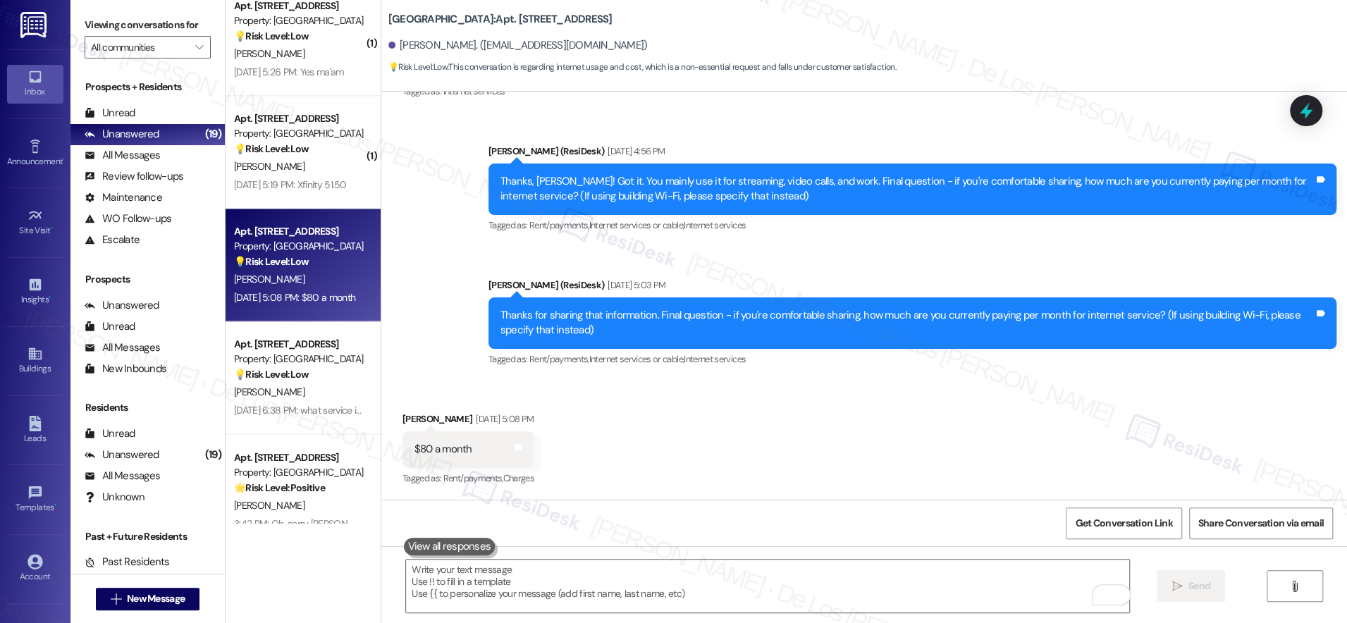
scroll to position [3078, 0]
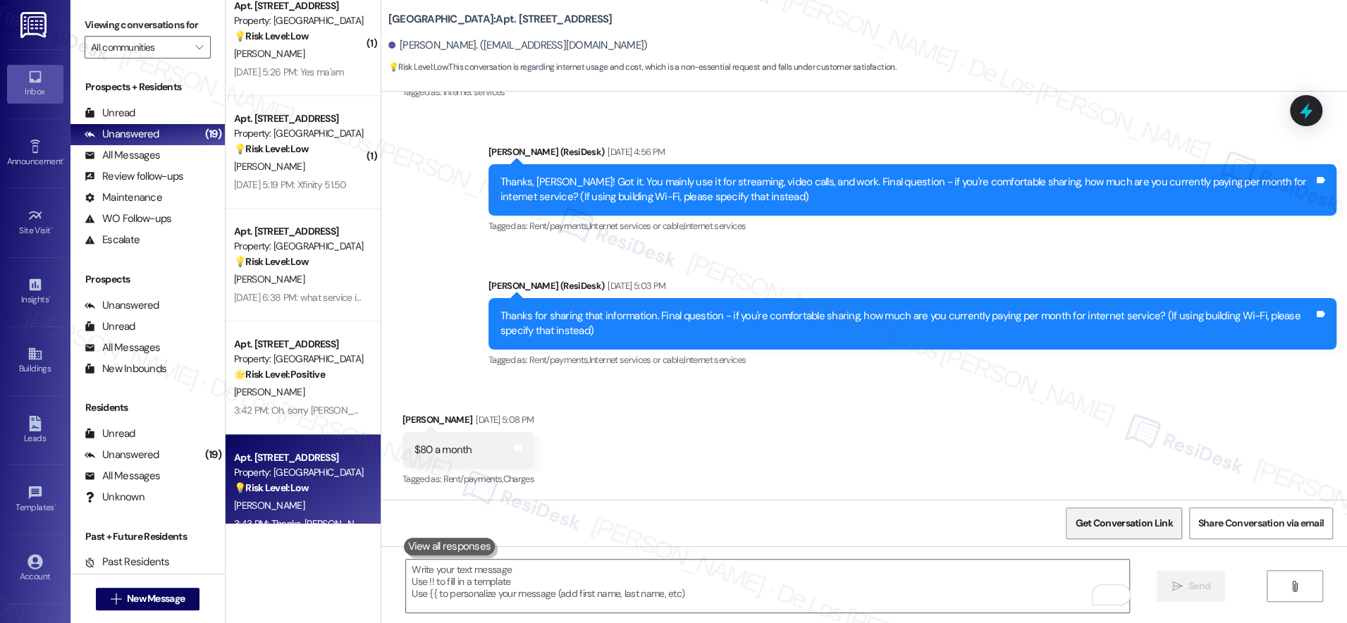
click at [1112, 517] on span "Get Conversation Link" at bounding box center [1123, 523] width 97 height 15
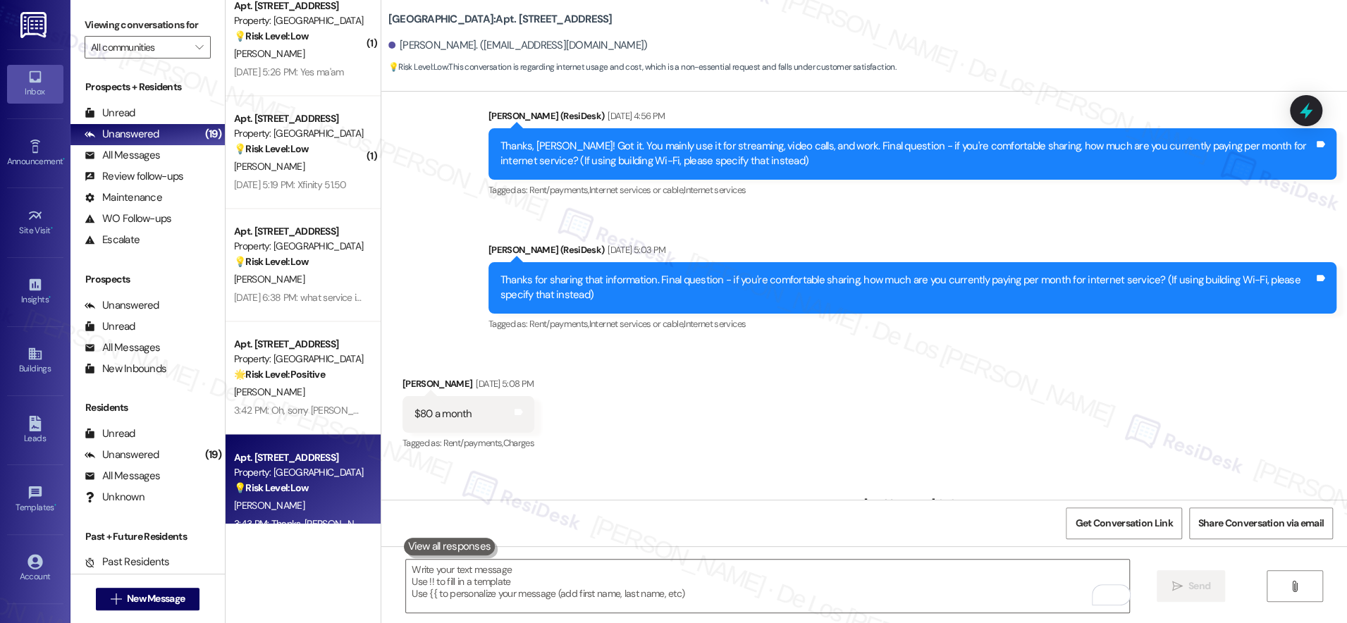
scroll to position [3177, 0]
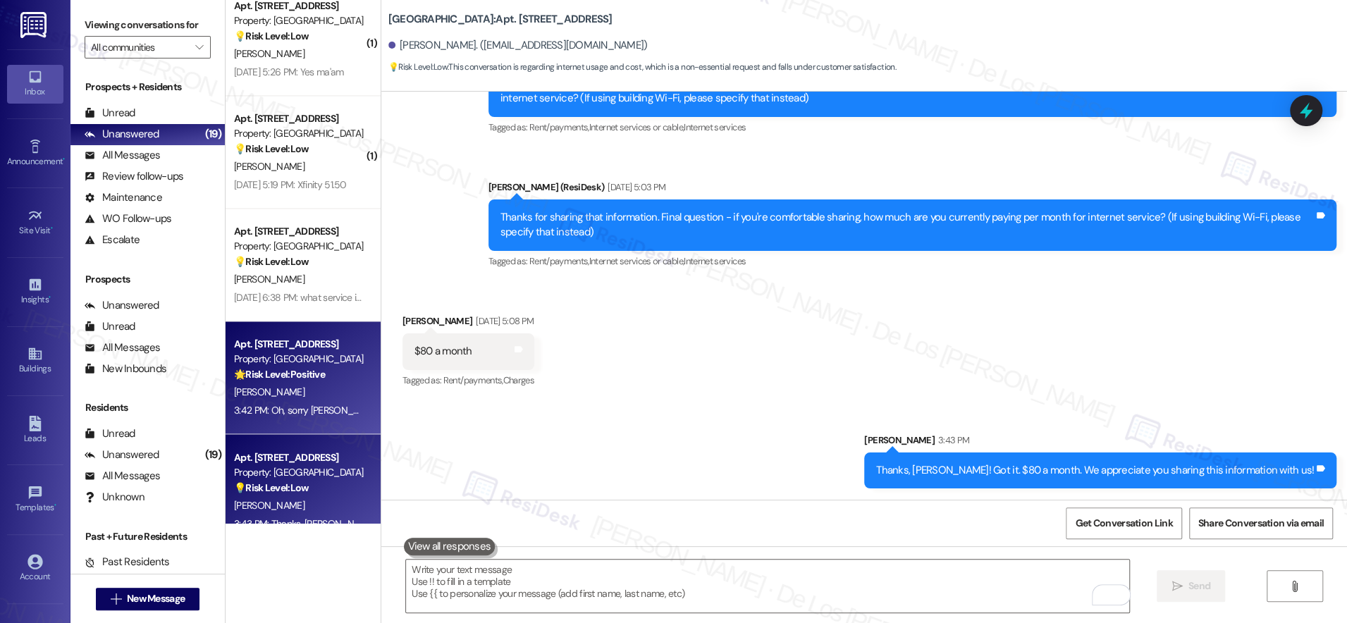
click at [292, 407] on div "3:42 PM: Oh, sorry [PERSON_NAME]! For now, I can only communicate via text, but…" at bounding box center [526, 410] width 585 height 13
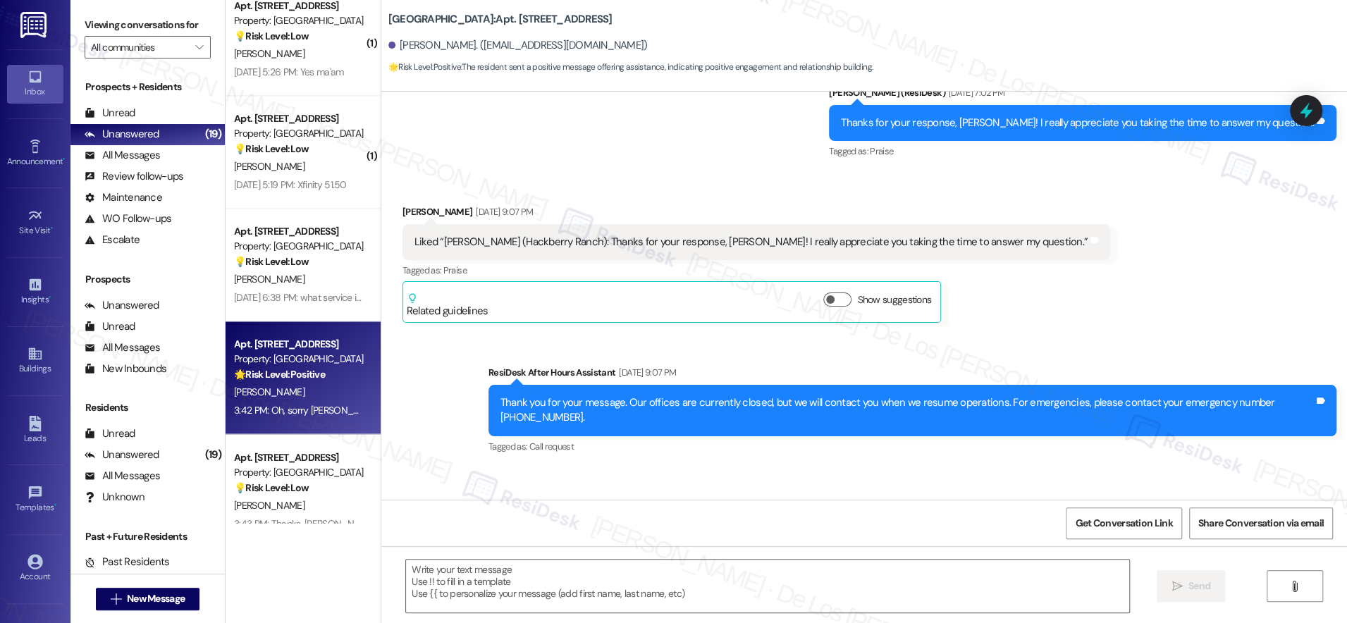
type textarea "Fetching suggested responses. Please feel free to read through the conversation…"
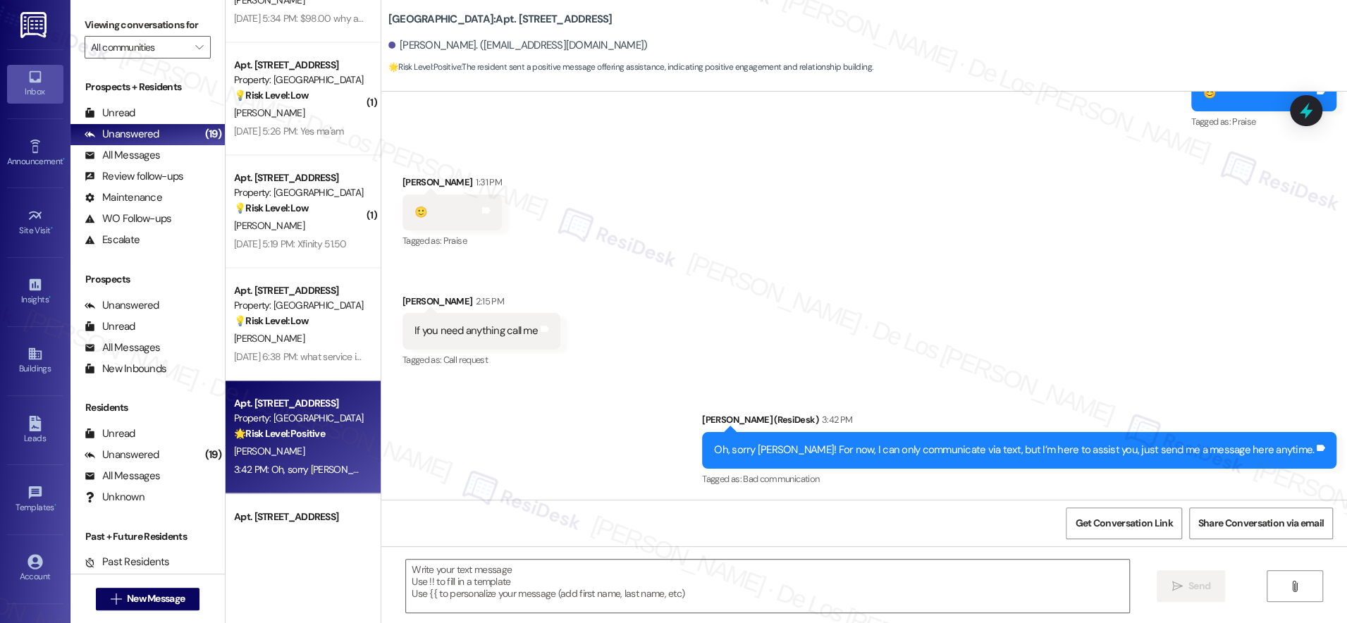
scroll to position [1503, 0]
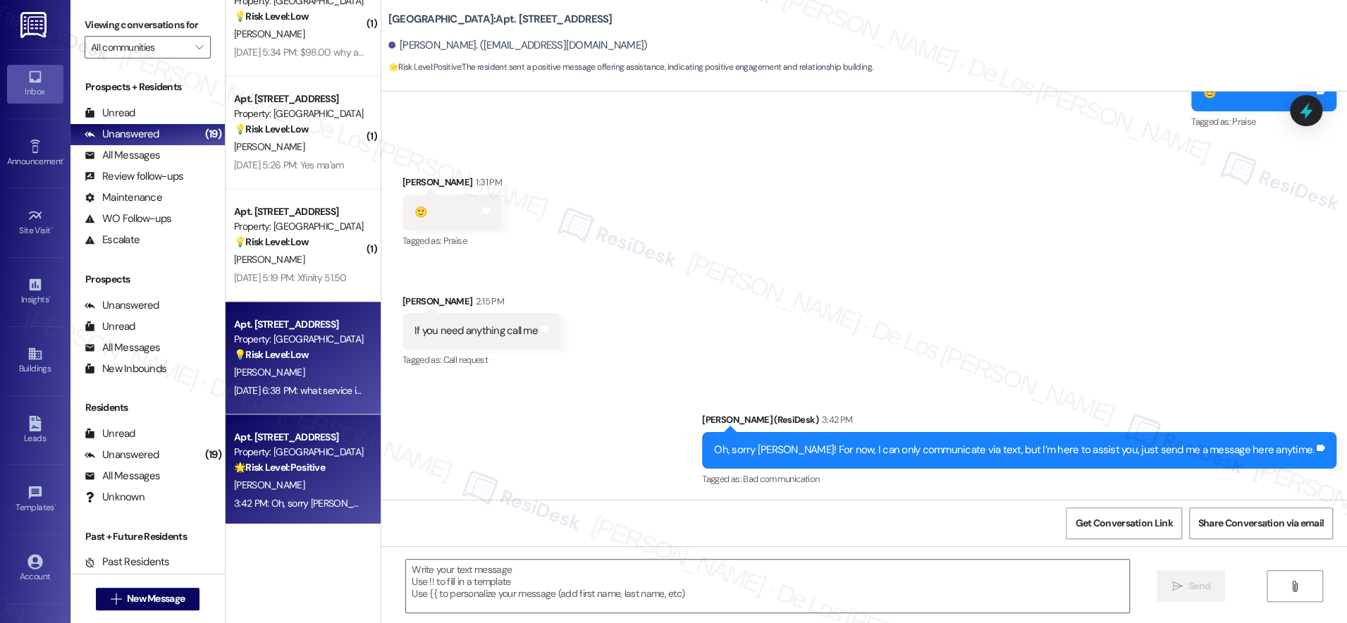
drag, startPoint x: 271, startPoint y: 376, endPoint x: 281, endPoint y: 373, distance: 10.3
click at [271, 376] on div "( 2 ) Apt. [STREET_ADDRESS] Property: [GEOGRAPHIC_DATA] 💡 Risk Level: Low The r…" at bounding box center [303, 261] width 155 height 523
click at [269, 399] on div "Apt. [STREET_ADDRESS] Property: [GEOGRAPHIC_DATA] 💡 Risk Level: Low The residen…" at bounding box center [303, 358] width 155 height 113
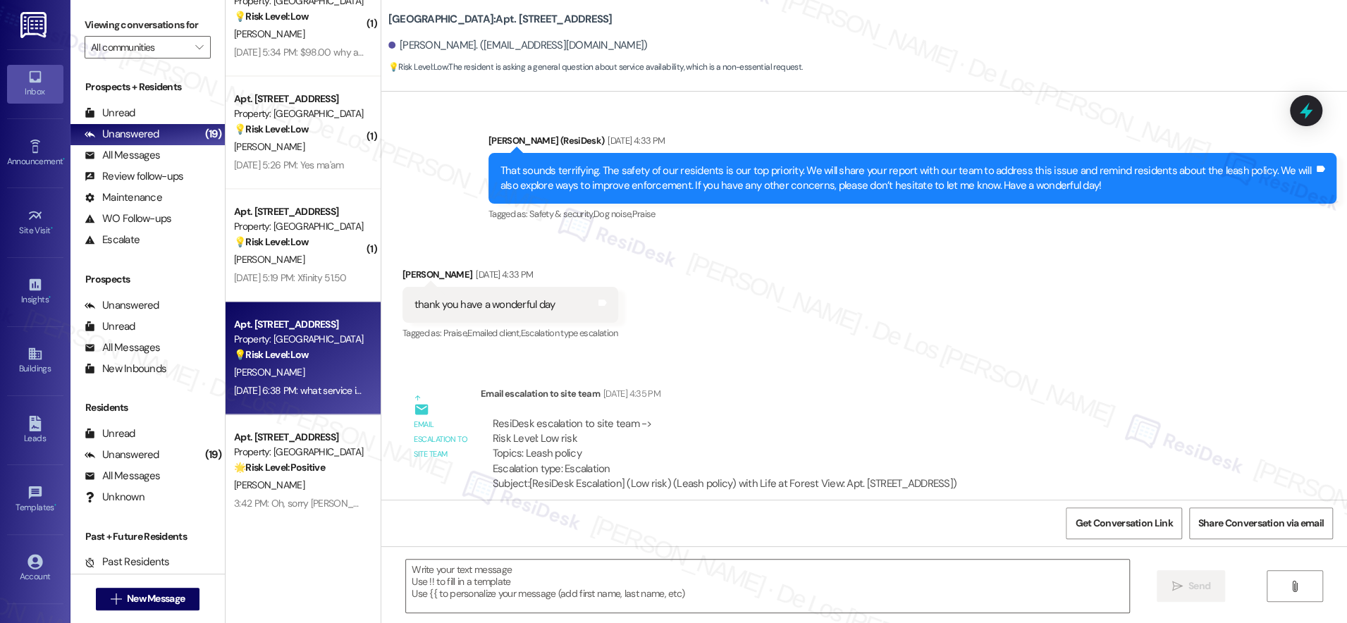
type textarea "Fetching suggested responses. Please feel free to read through the conversation…"
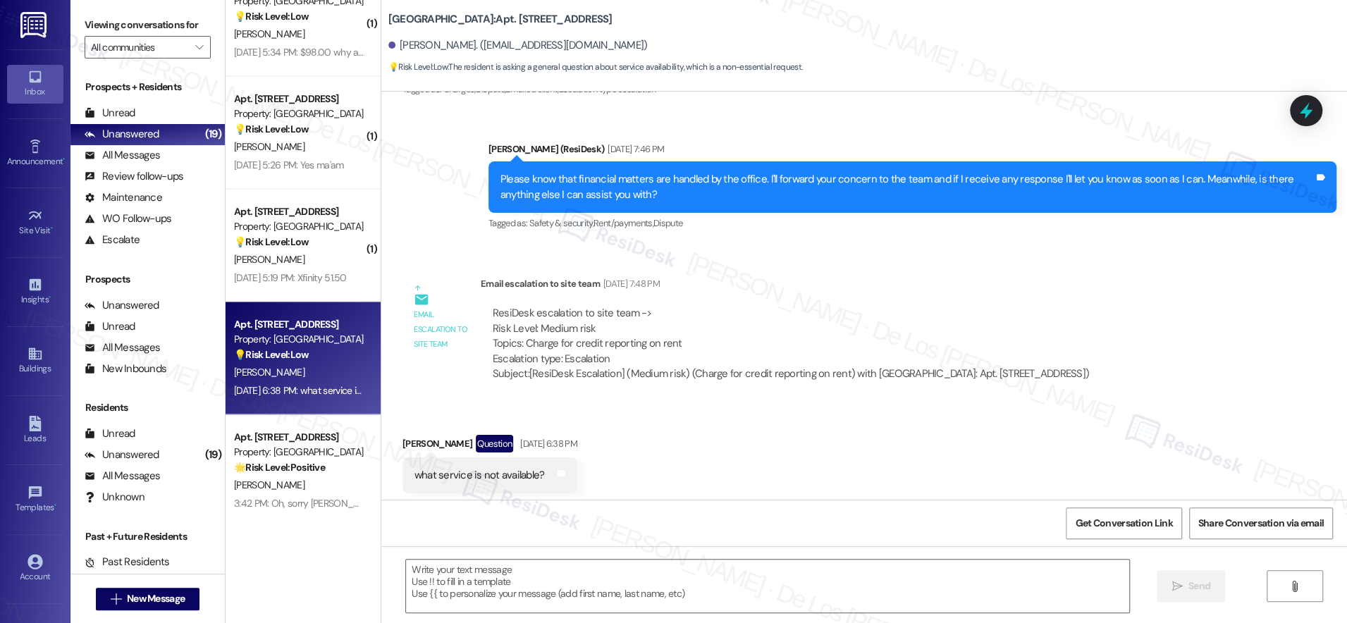
scroll to position [4090, 0]
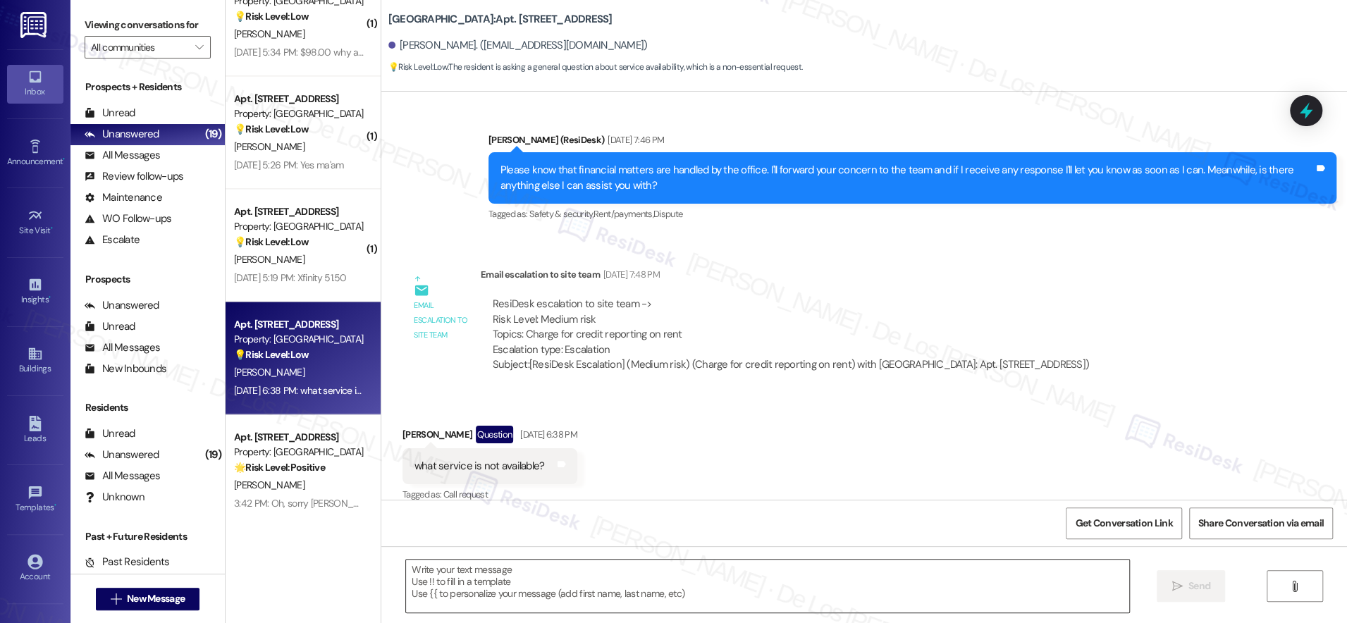
click at [558, 594] on textarea at bounding box center [767, 586] width 723 height 53
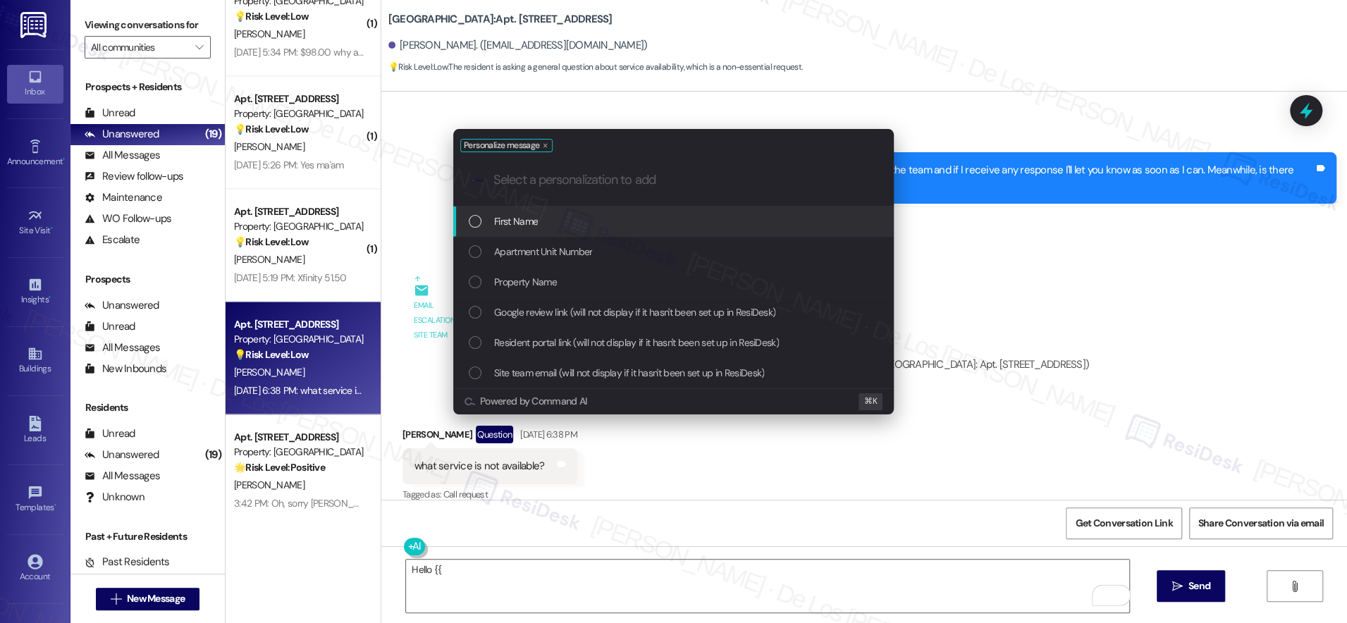
drag, startPoint x: 521, startPoint y: 212, endPoint x: 547, endPoint y: 209, distance: 26.2
click at [522, 214] on span "First Name" at bounding box center [516, 222] width 44 height 16
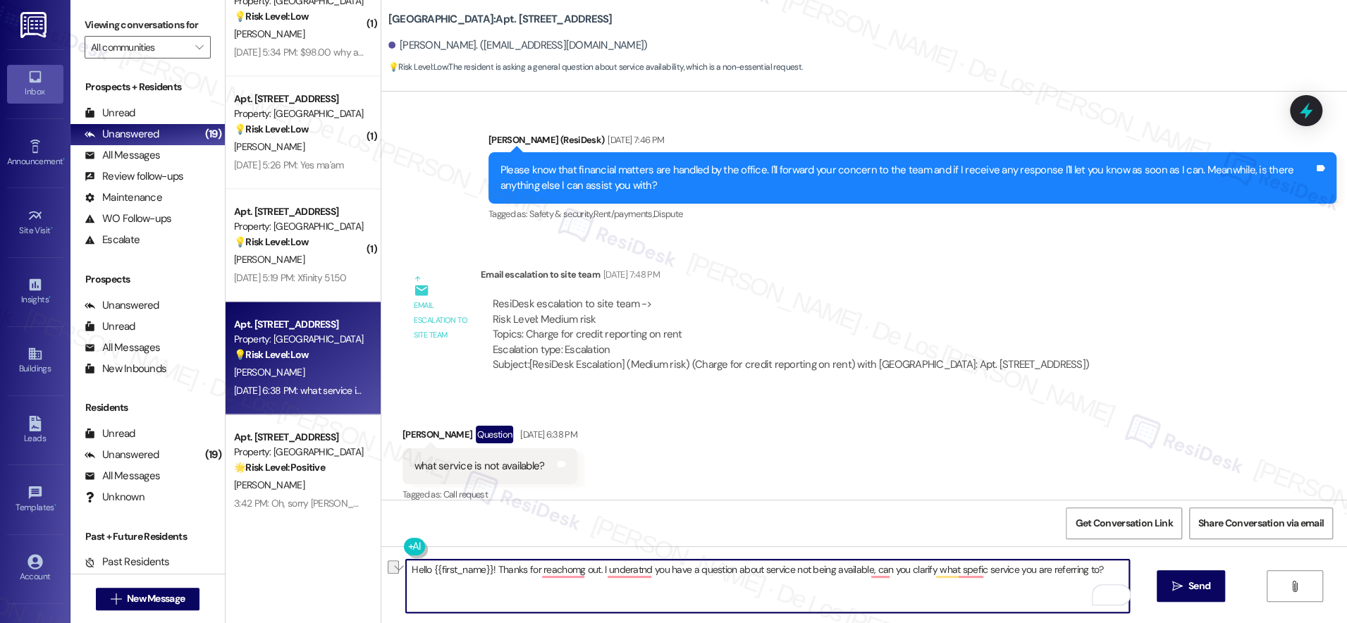
paste textarea "ing out. I understand you have a question about a service not being available—c…"
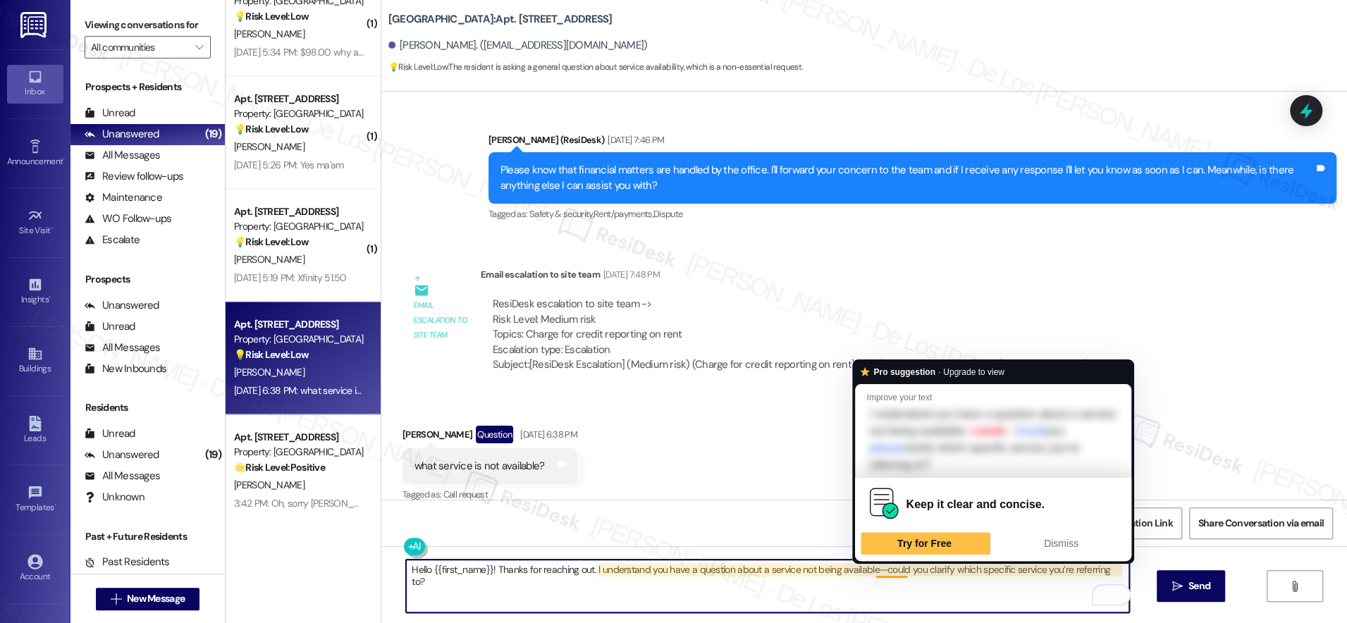
click at [873, 571] on textarea "Hello {{first_name}}! Thanks for reaching out. I understand you have a question…" at bounding box center [767, 586] width 723 height 53
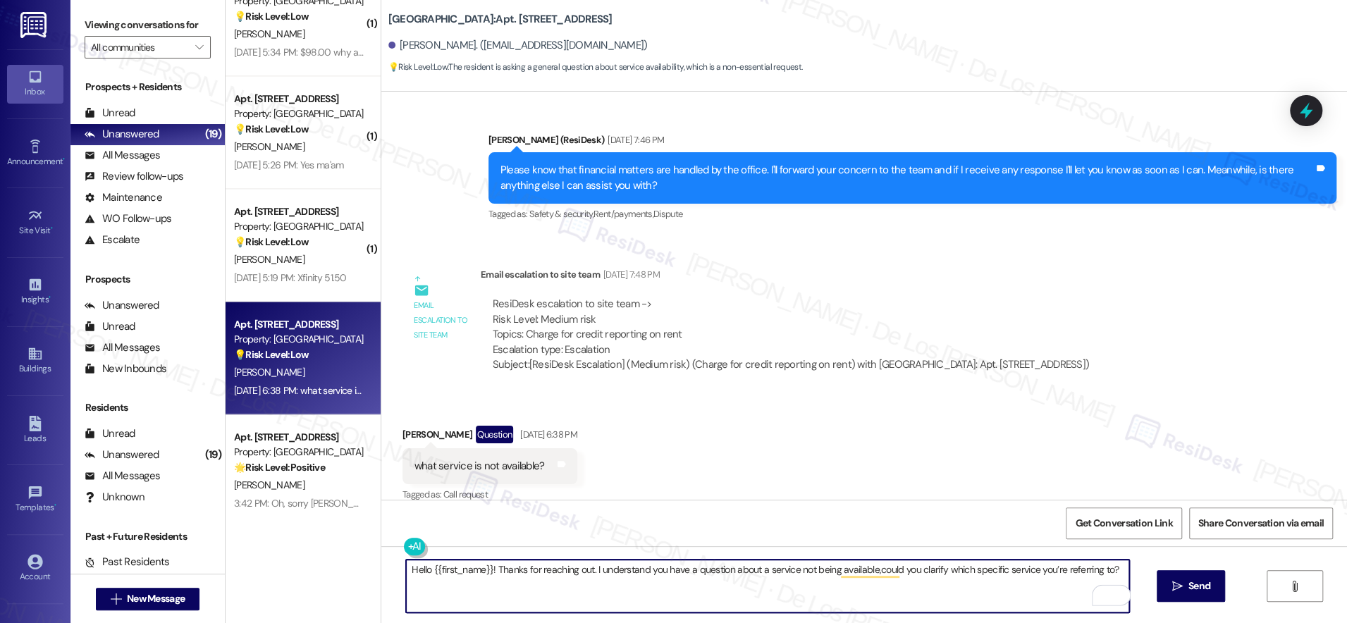
type textarea "Hello {{first_name}}! Thanks for reaching out. I understand you have a question…"
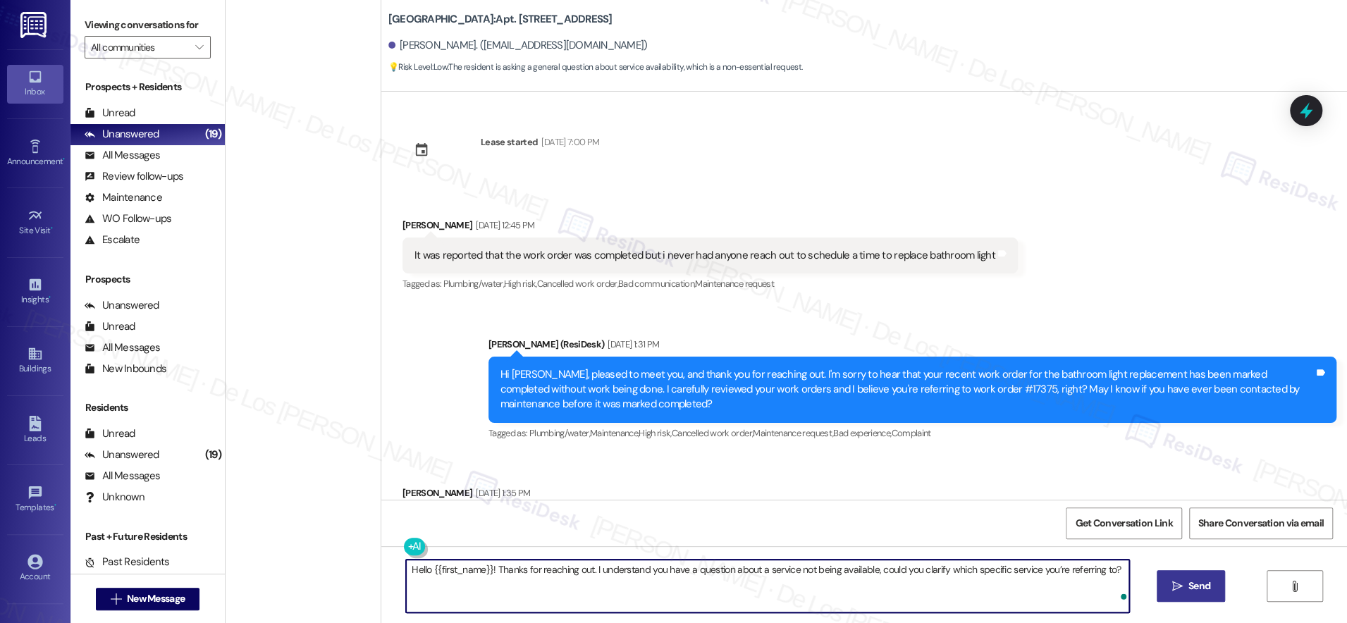
scroll to position [4090, 0]
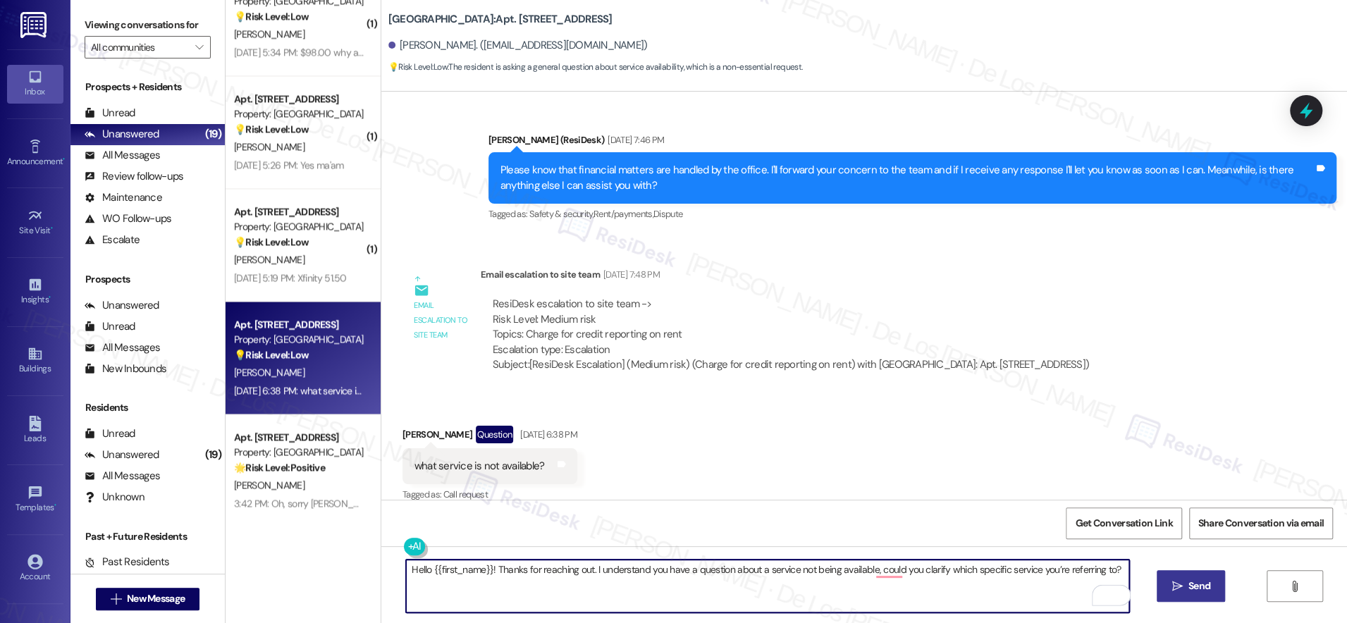
type textarea "Hello {{first_name}}! Thanks for reaching out. I understand you have a question…"
click at [1175, 588] on icon "" at bounding box center [1176, 586] width 11 height 11
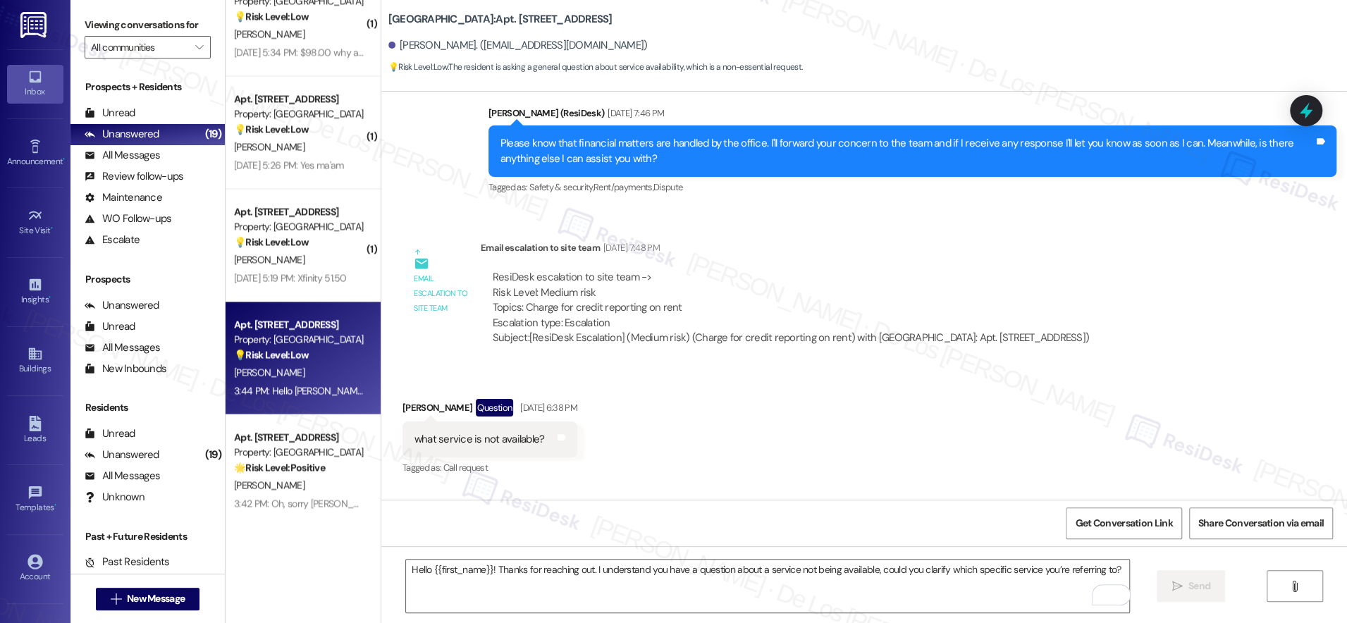
scroll to position [4187, 0]
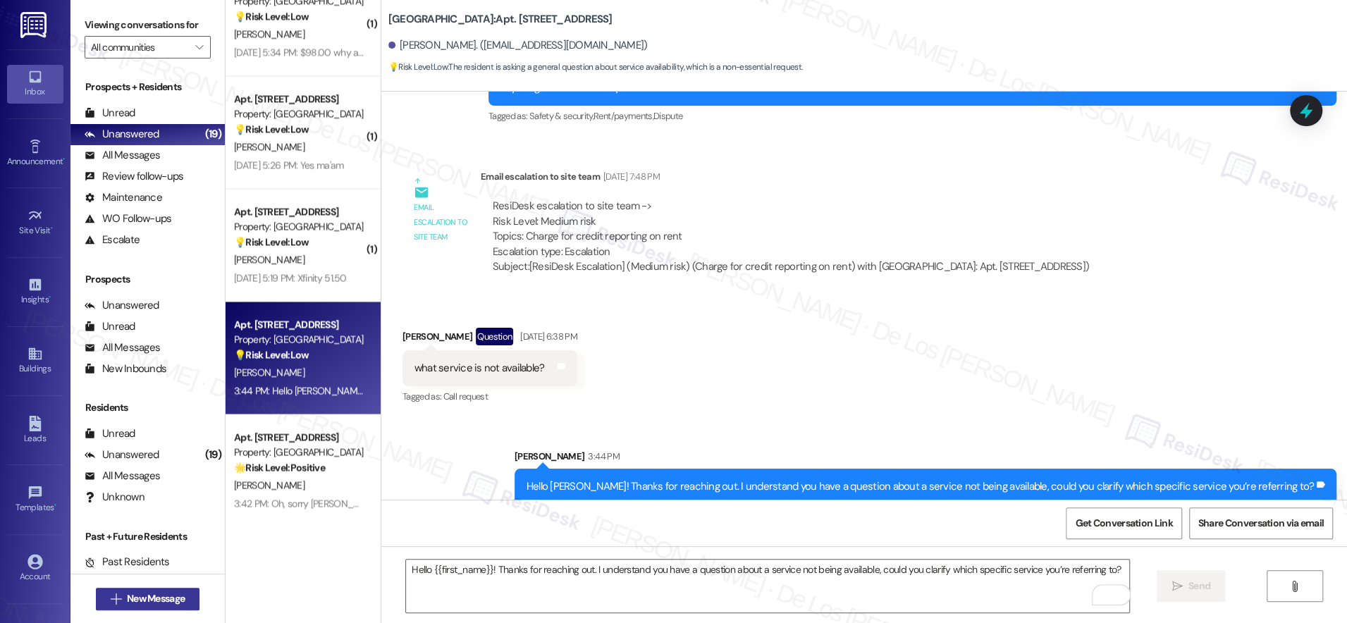
click at [152, 597] on span "New Message" at bounding box center [156, 598] width 58 height 15
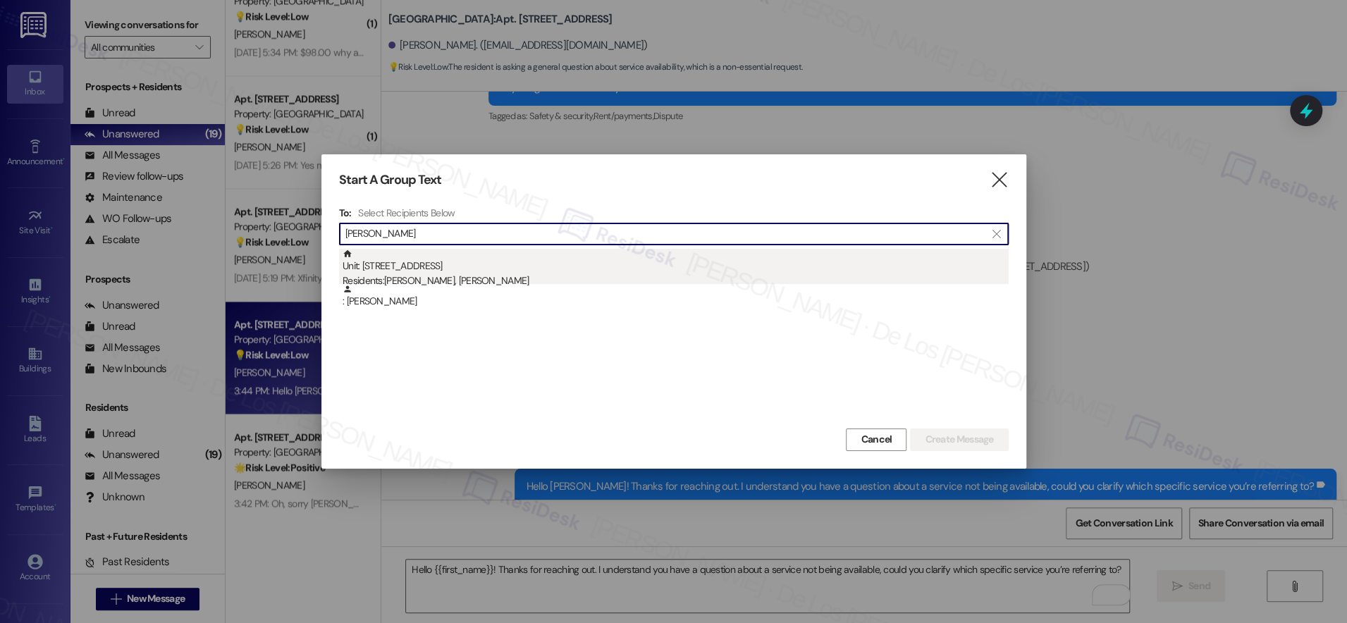
type input "winston"
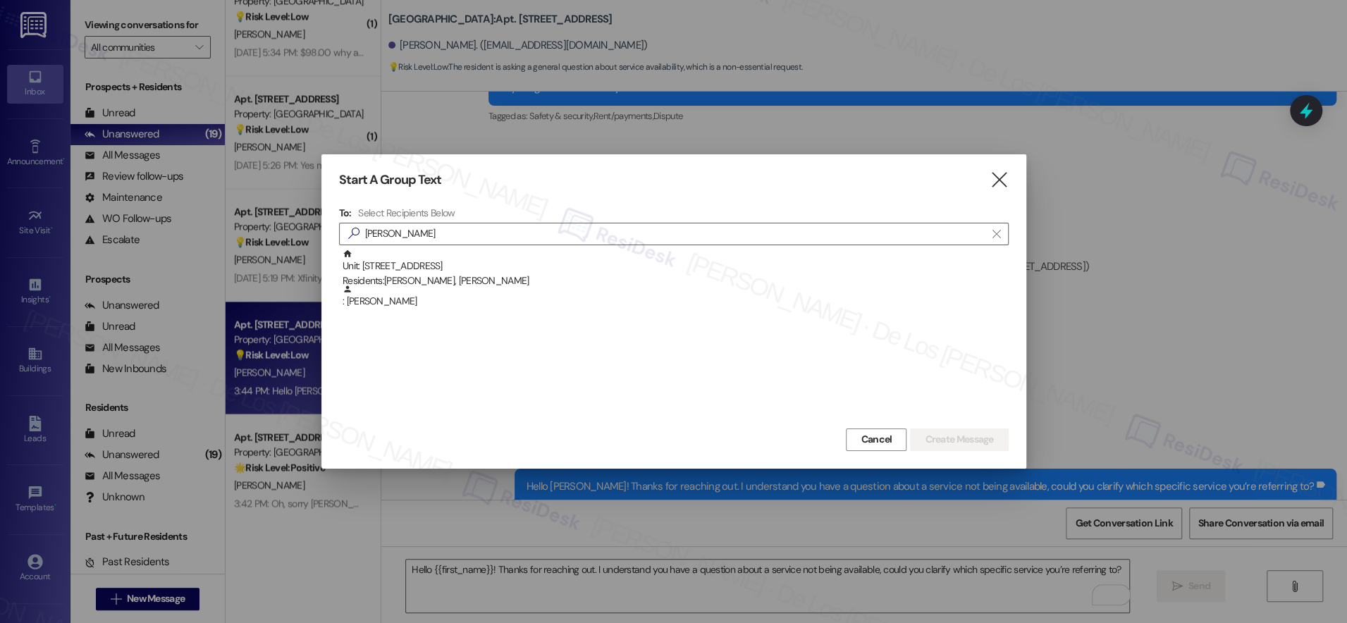
drag, startPoint x: 433, startPoint y: 263, endPoint x: 546, endPoint y: 259, distance: 112.9
click at [433, 263] on div "Unit: 1209 - 201 Hackberry St Residents: Winston Polanco, Kayla Lewis" at bounding box center [676, 269] width 666 height 40
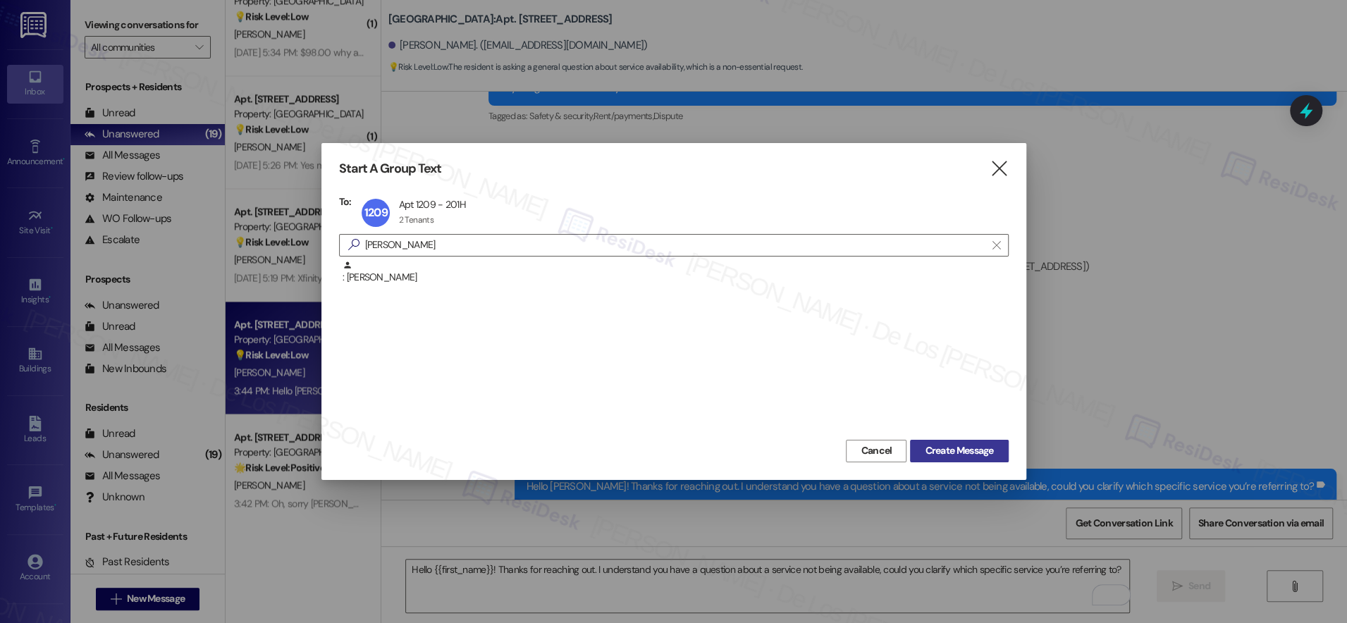
click at [927, 450] on span "Create Message" at bounding box center [959, 450] width 68 height 15
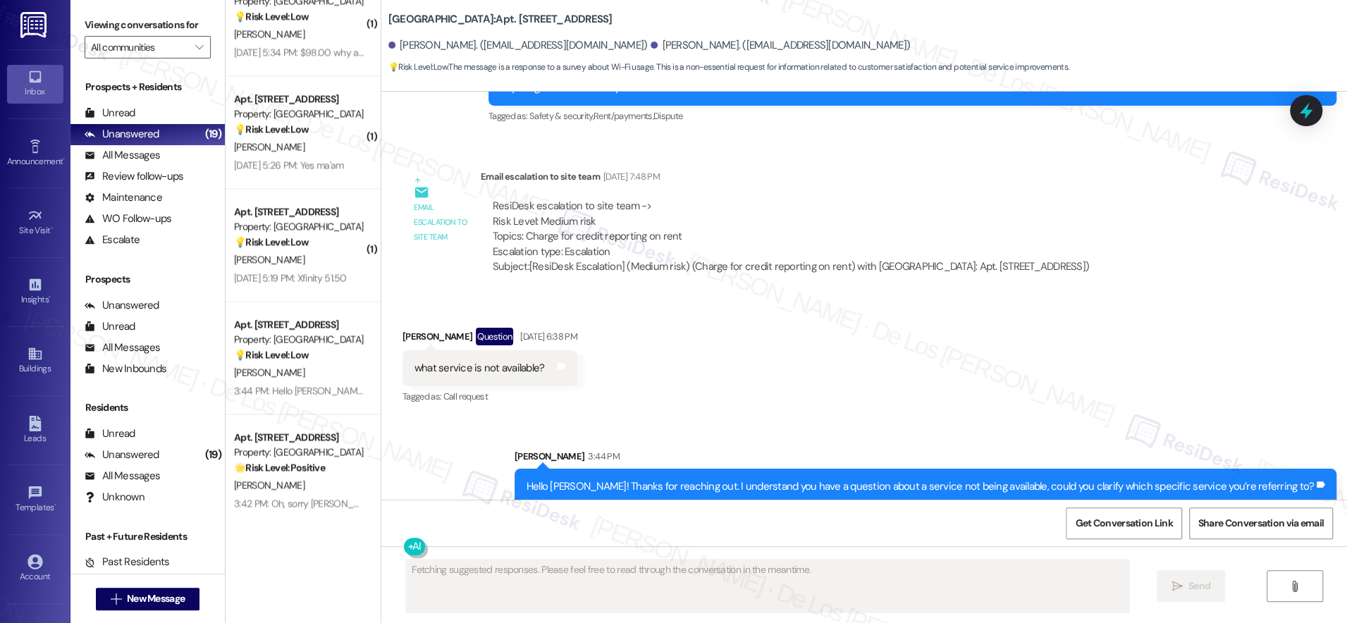
scroll to position [2788, 0]
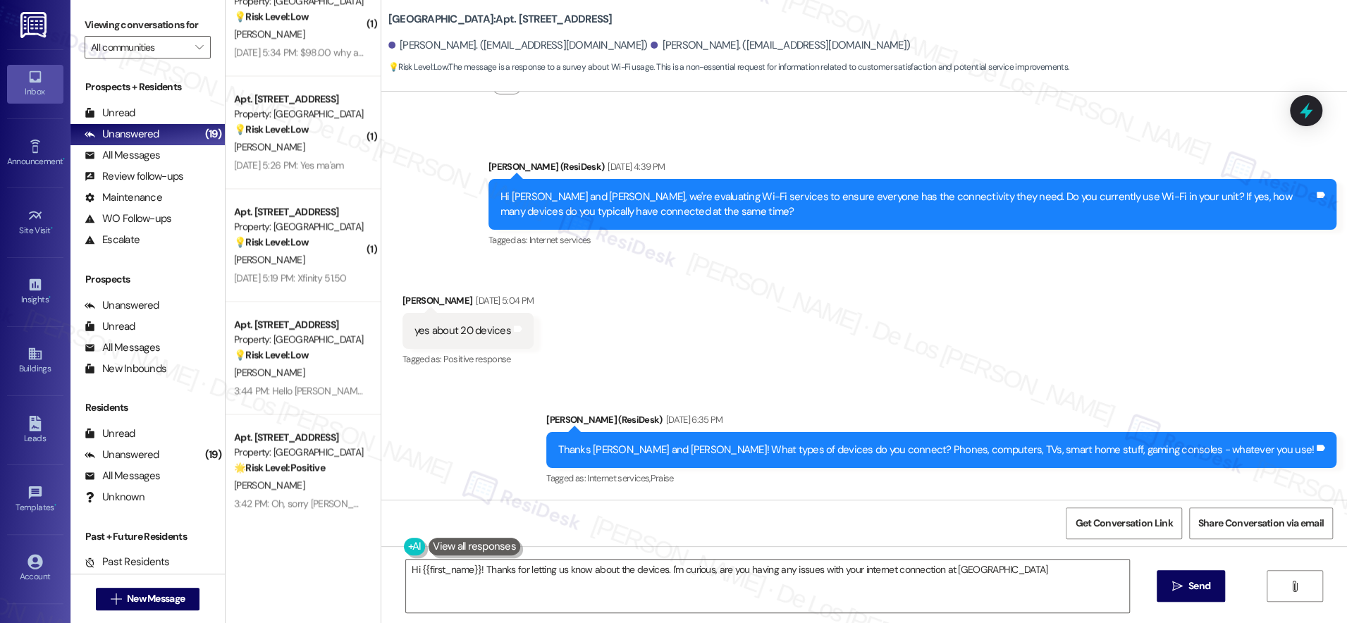
type textarea "Hi {{first_name}}! Thanks for letting us know about the devices. I'm curious, a…"
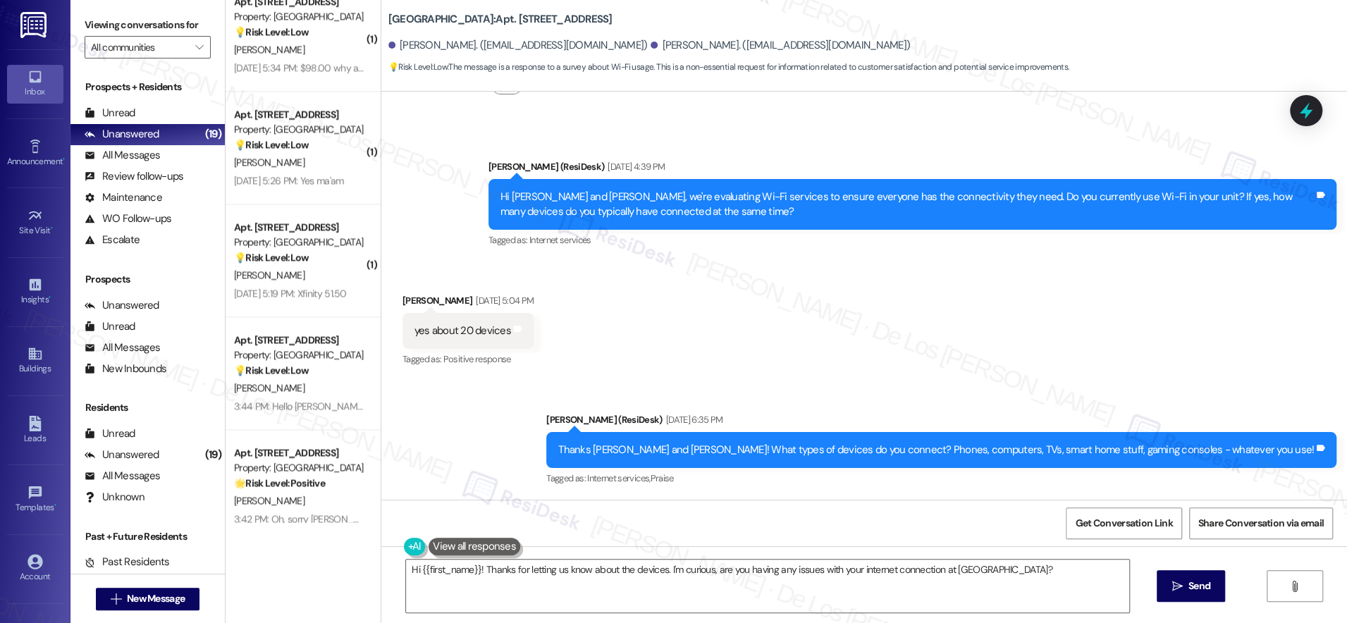
scroll to position [1486, 0]
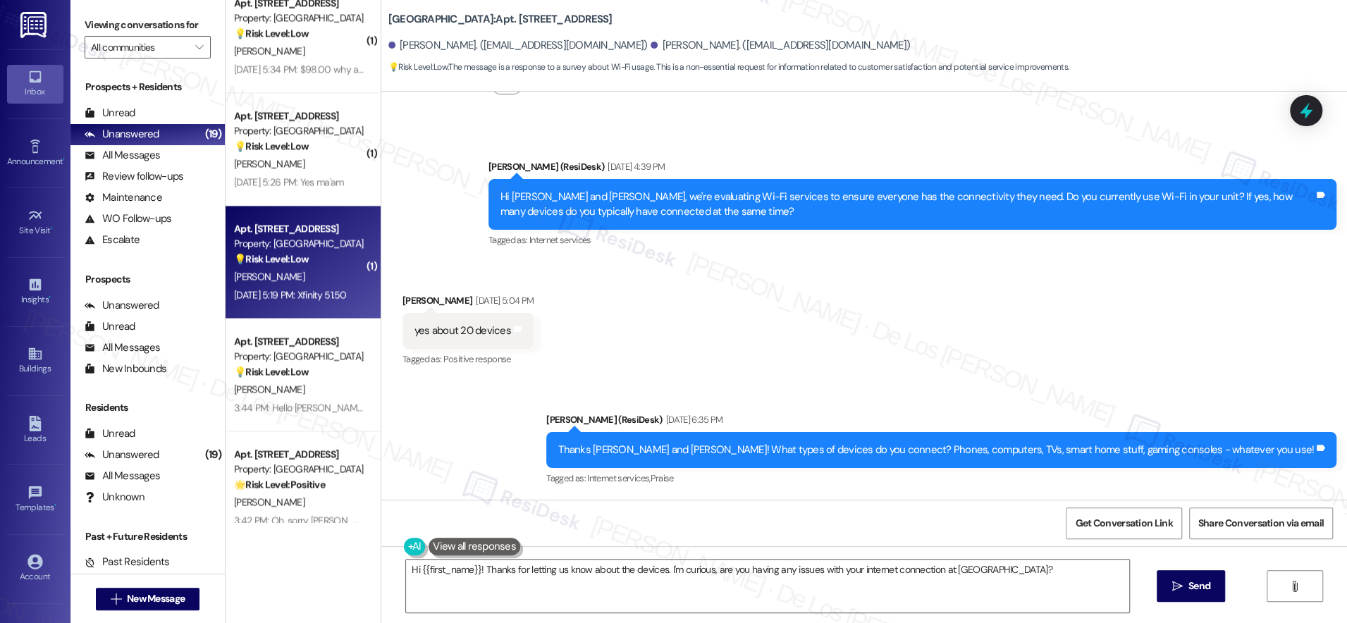
click at [293, 283] on div "M. Alfaro" at bounding box center [299, 277] width 133 height 18
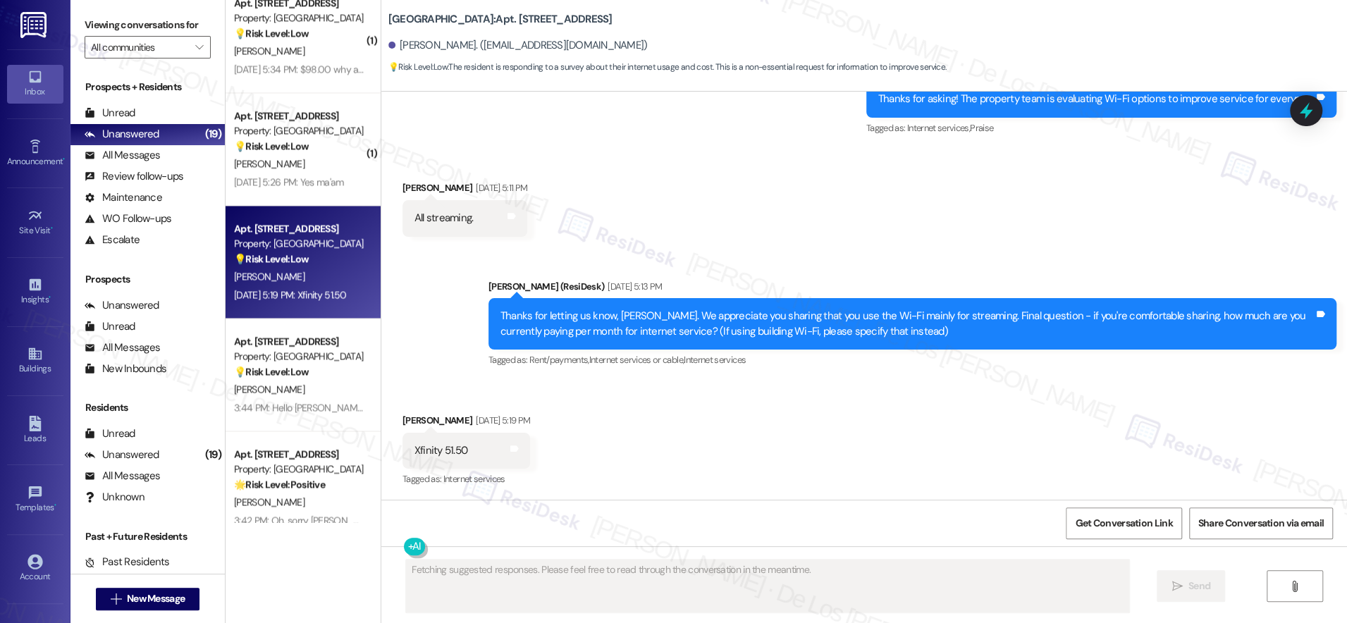
scroll to position [1971, 0]
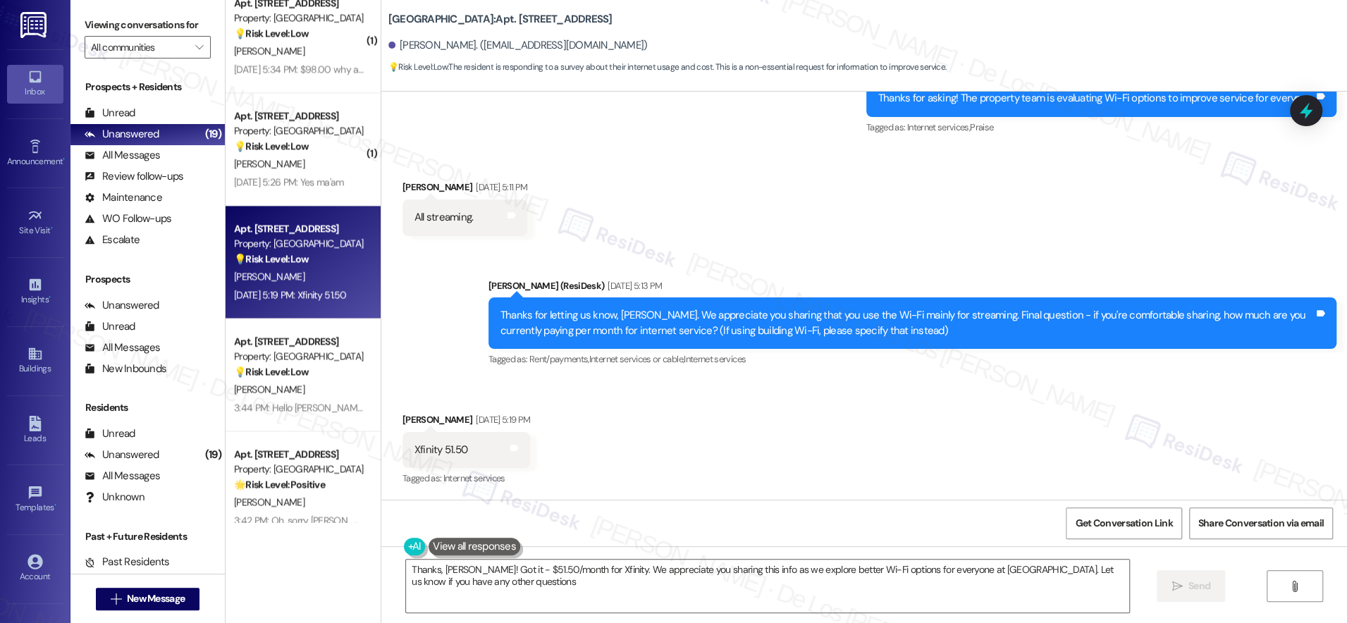
type textarea "Thanks, Maria! Got it - $51.50/month for Xfinity. We appreciate you sharing thi…"
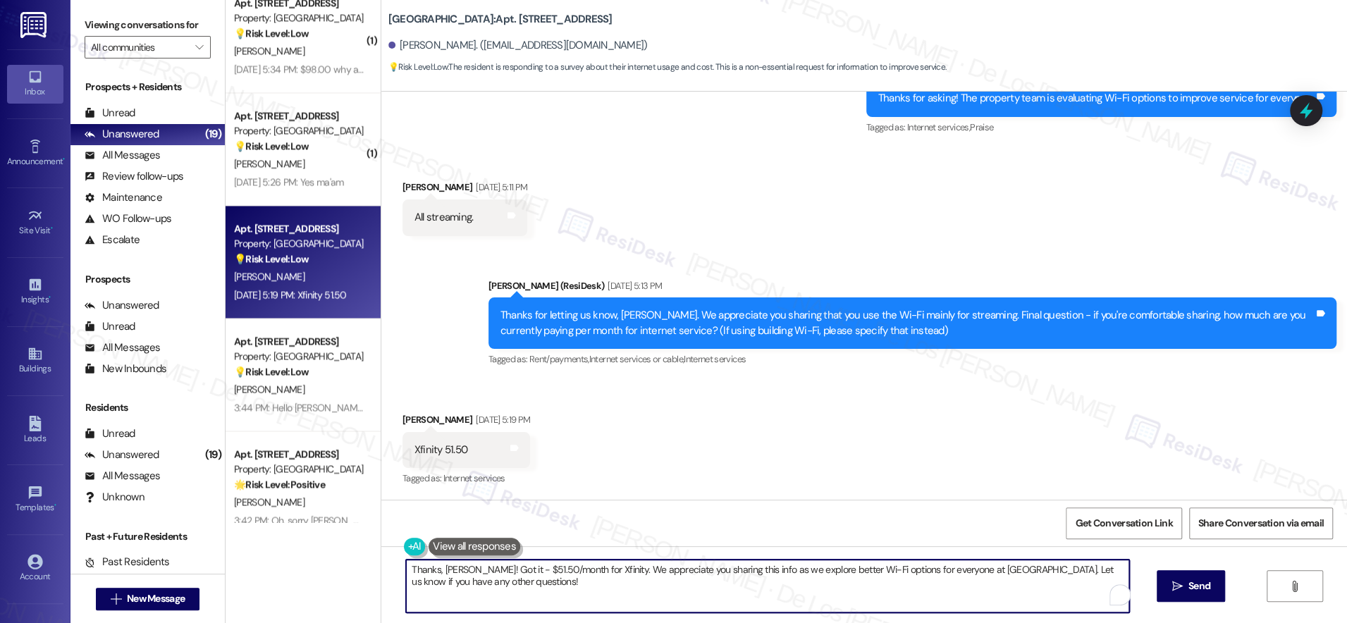
click at [632, 589] on textarea "Thanks, Maria! Got it - $51.50/month for Xfinity. We appreciate you sharing thi…" at bounding box center [767, 586] width 723 height 53
click at [631, 593] on textarea "Thanks, Maria! Got it - $51.50/month for Xfinity. We appreciate you sharing thi…" at bounding box center [767, 586] width 723 height 53
click at [1199, 593] on span "Send" at bounding box center [1199, 586] width 22 height 15
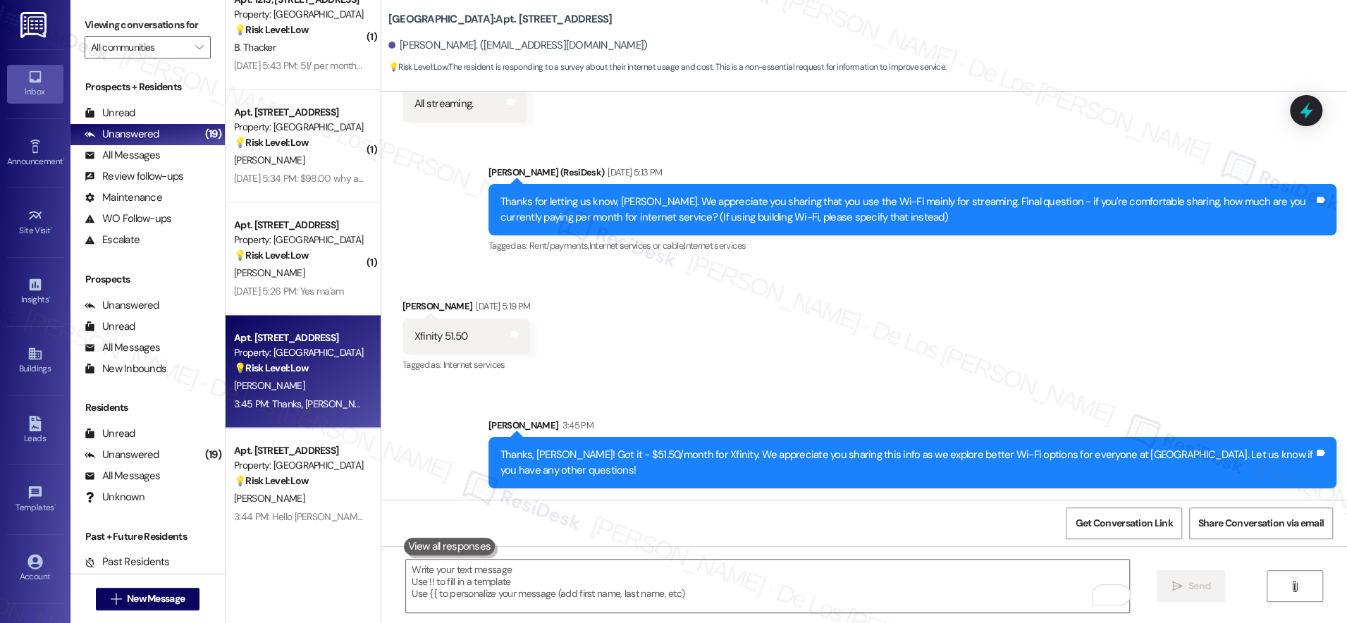
scroll to position [1376, 0]
click at [275, 273] on div "( 1 ) Apt. 2313, 201 Hackberry St Property: Hackberry Ranch 💡 Risk Level: Low T…" at bounding box center [303, 261] width 155 height 523
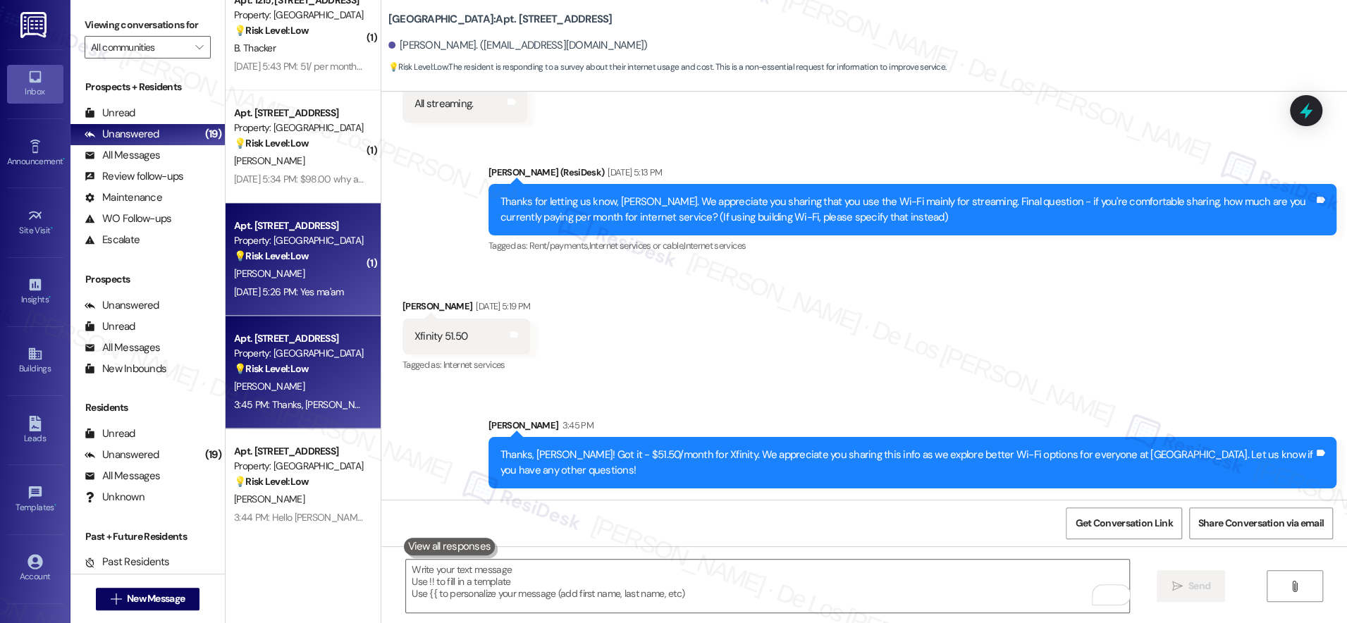
click at [314, 283] on div "Aug 23, 2025 at 5:26 PM: Yes ma'am Aug 23, 2025 at 5:26 PM: Yes ma'am" at bounding box center [299, 292] width 133 height 18
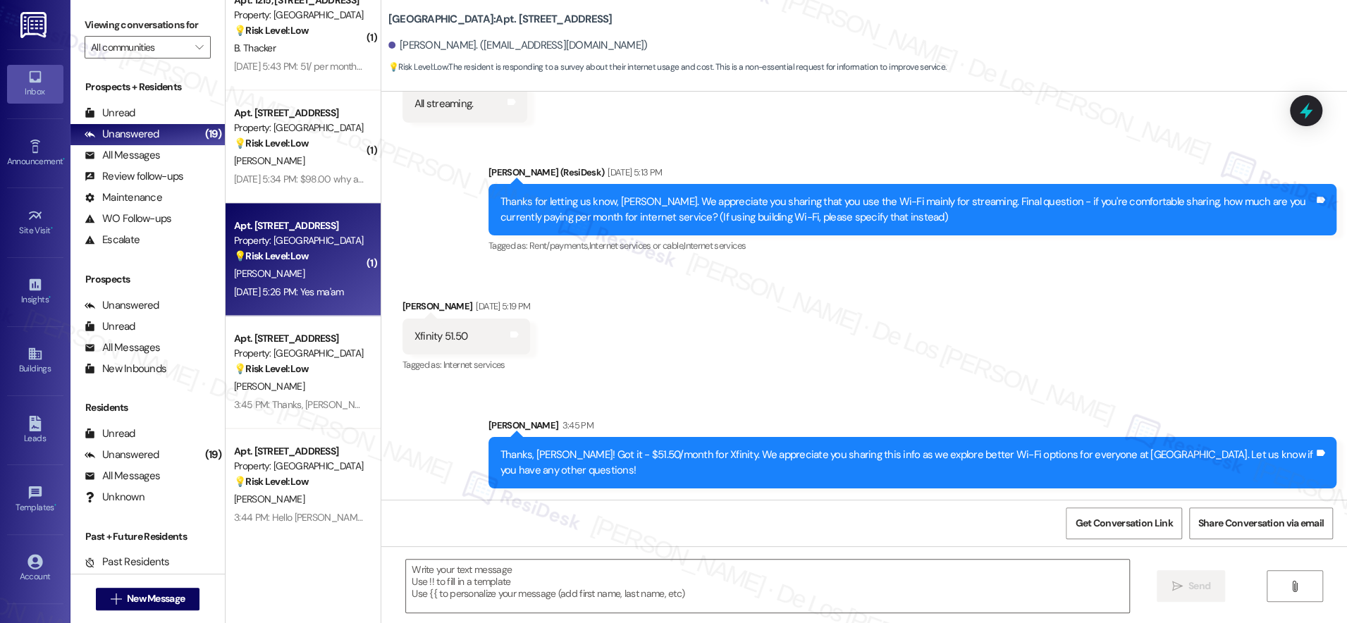
type textarea "Fetching suggested responses. Please feel free to read through the conversation…"
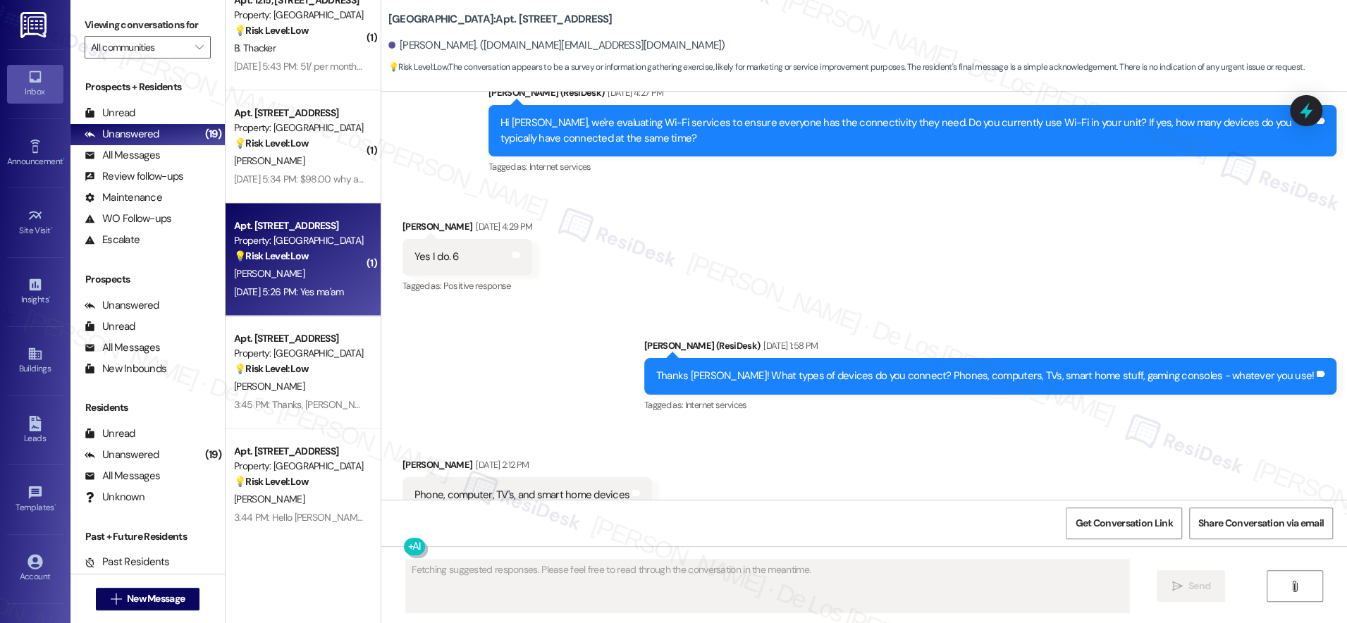
scroll to position [6119, 0]
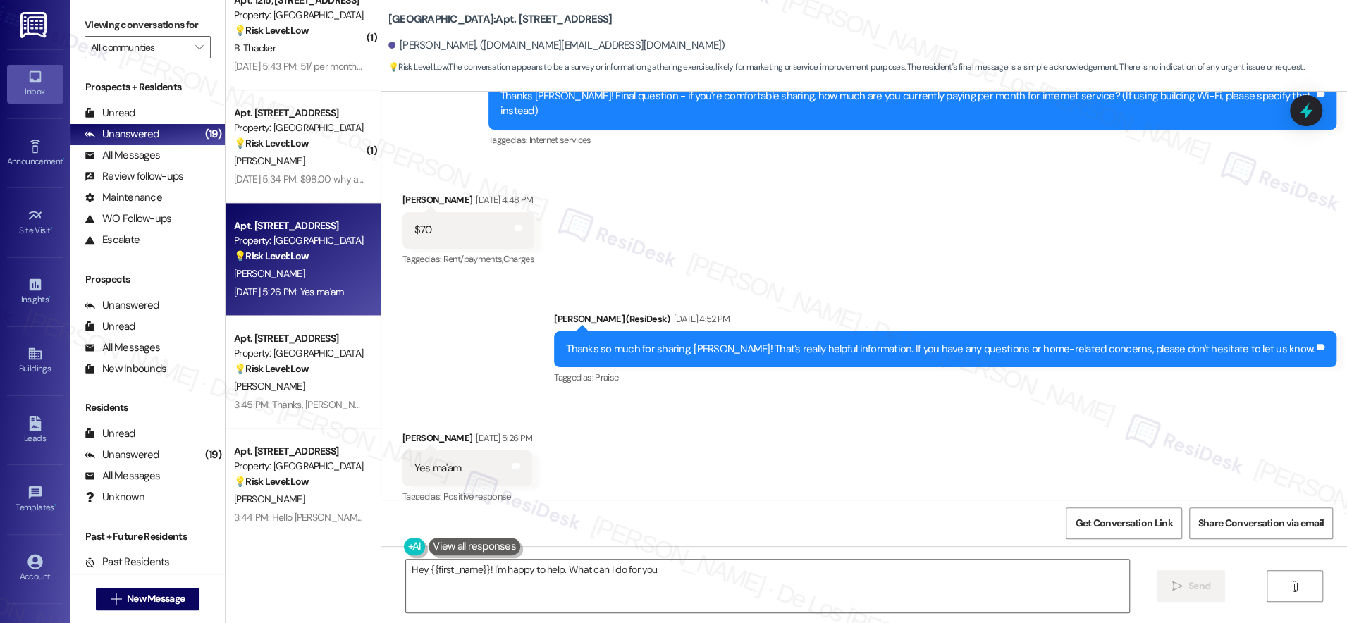
type textarea "Hey {{first_name}}! I'm happy to help. What can I do for you?"
click at [622, 578] on textarea "Hey {{first_name}}! I'm happy to help. What can I do for you?" at bounding box center [767, 586] width 723 height 53
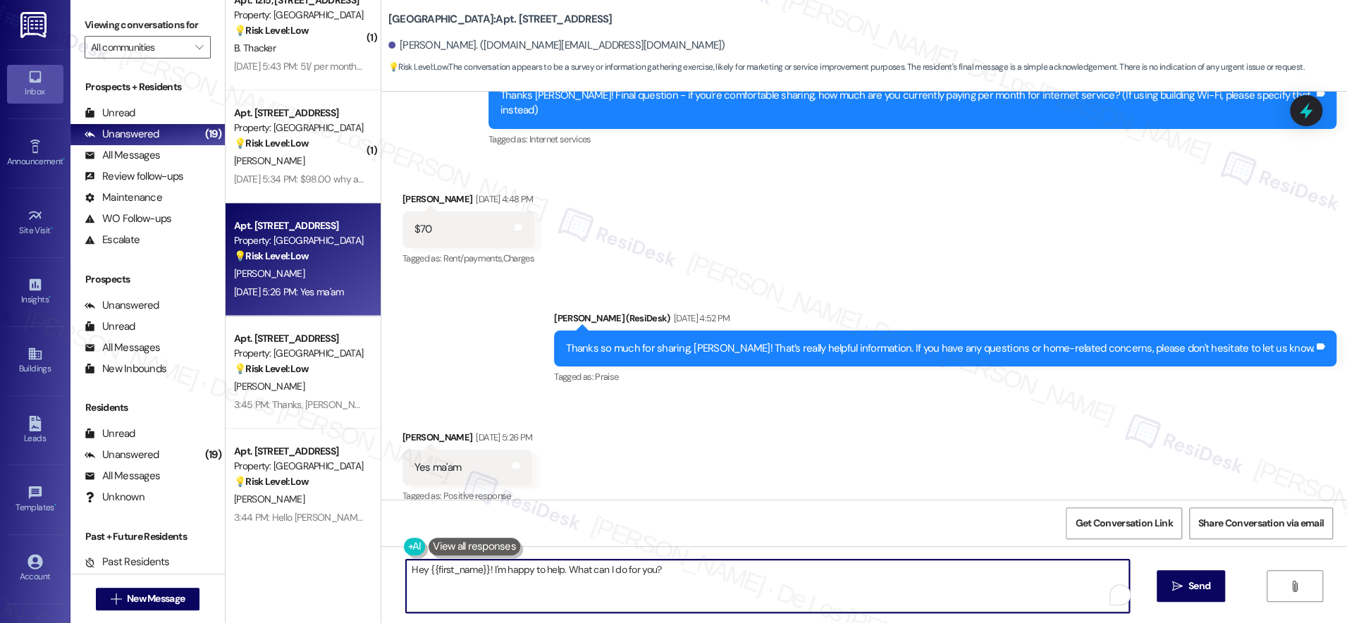
click at [622, 578] on textarea "Hey {{first_name}}! I'm happy to help. What can I do for you?" at bounding box center [767, 586] width 723 height 53
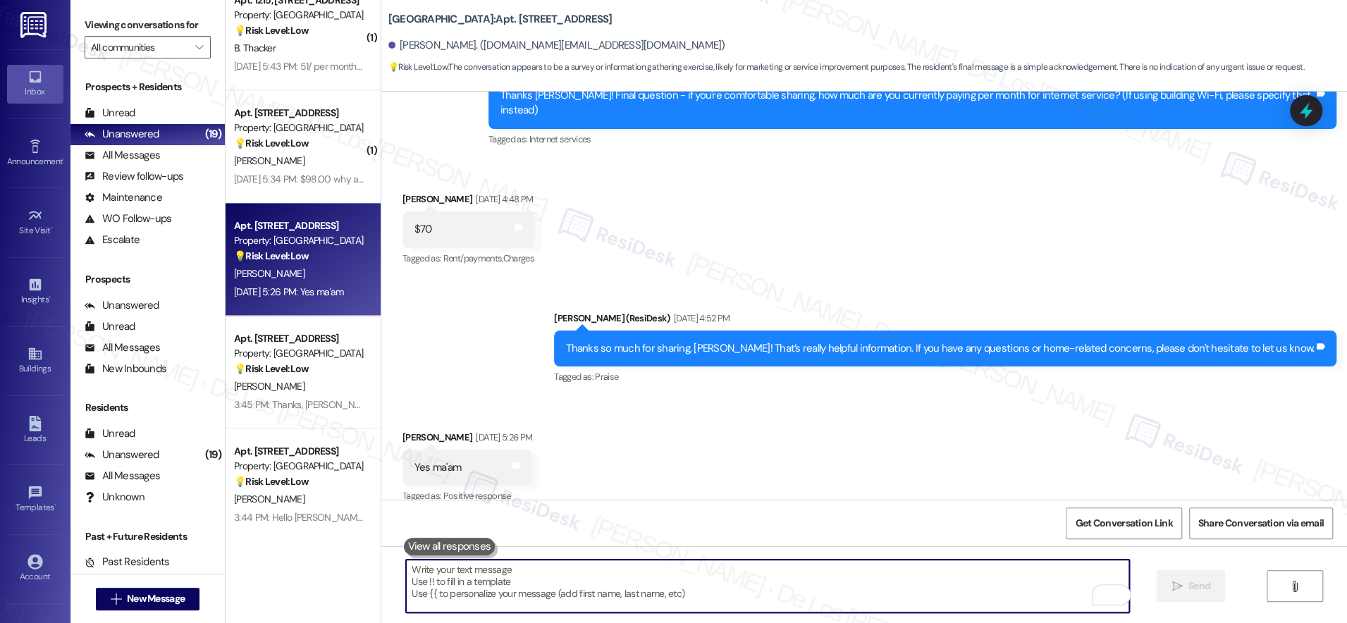
click at [545, 595] on textarea "To enrich screen reader interactions, please activate Accessibility in Grammarl…" at bounding box center [767, 586] width 723 height 53
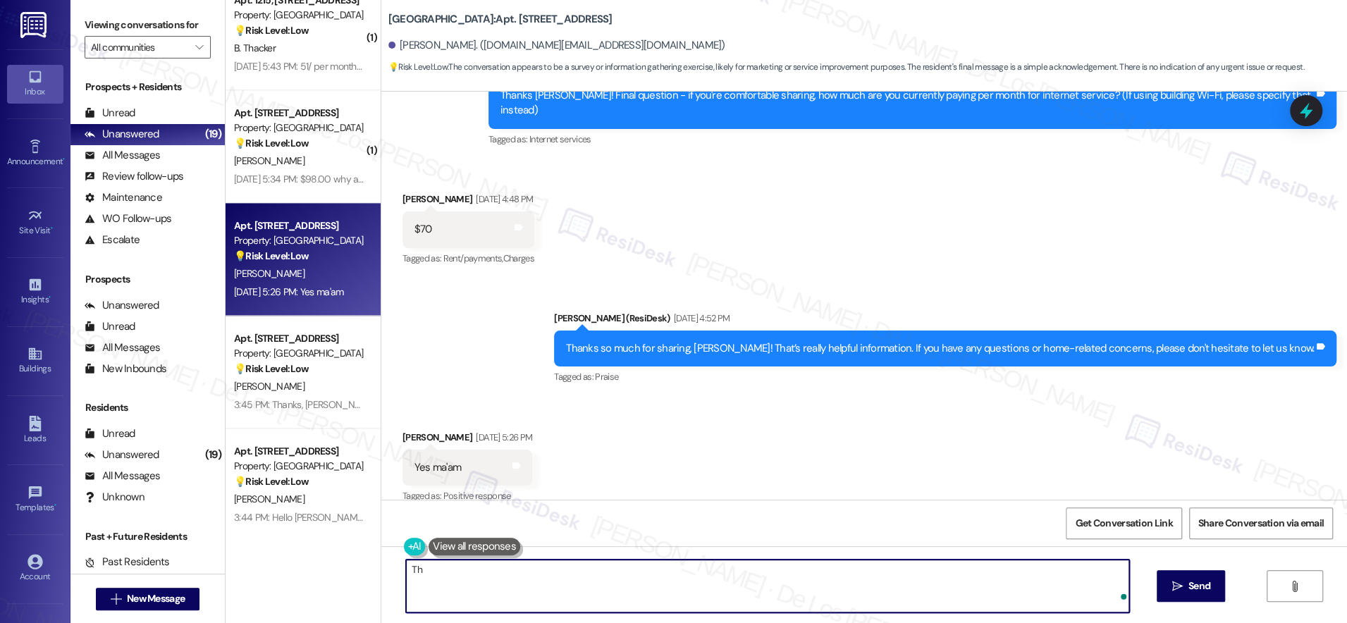
type textarea "T"
type textarea "😊"
click at [1180, 586] on span " Send" at bounding box center [1191, 586] width 44 height 15
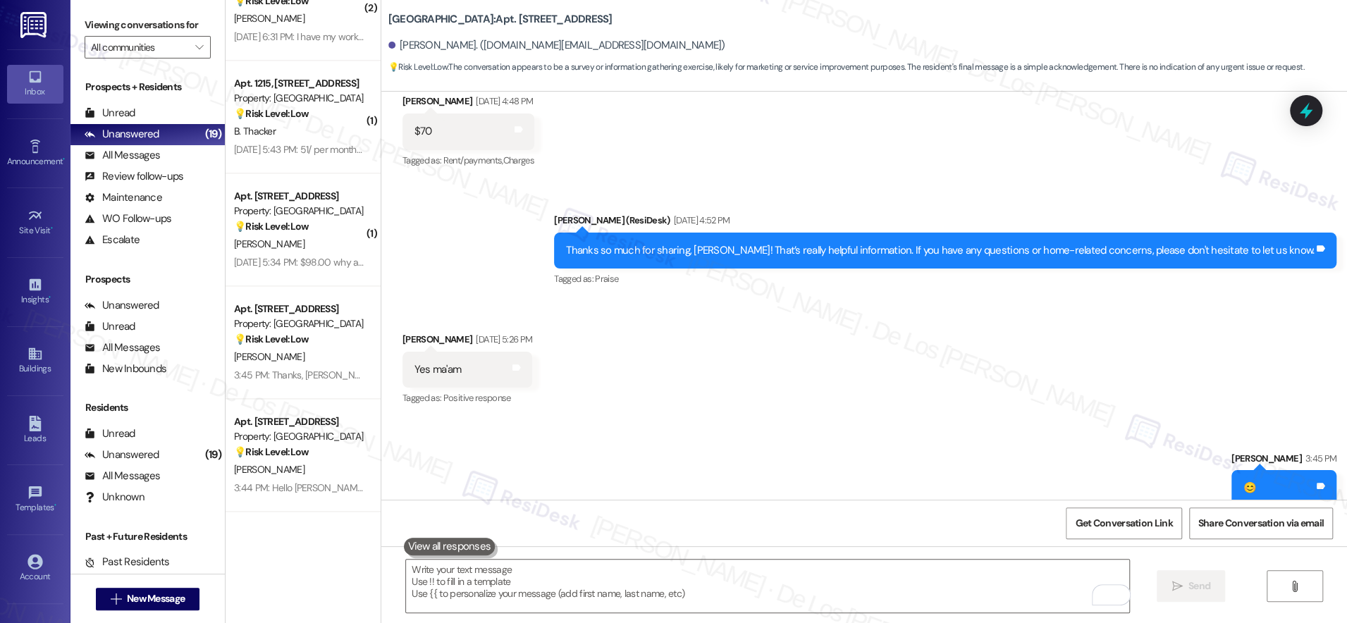
scroll to position [1279, 0]
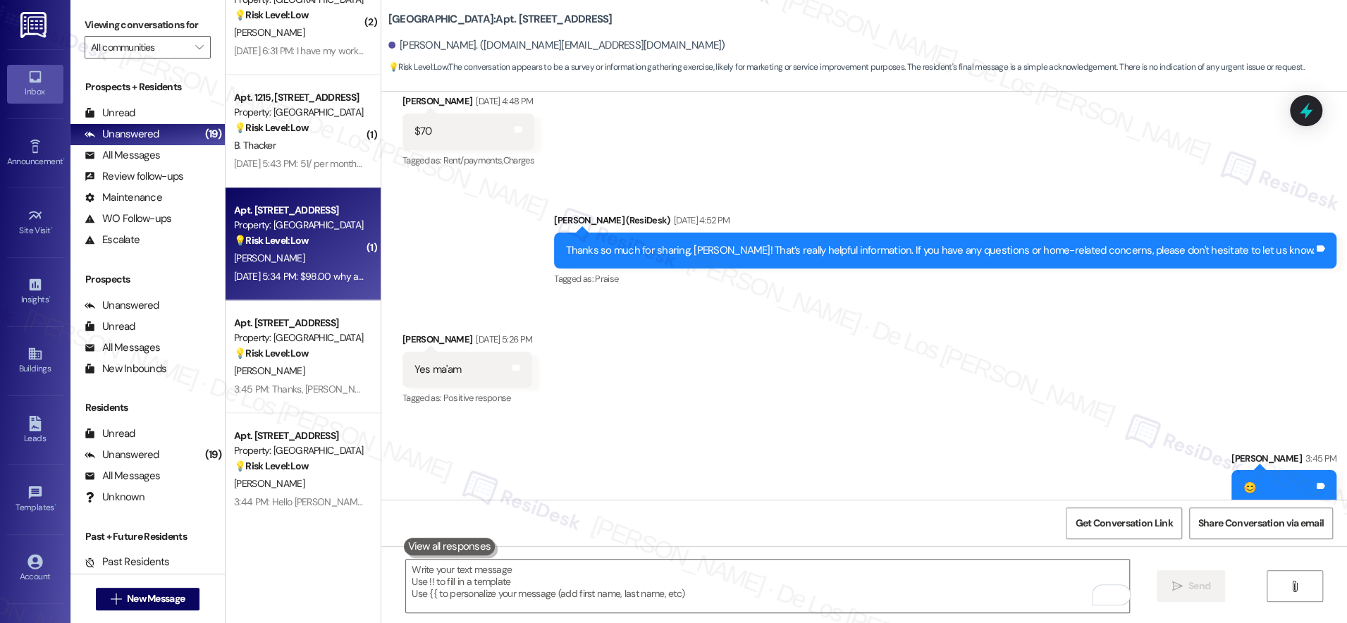
click at [293, 270] on div "Aug 23, 2025 at 5:34 PM: $98.00 why all the questions Aug 23, 2025 at 5:34 PM: …" at bounding box center [326, 276] width 185 height 13
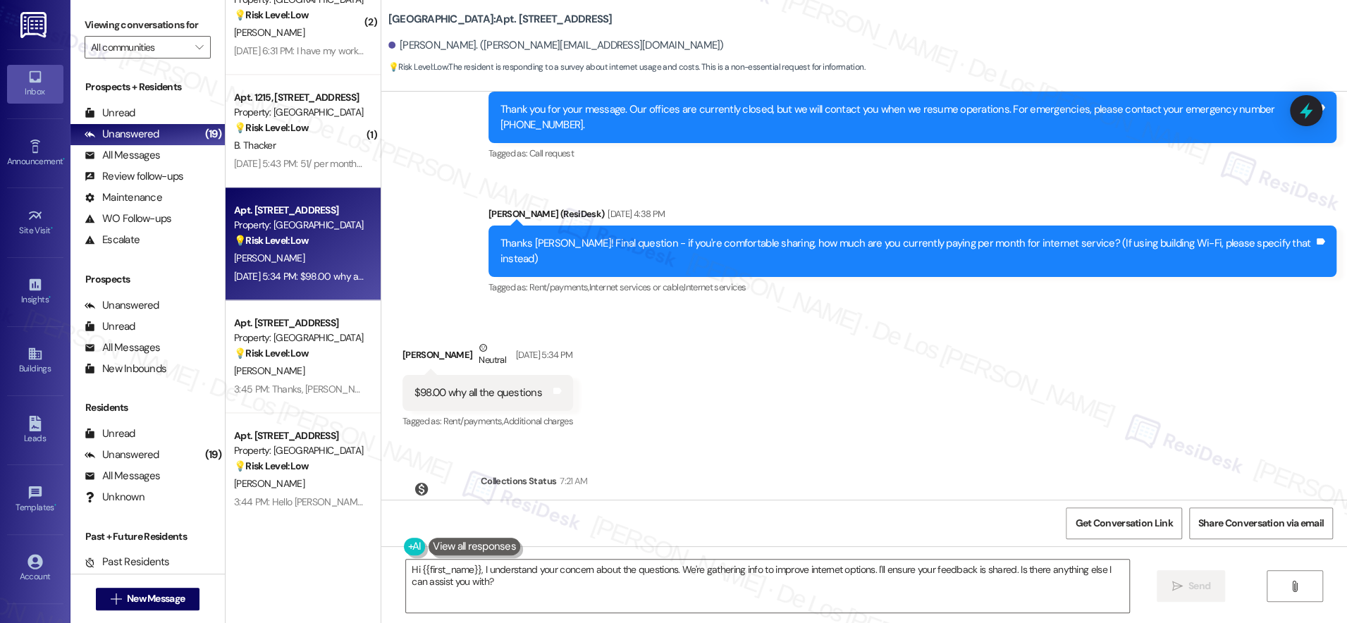
scroll to position [3703, 0]
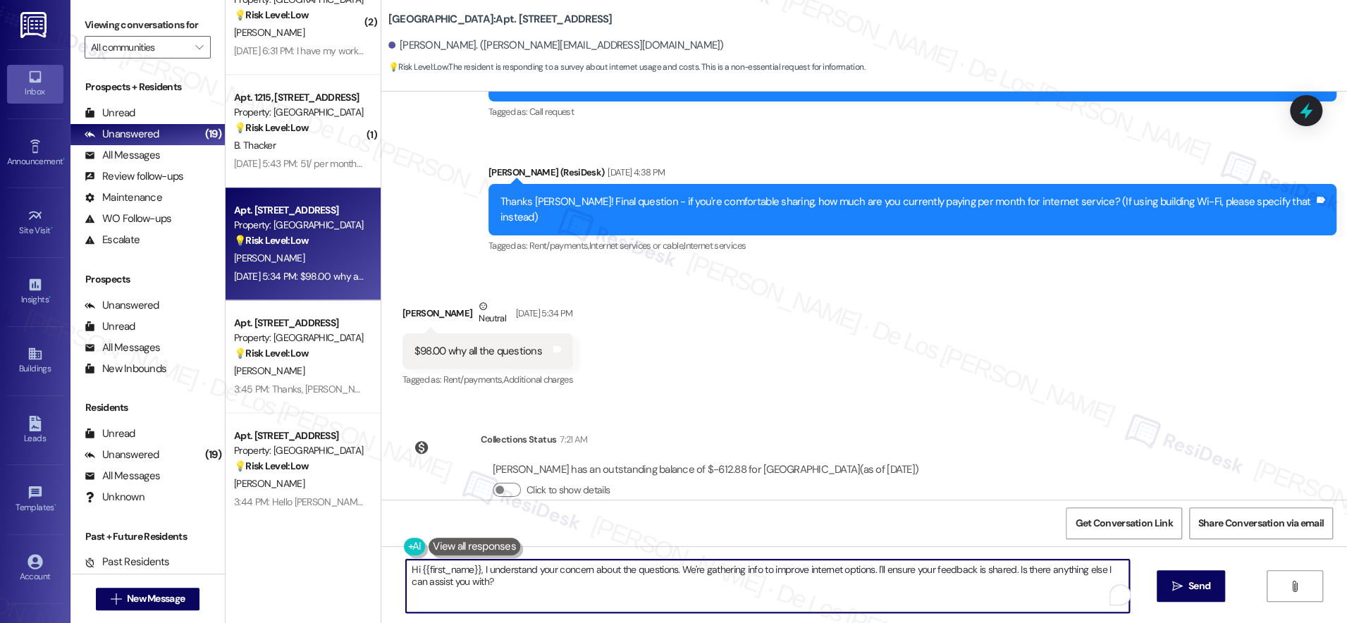
drag, startPoint x: 868, startPoint y: 567, endPoint x: 928, endPoint y: 572, distance: 60.8
click at [928, 572] on textarea "Hi {{first_name}}, I understand your concern about the questions. We're gatheri…" at bounding box center [767, 586] width 723 height 53
drag, startPoint x: 866, startPoint y: 570, endPoint x: 954, endPoint y: 574, distance: 88.2
click at [954, 574] on textarea "Hi {{first_name}}, I understand your concern about the questions. We're gatheri…" at bounding box center [767, 586] width 723 height 53
drag, startPoint x: 863, startPoint y: 570, endPoint x: 892, endPoint y: 596, distance: 38.4
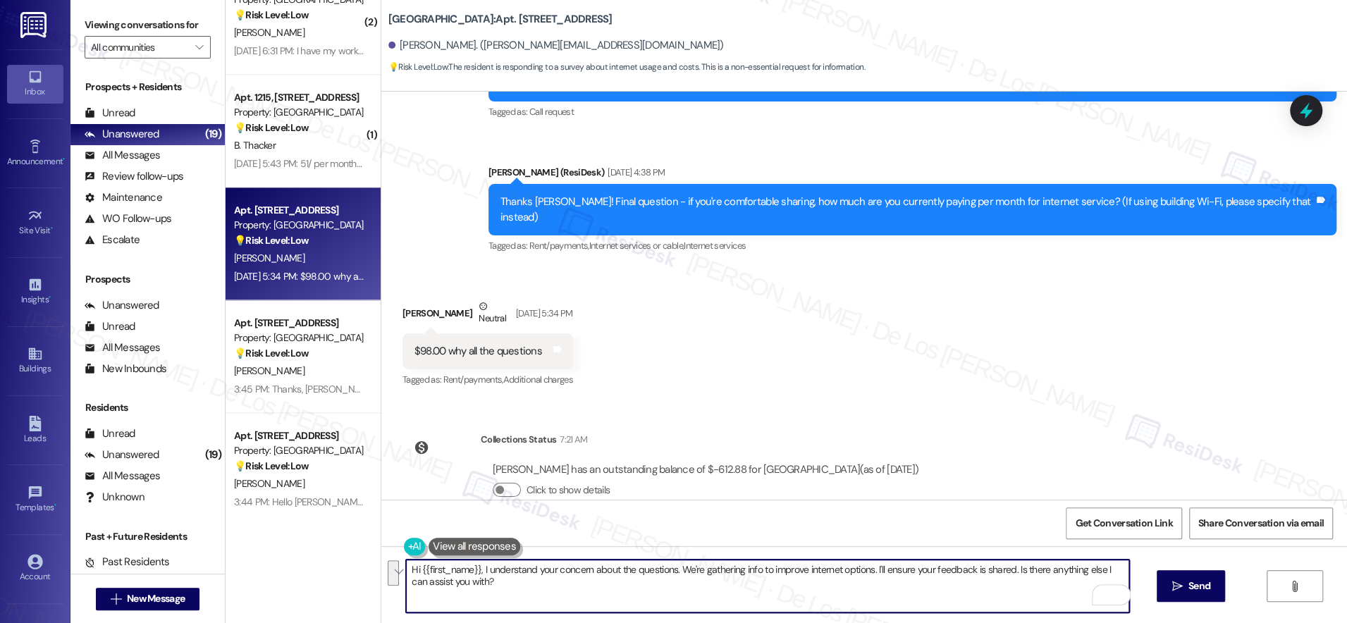
click at [892, 596] on textarea "Hi {{first_name}}, I understand your concern about the questions. We're gatheri…" at bounding box center [767, 586] width 723 height 53
paste textarea "Should you have other concerns, please feel free to reach out. Have a wonderful…"
click at [778, 588] on textarea "Hi {{first_name}}, I understand your concern about the questions. We're gatheri…" at bounding box center [767, 586] width 723 height 53
type textarea "Hi {{first_name}}, I understand your concern about the questions. We're gatheri…"
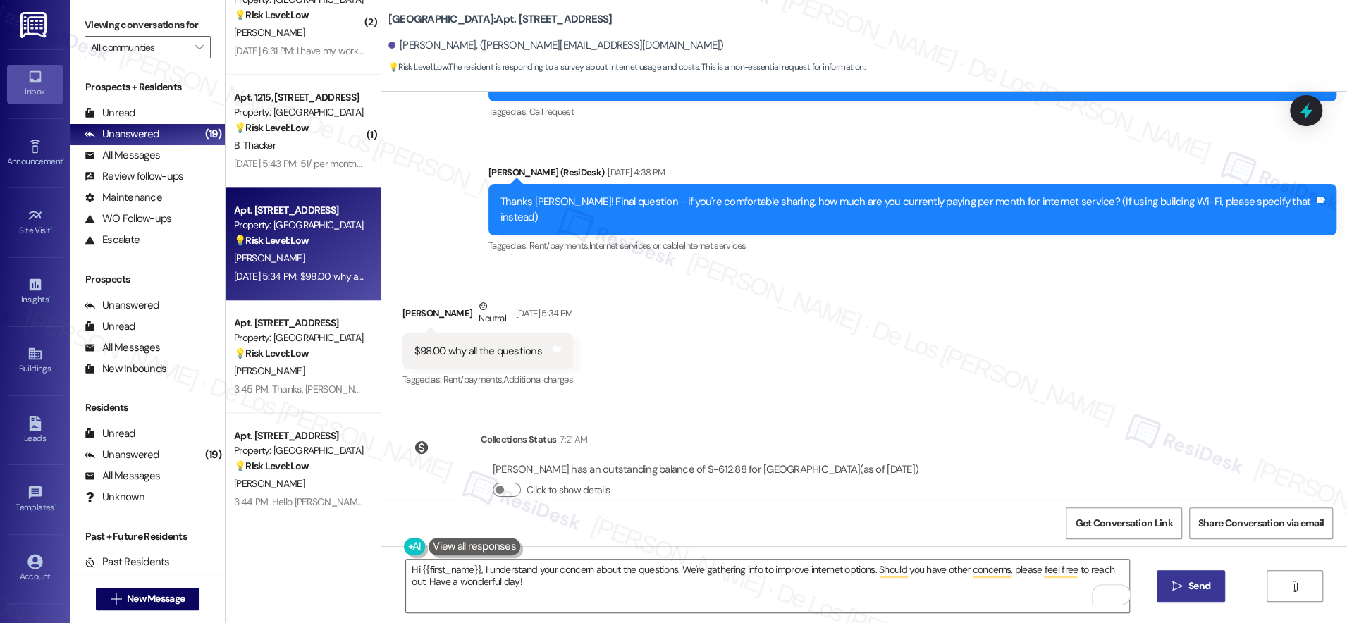
click at [1179, 590] on icon "" at bounding box center [1176, 586] width 11 height 11
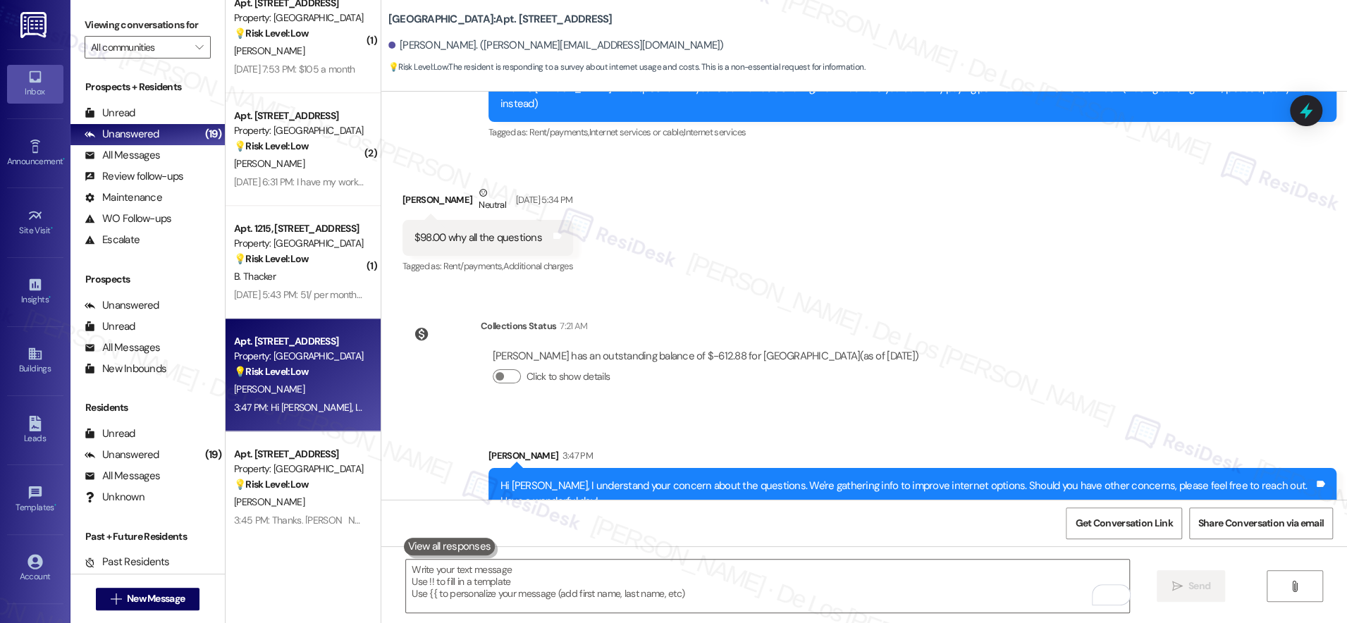
scroll to position [1144, 0]
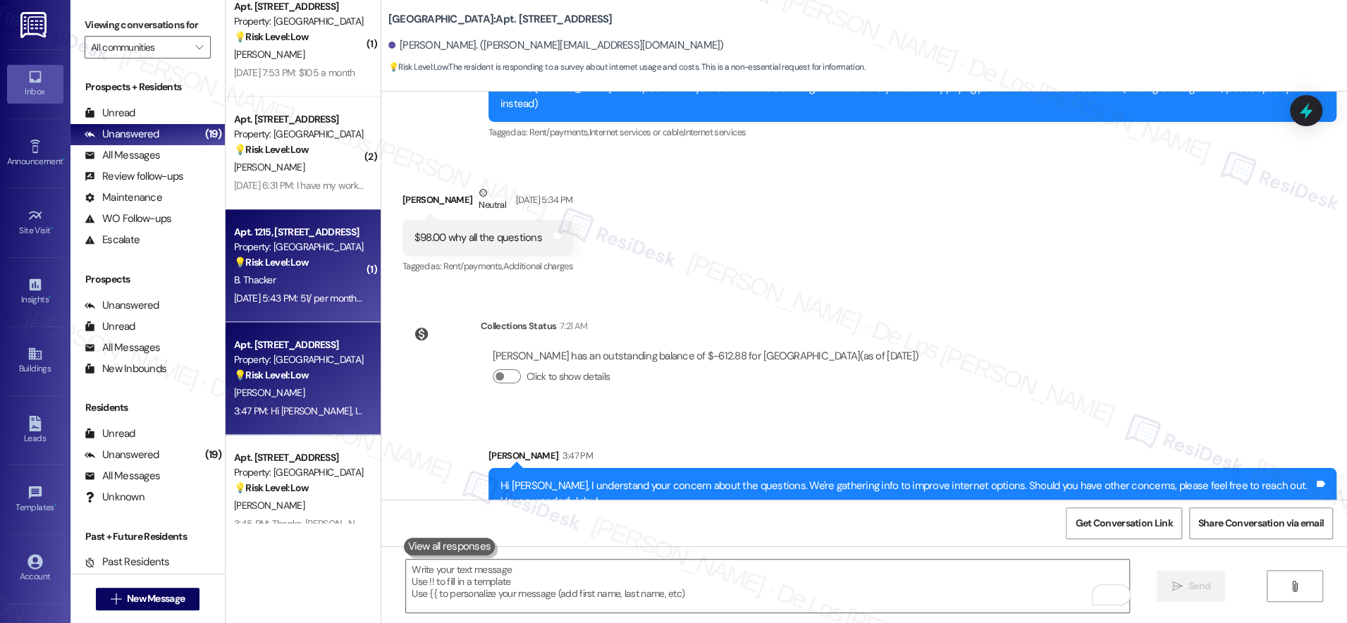
click at [285, 283] on div "B. Thacker" at bounding box center [299, 280] width 133 height 18
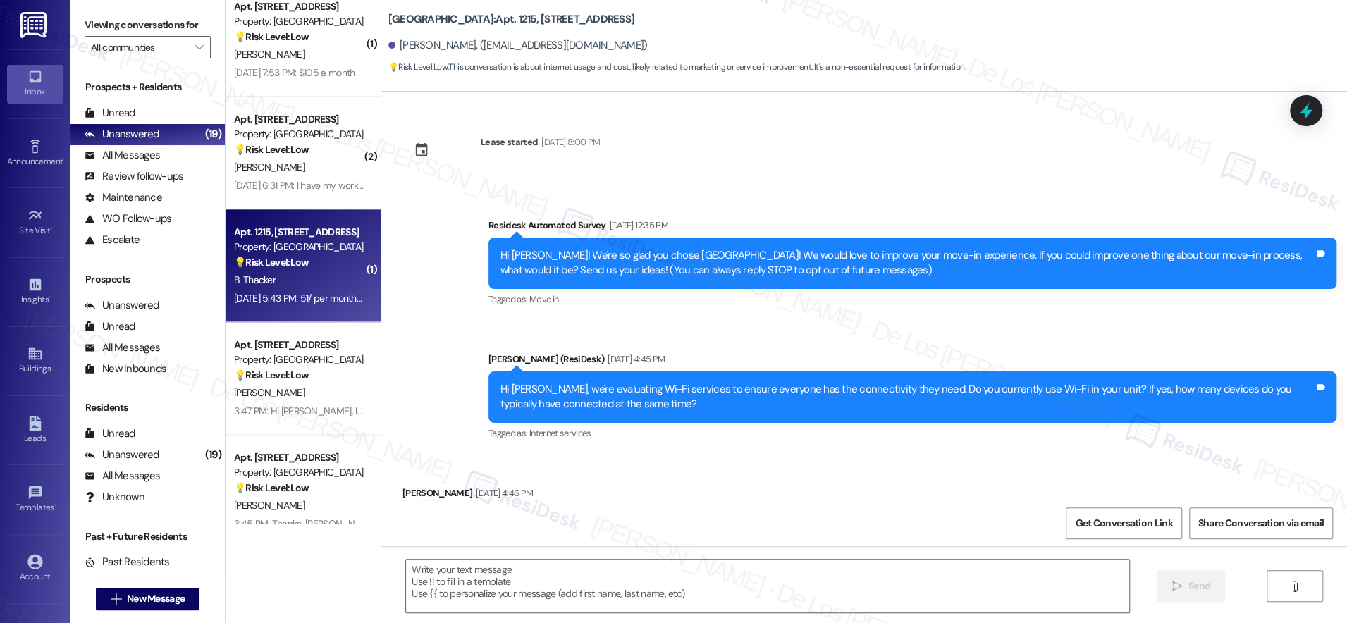
type textarea "Fetching suggested responses. Please feel free to read through the conversation…"
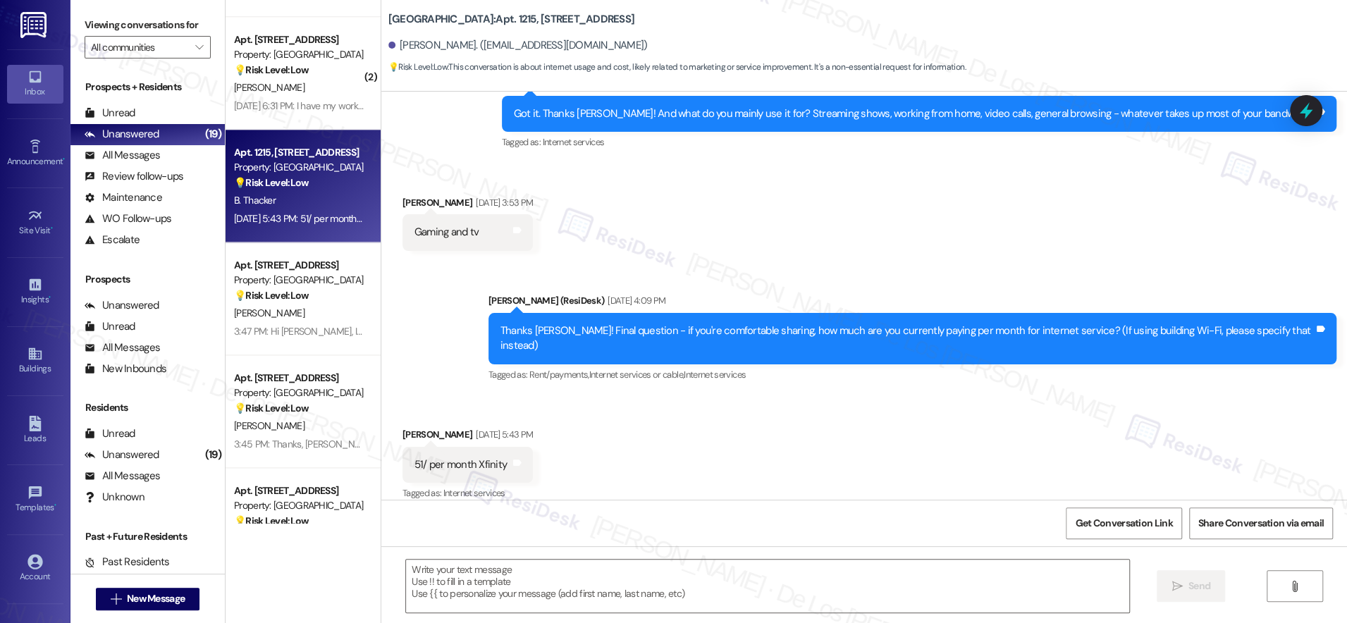
scroll to position [1238, 0]
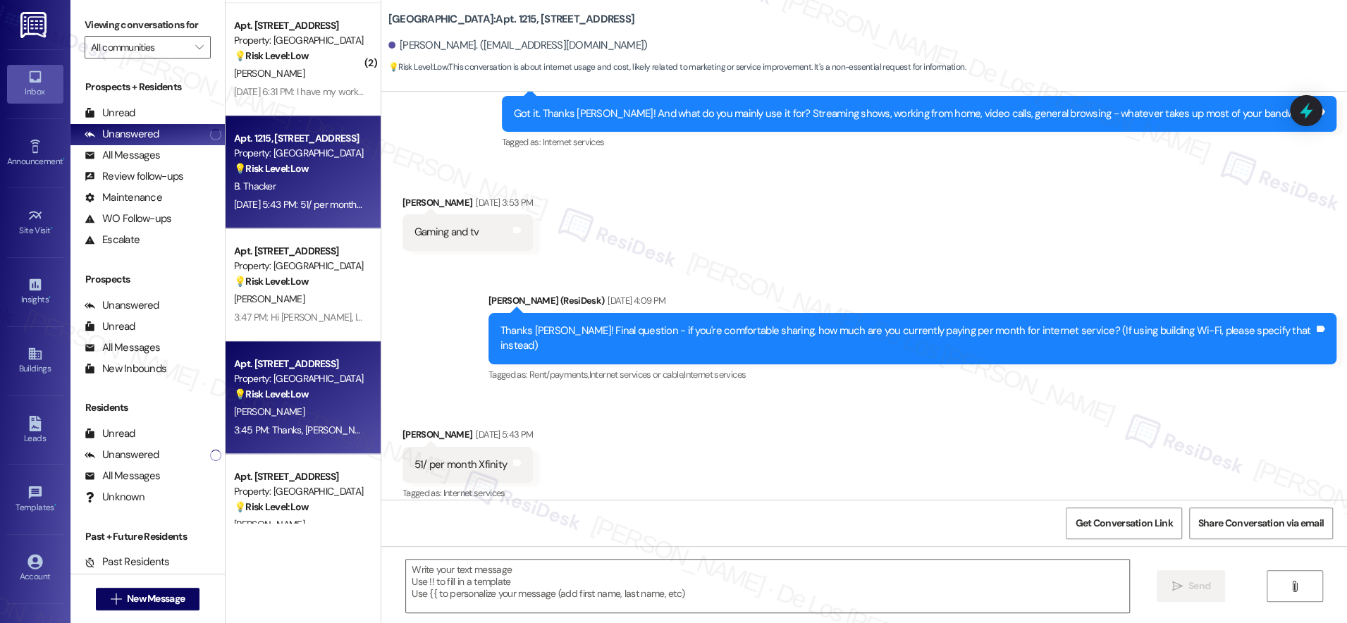
click at [323, 395] on div "💡 Risk Level: Low The resident is responding to a survey about their internet u…" at bounding box center [299, 394] width 130 height 15
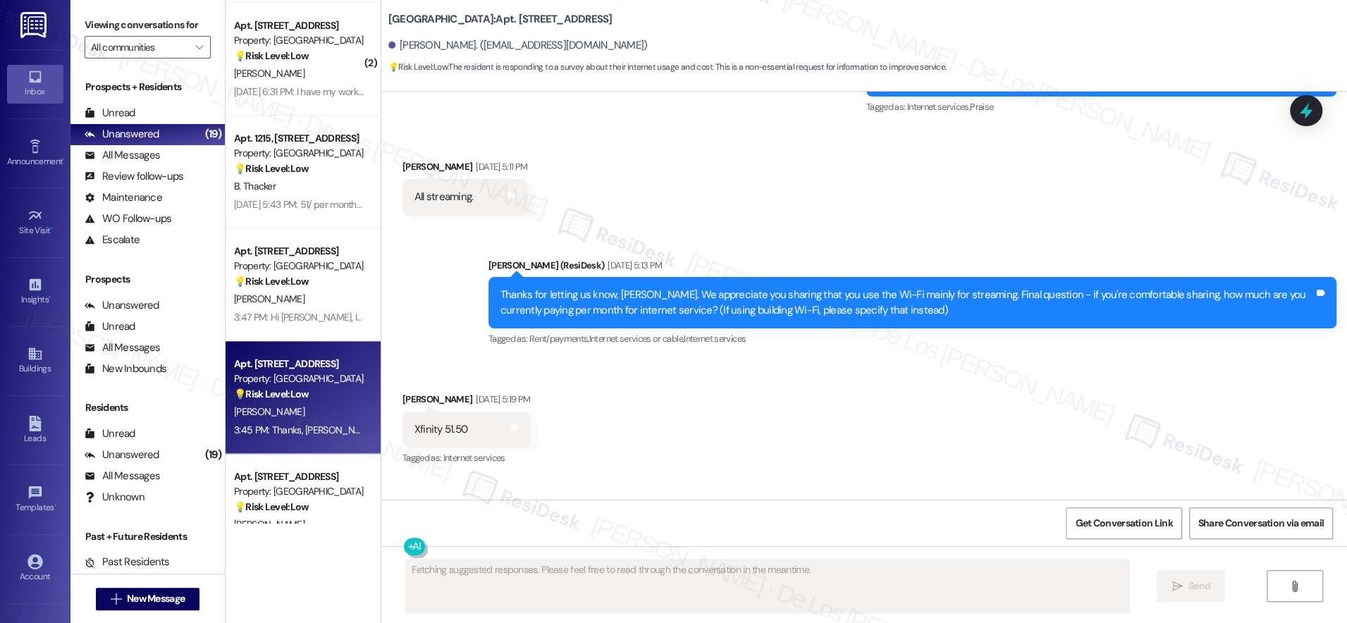
scroll to position [2106, 0]
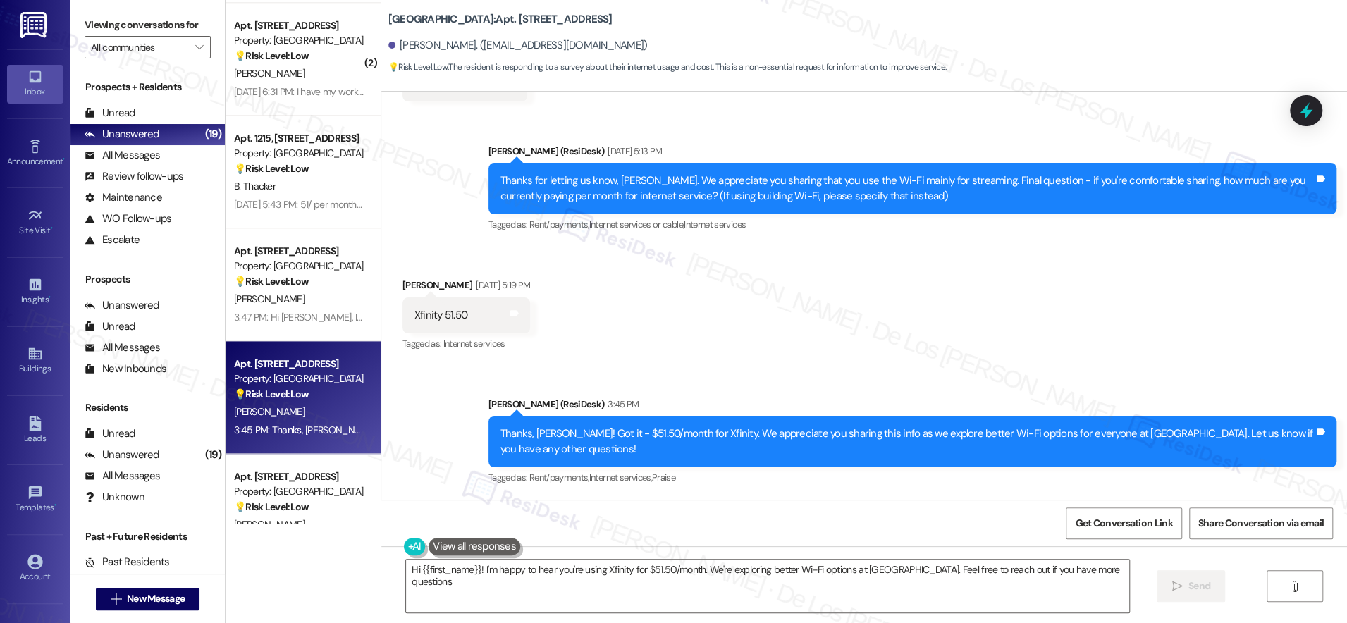
type textarea "Hi {{first_name}}! I'm happy to hear you're using Xfinity for $51.50/month. We'…"
click at [867, 443] on div "Thanks, Maria! Got it - $51.50/month for Xfinity. We appreciate you sharing thi…" at bounding box center [906, 441] width 813 height 30
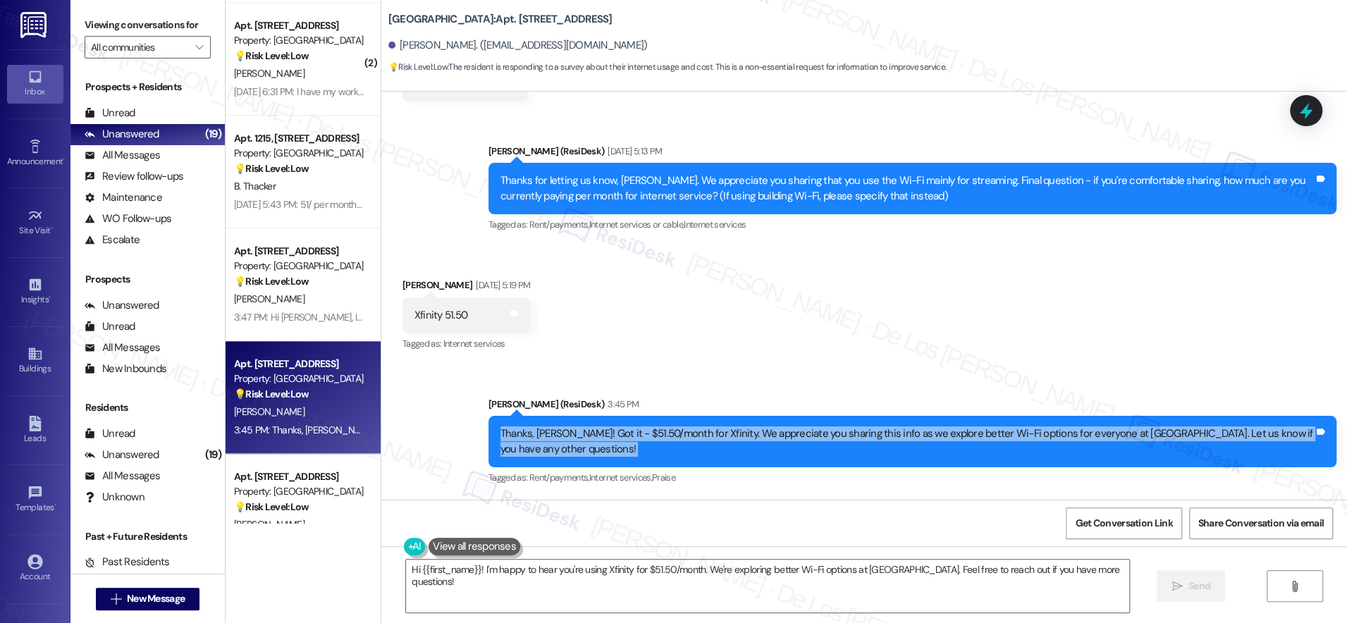
click at [867, 443] on div "Thanks, Maria! Got it - $51.50/month for Xfinity. We appreciate you sharing thi…" at bounding box center [906, 441] width 813 height 30
copy div "Thanks, Maria! Got it - $51.50/month for Xfinity. We appreciate you sharing thi…"
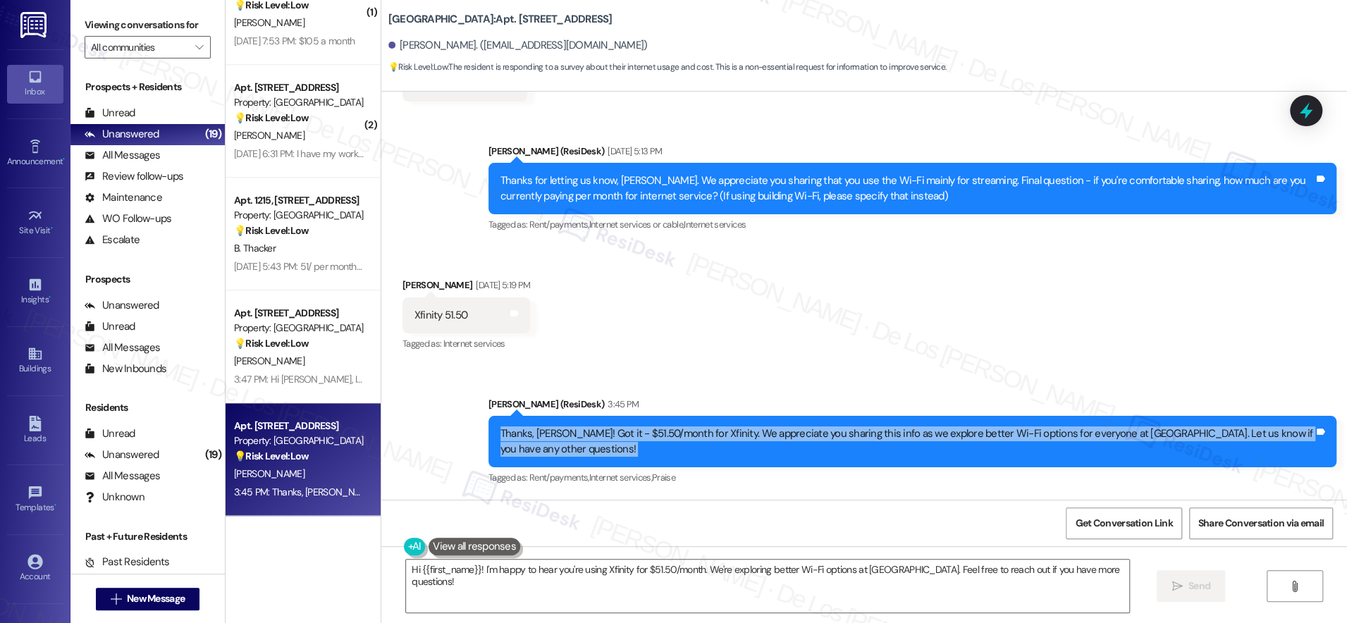
scroll to position [1066, 0]
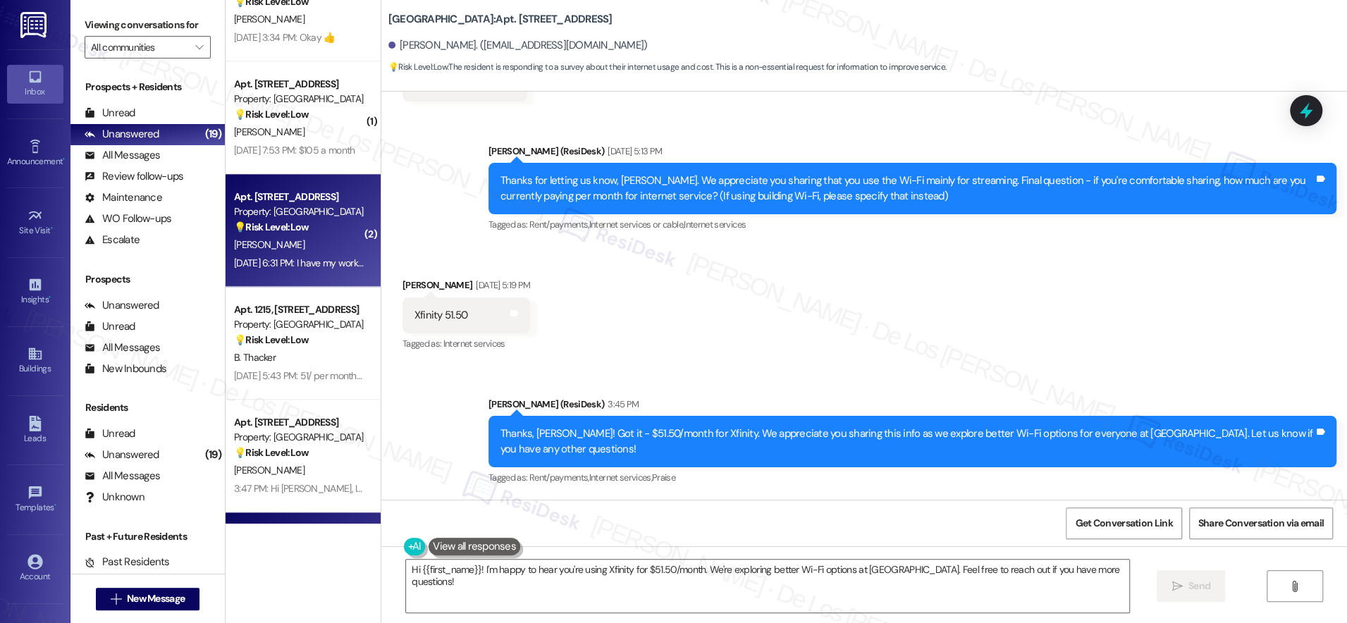
click at [302, 269] on div "Aug 23, 2025 at 6:31 PM: I have my work computer, 7 personal computers, 4 + pho…" at bounding box center [744, 263] width 1021 height 13
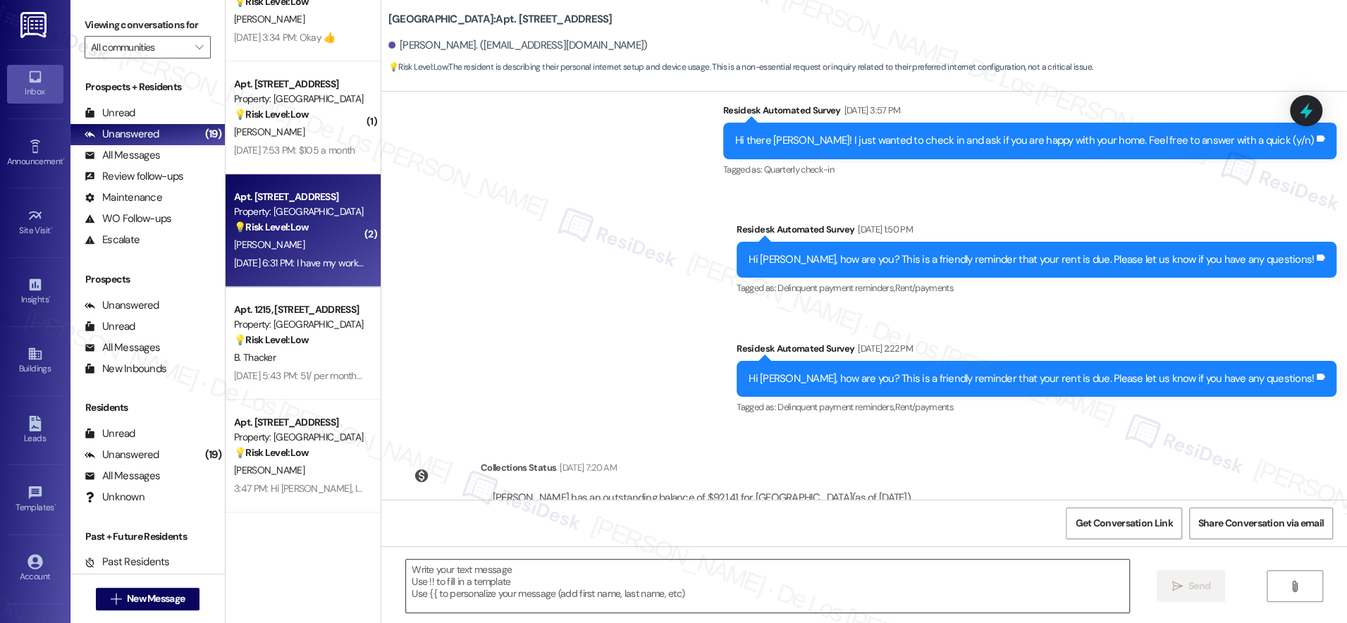
type textarea "Fetching suggested responses. Please feel free to read through the conversation…"
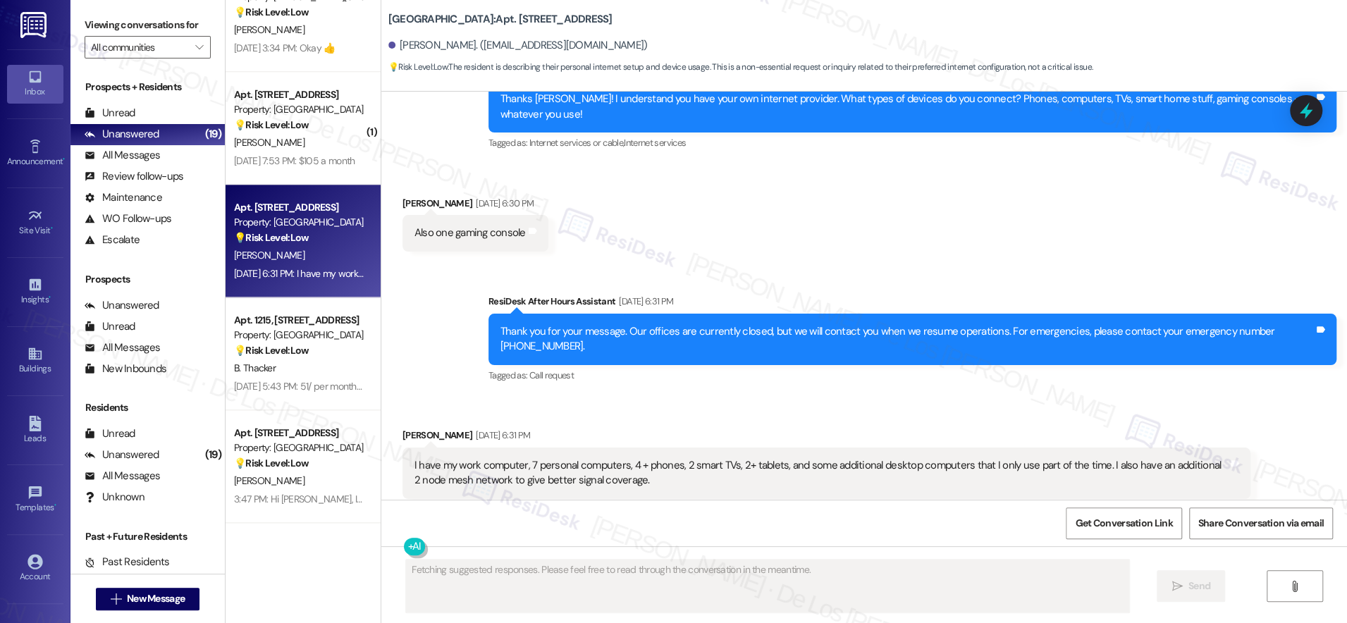
scroll to position [1925, 0]
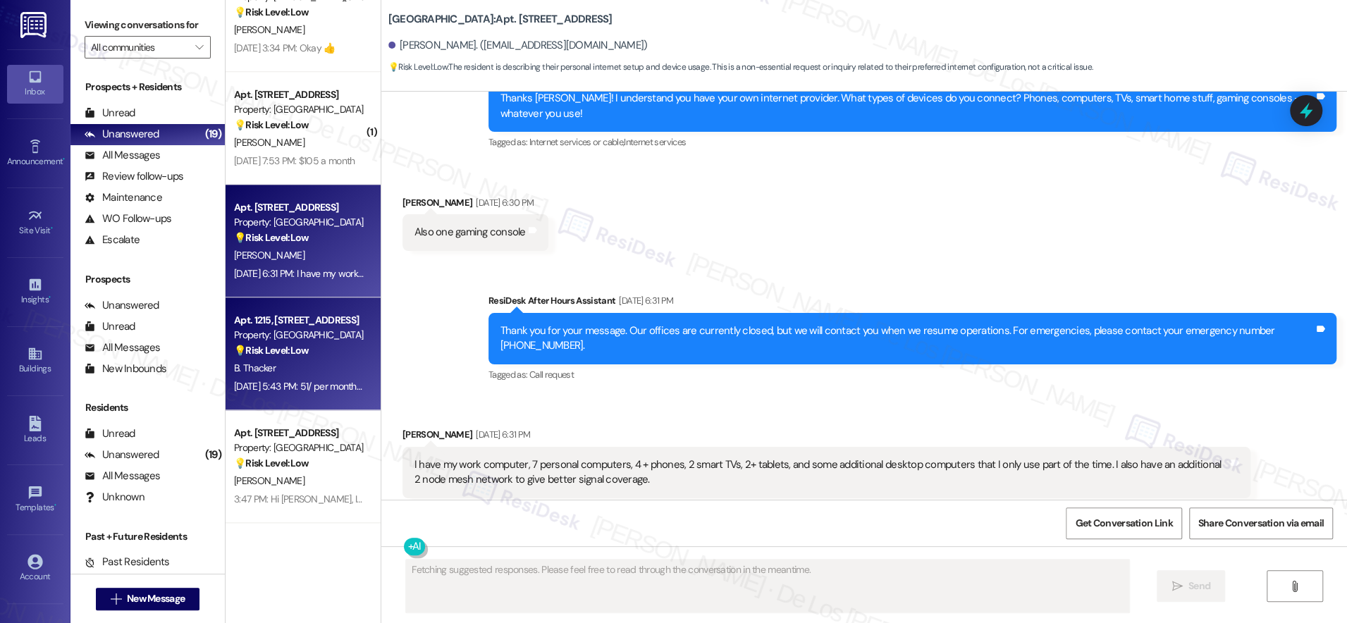
click at [292, 392] on div "Aug 23, 2025 at 5:43 PM: 51/ per month Xfinity Aug 23, 2025 at 5:43 PM: 51/ per…" at bounding box center [308, 386] width 149 height 13
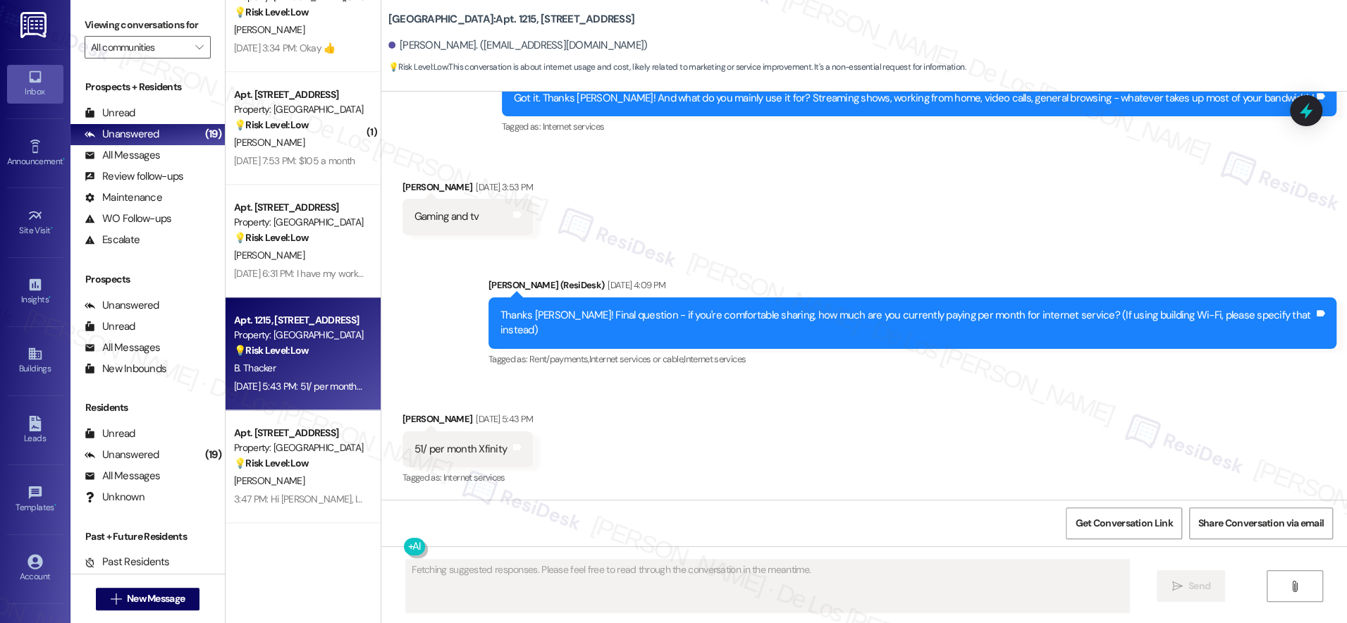
scroll to position [900, 0]
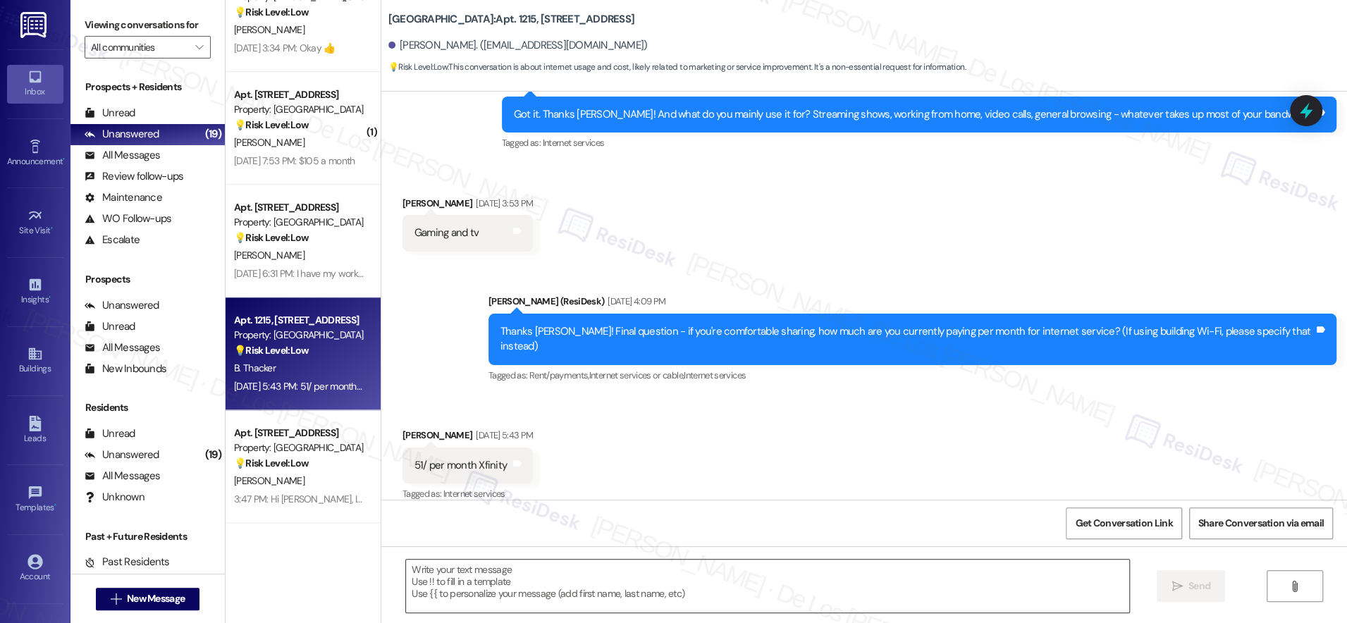
click at [511, 592] on textarea at bounding box center [767, 586] width 723 height 53
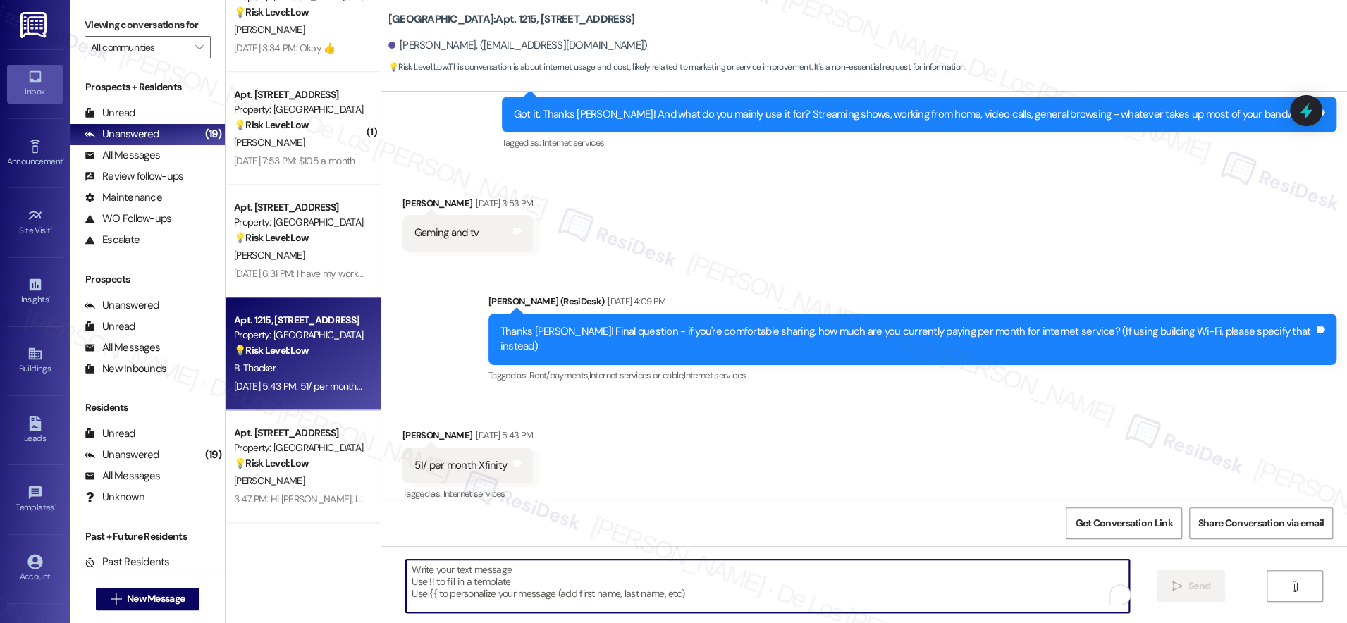
paste textarea "Thanks, Maria! Got it - $51.50/month for Xfinity. We appreciate you sharing thi…"
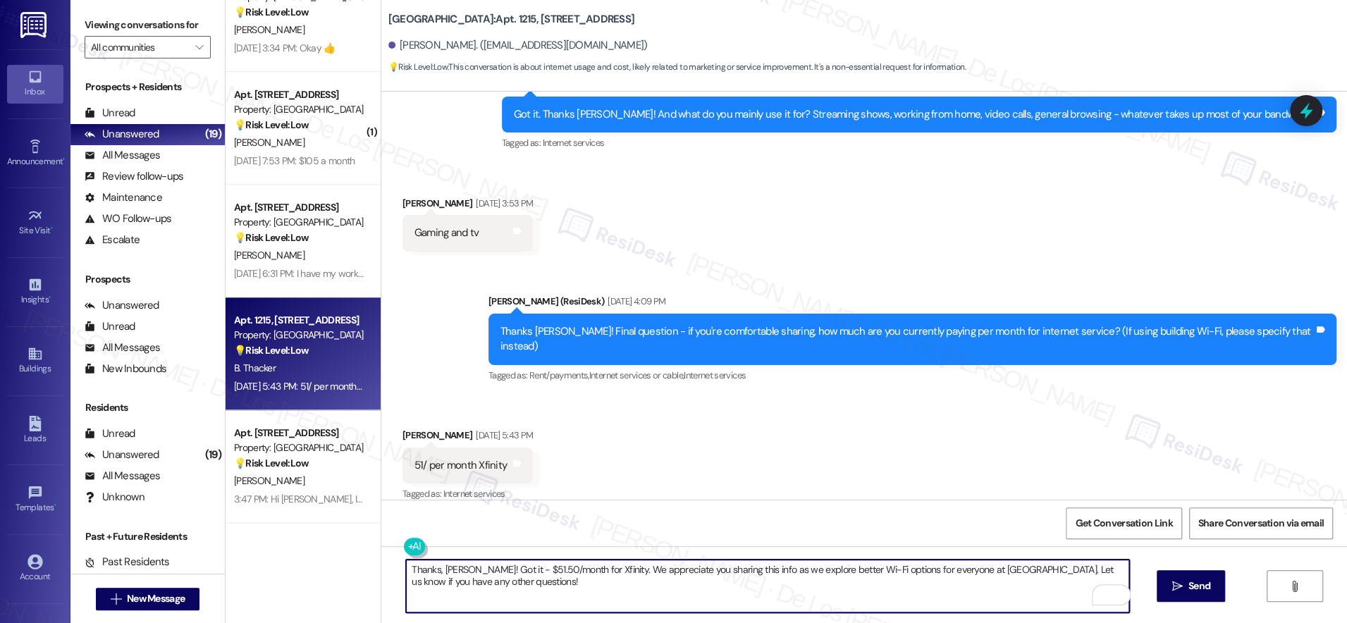
click at [454, 570] on textarea "Thanks, Maria! Got it - $51.50/month for Xfinity. We appreciate you sharing thi…" at bounding box center [767, 586] width 723 height 53
drag, startPoint x: 431, startPoint y: 563, endPoint x: 591, endPoint y: 572, distance: 160.3
click at [591, 572] on textarea "Thanks, Maria! Got it - $51.50/month for Xfinity. We appreciate you sharing thi…" at bounding box center [767, 586] width 723 height 53
type textarea "Thanks, Brandon! We appreciate you sharing this info as we explore better Wi-Fi…"
click at [1088, 573] on textarea "Thanks, Brandon! We appreciate you sharing this info as we explore better Wi-Fi…" at bounding box center [767, 586] width 723 height 53
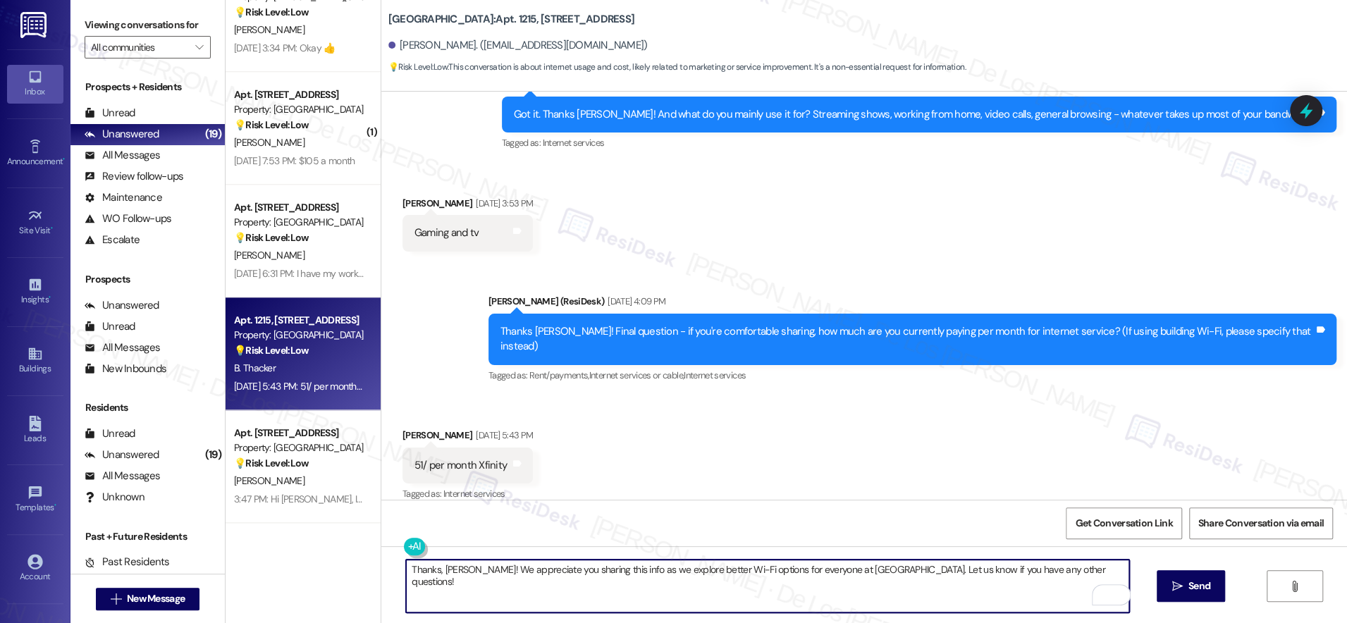
scroll to position [901, 0]
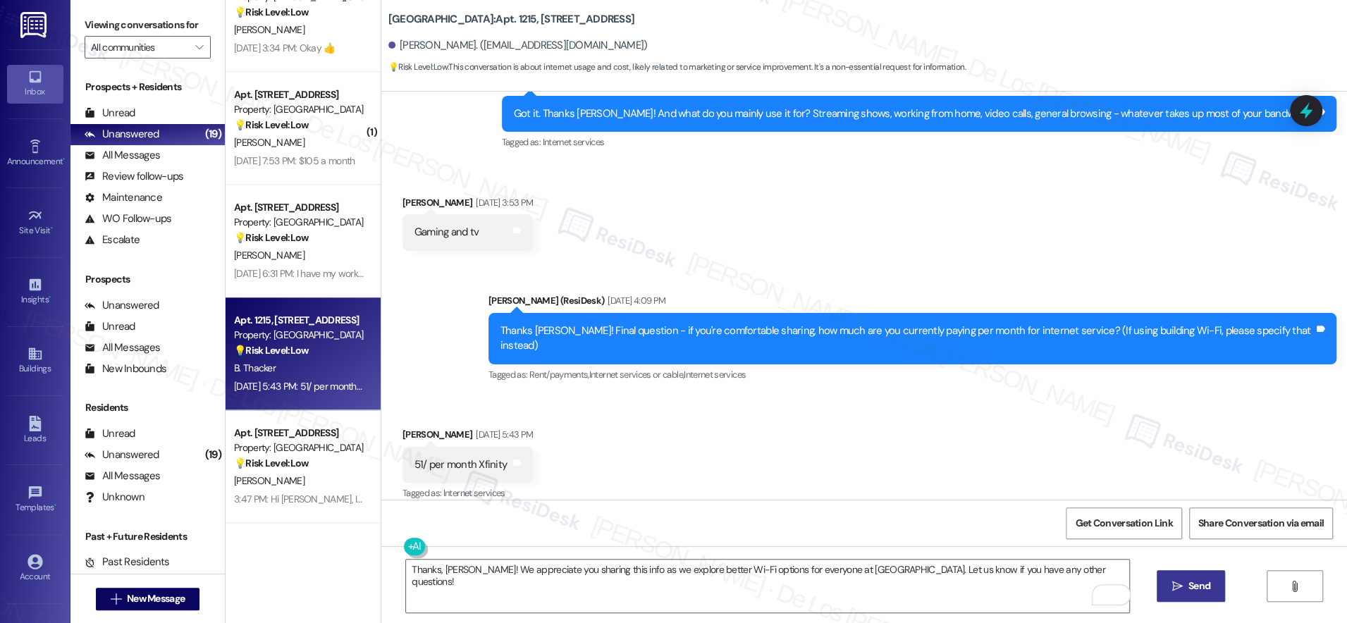
click at [1186, 582] on span "Send" at bounding box center [1199, 586] width 27 height 15
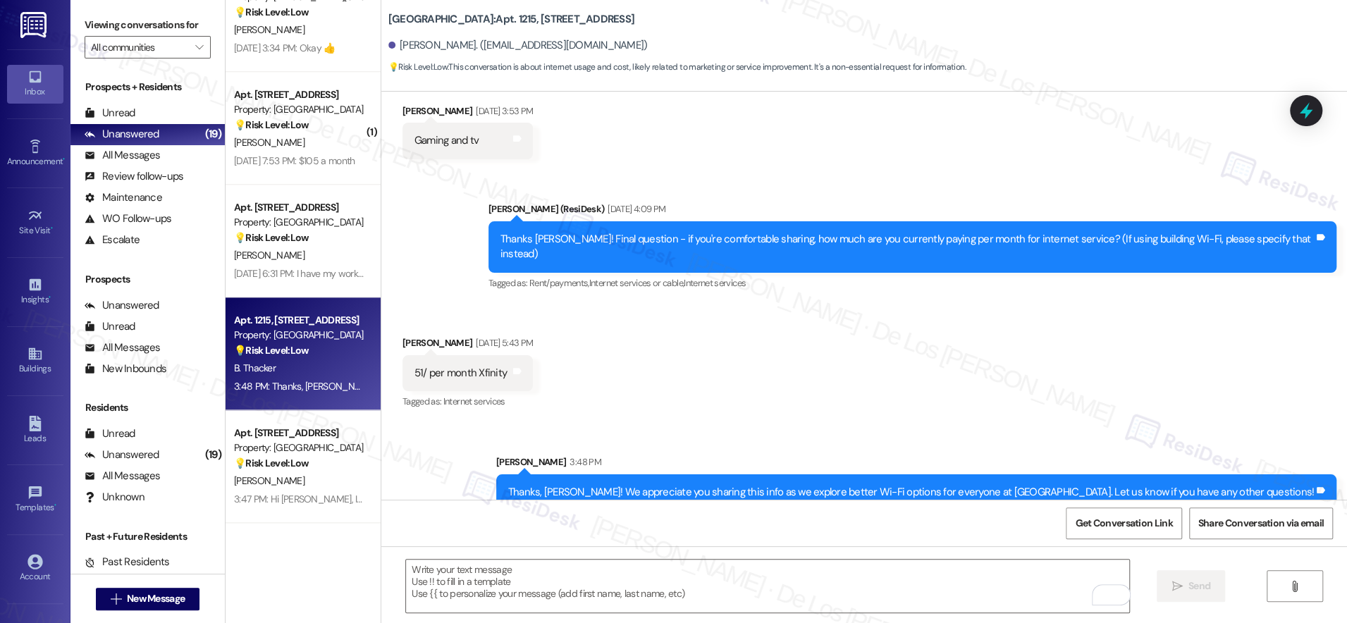
scroll to position [999, 0]
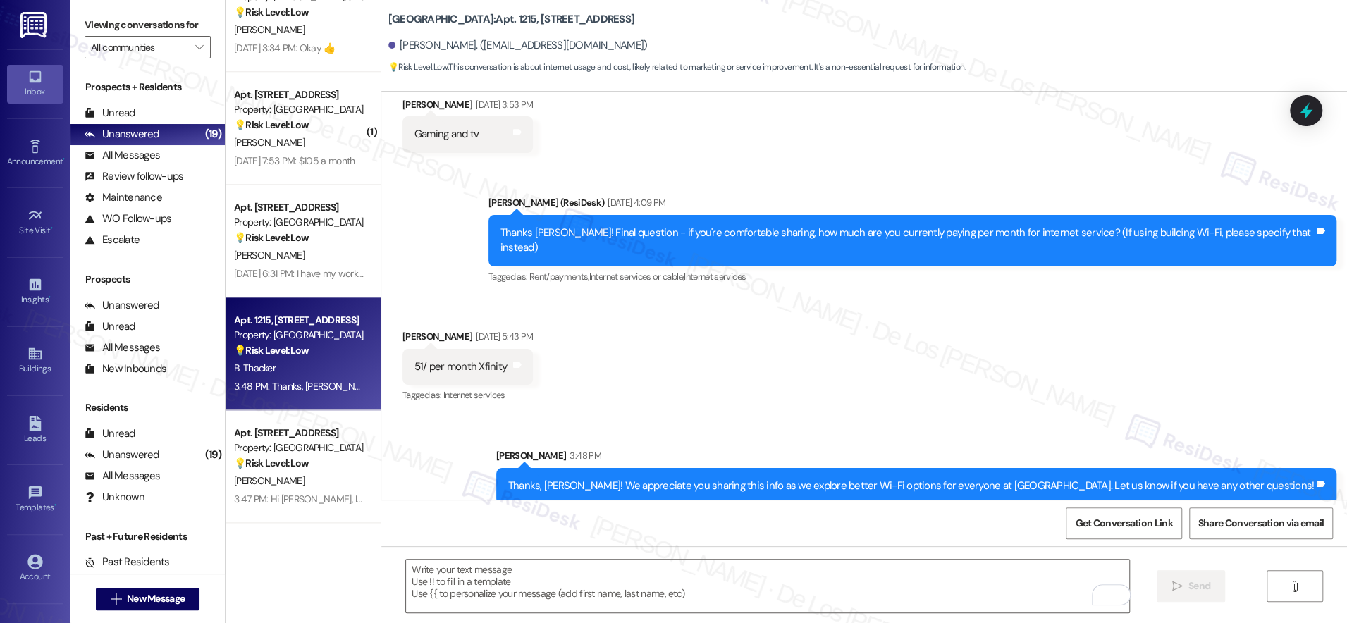
click at [867, 479] on div "Thanks, Brandon! We appreciate you sharing this info as we explore better Wi-Fi…" at bounding box center [911, 486] width 806 height 15
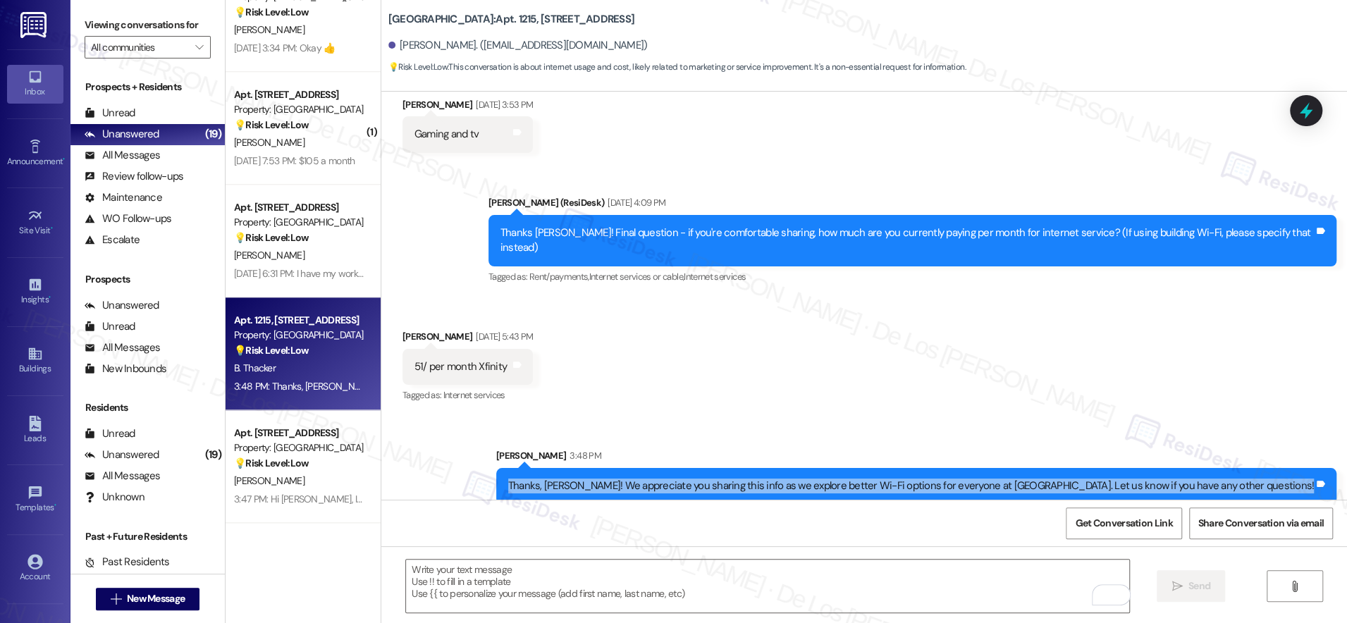
click at [867, 479] on div "Thanks, Brandon! We appreciate you sharing this info as we explore better Wi-Fi…" at bounding box center [911, 486] width 806 height 15
copy div "Thanks, Brandon! We appreciate you sharing this info as we explore better Wi-Fi…"
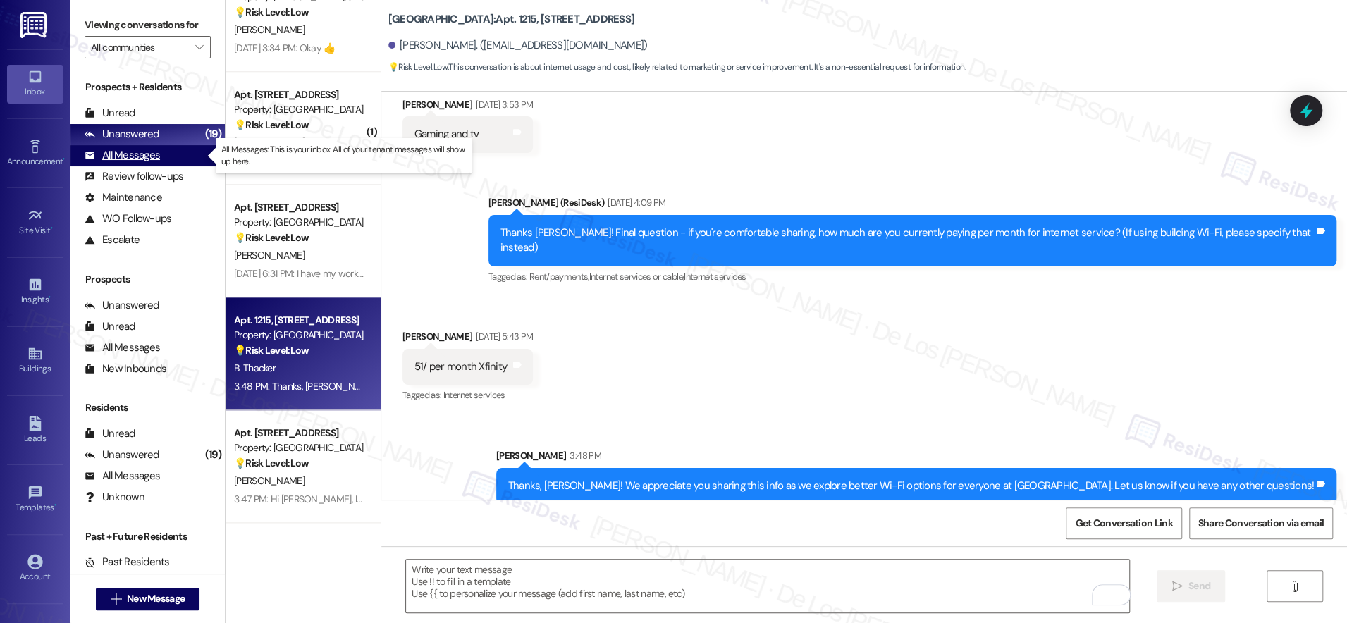
click at [161, 157] on div "All Messages (undefined)" at bounding box center [147, 155] width 154 height 21
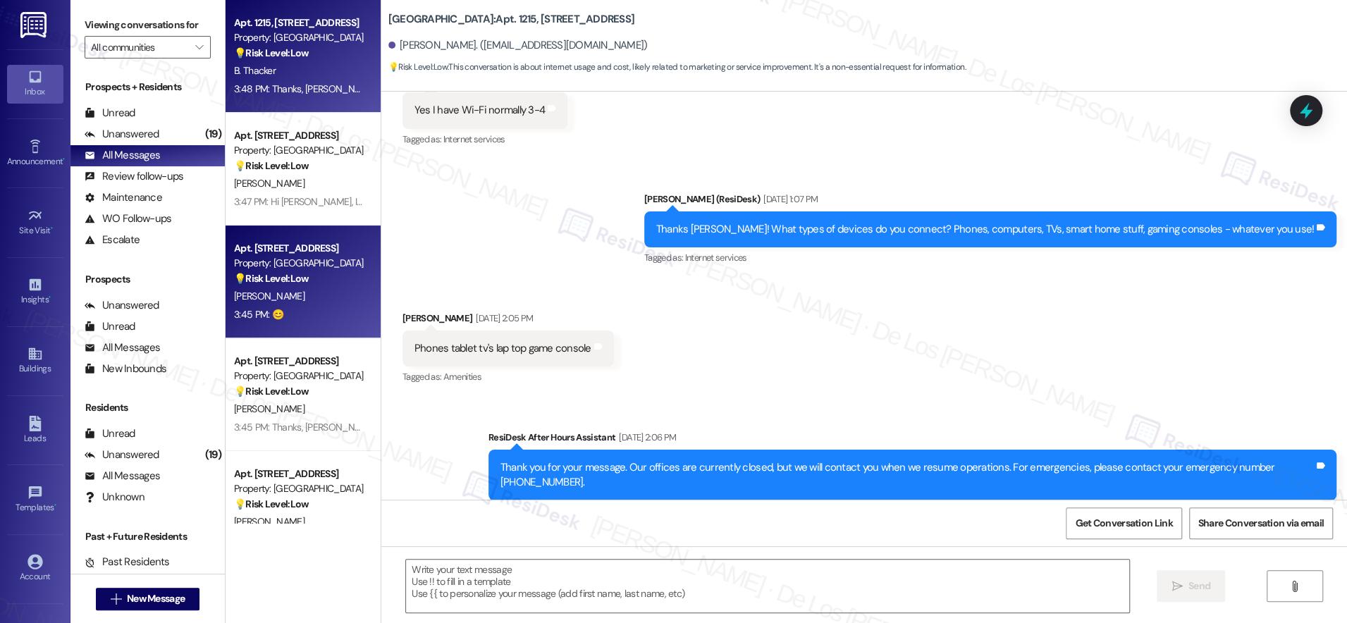
type textarea "Fetching suggested responses. Please feel free to read through the conversation…"
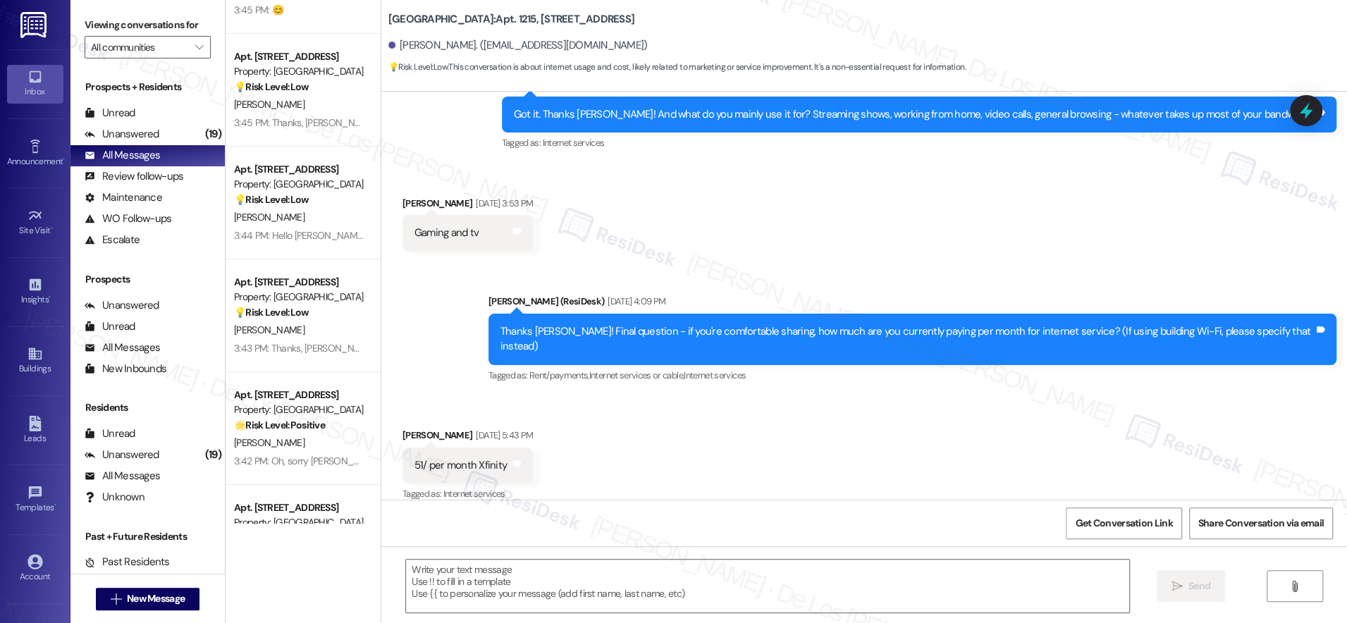
scroll to position [319, 0]
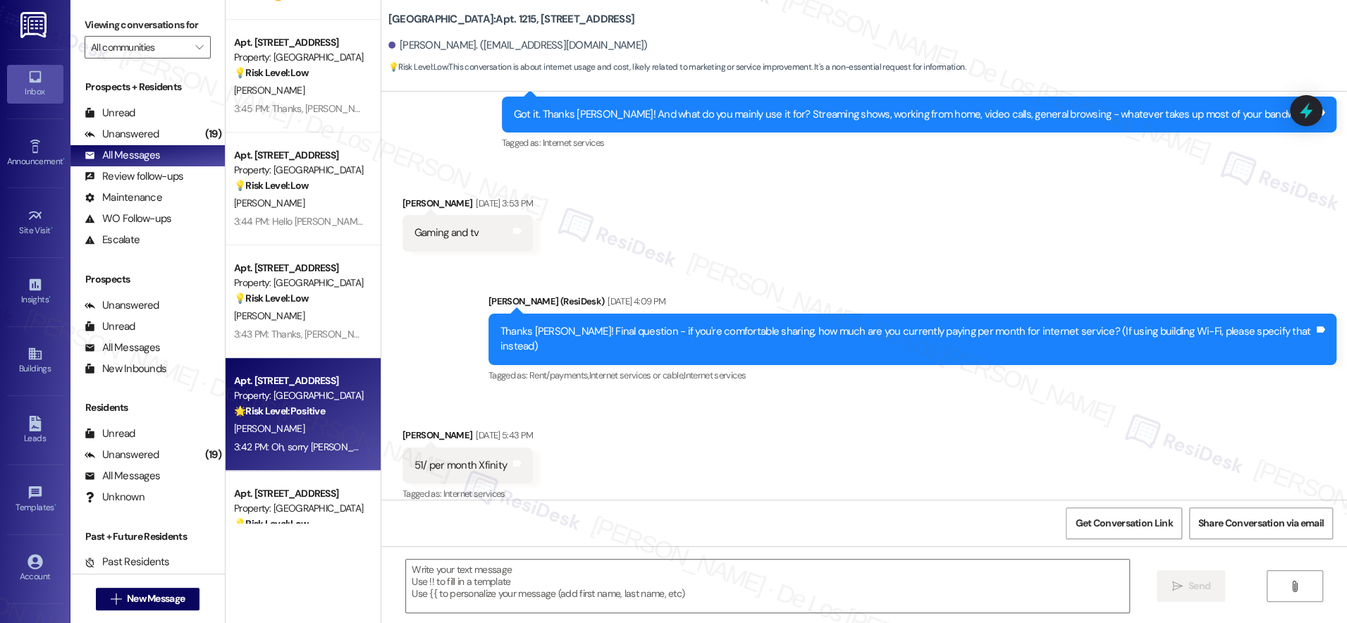
click at [326, 406] on div "🌟 Risk Level: Positive The resident sent a positive message offering assistance…" at bounding box center [299, 411] width 130 height 15
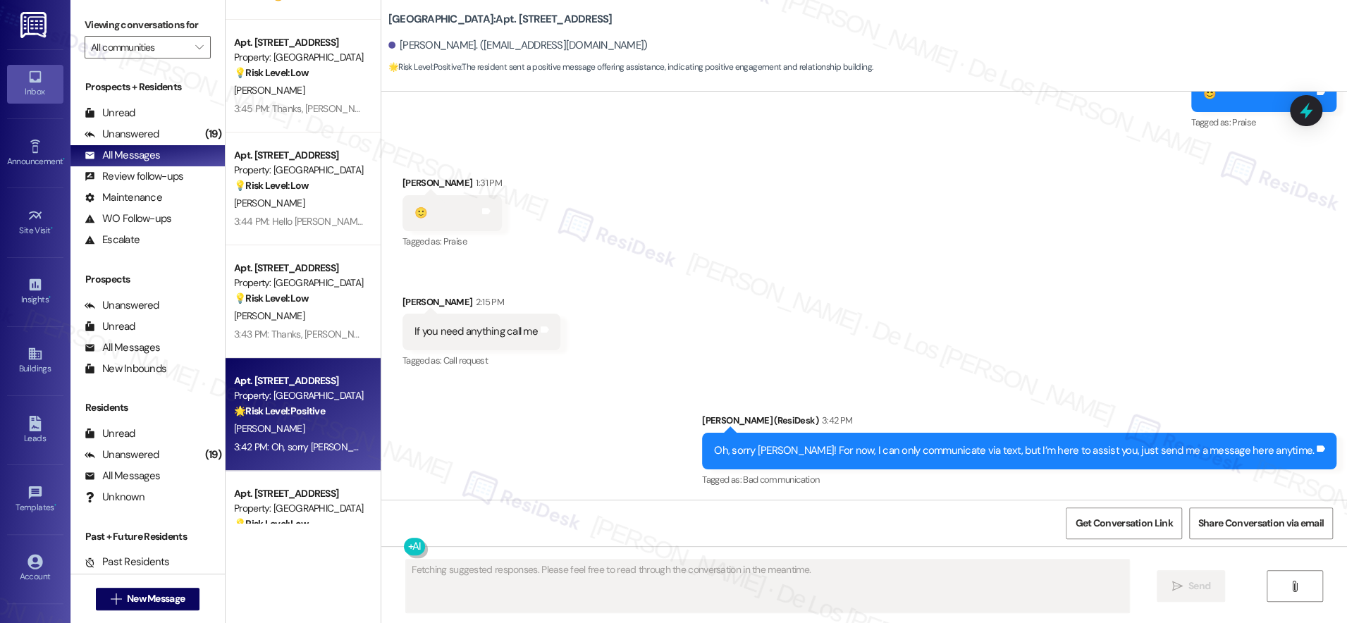
scroll to position [1107, 0]
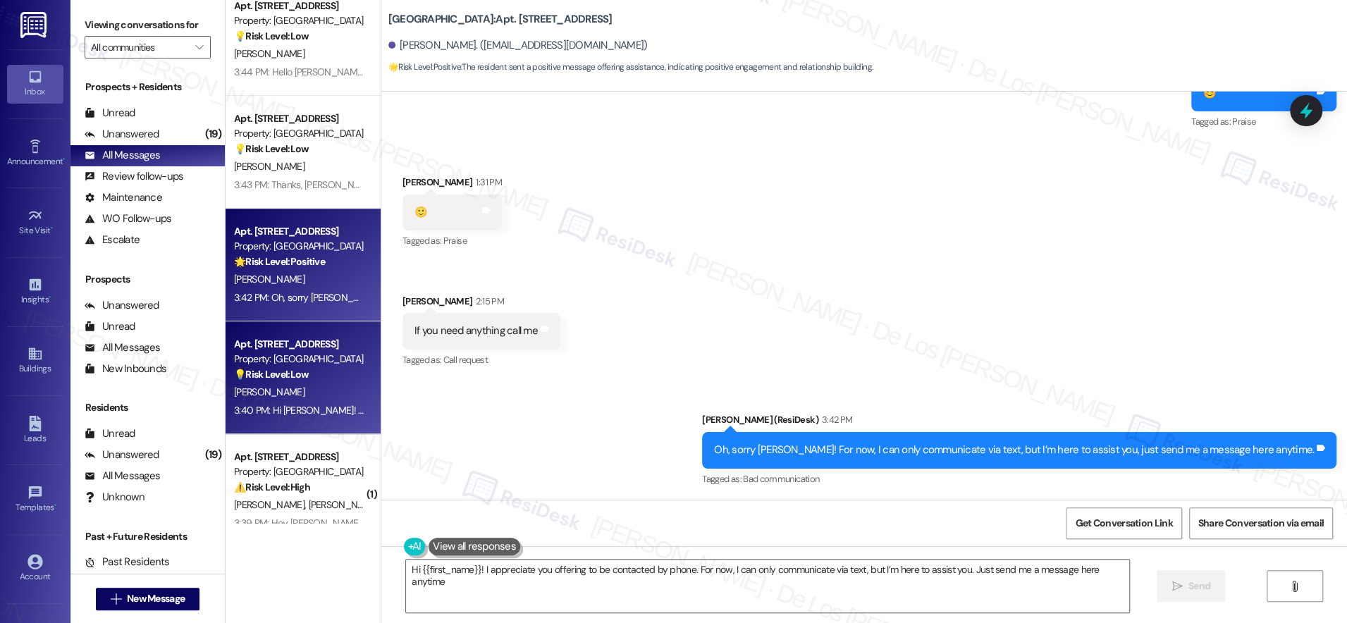
type textarea "Hi {{first_name}}! I appreciate you offering to be contacted by phone. For now,…"
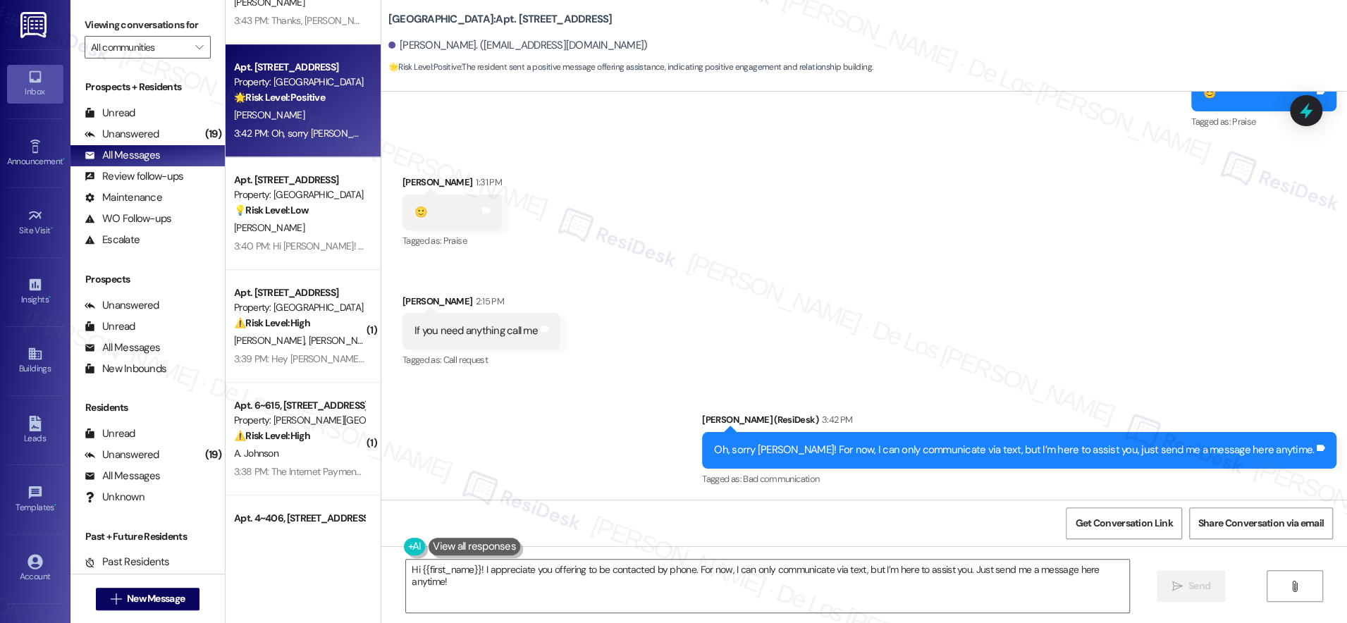
scroll to position [660, 0]
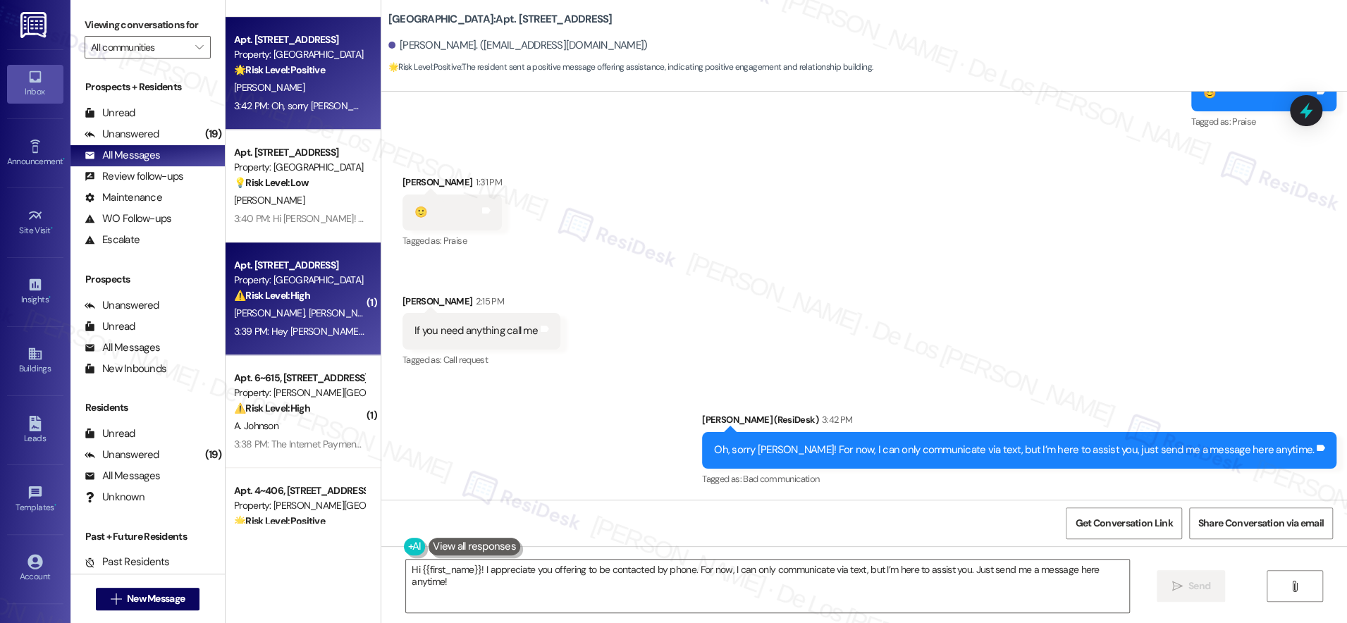
click at [316, 323] on div "Apt. 2108, 201 Hackberry St Property: Hackberry Ranch ⚠️ Risk Level: High The m…" at bounding box center [303, 298] width 155 height 113
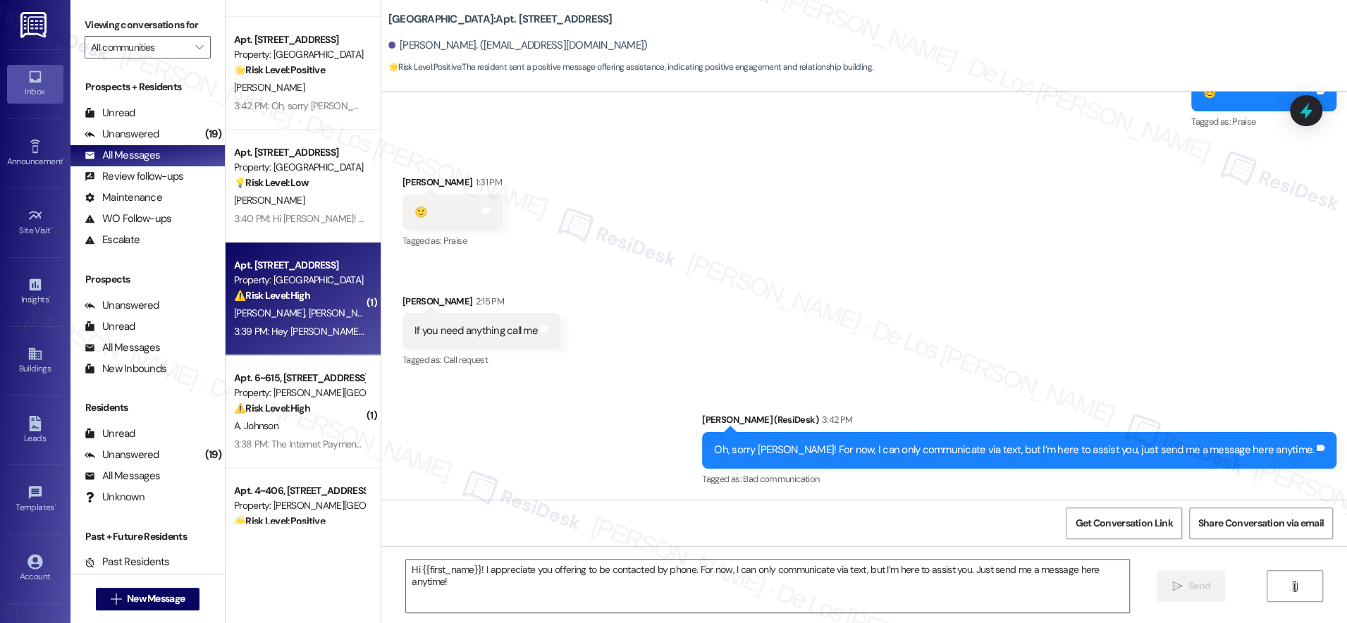
type textarea "Fetching suggested responses. Please feel free to read through the conversation…"
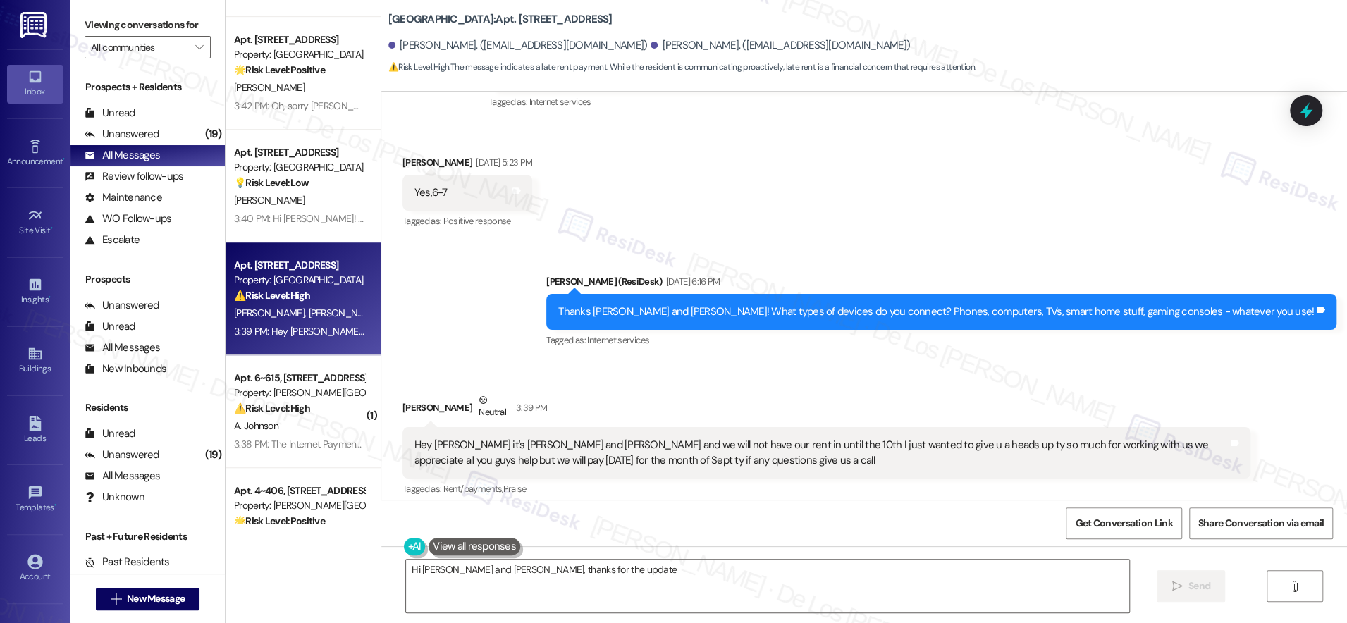
scroll to position [4651, 0]
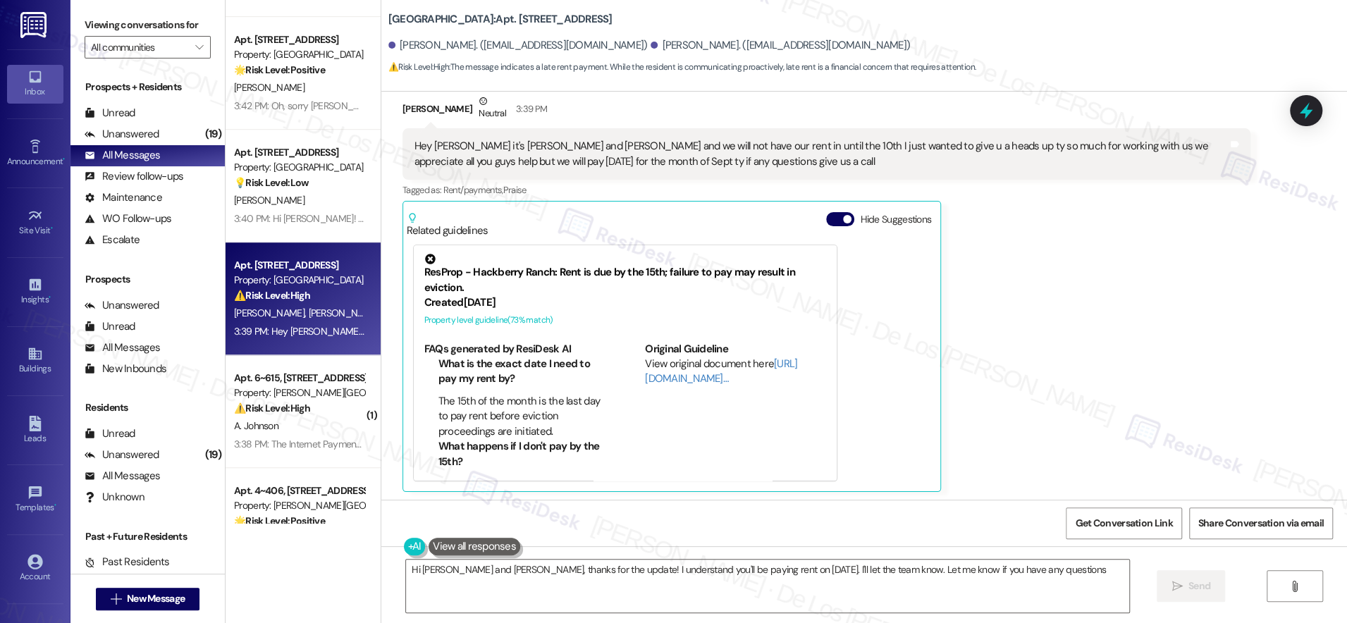
type textarea "Hi Sophia and Brian, thanks for the update! I understand you'll be paying rent …"
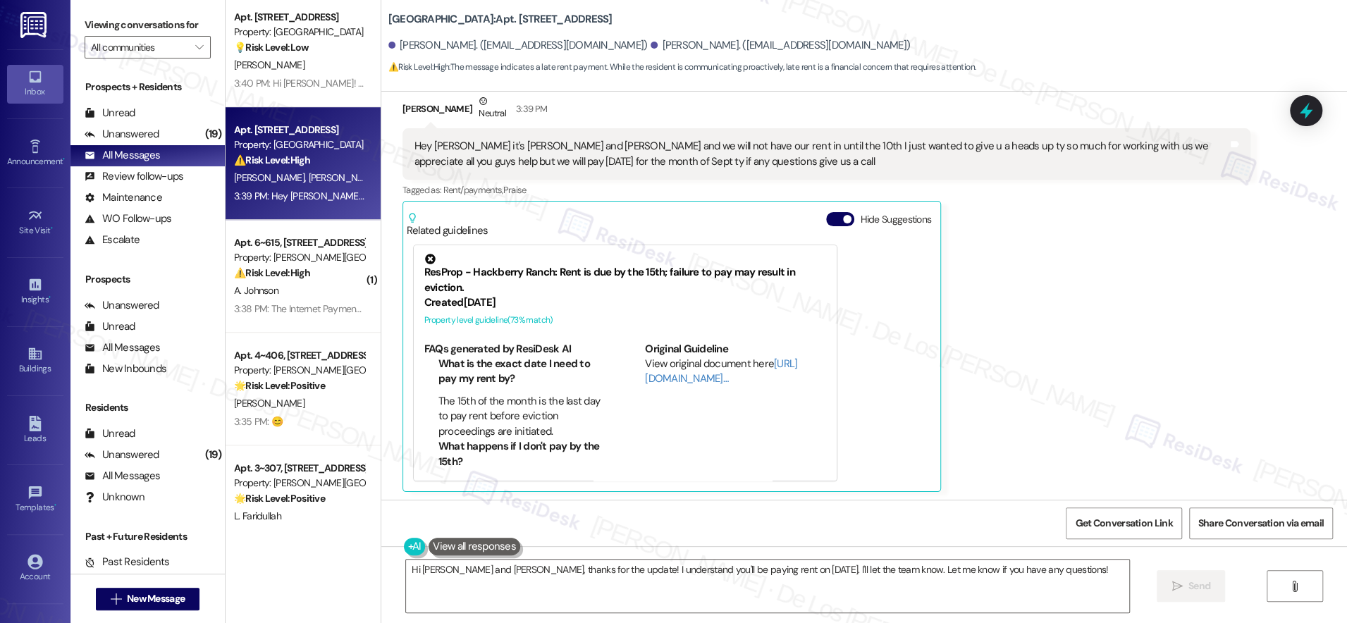
scroll to position [797, 0]
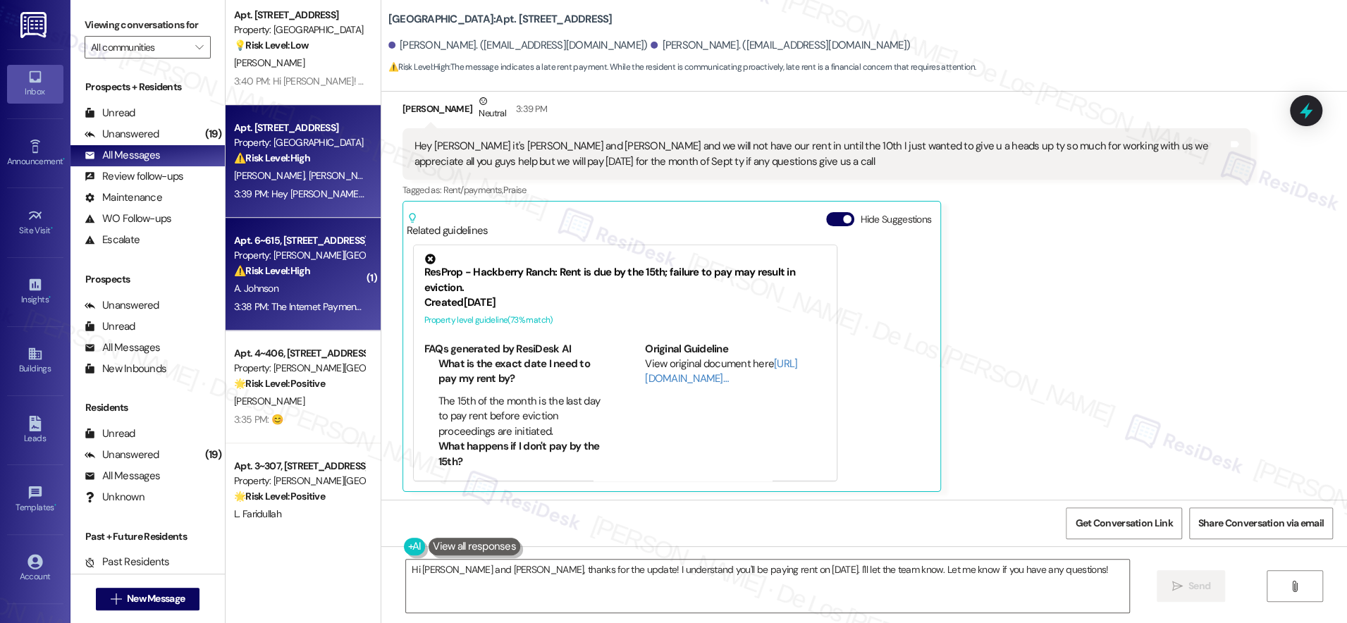
click at [312, 294] on div "A. Johnson" at bounding box center [299, 289] width 133 height 18
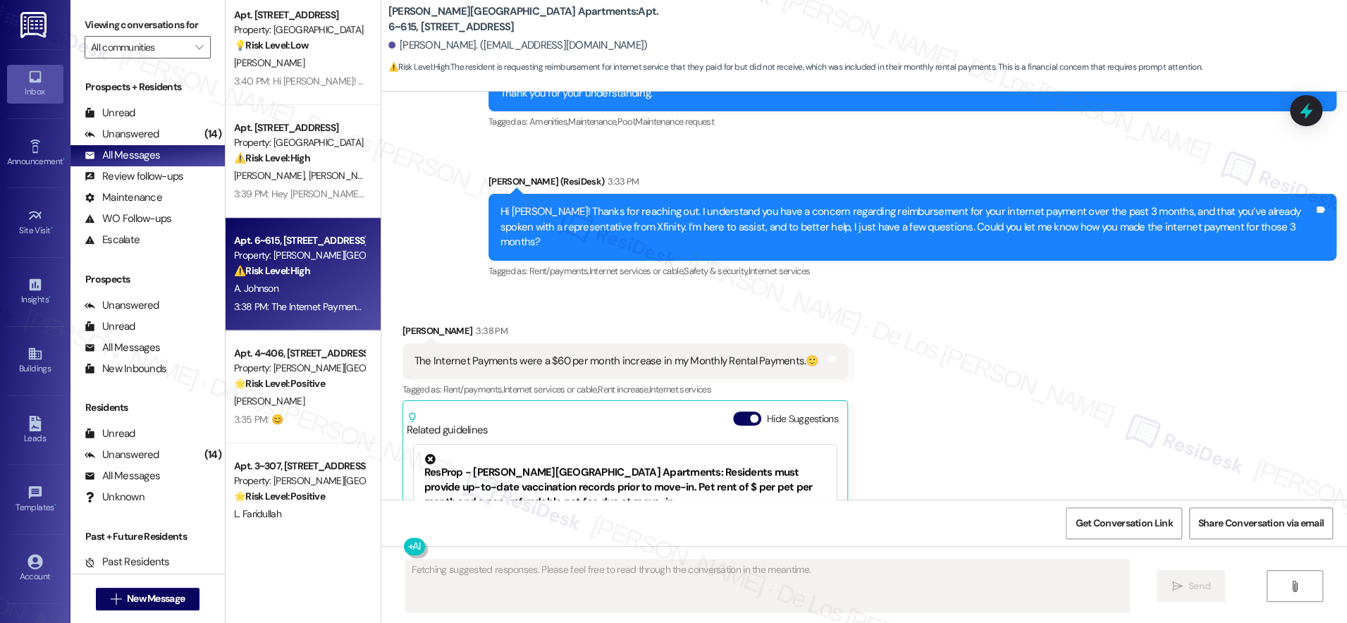
scroll to position [20087, 0]
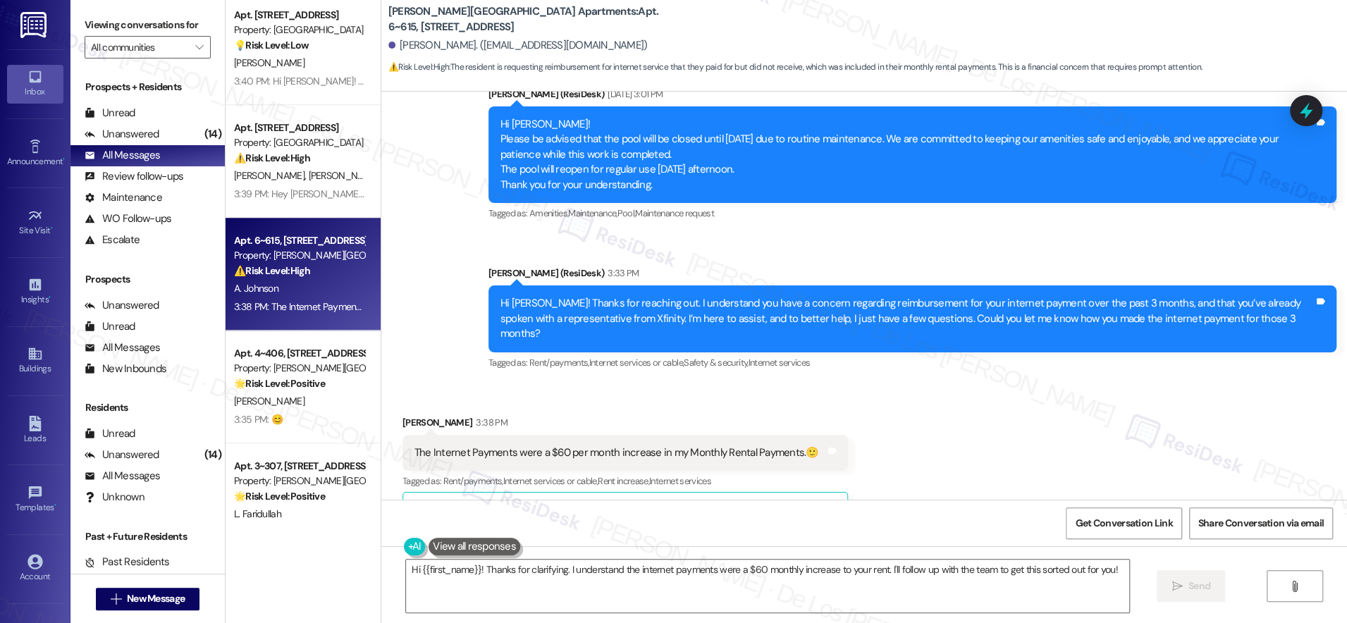
type textarea "Hi {{first_name}}! Thanks for clarifying. I understand the internet payments we…"
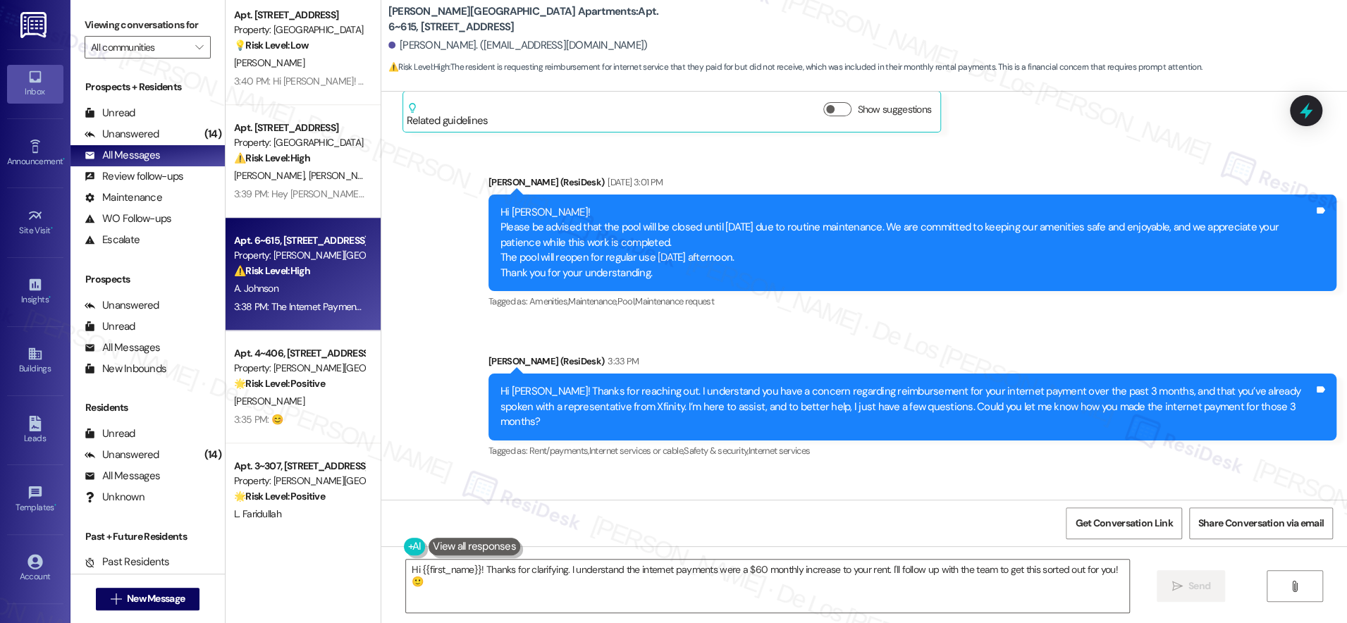
scroll to position [19998, 0]
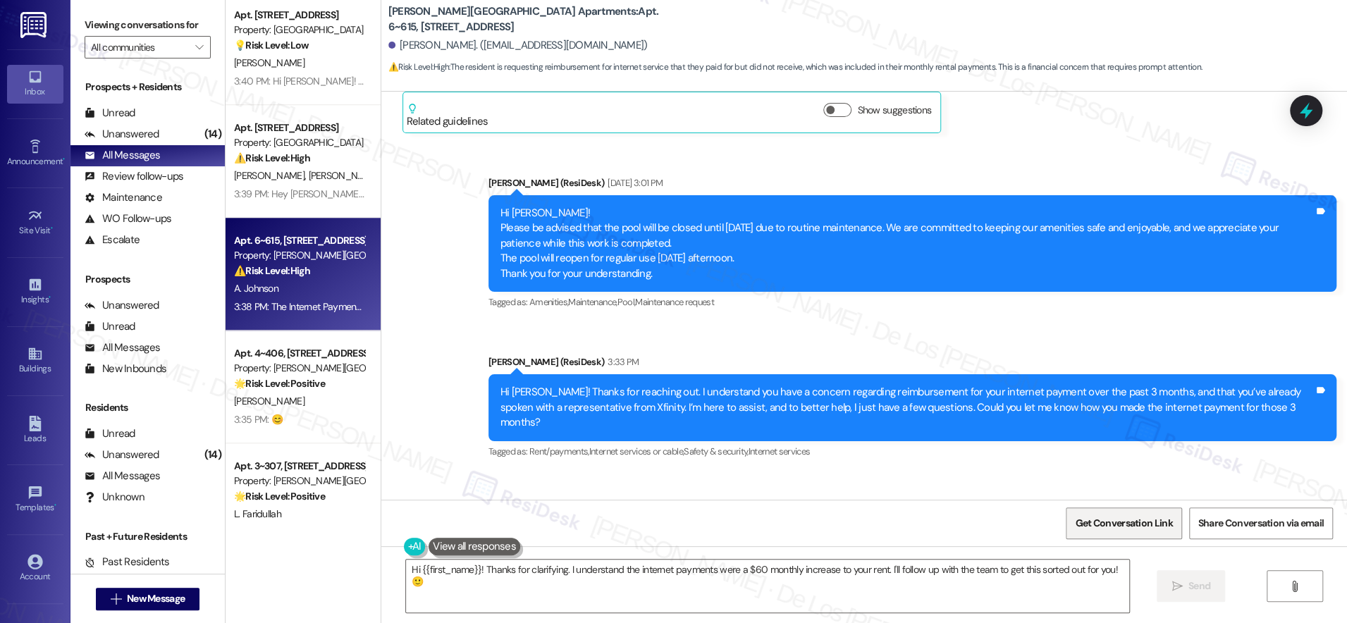
click at [1112, 522] on span "Get Conversation Link" at bounding box center [1123, 523] width 97 height 15
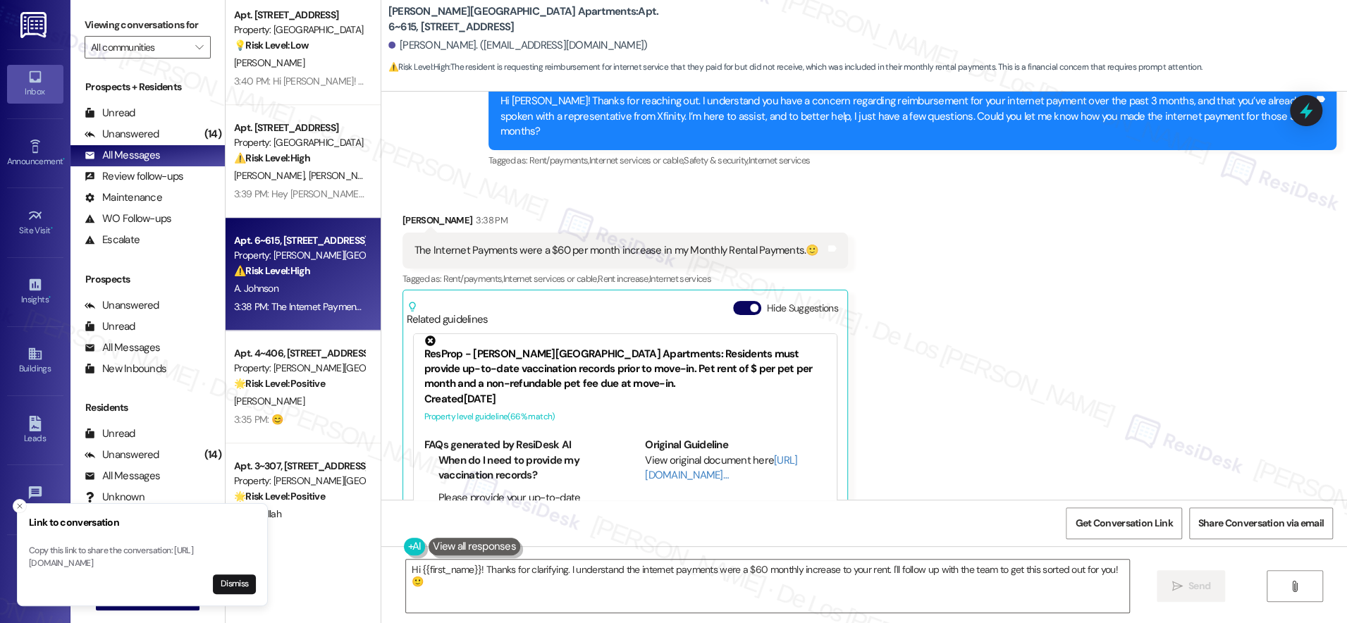
scroll to position [16, 0]
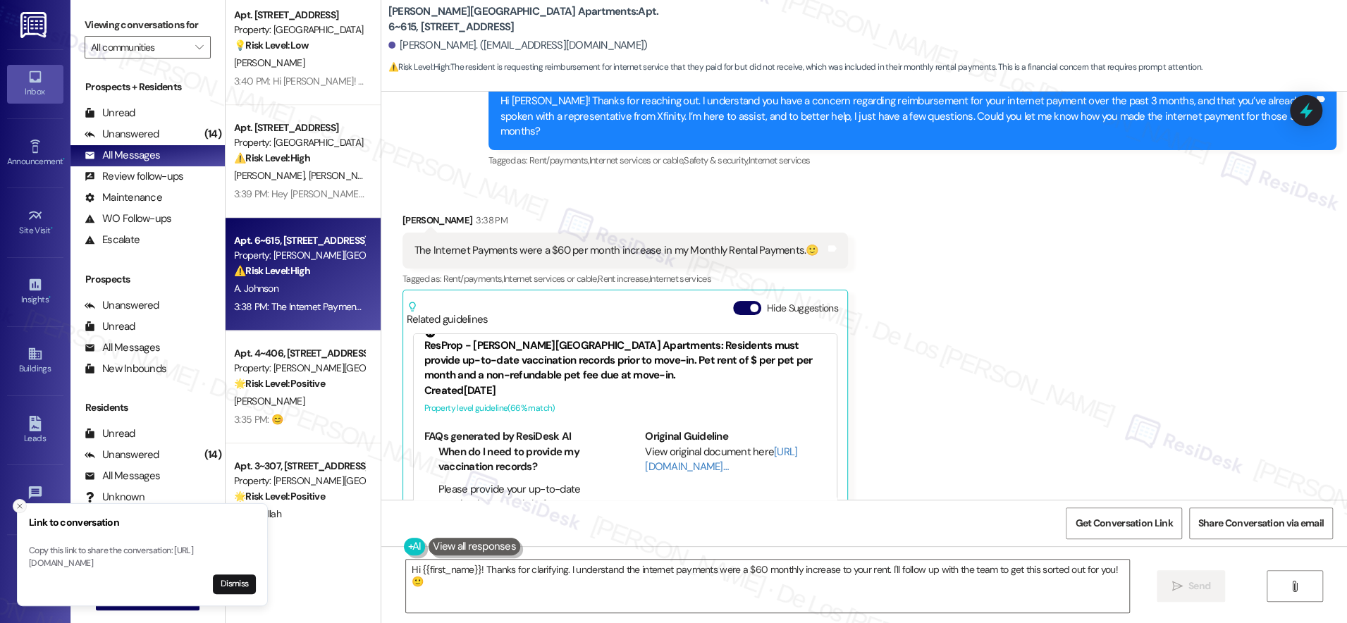
click at [18, 502] on icon "Close toast" at bounding box center [20, 506] width 8 height 8
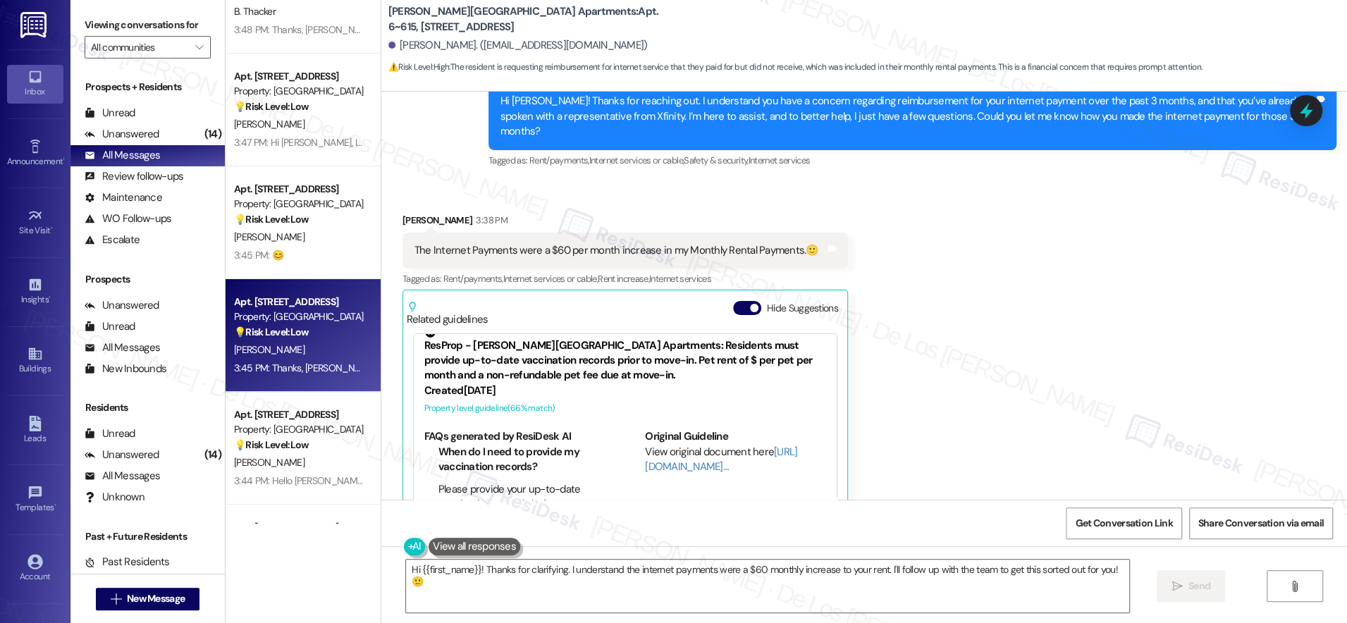
scroll to position [0, 0]
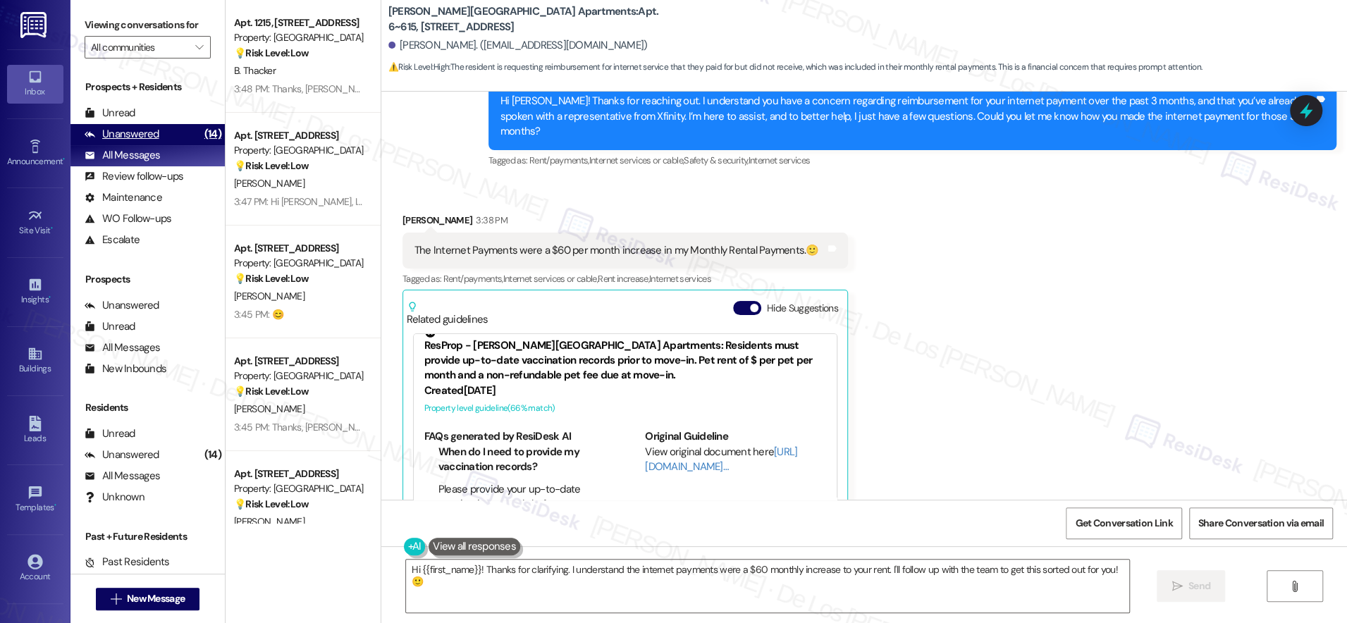
click at [201, 133] on div "(14)" at bounding box center [213, 134] width 24 height 22
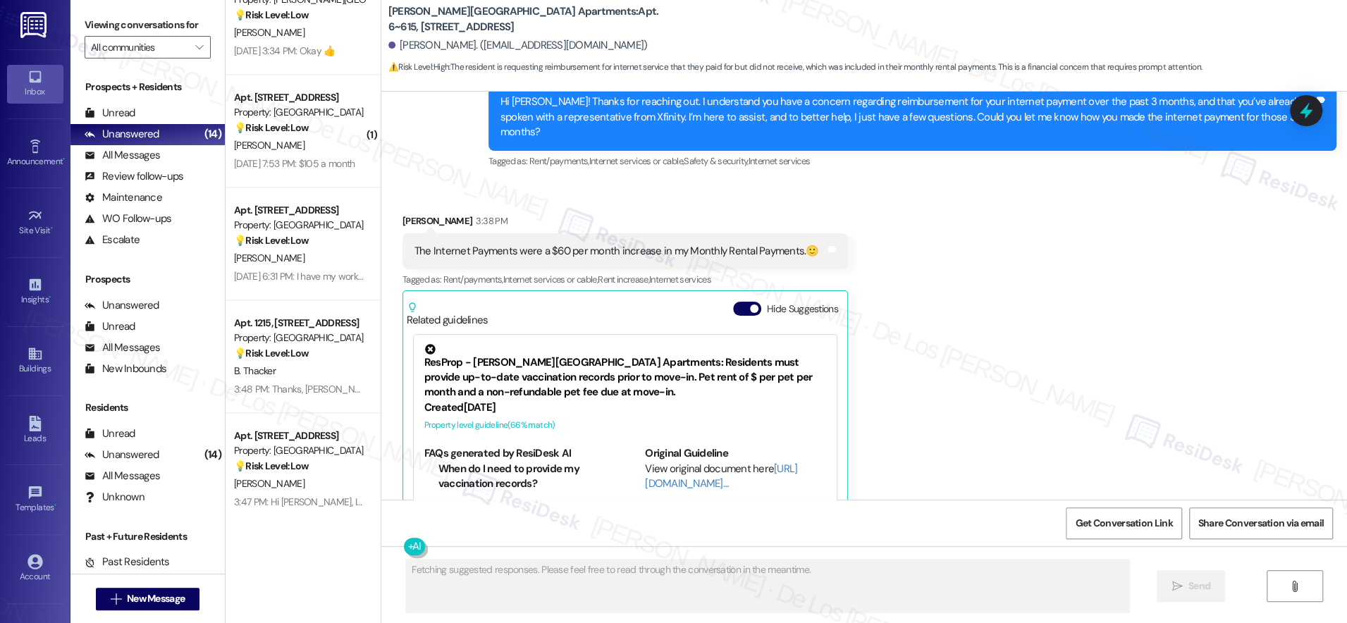
scroll to position [1056, 0]
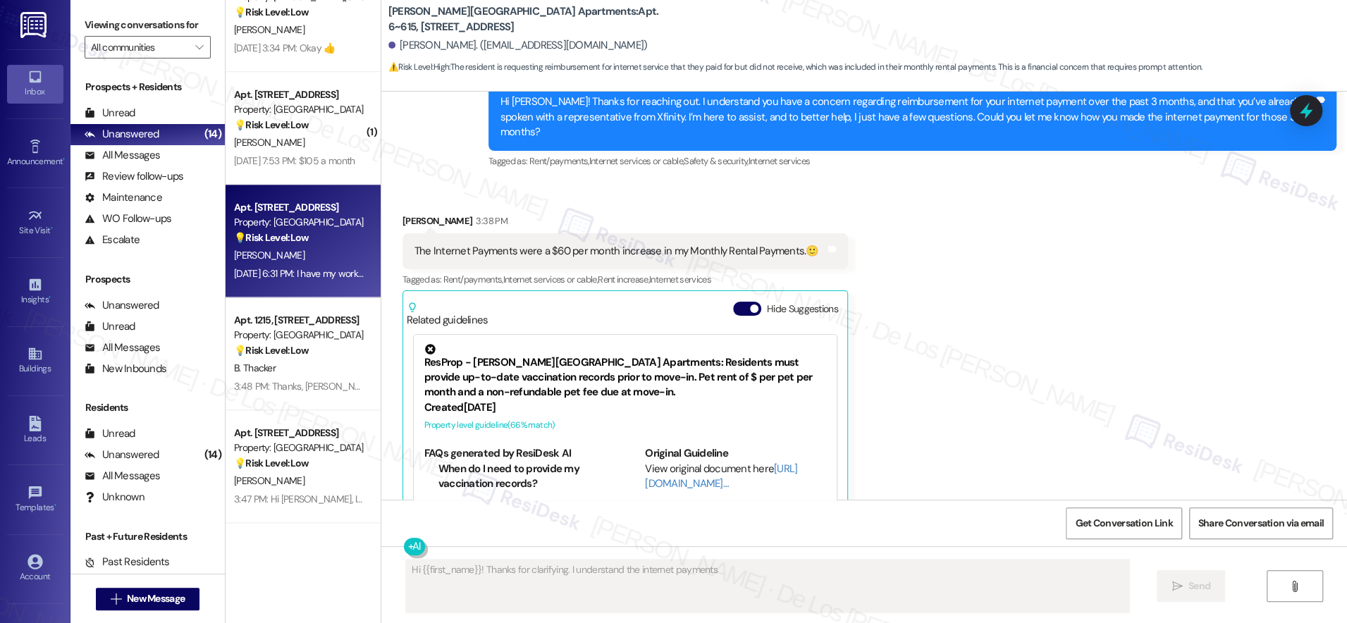
type textarea "Hi {{first_name}}! Thanks for clarifying. I understand the internet payments"
click at [287, 267] on div "Aug 23, 2025 at 6:31 PM: I have my work computer, 7 personal computers, 4 + pho…" at bounding box center [744, 273] width 1021 height 13
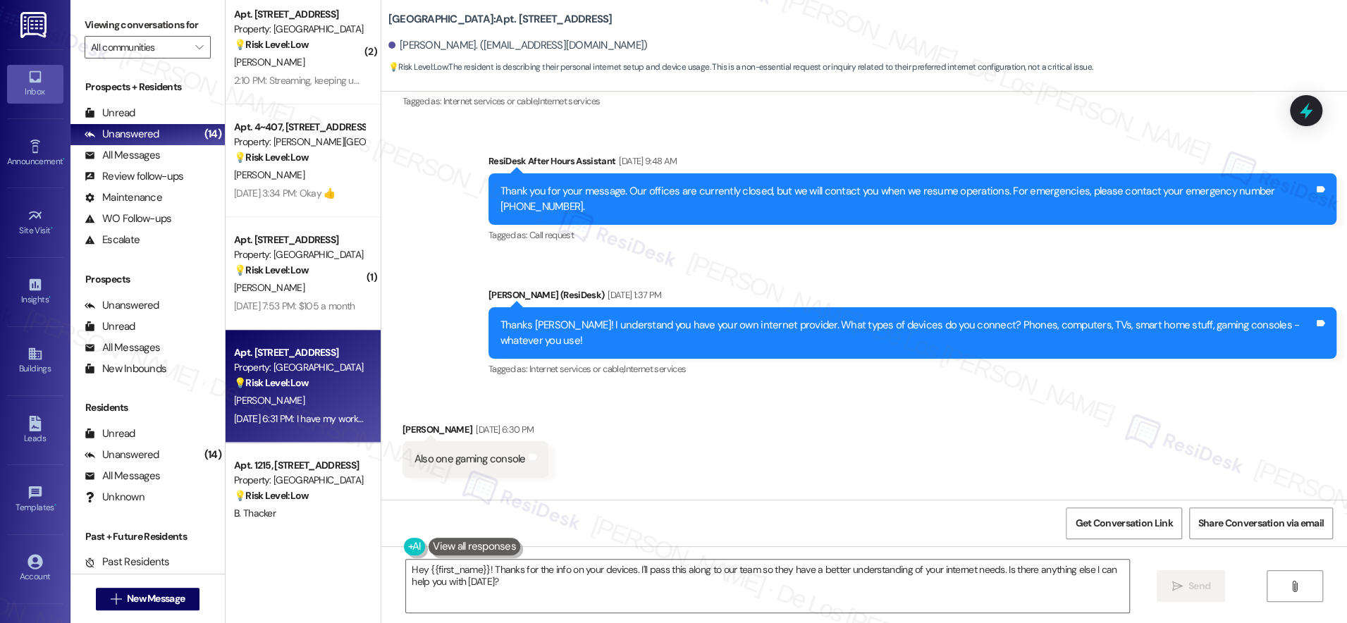
scroll to position [1780, 0]
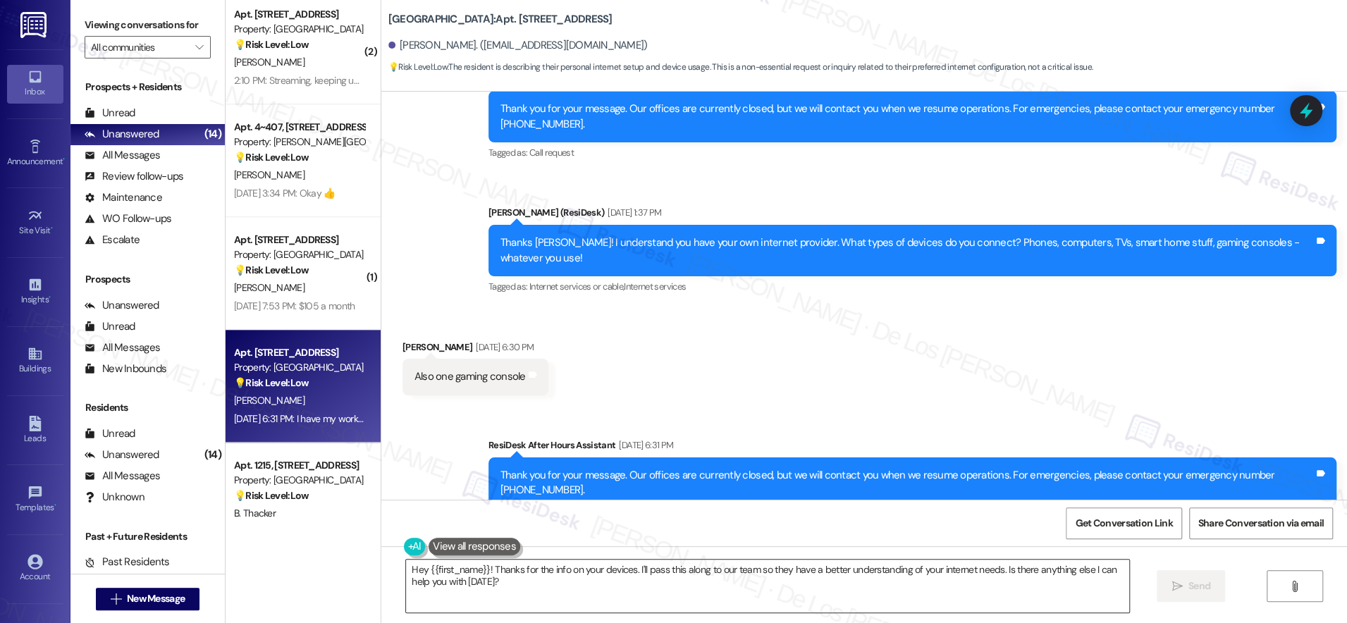
click at [652, 591] on textarea "Hey {{first_name}}! Thanks for the info on your devices. I'll pass this along t…" at bounding box center [767, 586] width 723 height 53
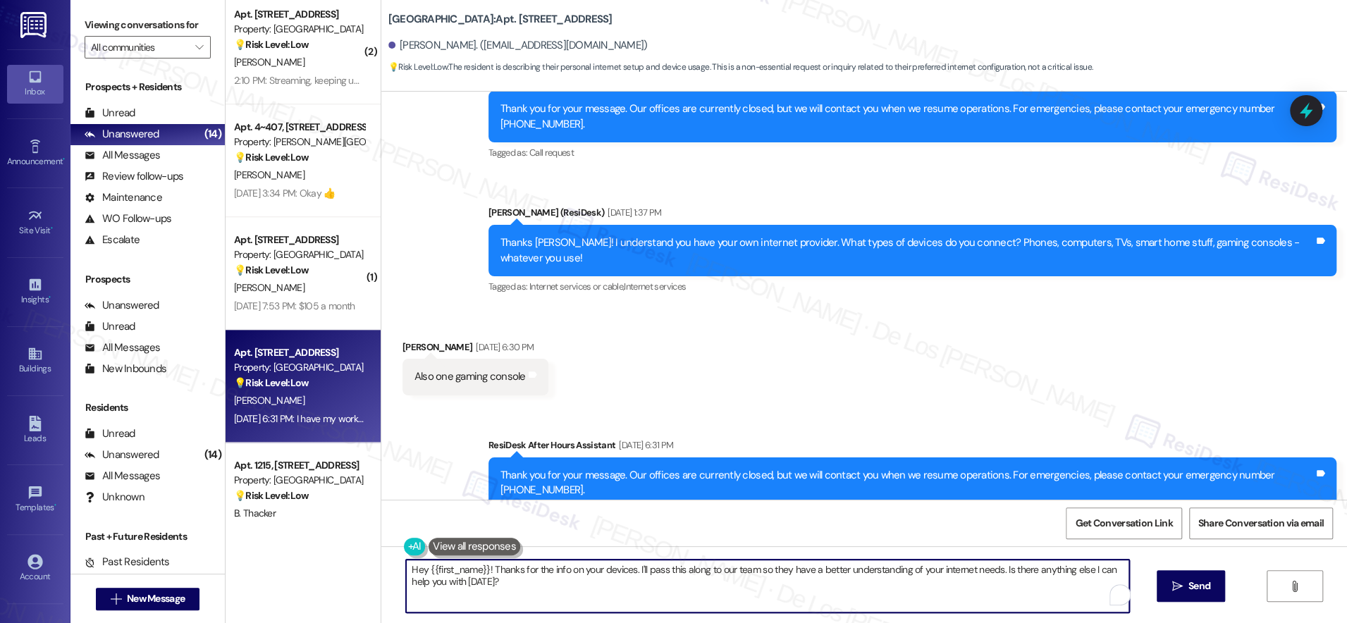
click at [652, 591] on textarea "Hey {{first_name}}! Thanks for the info on your devices. I'll pass this along t…" at bounding box center [767, 586] width 723 height 53
paste textarea "And what do you mainly use it for? Streaming shows, working from home, video ca…"
click at [406, 572] on textarea "And what do you mainly use it for? Streaming shows, working from home, video ca…" at bounding box center [767, 586] width 723 height 53
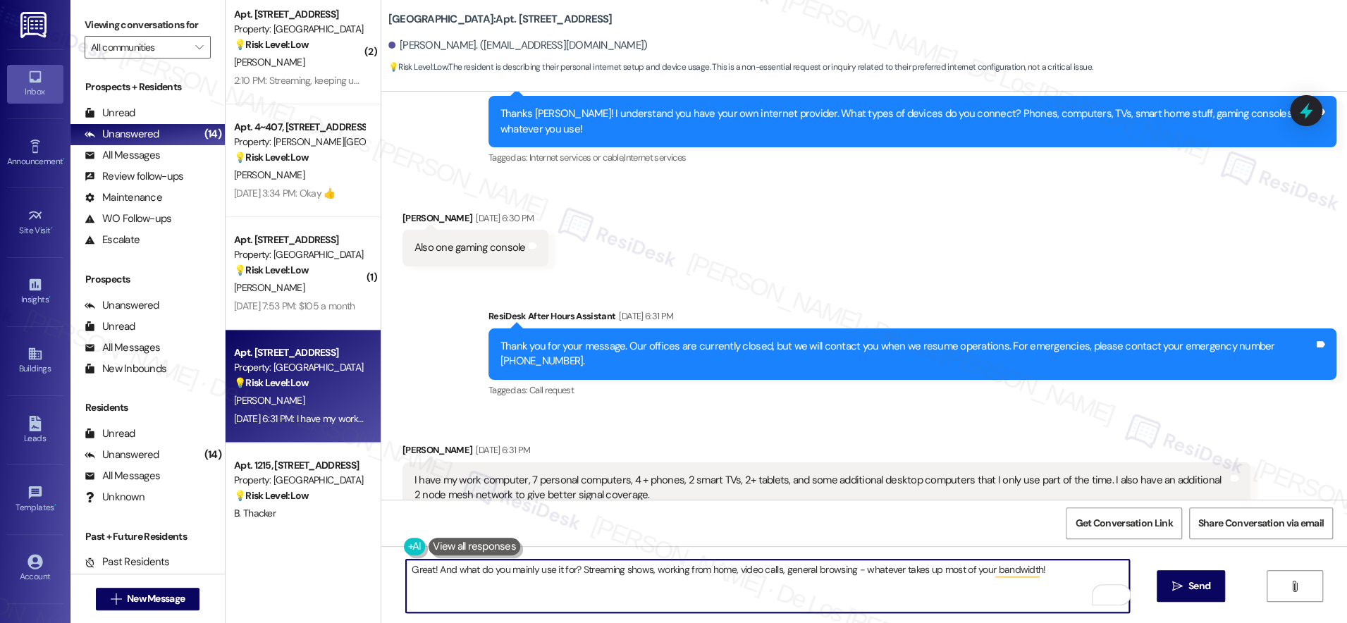
scroll to position [1888, 0]
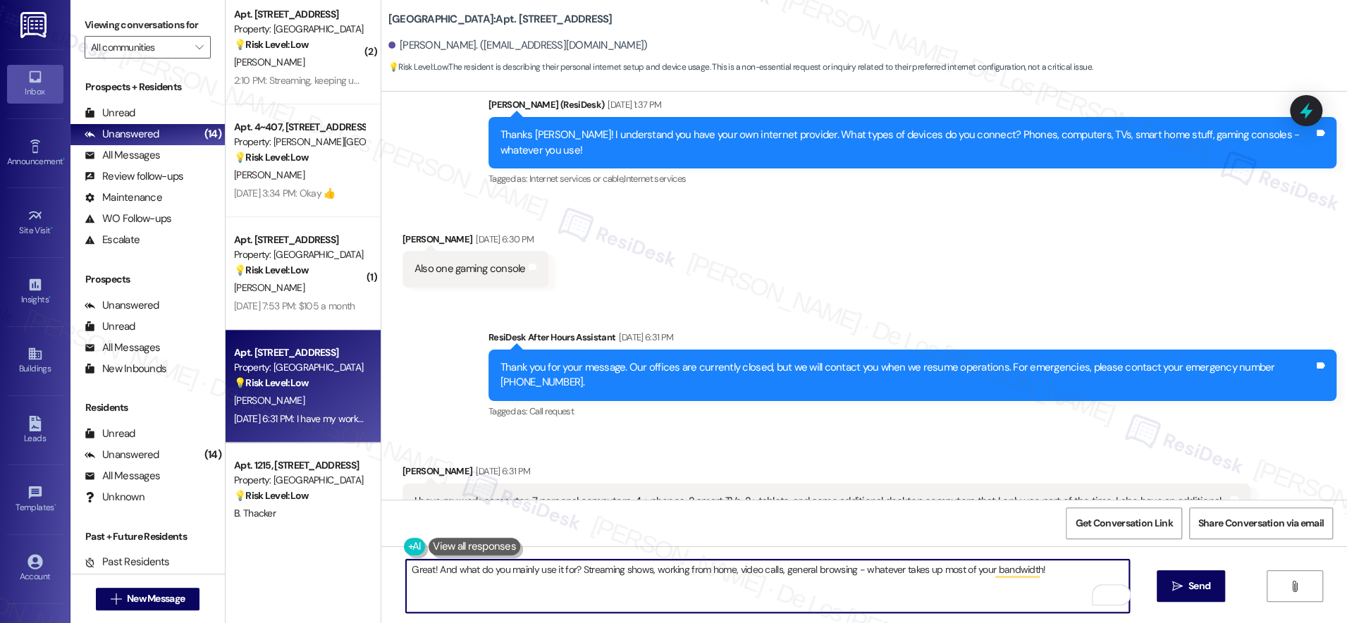
type textarea "Great! And what do you mainly use it for? Streaming shows, working from home, v…"
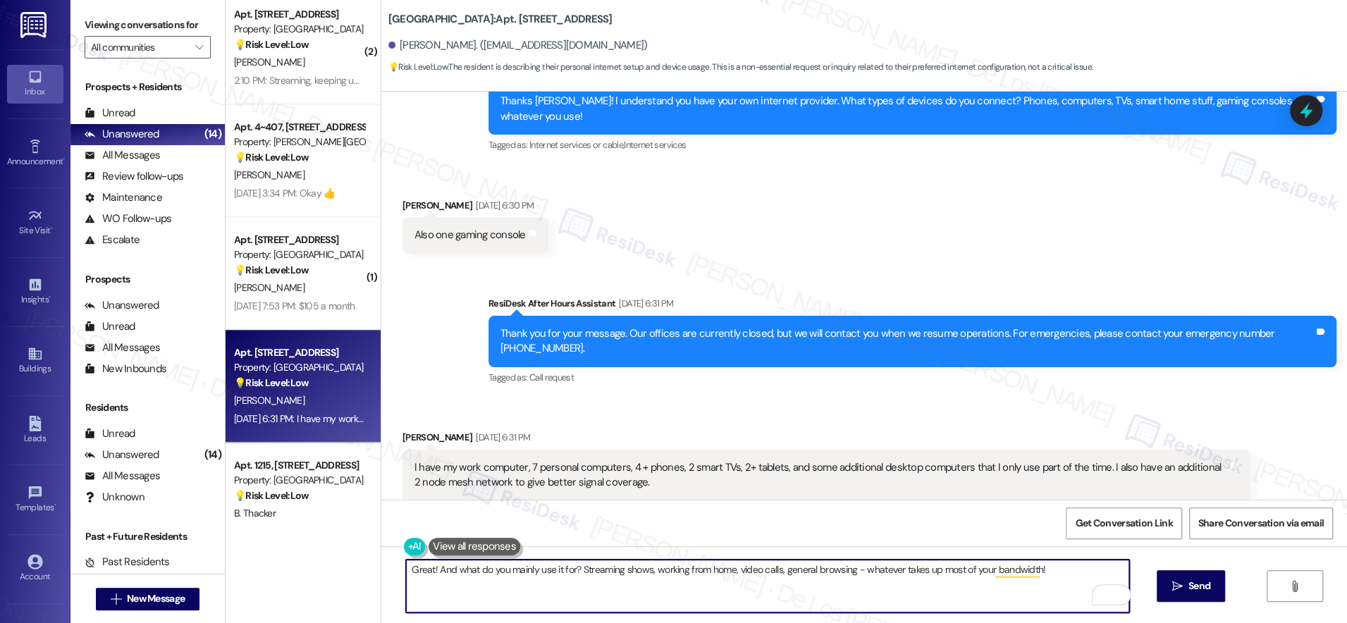
scroll to position [1925, 0]
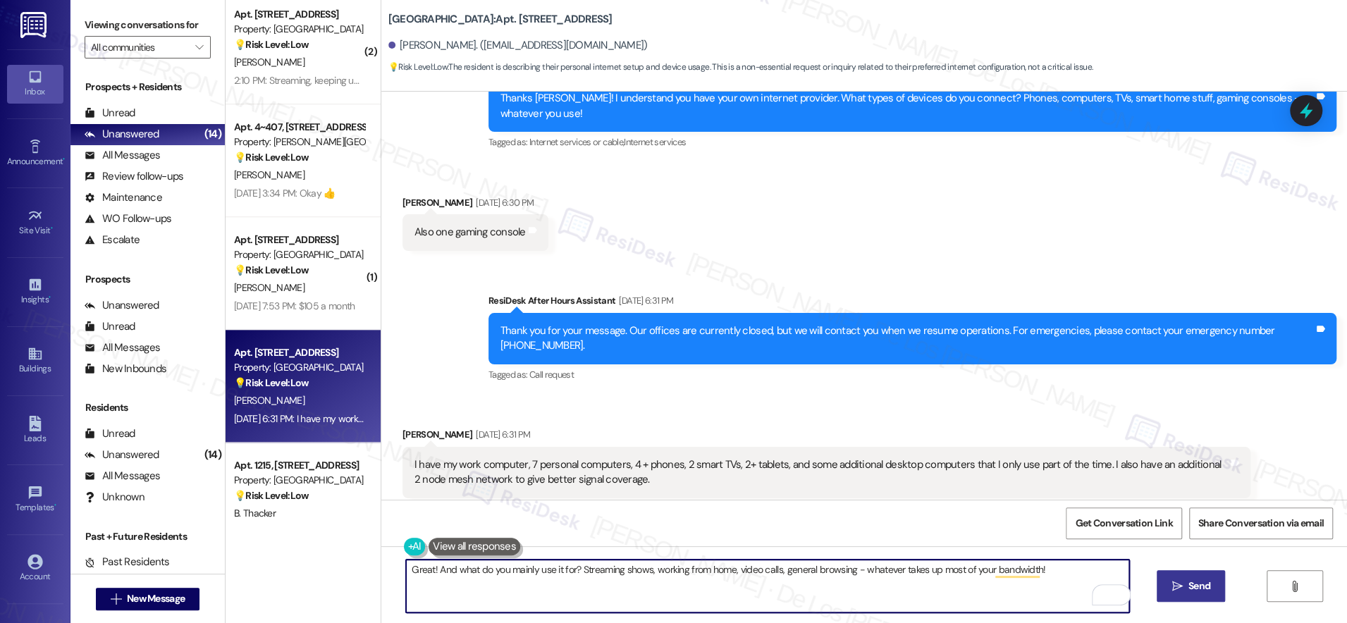
click at [1193, 582] on span "Send" at bounding box center [1199, 586] width 22 height 15
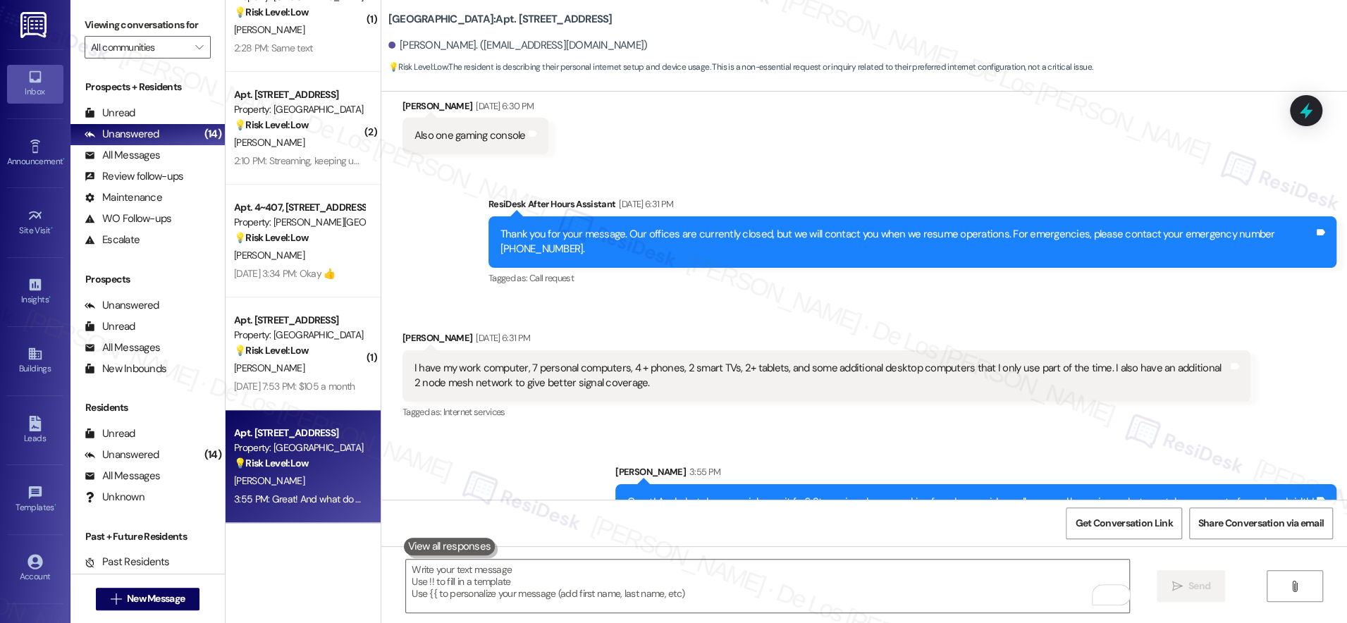
scroll to position [2023, 0]
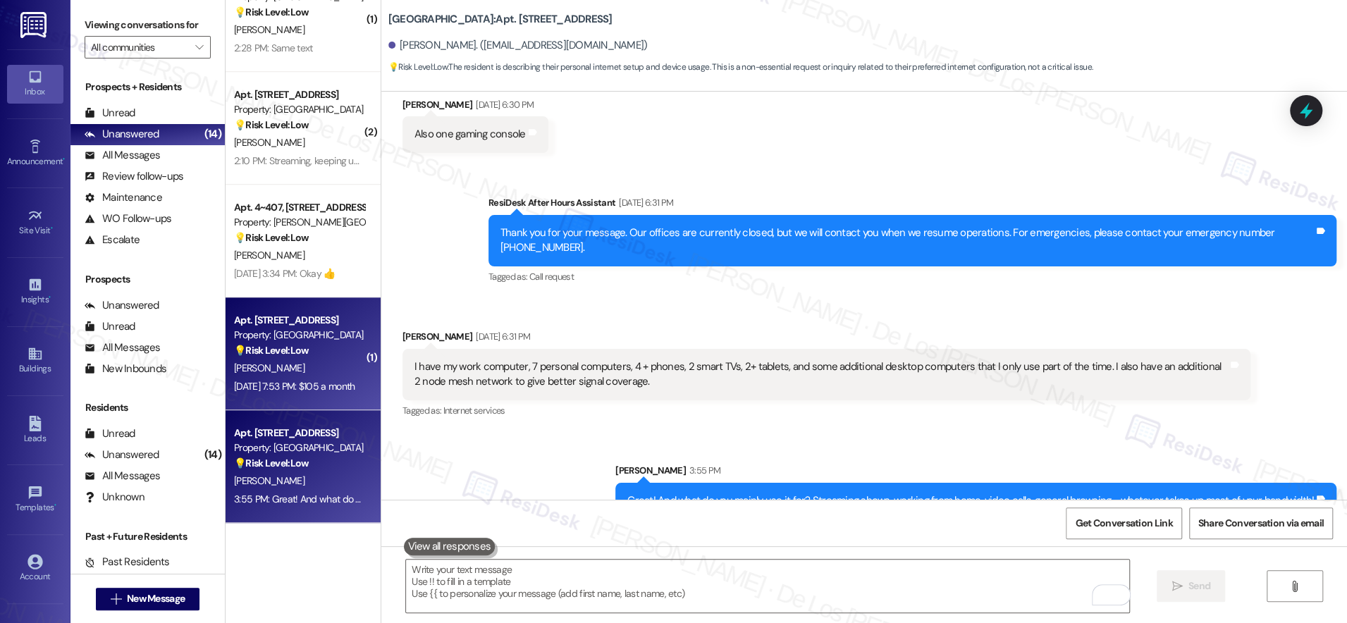
click at [325, 360] on div "C. Mcbride" at bounding box center [299, 368] width 133 height 18
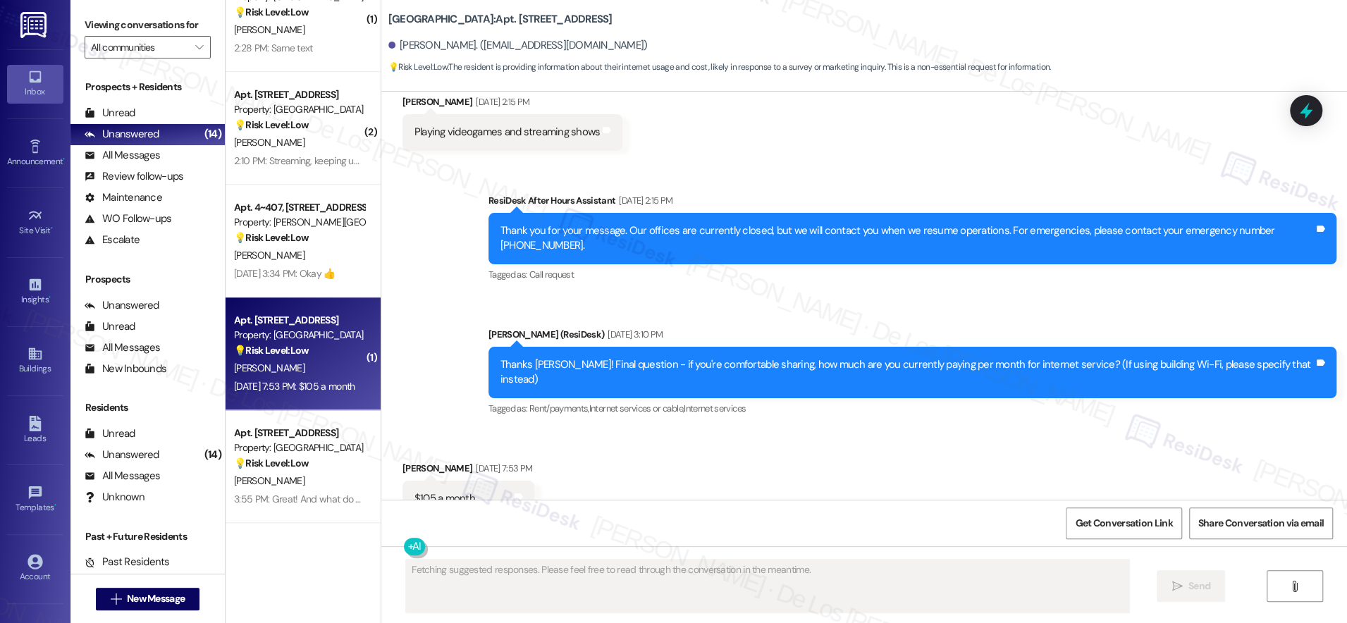
scroll to position [8736, 0]
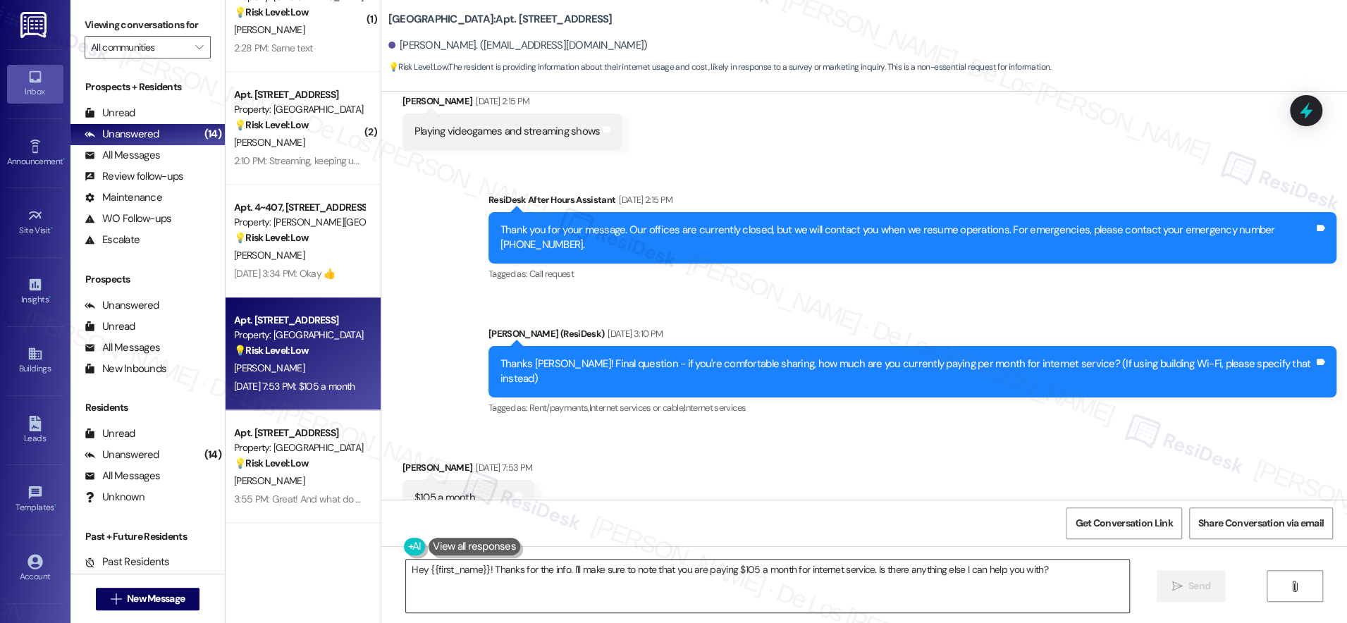
click at [522, 584] on textarea "Hey {{first_name}}! Thanks for the info. I'll make sure to note that you are pa…" at bounding box center [767, 586] width 723 height 53
paste textarea "Thanks, Brandon! We appreciate you sharing this info as we explore better Wi-Fi…"
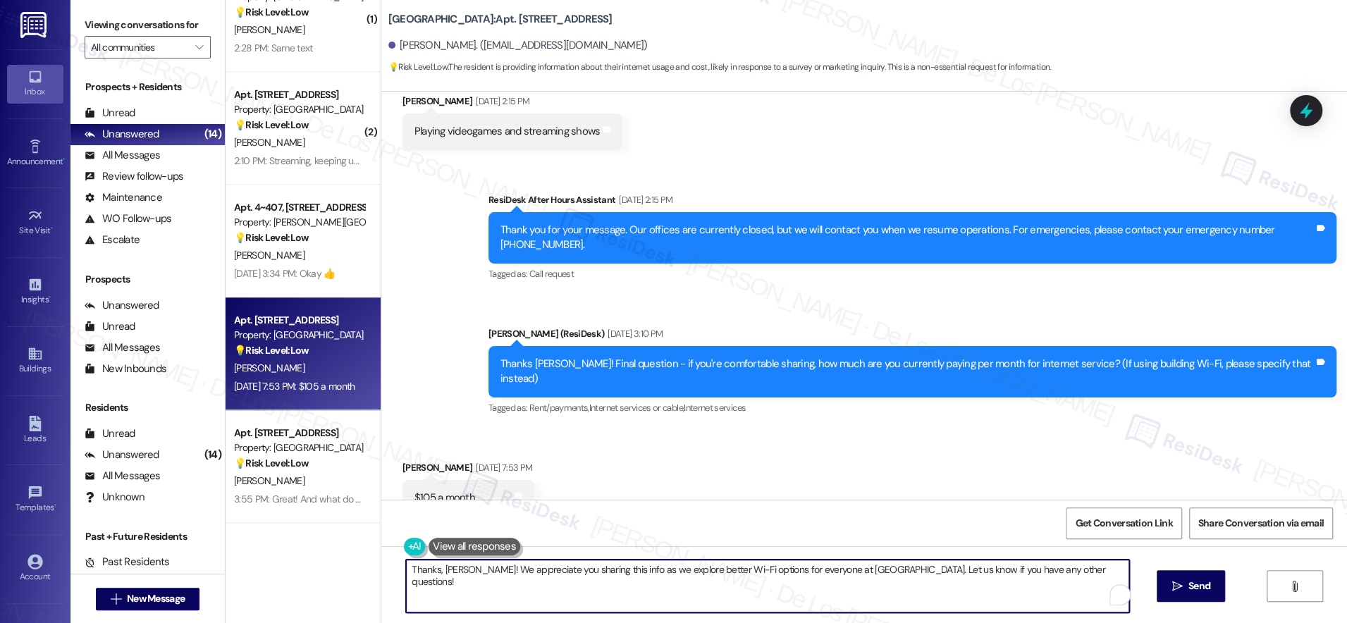
click at [465, 568] on textarea "Thanks, Brandon! We appreciate you sharing this info as we explore better Wi-Fi…" at bounding box center [767, 586] width 723 height 53
drag, startPoint x: 601, startPoint y: 569, endPoint x: 1091, endPoint y: 596, distance: 491.3
click at [1091, 596] on div "Thanks, Clint! We appreciate you sharing this info as we explore better Wi-Fi o…" at bounding box center [767, 586] width 725 height 54
paste textarea "Should you have other concerns, please feel free to reach out. Have a wonderful…"
drag, startPoint x: 693, startPoint y: 569, endPoint x: 741, endPoint y: 558, distance: 49.8
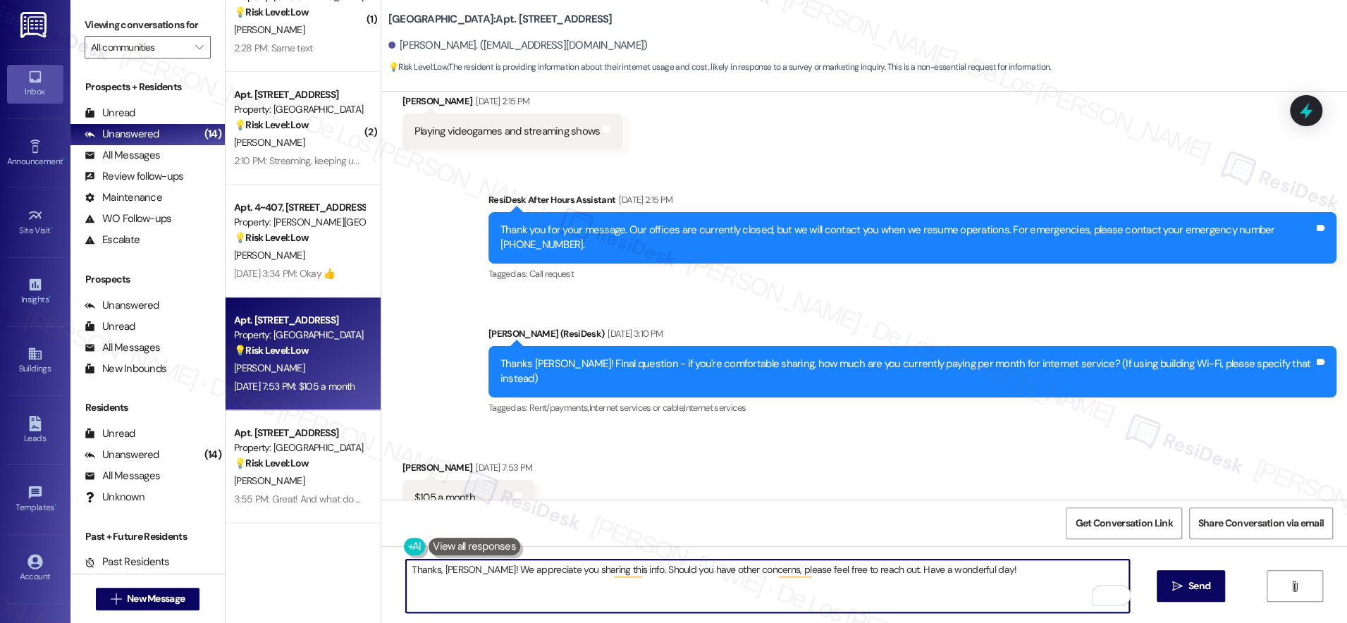
click at [693, 569] on textarea "Thanks, Clint! We appreciate you sharing this info. Should you have other conce…" at bounding box center [767, 586] width 723 height 53
click at [980, 572] on textarea "Thanks, Clint! We appreciate you sharing this info. Should you have concerns, p…" at bounding box center [767, 586] width 723 height 53
type textarea "Thanks, Clint! We appreciate you sharing this info. Should you have concerns, p…"
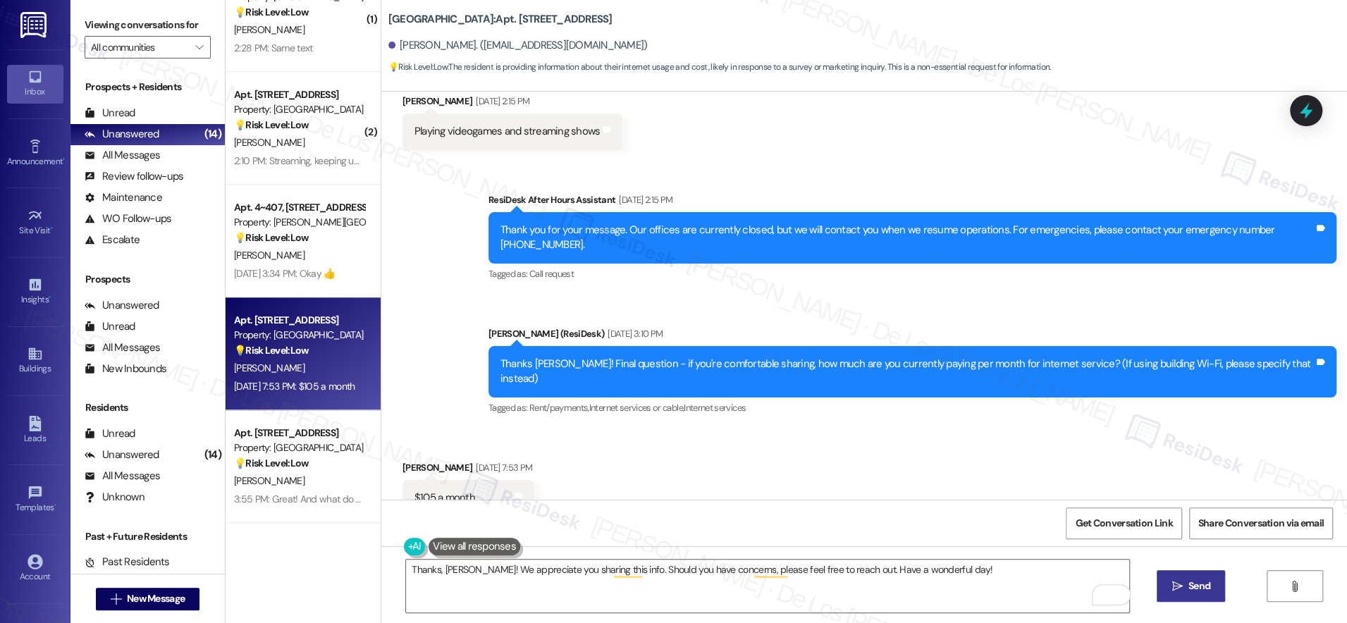
click at [1192, 596] on button " Send" at bounding box center [1191, 586] width 68 height 32
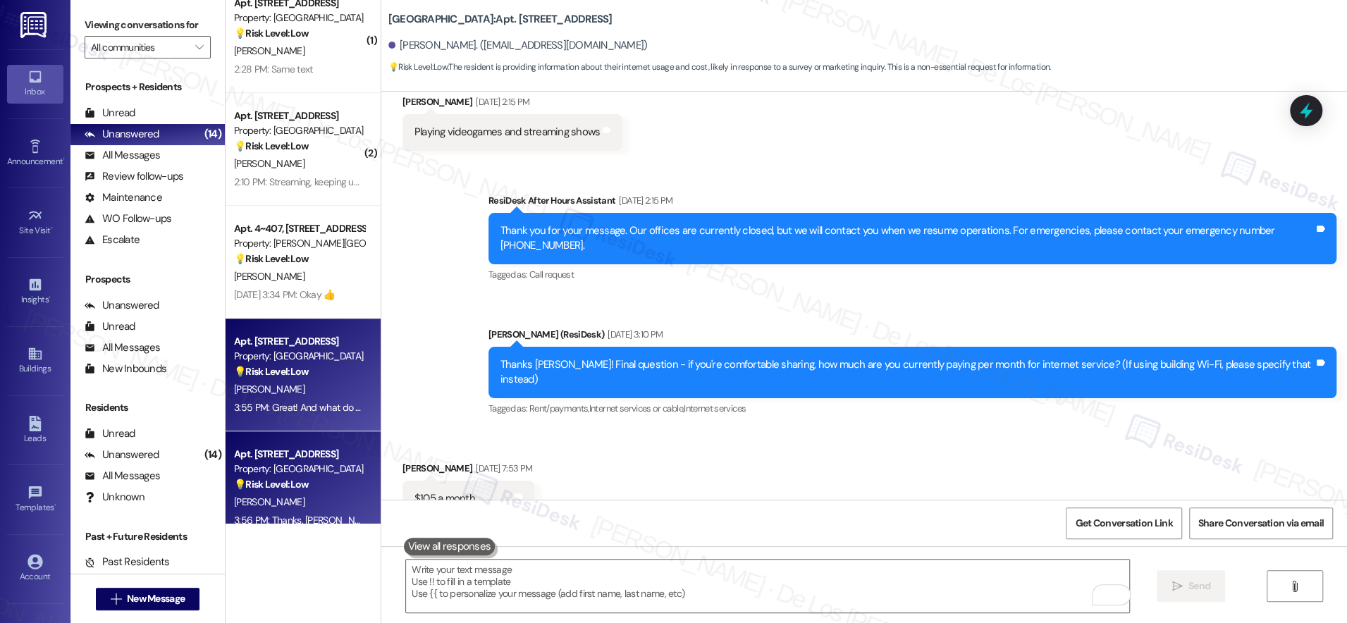
scroll to position [807, 0]
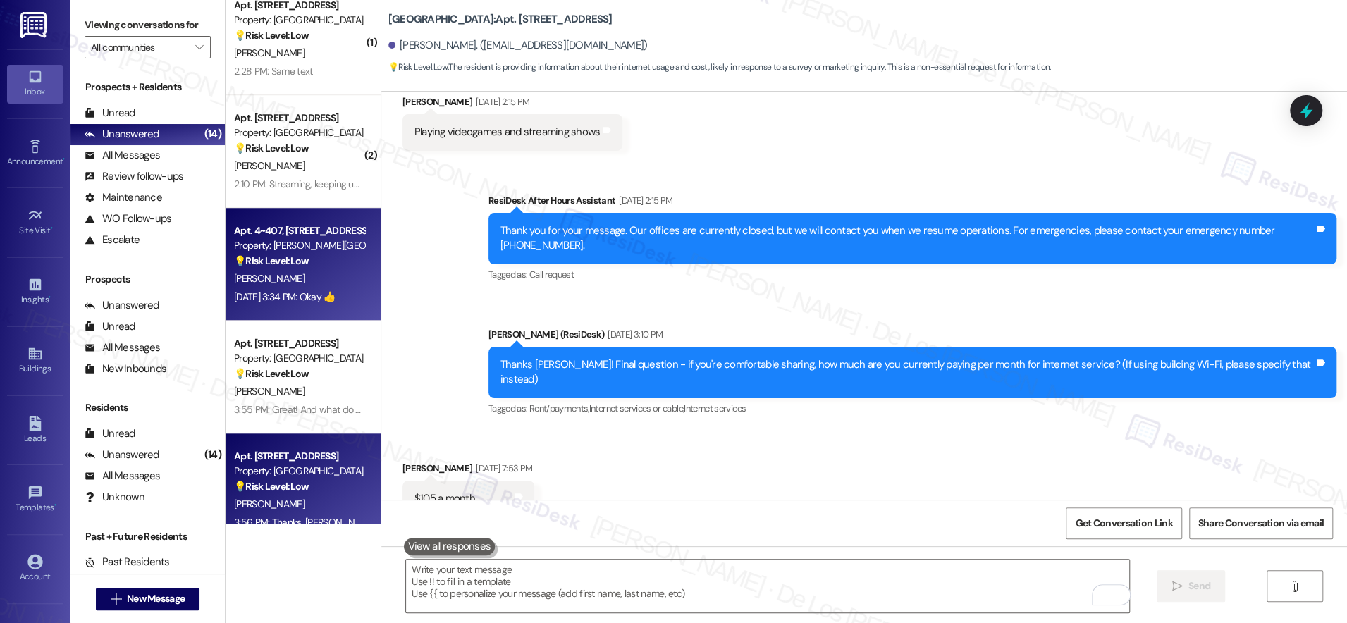
click at [287, 300] on div "Aug 25, 2025 at 3:34 PM: Okay 👍 Aug 25, 2025 at 3:34 PM: Okay 👍" at bounding box center [284, 296] width 101 height 13
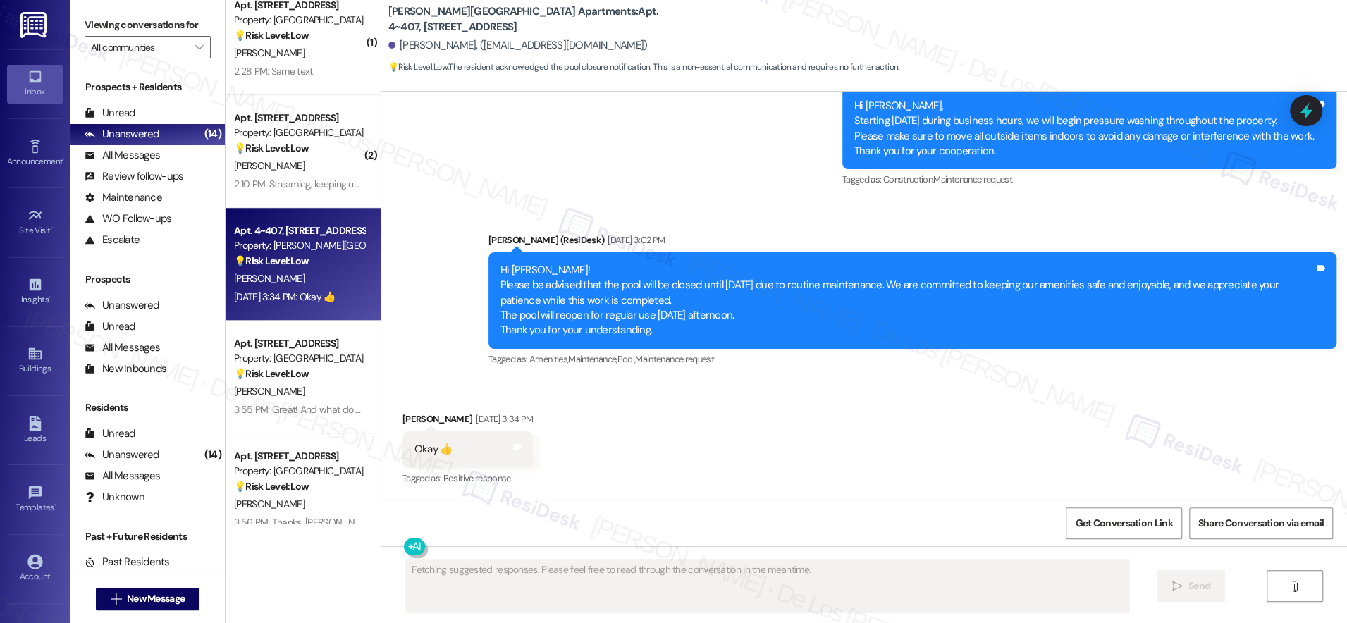
scroll to position [3230, 0]
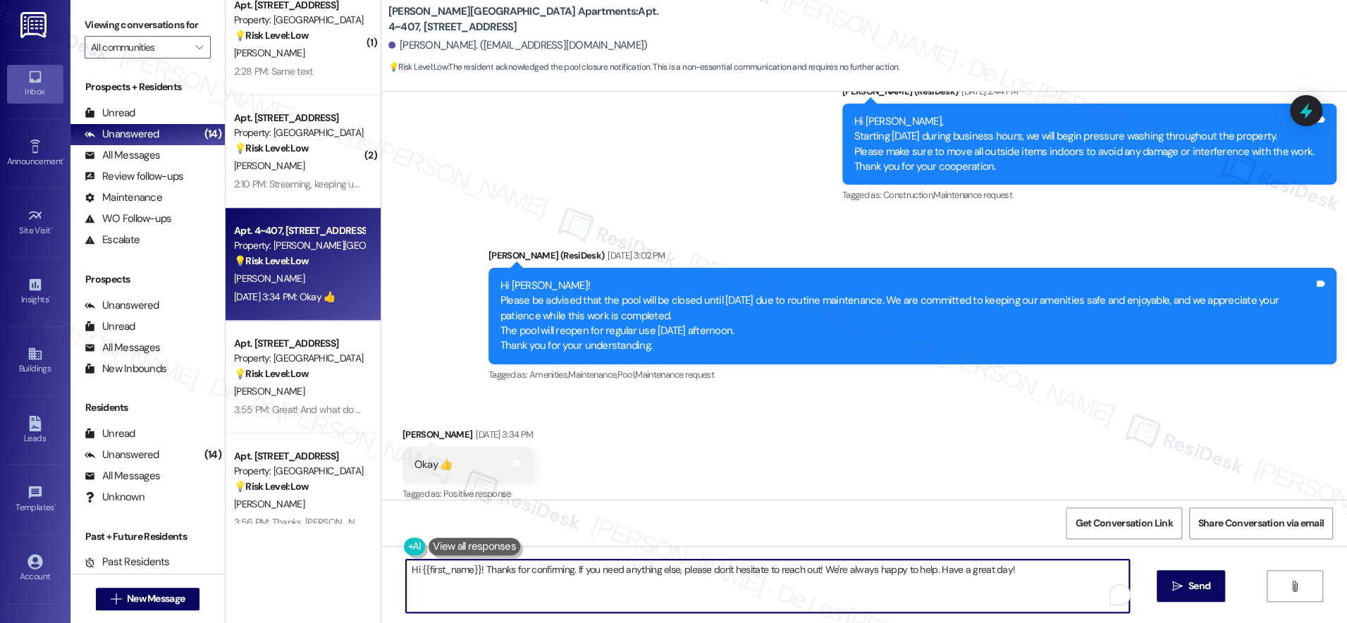
click at [537, 575] on textarea "Hi {{first_name}}! Thanks for confirming. If you need anything else, please don…" at bounding box center [767, 586] width 723 height 53
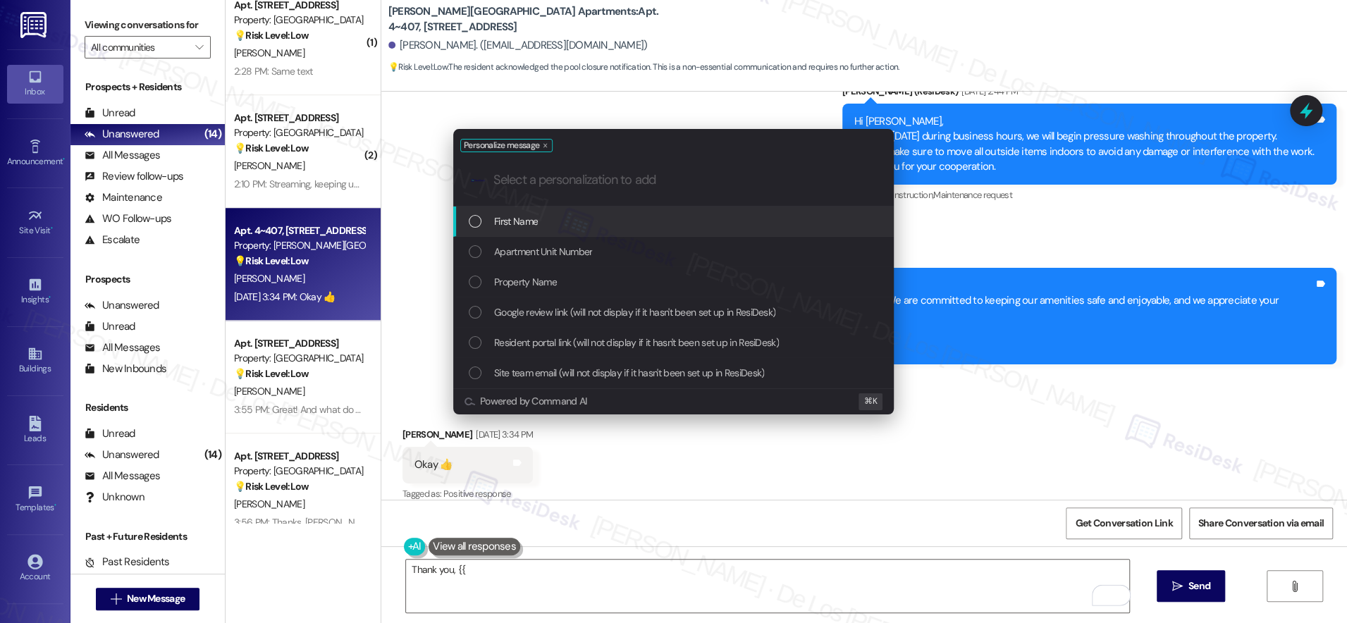
click at [549, 221] on div "First Name" at bounding box center [675, 222] width 412 height 16
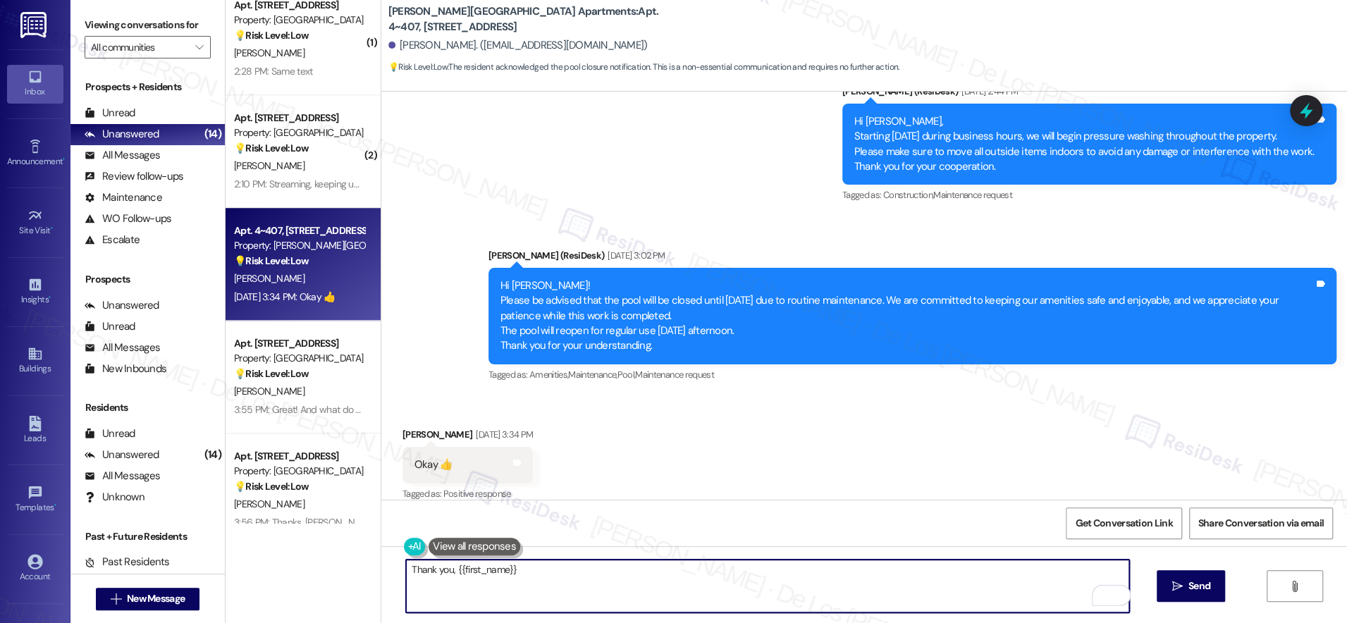
type textarea "Thank you, {{first_name}}!"
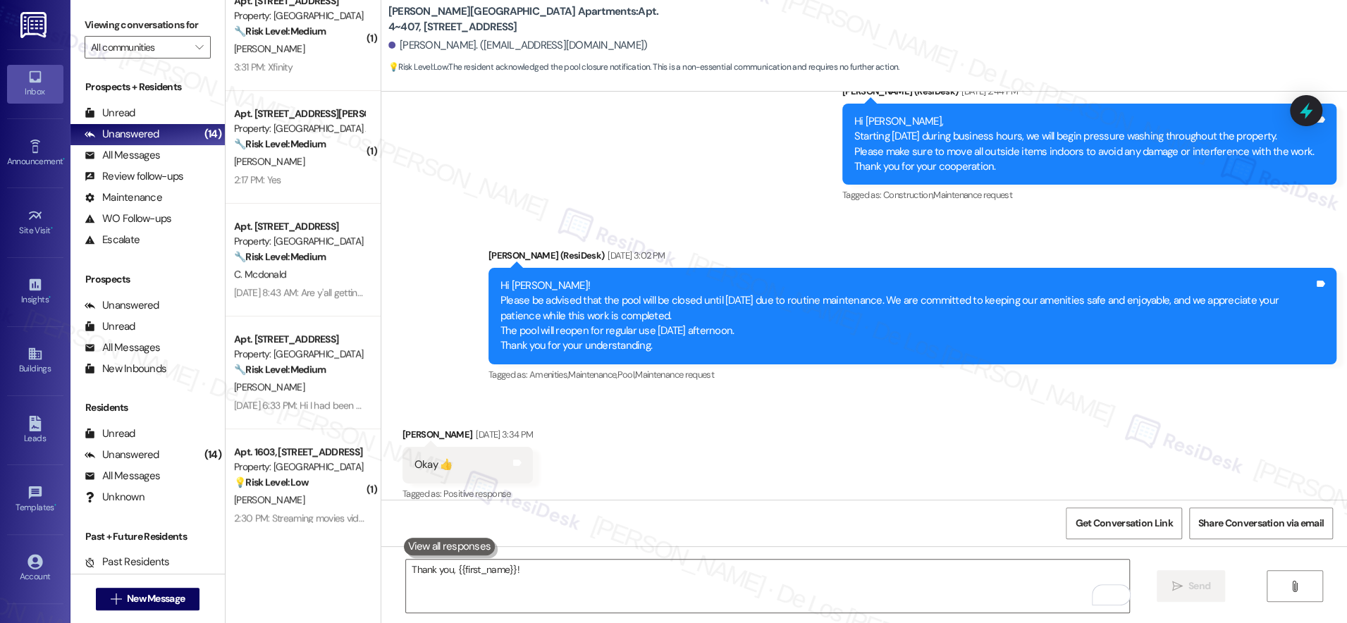
scroll to position [282, 0]
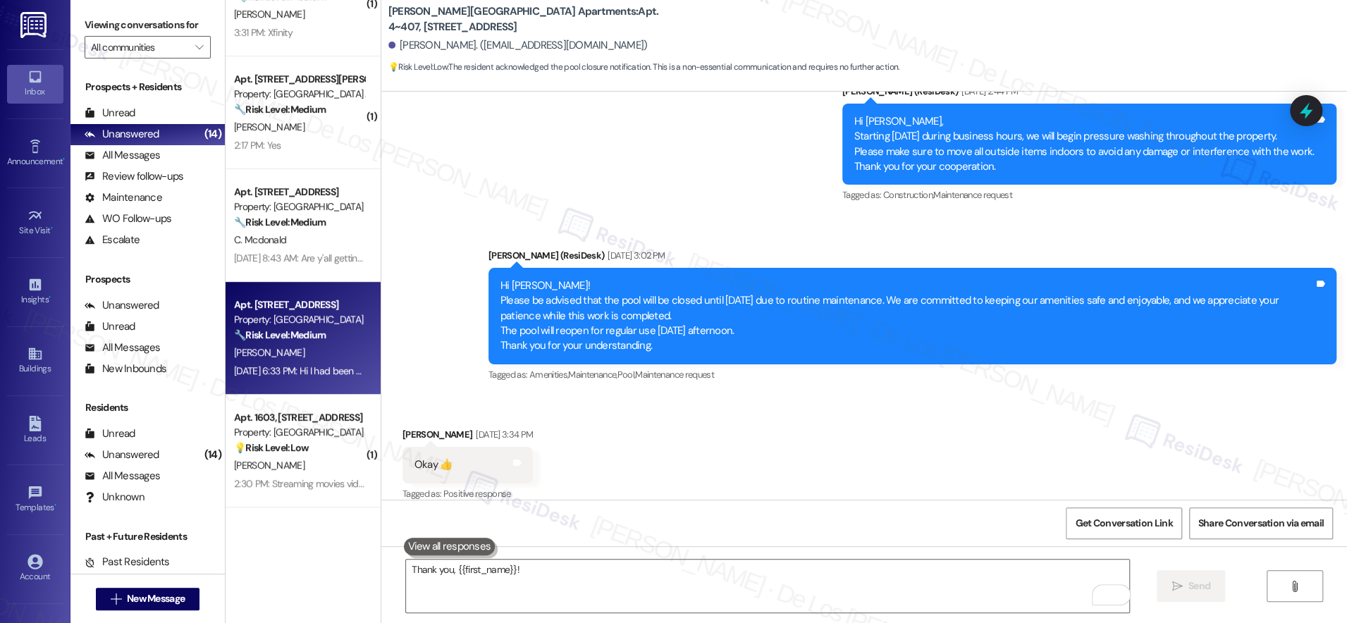
click at [304, 340] on strong "🔧 Risk Level: Medium" at bounding box center [280, 334] width 92 height 13
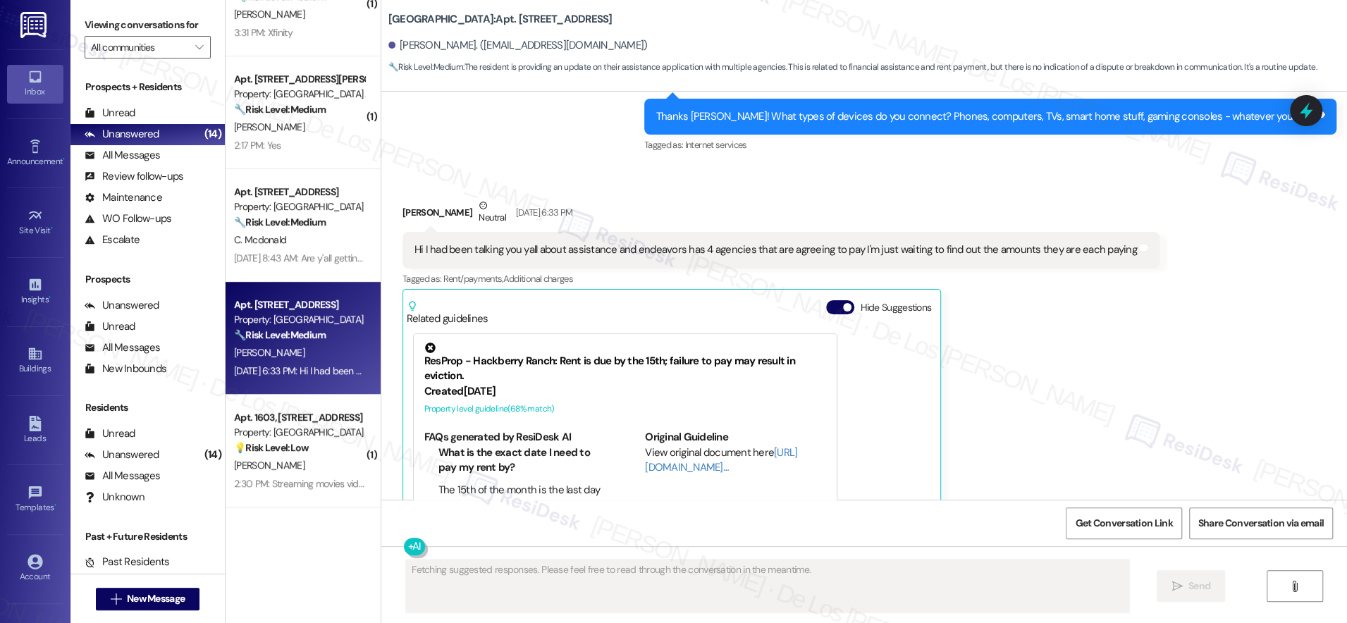
scroll to position [1517, 0]
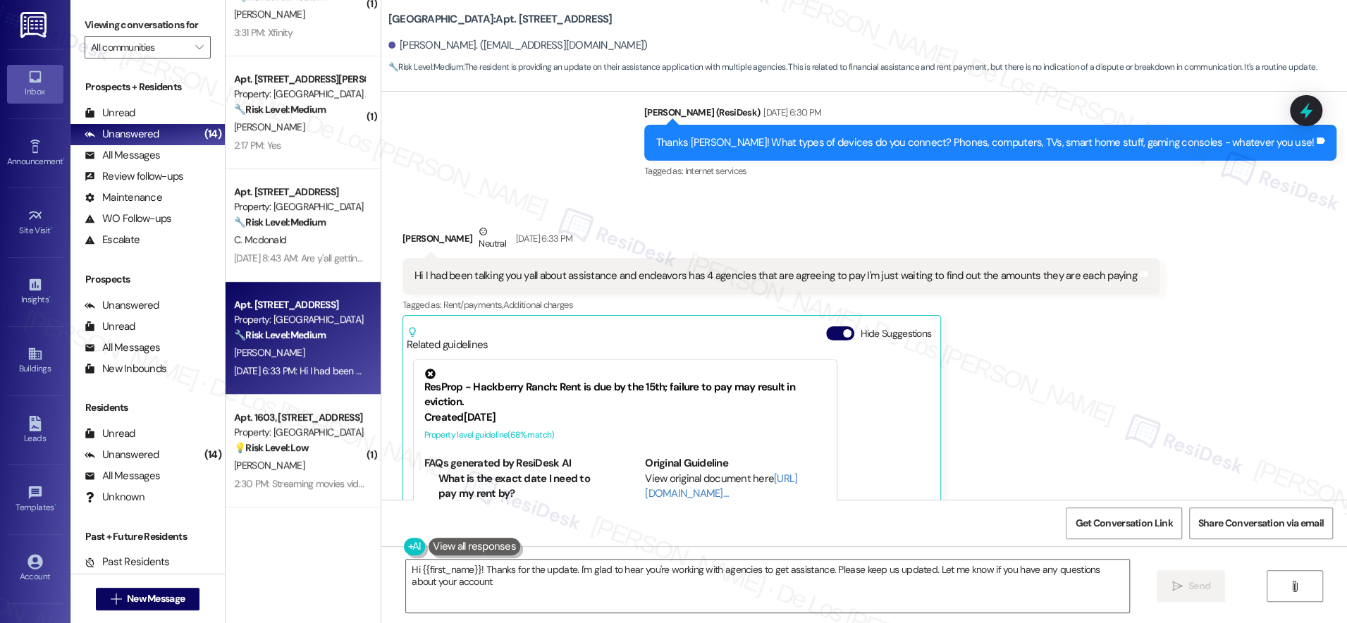
type textarea "Hi {{first_name}}! Thanks for the update. I'm glad to hear you're working with …"
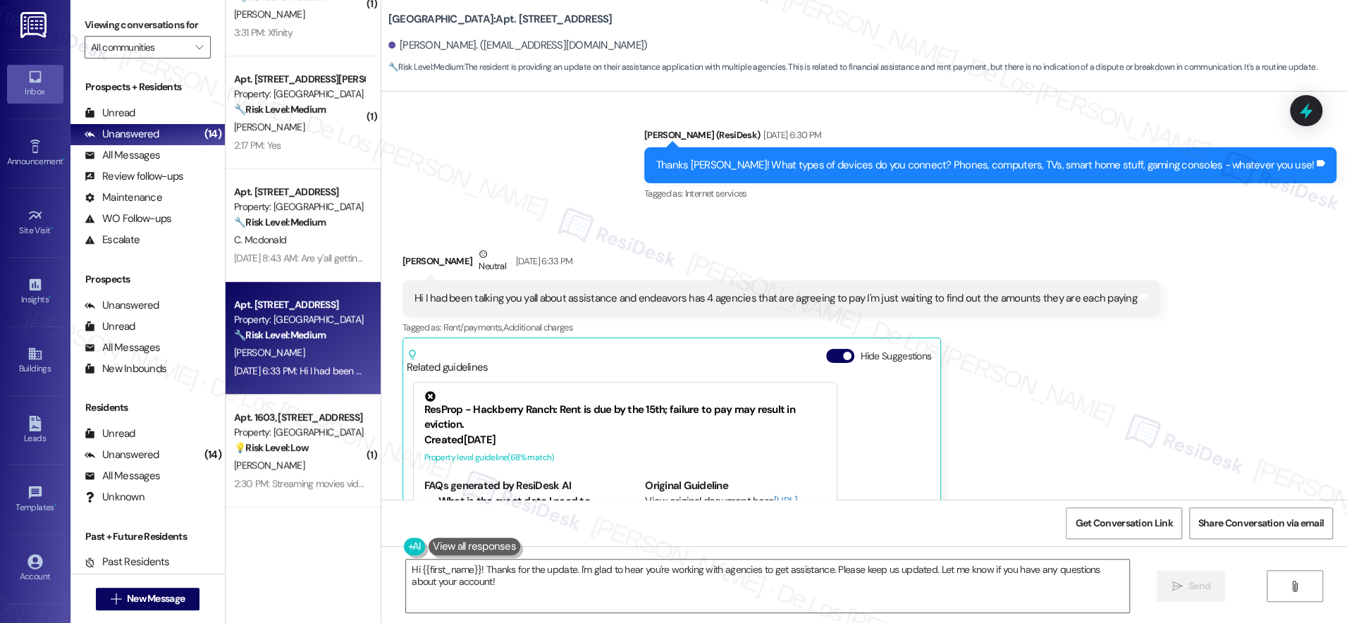
scroll to position [1494, 0]
click at [843, 352] on span "button" at bounding box center [847, 356] width 8 height 8
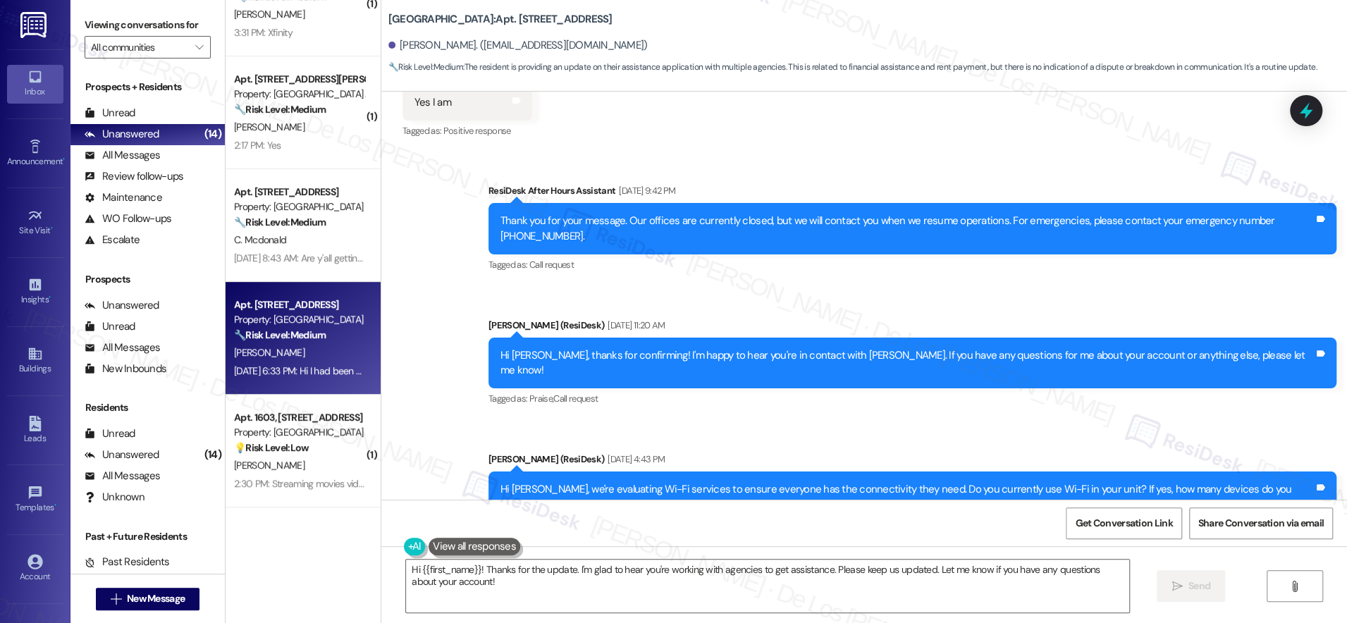
scroll to position [1499, 0]
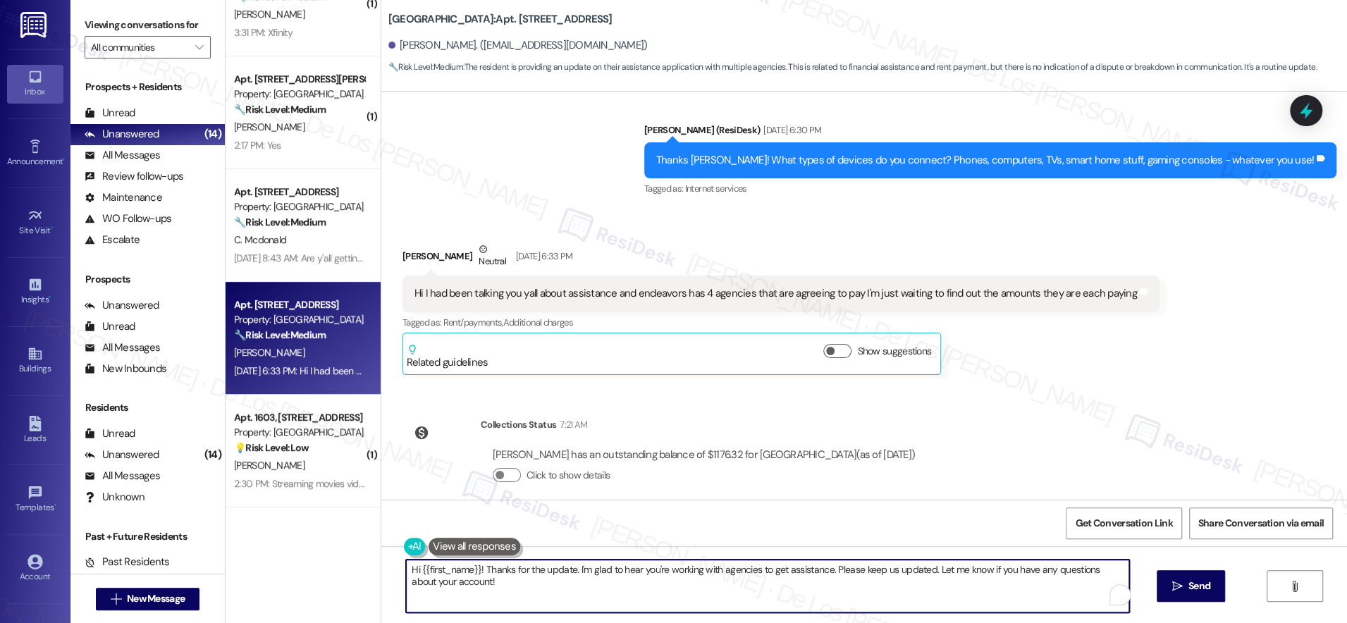
click at [560, 586] on textarea "Hi {{first_name}}! Thanks for the update. I'm glad to hear you're working with …" at bounding box center [767, 586] width 723 height 53
click at [851, 586] on textarea "Hi {{first_name}}! Thanks for the update. I'm glad to hear you're working with …" at bounding box center [767, 586] width 723 height 53
click at [1212, 582] on button " Send" at bounding box center [1191, 586] width 68 height 32
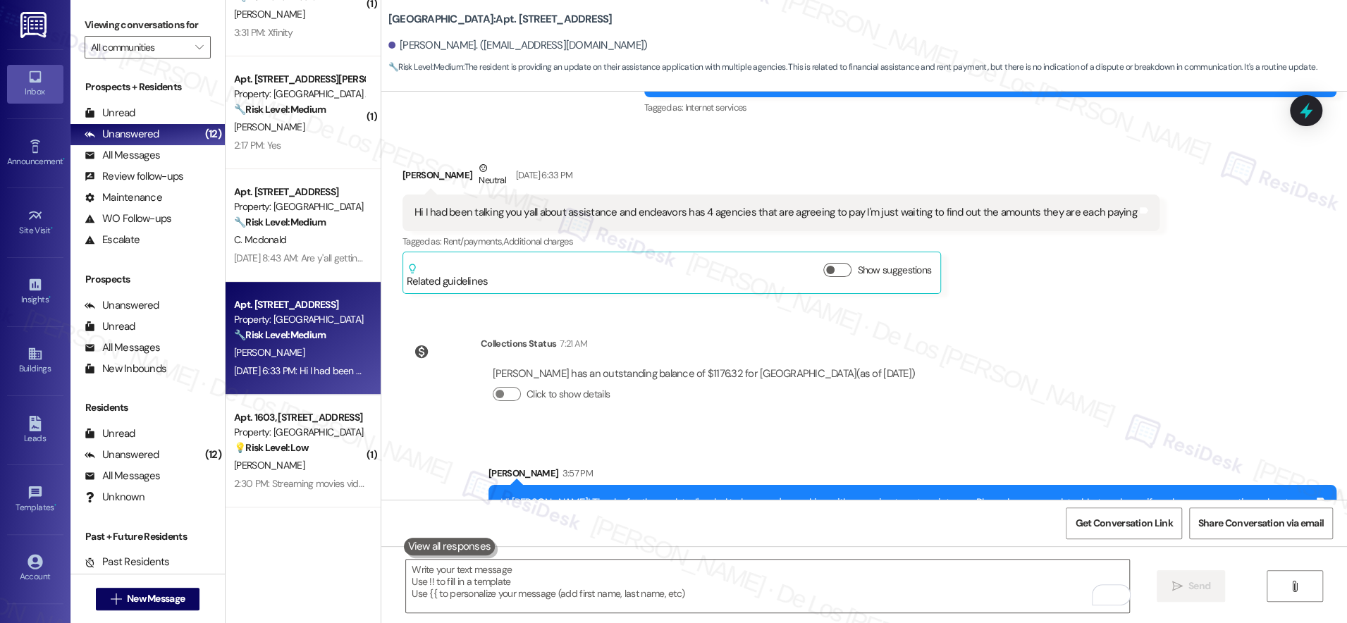
scroll to position [1597, 0]
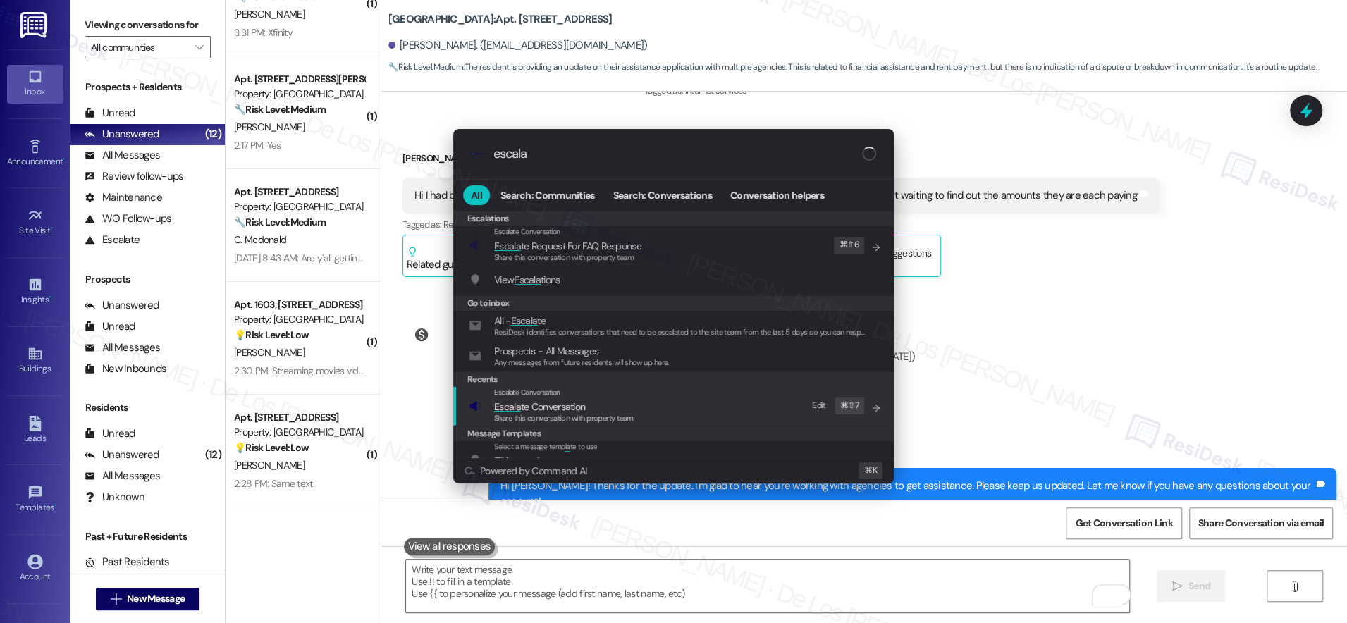
type input "escala"
drag, startPoint x: 710, startPoint y: 410, endPoint x: 681, endPoint y: 320, distance: 94.7
click at [709, 408] on div "Escalate Conversation Escala te Conversation Share this conversation with prope…" at bounding box center [675, 406] width 412 height 38
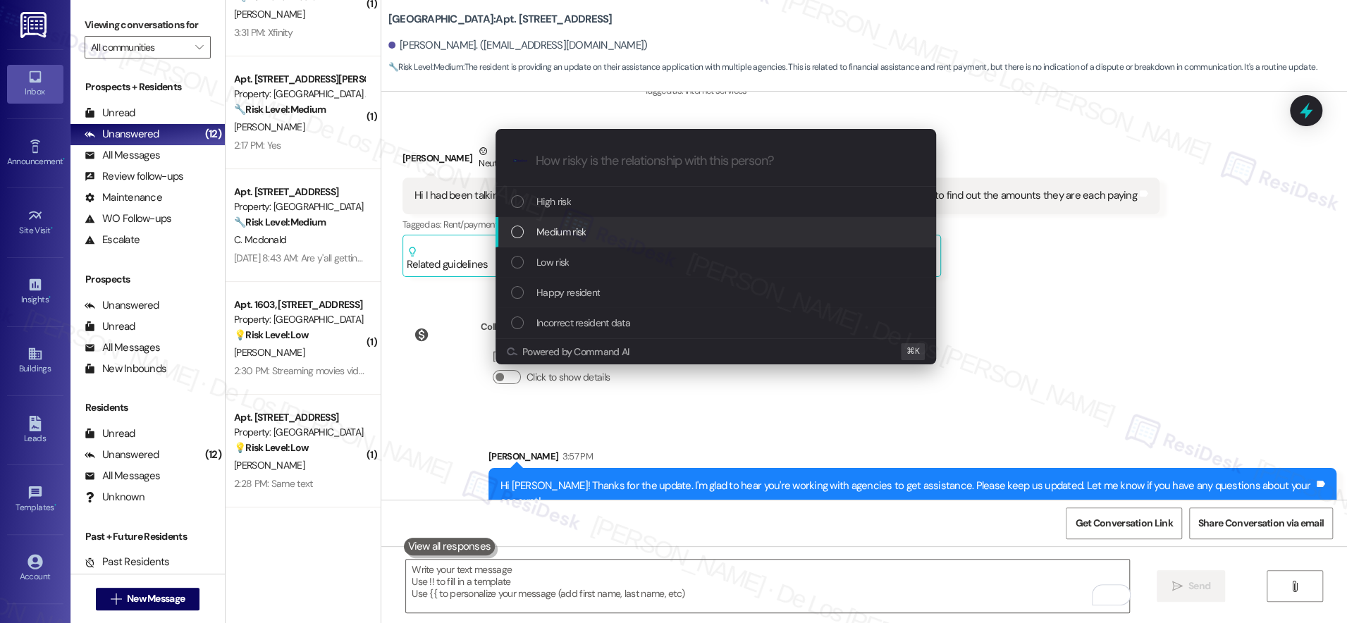
click at [629, 228] on div "Medium risk" at bounding box center [717, 232] width 412 height 16
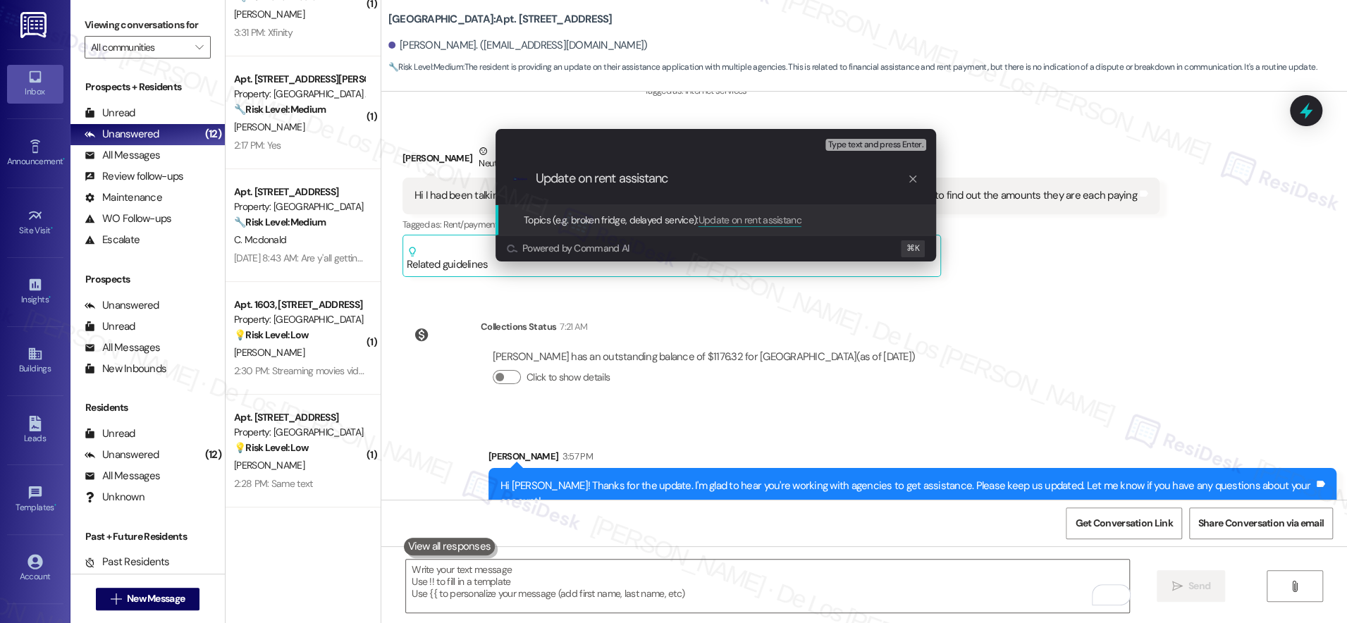
type input "Update on rent assistance"
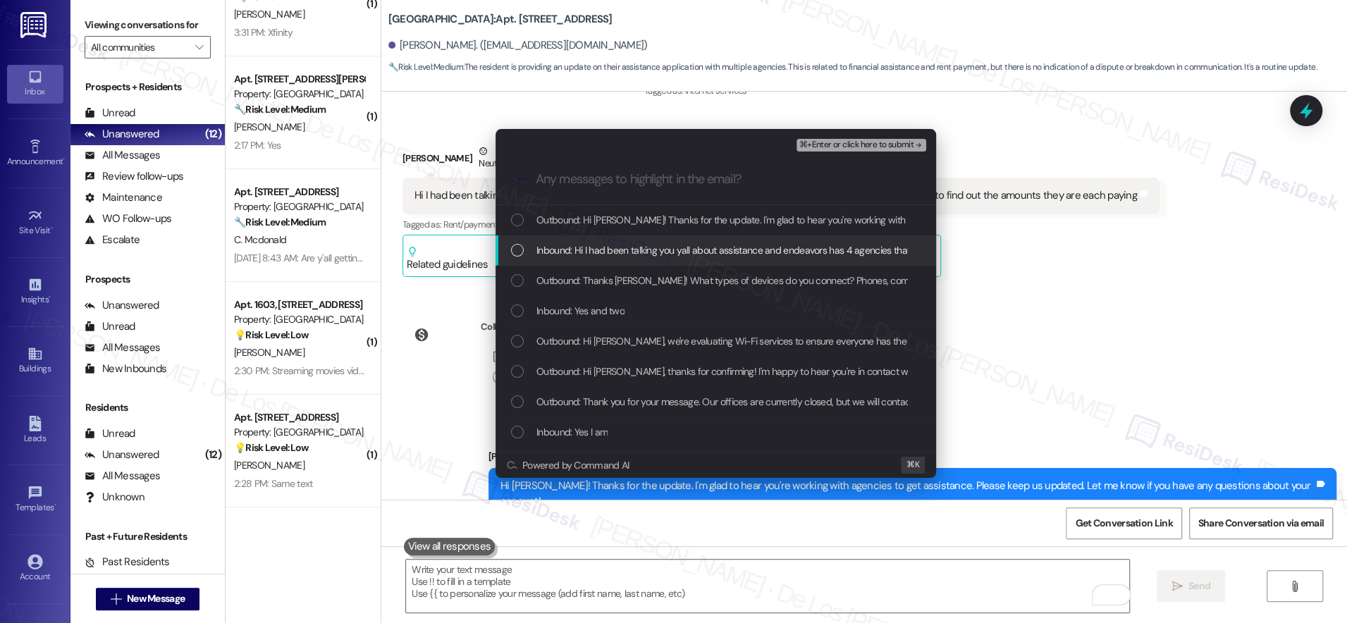
click at [697, 259] on div "Inbound: Hi I had been talking you yall about assistance and endeavors has 4 ag…" at bounding box center [716, 250] width 441 height 30
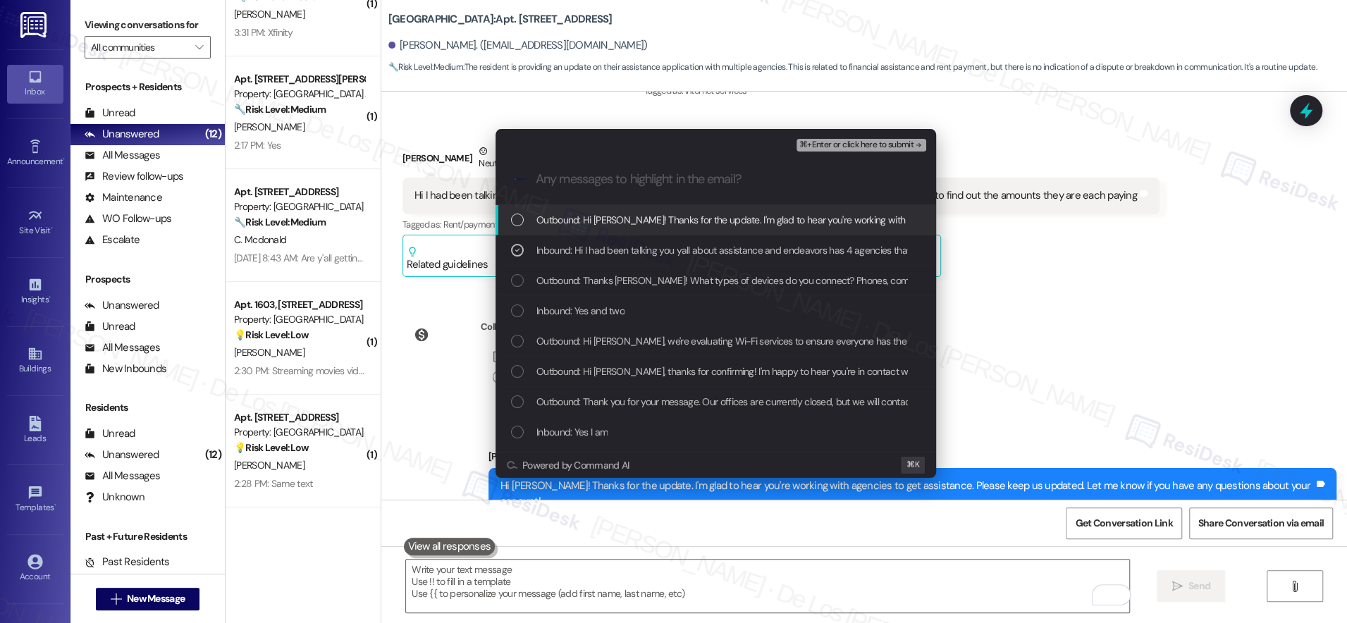
click at [854, 142] on span "⌘+Enter or click here to submit" at bounding box center [856, 145] width 114 height 10
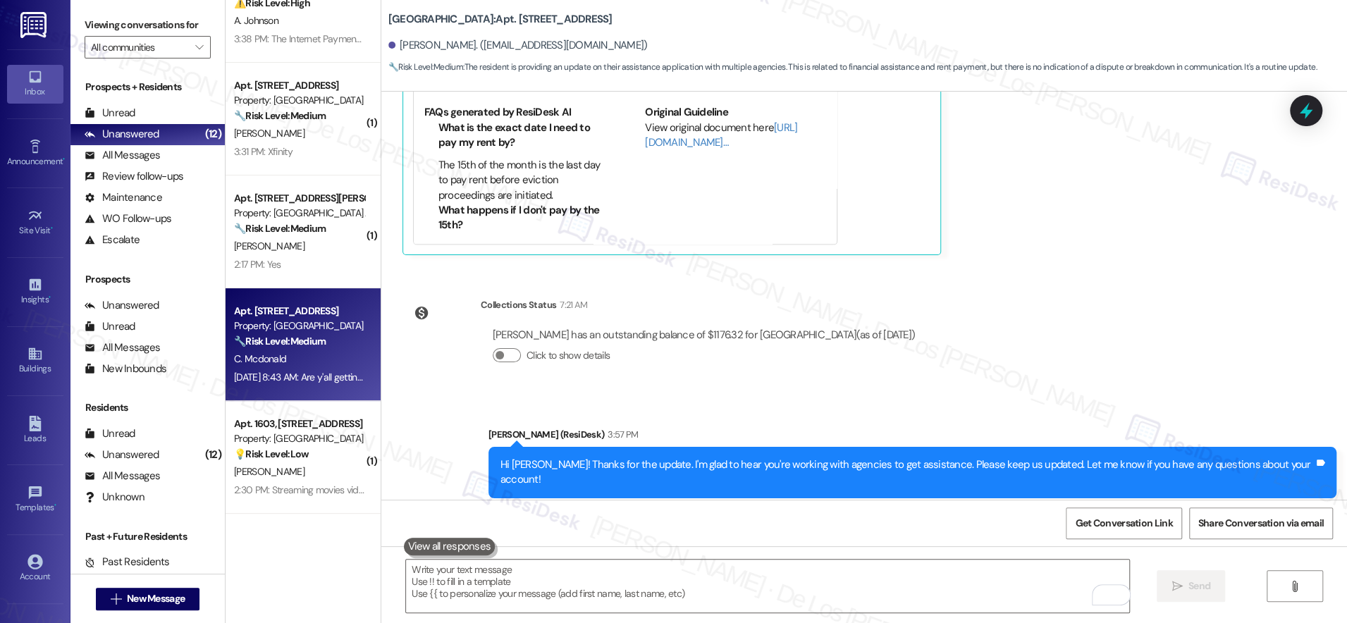
scroll to position [178, 0]
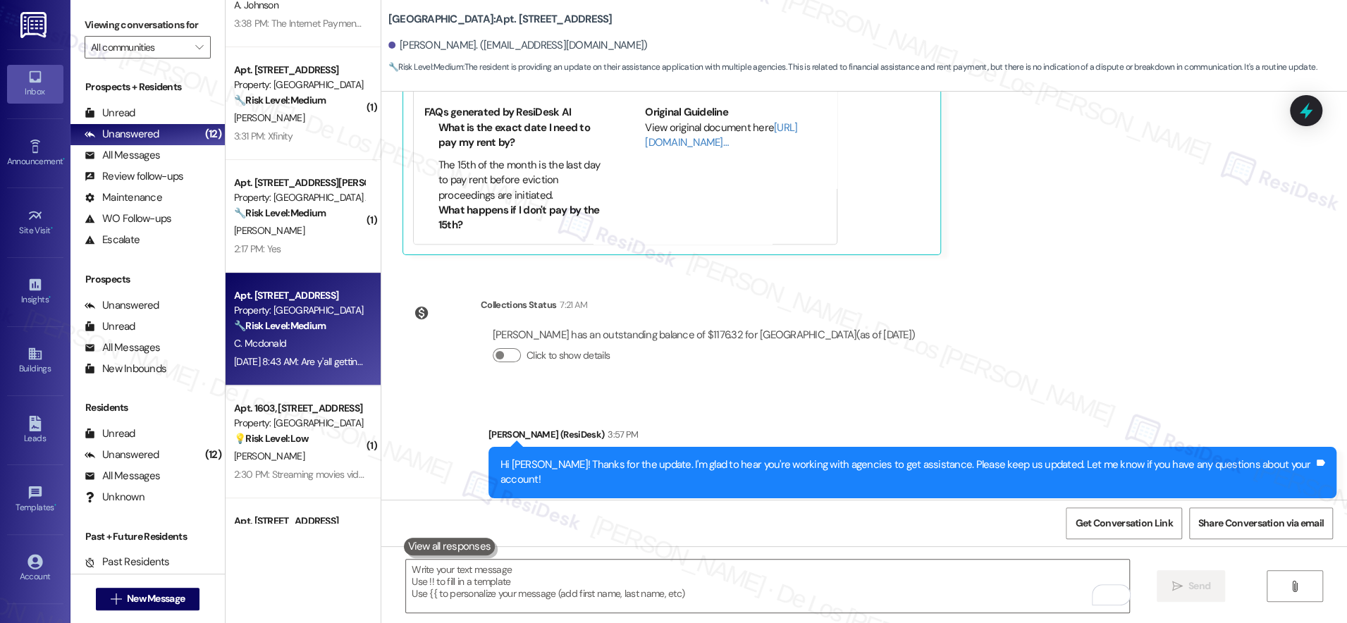
click at [312, 325] on strong "🔧 Risk Level: Medium" at bounding box center [280, 325] width 92 height 13
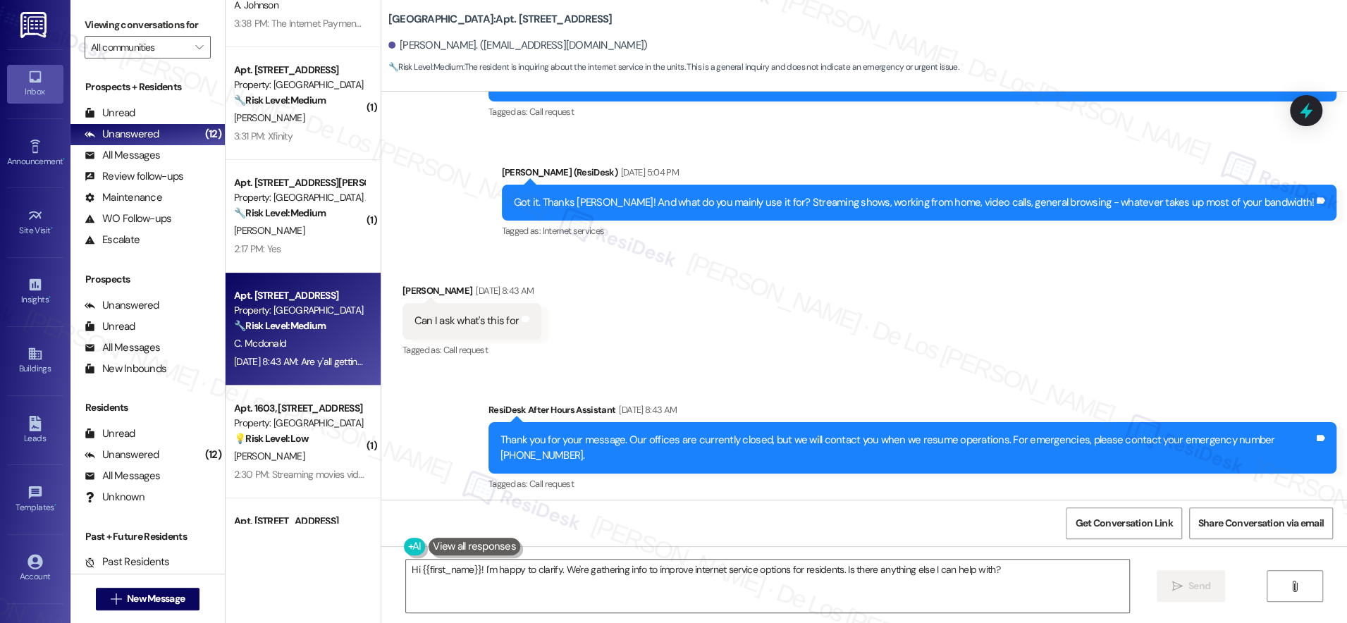
scroll to position [6068, 0]
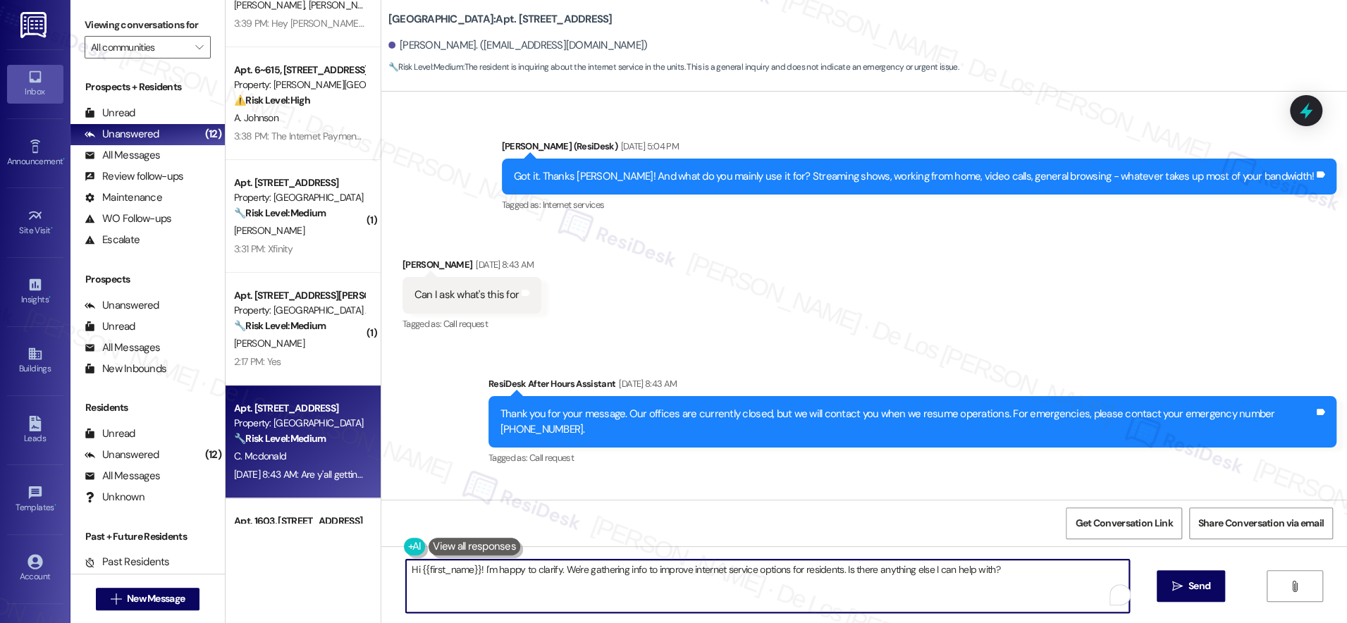
drag, startPoint x: 782, startPoint y: 567, endPoint x: 1057, endPoint y: 574, distance: 275.7
click at [1057, 574] on textarea "Hi {{first_name}}! I'm happy to clarify. We're gathering info to improve intern…" at bounding box center [767, 586] width 723 height 53
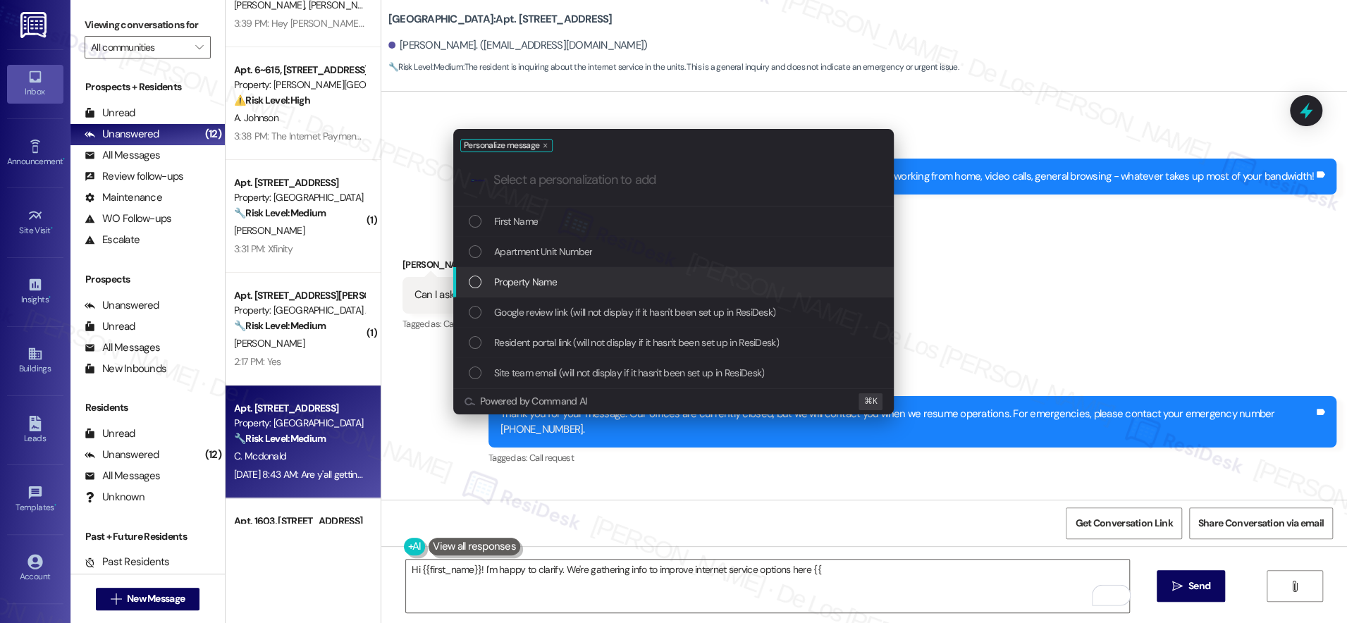
drag, startPoint x: 710, startPoint y: 285, endPoint x: 747, endPoint y: 366, distance: 88.3
click at [711, 285] on div "Property Name" at bounding box center [675, 282] width 412 height 16
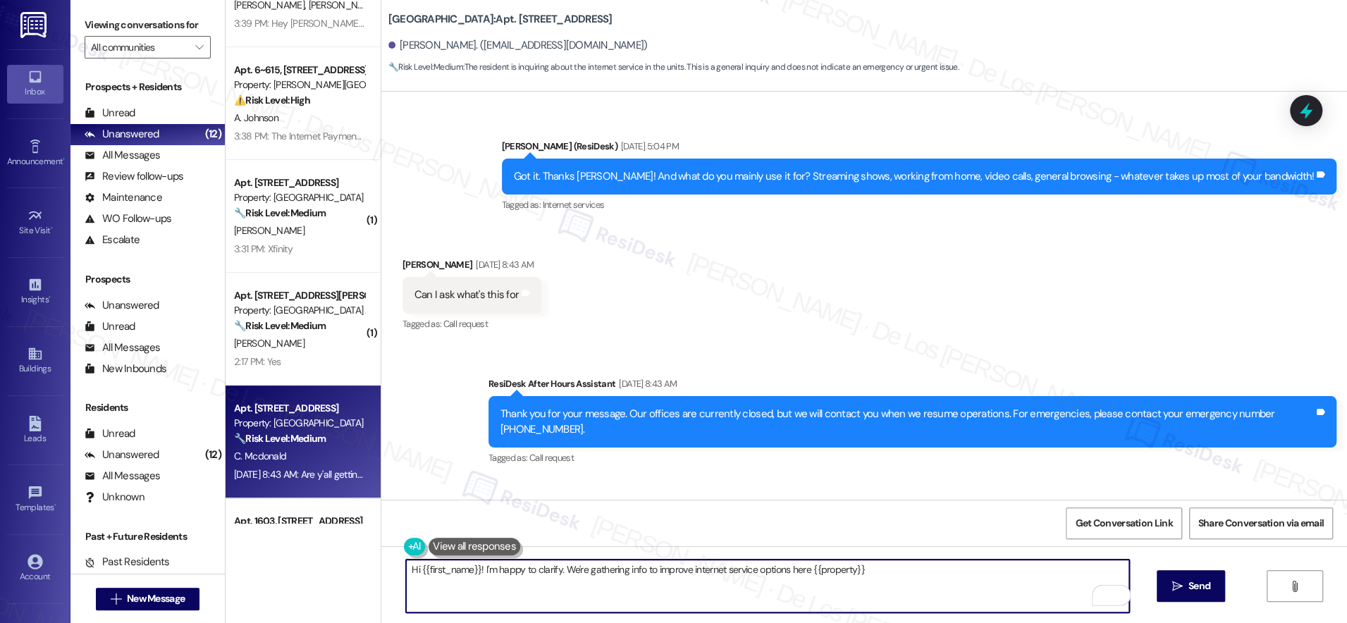
click at [800, 572] on textarea "Hi {{first_name}}! I'm happy to clarify. We're gathering info to improve intern…" at bounding box center [767, 586] width 723 height 53
click at [890, 570] on textarea "Hi {{first_name}}! I'm happy to clarify. We're gathering info to improve intern…" at bounding box center [767, 586] width 723 height 53
type textarea "Hi {{first_name}}! I'm happy to clarify. We're gathering info to improve intern…"
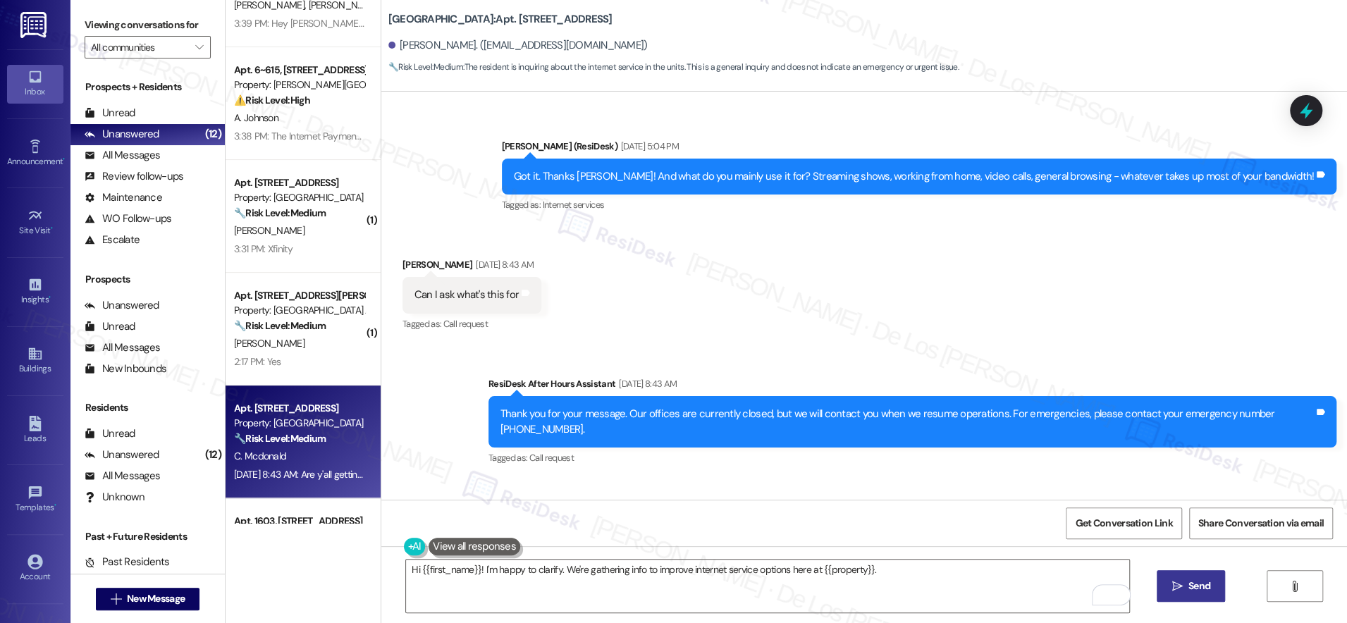
click at [1181, 584] on span " Send" at bounding box center [1191, 586] width 44 height 15
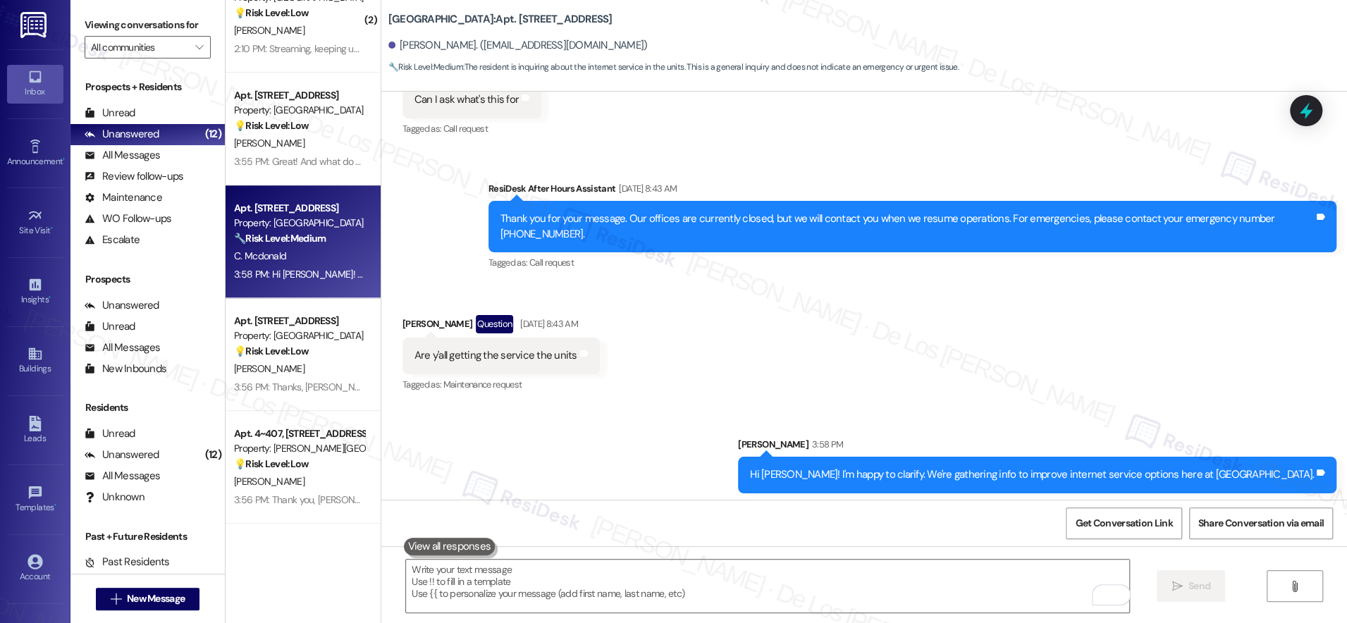
scroll to position [830, 0]
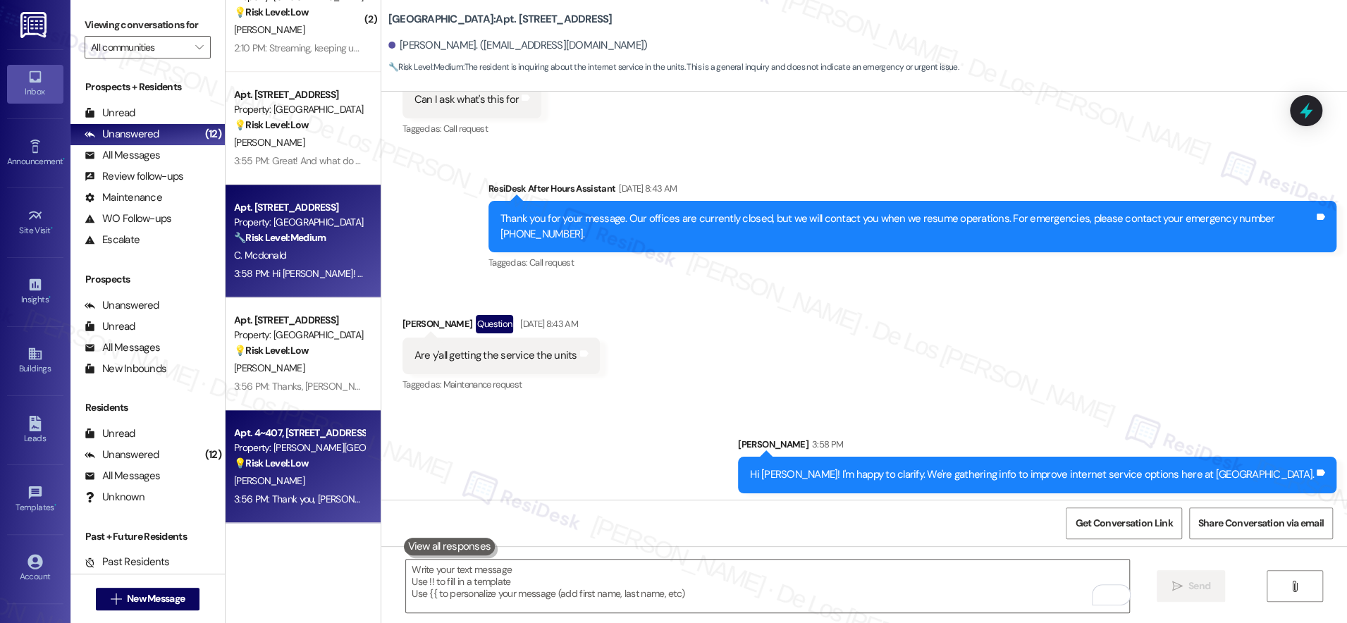
click at [340, 462] on div "💡 Risk Level: Low The resident acknowledged the pool closure notification. This…" at bounding box center [299, 463] width 130 height 15
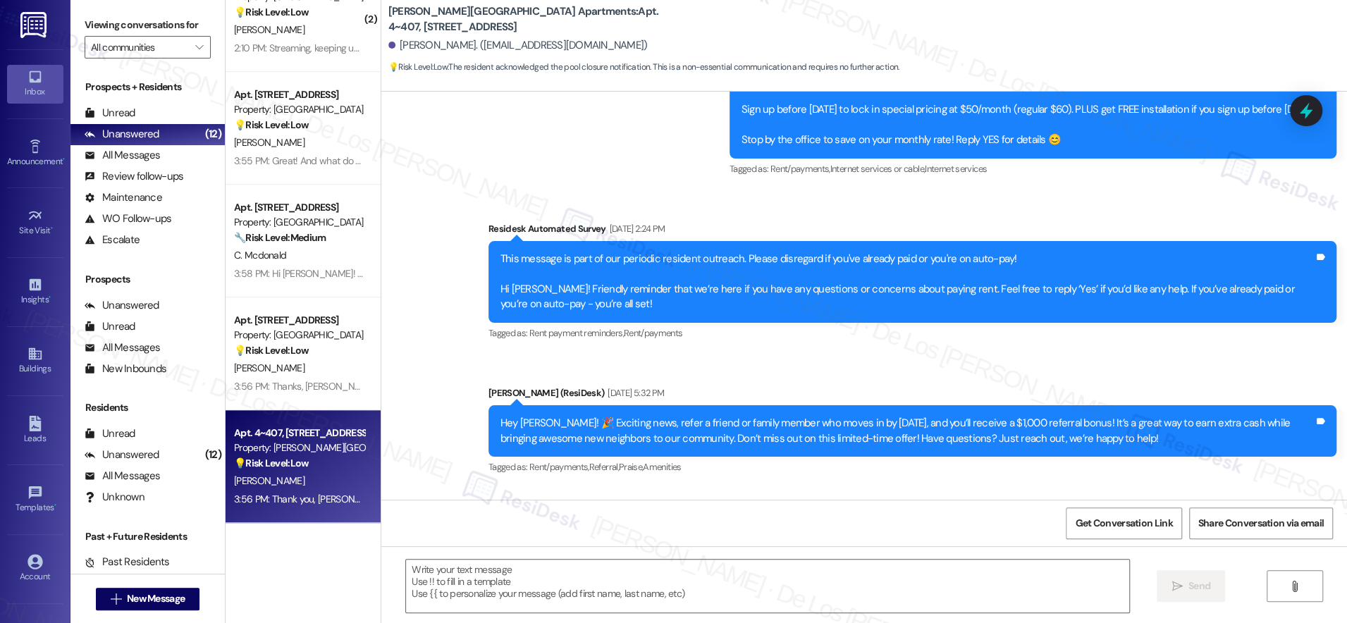
type textarea "Fetching suggested responses. Please feel free to read through the conversation…"
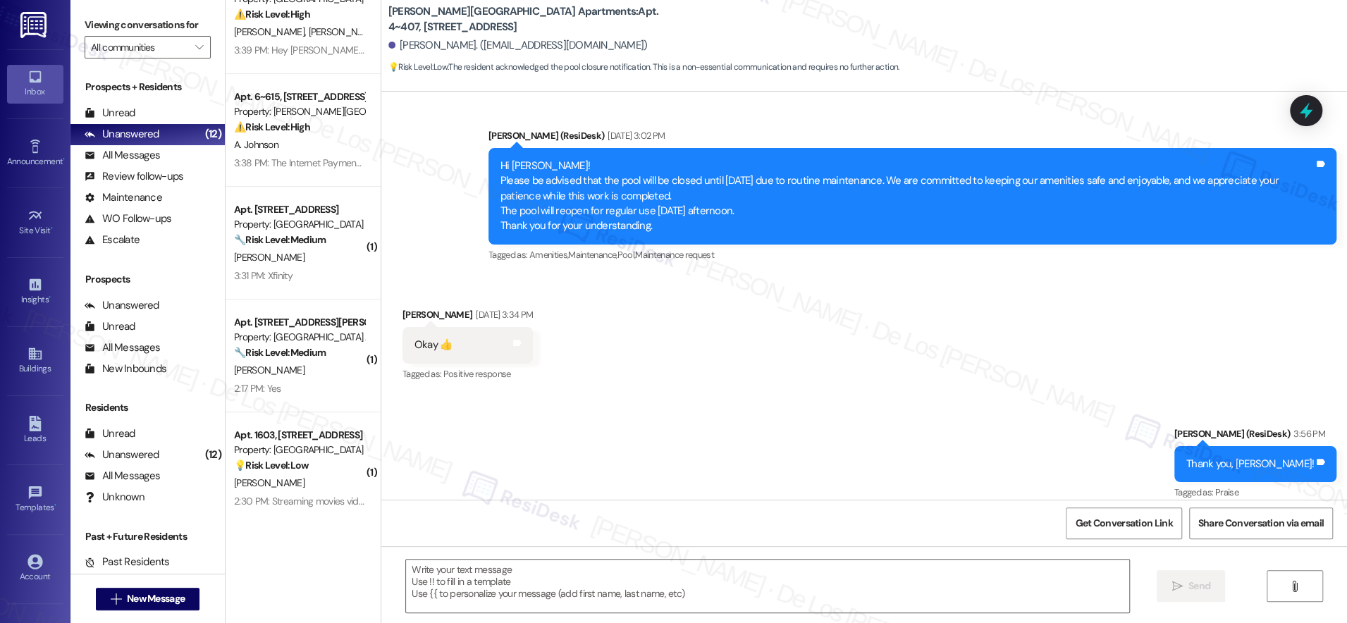
scroll to position [0, 0]
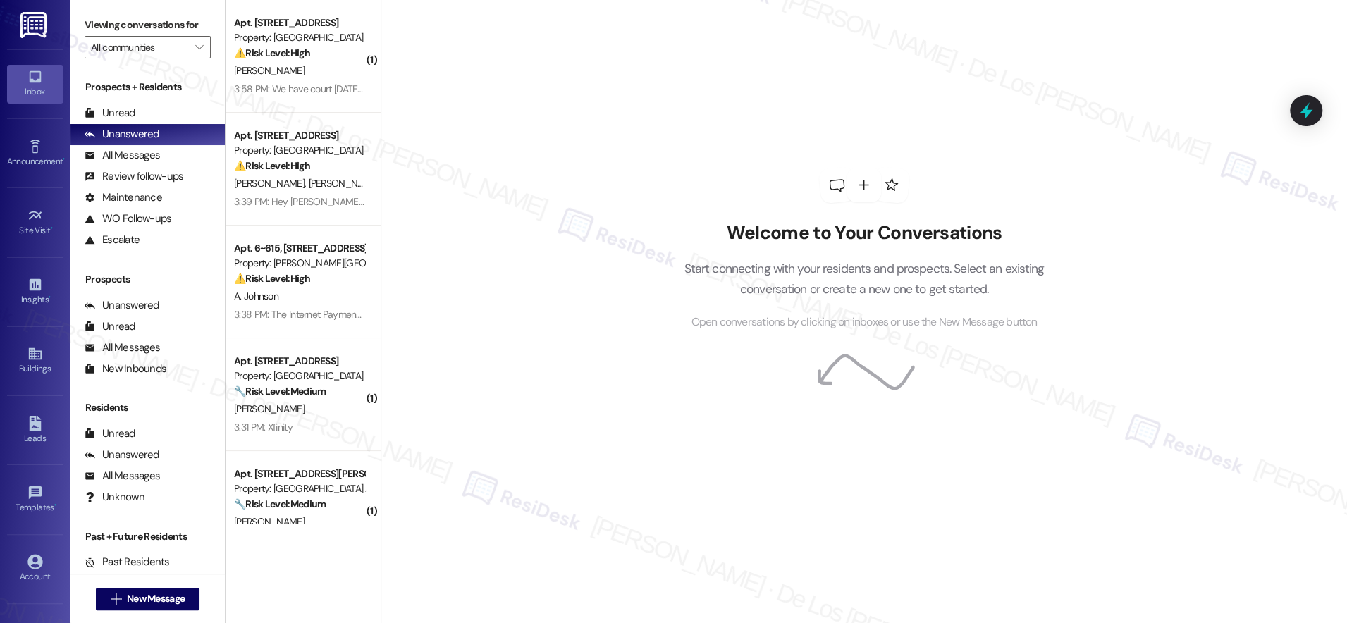
scroll to position [605, 0]
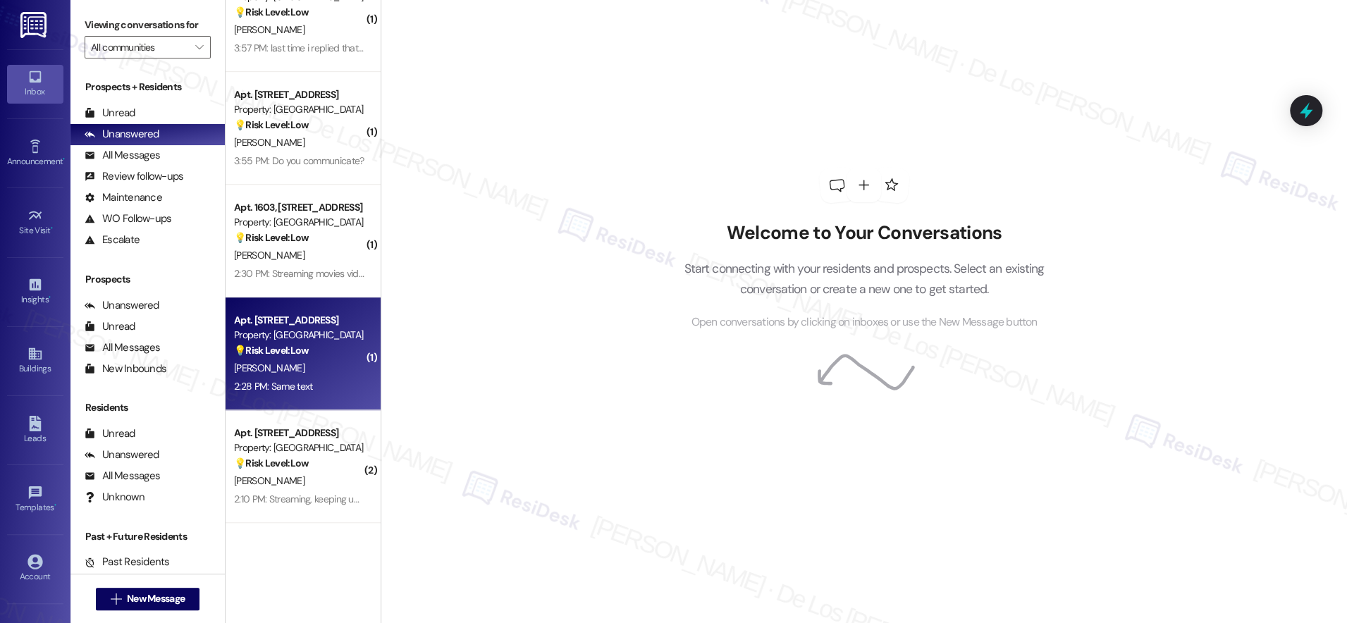
click at [291, 333] on div "Property: [GEOGRAPHIC_DATA]" at bounding box center [299, 335] width 130 height 15
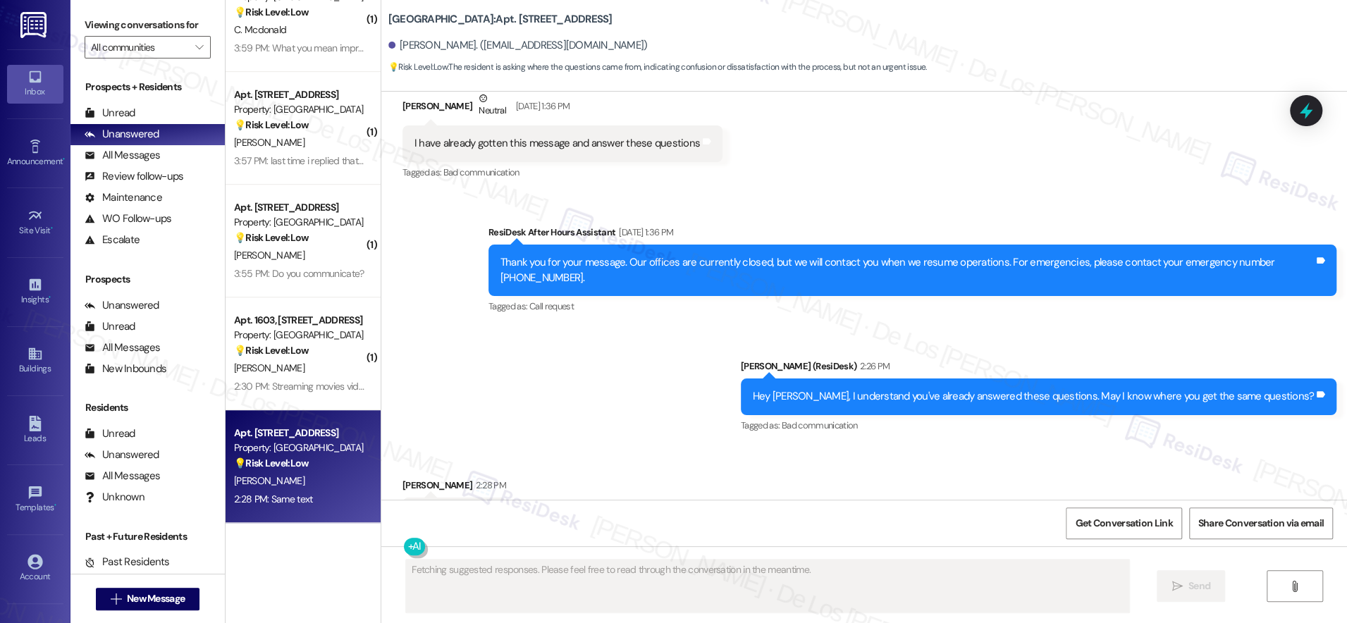
scroll to position [11765, 0]
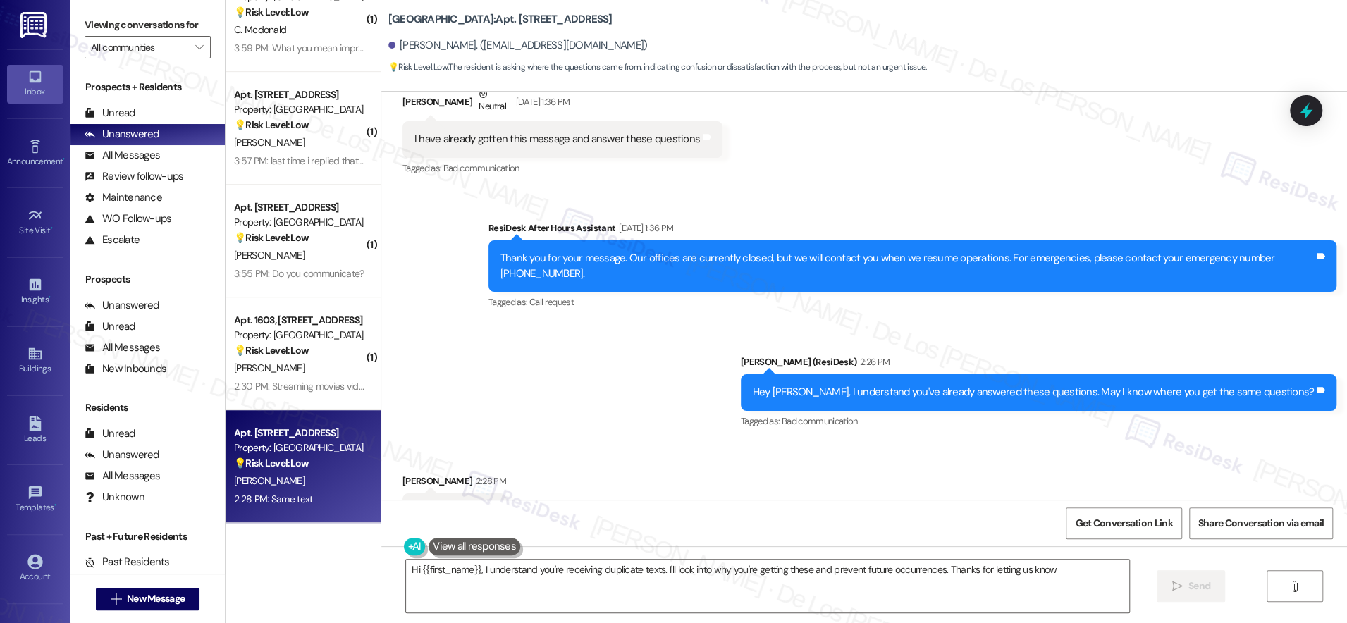
type textarea "Hi {{first_name}}, I understand you're receiving duplicate texts. I'll look int…"
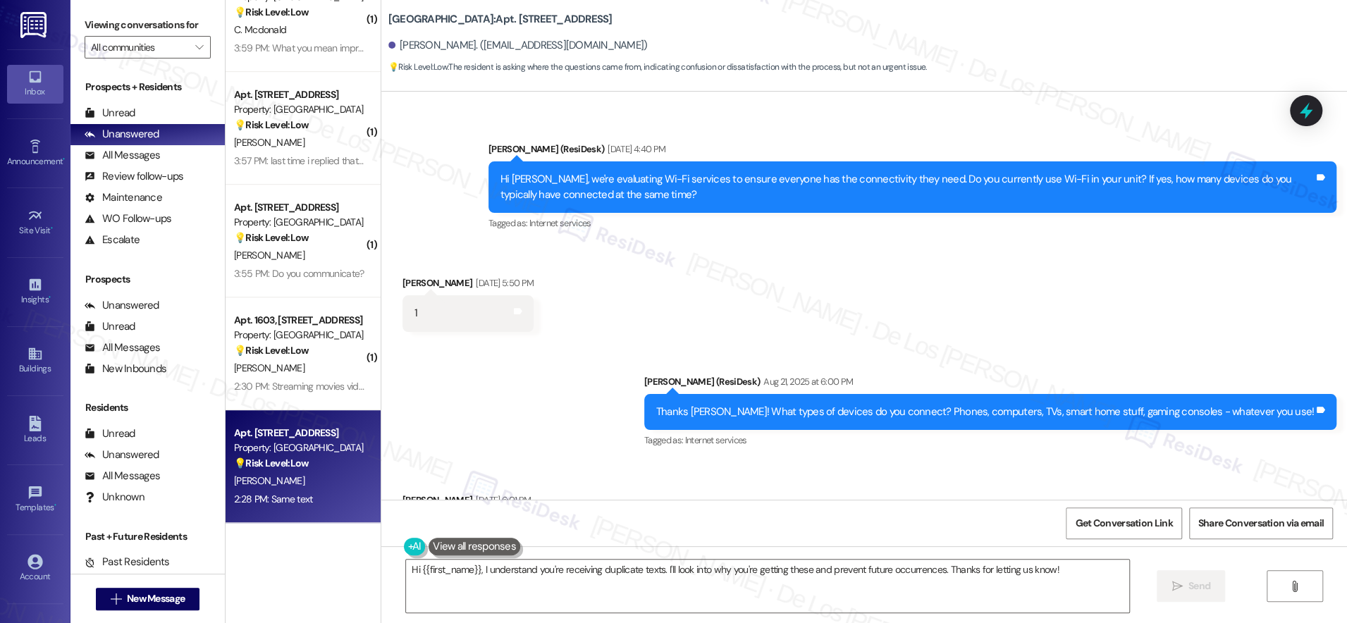
scroll to position [11096, 0]
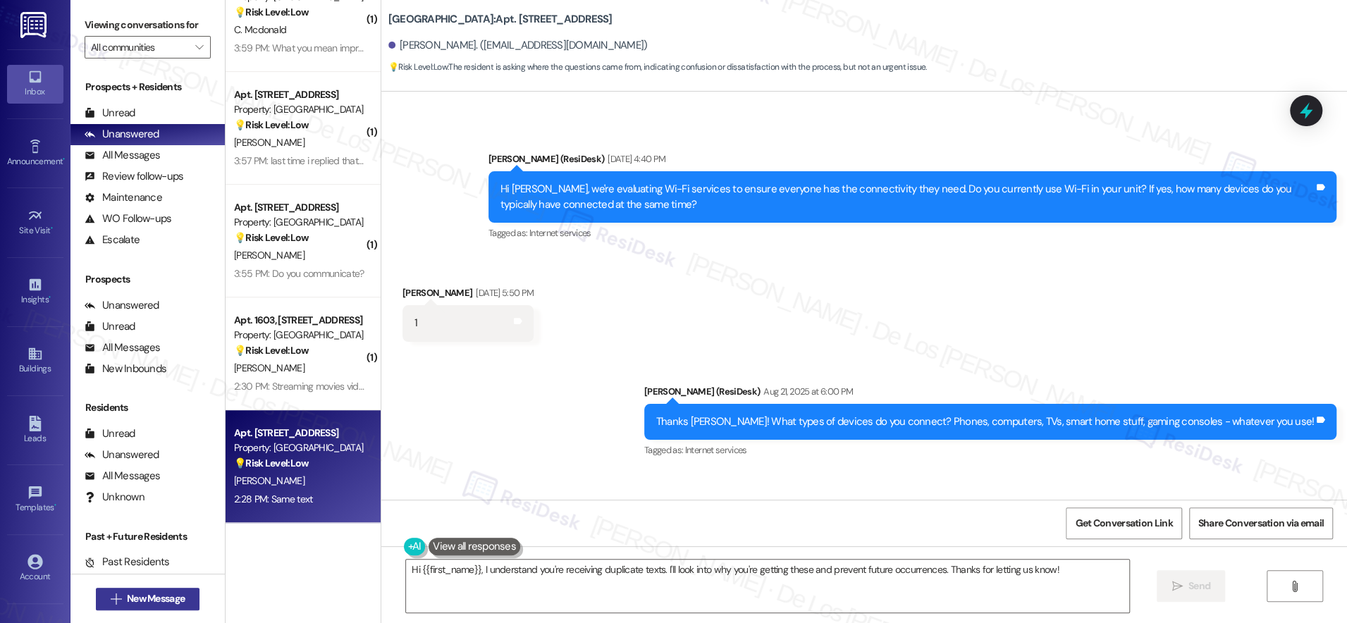
click at [177, 598] on span "New Message" at bounding box center [156, 598] width 58 height 15
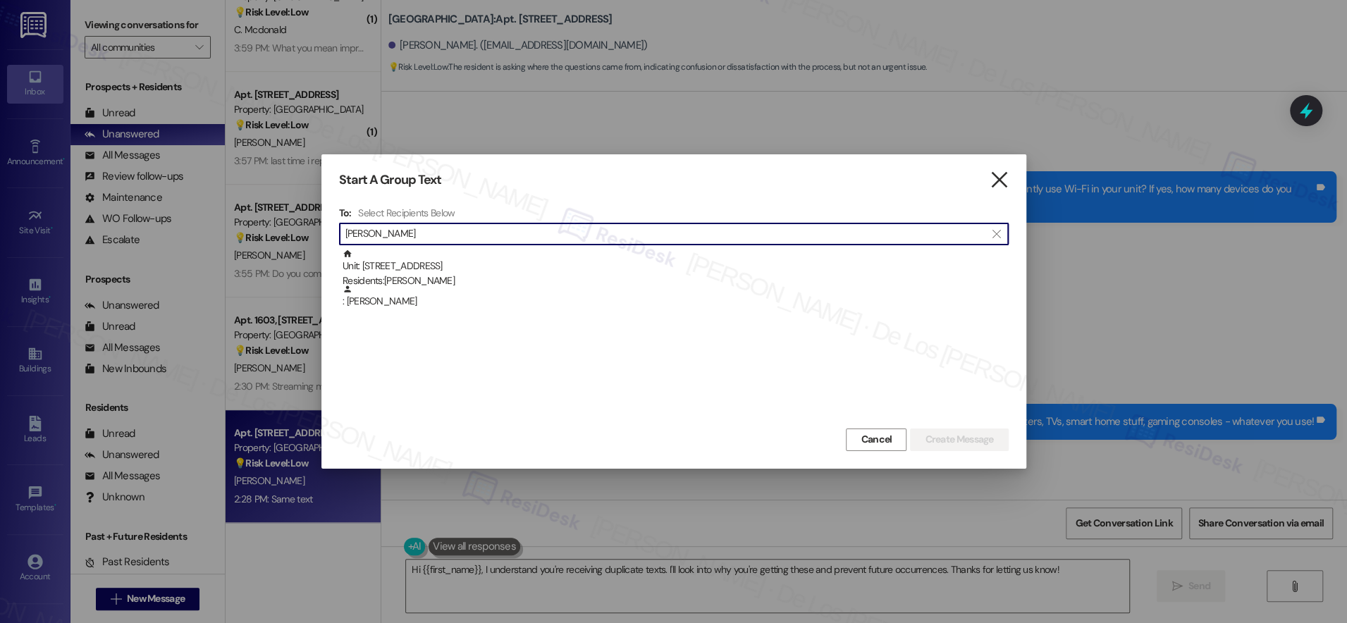
type input "tammy ramos"
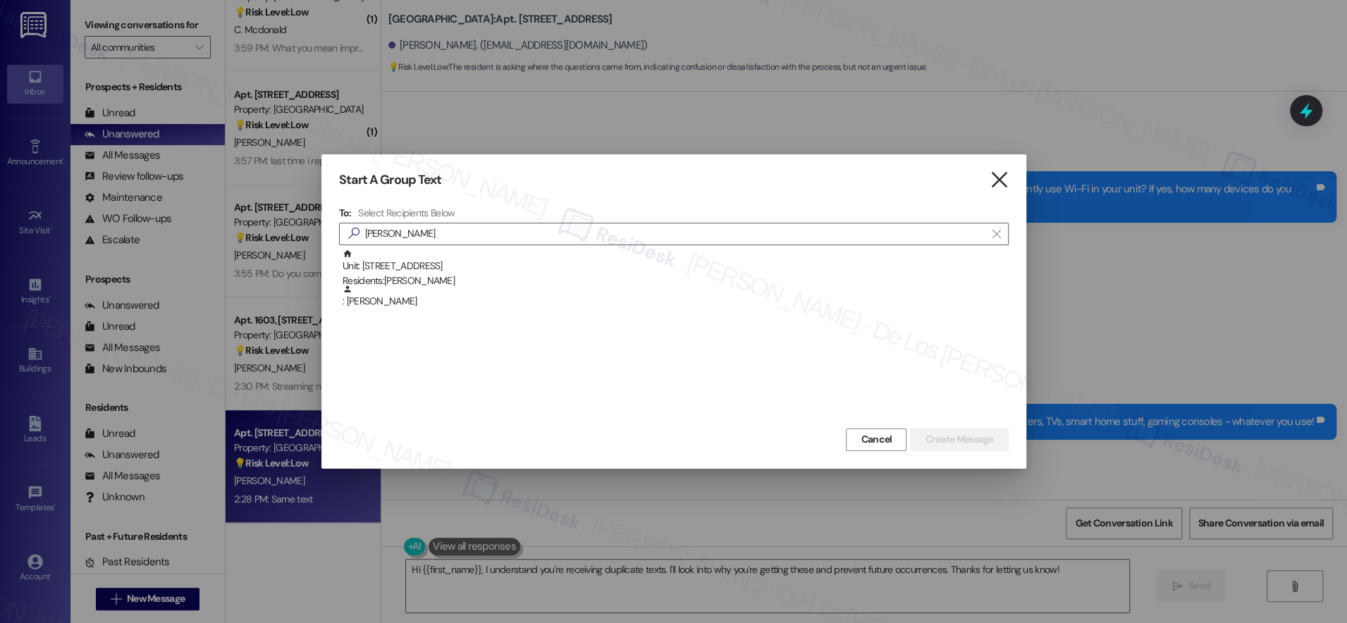
click at [1001, 175] on icon "" at bounding box center [999, 180] width 19 height 15
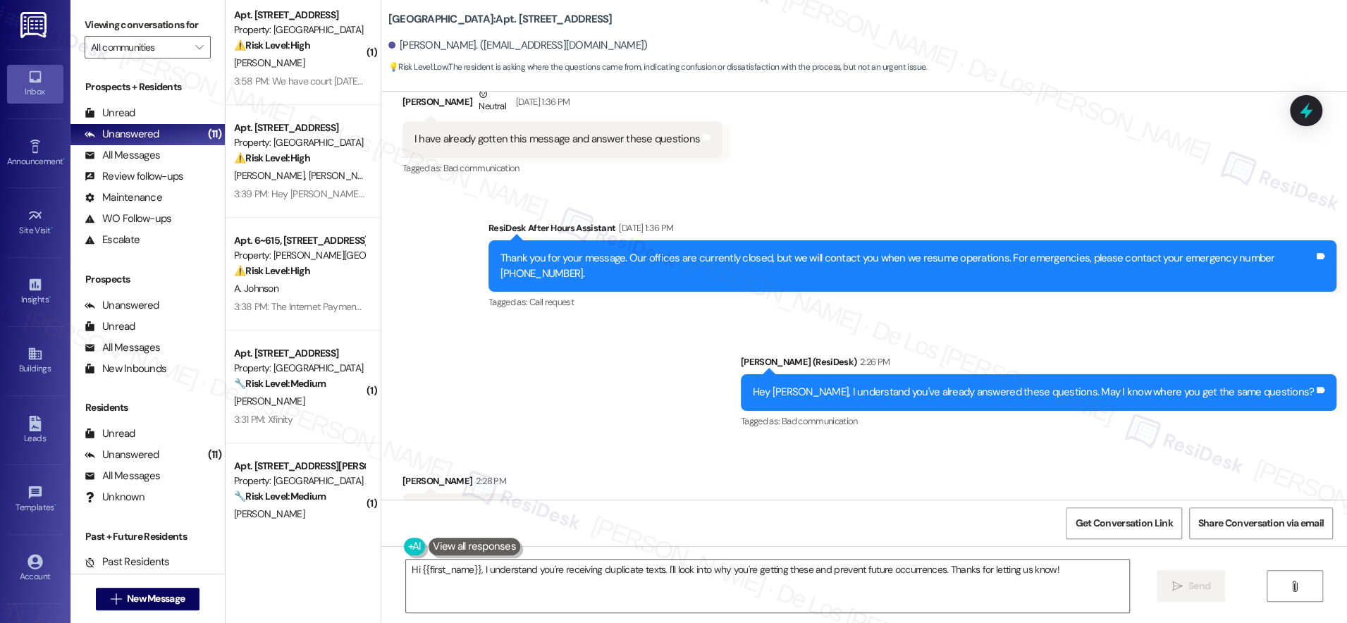
scroll to position [0, 0]
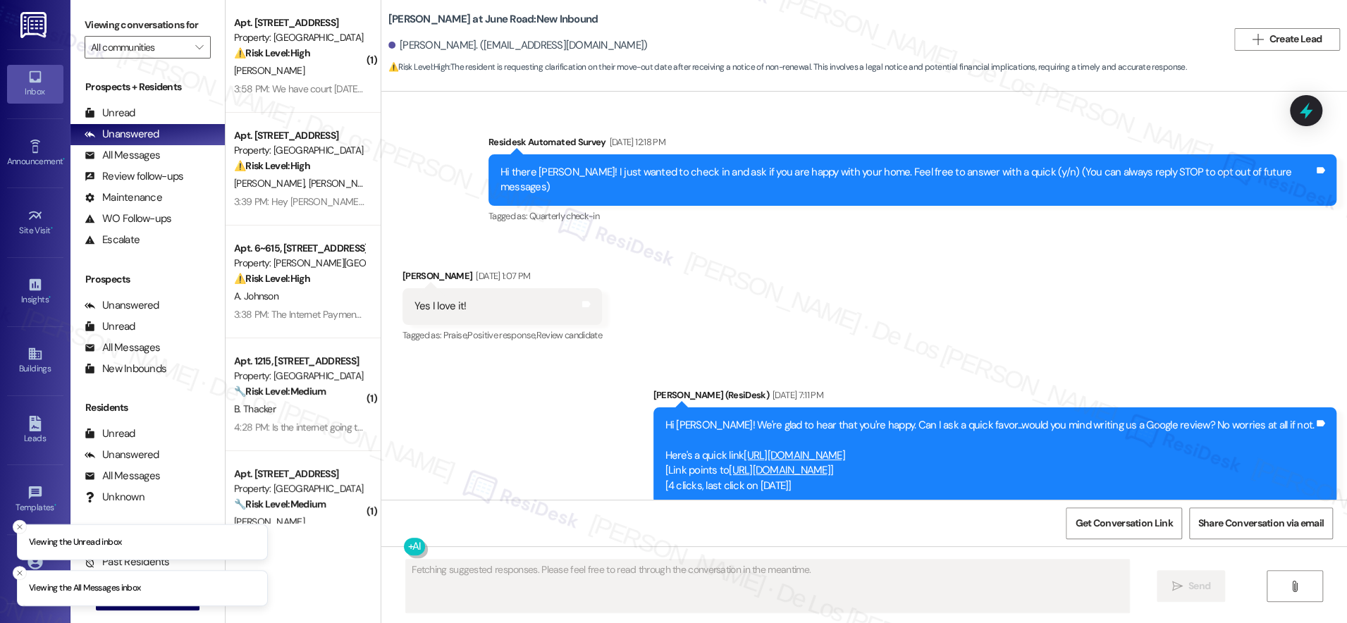
scroll to position [5670, 0]
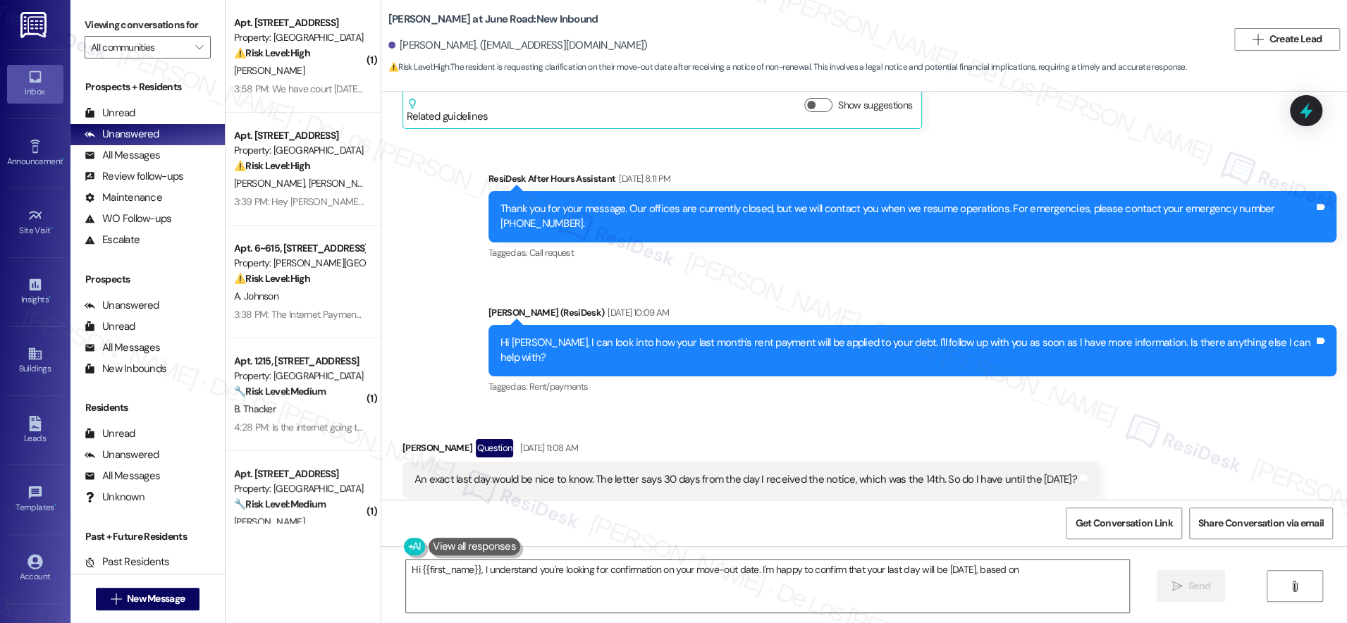
scroll to position [4472, 0]
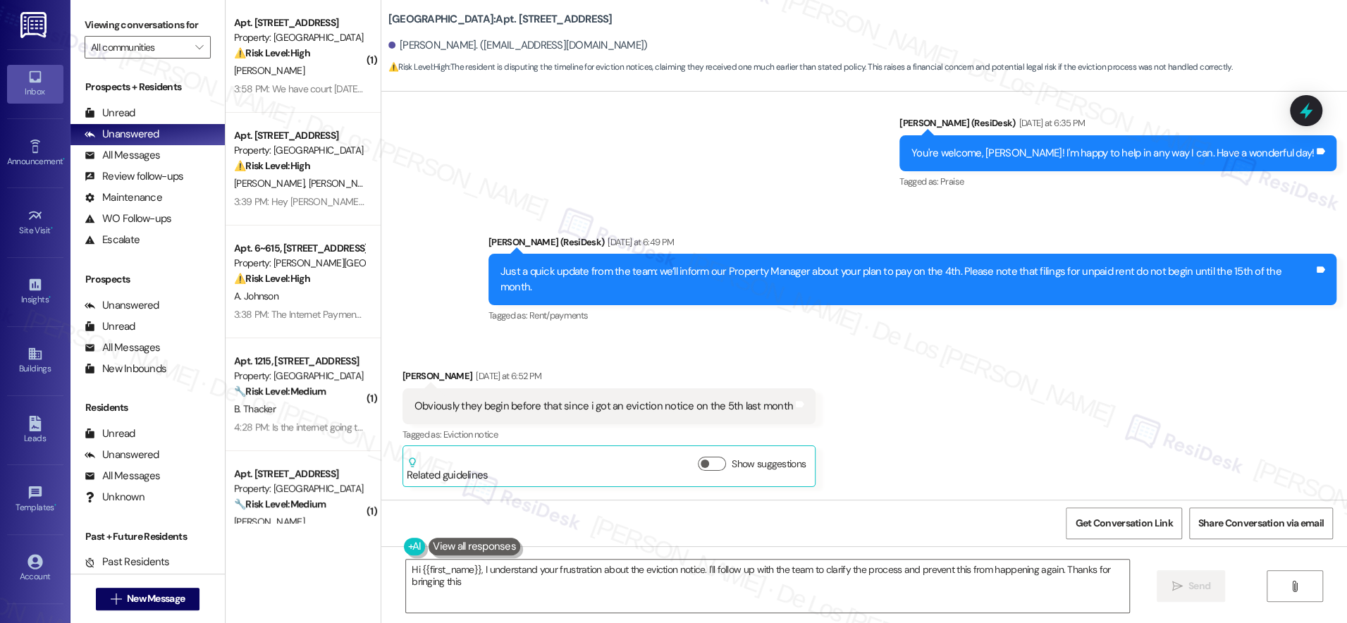
scroll to position [5983, 0]
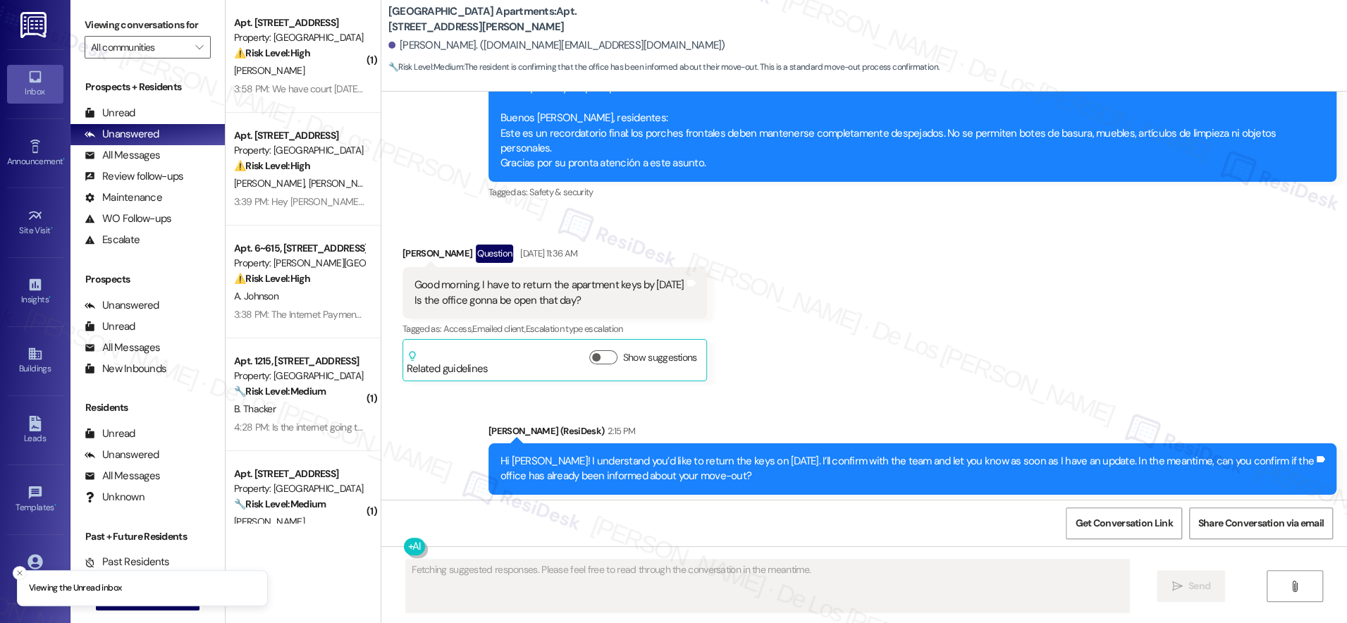
scroll to position [13150, 0]
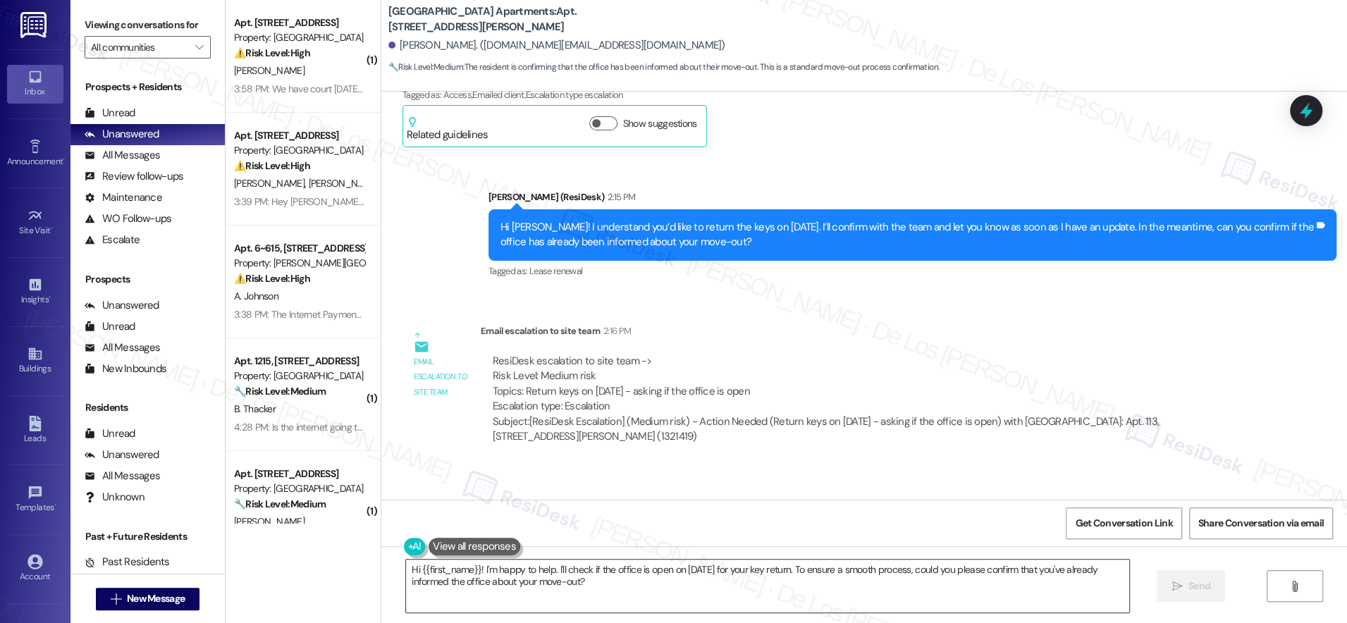
click at [582, 577] on textarea "Hi {{first_name}}! I'm happy to help. I'll check if the office is open on Septe…" at bounding box center [767, 586] width 723 height 53
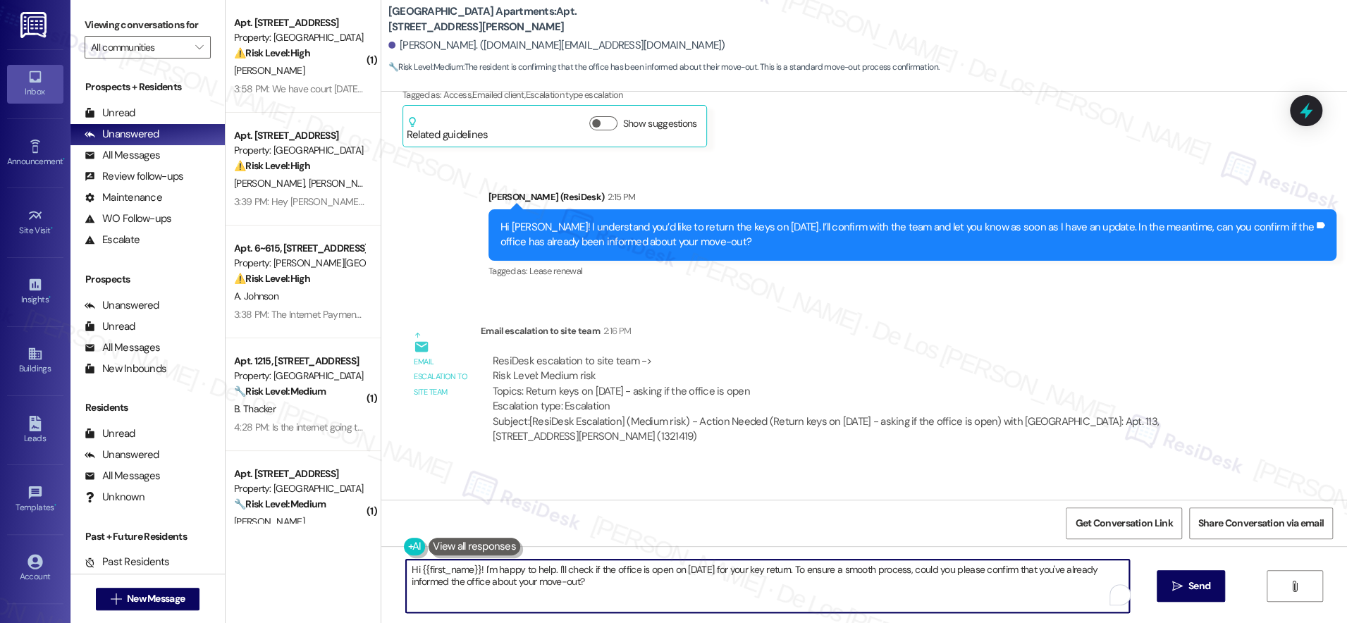
click at [582, 577] on textarea "Hi {{first_name}}! I'm happy to help. I'll check if the office is open on Septe…" at bounding box center [767, 586] width 723 height 53
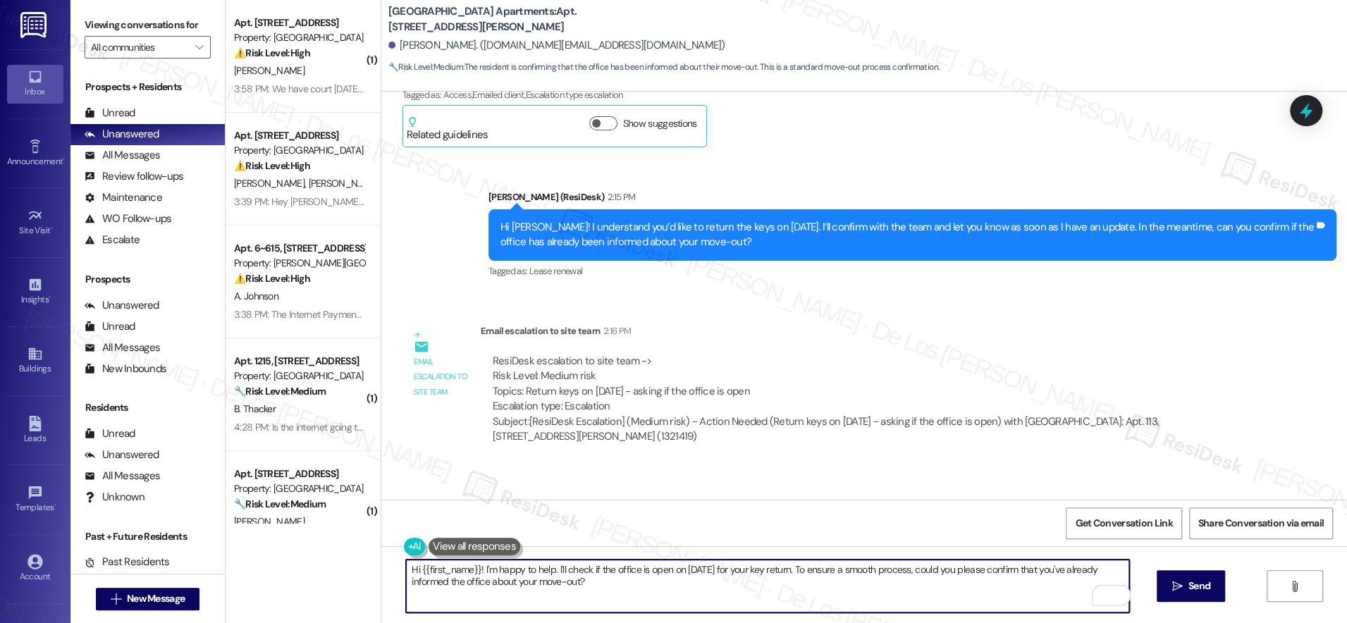
click at [582, 577] on textarea "Hi {{first_name}}! I'm happy to help. I'll check if the office is open on Septe…" at bounding box center [767, 586] width 723 height 53
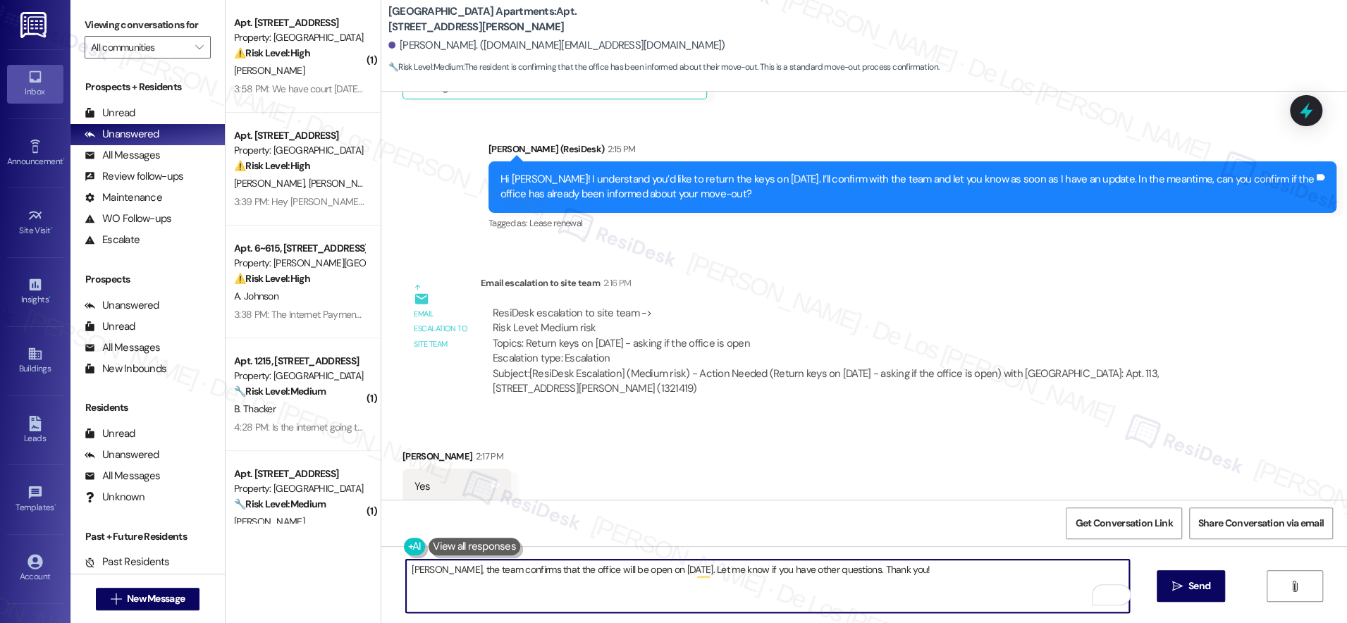
scroll to position [13279, 0]
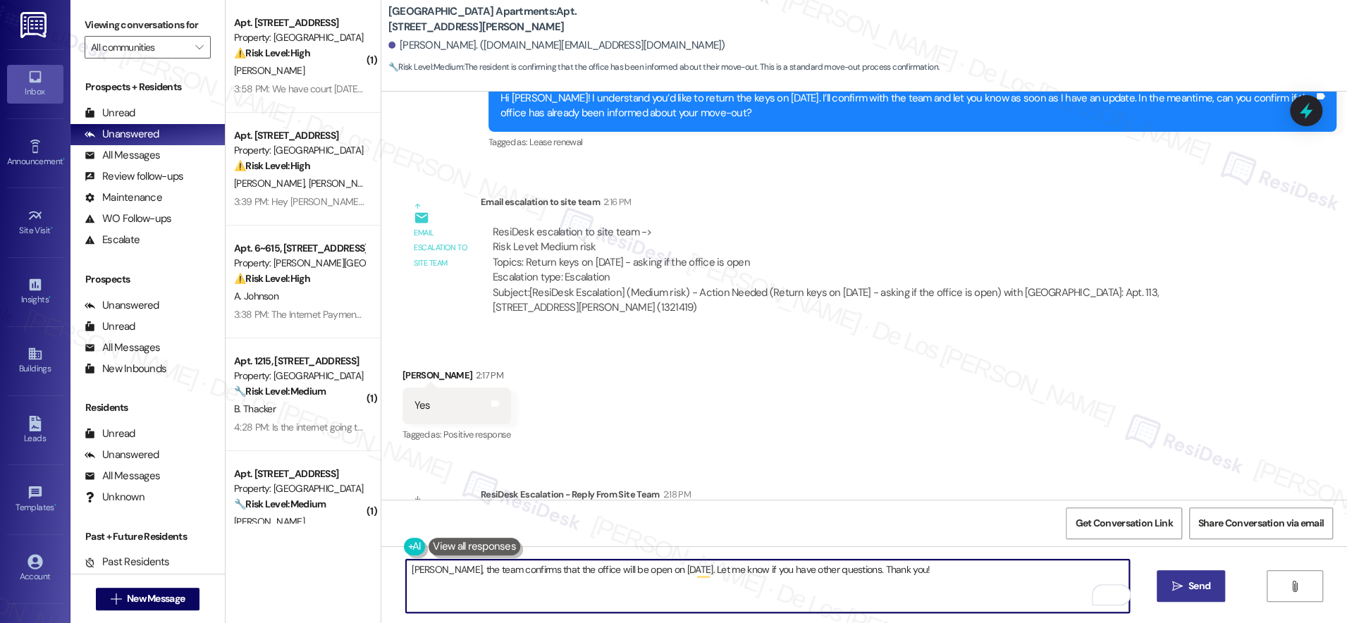
type textarea "Diana, the team confirms that the office will be open on September 2. Let me kn…"
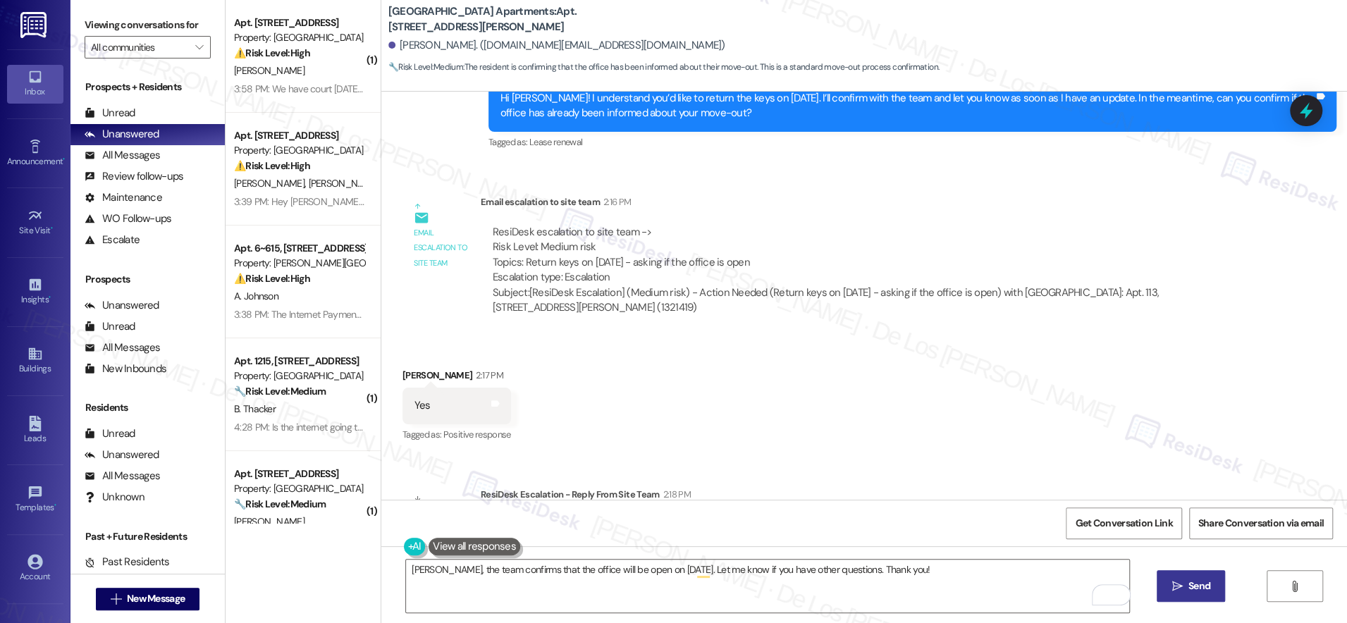
click at [1202, 584] on span "Send" at bounding box center [1199, 586] width 22 height 15
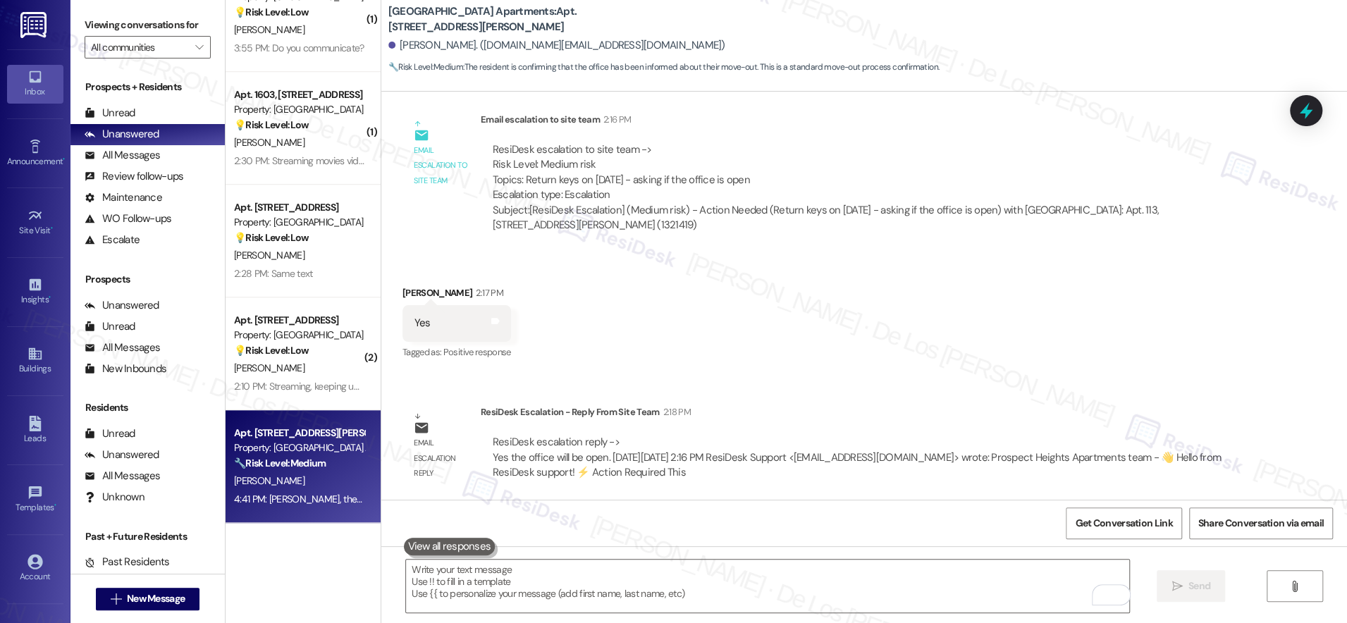
scroll to position [13377, 0]
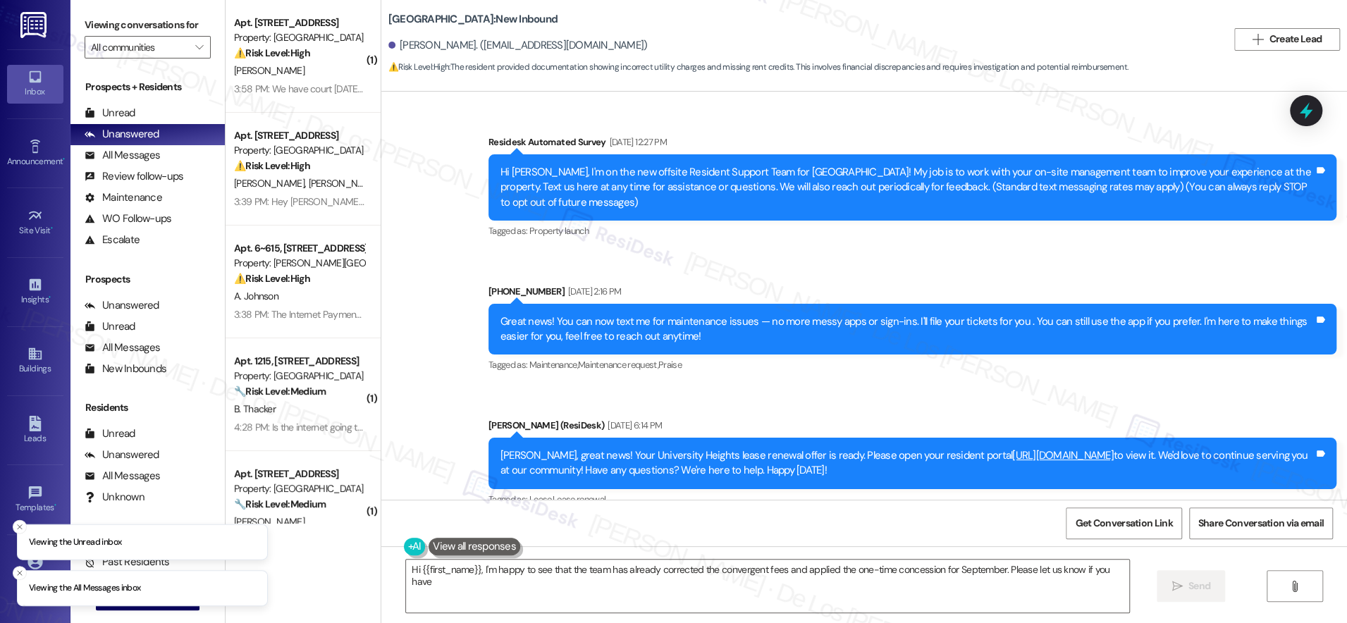
scroll to position [3524, 0]
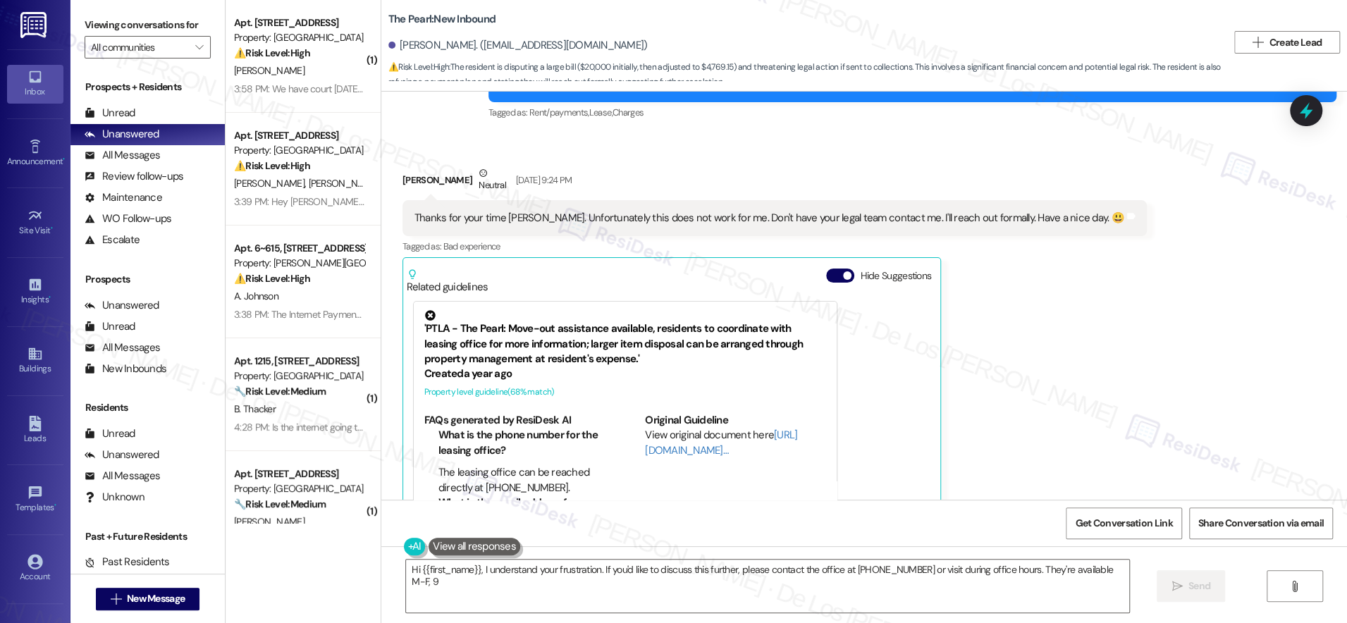
scroll to position [24452, 0]
